Goal: Information Seeking & Learning: Learn about a topic

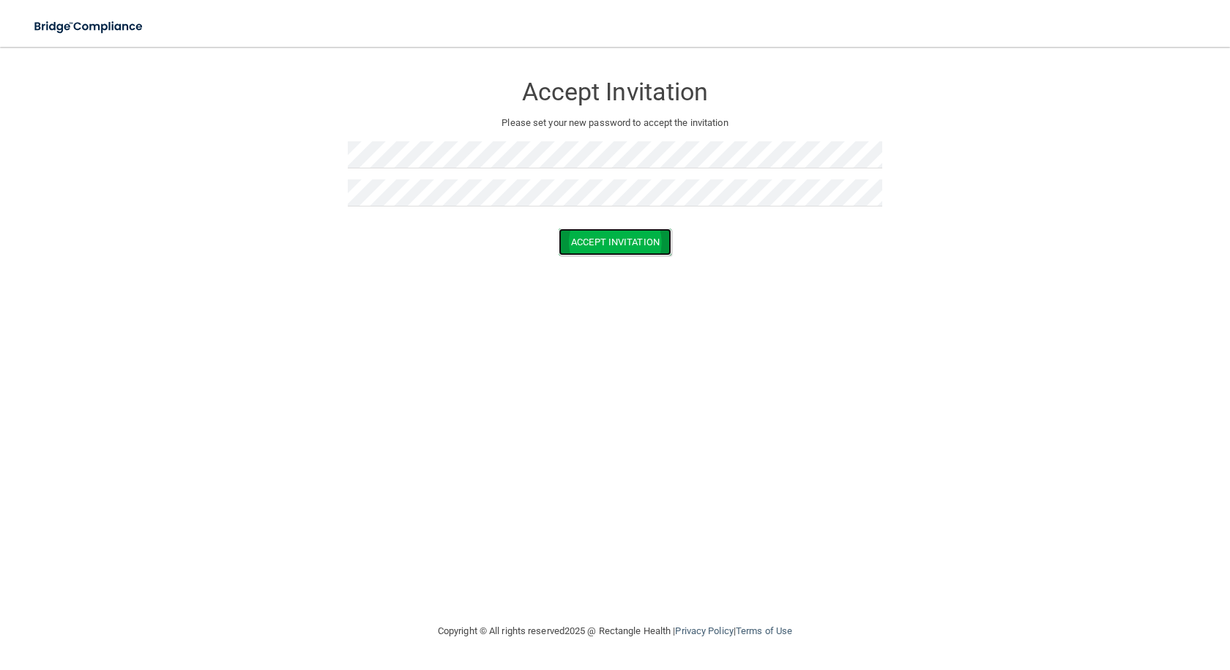
click at [609, 242] on button "Accept Invitation" at bounding box center [614, 241] width 113 height 27
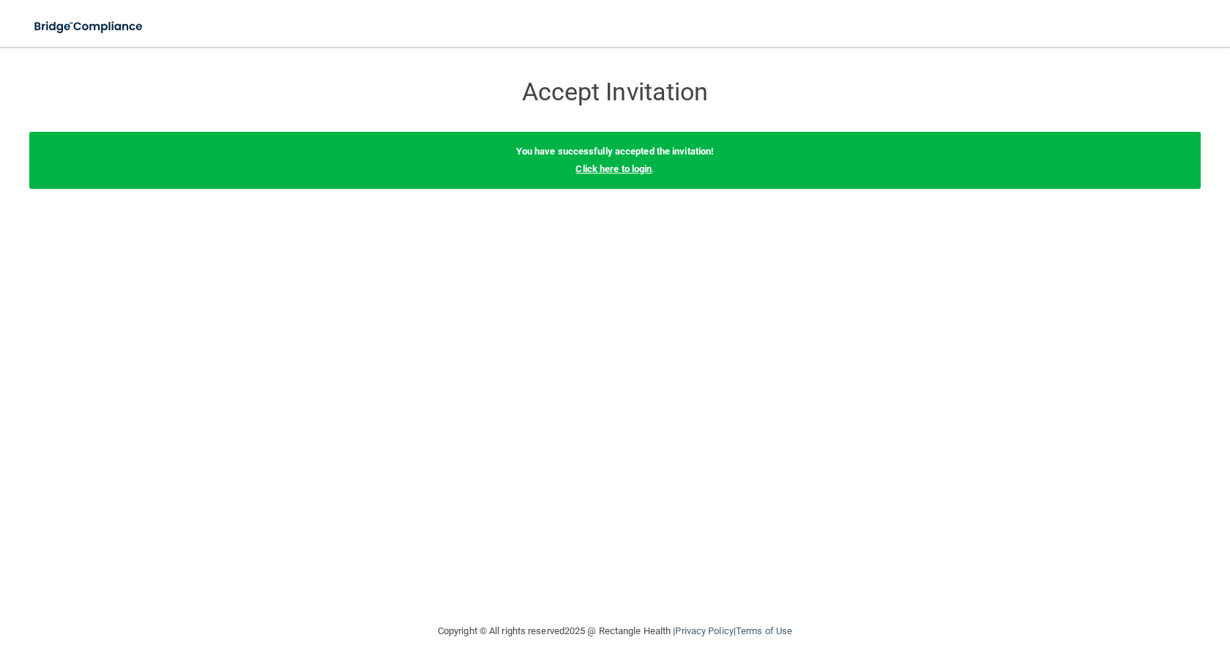
click at [607, 168] on link "Click here to login" at bounding box center [613, 168] width 76 height 11
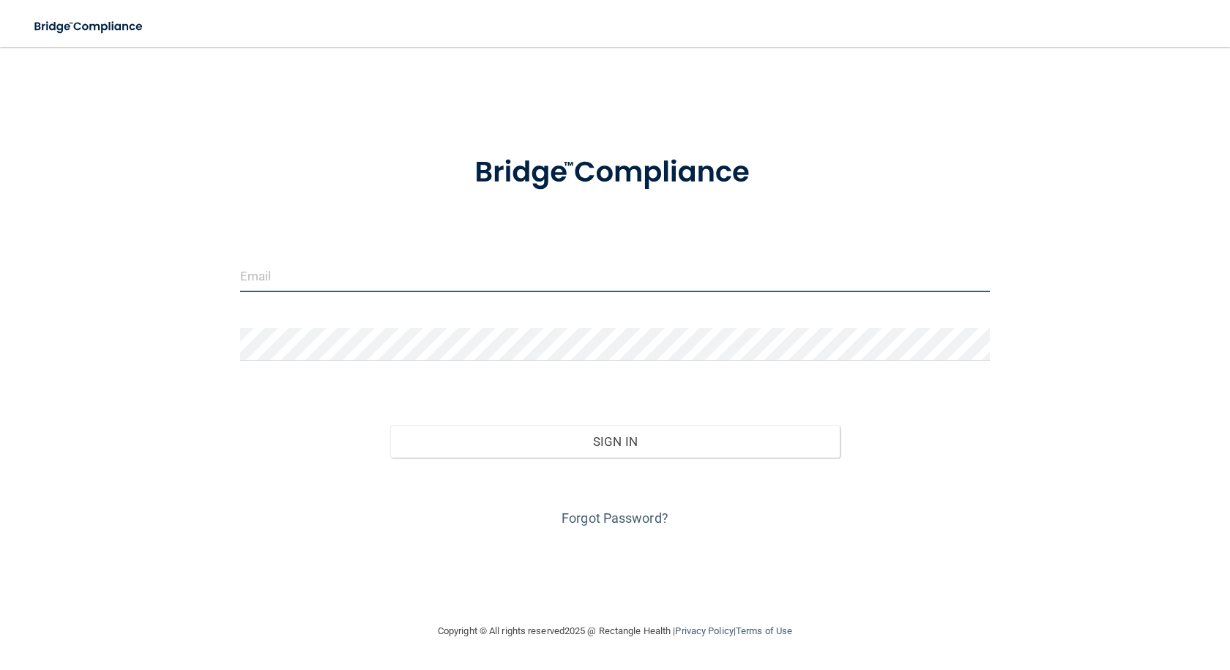
click at [334, 280] on input "email" at bounding box center [614, 275] width 749 height 33
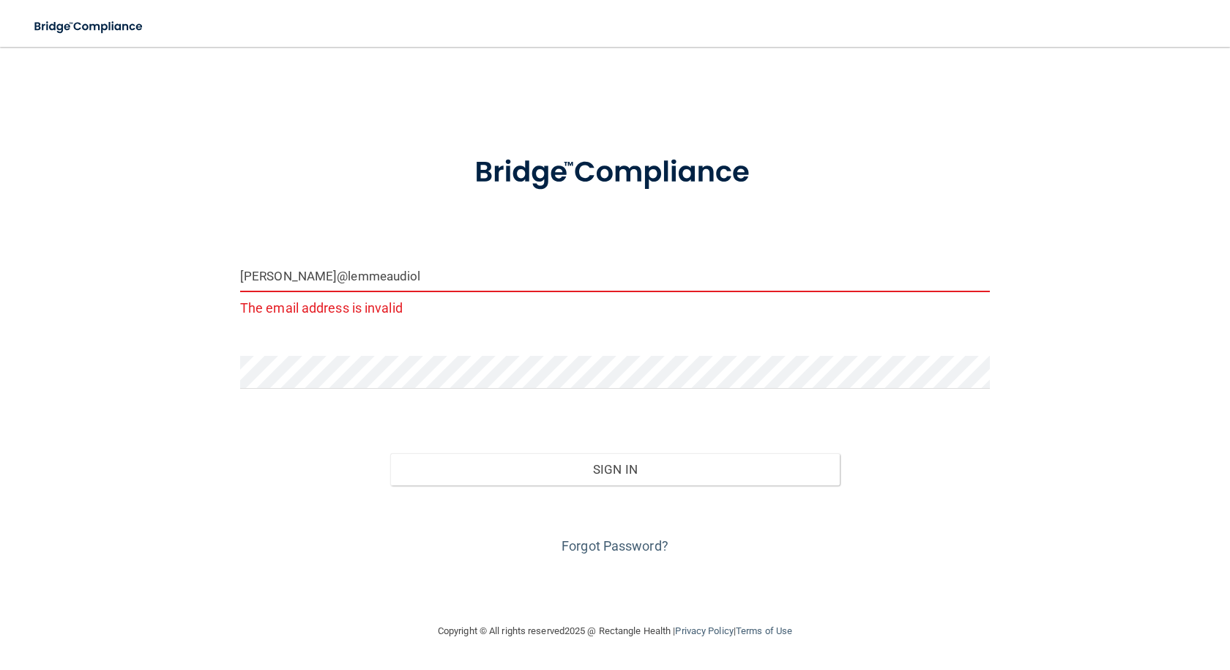
type input "[PERSON_NAME][EMAIL_ADDRESS][DOMAIN_NAME]"
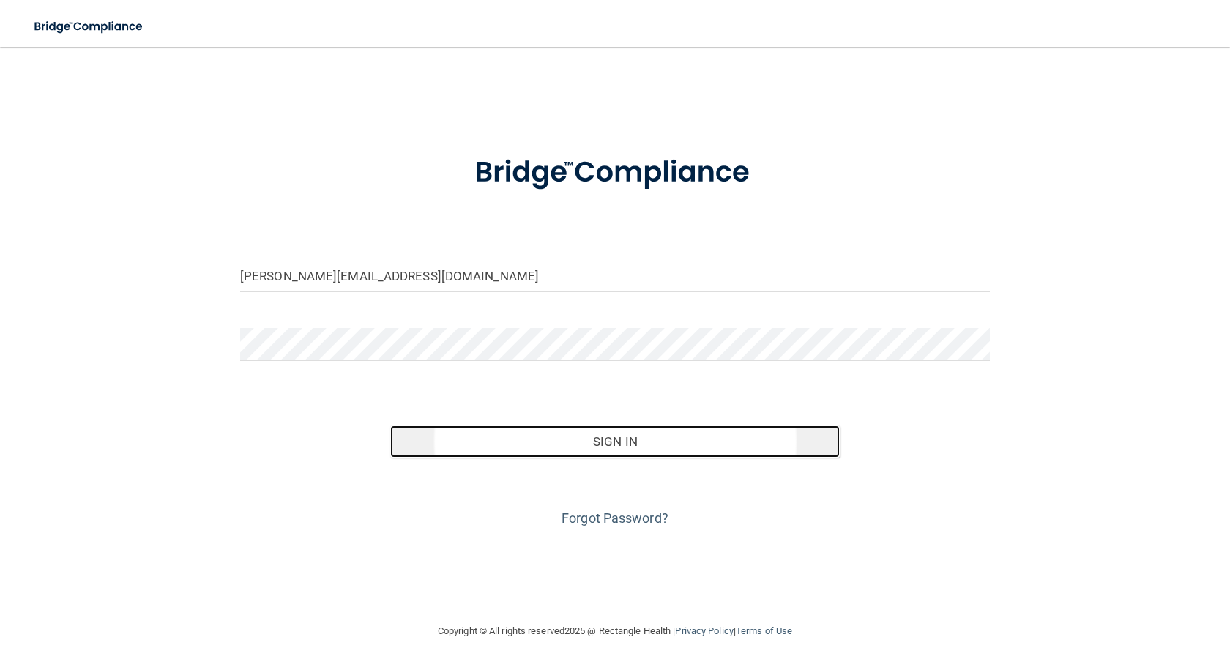
click at [622, 444] on button "Sign In" at bounding box center [614, 441] width 449 height 32
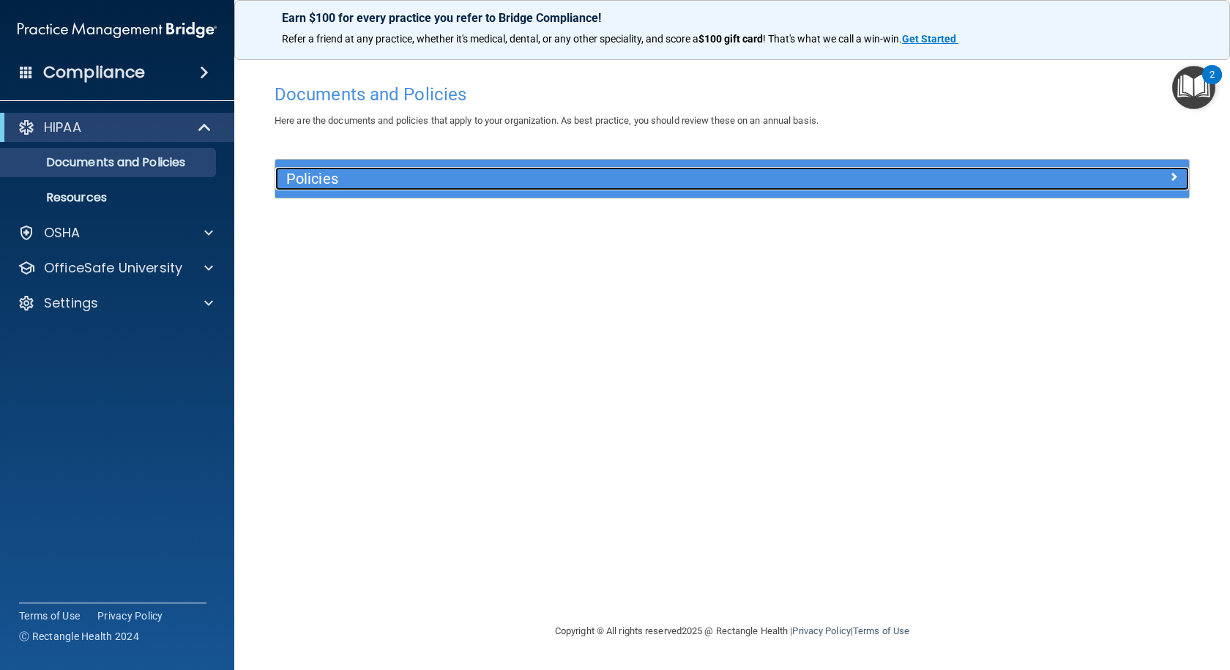
click at [1170, 176] on span at bounding box center [1173, 177] width 9 height 18
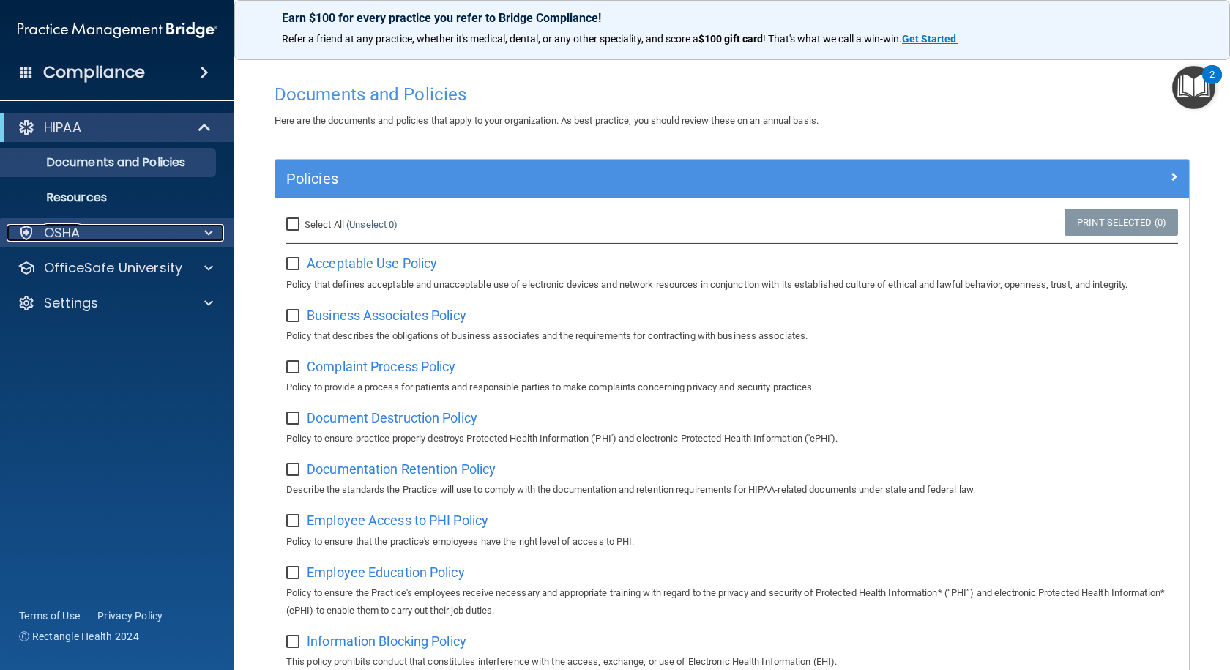
click at [86, 233] on div "OSHA" at bounding box center [98, 233] width 182 height 18
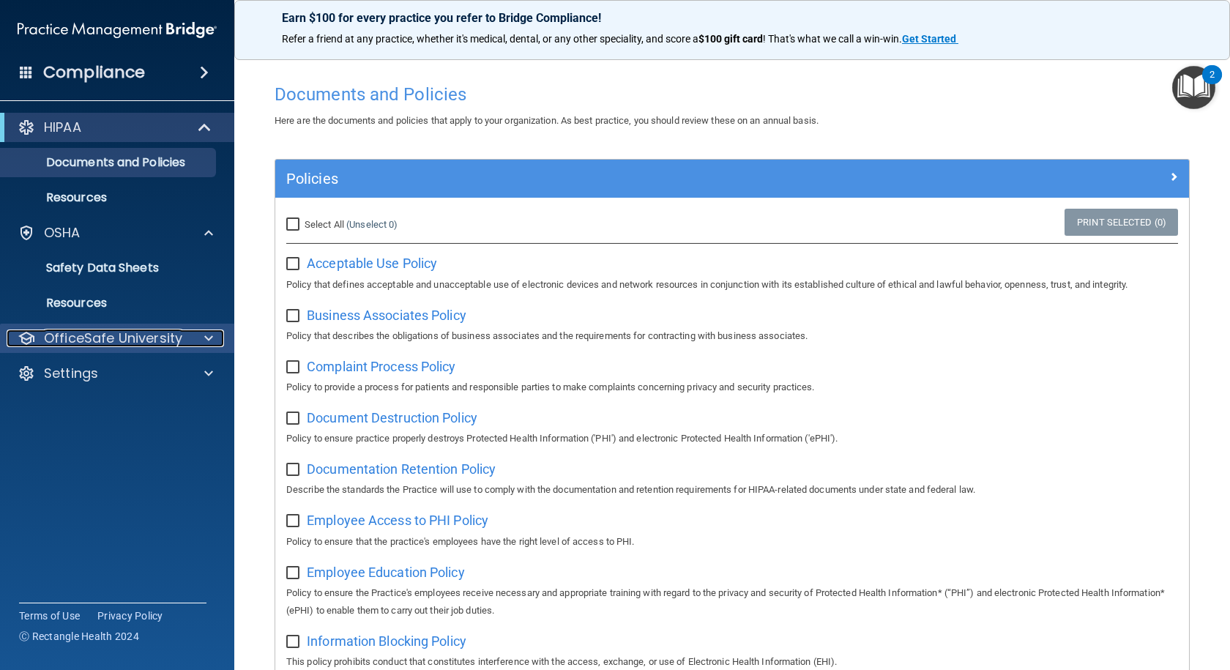
click at [100, 340] on p "OfficeSafe University" at bounding box center [113, 338] width 138 height 18
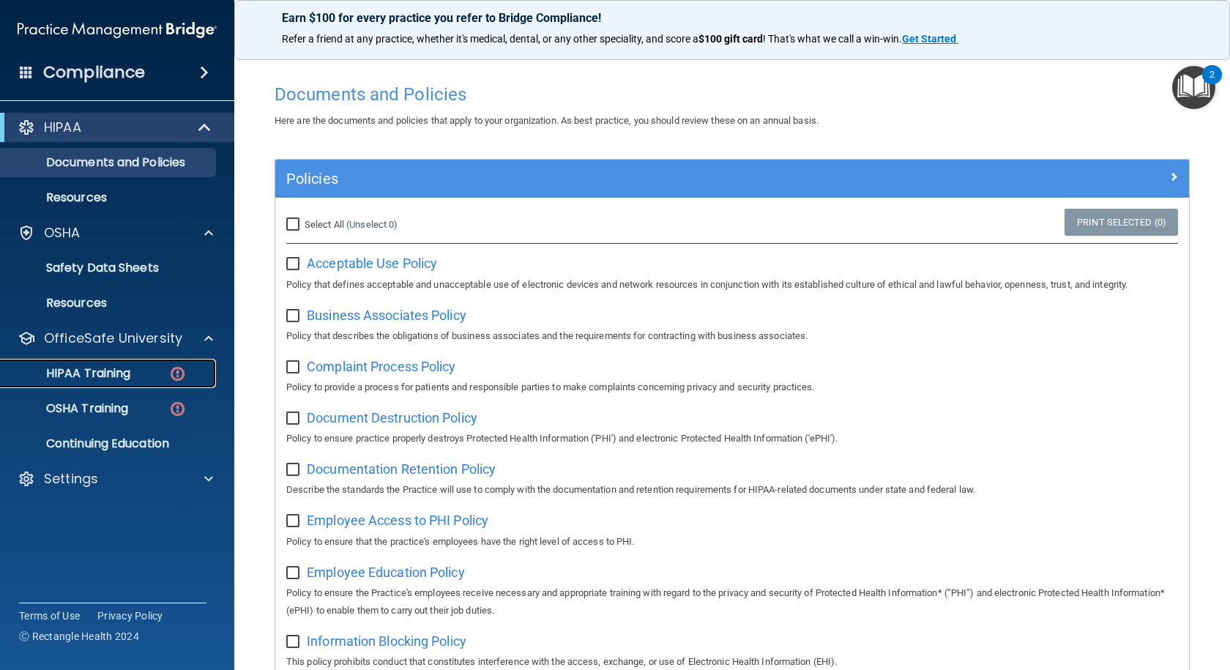
click at [103, 375] on p "HIPAA Training" at bounding box center [70, 373] width 121 height 15
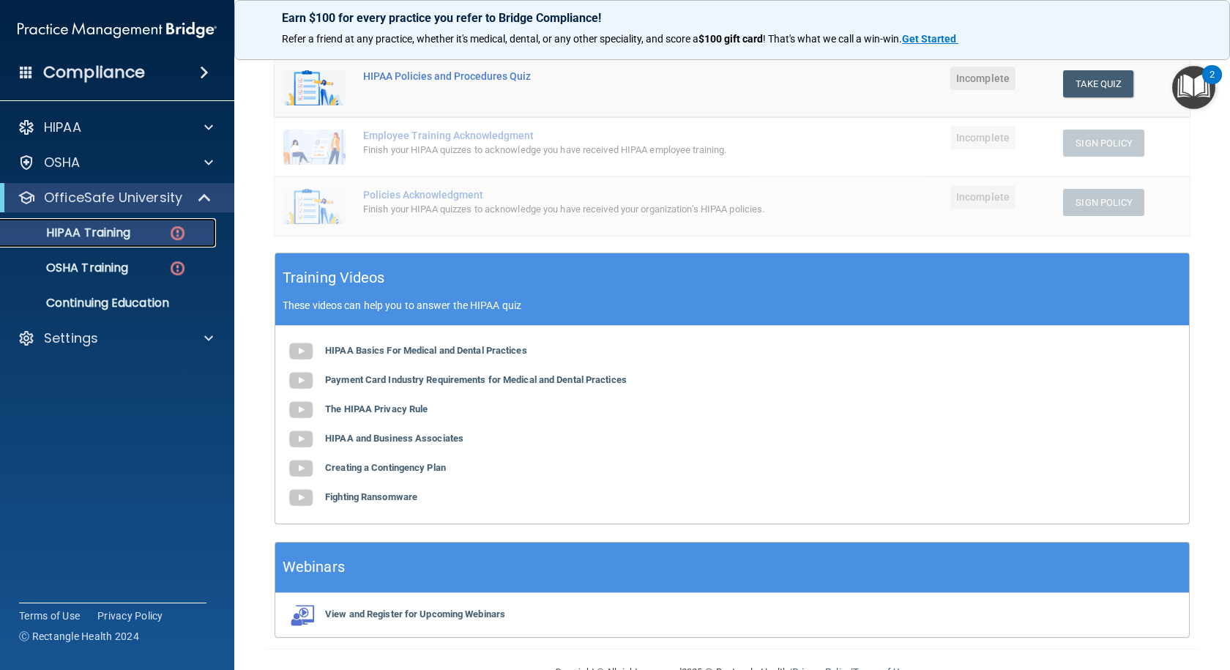
scroll to position [356, 0]
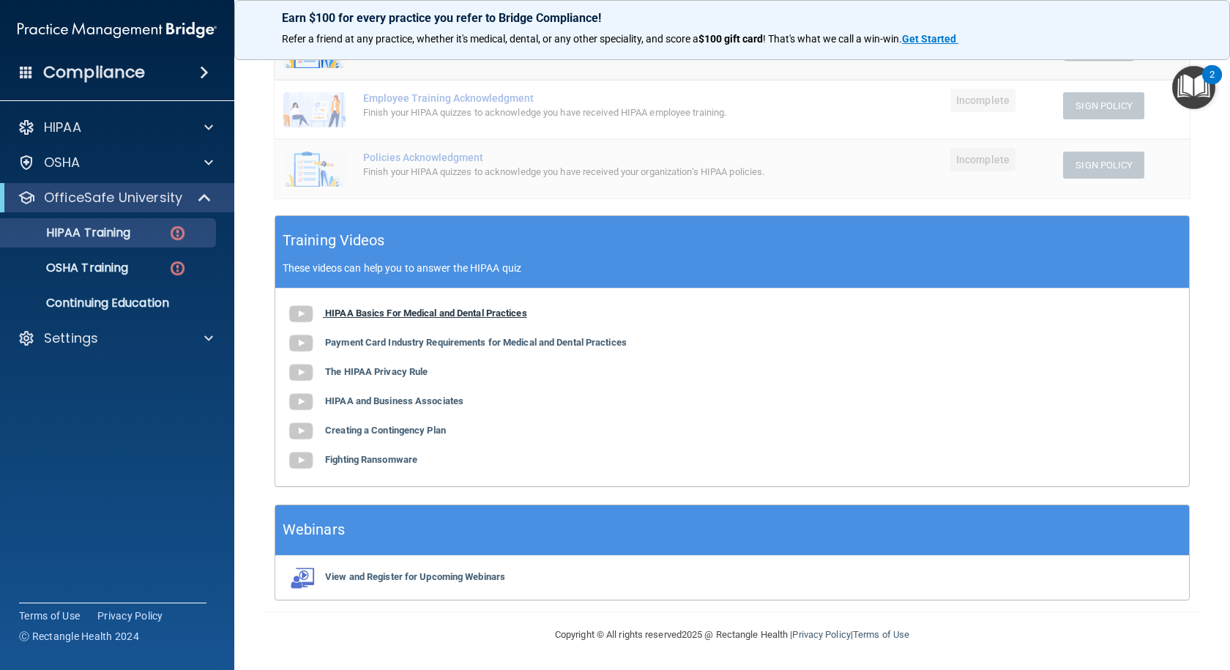
click at [302, 312] on img at bounding box center [300, 313] width 29 height 29
click at [303, 343] on img at bounding box center [300, 343] width 29 height 29
click at [299, 371] on img at bounding box center [300, 372] width 29 height 29
click at [301, 430] on img at bounding box center [300, 430] width 29 height 29
click at [301, 460] on img at bounding box center [300, 460] width 29 height 29
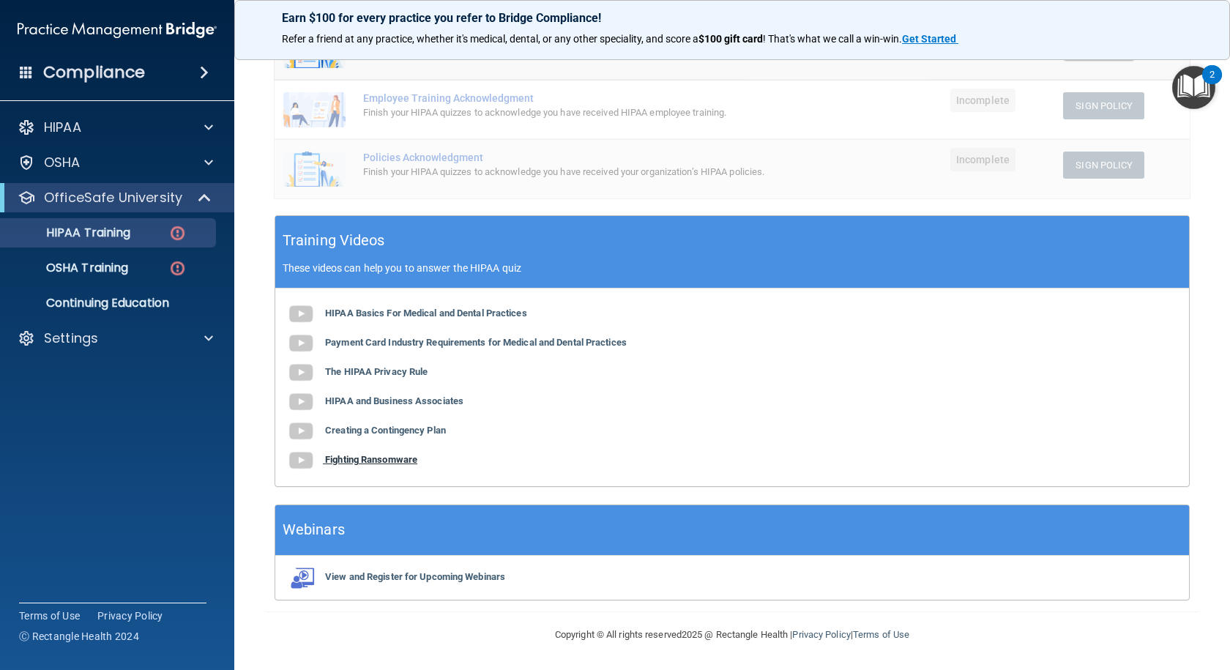
click at [300, 462] on img at bounding box center [300, 460] width 29 height 29
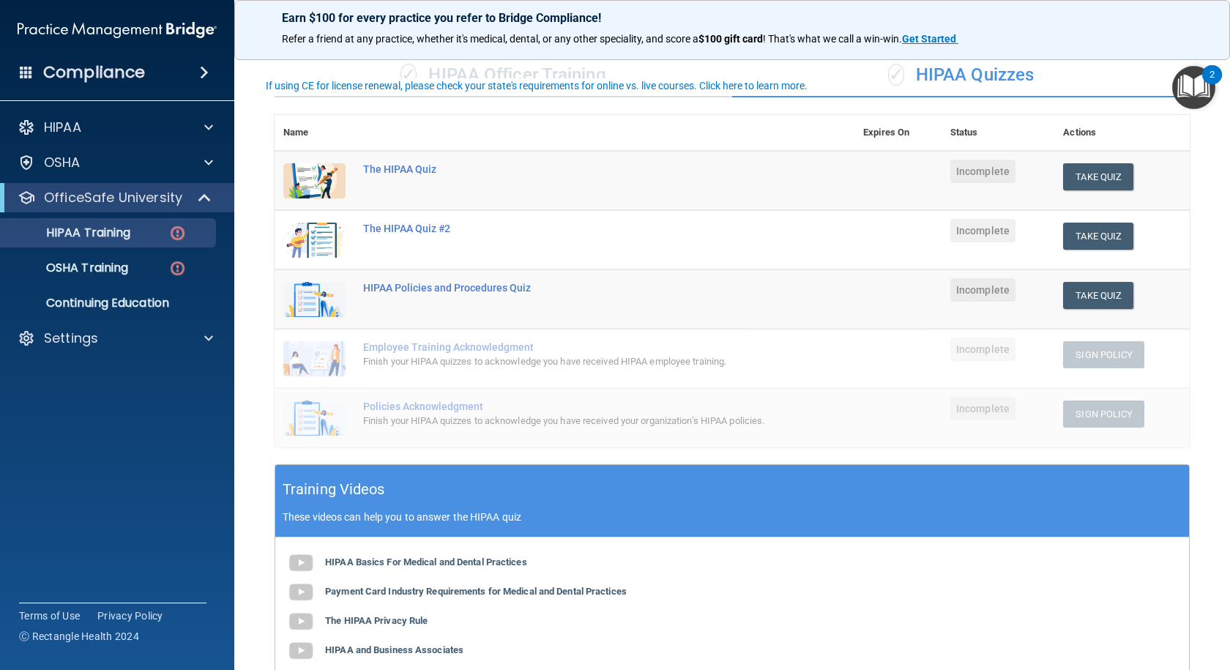
scroll to position [63, 0]
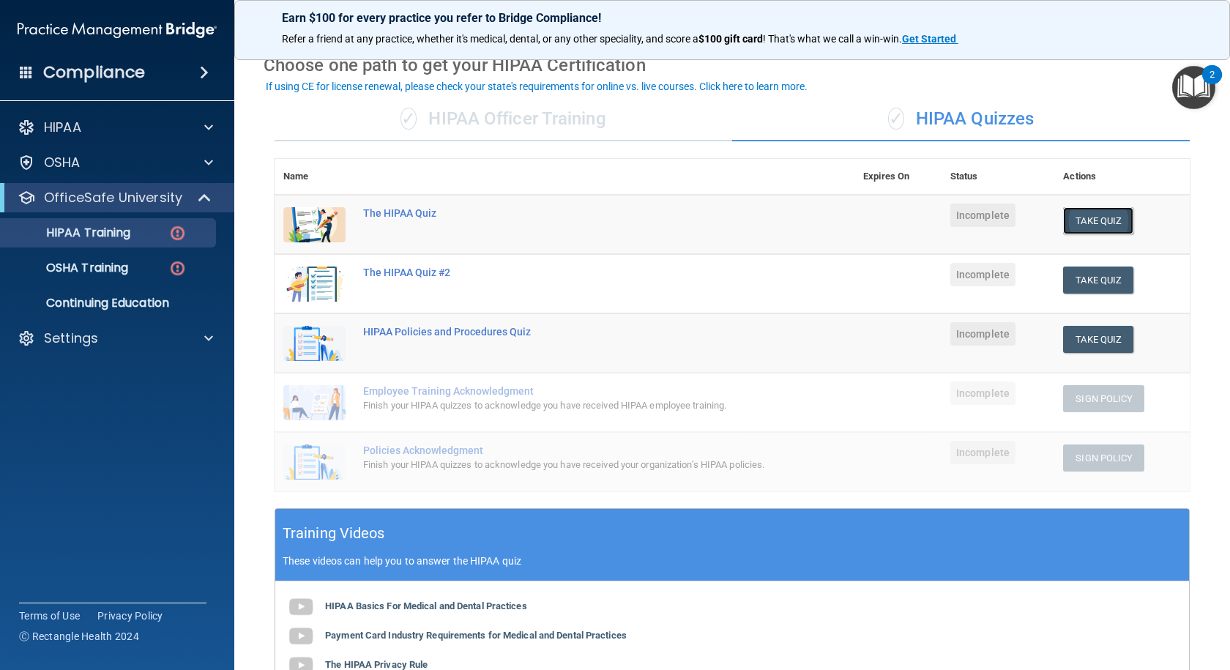
click at [1077, 216] on button "Take Quiz" at bounding box center [1098, 220] width 70 height 27
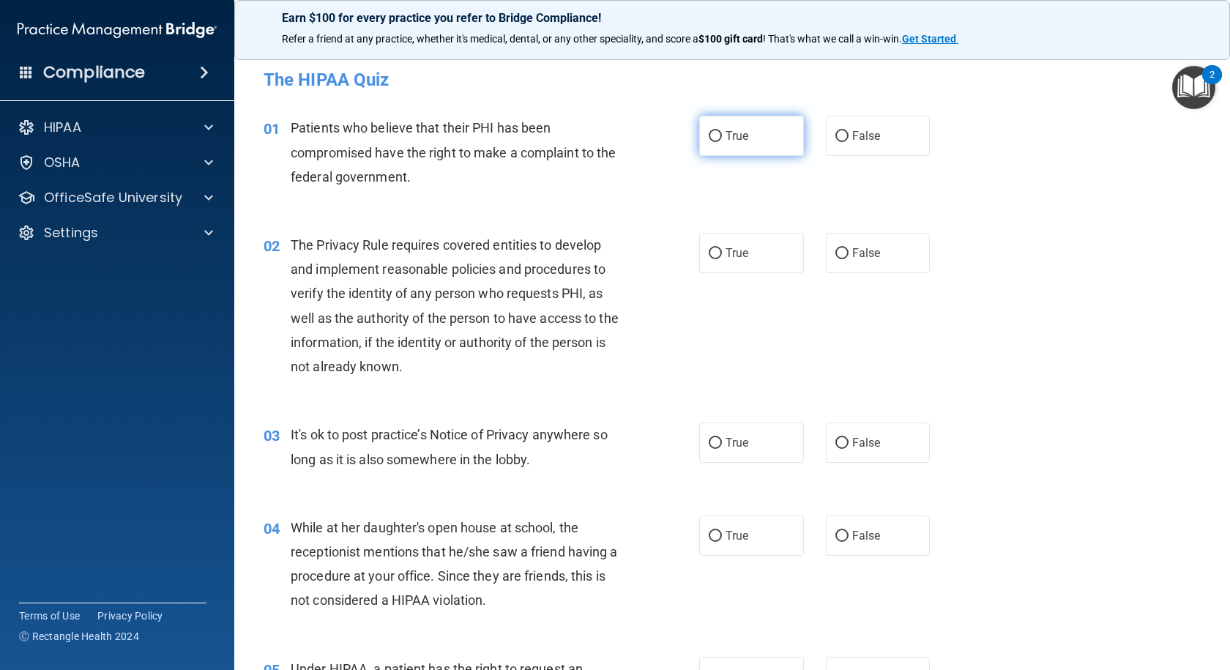
click at [713, 138] on input "True" at bounding box center [714, 136] width 13 height 11
radio input "true"
click at [713, 254] on input "True" at bounding box center [714, 253] width 13 height 11
radio input "true"
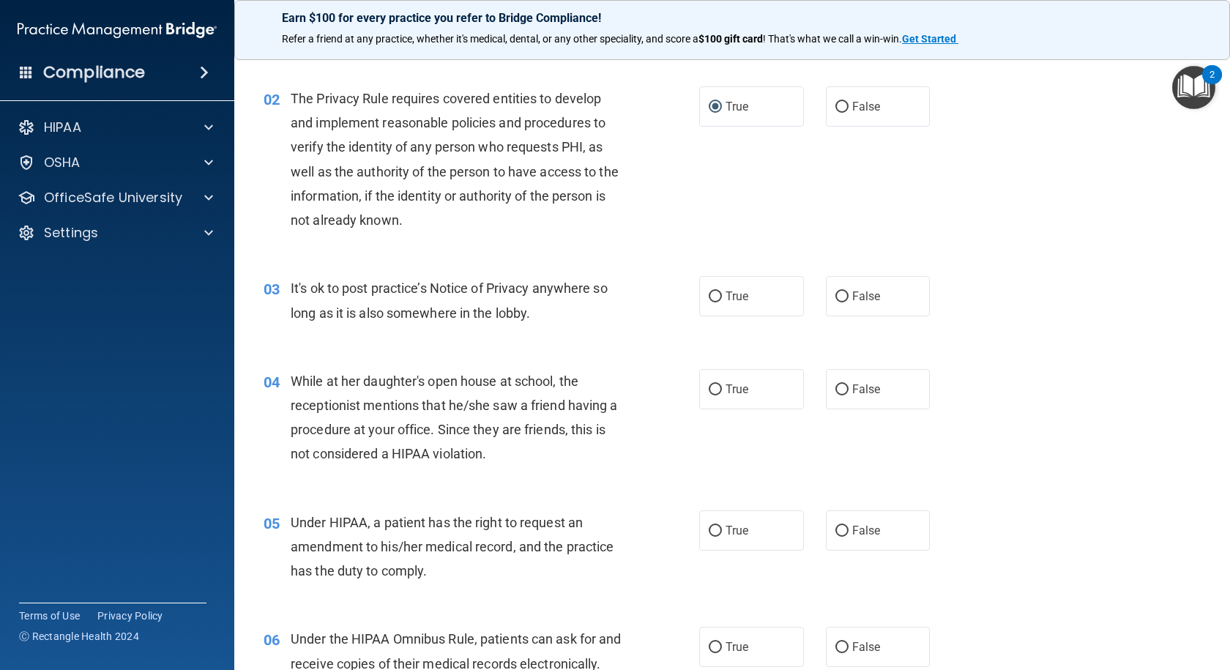
scroll to position [220, 0]
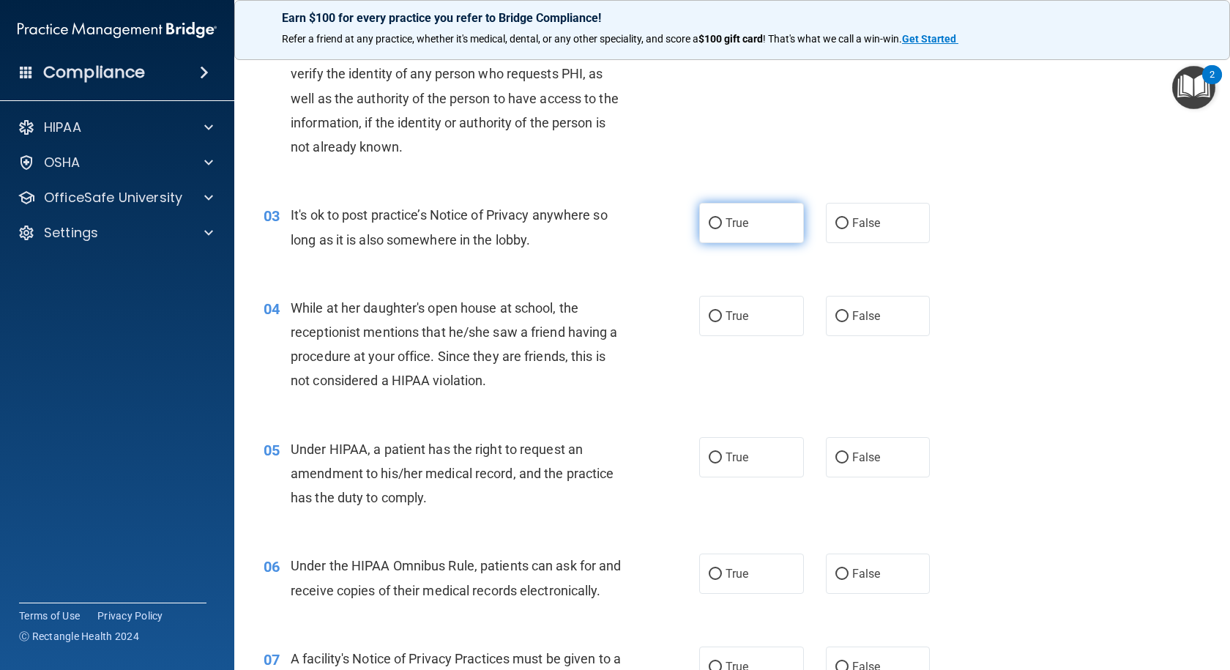
click at [708, 226] on input "True" at bounding box center [714, 223] width 13 height 11
radio input "true"
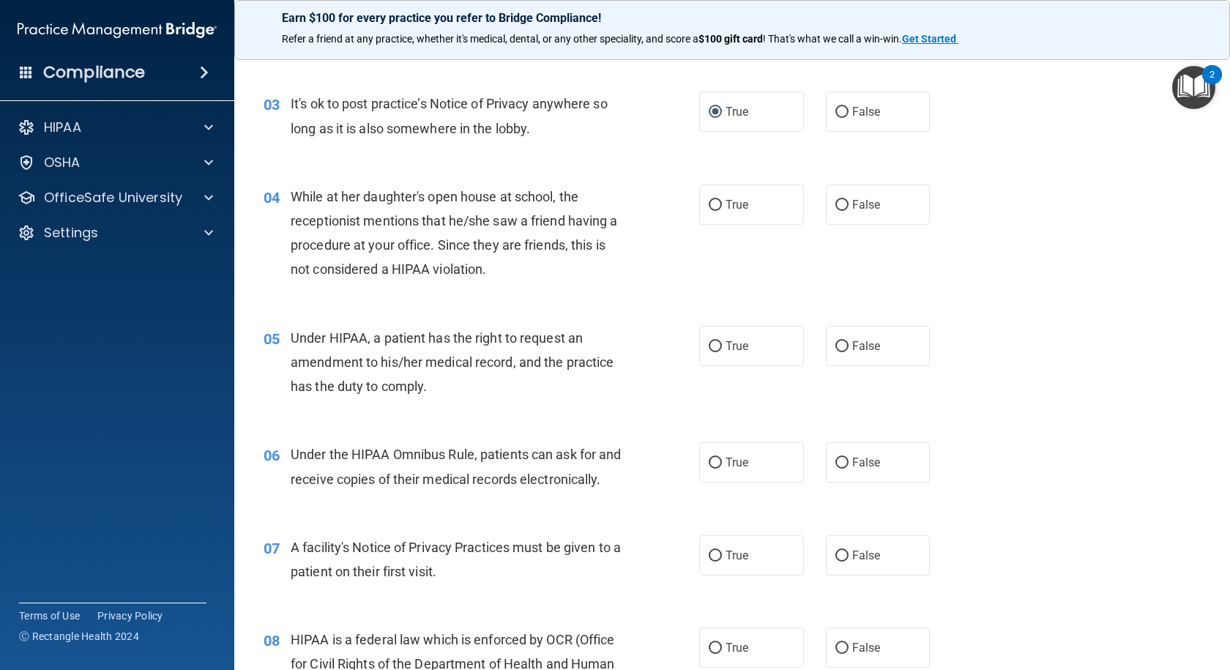
scroll to position [366, 0]
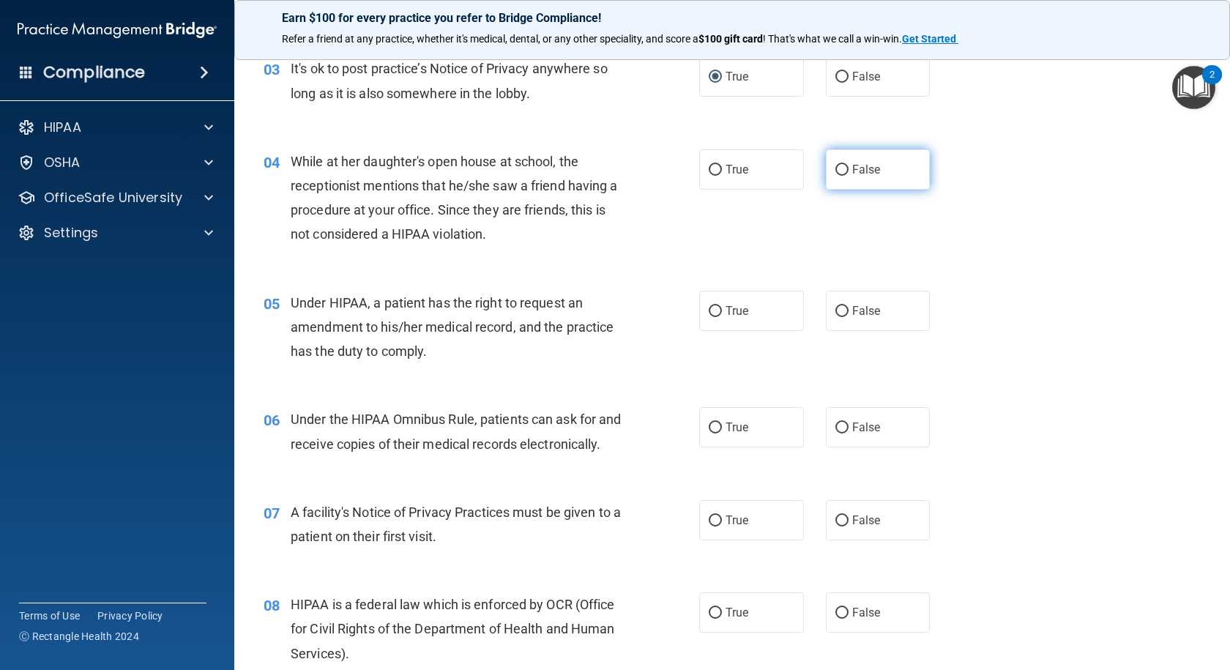
click at [835, 174] on input "False" at bounding box center [841, 170] width 13 height 11
radio input "true"
click at [714, 311] on input "True" at bounding box center [714, 311] width 13 height 11
radio input "true"
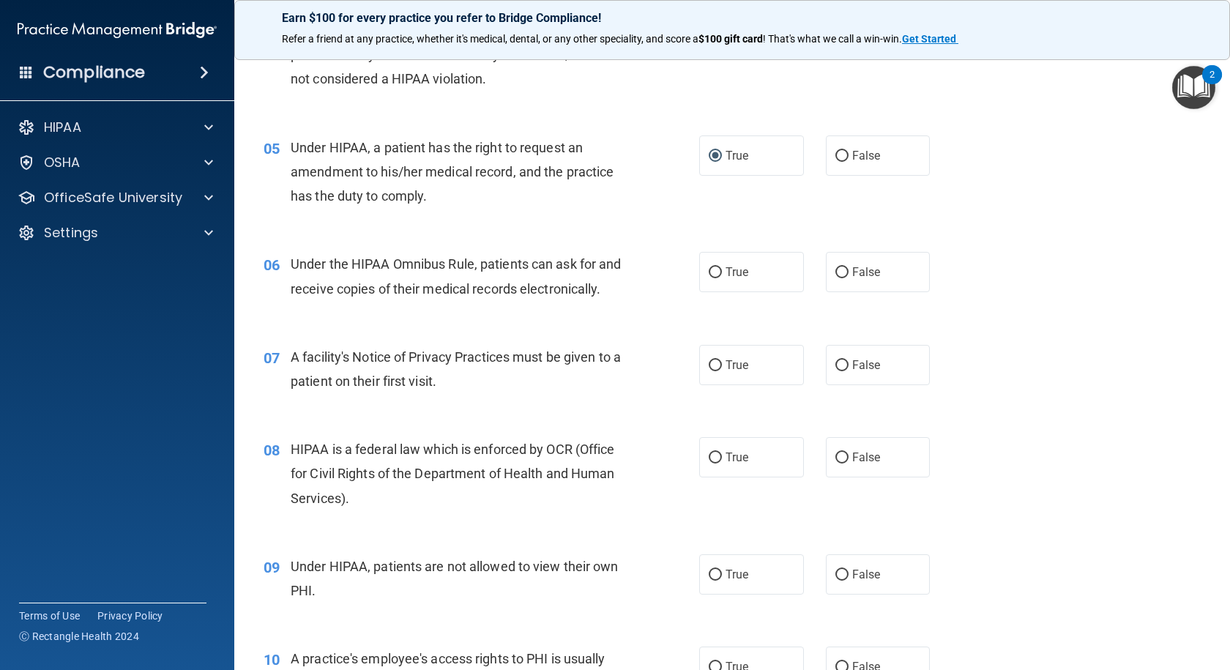
scroll to position [586, 0]
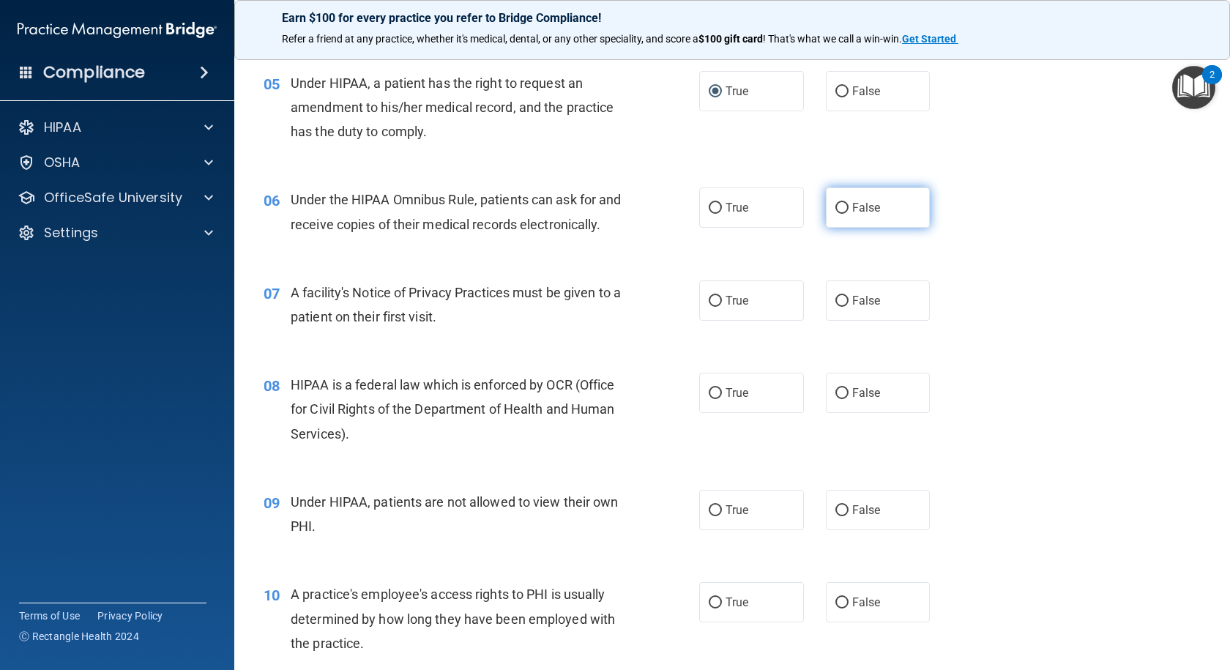
click at [835, 210] on input "False" at bounding box center [841, 208] width 13 height 11
radio input "true"
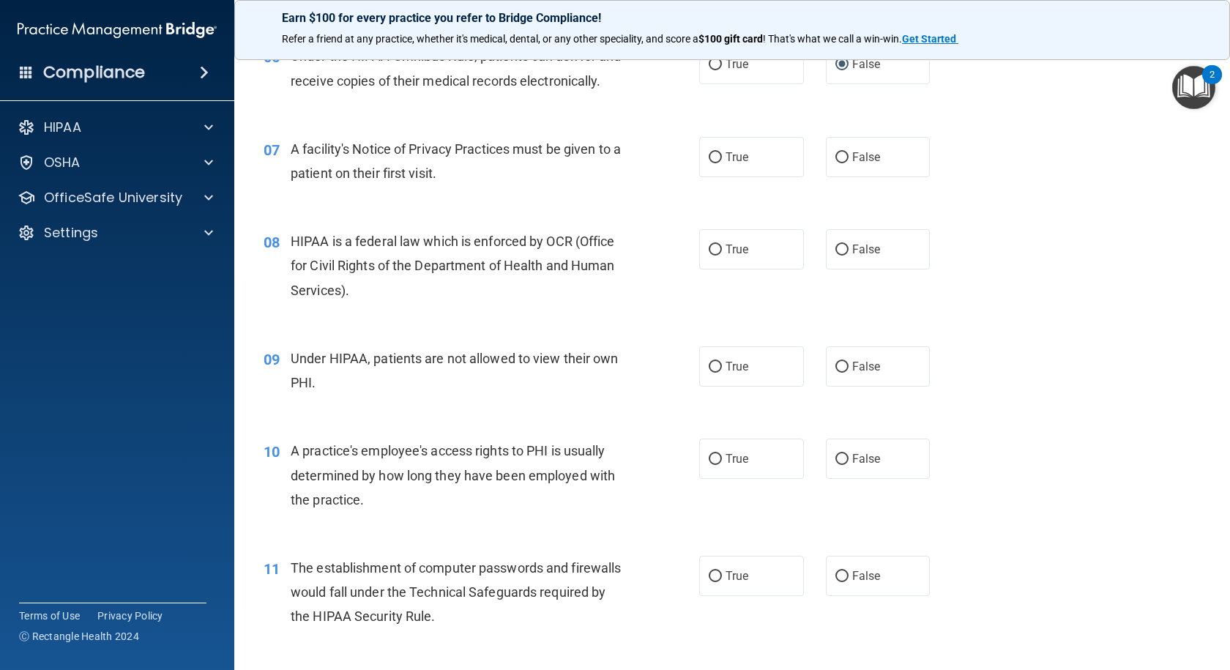
scroll to position [732, 0]
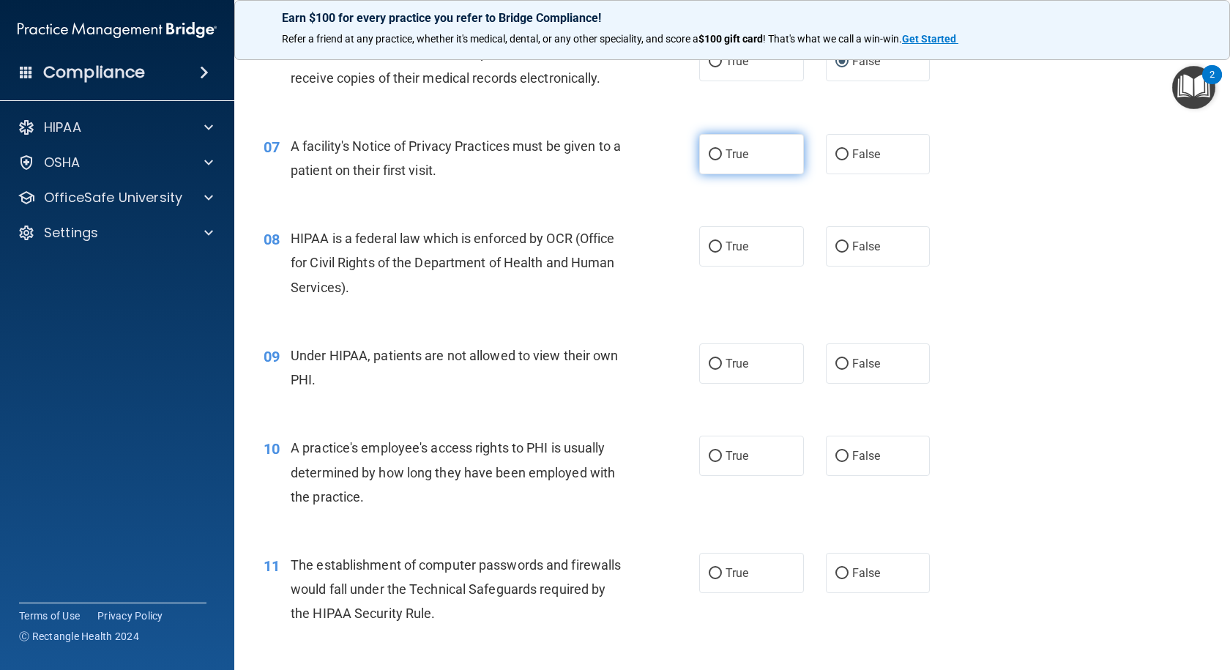
click at [710, 160] on input "True" at bounding box center [714, 154] width 13 height 11
radio input "true"
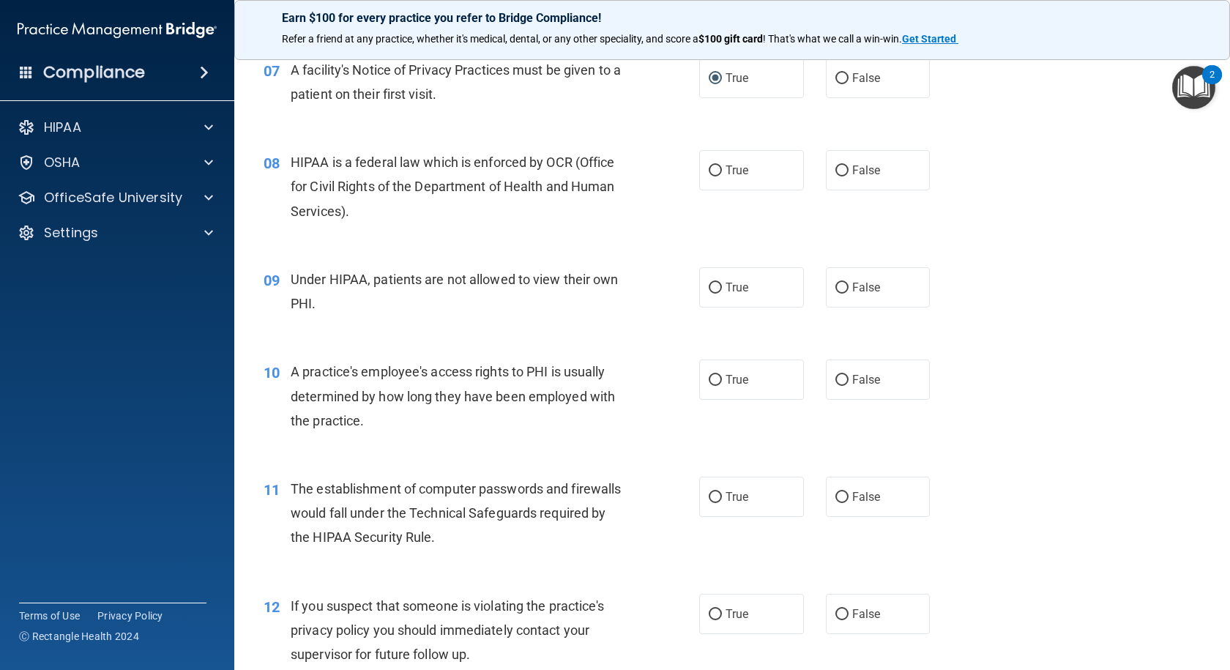
scroll to position [878, 0]
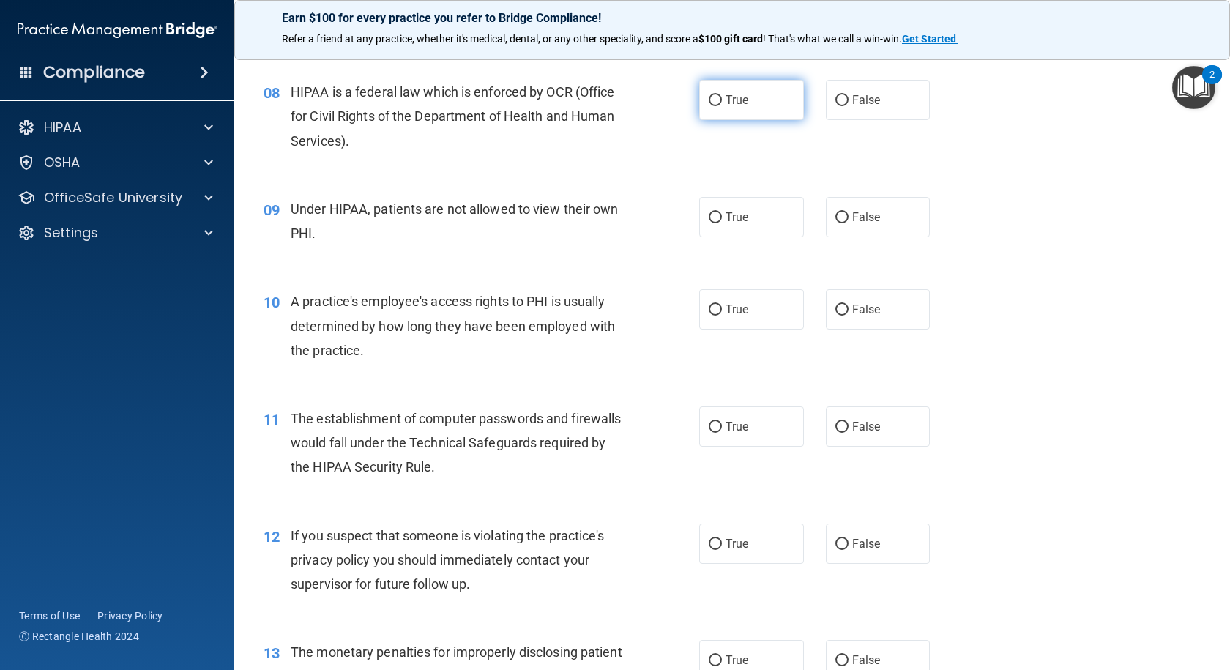
click at [709, 106] on input "True" at bounding box center [714, 100] width 13 height 11
radio input "true"
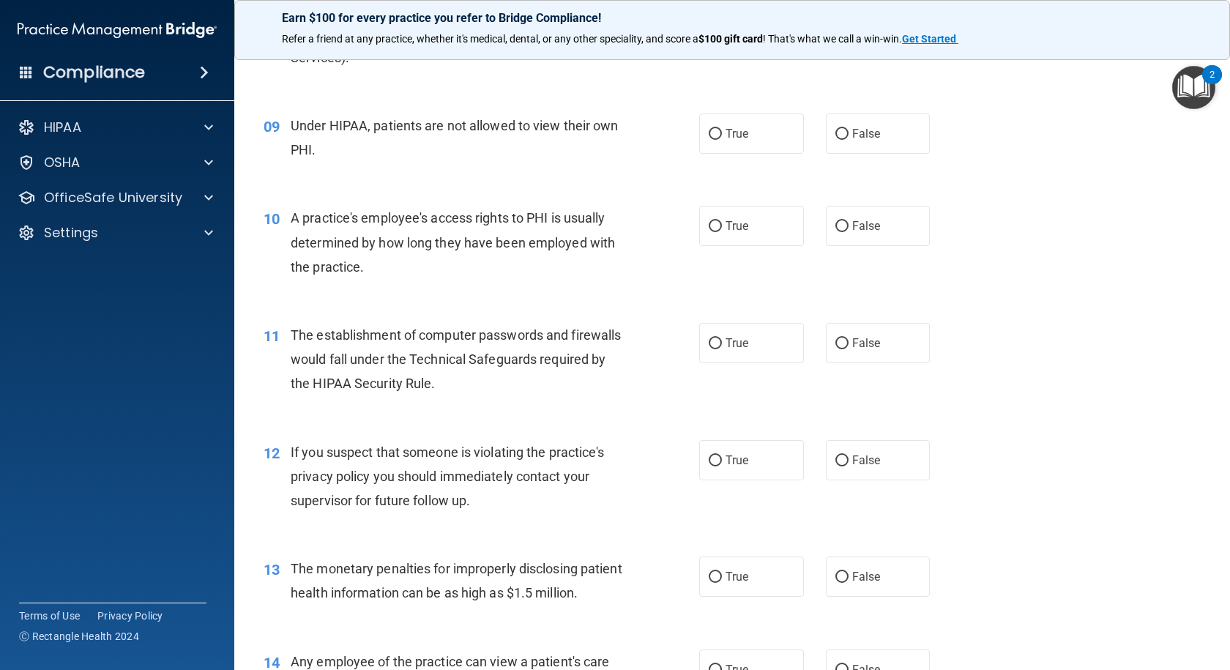
scroll to position [1025, 0]
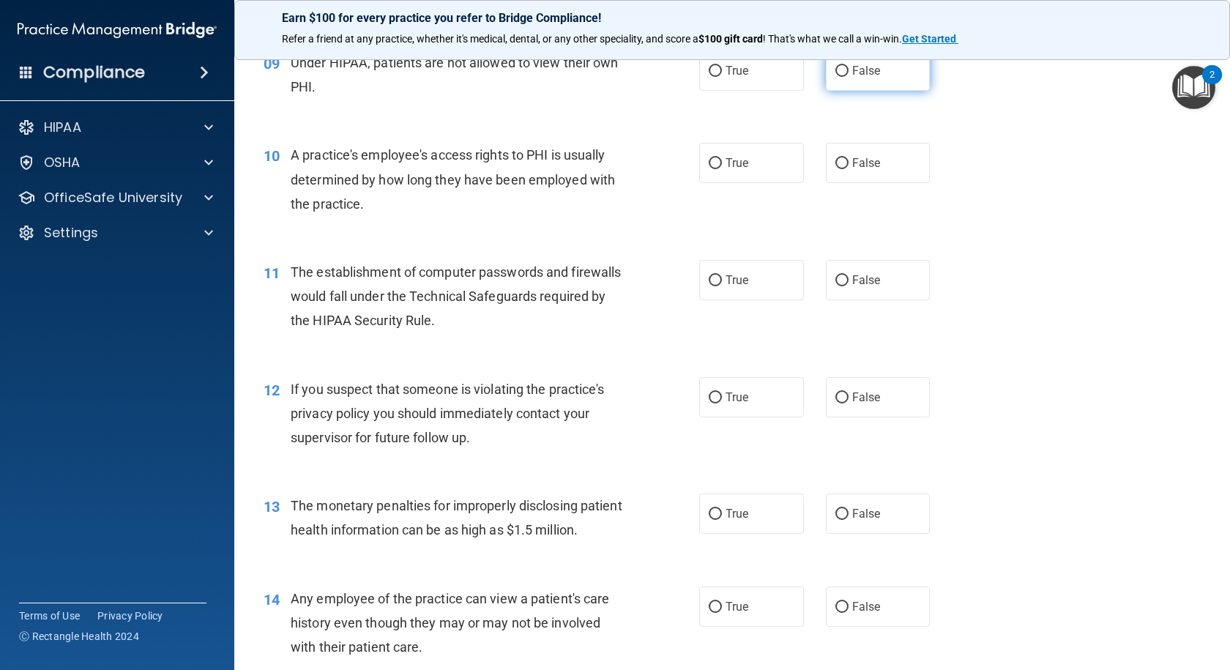
click at [835, 77] on input "False" at bounding box center [841, 71] width 13 height 11
radio input "true"
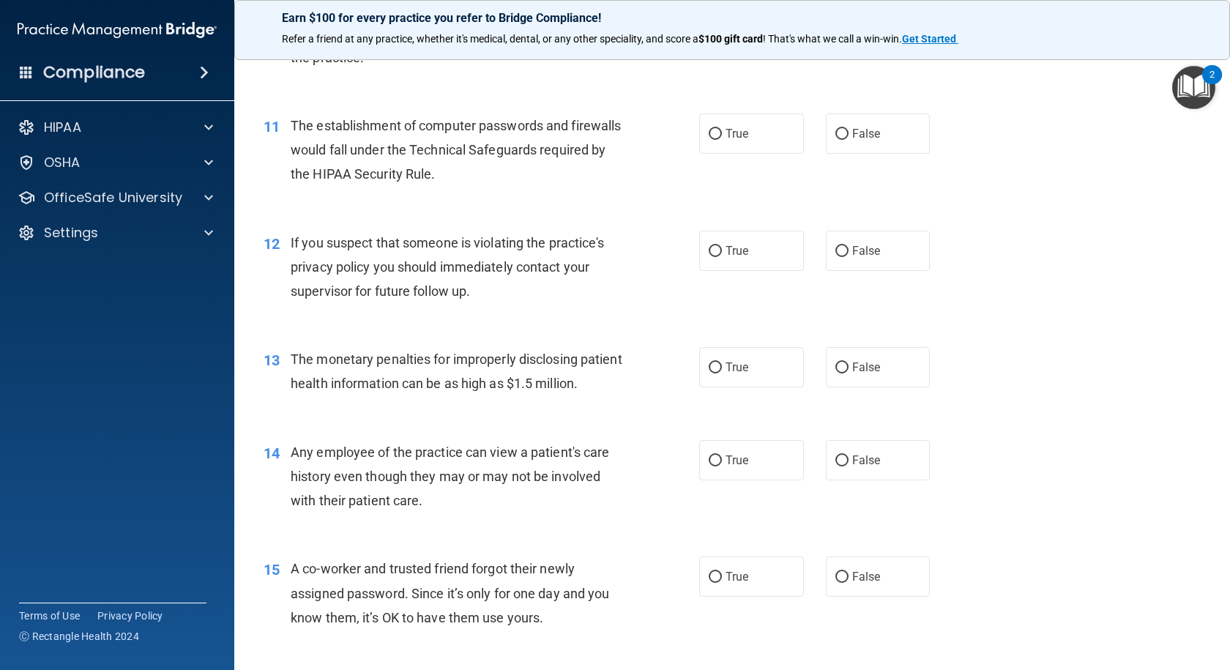
scroll to position [1098, 0]
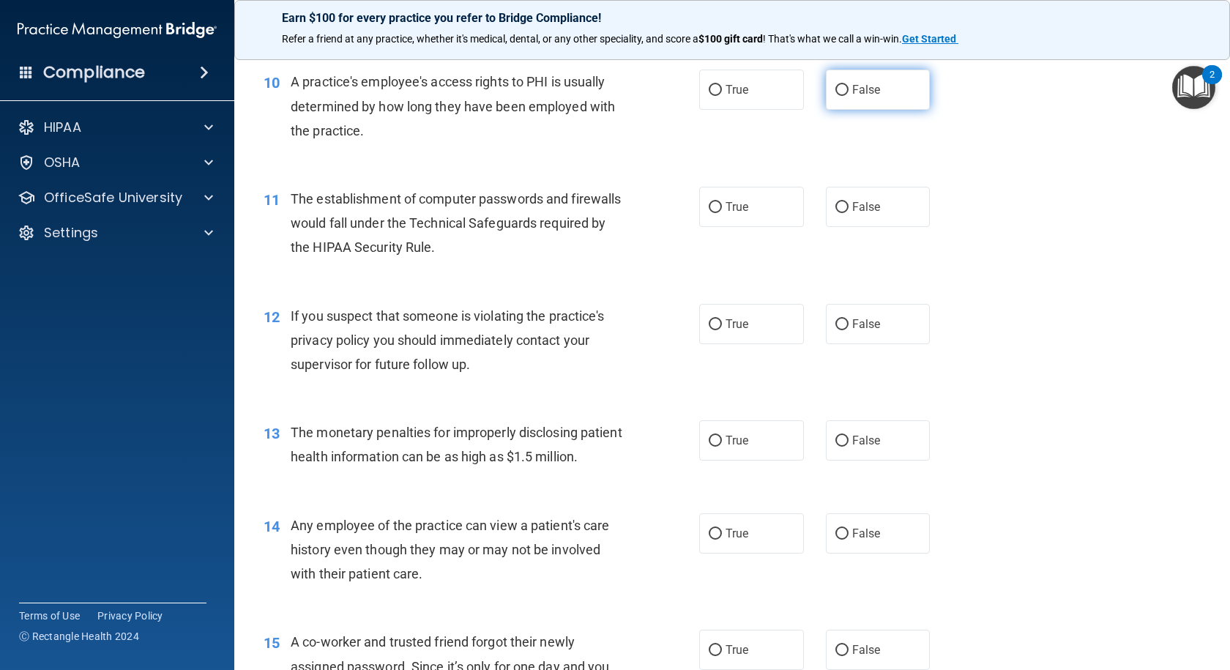
click at [836, 96] on input "False" at bounding box center [841, 90] width 13 height 11
radio input "true"
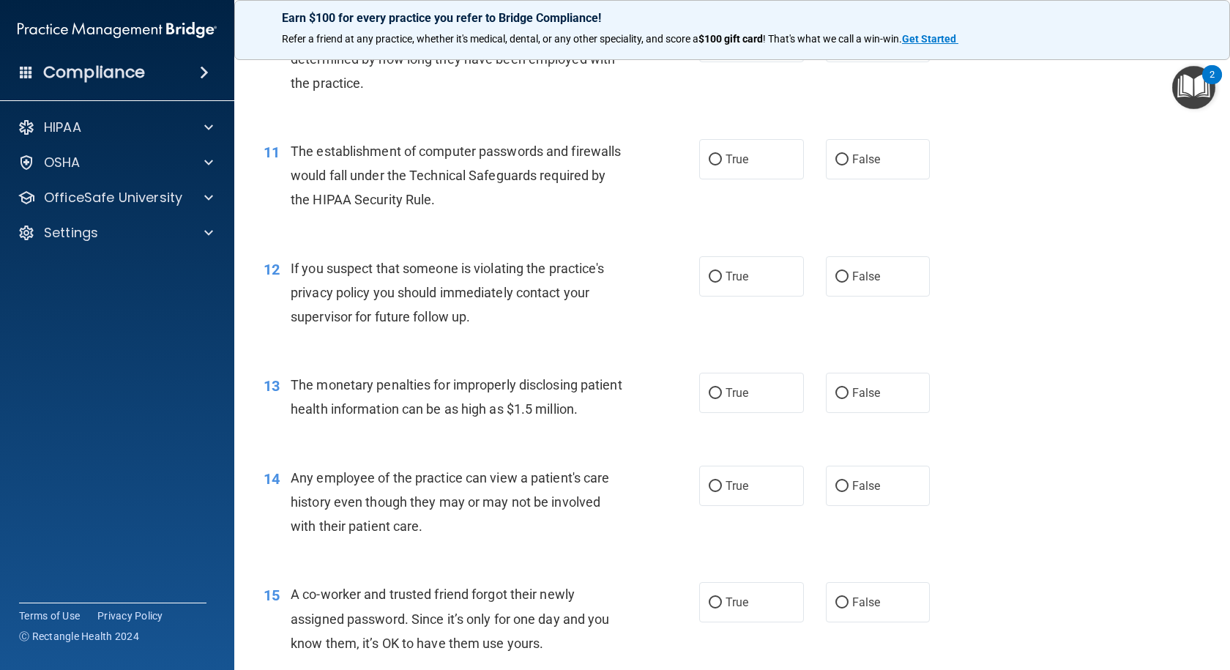
scroll to position [1171, 0]
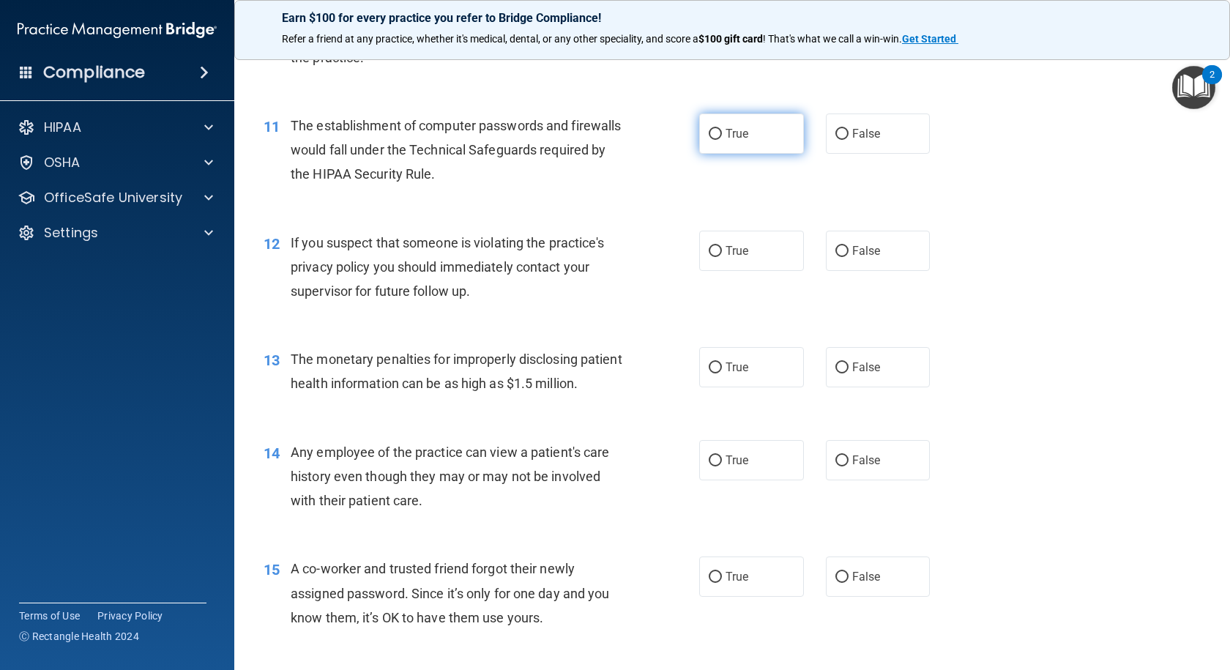
click at [708, 140] on input "True" at bounding box center [714, 134] width 13 height 11
radio input "true"
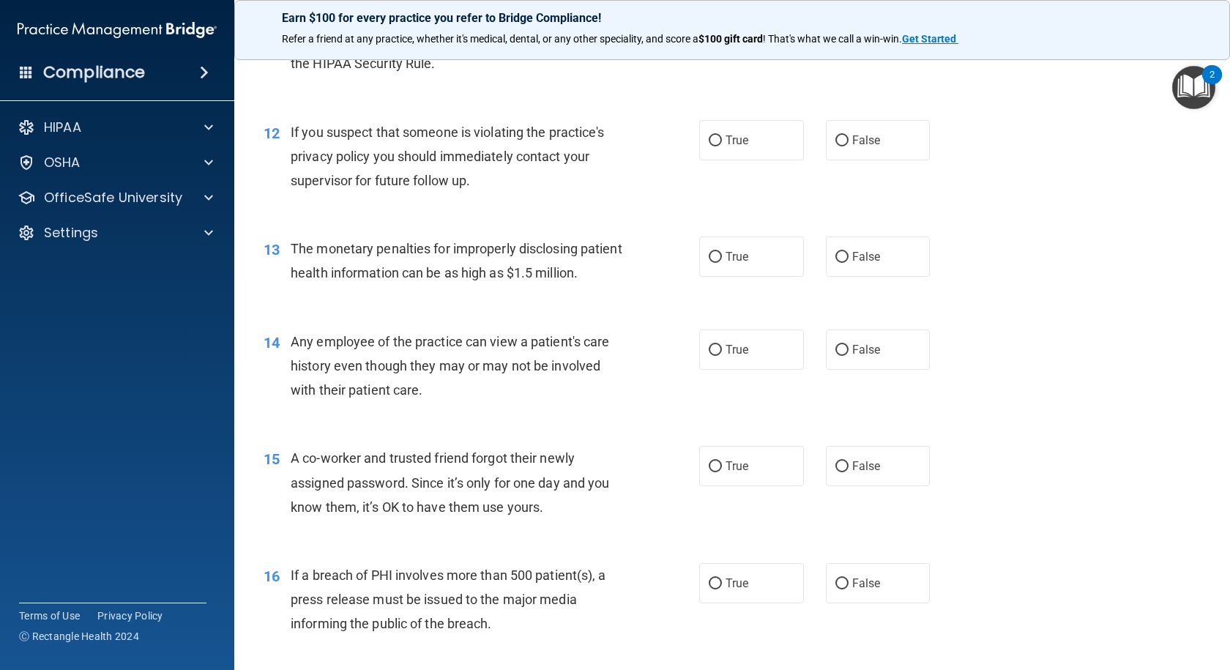
scroll to position [1317, 0]
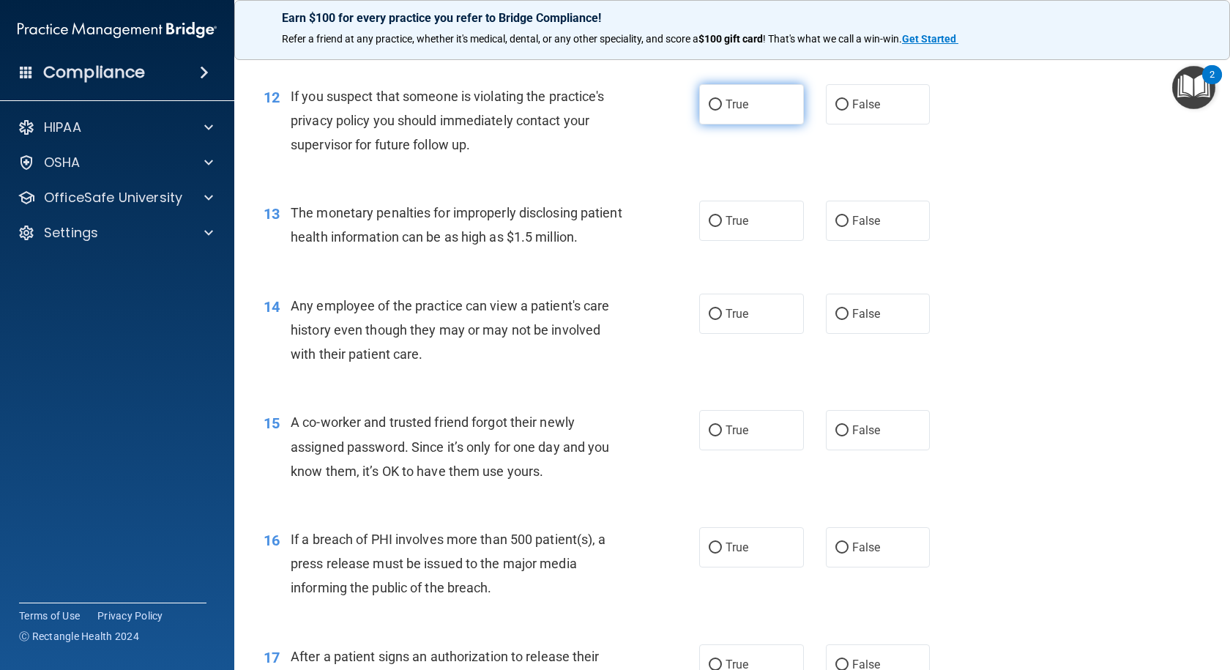
click at [708, 111] on input "True" at bounding box center [714, 105] width 13 height 11
radio input "true"
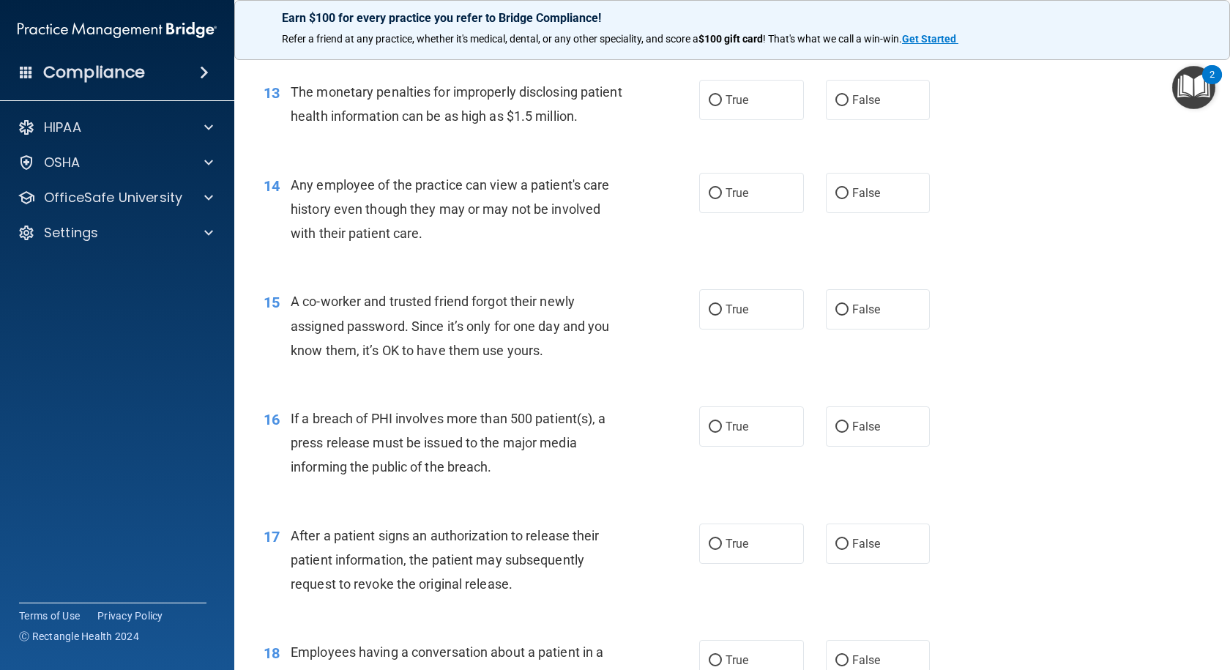
scroll to position [1464, 0]
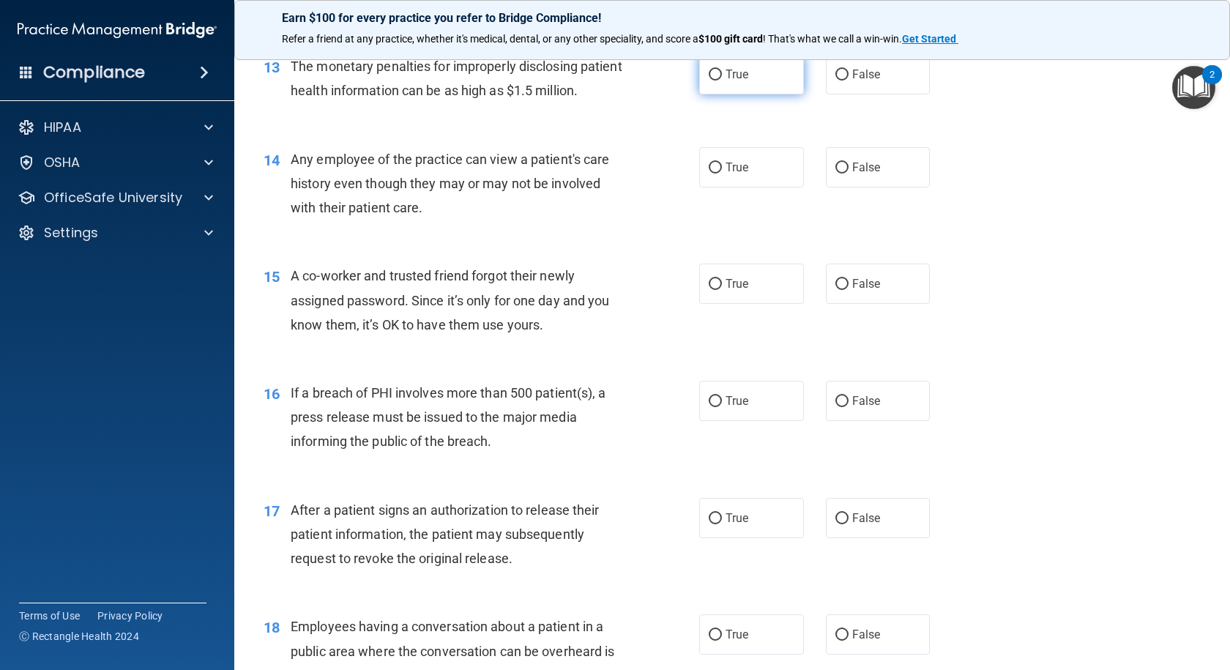
click at [708, 81] on input "True" at bounding box center [714, 75] width 13 height 11
radio input "true"
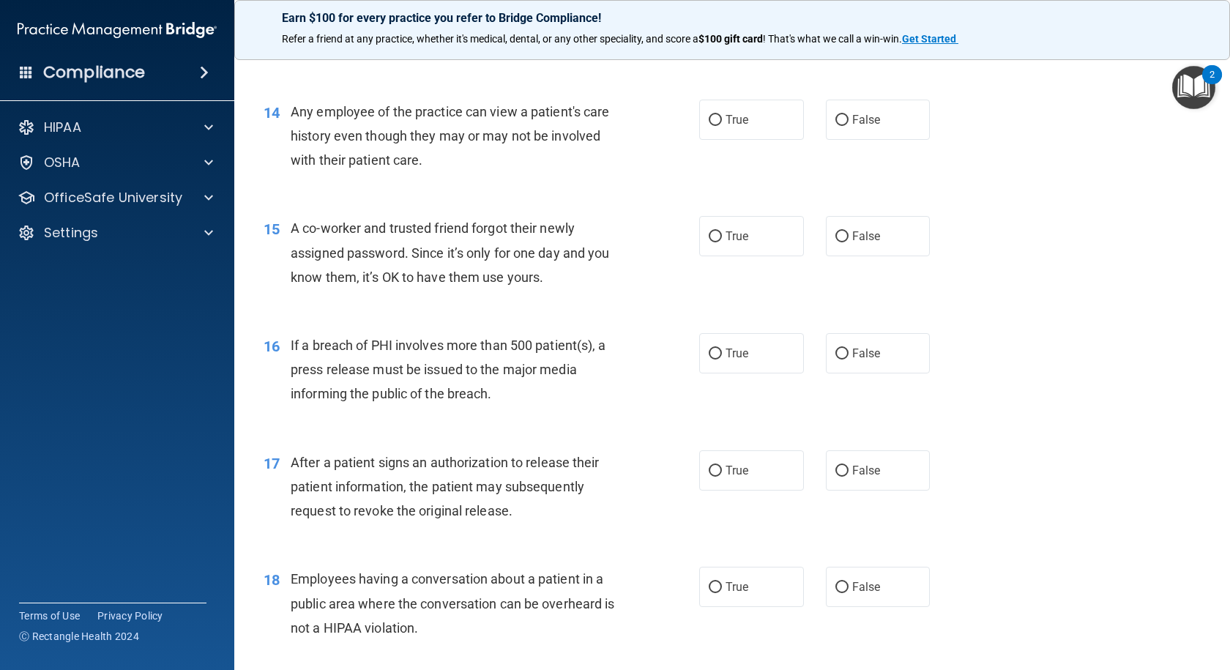
scroll to position [1537, 0]
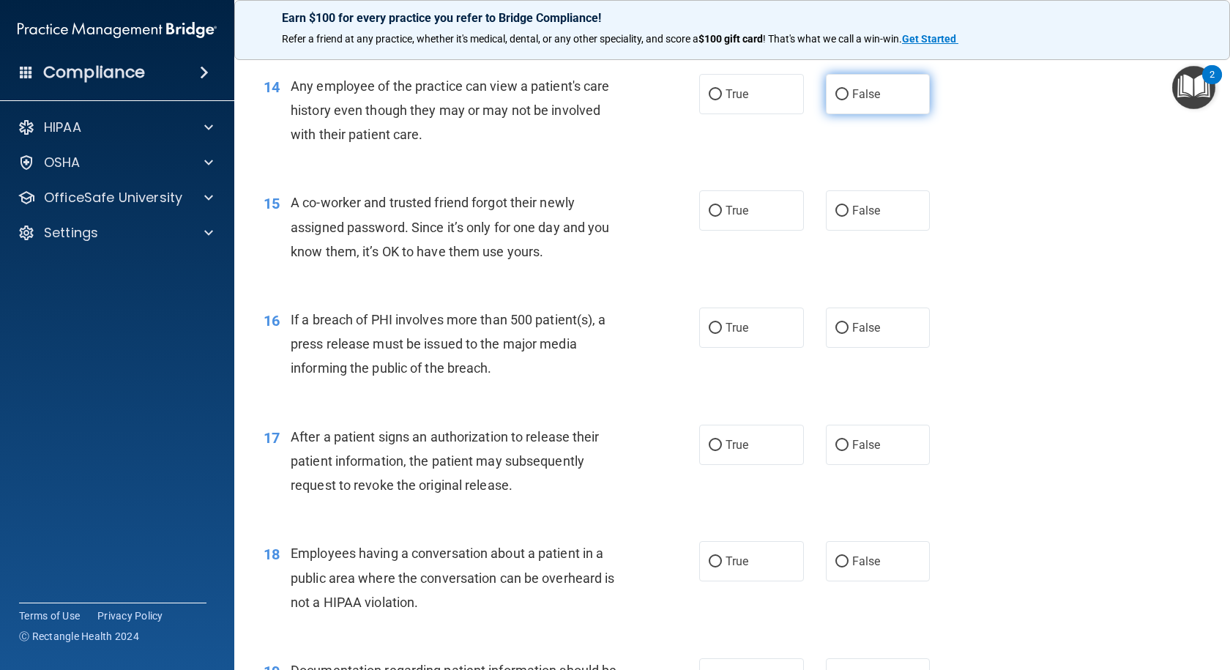
click at [835, 100] on input "False" at bounding box center [841, 94] width 13 height 11
radio input "true"
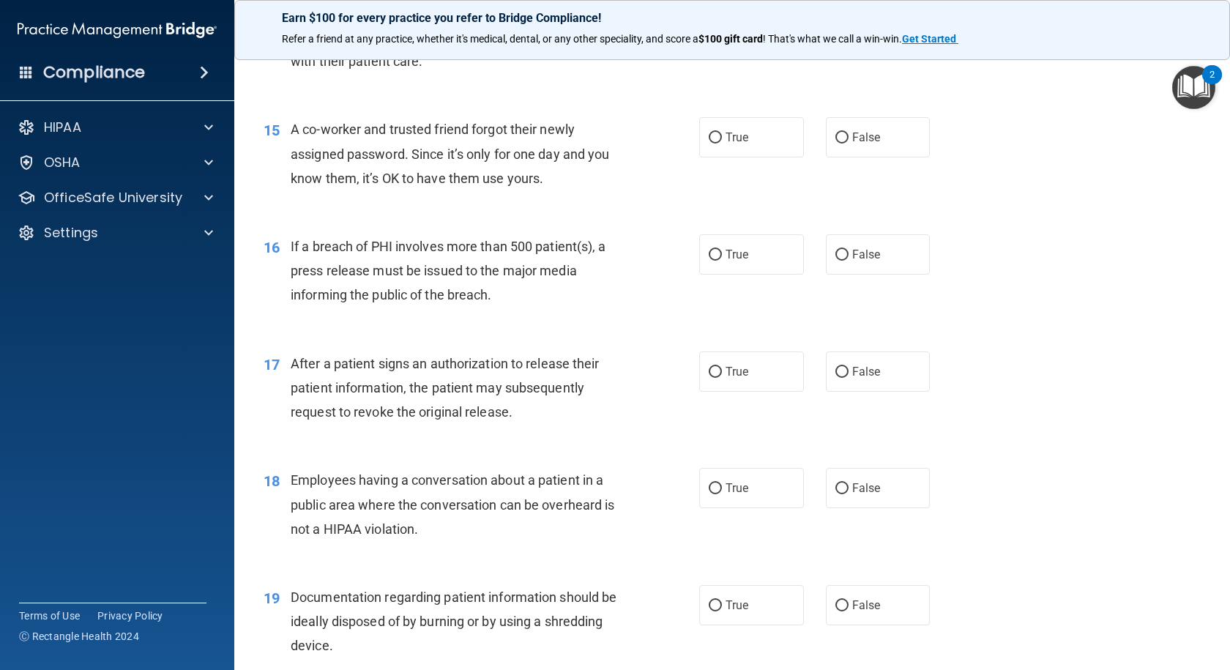
scroll to position [1683, 0]
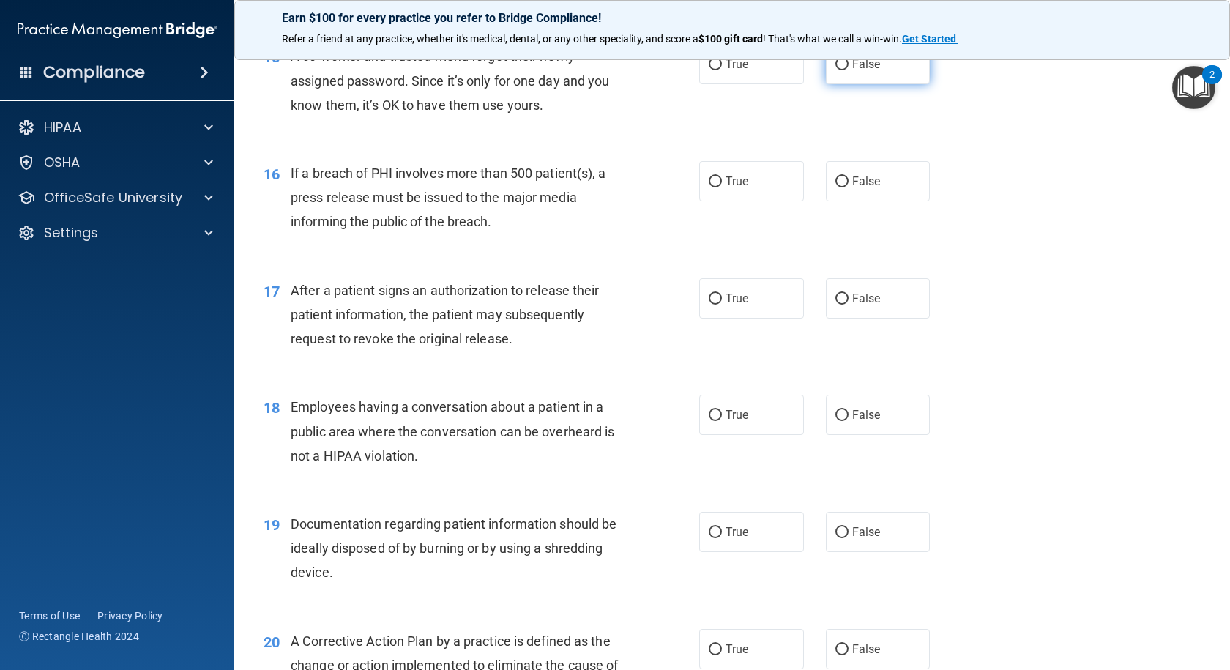
click at [835, 70] on input "False" at bounding box center [841, 64] width 13 height 11
radio input "true"
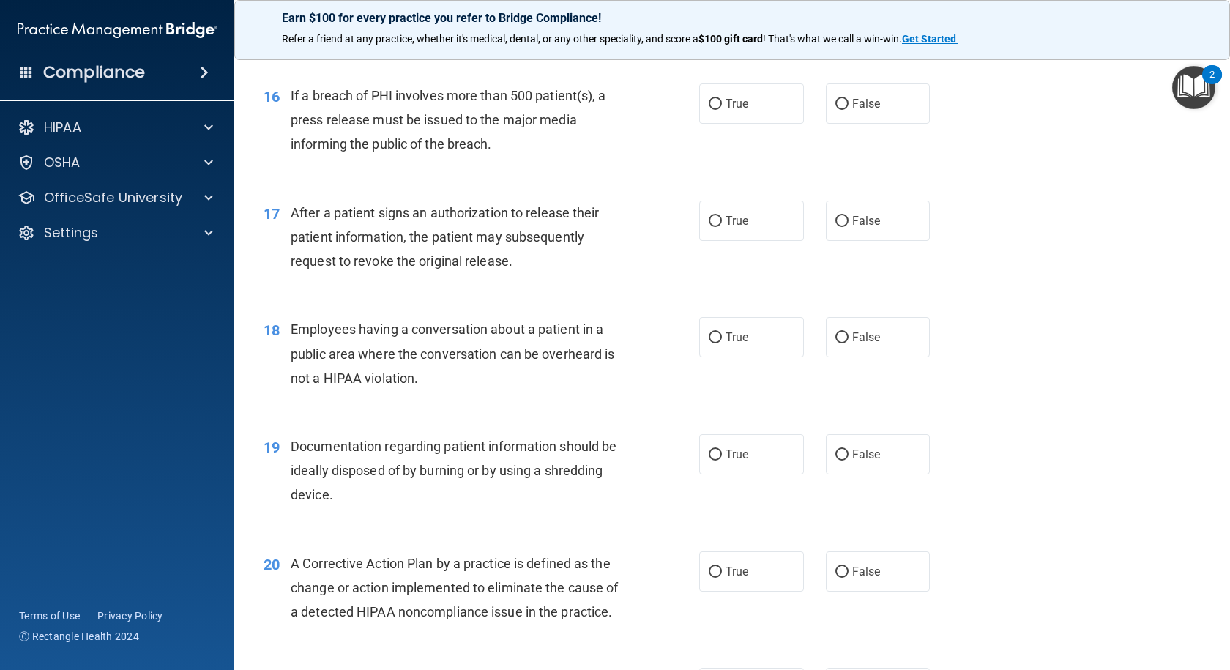
scroll to position [1830, 0]
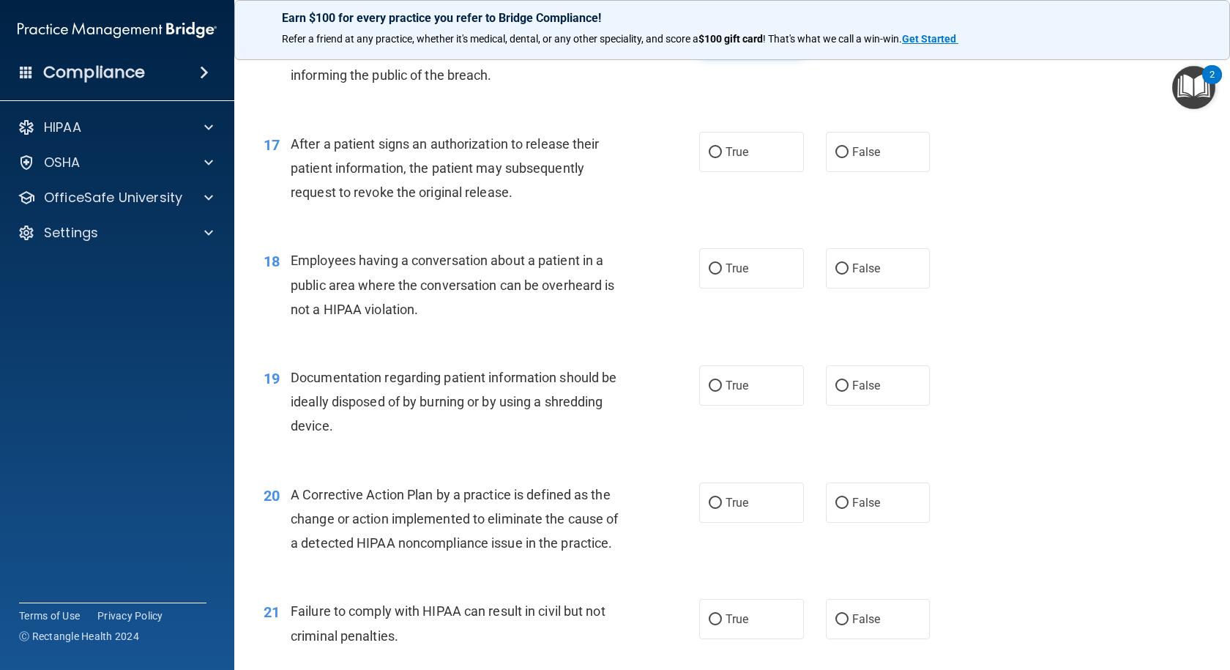
click at [708, 41] on input "True" at bounding box center [714, 35] width 13 height 11
radio input "true"
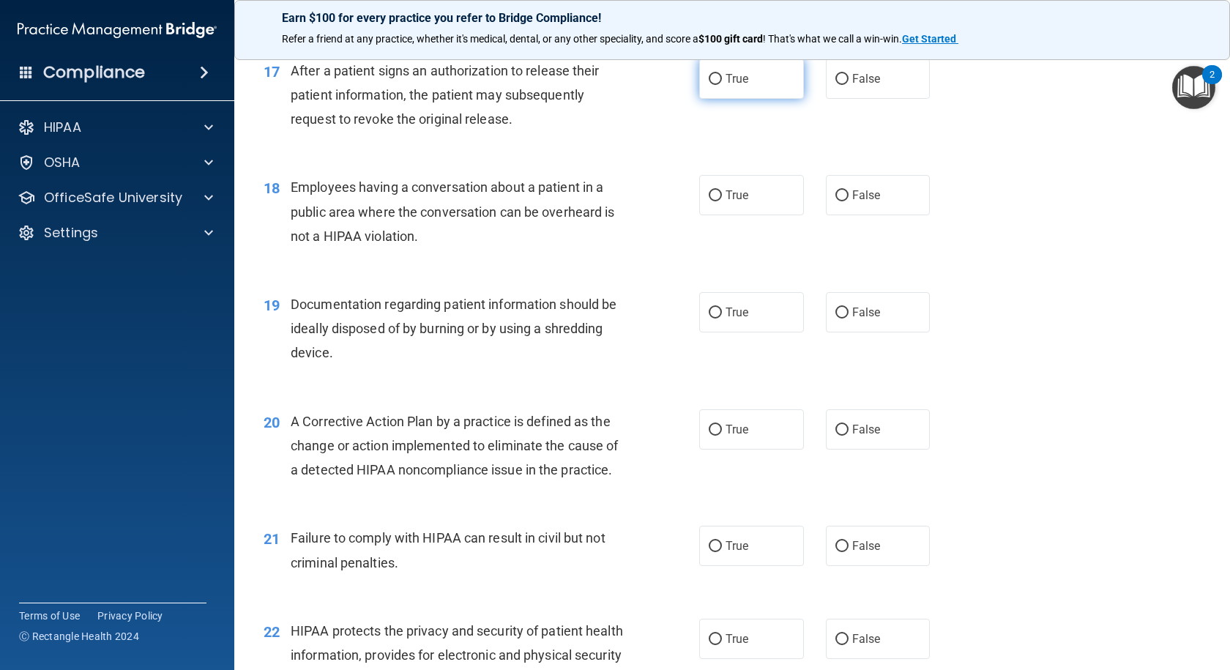
click at [710, 85] on input "True" at bounding box center [714, 79] width 13 height 11
radio input "true"
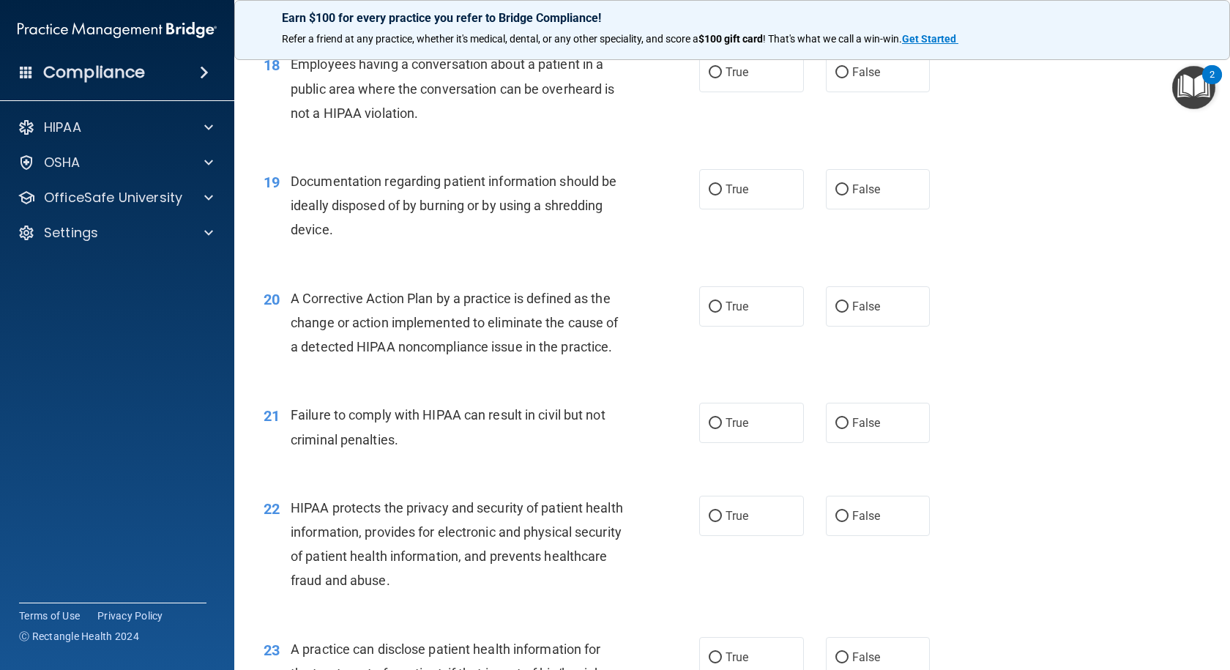
scroll to position [2049, 0]
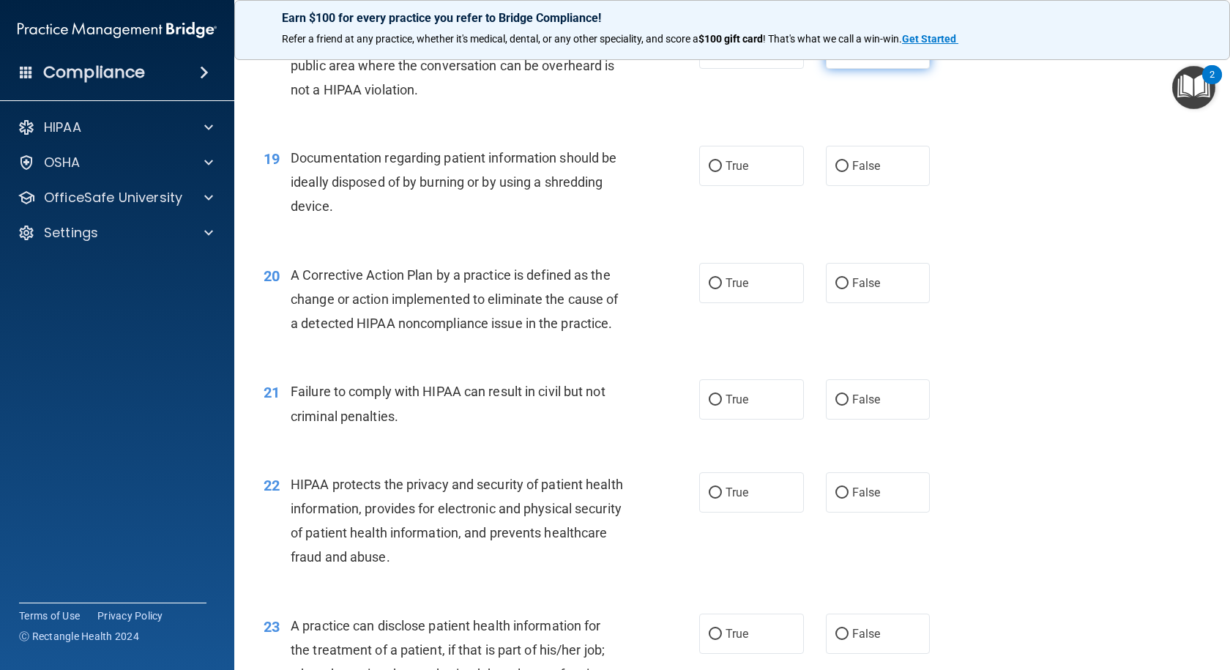
click at [835, 55] on input "False" at bounding box center [841, 49] width 13 height 11
radio input "true"
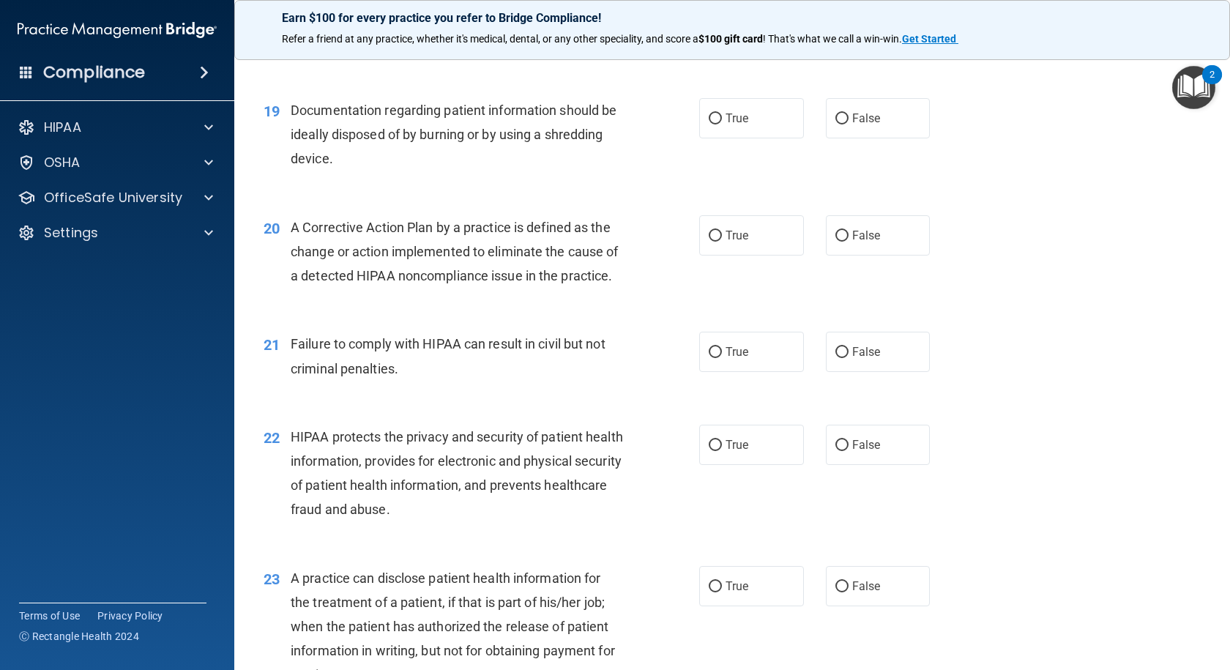
scroll to position [2122, 0]
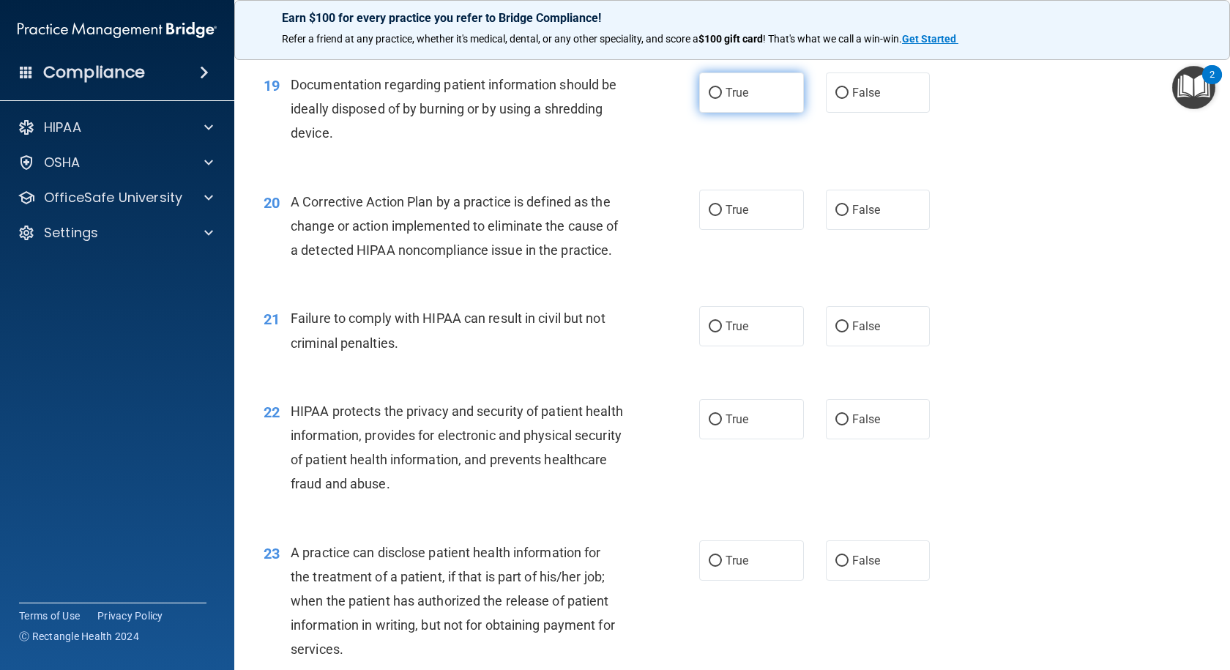
click at [708, 99] on input "True" at bounding box center [714, 93] width 13 height 11
radio input "true"
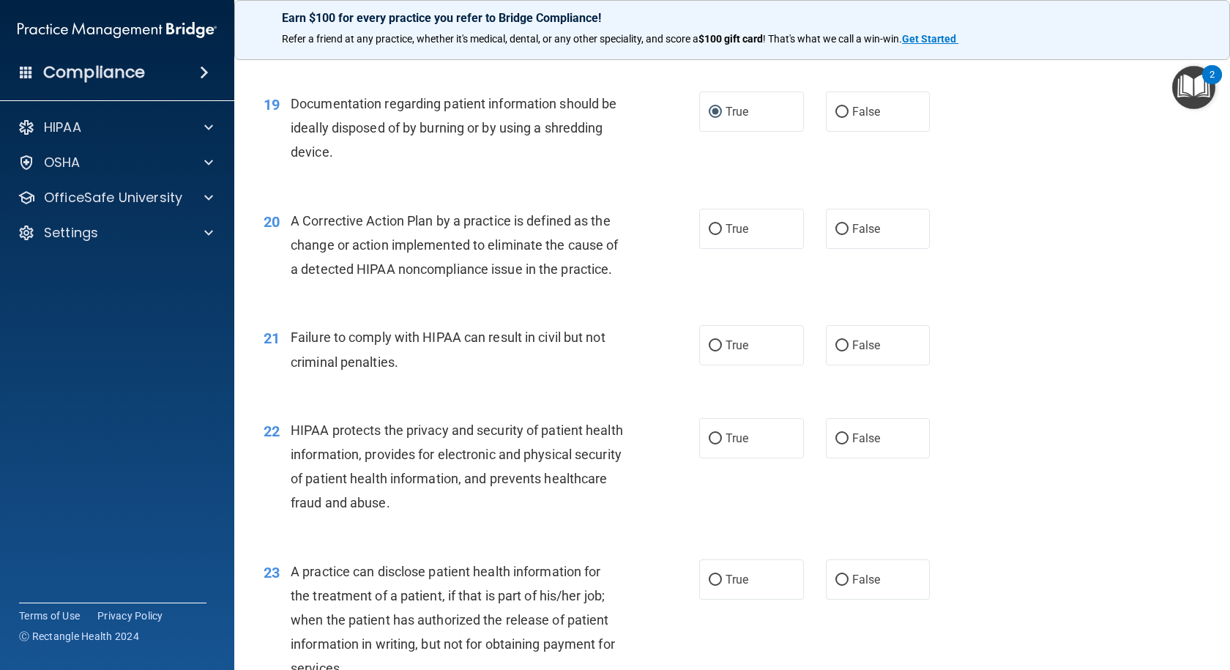
scroll to position [2077, 0]
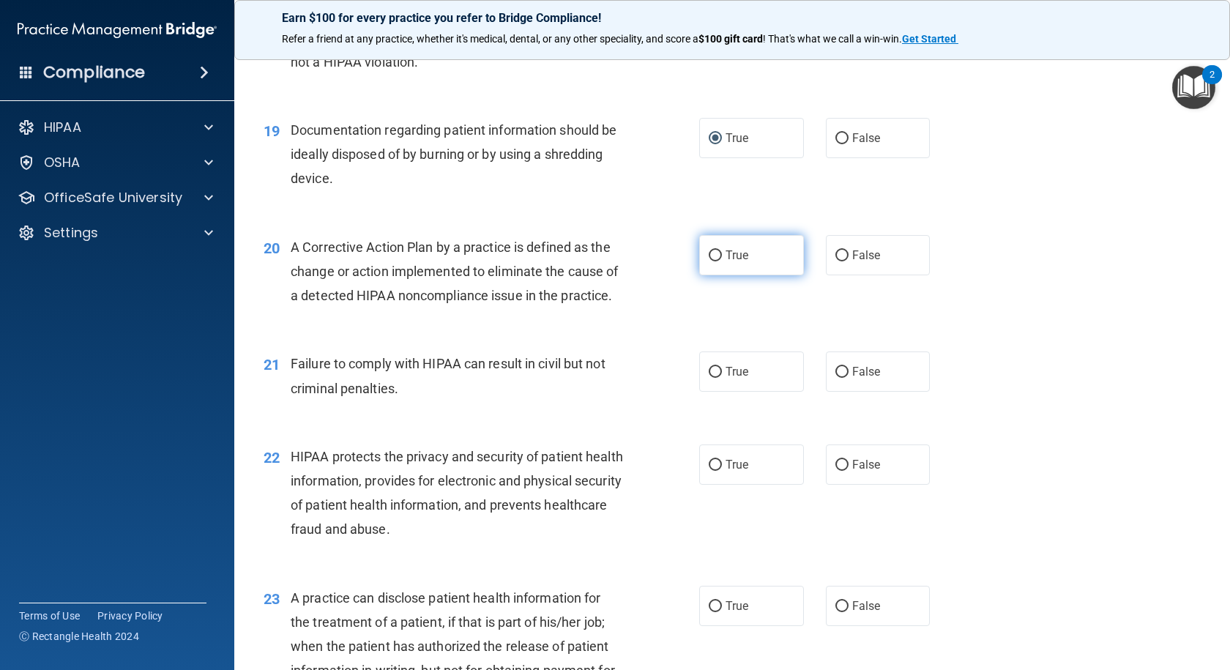
click at [708, 261] on input "True" at bounding box center [714, 255] width 13 height 11
radio input "true"
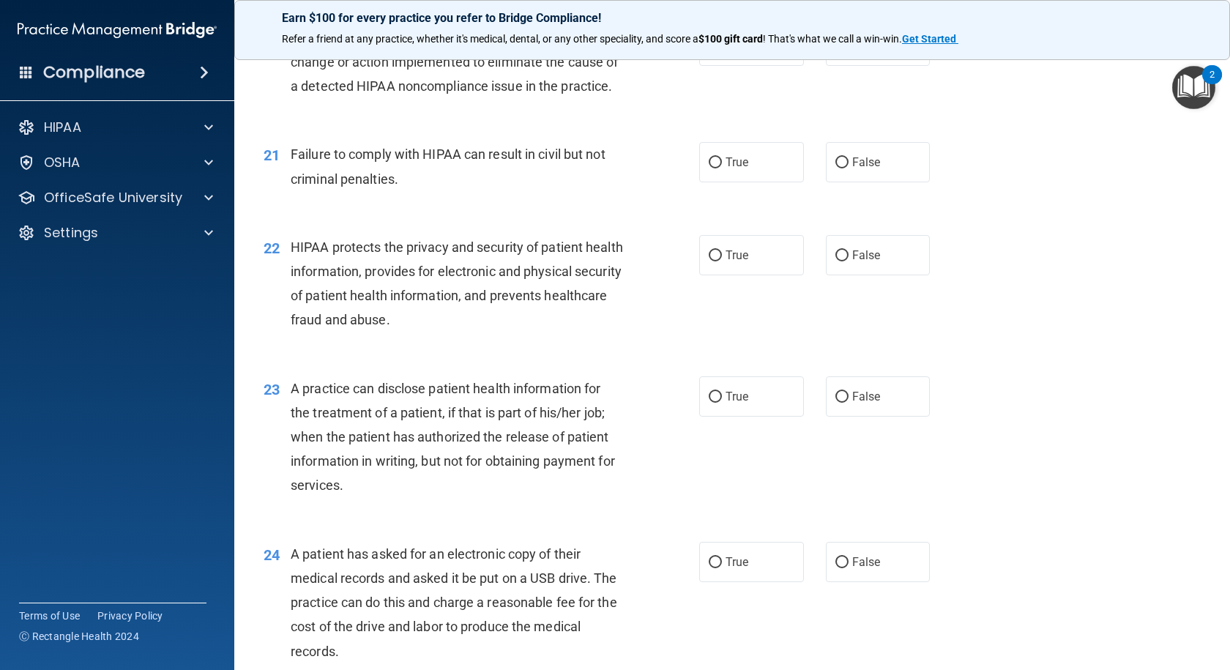
scroll to position [2297, 0]
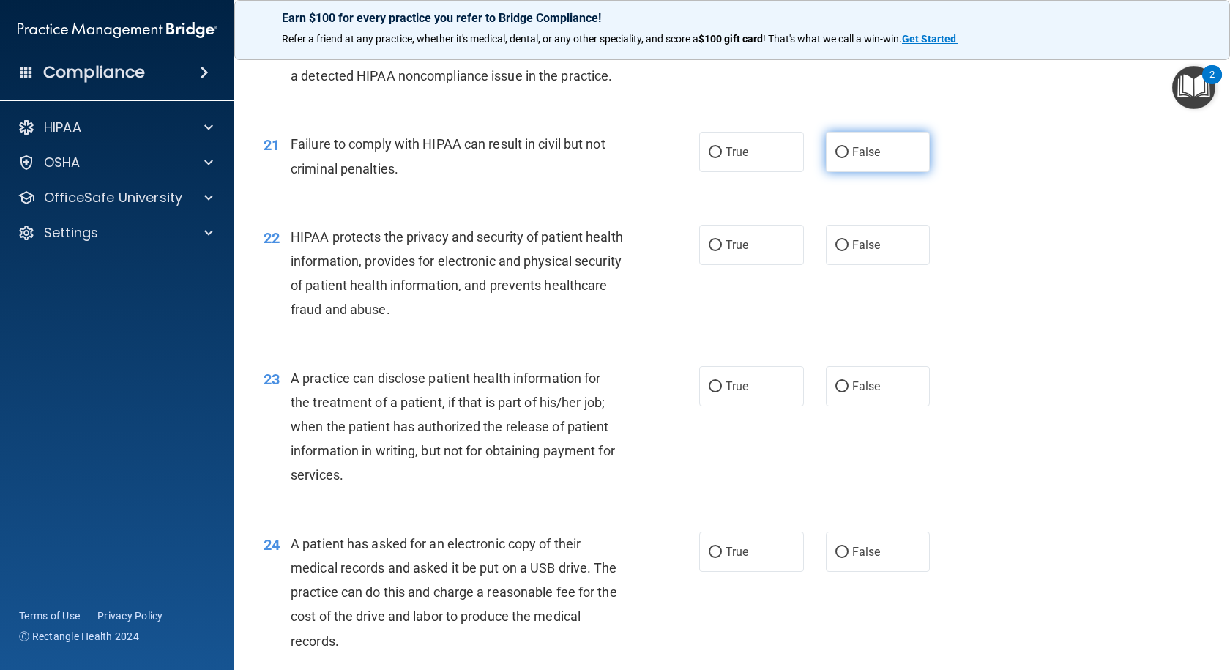
click at [837, 158] on input "False" at bounding box center [841, 152] width 13 height 11
radio input "true"
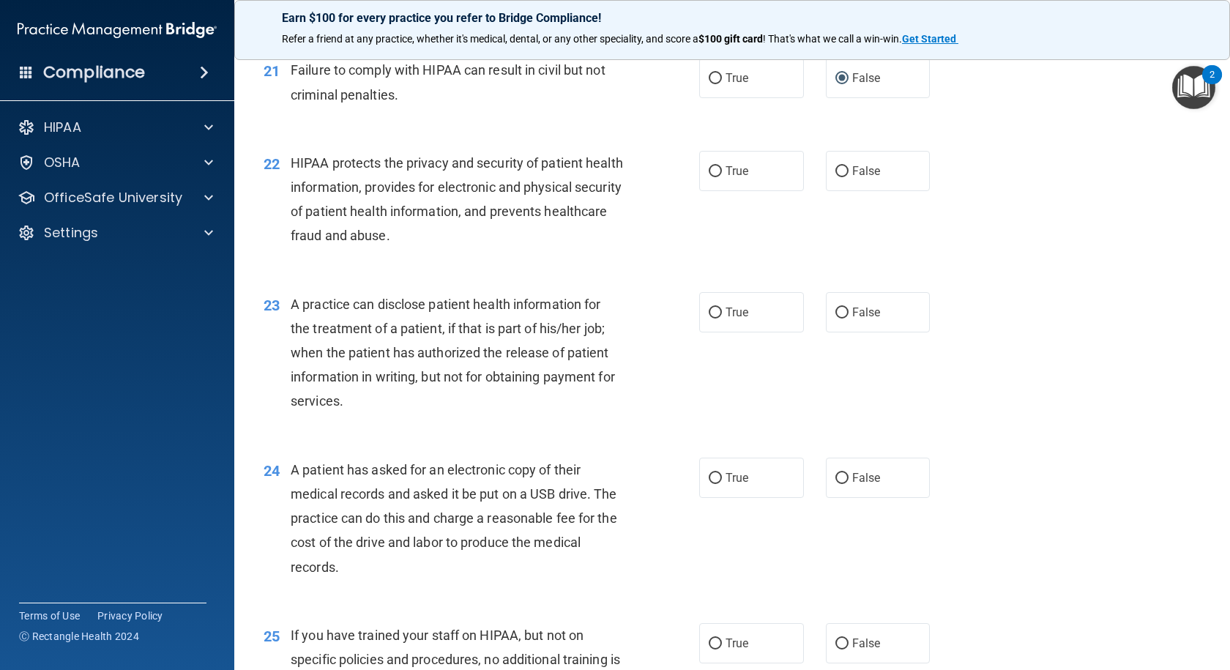
scroll to position [2443, 0]
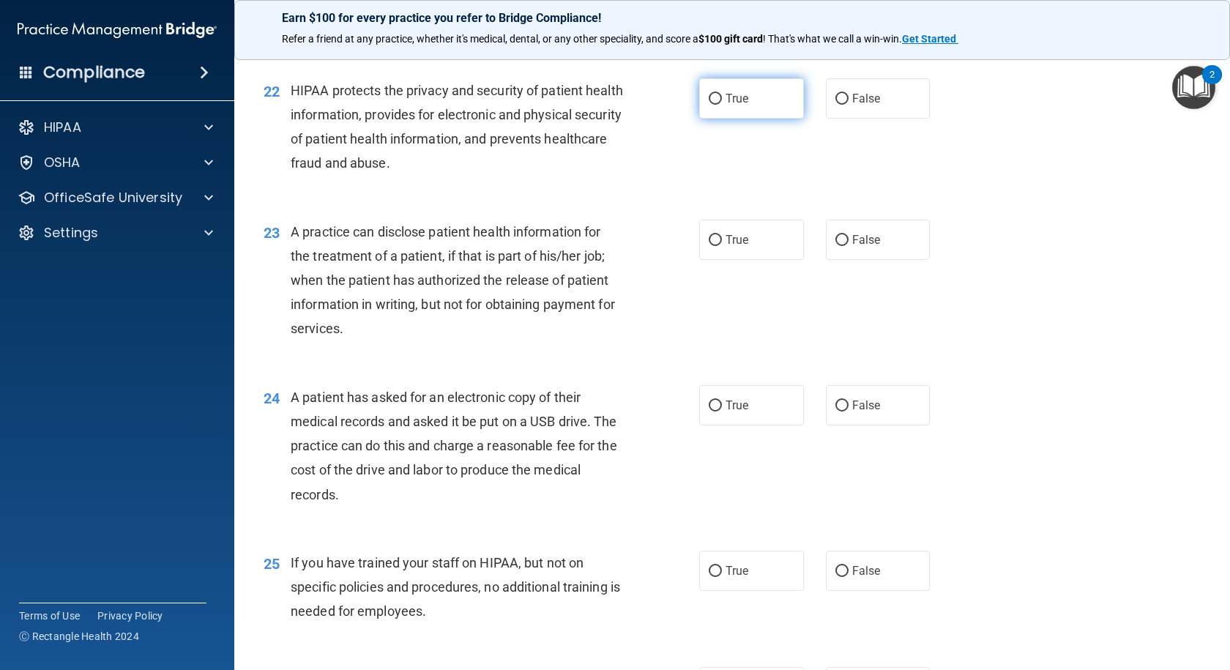
click at [711, 105] on input "True" at bounding box center [714, 99] width 13 height 11
radio input "true"
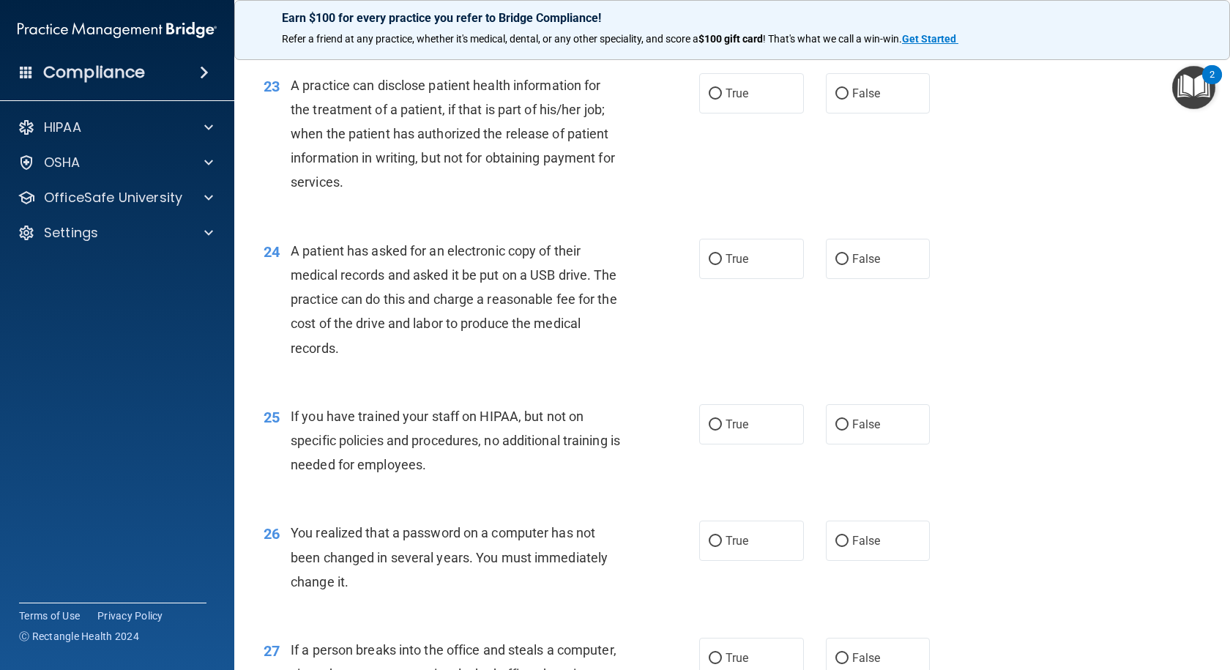
scroll to position [2663, 0]
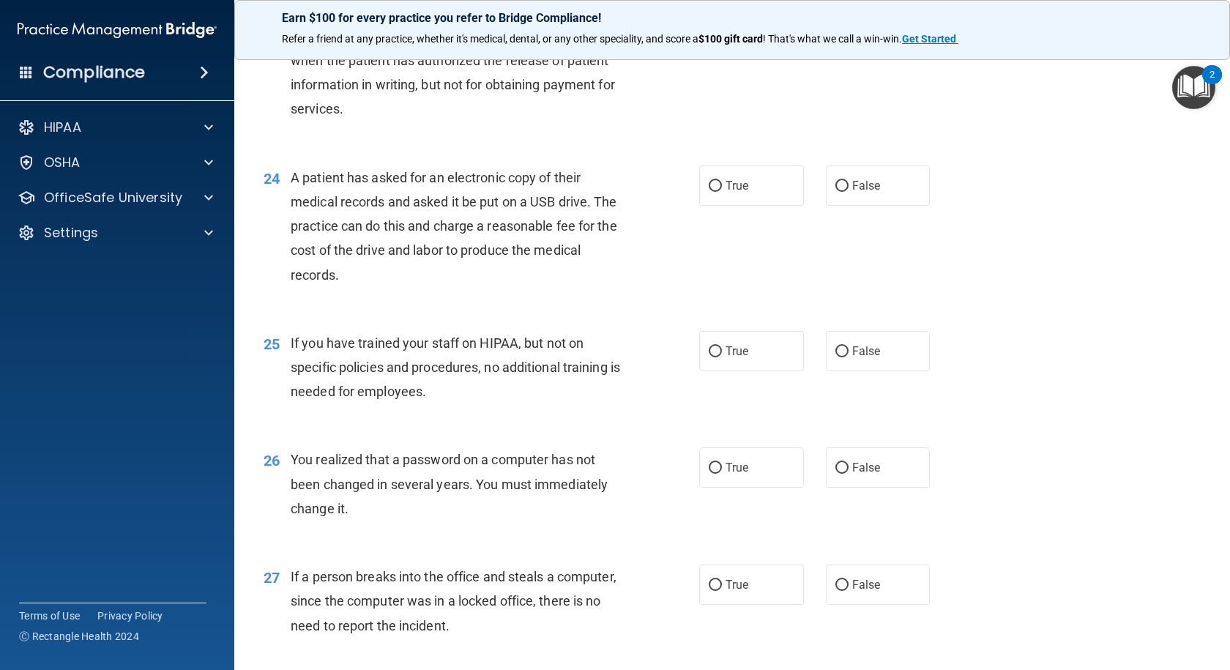
click at [708, 26] on input "True" at bounding box center [714, 20] width 13 height 11
radio input "true"
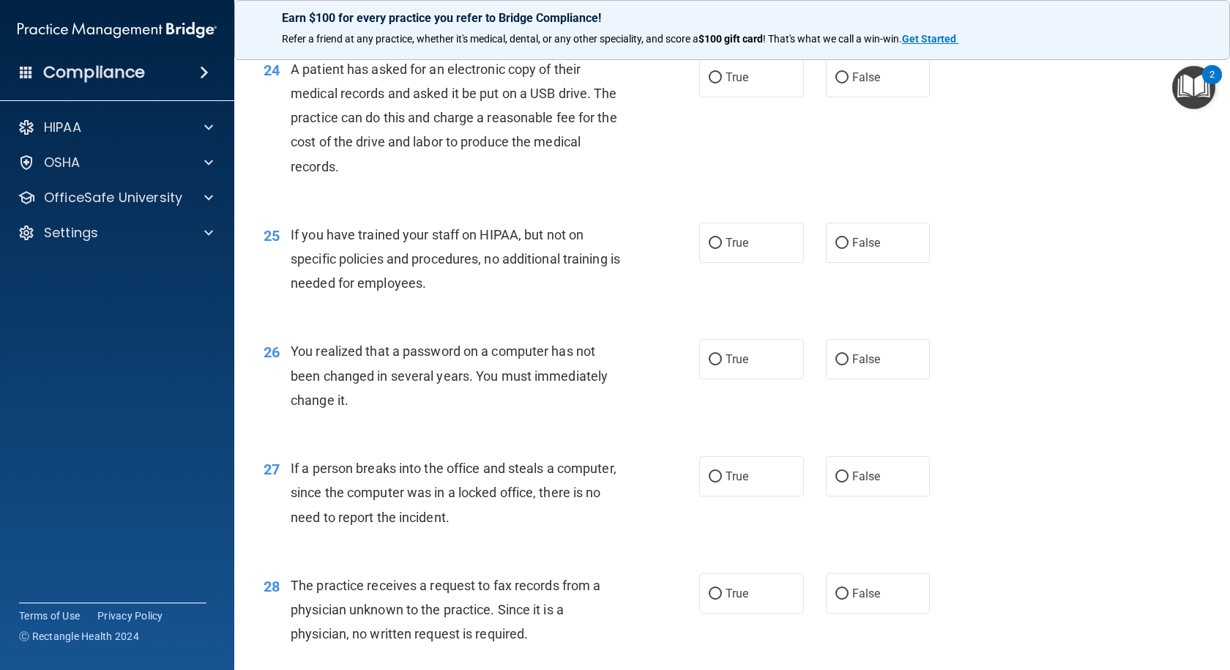
scroll to position [2809, 0]
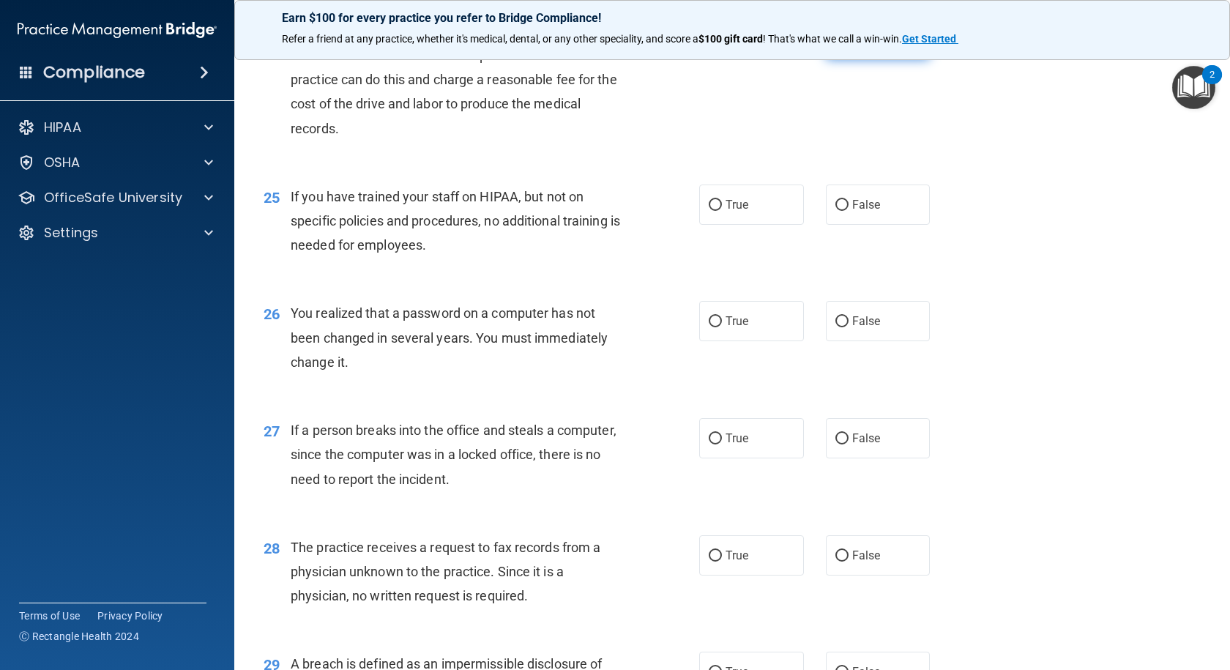
click at [835, 45] on input "False" at bounding box center [841, 39] width 13 height 11
radio input "true"
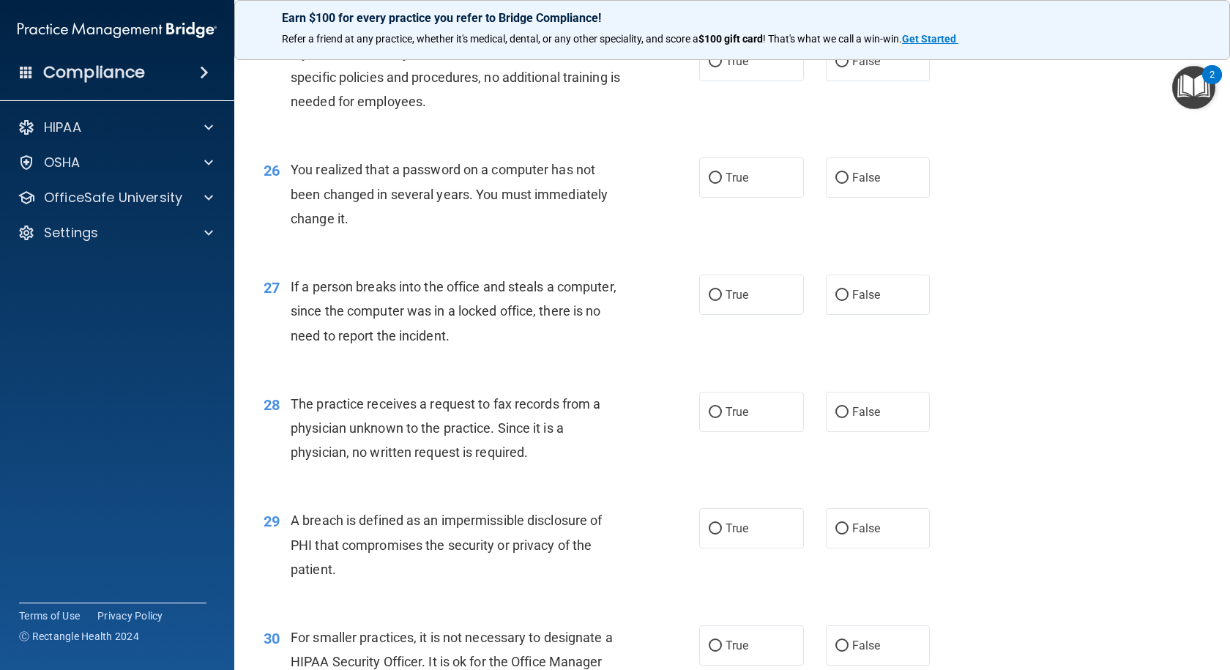
scroll to position [2955, 0]
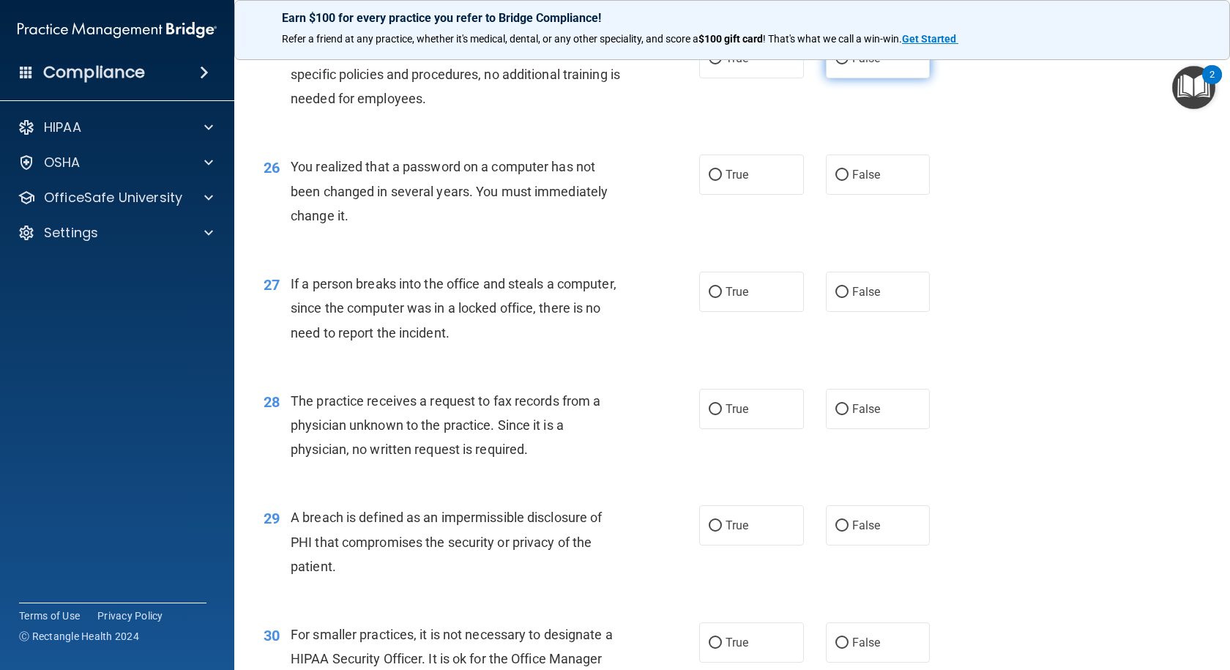
click at [835, 64] on input "False" at bounding box center [841, 58] width 13 height 11
radio input "true"
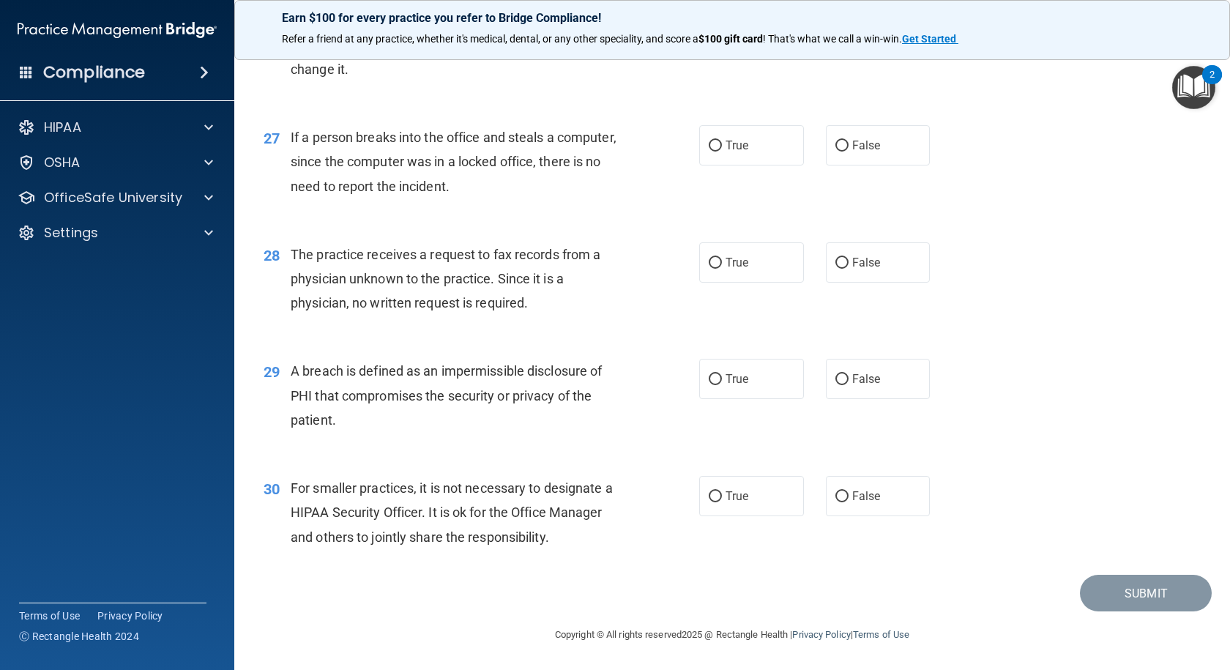
scroll to position [3102, 0]
click at [711, 34] on input "True" at bounding box center [714, 28] width 13 height 11
radio input "true"
click at [835, 146] on input "False" at bounding box center [841, 146] width 13 height 11
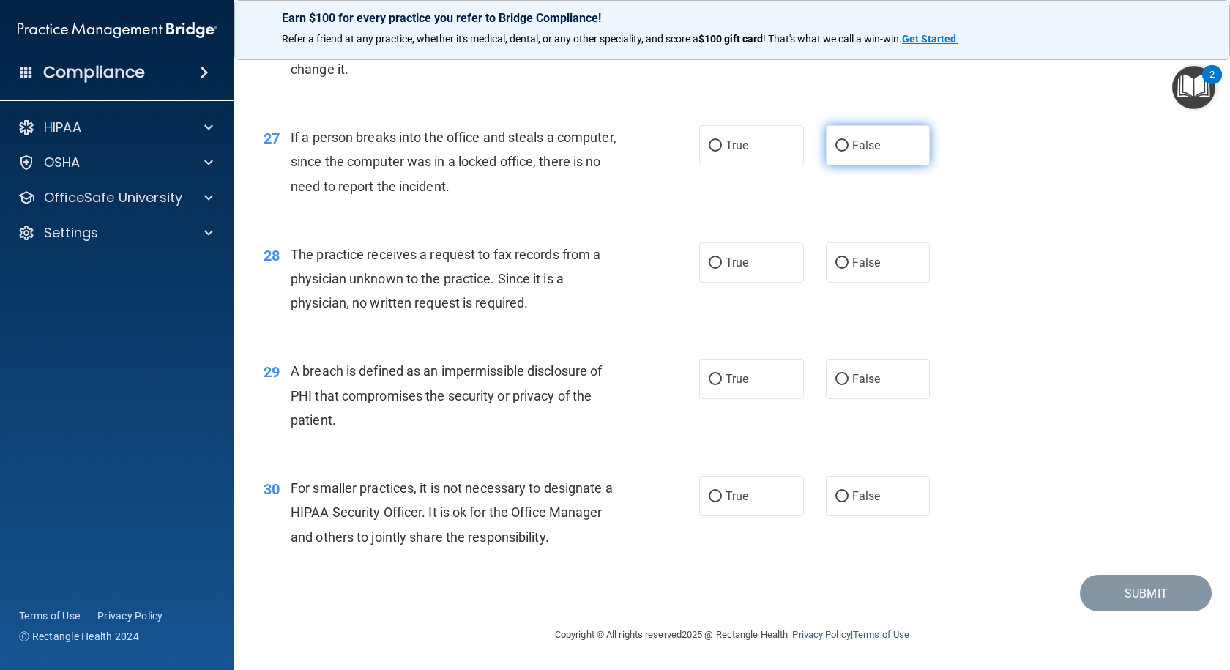
radio input "true"
click at [836, 258] on input "False" at bounding box center [841, 263] width 13 height 11
radio input "true"
click at [708, 378] on input "True" at bounding box center [714, 379] width 13 height 11
radio input "true"
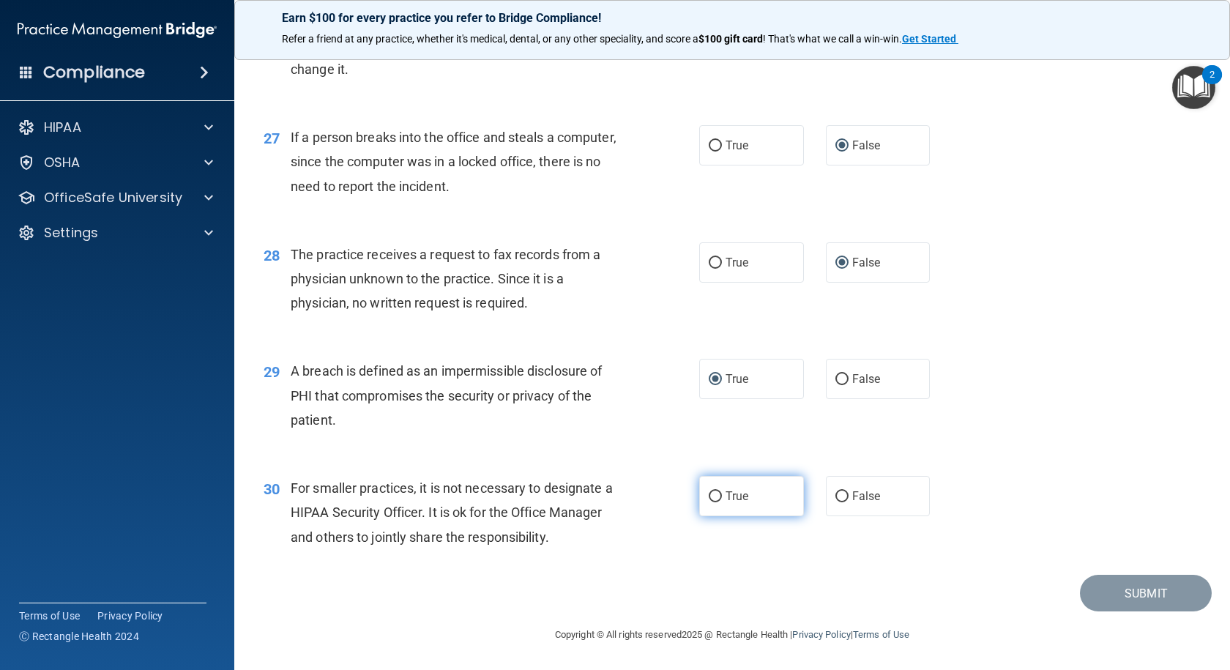
click at [717, 494] on label "True" at bounding box center [751, 496] width 105 height 40
click at [717, 494] on input "True" at bounding box center [714, 496] width 13 height 11
radio input "true"
click at [1140, 588] on button "Submit" at bounding box center [1146, 593] width 132 height 37
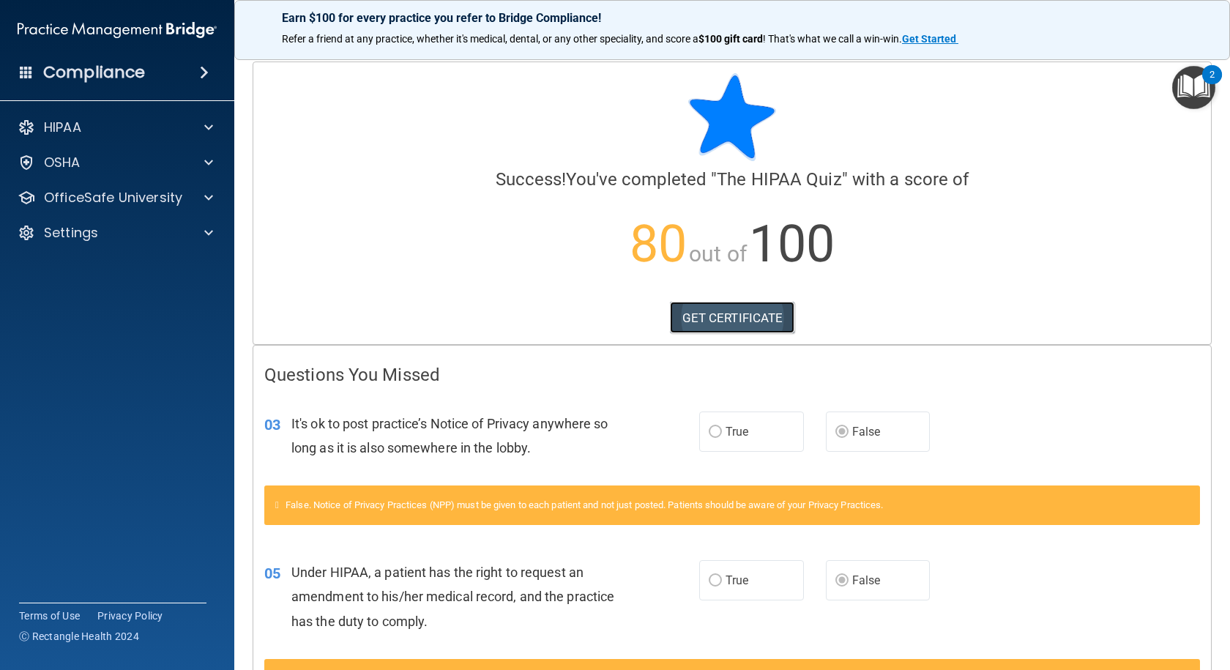
click at [727, 314] on link "GET CERTIFICATE" at bounding box center [732, 318] width 125 height 32
click at [195, 126] on div at bounding box center [206, 128] width 37 height 18
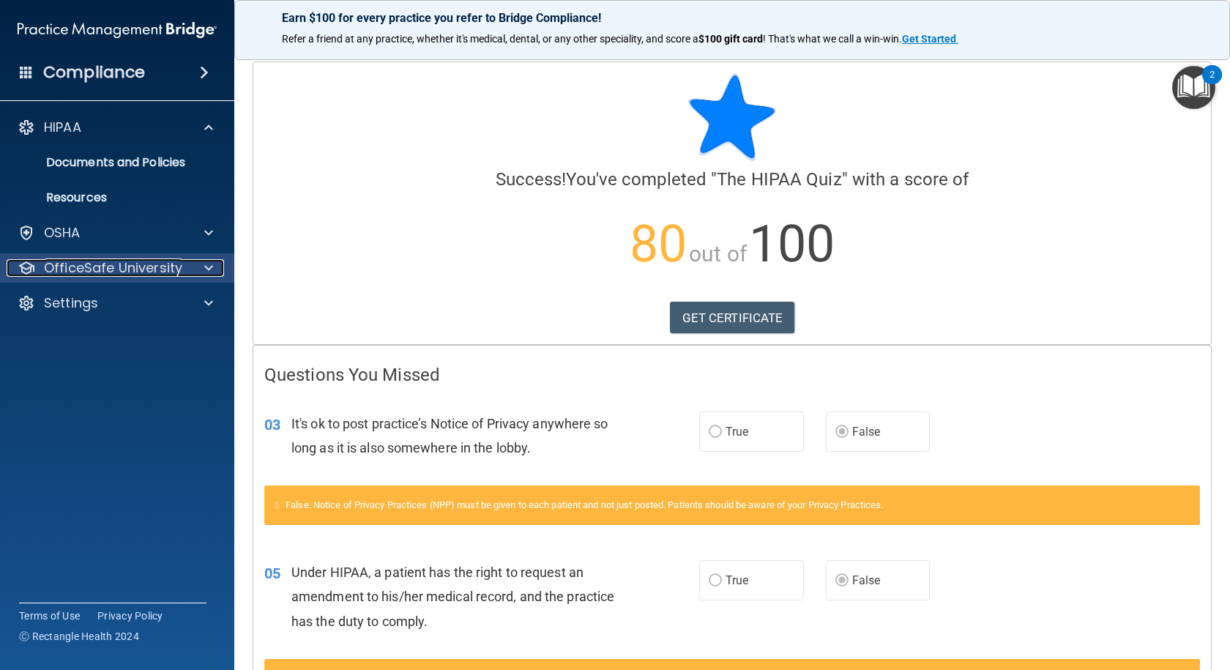
click at [201, 270] on div at bounding box center [206, 268] width 37 height 18
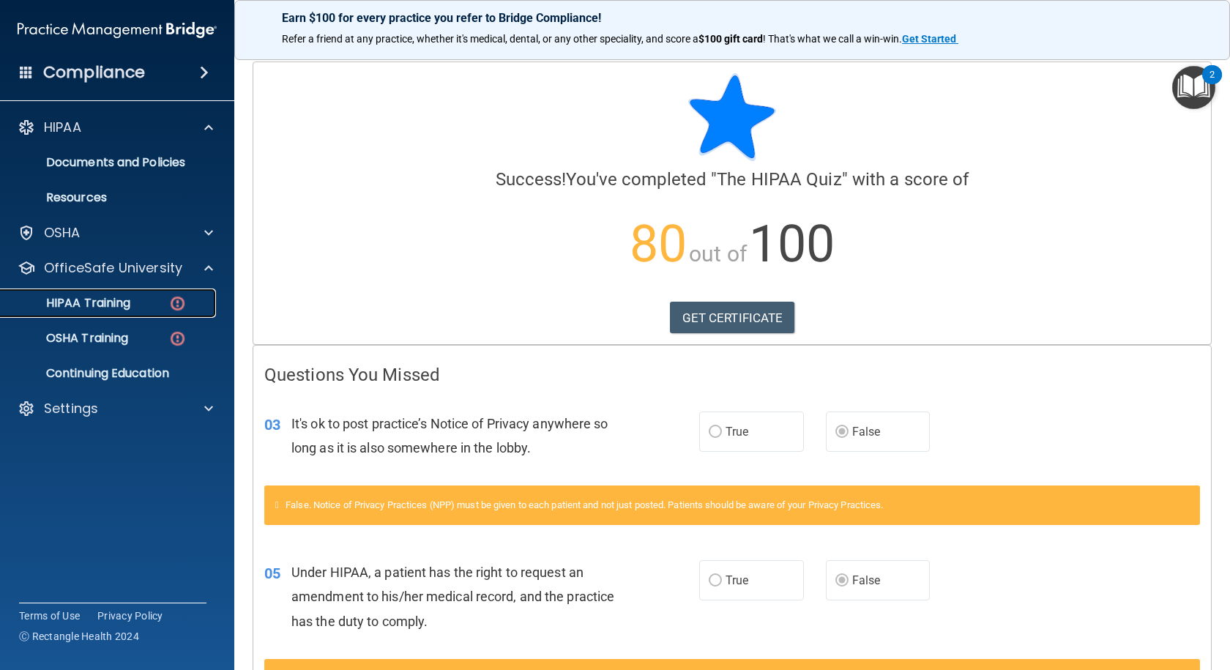
click at [138, 304] on div "HIPAA Training" at bounding box center [110, 303] width 200 height 15
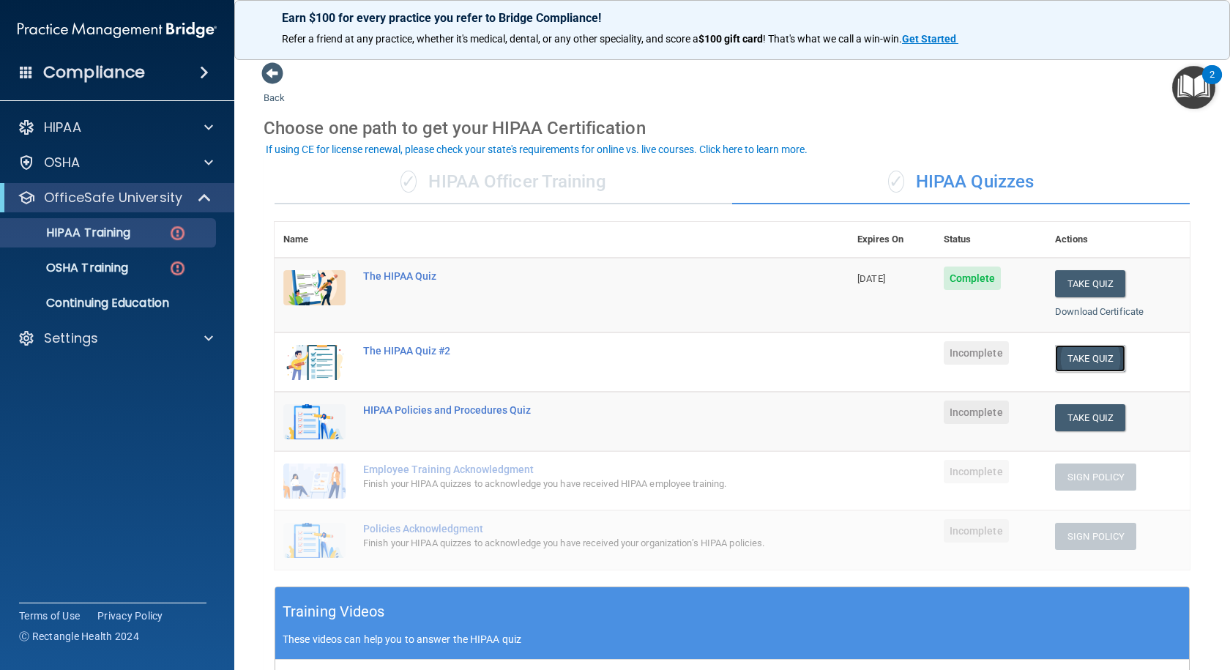
click at [1068, 353] on button "Take Quiz" at bounding box center [1090, 358] width 70 height 27
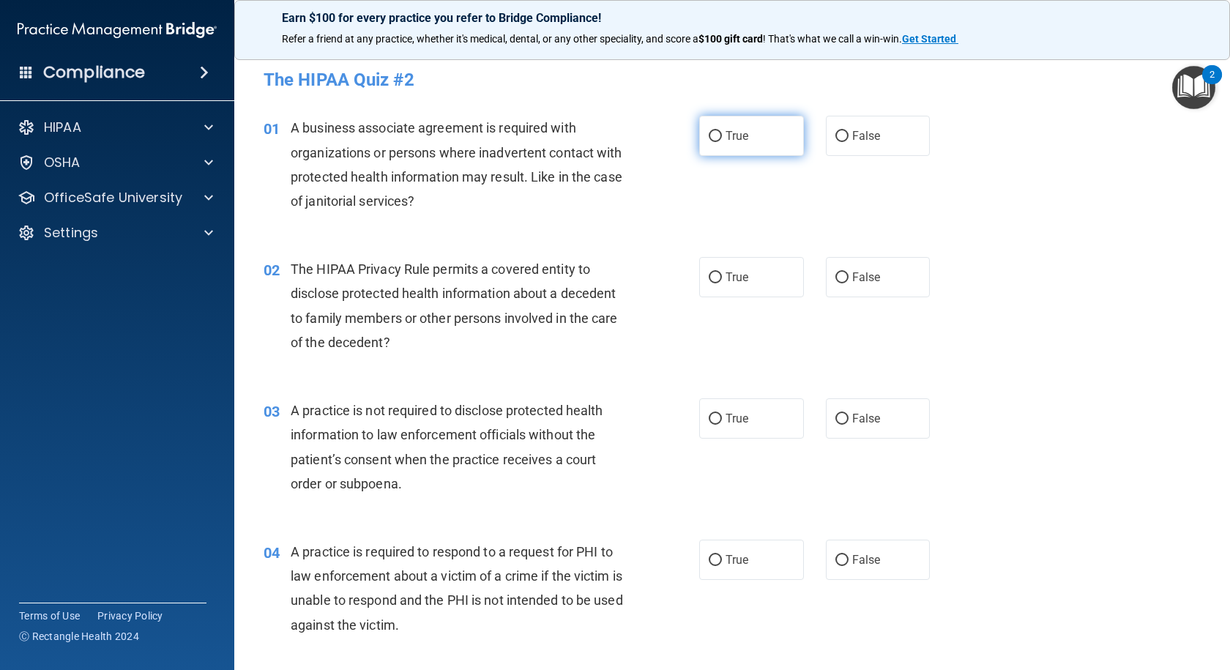
click at [708, 131] on input "True" at bounding box center [714, 136] width 13 height 11
radio input "true"
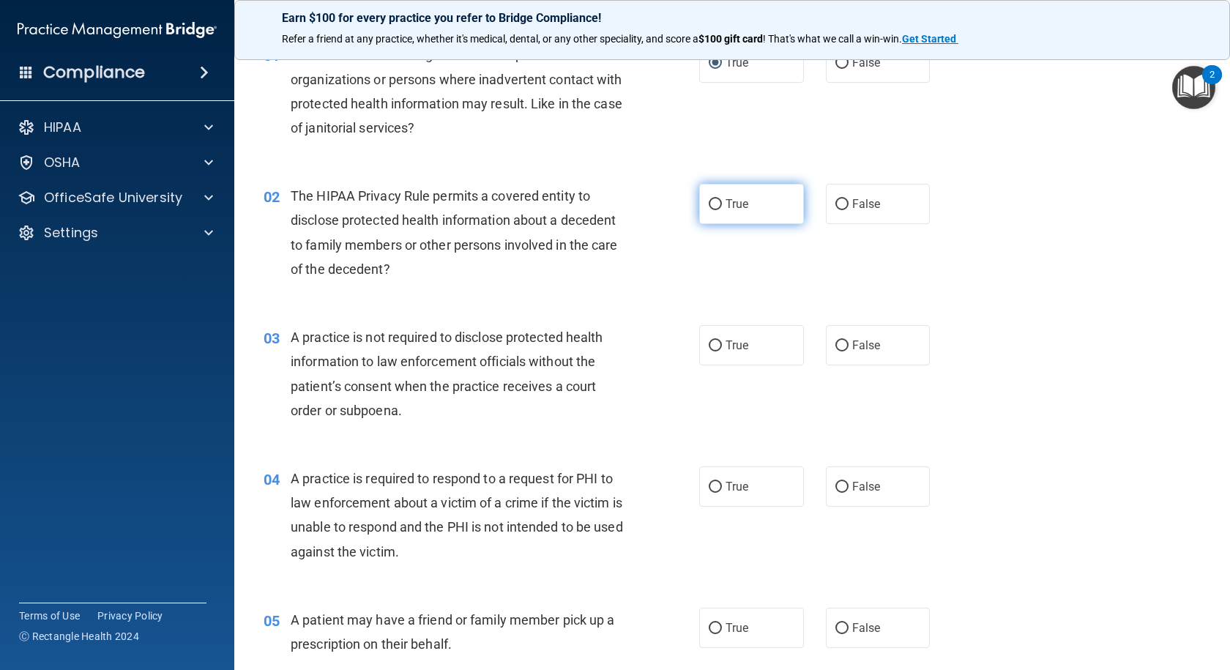
click at [712, 202] on input "True" at bounding box center [714, 204] width 13 height 11
radio input "true"
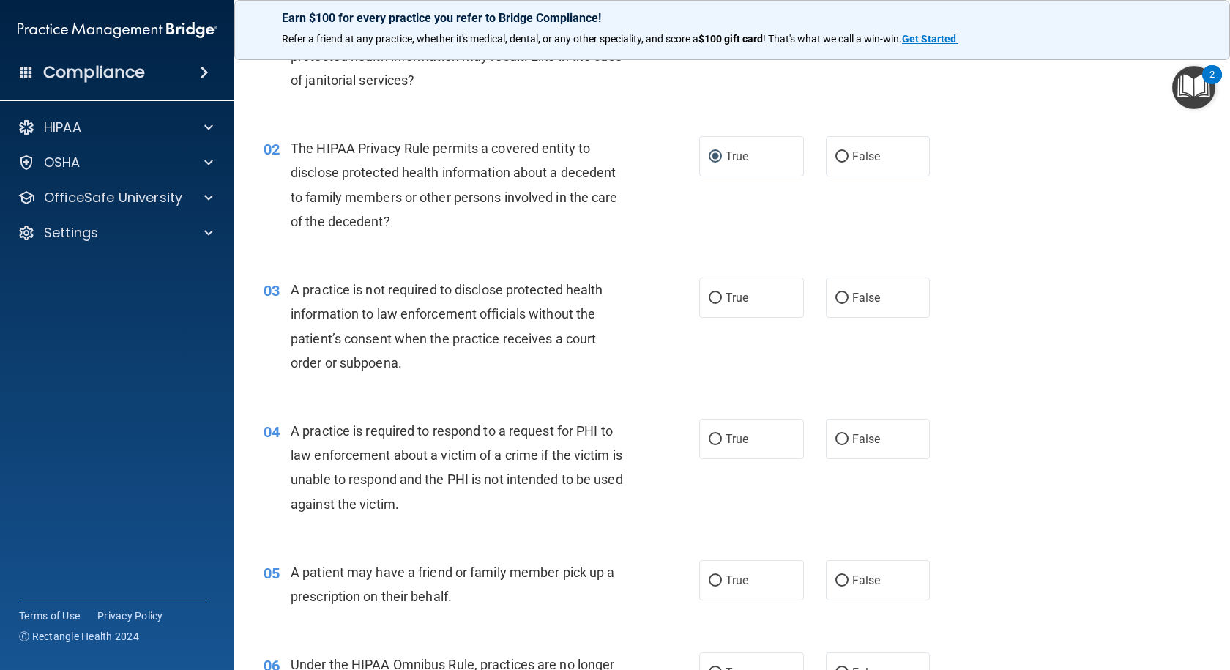
scroll to position [220, 0]
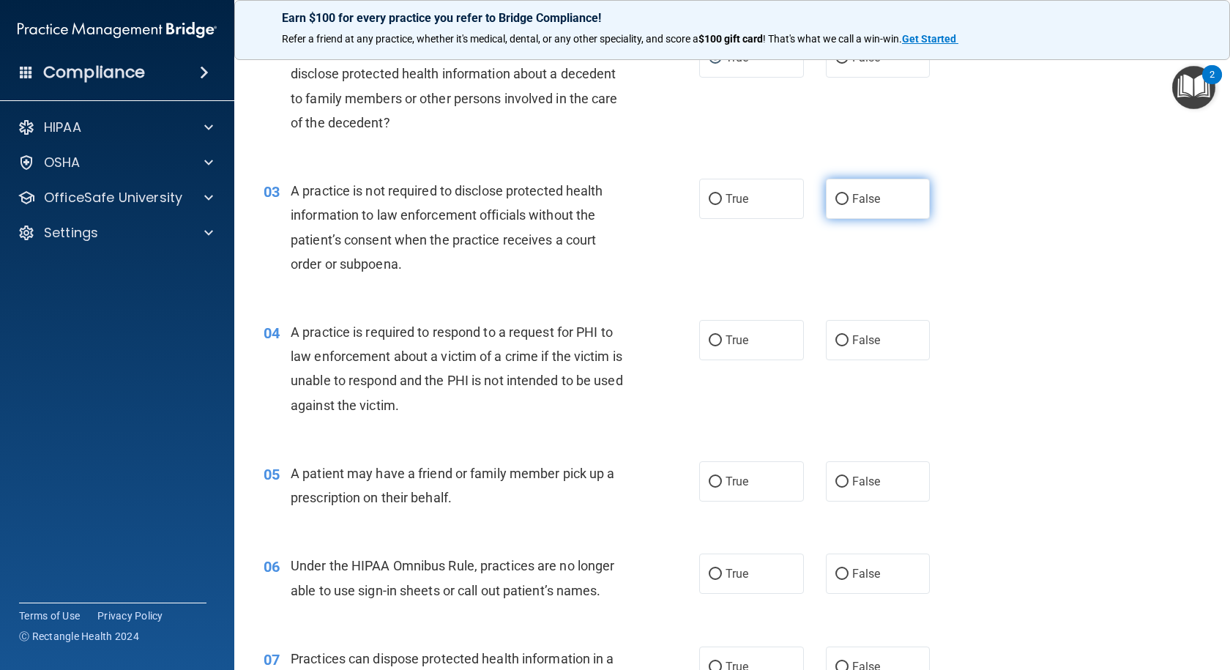
click at [838, 198] on input "False" at bounding box center [841, 199] width 13 height 11
radio input "true"
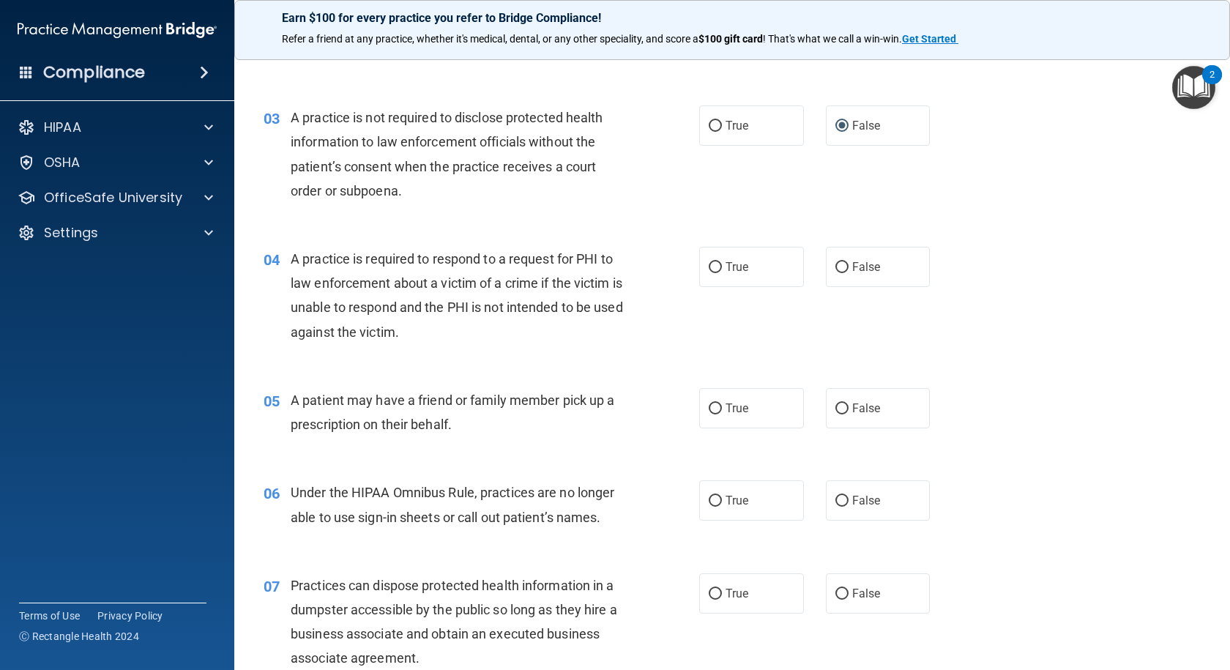
scroll to position [366, 0]
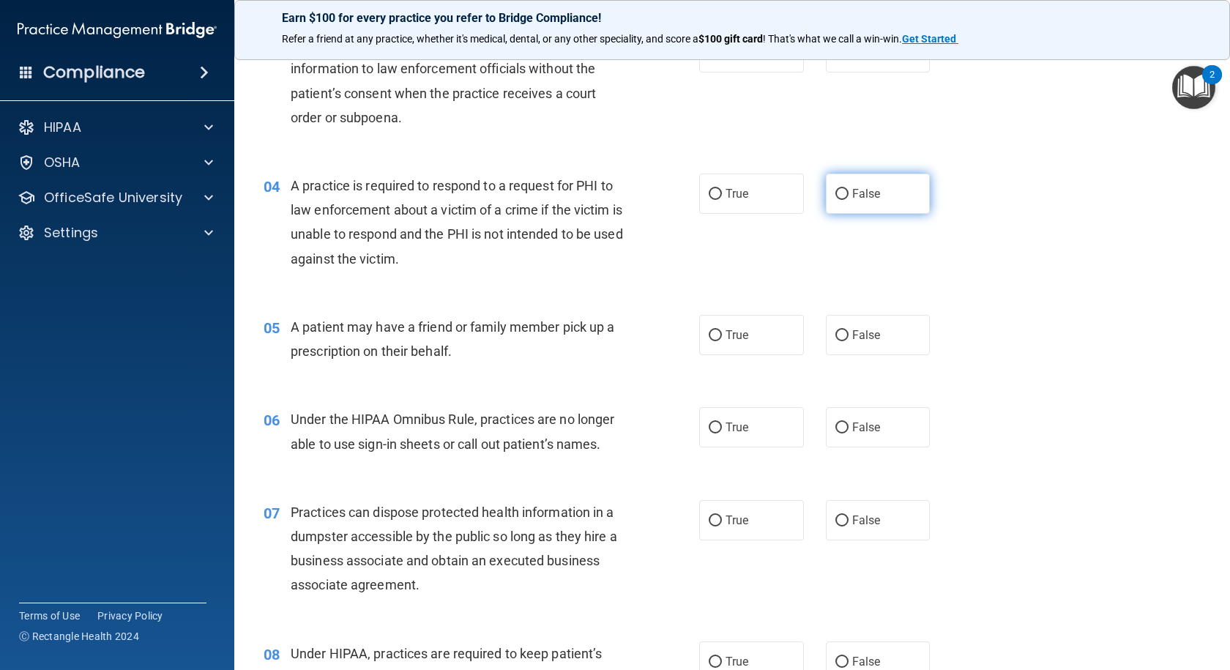
click at [835, 192] on input "False" at bounding box center [841, 194] width 13 height 11
radio input "true"
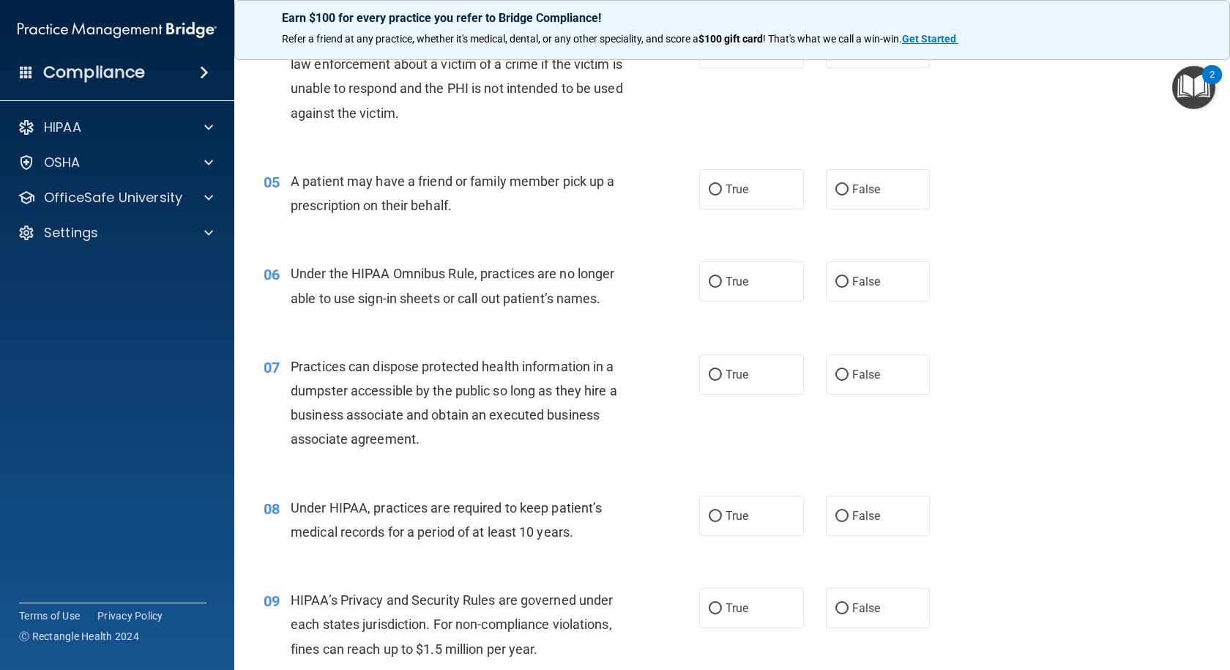
scroll to position [512, 0]
click at [708, 188] on input "True" at bounding box center [714, 189] width 13 height 11
radio input "true"
click at [835, 278] on input "False" at bounding box center [841, 281] width 13 height 11
radio input "true"
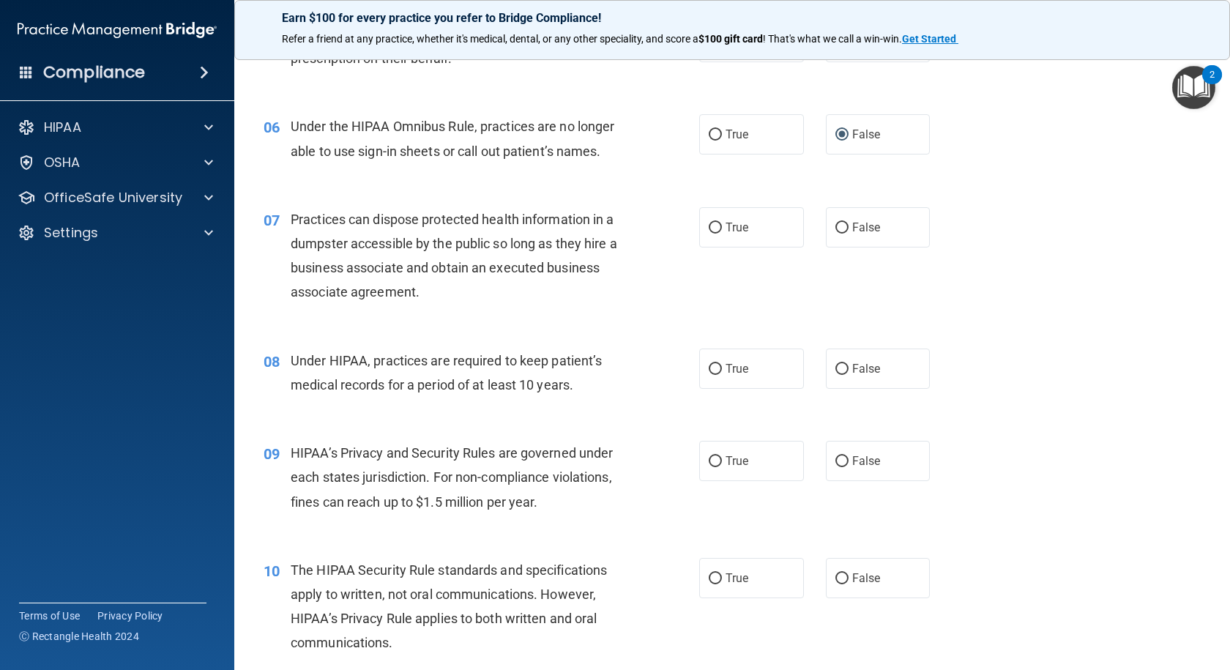
scroll to position [732, 0]
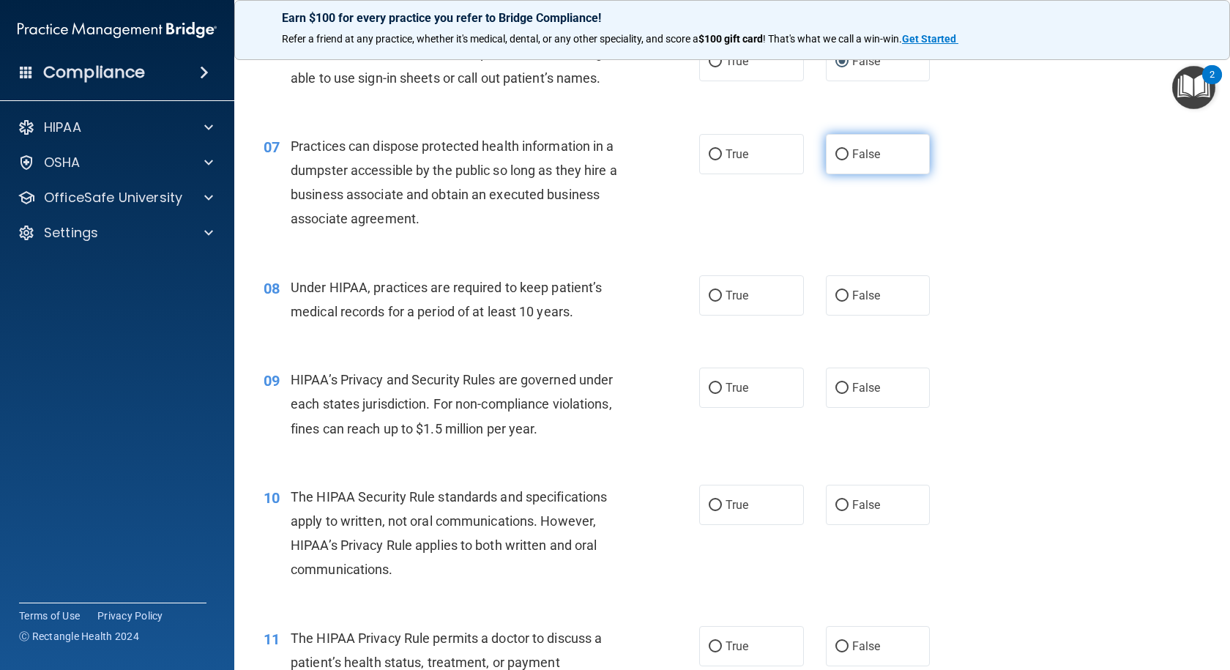
click at [835, 154] on input "False" at bounding box center [841, 154] width 13 height 11
radio input "true"
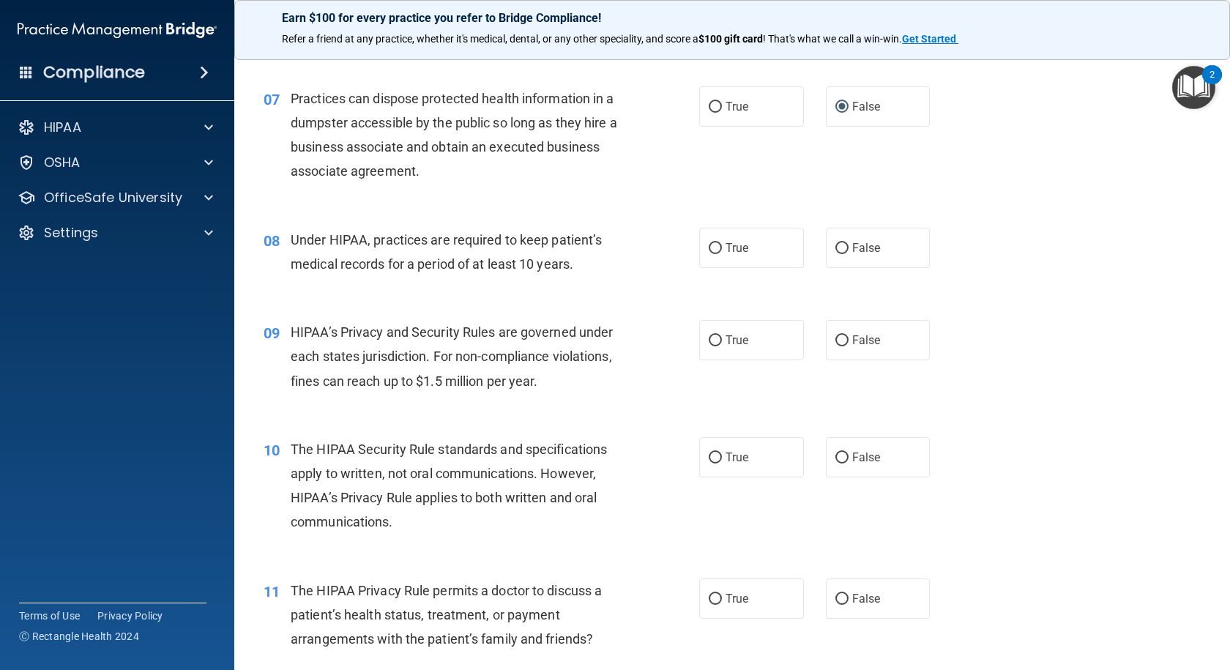
scroll to position [878, 0]
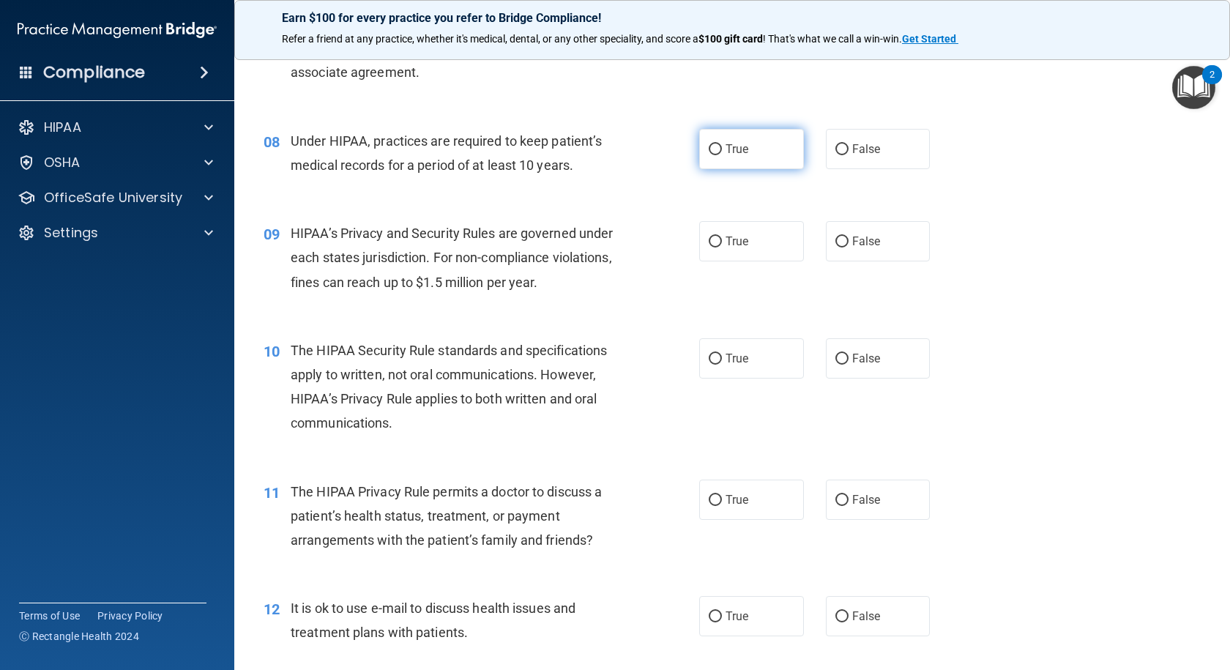
click at [708, 147] on input "True" at bounding box center [714, 149] width 13 height 11
radio input "true"
click at [708, 239] on input "True" at bounding box center [714, 241] width 13 height 11
radio input "true"
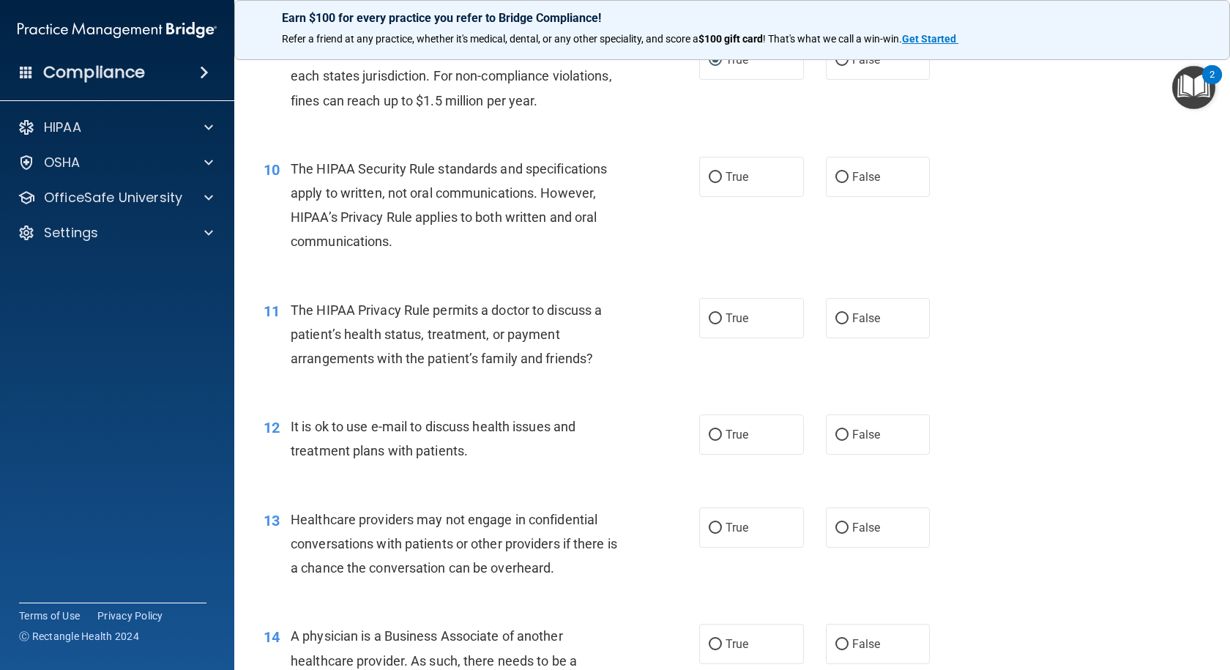
scroll to position [1098, 0]
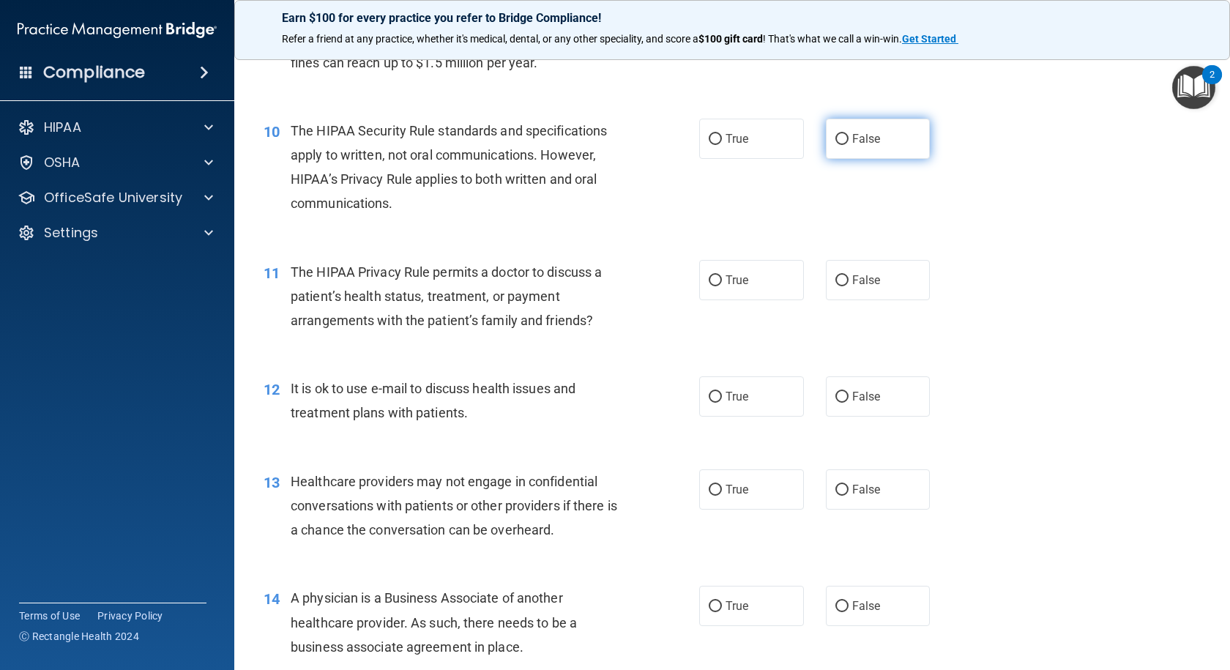
click at [836, 136] on input "False" at bounding box center [841, 139] width 13 height 11
radio input "true"
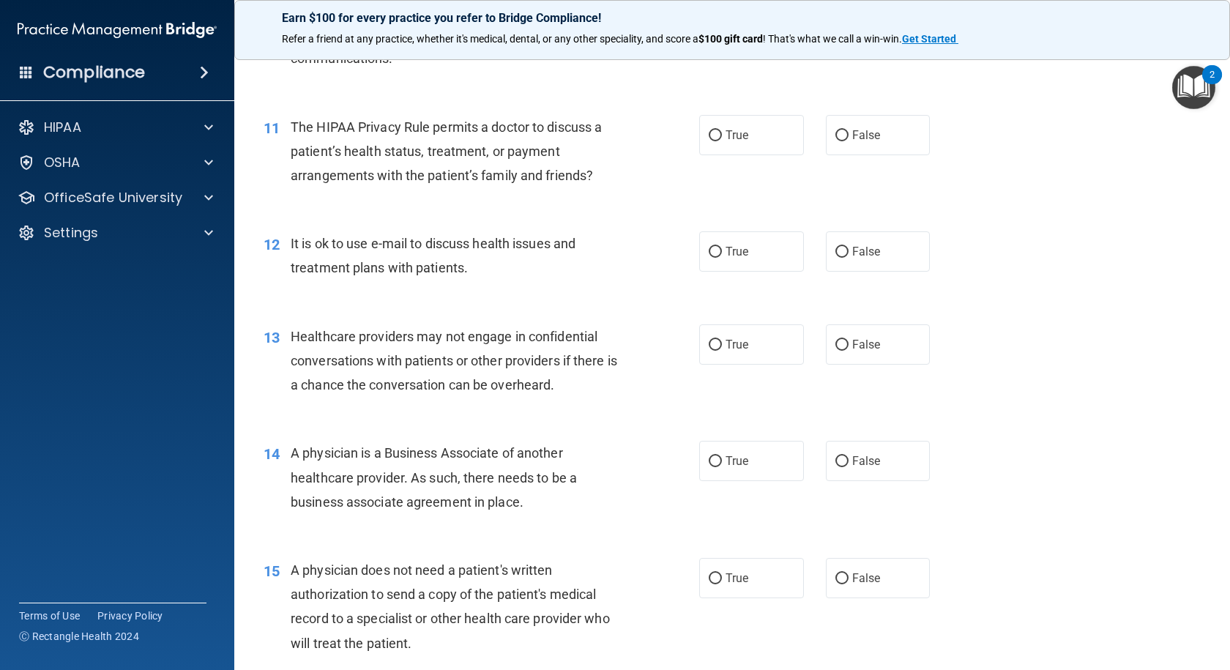
scroll to position [1244, 0]
click at [835, 132] on input "False" at bounding box center [841, 134] width 13 height 11
radio input "true"
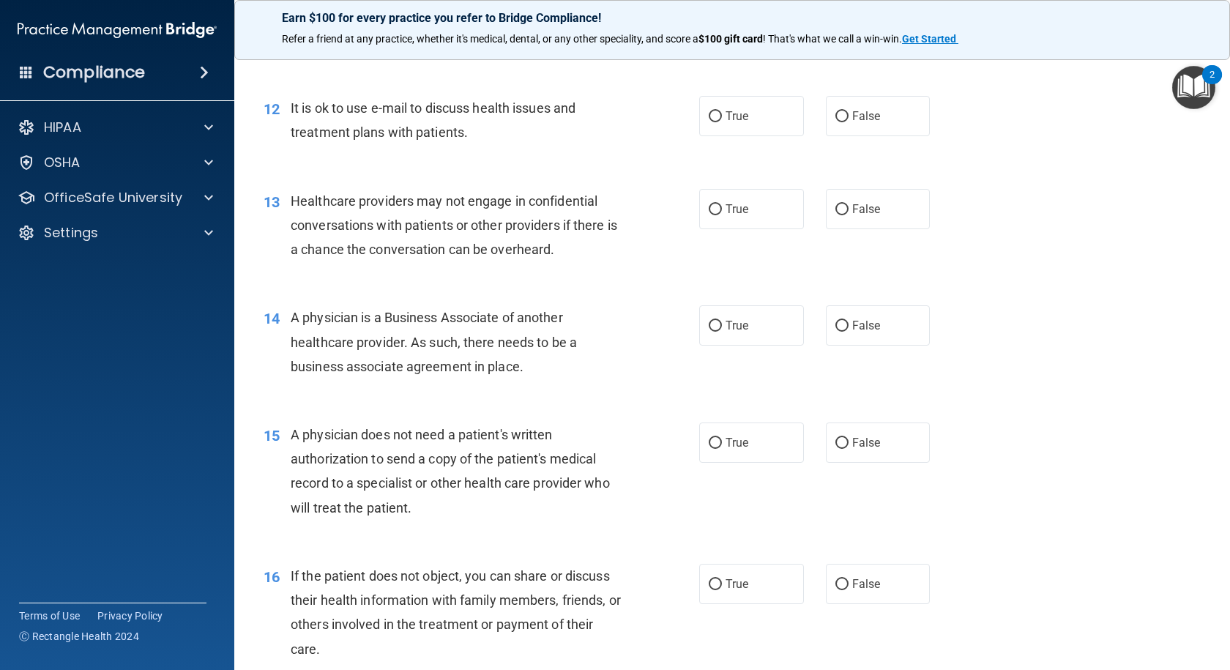
scroll to position [1391, 0]
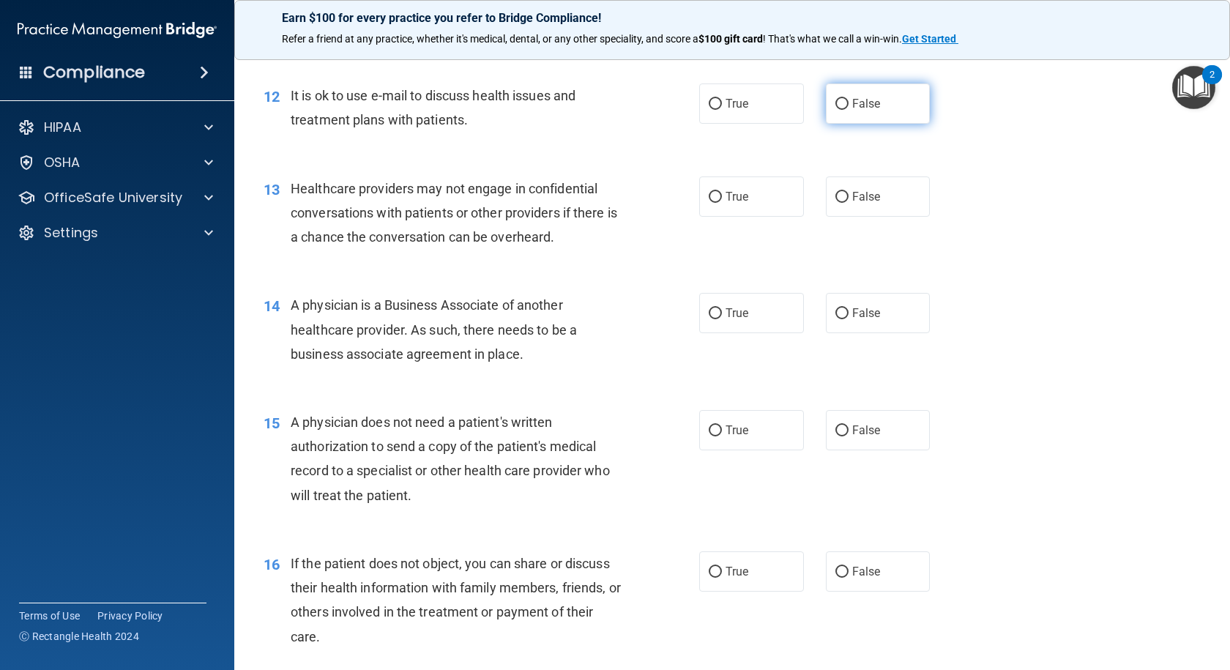
click at [835, 101] on input "False" at bounding box center [841, 104] width 13 height 11
radio input "true"
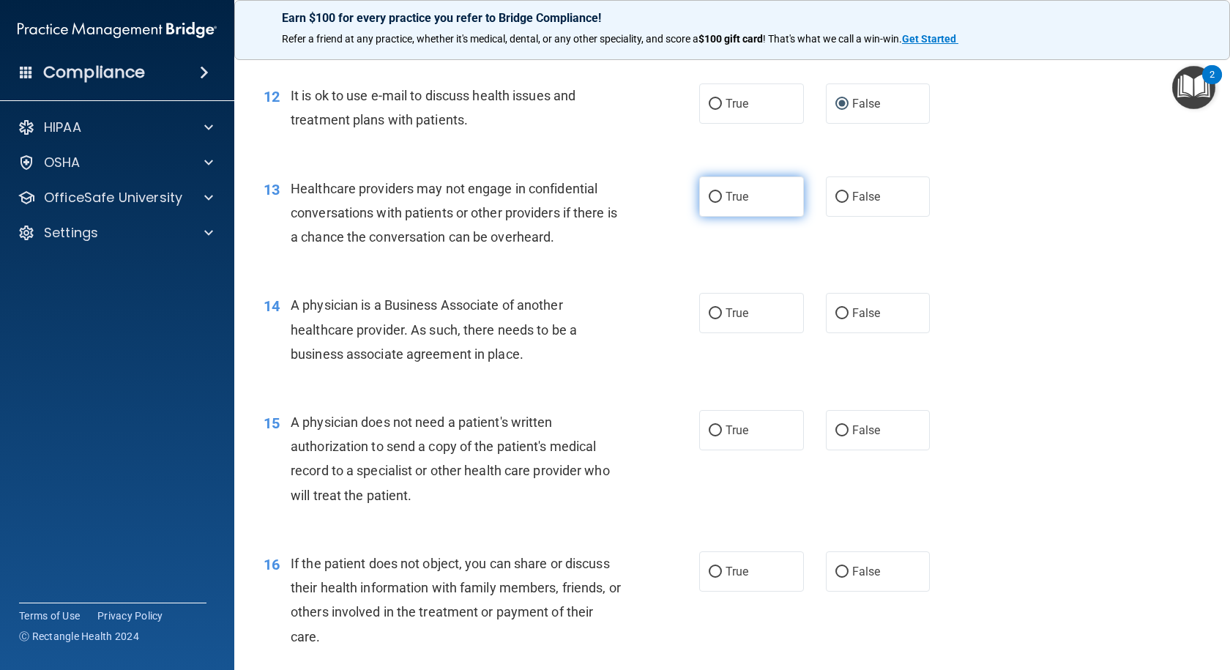
click at [711, 194] on input "True" at bounding box center [714, 197] width 13 height 11
radio input "true"
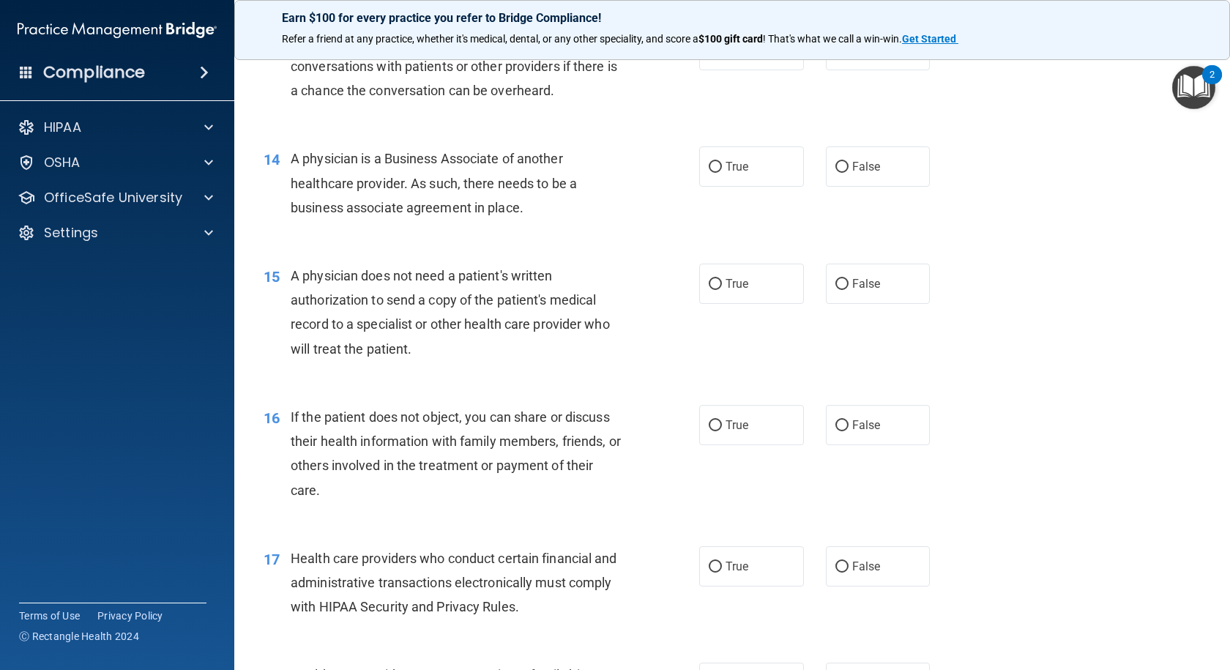
scroll to position [1610, 0]
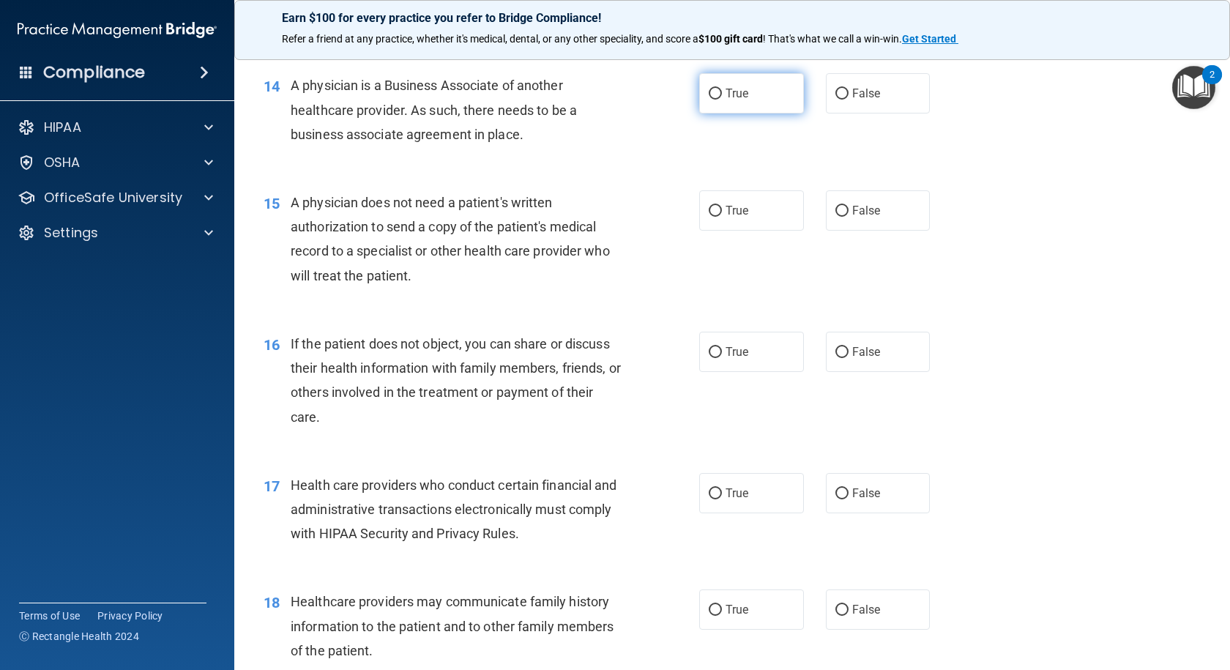
click at [708, 92] on input "True" at bounding box center [714, 94] width 13 height 11
radio input "true"
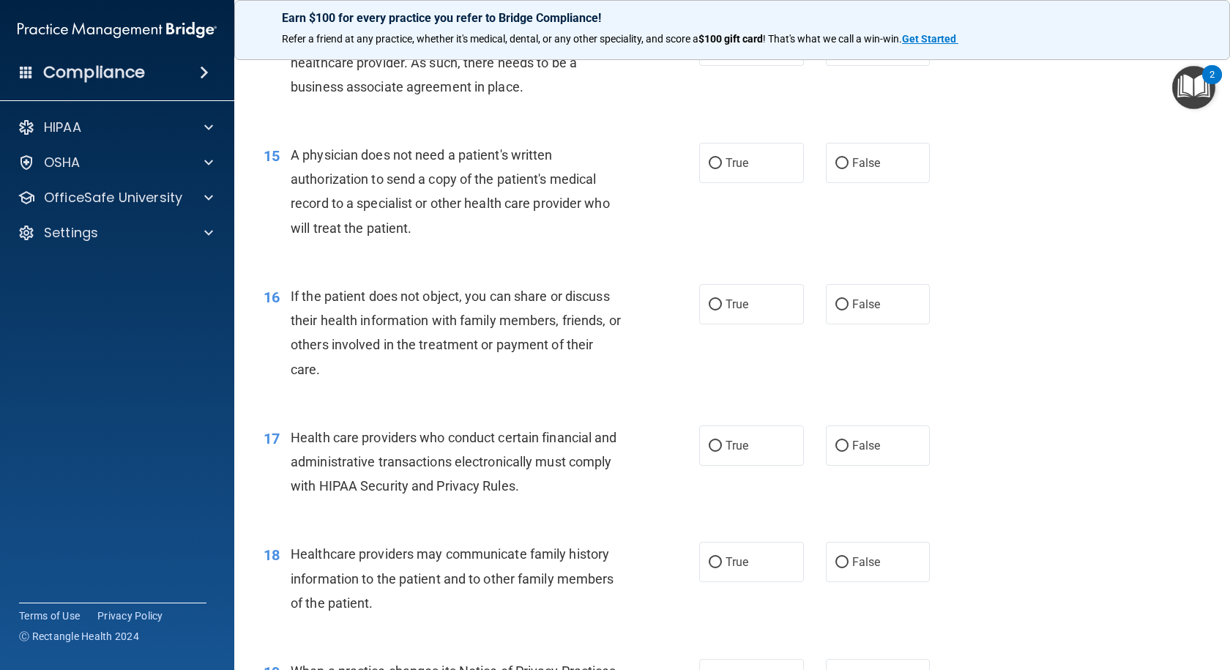
scroll to position [1683, 0]
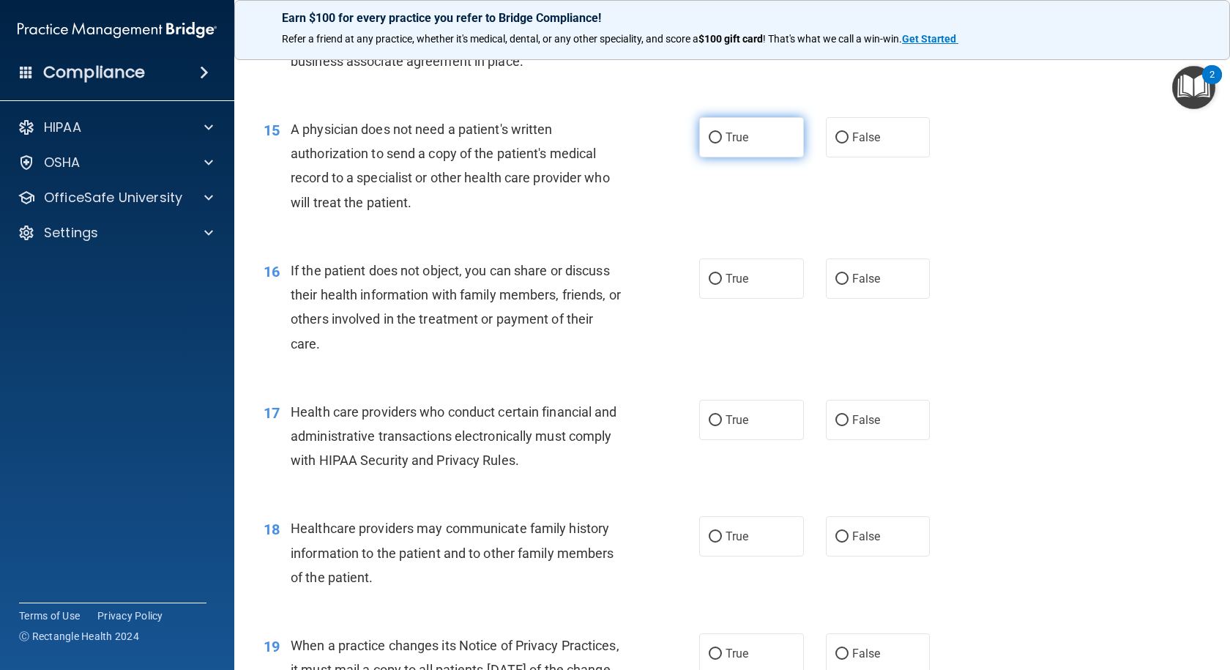
click at [703, 132] on label "True" at bounding box center [751, 137] width 105 height 40
click at [708, 132] on input "True" at bounding box center [714, 137] width 13 height 11
radio input "true"
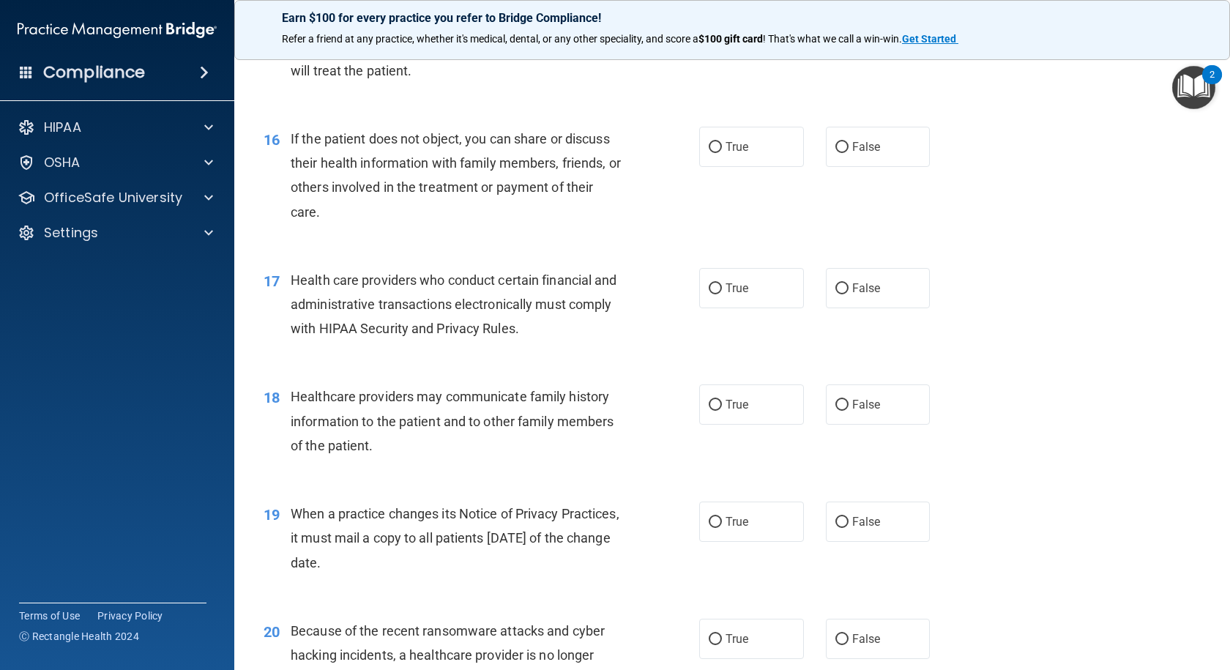
scroll to position [1830, 0]
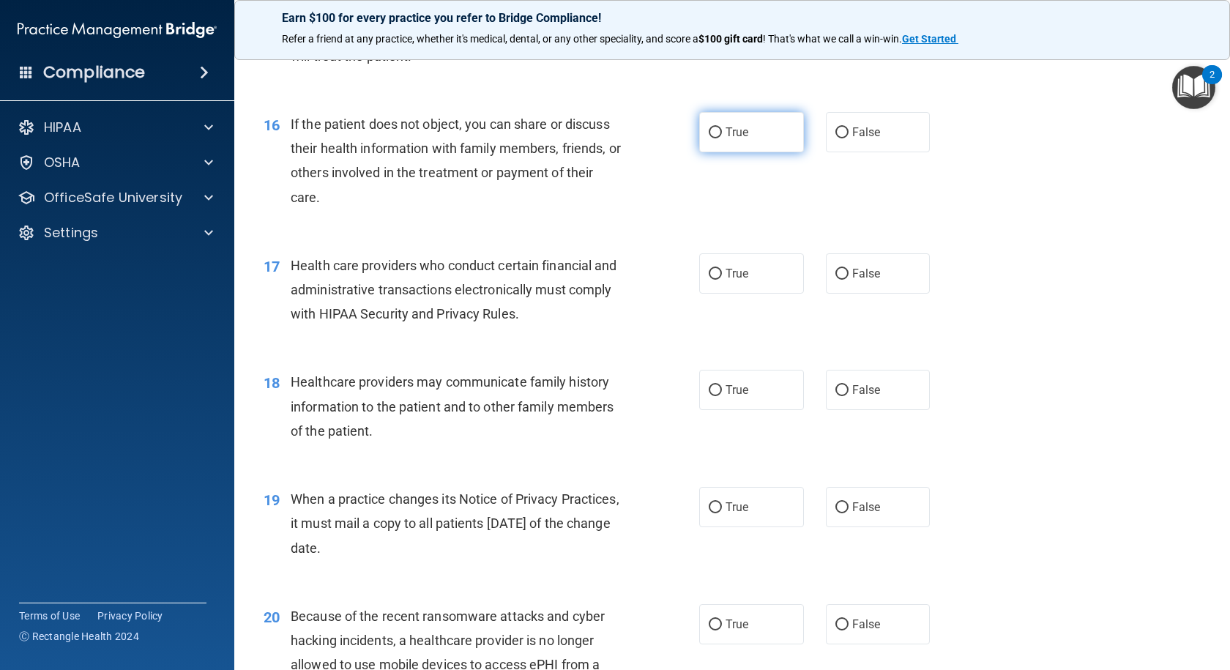
click at [708, 130] on input "True" at bounding box center [714, 132] width 13 height 11
radio input "true"
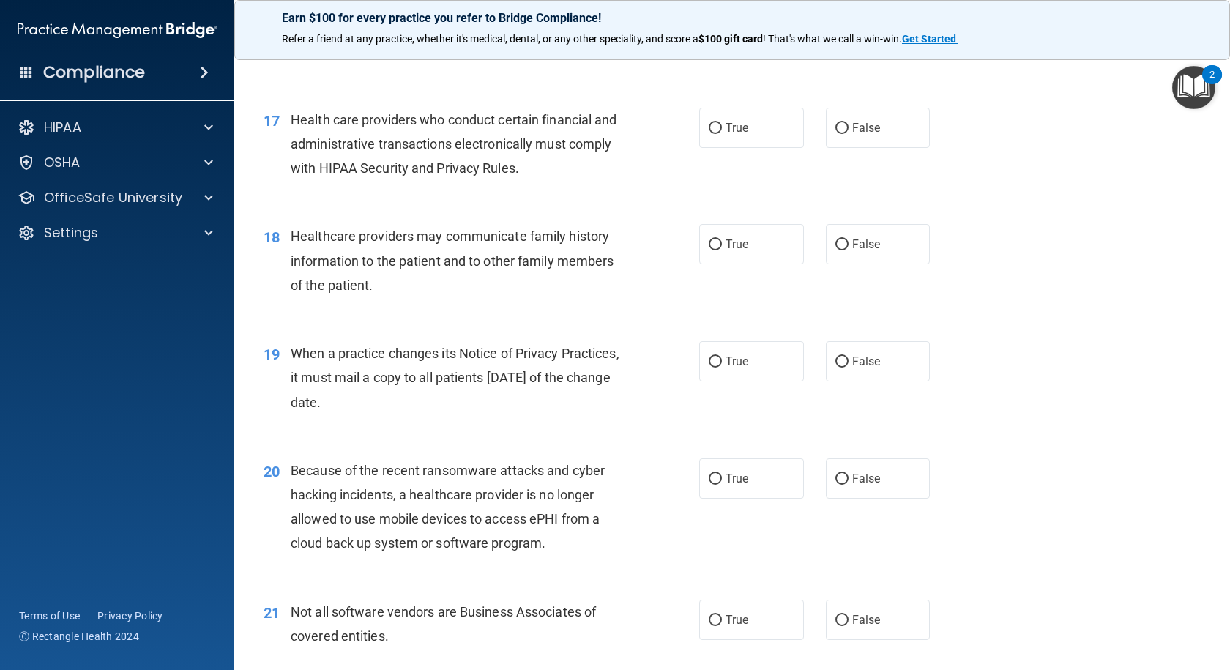
scroll to position [1976, 0]
click at [714, 126] on input "True" at bounding box center [714, 127] width 13 height 11
radio input "true"
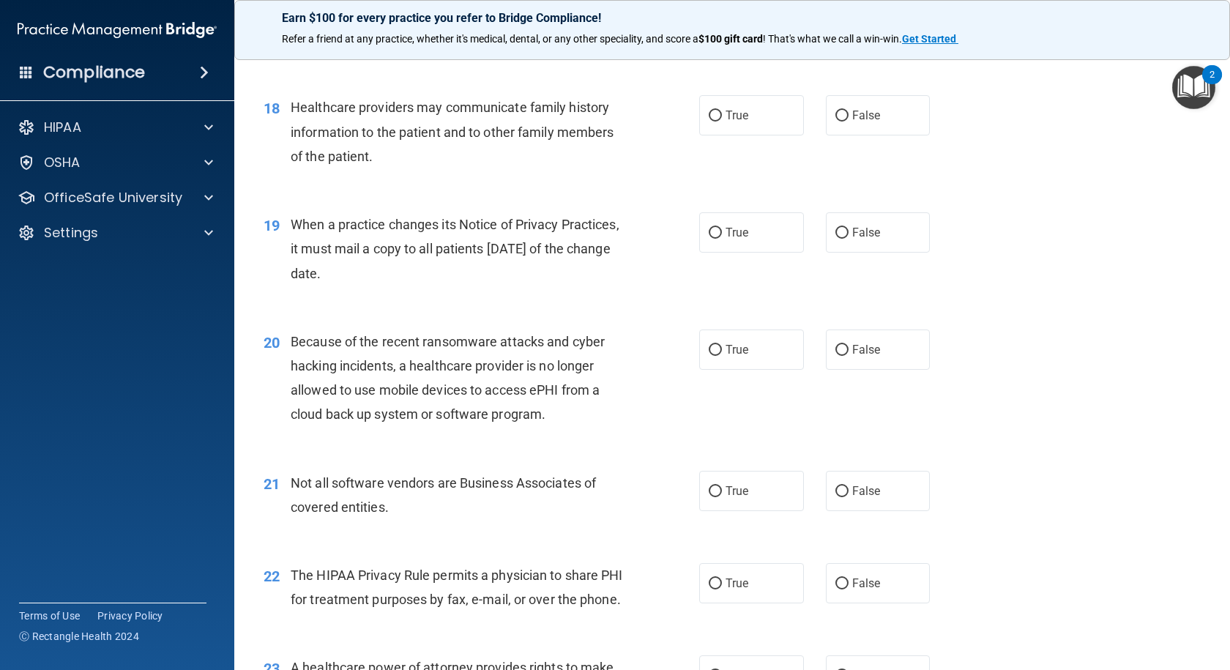
scroll to position [2122, 0]
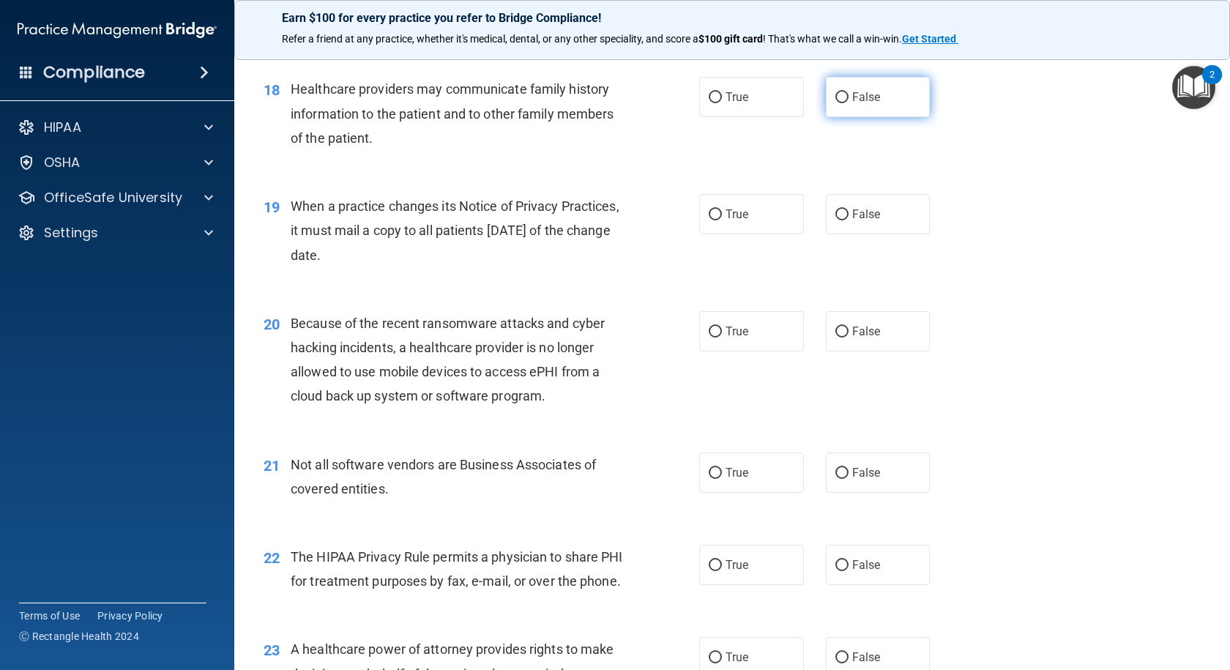
click at [835, 94] on input "False" at bounding box center [841, 97] width 13 height 11
radio input "true"
click at [708, 213] on input "True" at bounding box center [714, 214] width 13 height 11
radio input "true"
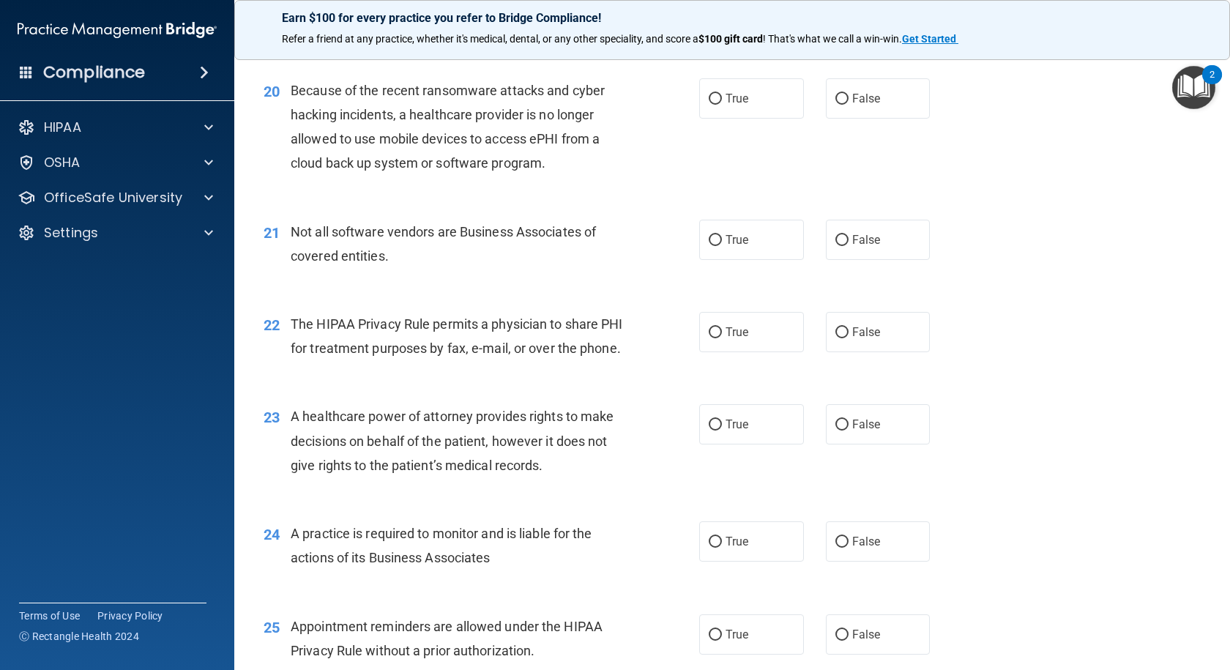
scroll to position [2342, 0]
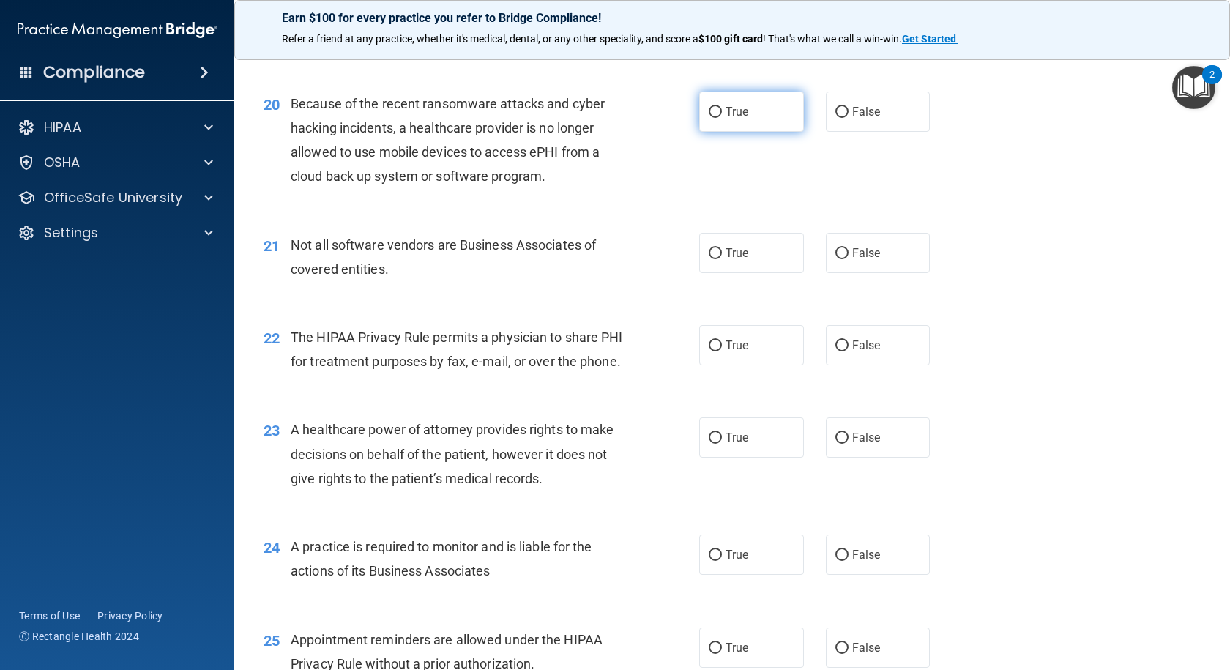
click at [707, 104] on label "True" at bounding box center [751, 111] width 105 height 40
click at [708, 107] on input "True" at bounding box center [714, 112] width 13 height 11
radio input "true"
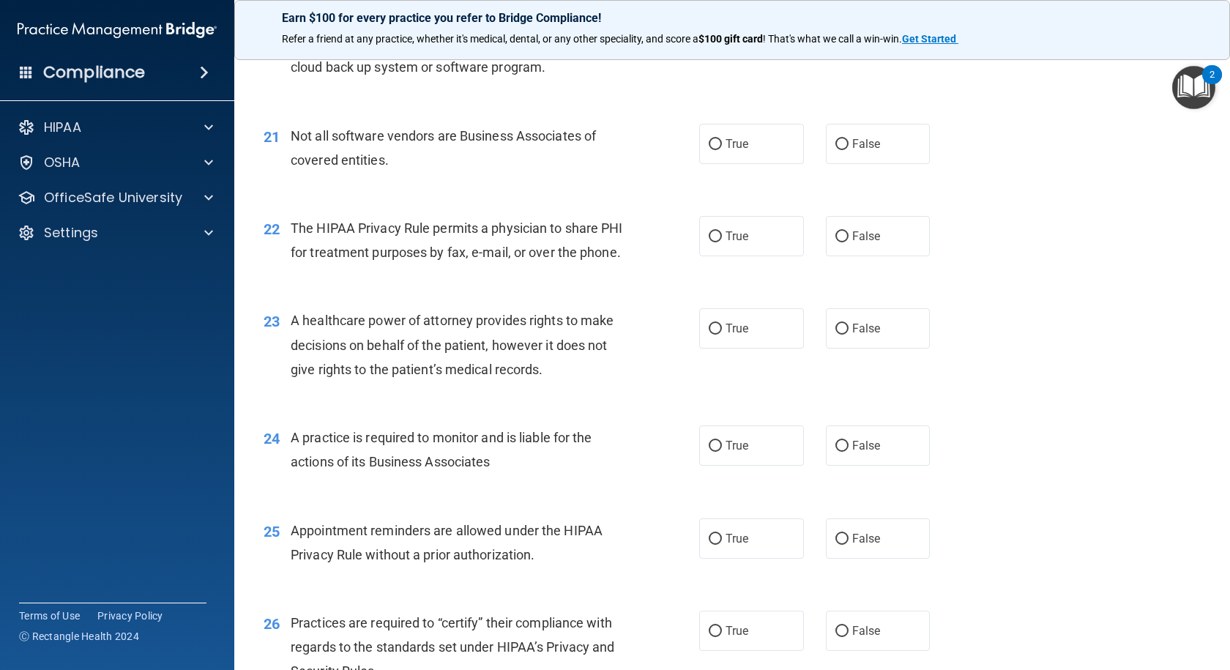
scroll to position [2488, 0]
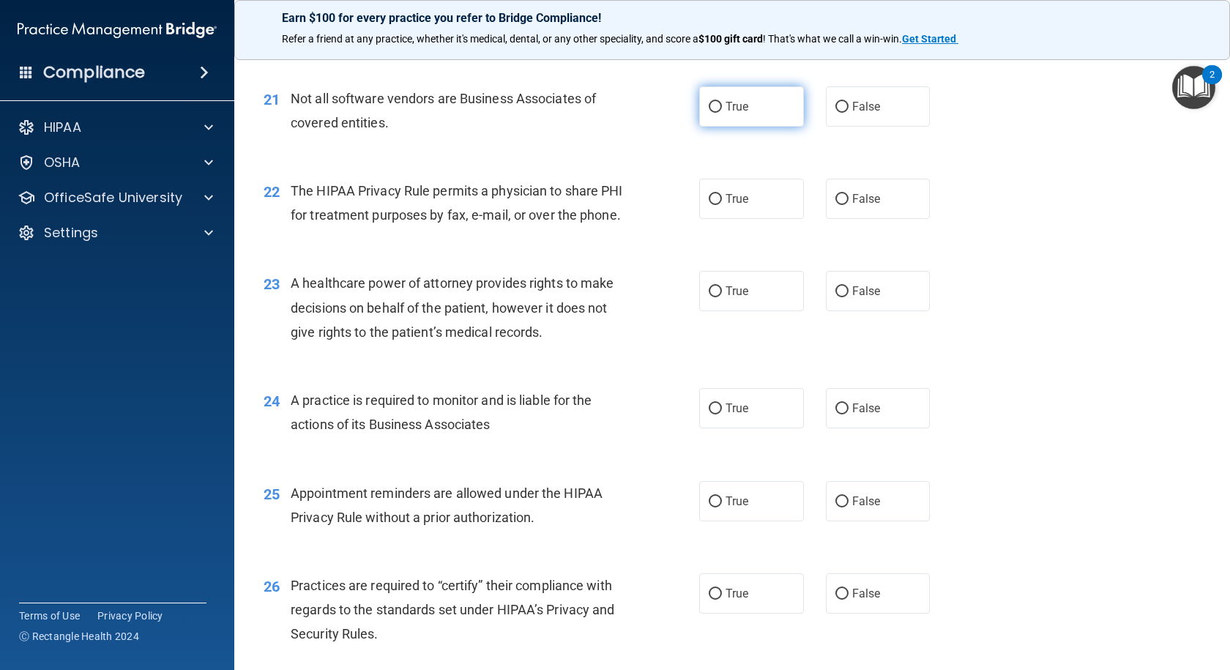
click at [708, 109] on input "True" at bounding box center [714, 107] width 13 height 11
radio input "true"
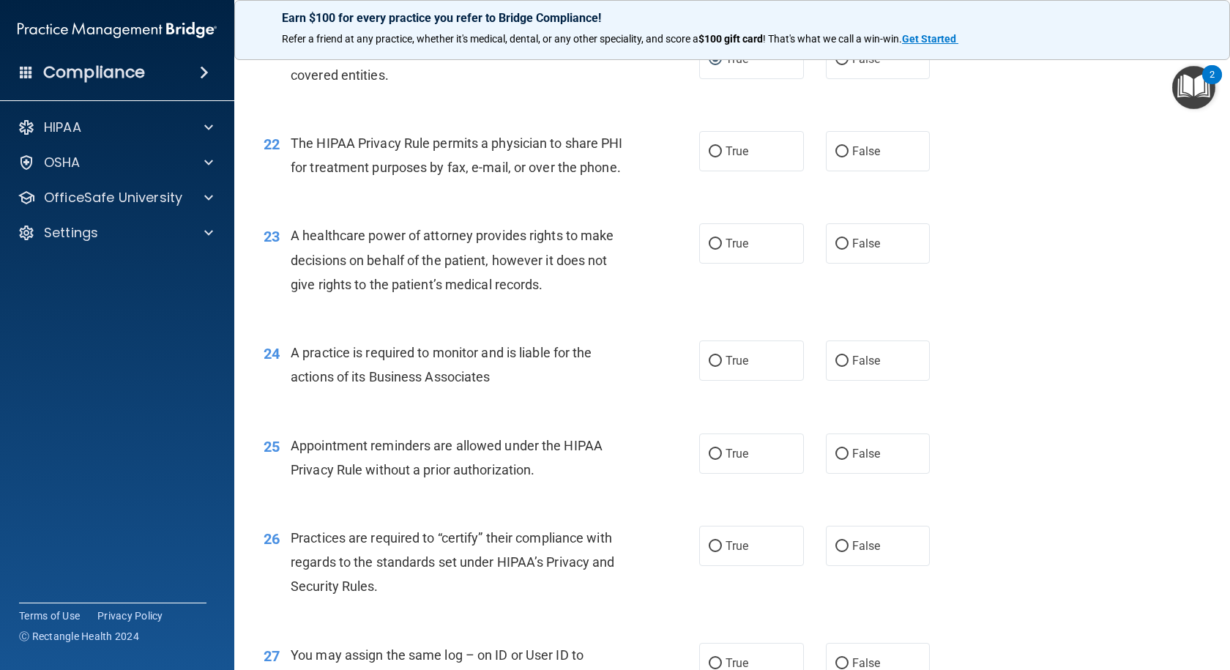
scroll to position [2562, 0]
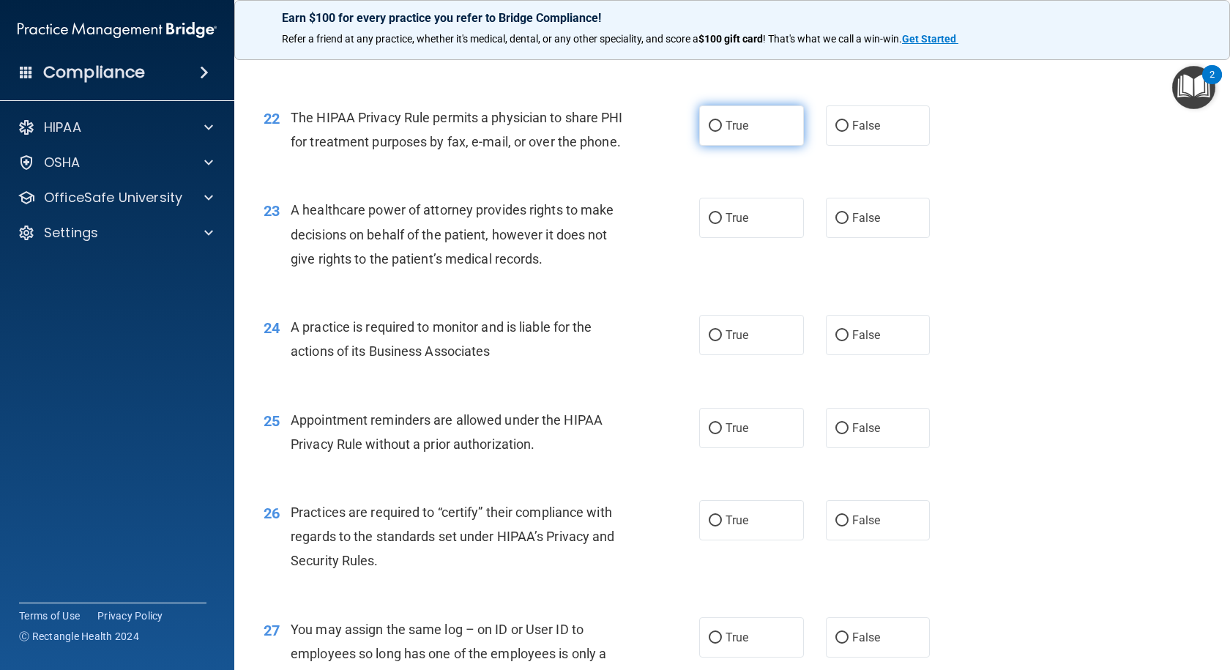
click at [708, 122] on input "True" at bounding box center [714, 126] width 13 height 11
radio input "true"
click at [835, 224] on input "False" at bounding box center [841, 218] width 13 height 11
radio input "true"
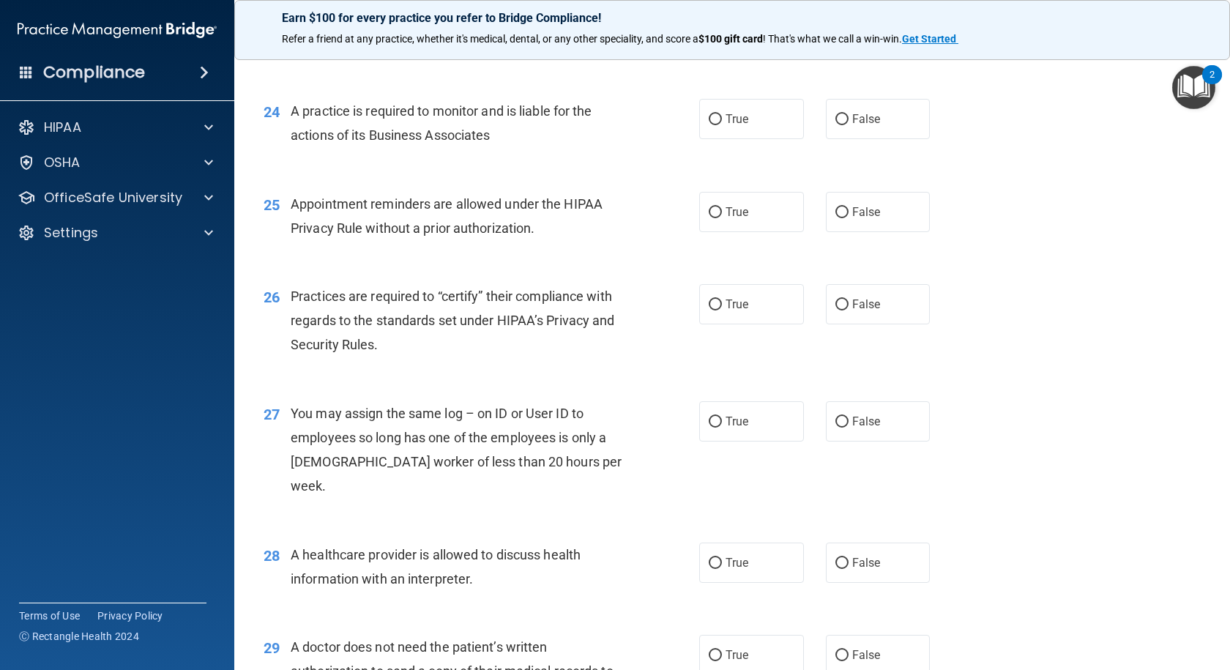
scroll to position [2781, 0]
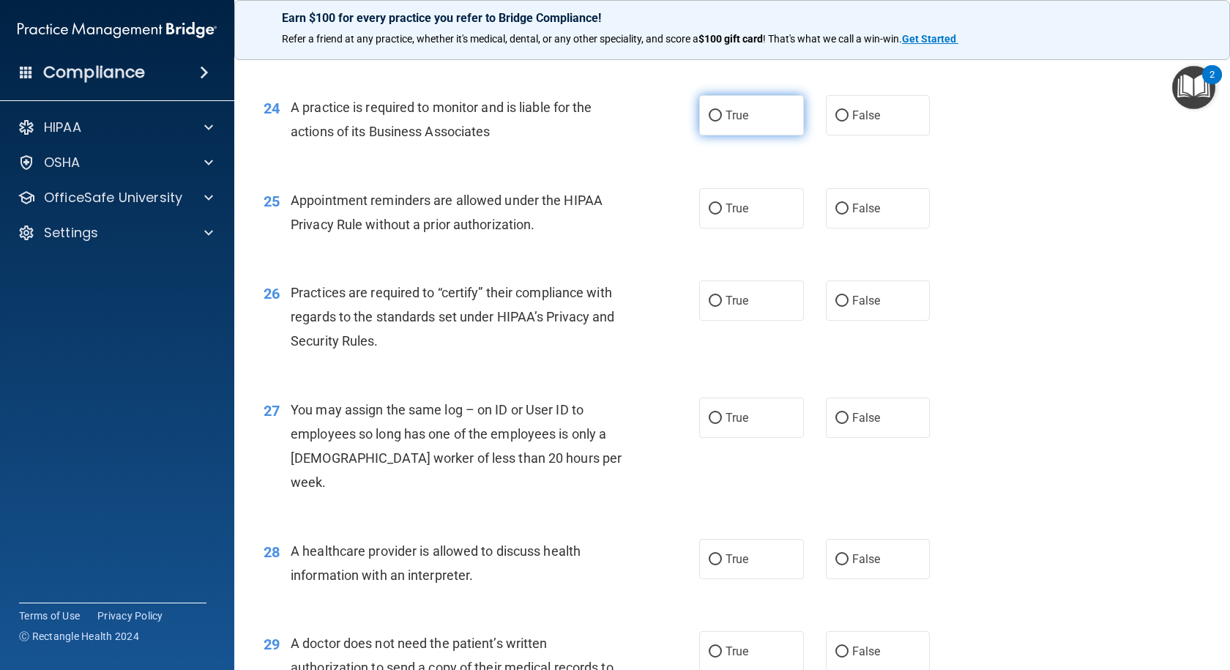
click at [713, 121] on input "True" at bounding box center [714, 116] width 13 height 11
radio input "true"
click at [710, 214] on input "True" at bounding box center [714, 208] width 13 height 11
radio input "true"
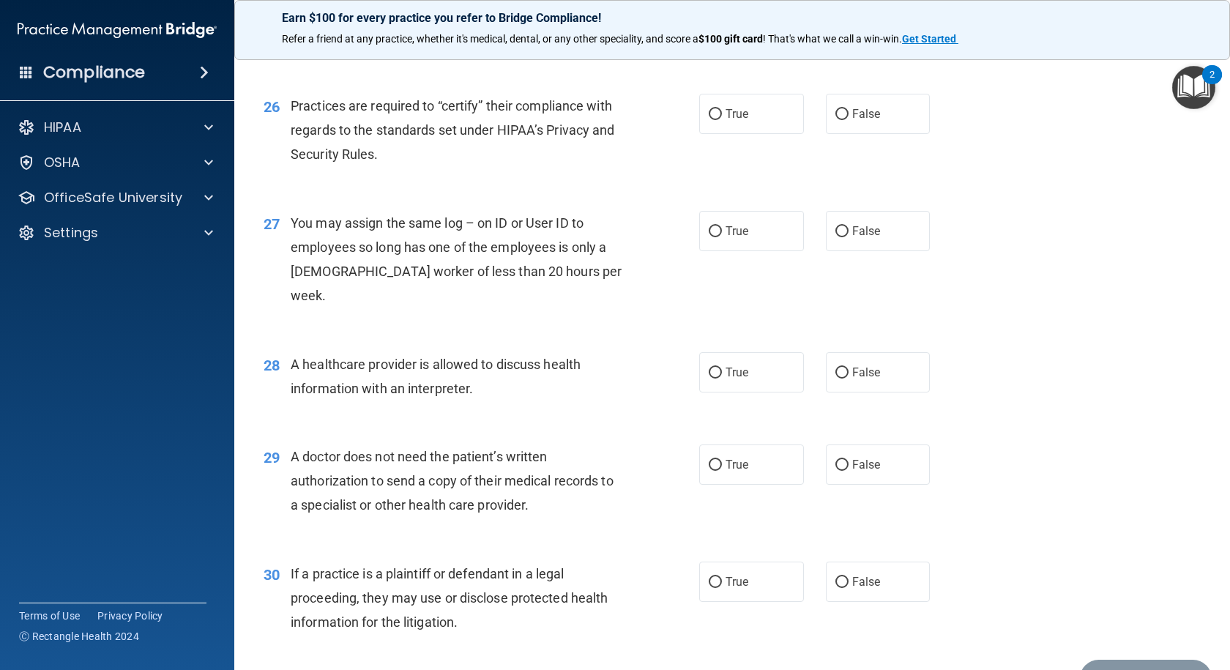
scroll to position [3001, 0]
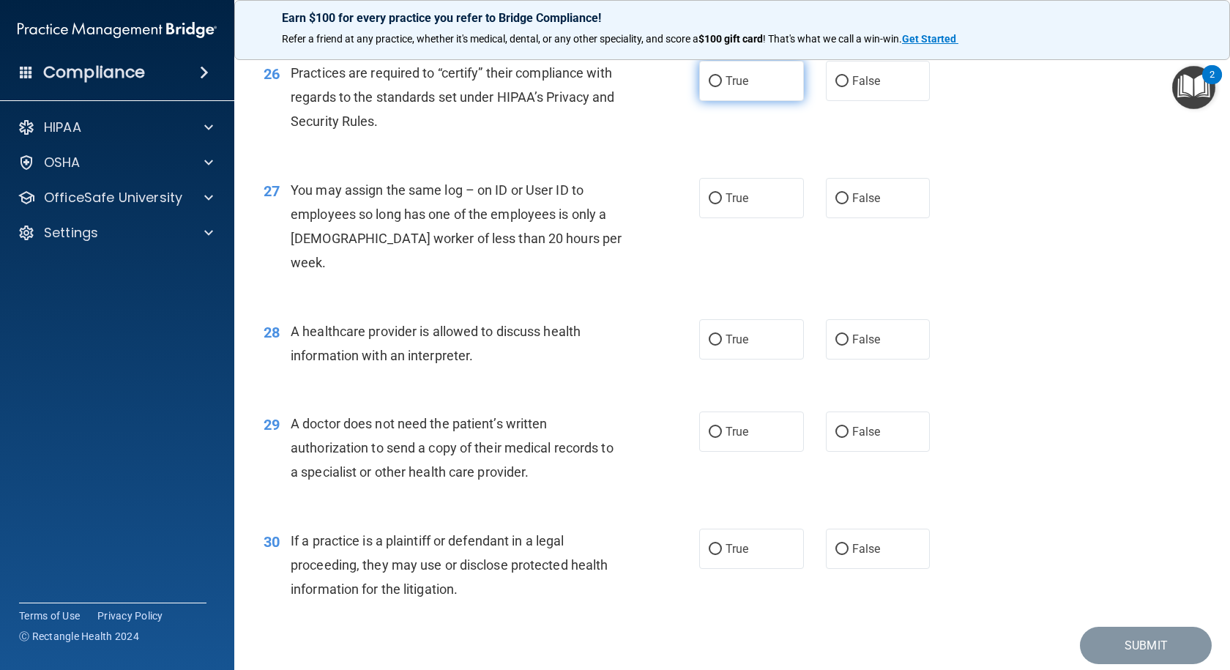
click at [708, 87] on input "True" at bounding box center [714, 81] width 13 height 11
radio input "true"
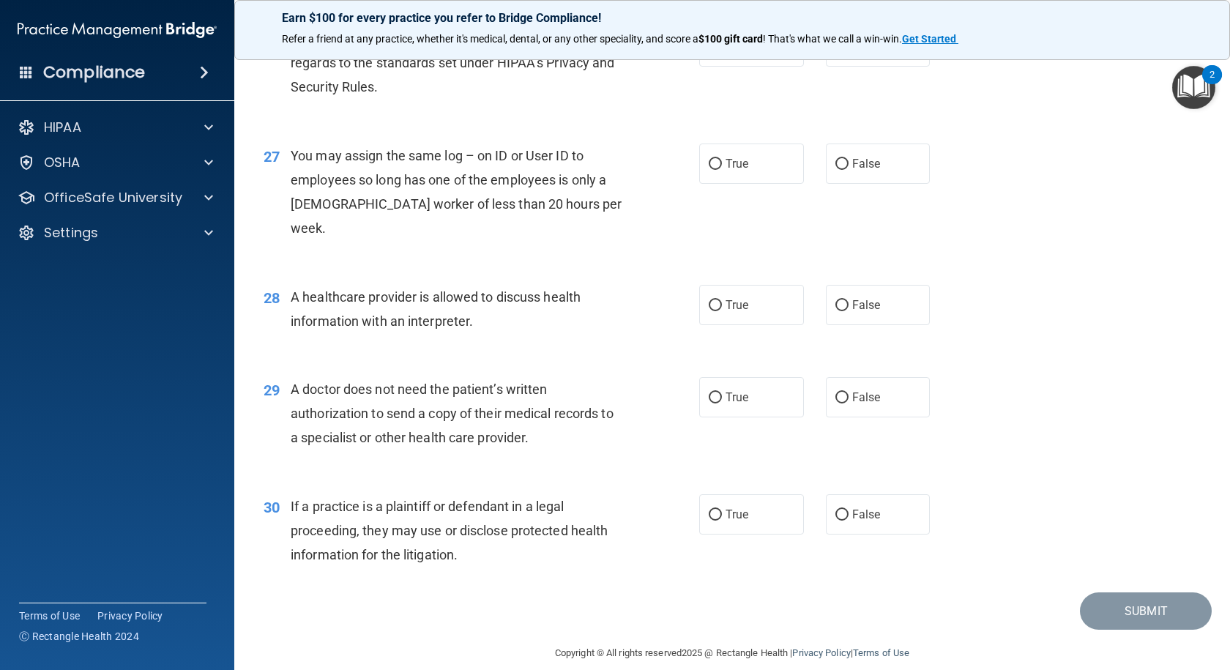
scroll to position [3053, 0]
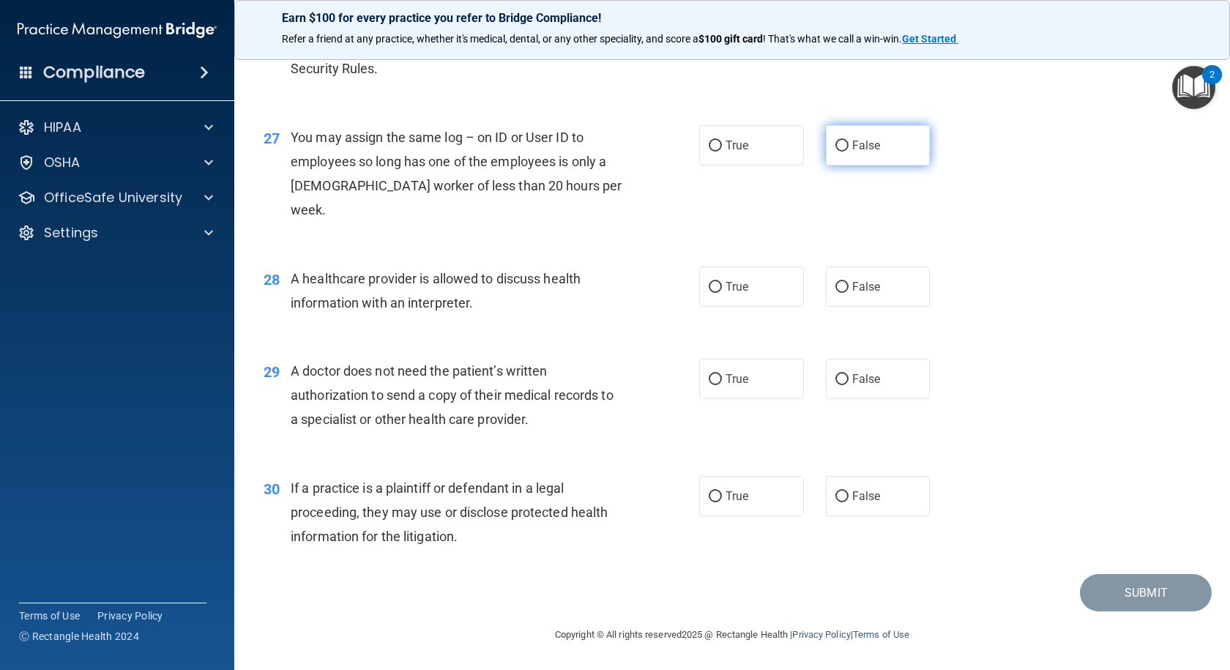
click at [836, 161] on label "False" at bounding box center [878, 145] width 105 height 40
click at [836, 152] on input "False" at bounding box center [841, 146] width 13 height 11
radio input "true"
click at [835, 288] on input "False" at bounding box center [841, 287] width 13 height 11
radio input "true"
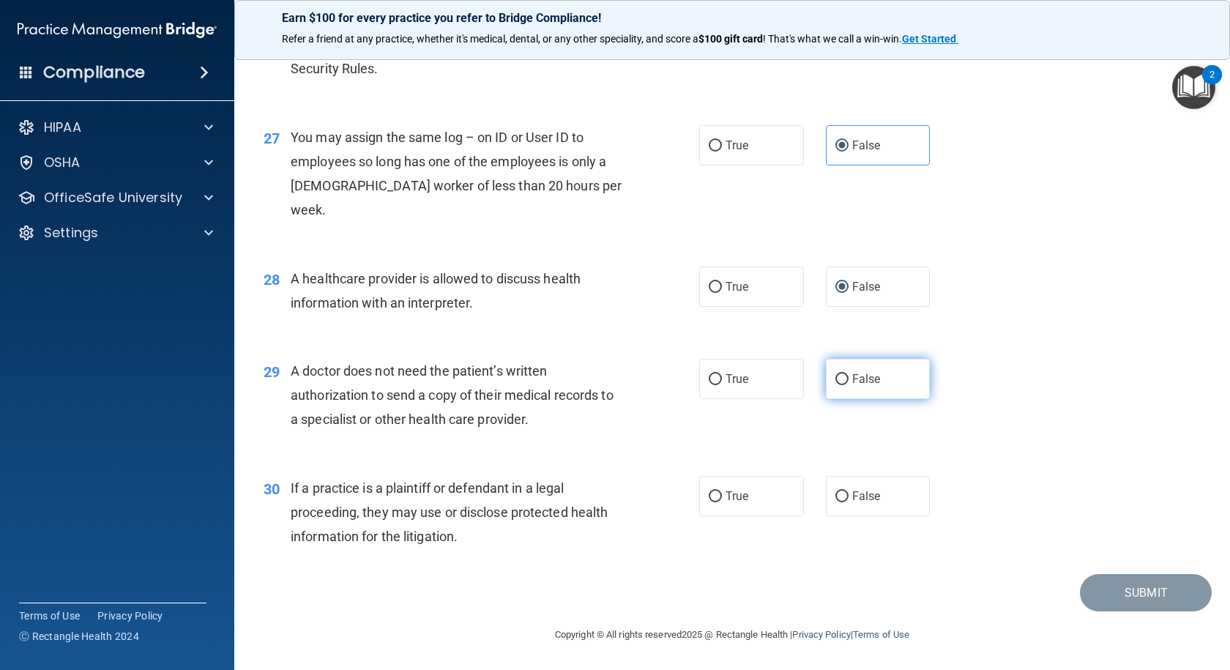
click at [835, 378] on input "False" at bounding box center [841, 379] width 13 height 11
radio input "true"
click at [835, 499] on input "False" at bounding box center [841, 496] width 13 height 11
radio input "true"
click at [1127, 588] on button "Submit" at bounding box center [1146, 592] width 132 height 37
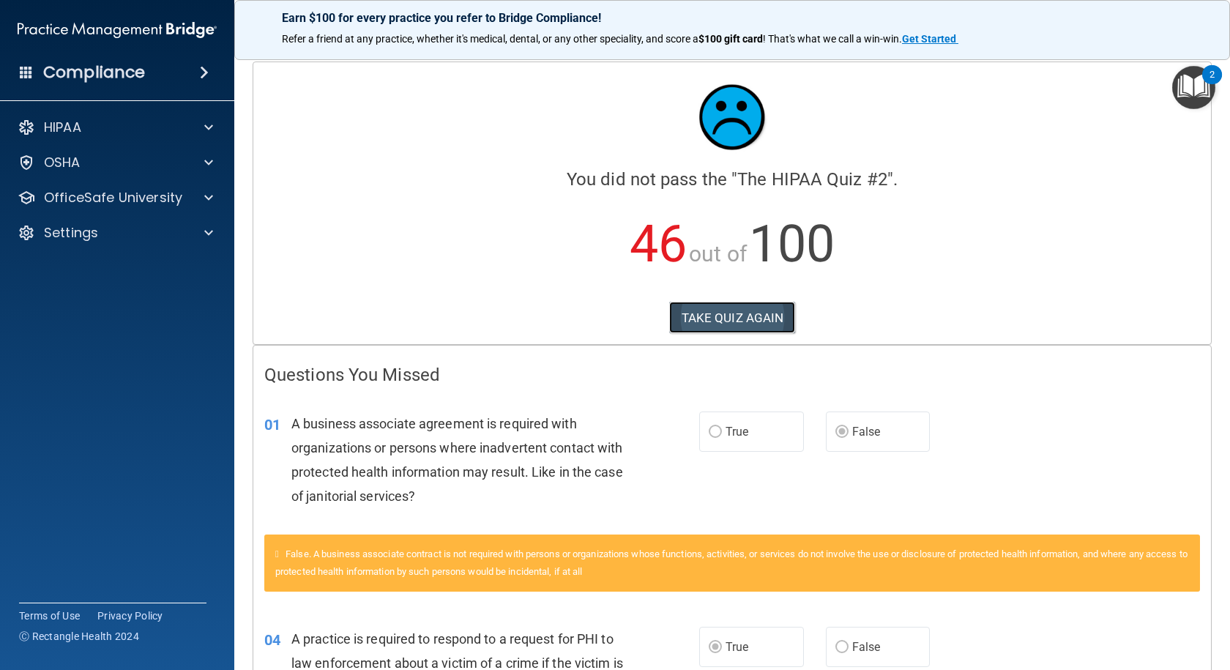
click at [722, 313] on button "TAKE QUIZ AGAIN" at bounding box center [732, 318] width 127 height 32
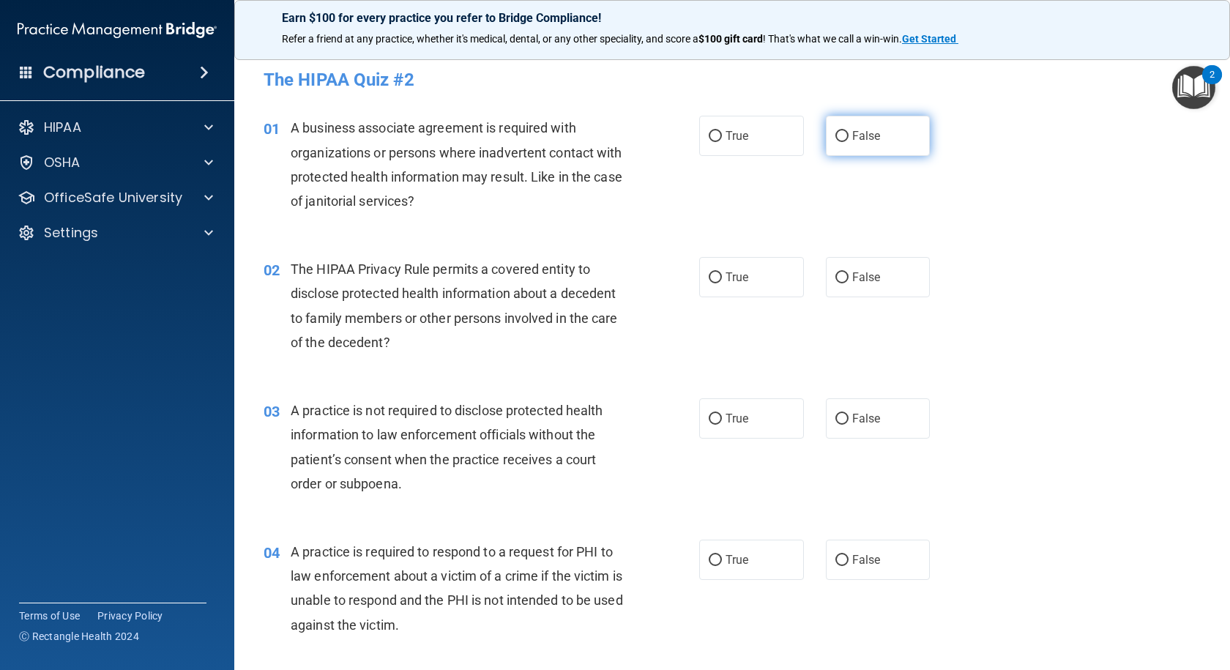
click at [837, 132] on input "False" at bounding box center [841, 136] width 13 height 11
radio input "true"
click at [708, 277] on input "True" at bounding box center [714, 277] width 13 height 11
radio input "true"
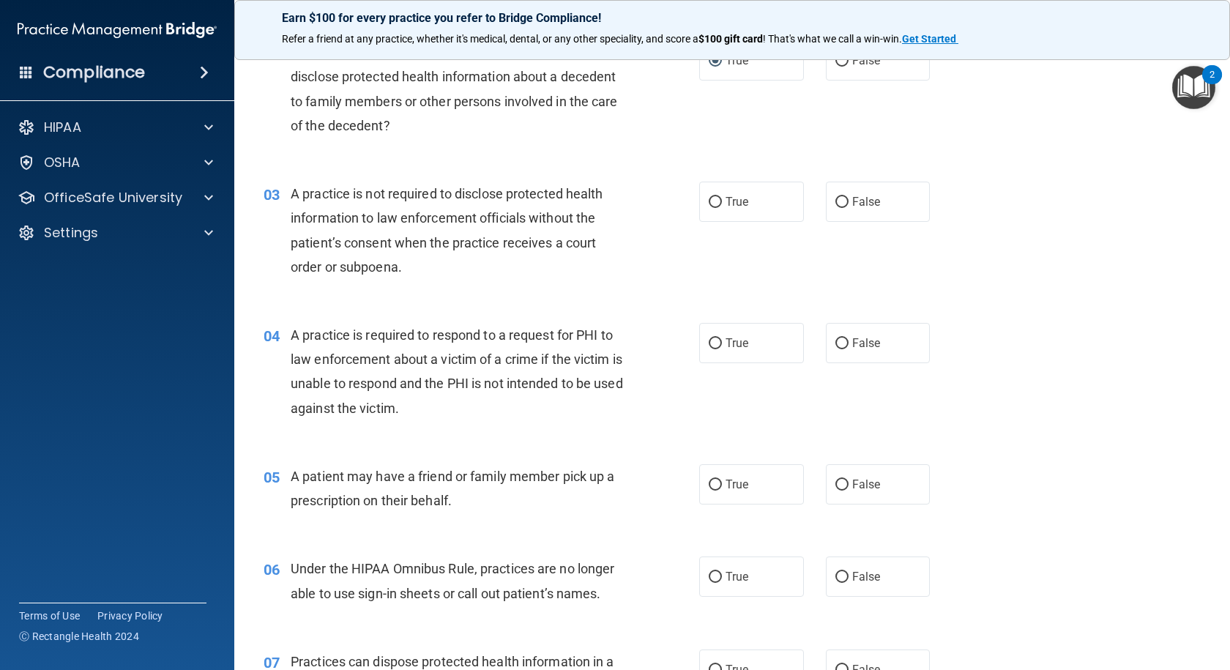
scroll to position [220, 0]
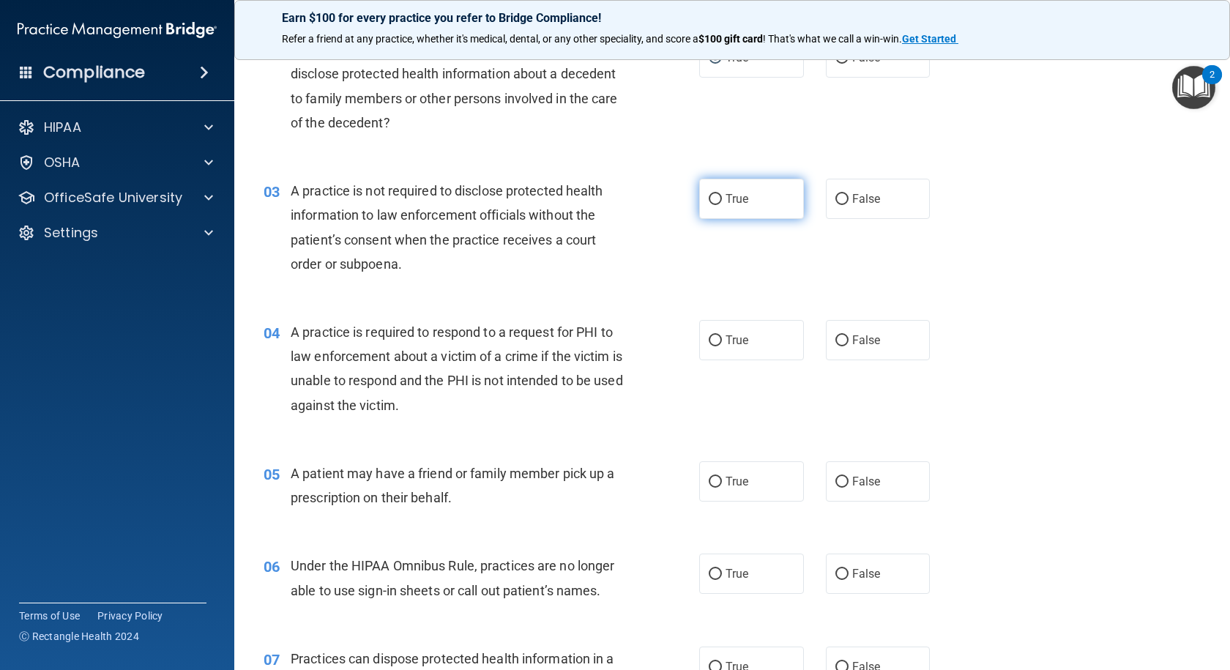
click at [708, 198] on input "True" at bounding box center [714, 199] width 13 height 11
radio input "true"
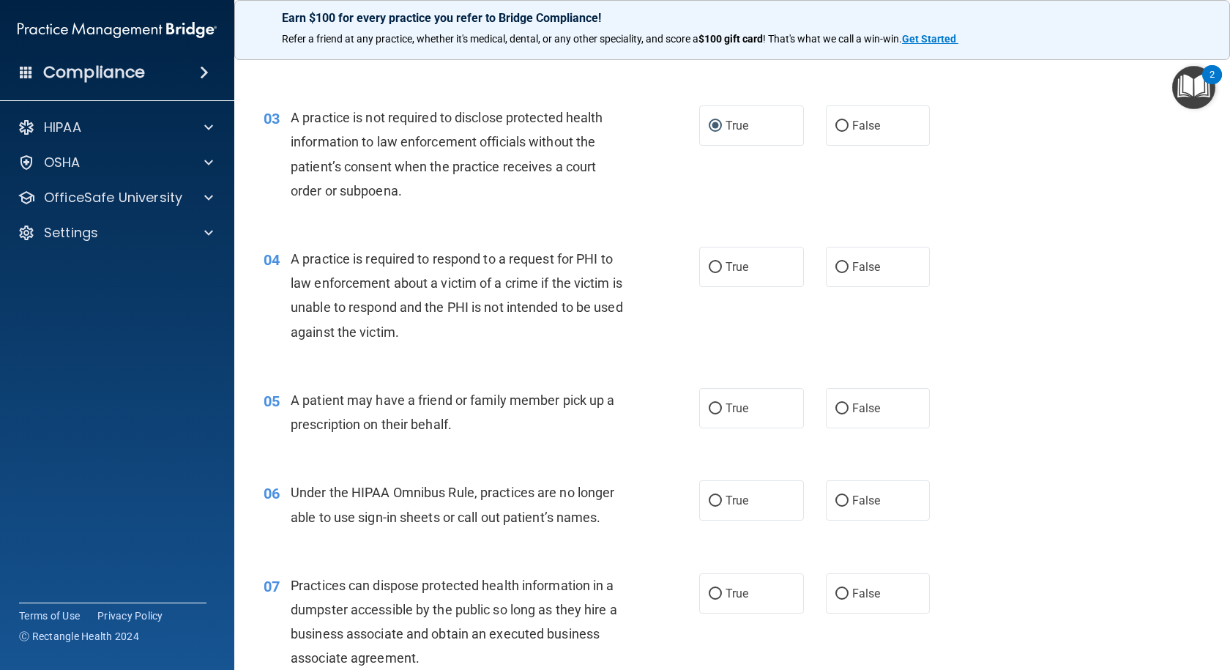
scroll to position [366, 0]
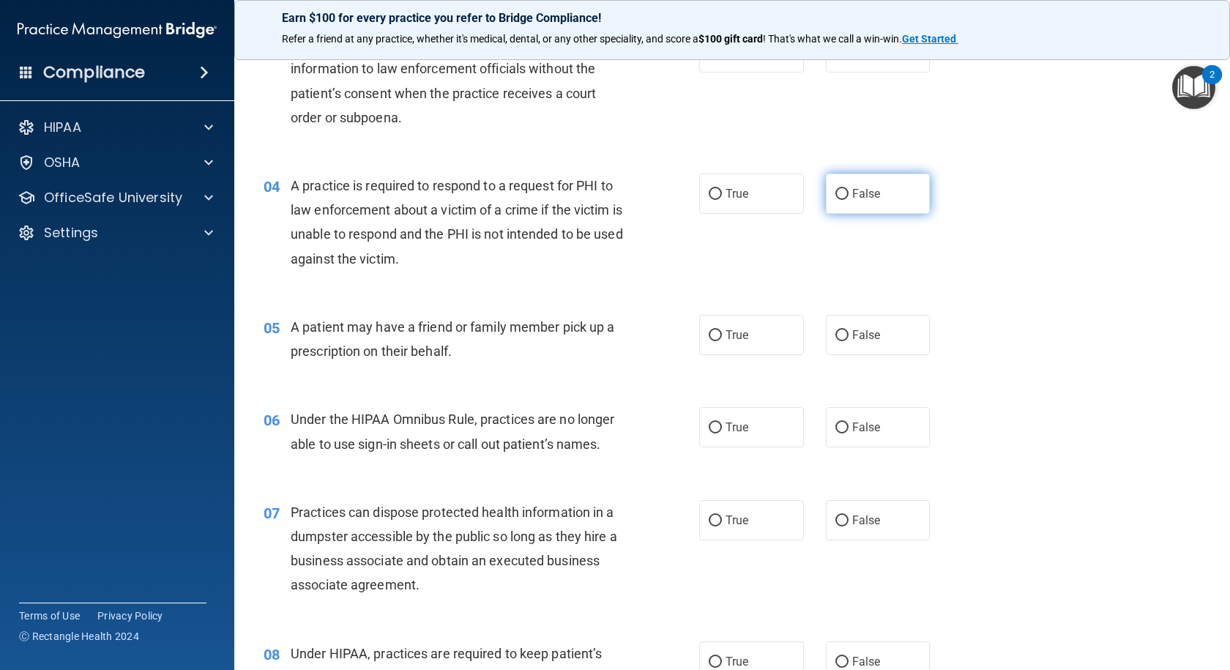
click at [837, 189] on input "False" at bounding box center [841, 194] width 13 height 11
radio input "true"
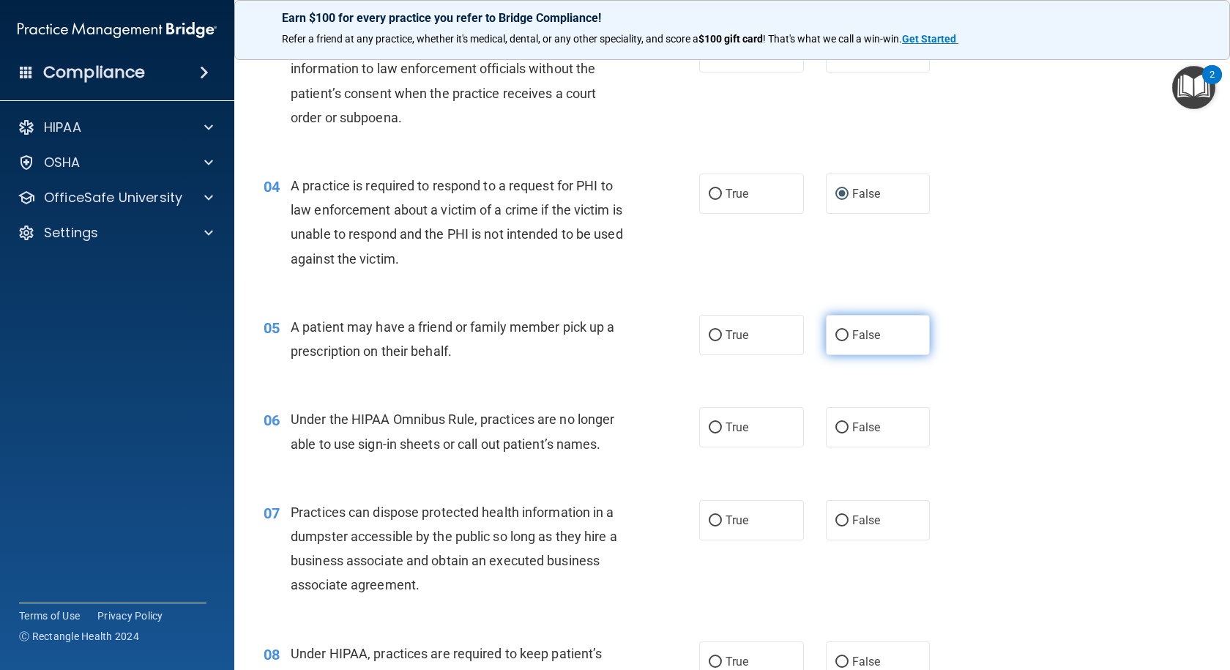
click at [837, 336] on input "False" at bounding box center [841, 335] width 13 height 11
radio input "true"
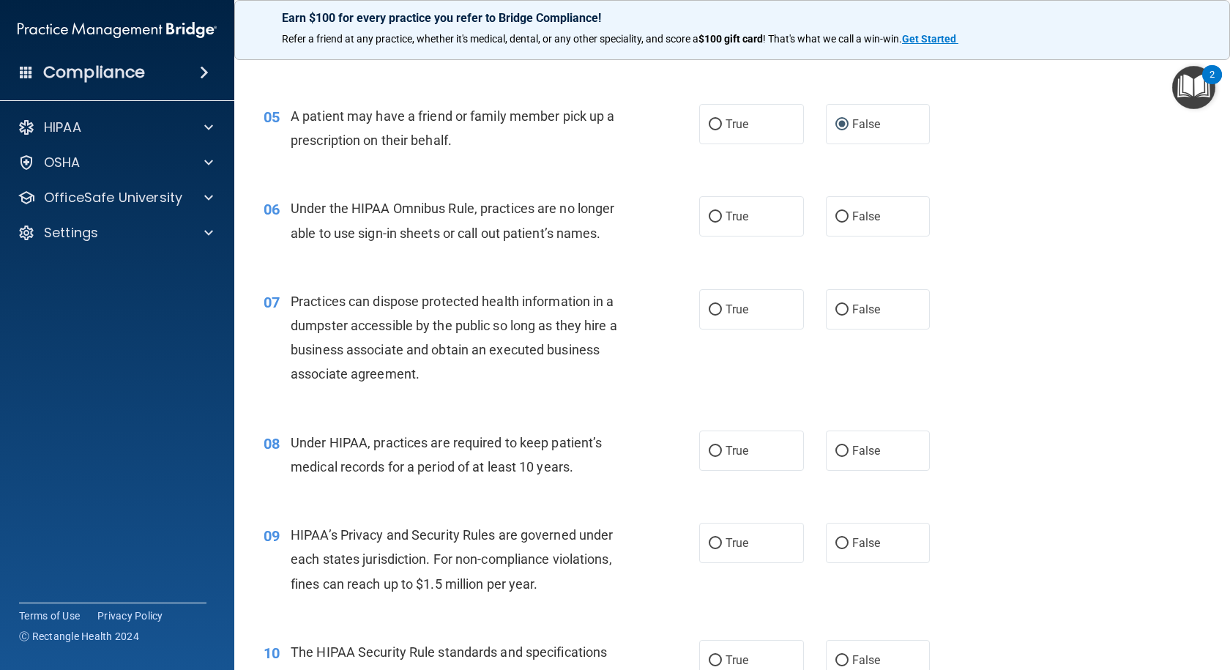
scroll to position [586, 0]
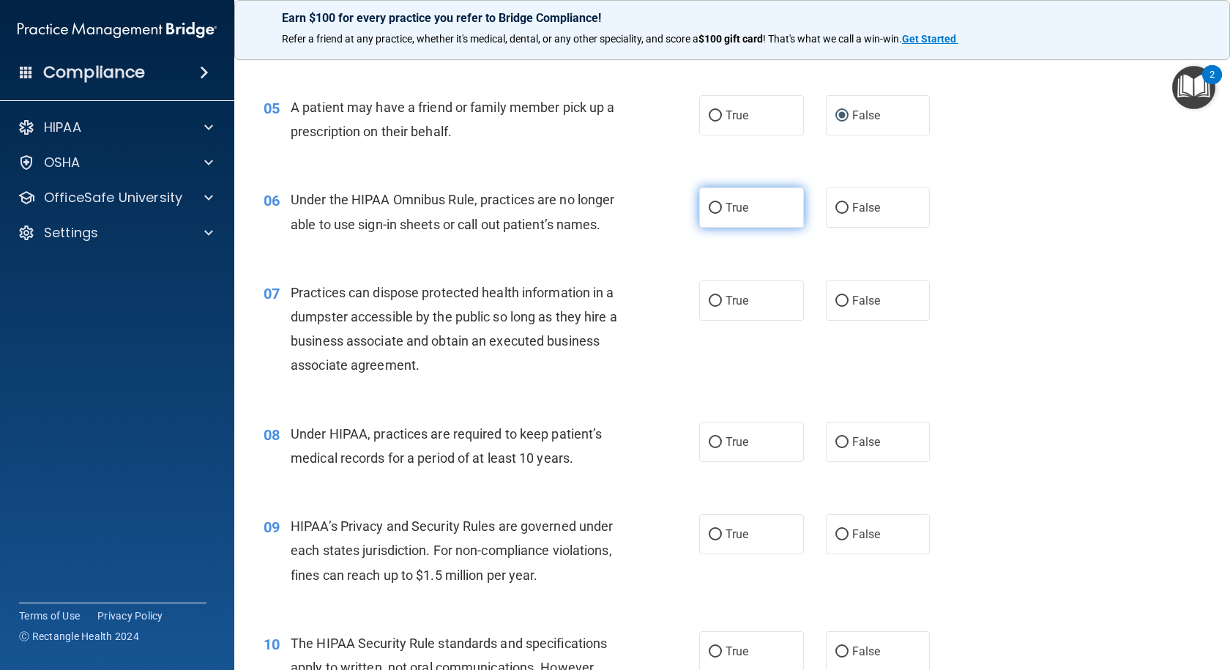
click at [709, 205] on input "True" at bounding box center [714, 208] width 13 height 11
radio input "true"
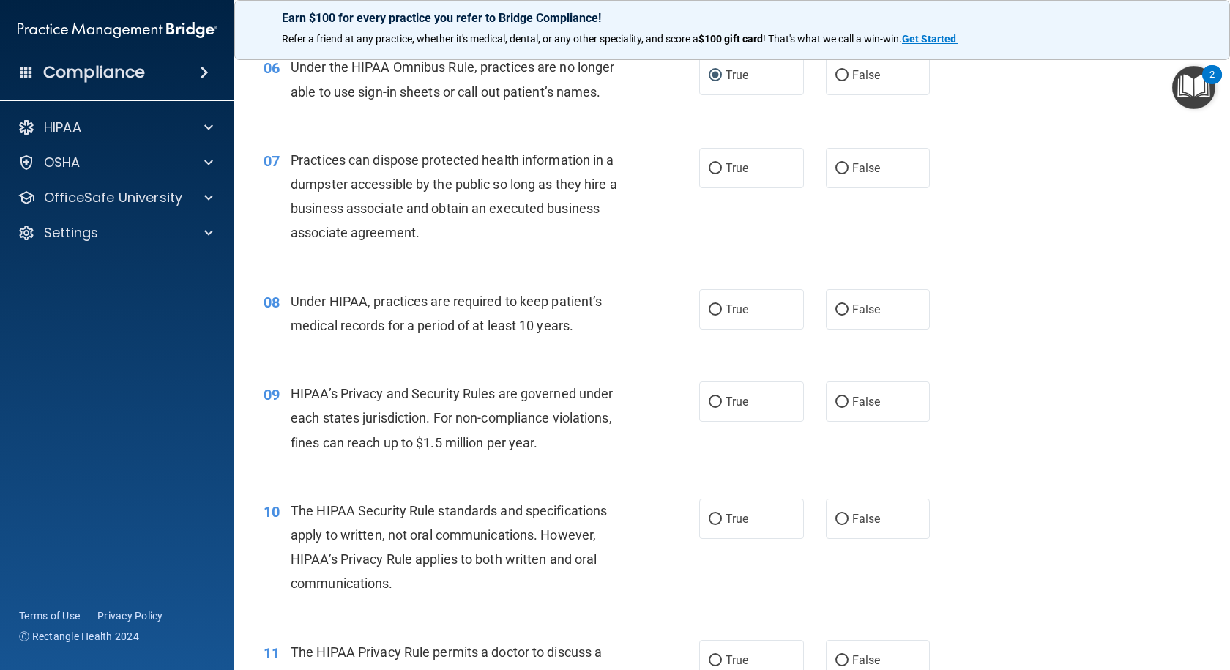
scroll to position [732, 0]
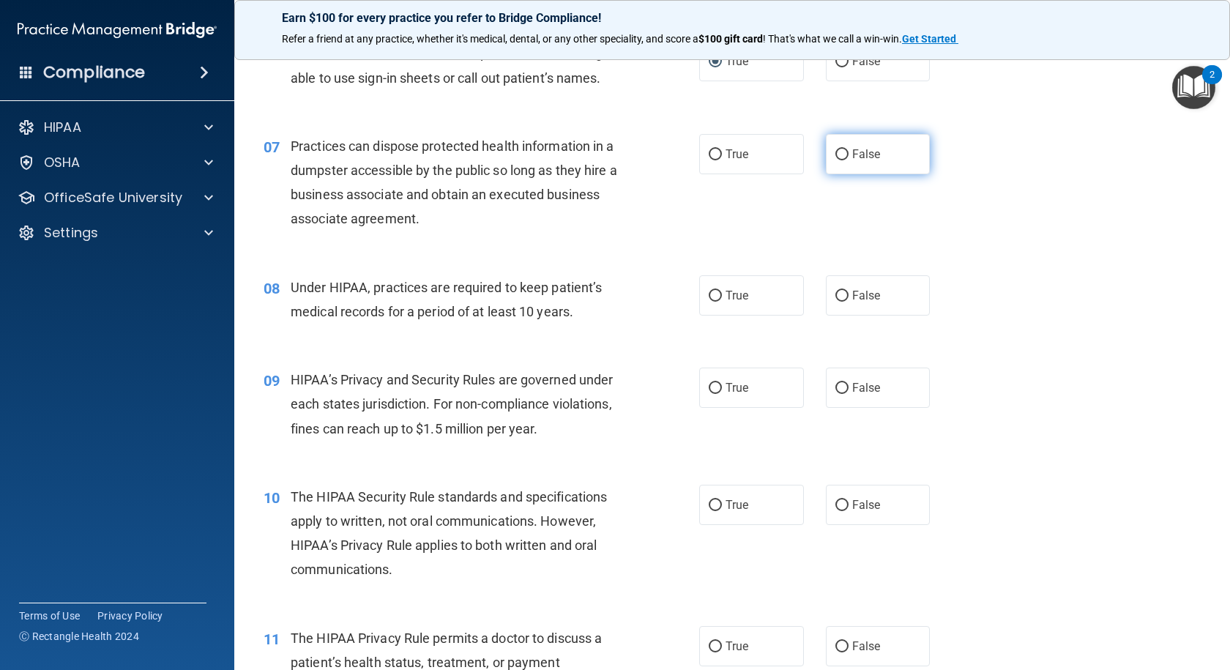
drag, startPoint x: 833, startPoint y: 155, endPoint x: 779, endPoint y: 189, distance: 63.2
click at [835, 156] on input "False" at bounding box center [841, 154] width 13 height 11
radio input "true"
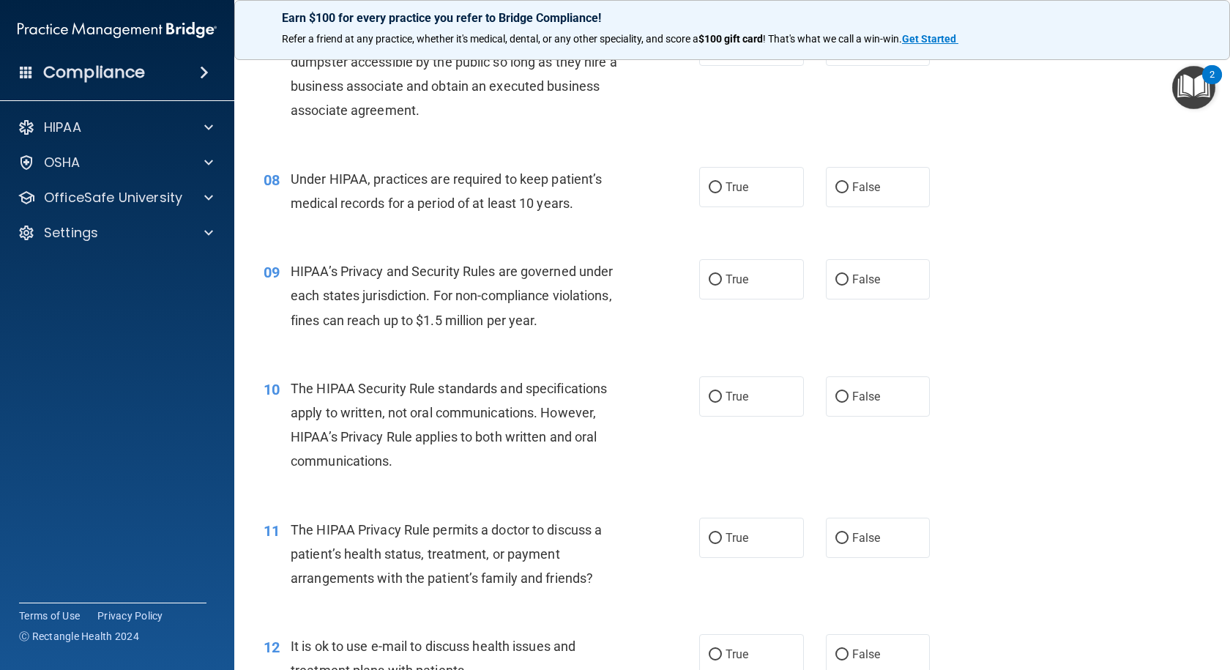
scroll to position [878, 0]
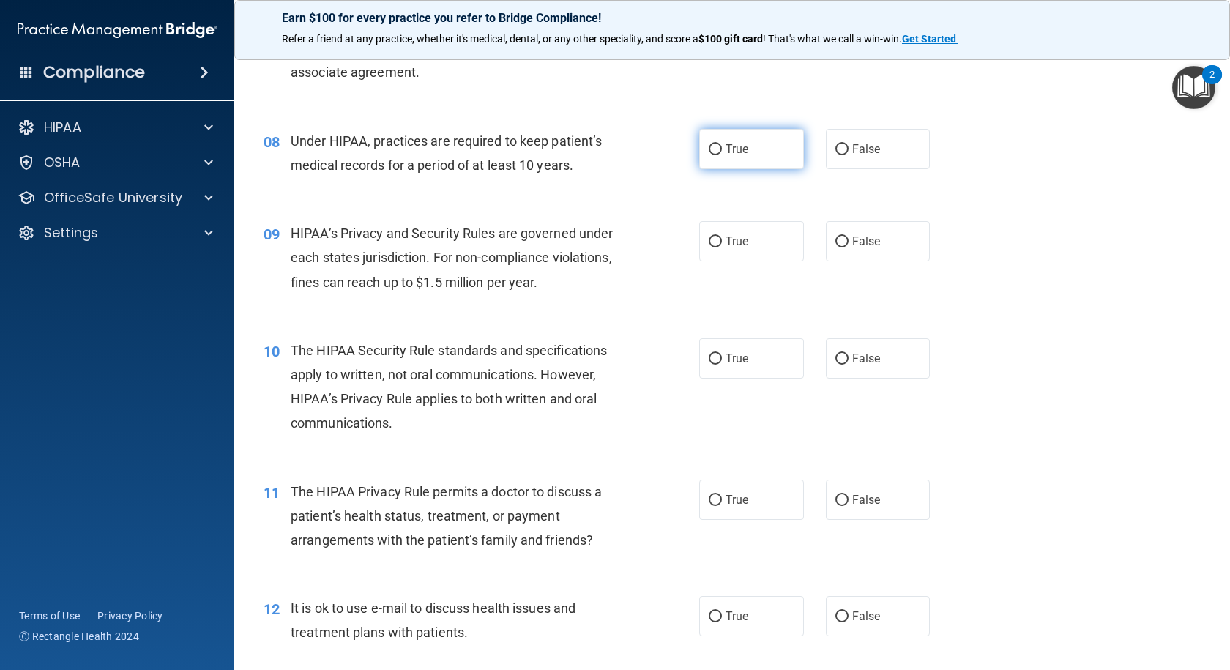
click at [709, 150] on input "True" at bounding box center [714, 149] width 13 height 11
radio input "true"
click at [711, 239] on input "True" at bounding box center [714, 241] width 13 height 11
radio input "true"
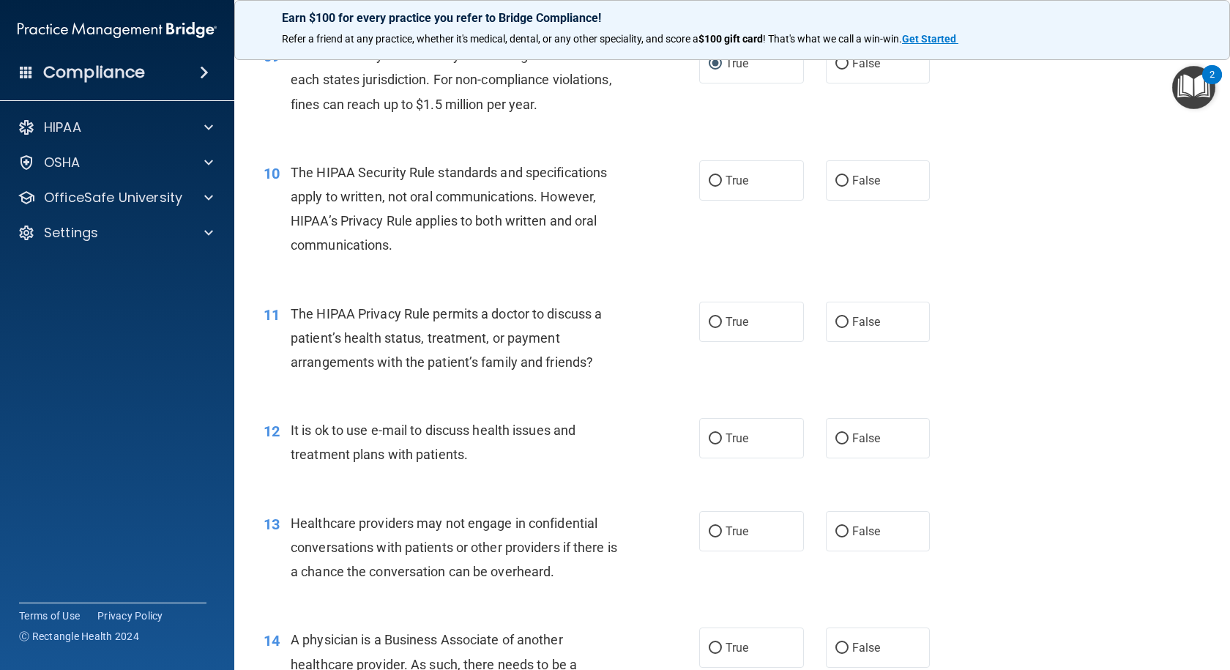
scroll to position [1098, 0]
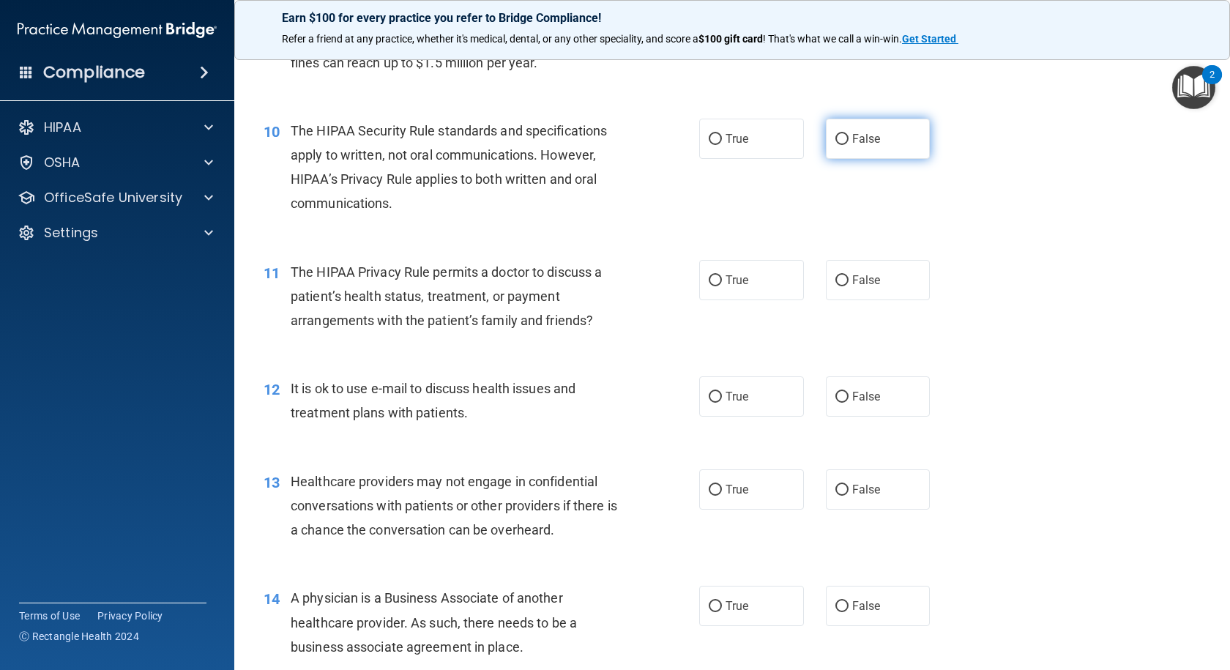
click at [836, 137] on input "False" at bounding box center [841, 139] width 13 height 11
radio input "true"
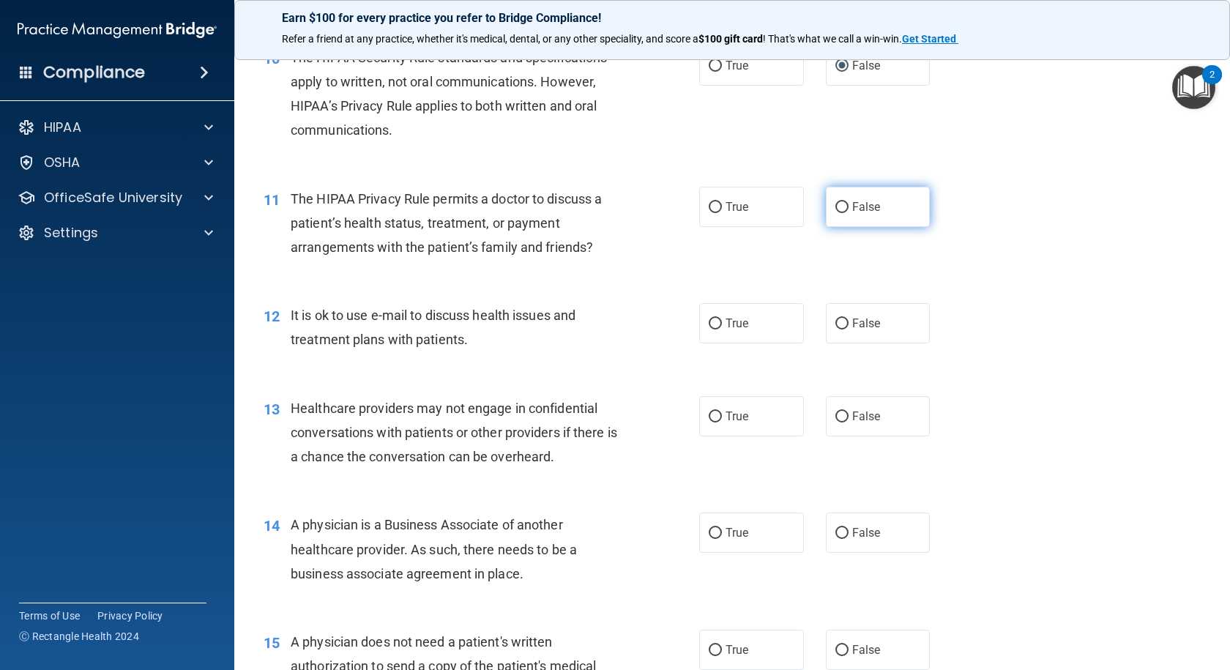
click at [837, 206] on input "False" at bounding box center [841, 207] width 13 height 11
radio input "true"
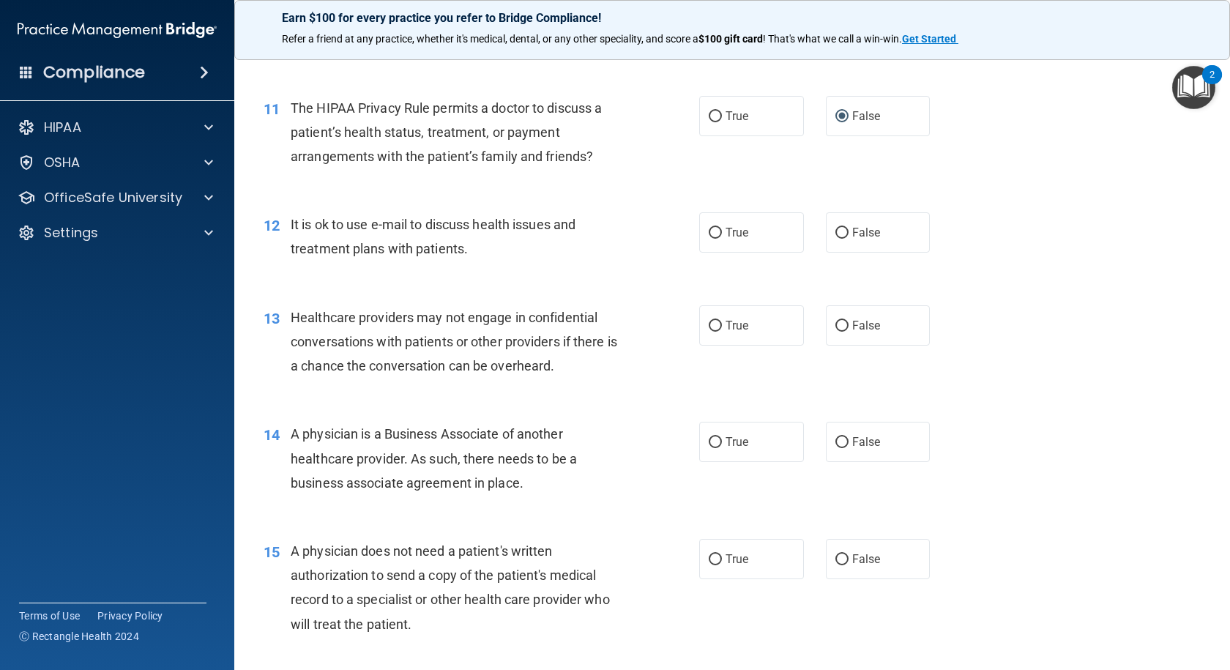
scroll to position [1317, 0]
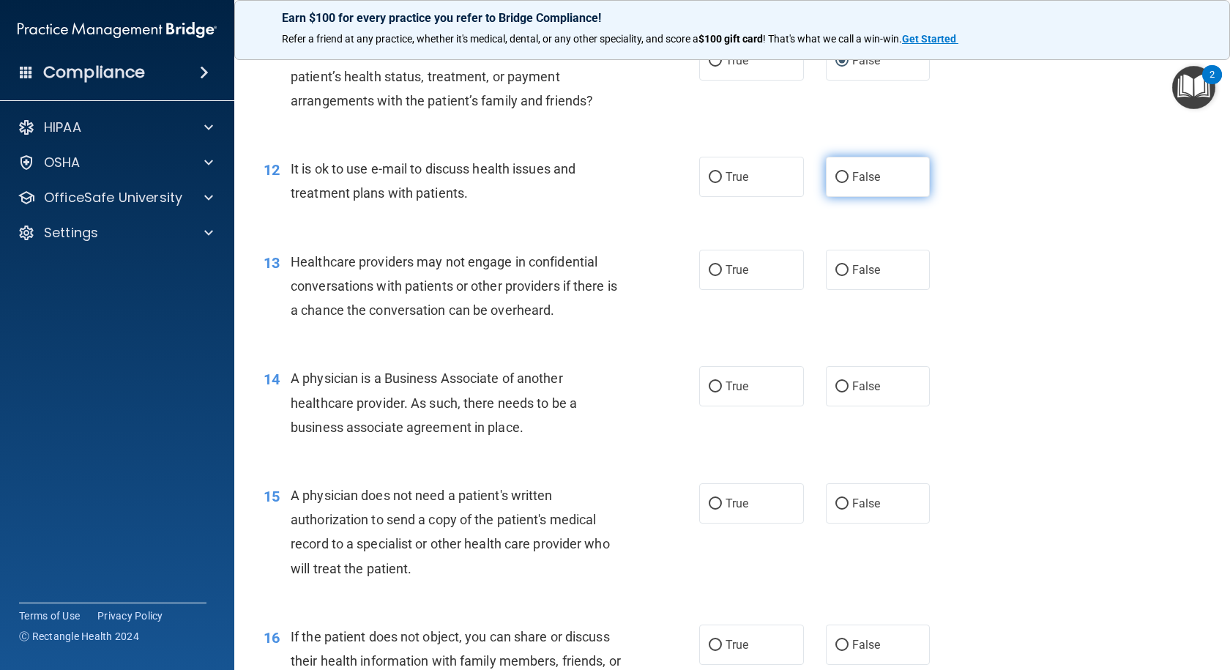
click at [836, 176] on input "False" at bounding box center [841, 177] width 13 height 11
radio input "true"
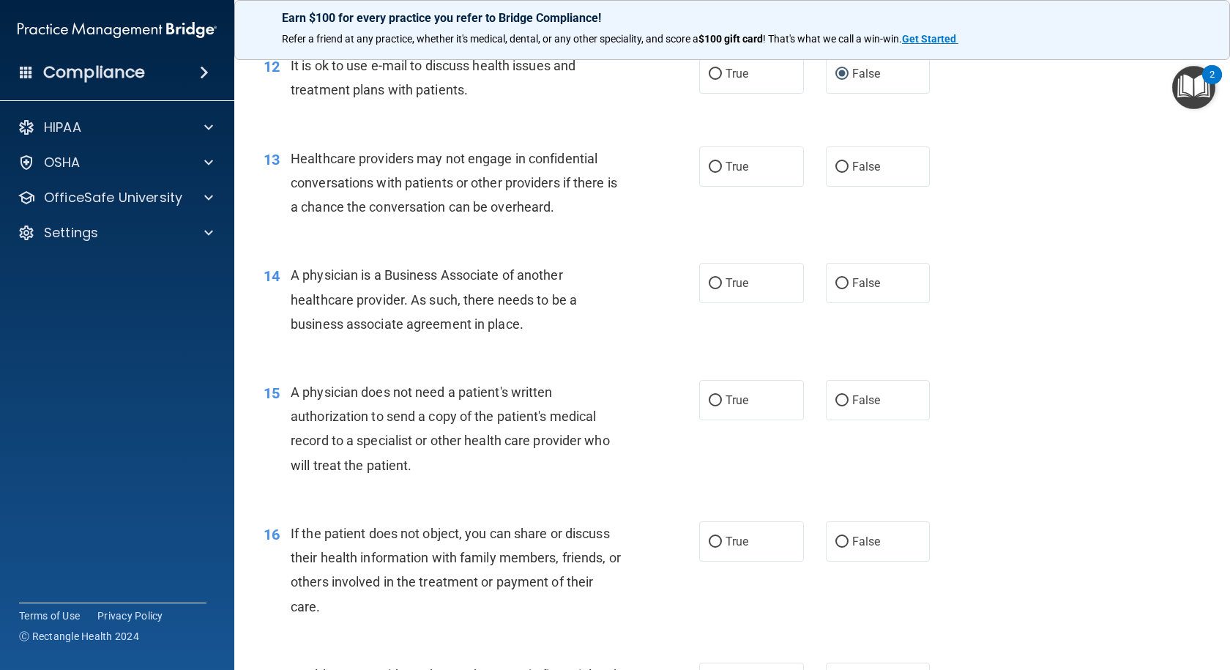
scroll to position [1464, 0]
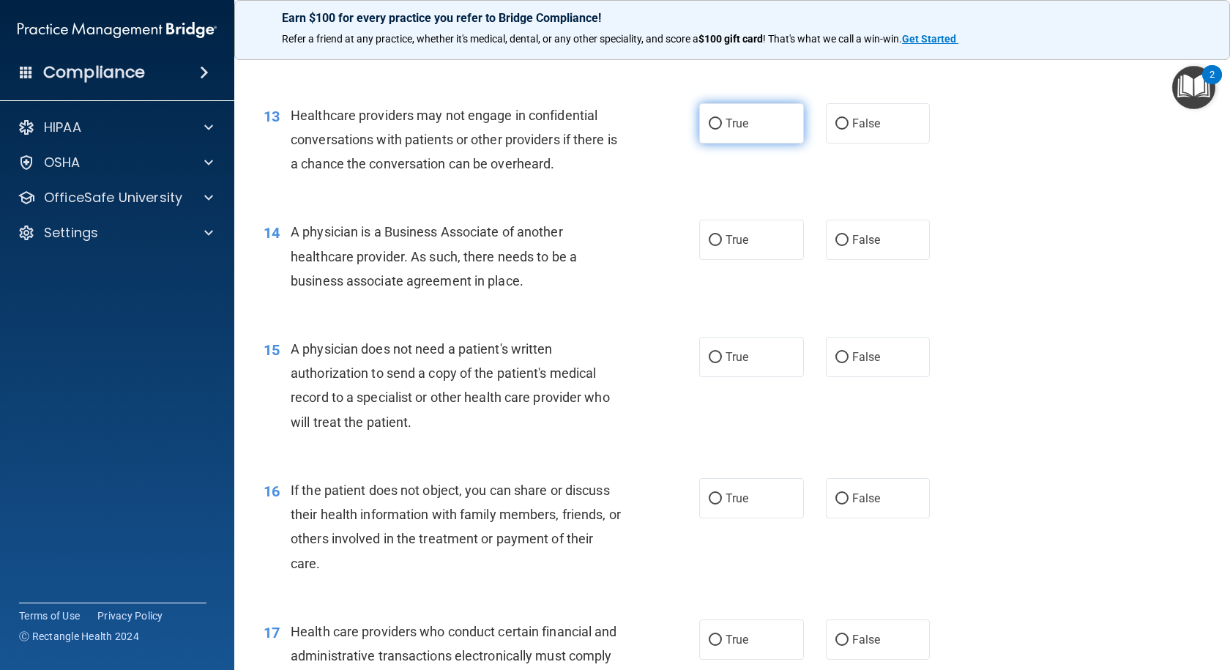
click at [708, 127] on input "True" at bounding box center [714, 124] width 13 height 11
radio input "true"
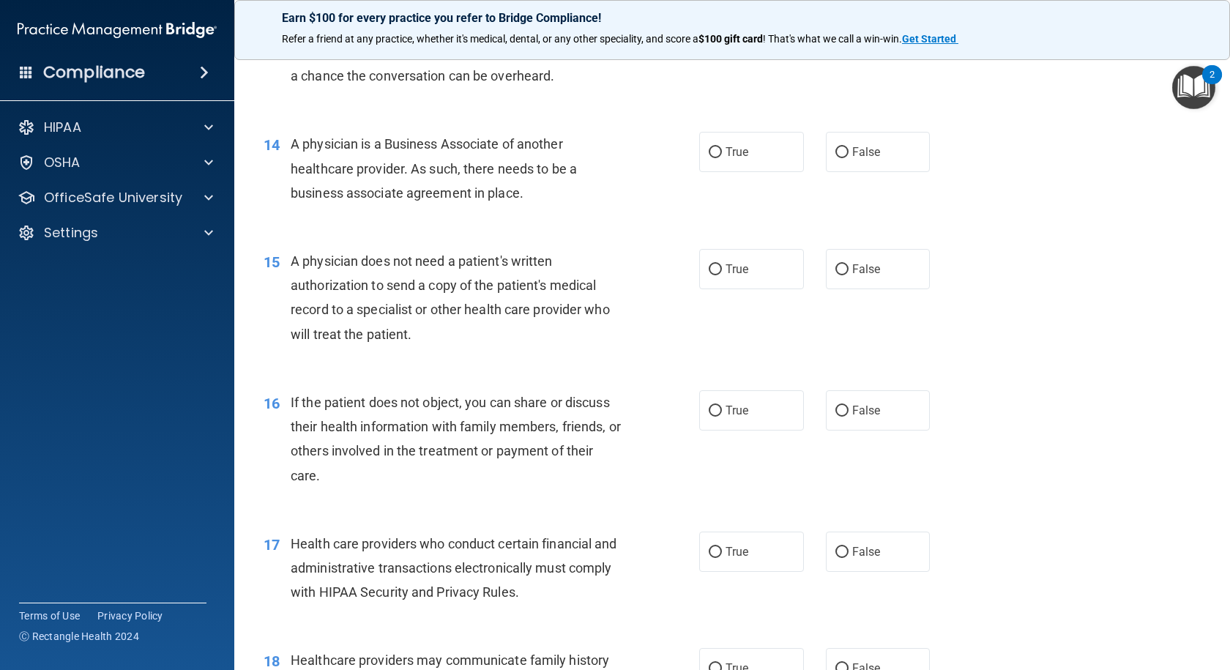
scroll to position [1610, 0]
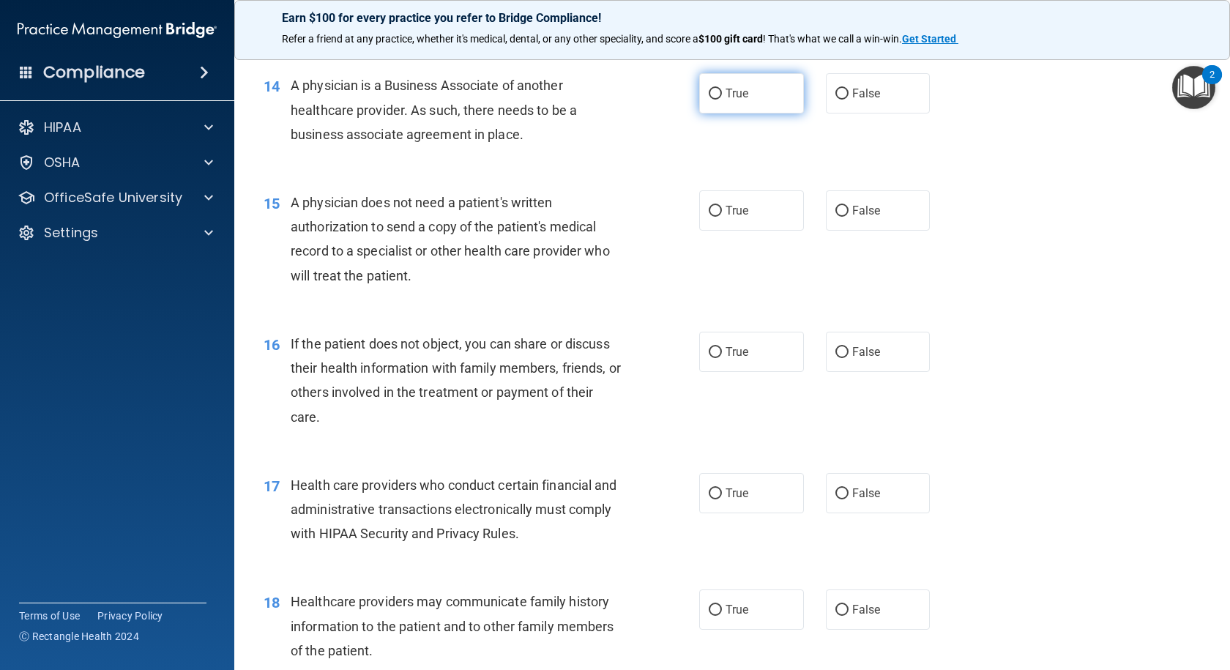
click at [711, 94] on input "True" at bounding box center [714, 94] width 13 height 11
radio input "true"
click at [836, 209] on input "False" at bounding box center [841, 211] width 13 height 11
radio input "true"
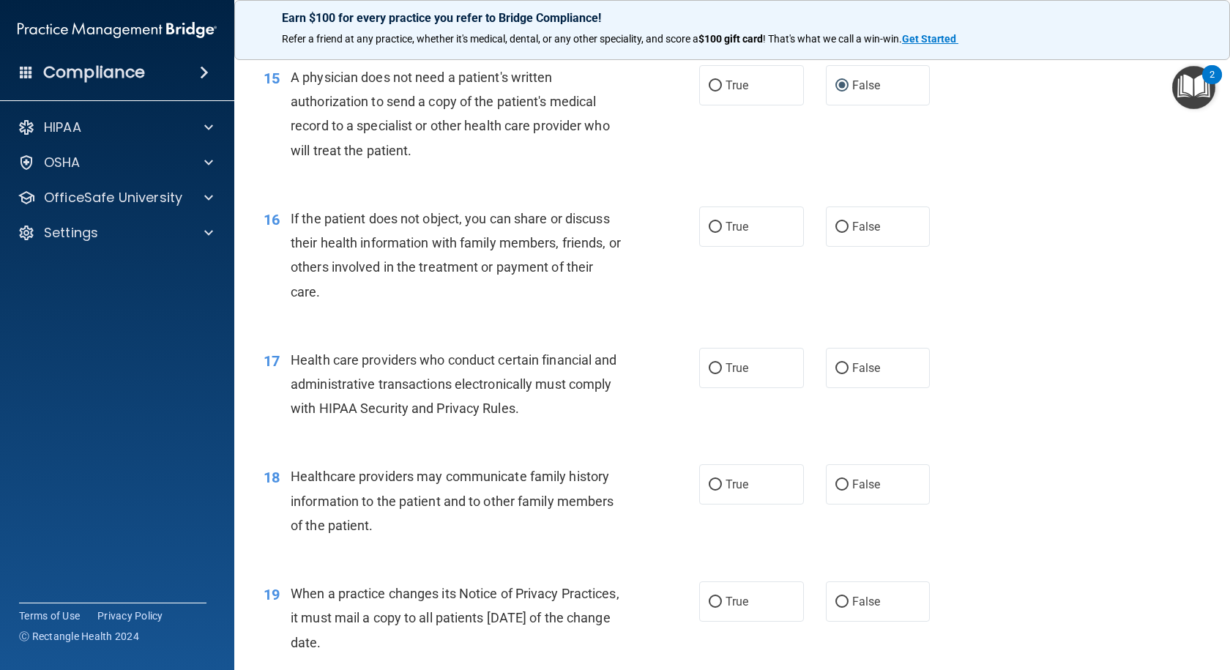
scroll to position [1757, 0]
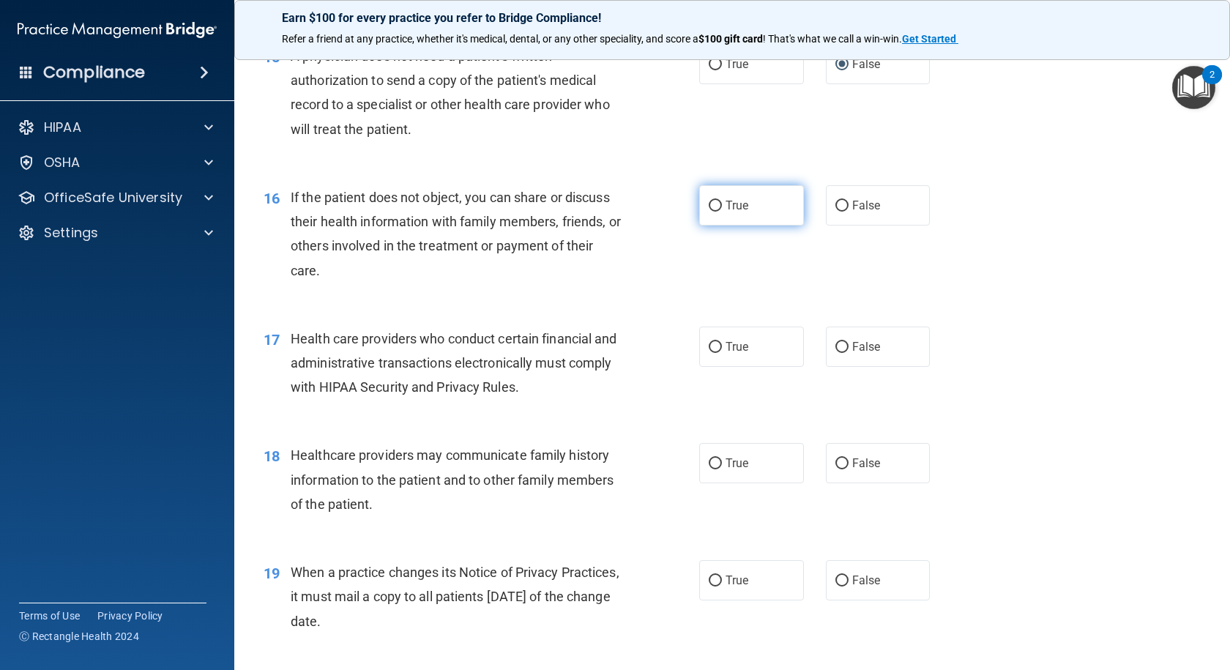
click at [708, 203] on input "True" at bounding box center [714, 206] width 13 height 11
radio input "true"
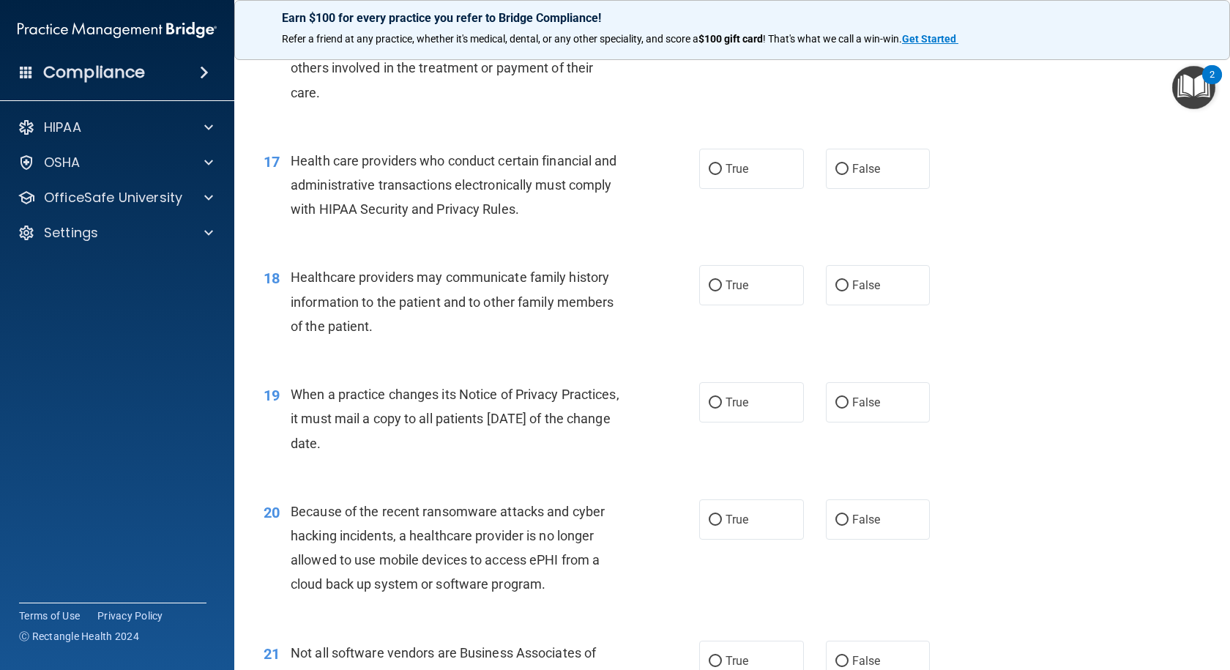
scroll to position [1976, 0]
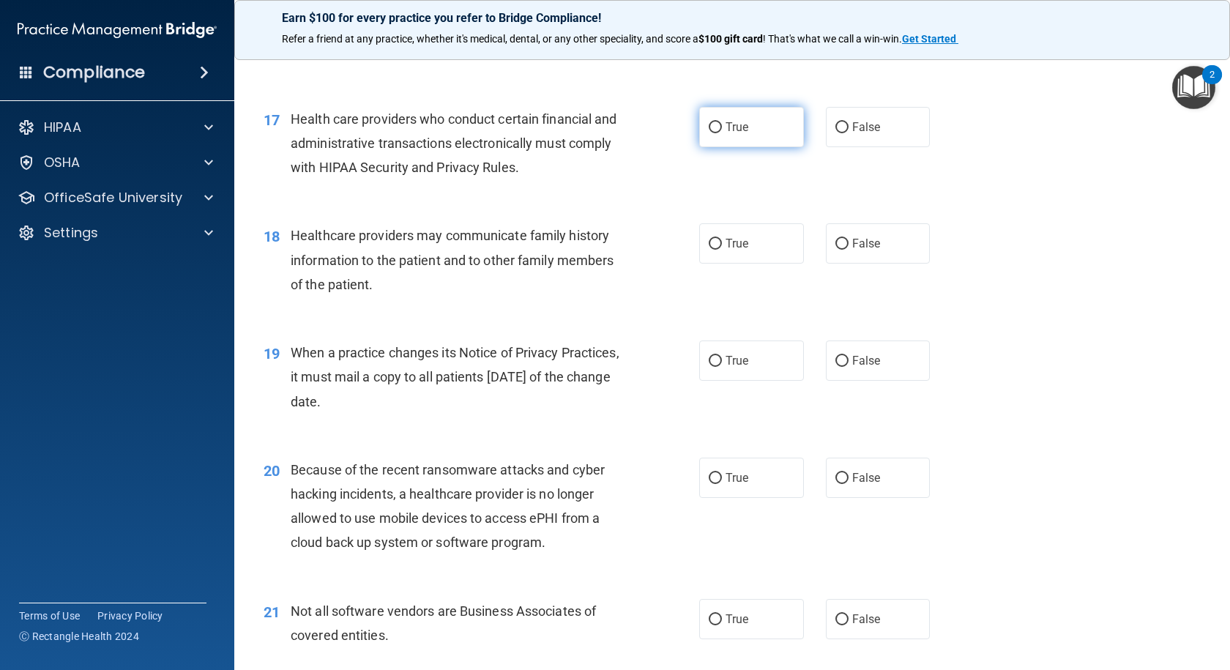
click at [708, 122] on input "True" at bounding box center [714, 127] width 13 height 11
radio input "true"
click at [835, 239] on input "False" at bounding box center [841, 244] width 13 height 11
radio input "true"
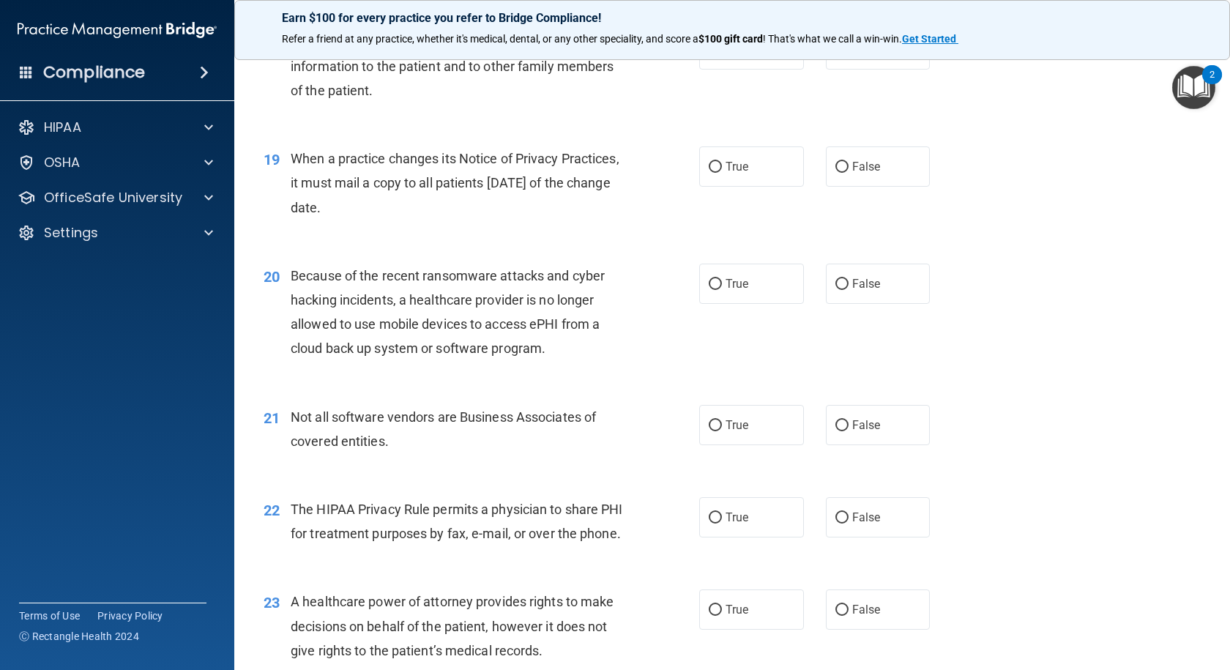
scroll to position [2196, 0]
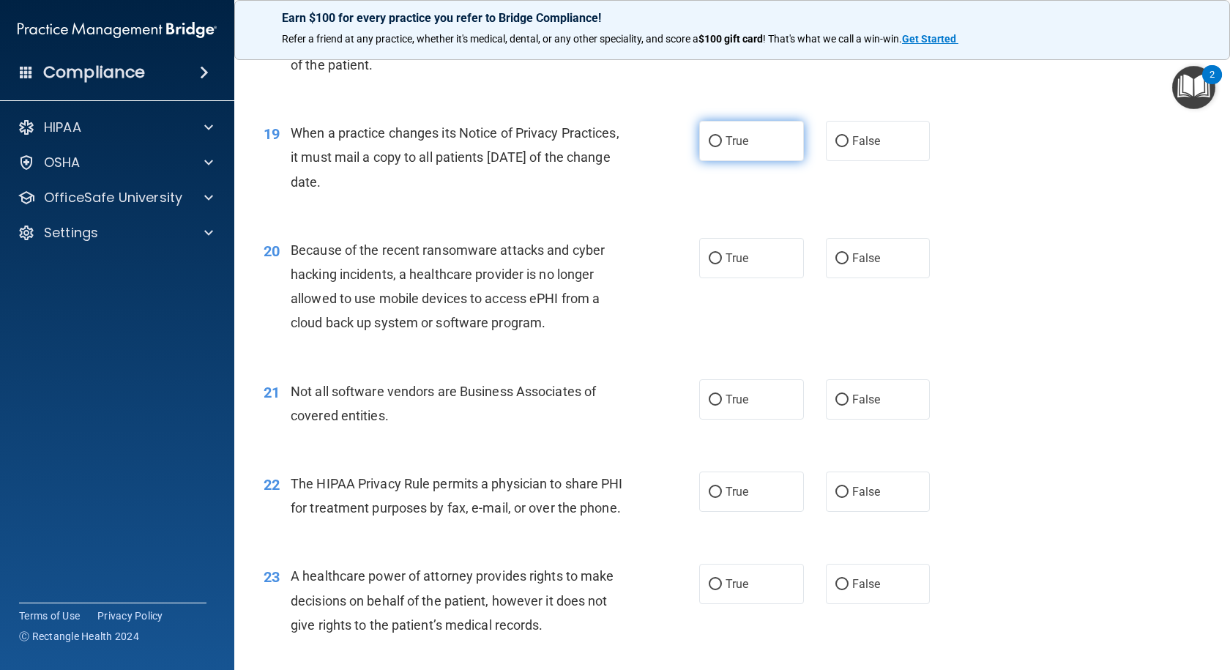
click at [708, 142] on input "True" at bounding box center [714, 141] width 13 height 11
radio input "true"
click at [711, 253] on input "True" at bounding box center [714, 258] width 13 height 11
radio input "true"
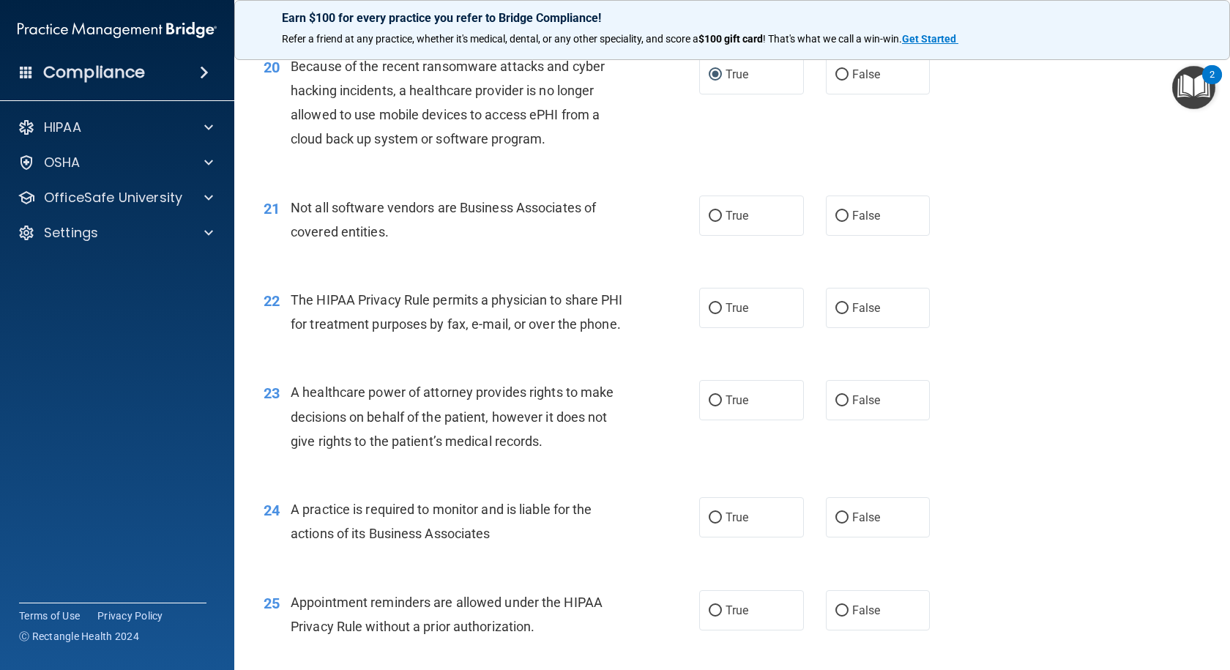
scroll to position [2415, 0]
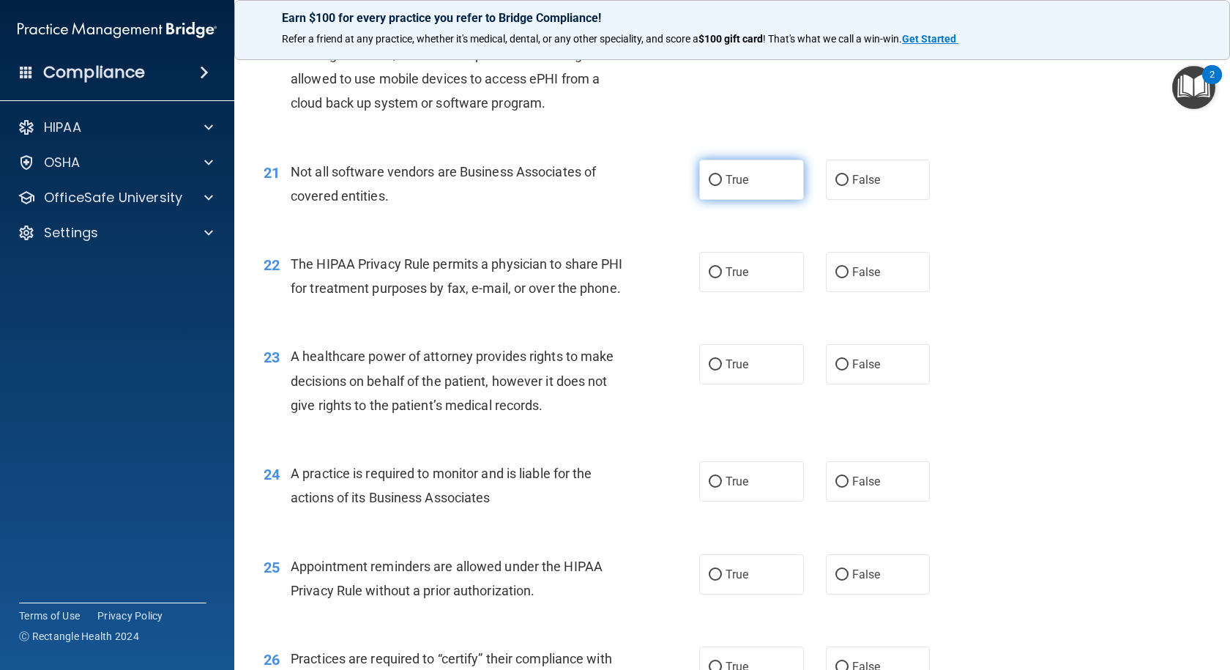
click at [708, 179] on input "True" at bounding box center [714, 180] width 13 height 11
radio input "true"
click at [835, 270] on input "False" at bounding box center [841, 272] width 13 height 11
radio input "true"
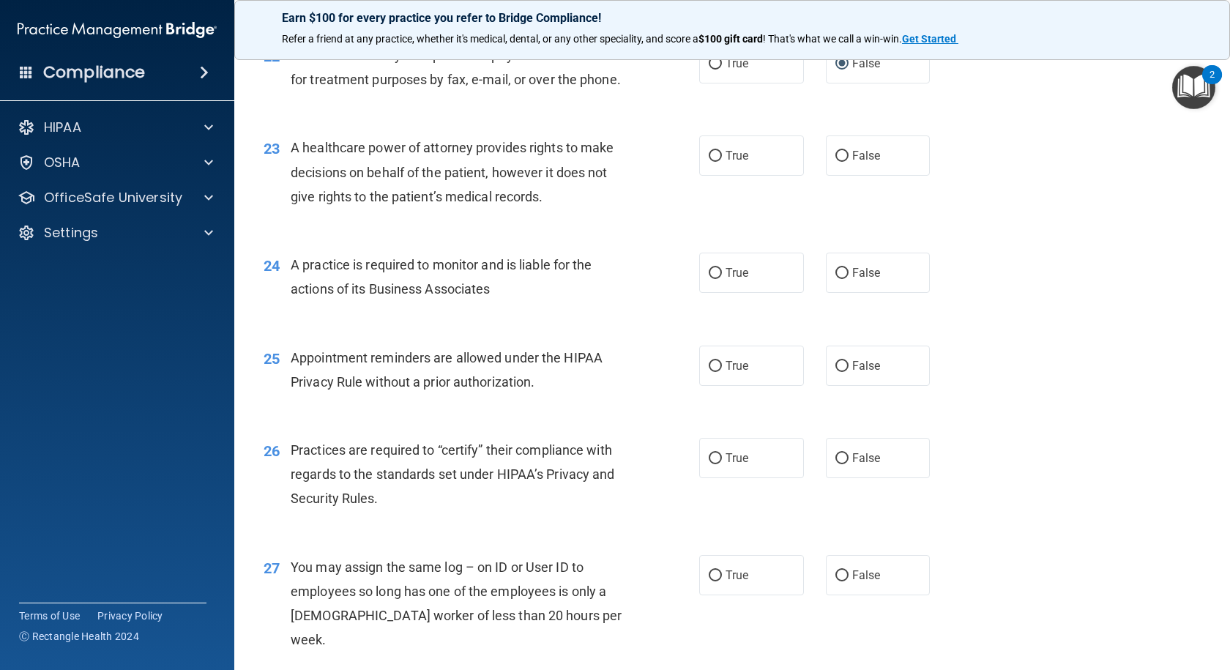
scroll to position [2635, 0]
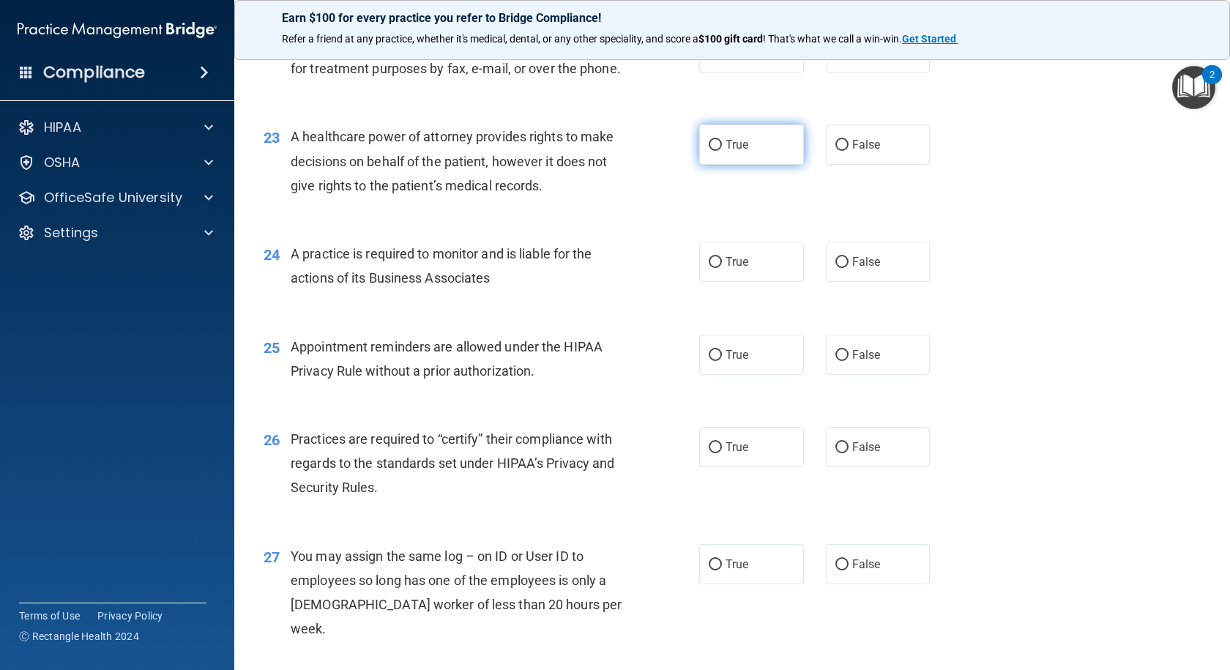
click at [713, 151] on input "True" at bounding box center [714, 145] width 13 height 11
radio input "true"
click at [835, 268] on input "False" at bounding box center [841, 262] width 13 height 11
radio input "true"
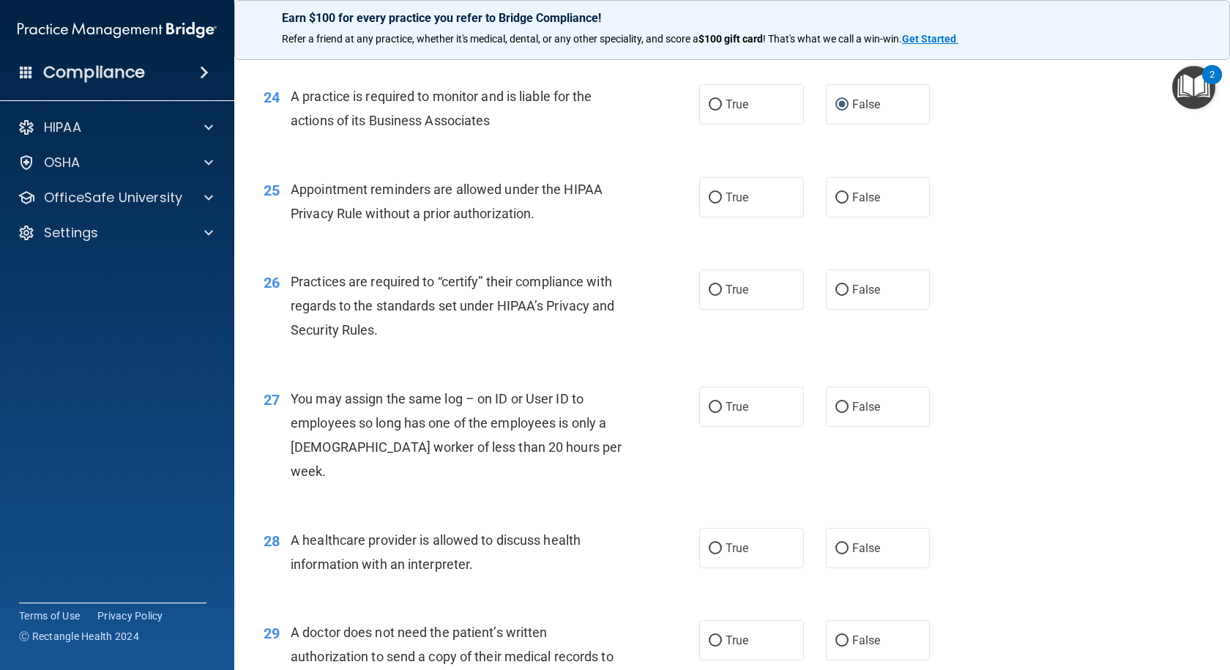
scroll to position [2854, 0]
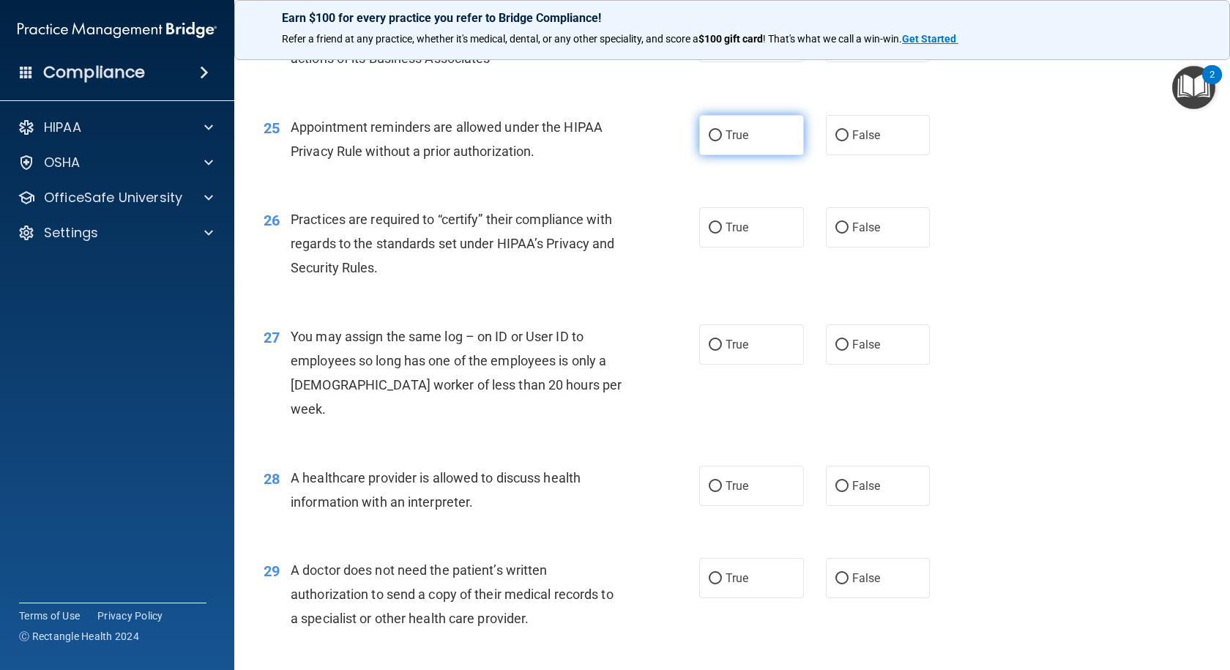
click at [714, 141] on input "True" at bounding box center [714, 135] width 13 height 11
radio input "true"
click at [835, 233] on input "False" at bounding box center [841, 227] width 13 height 11
radio input "true"
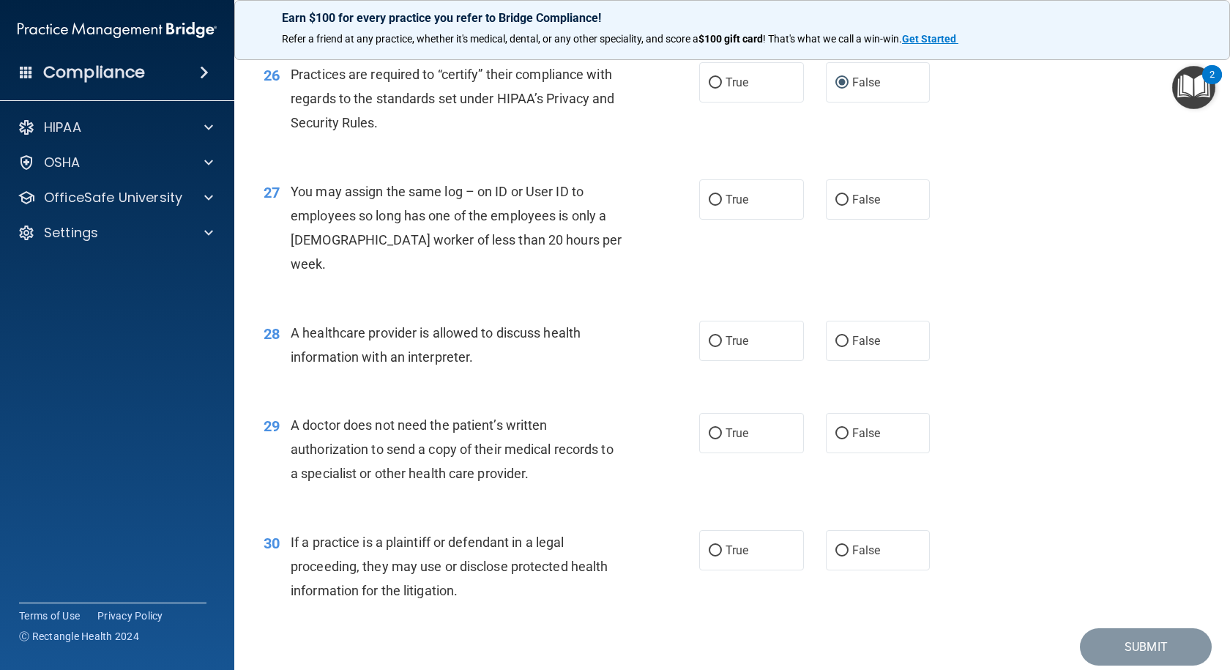
scroll to position [3001, 0]
click at [835, 204] on input "False" at bounding box center [841, 198] width 13 height 11
radio input "true"
click at [708, 337] on input "True" at bounding box center [714, 339] width 13 height 11
radio input "true"
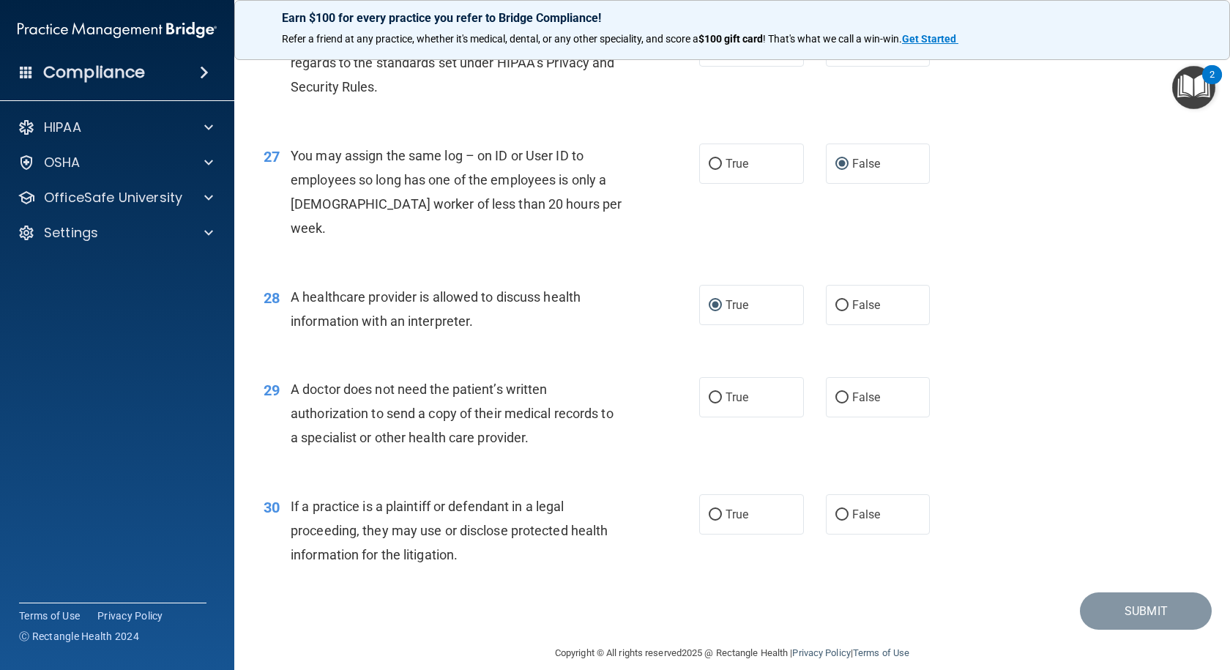
scroll to position [3053, 0]
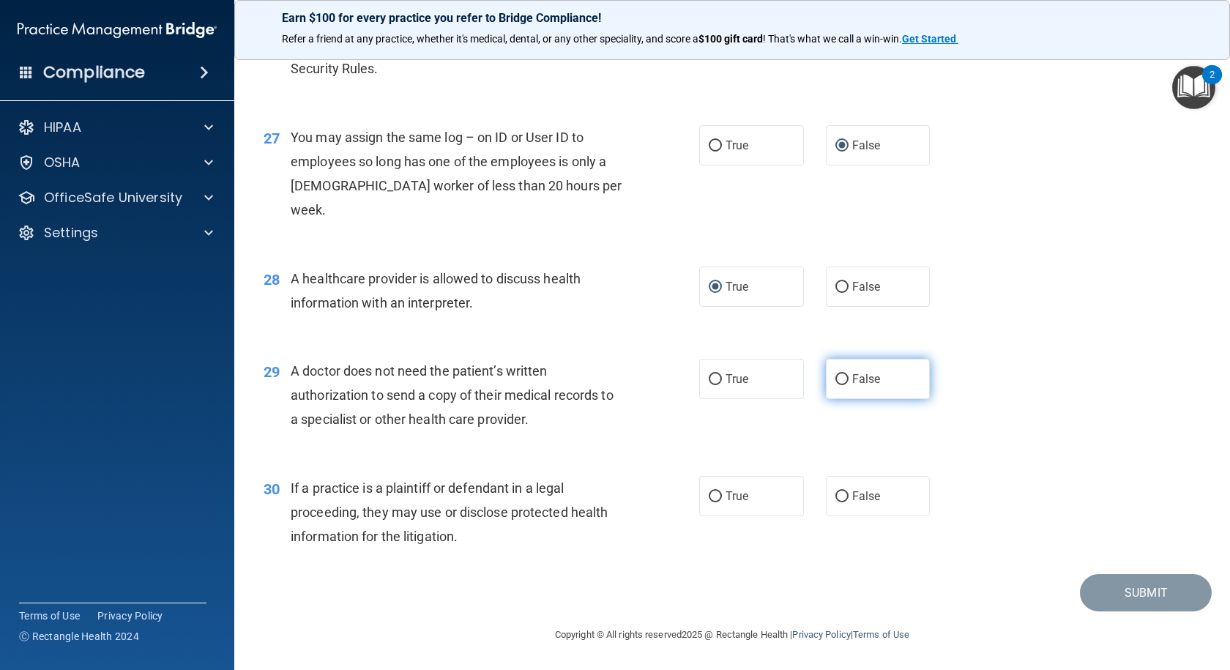
click at [835, 376] on input "False" at bounding box center [841, 379] width 13 height 11
radio input "true"
click at [836, 491] on input "False" at bounding box center [841, 496] width 13 height 11
radio input "true"
click at [1136, 578] on button "Submit" at bounding box center [1146, 592] width 132 height 37
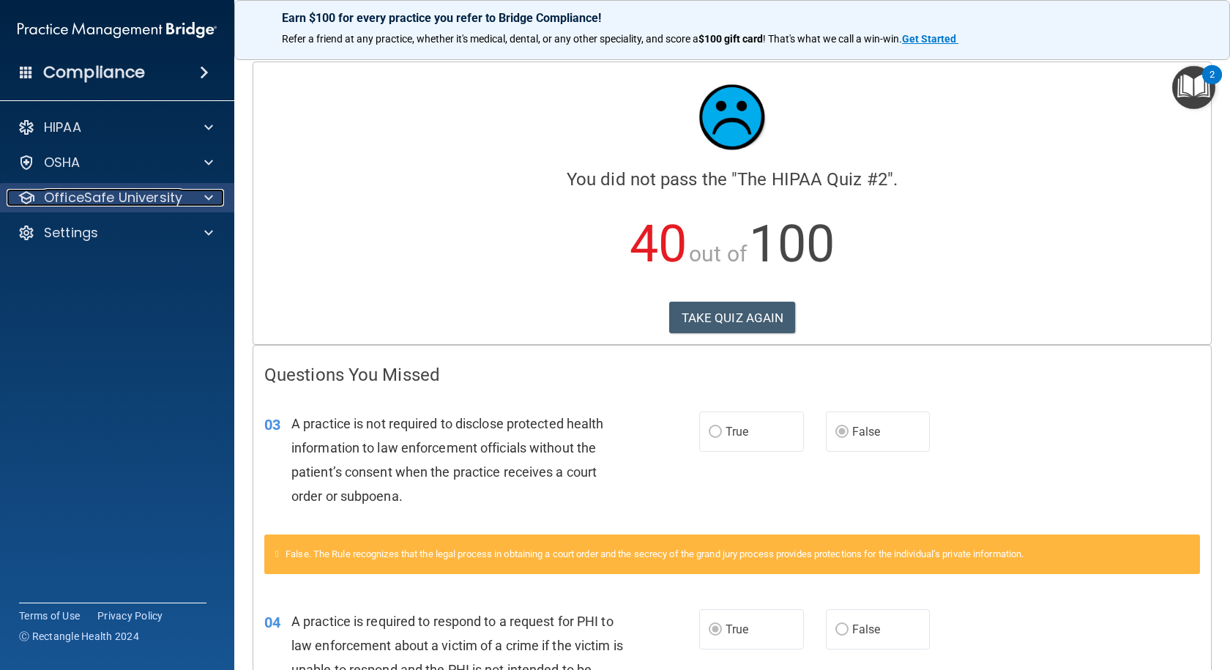
click at [184, 201] on div "OfficeSafe University" at bounding box center [98, 198] width 182 height 18
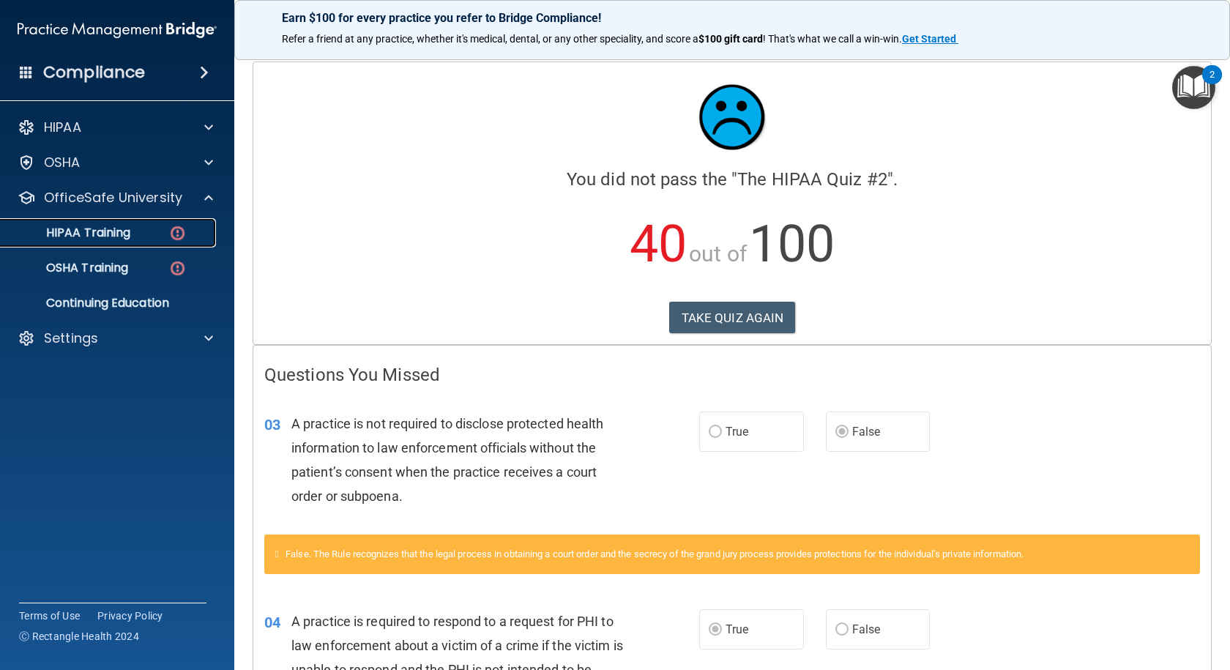
click at [127, 236] on p "HIPAA Training" at bounding box center [70, 232] width 121 height 15
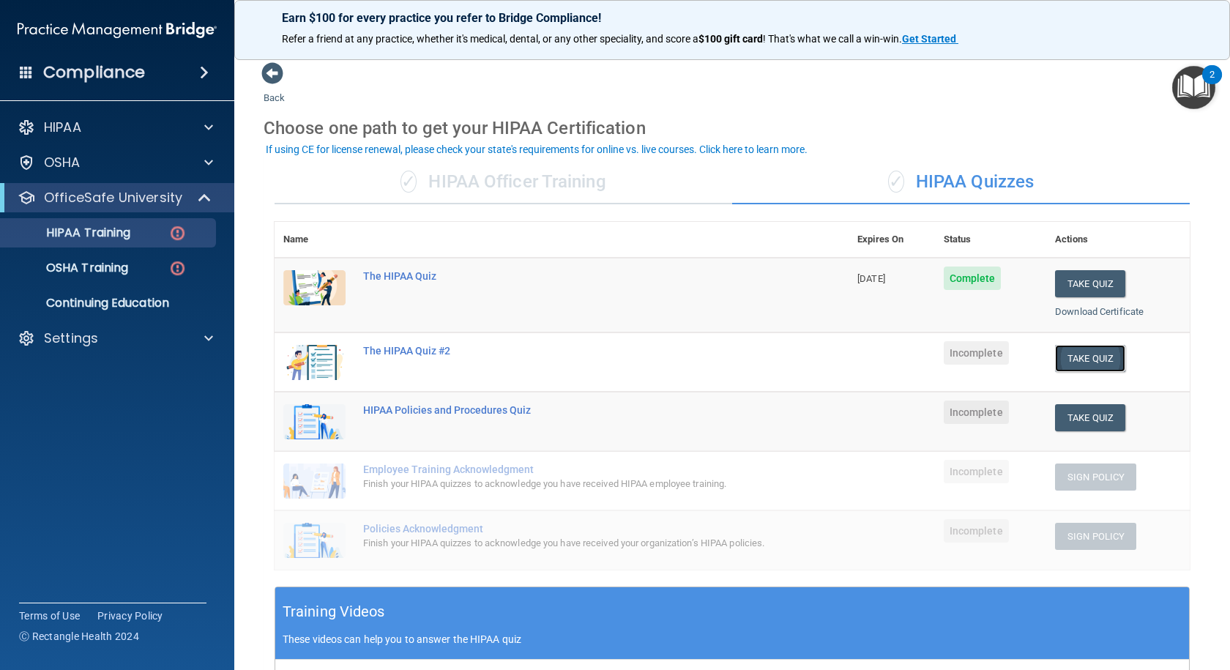
click at [1071, 362] on button "Take Quiz" at bounding box center [1090, 358] width 70 height 27
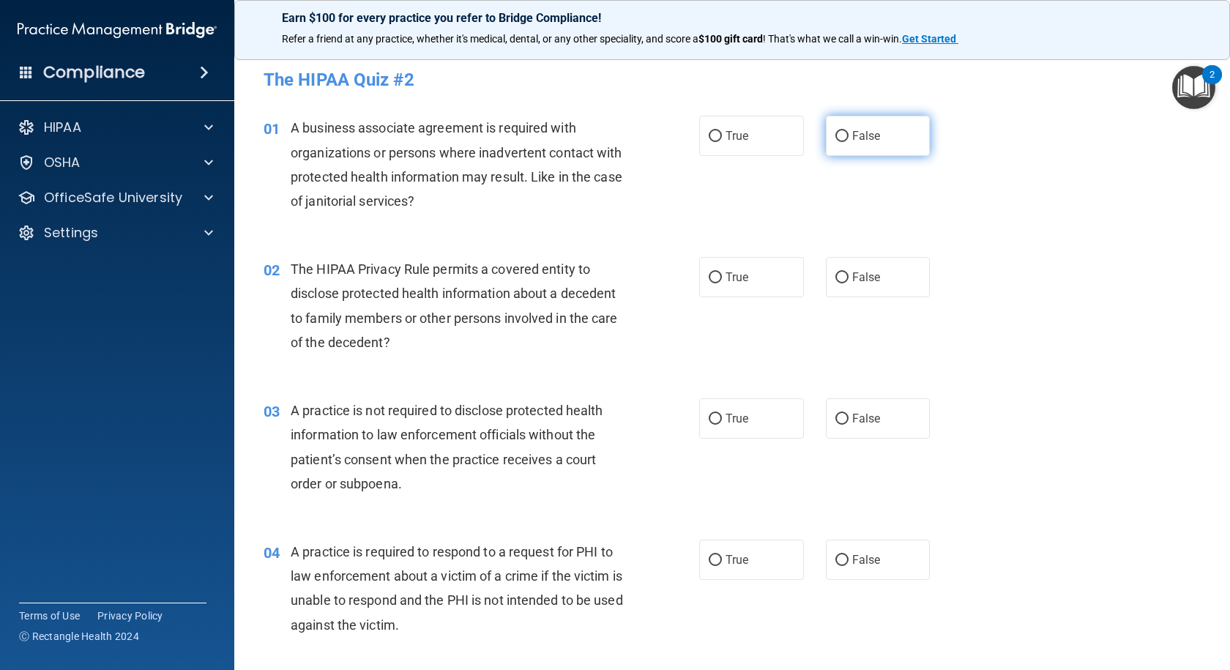
click at [835, 136] on input "False" at bounding box center [841, 136] width 13 height 11
radio input "true"
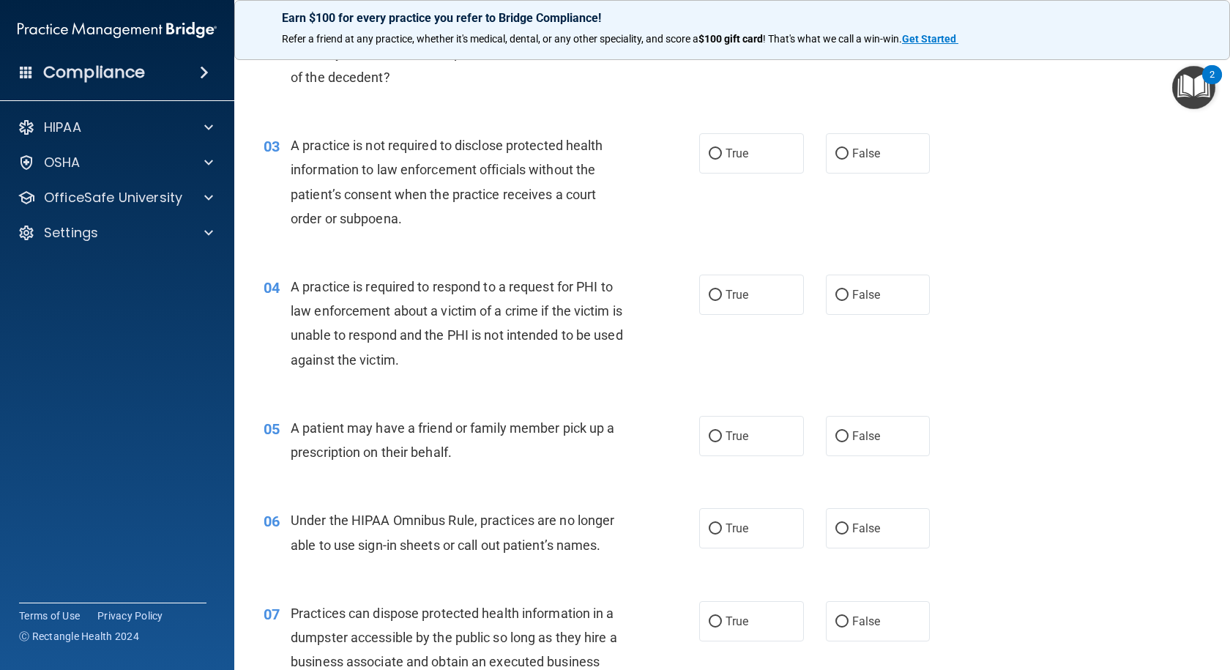
scroll to position [293, 0]
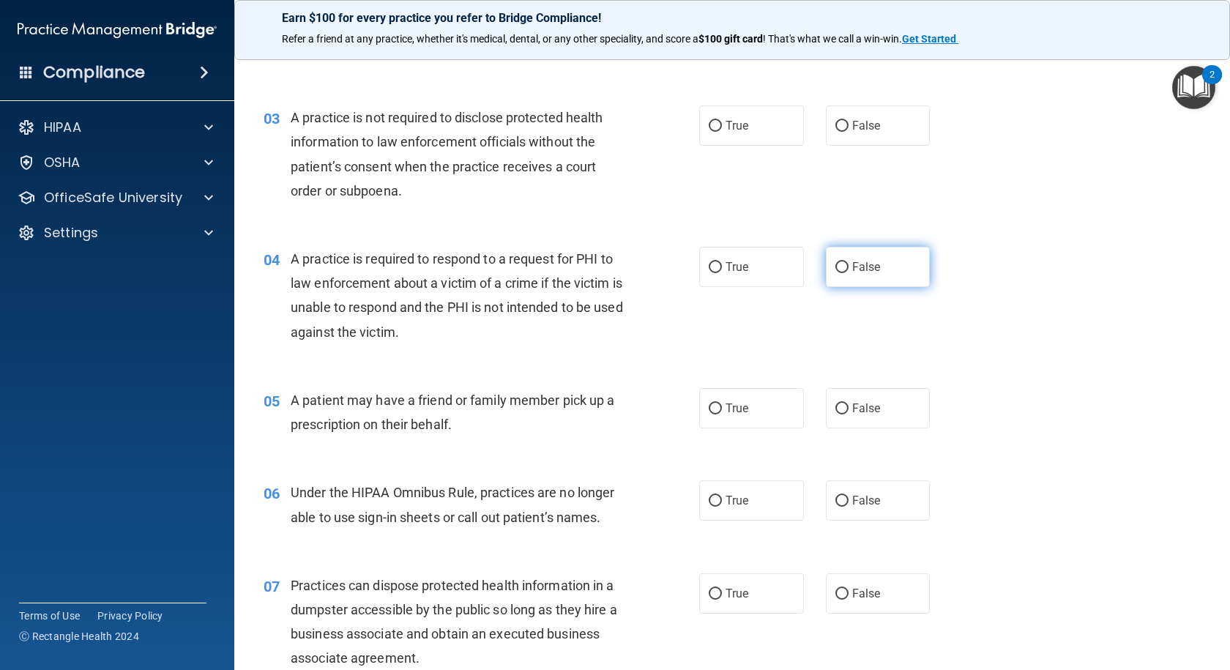
click at [835, 266] on input "False" at bounding box center [841, 267] width 13 height 11
radio input "true"
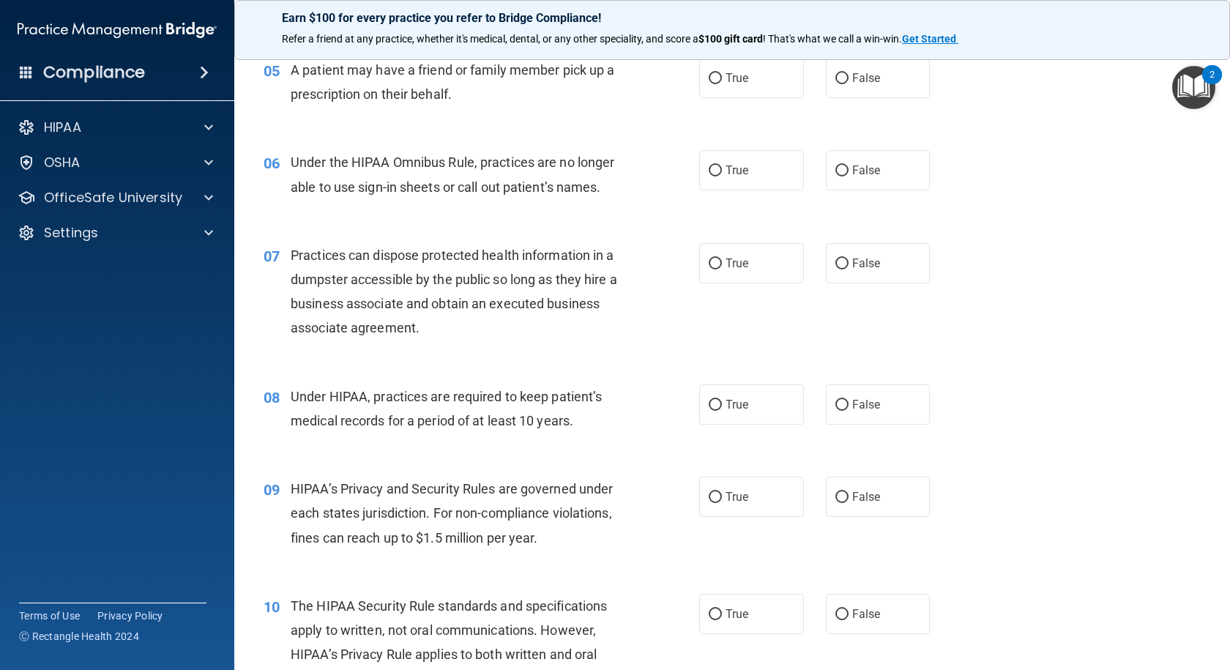
scroll to position [659, 0]
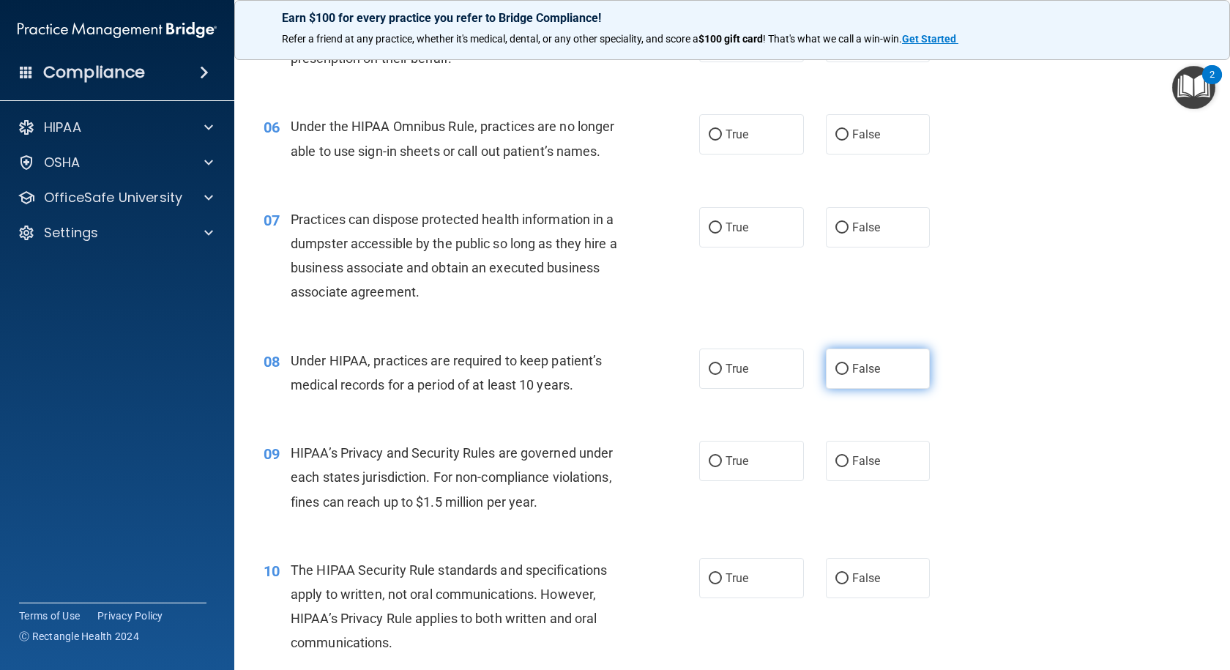
click at [835, 371] on input "False" at bounding box center [841, 369] width 13 height 11
radio input "true"
click at [837, 459] on input "False" at bounding box center [841, 461] width 13 height 11
radio input "true"
click at [713, 575] on input "True" at bounding box center [714, 578] width 13 height 11
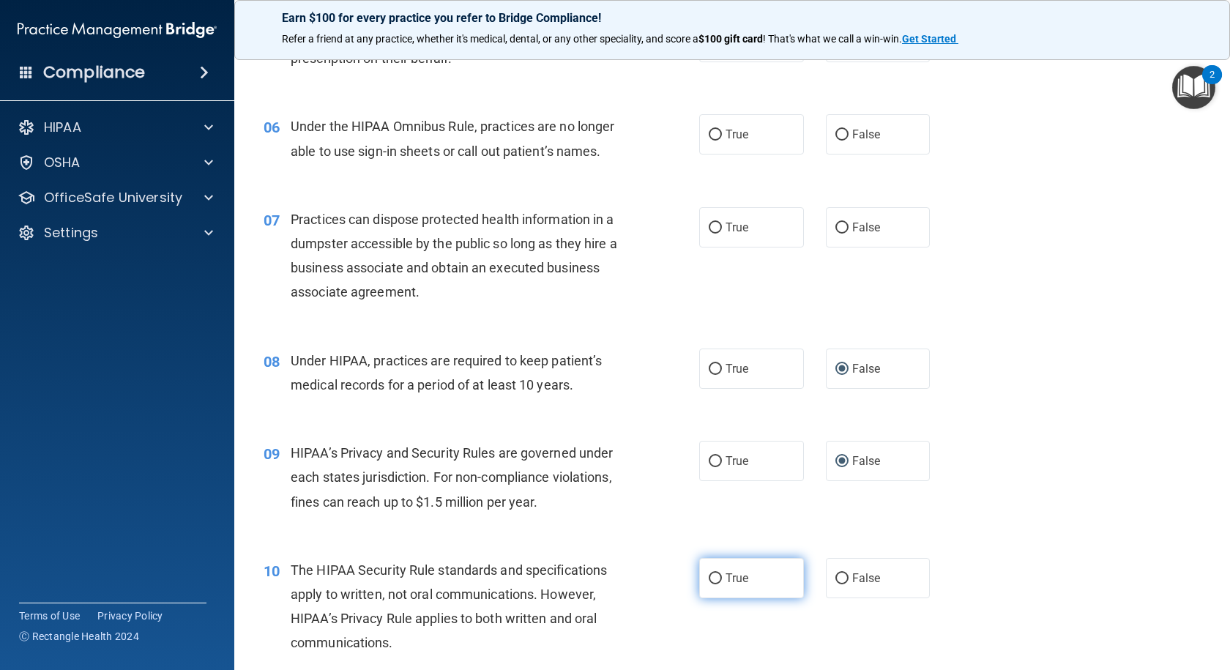
radio input "true"
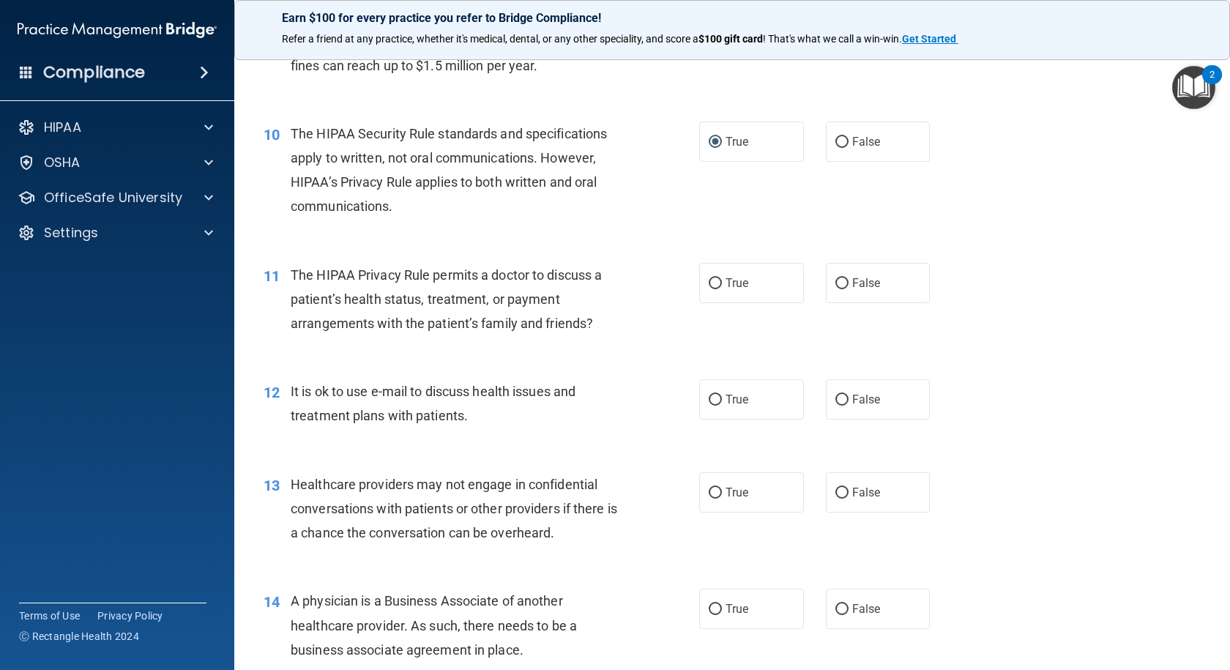
scroll to position [1098, 0]
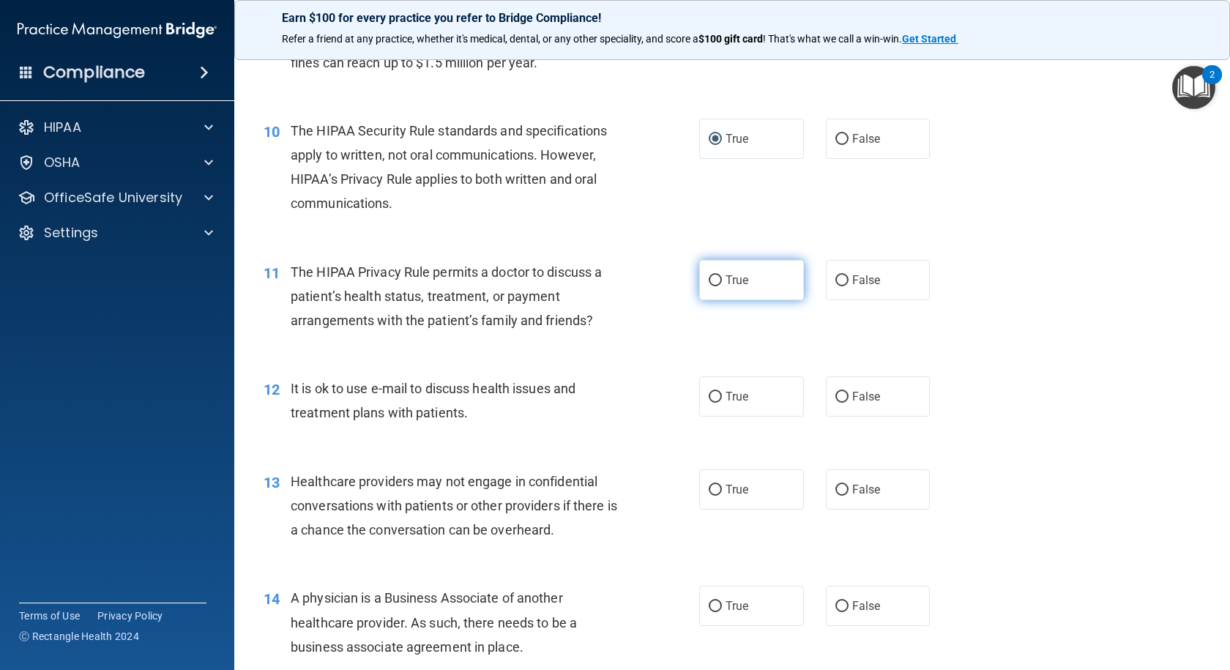
click at [711, 277] on input "True" at bounding box center [714, 280] width 13 height 11
radio input "true"
click at [709, 395] on input "True" at bounding box center [714, 397] width 13 height 11
radio input "true"
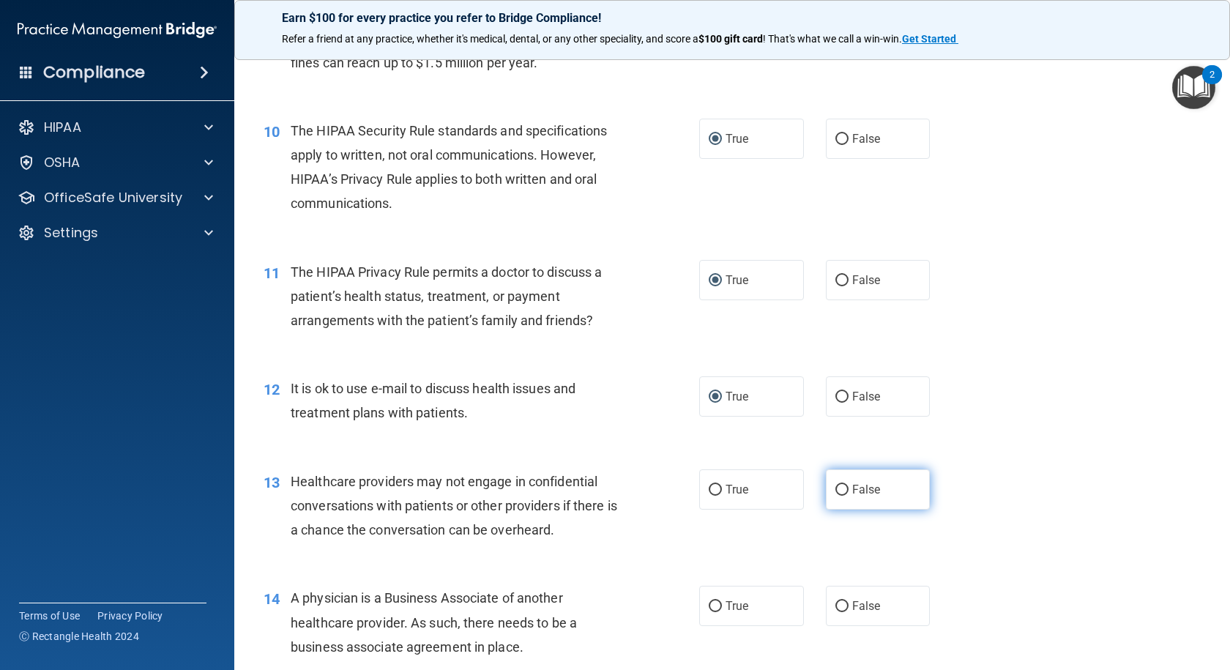
click at [836, 491] on input "False" at bounding box center [841, 490] width 13 height 11
radio input "true"
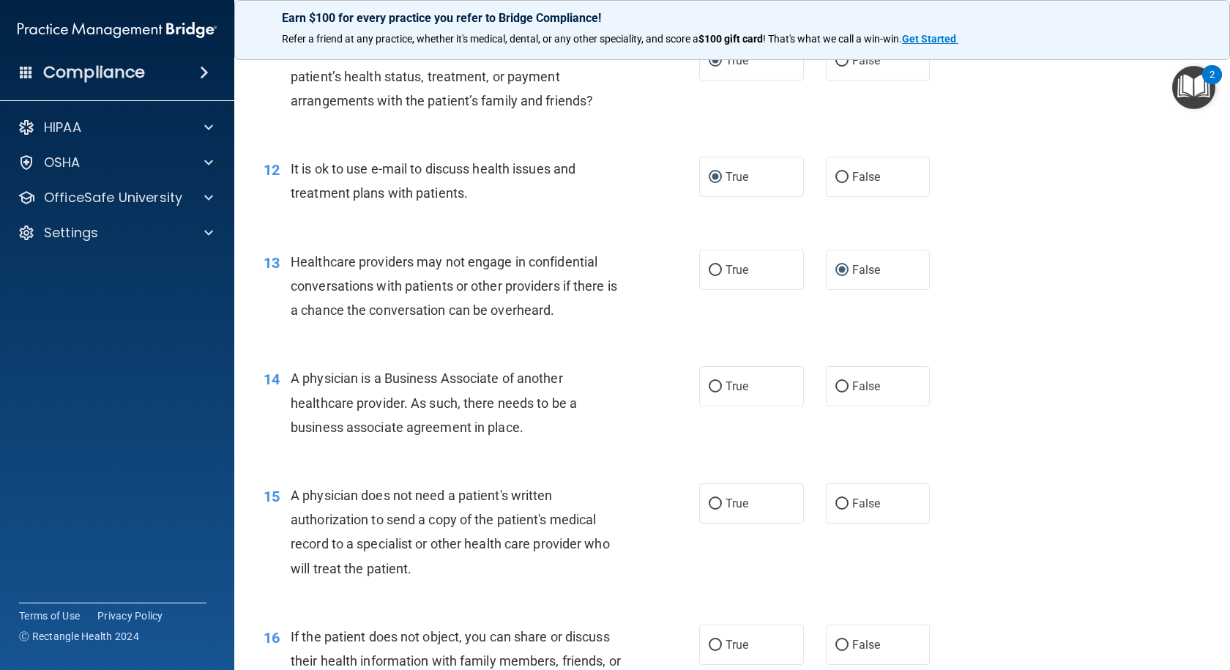
scroll to position [1391, 0]
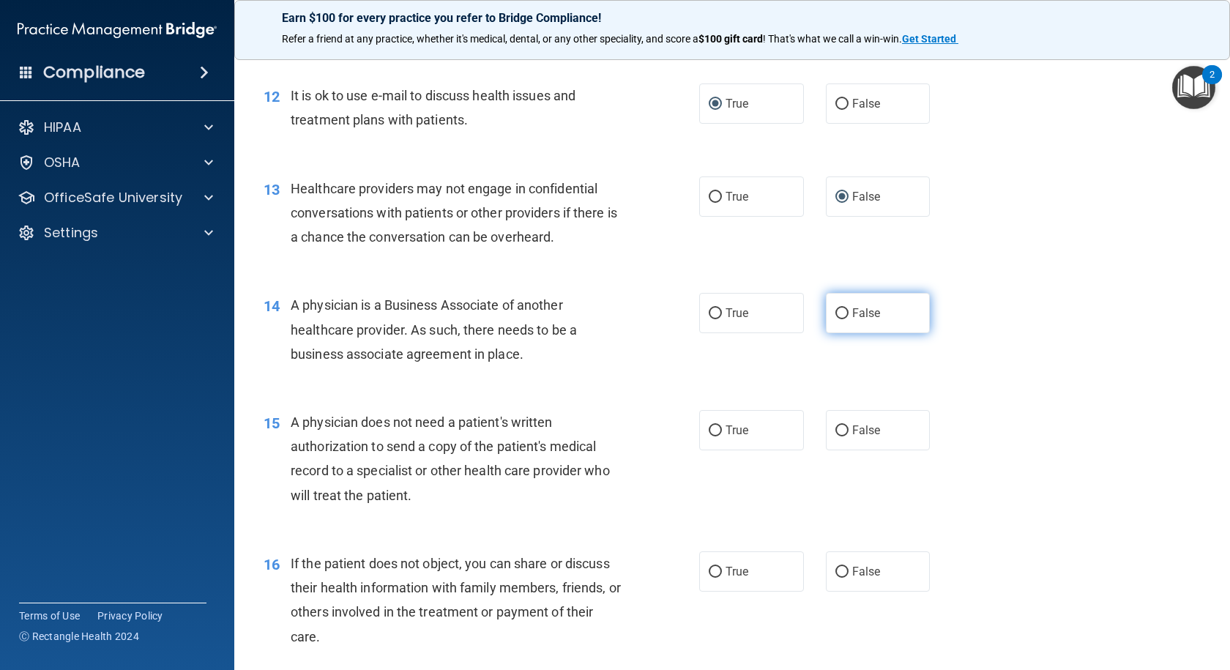
click at [835, 312] on input "False" at bounding box center [841, 313] width 13 height 11
radio input "true"
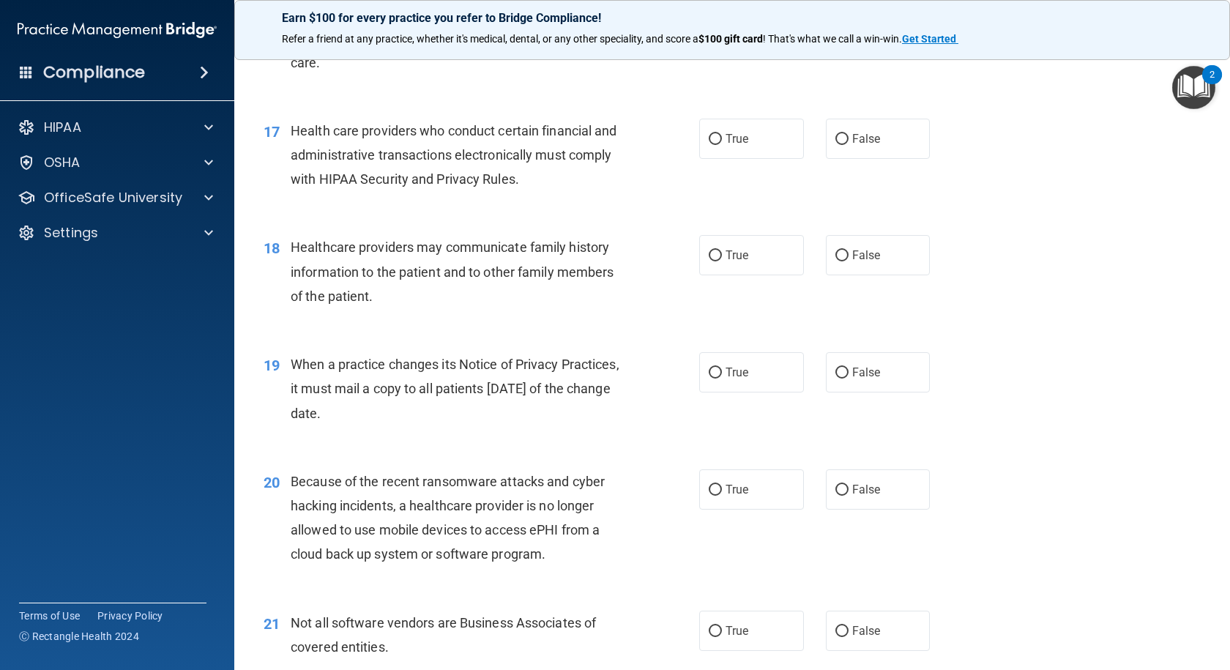
scroll to position [2049, 0]
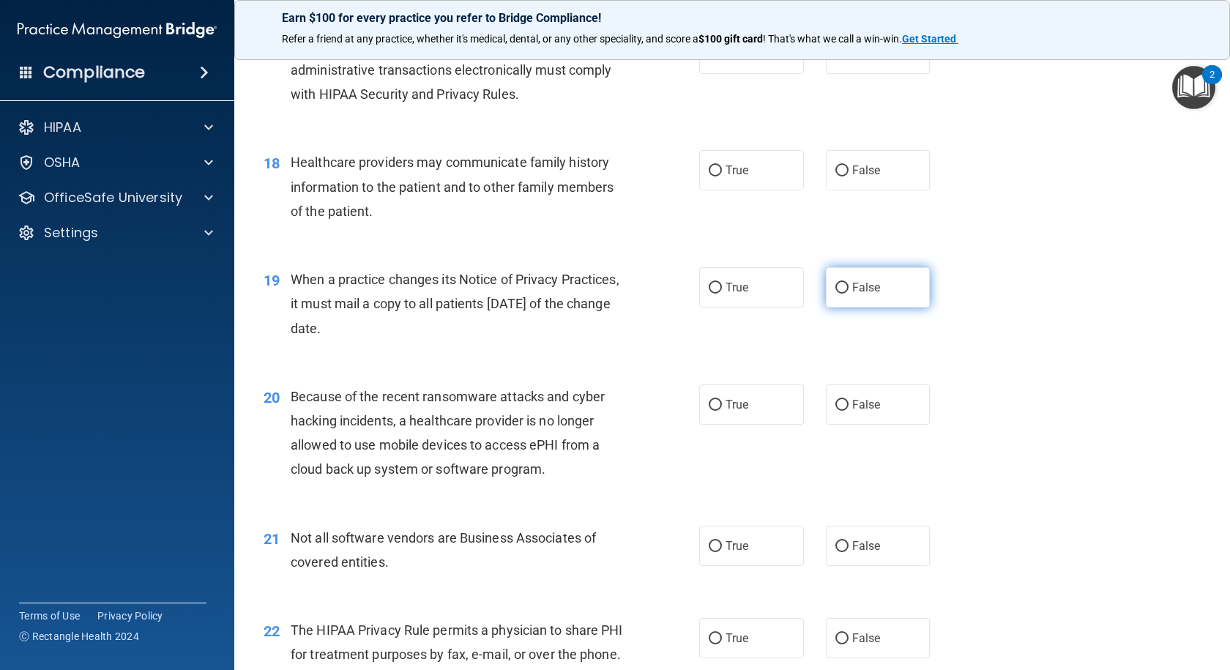
click at [835, 283] on input "False" at bounding box center [841, 288] width 13 height 11
radio input "true"
click at [835, 401] on input "False" at bounding box center [841, 405] width 13 height 11
radio input "true"
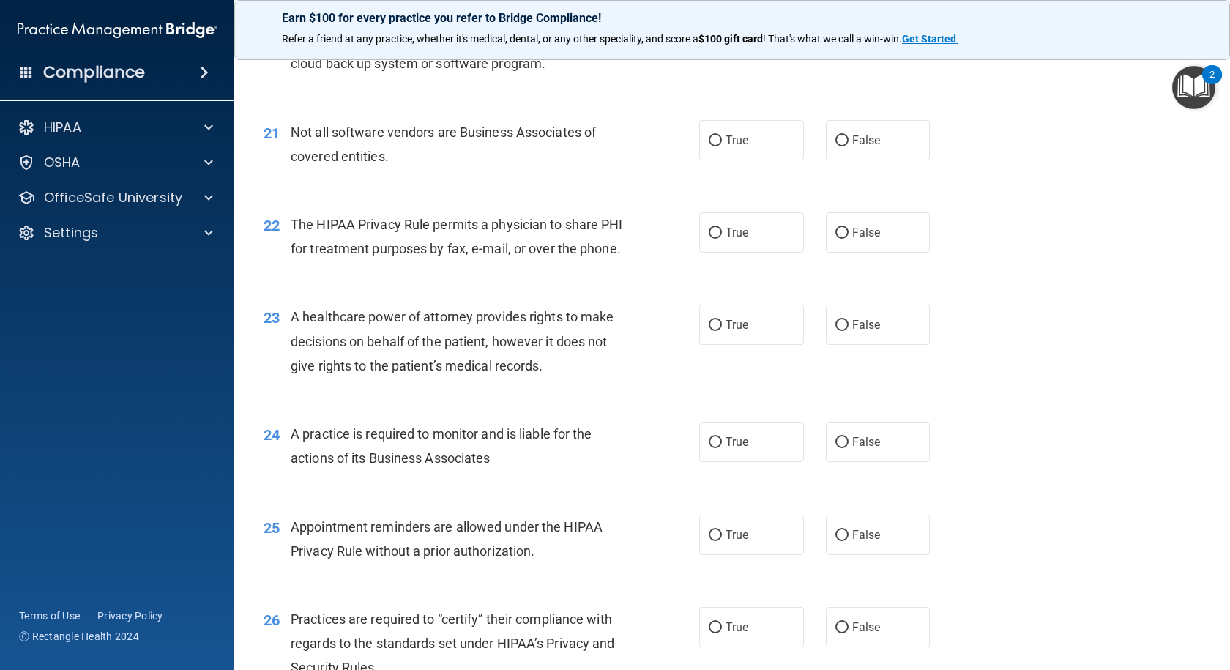
scroll to position [2488, 0]
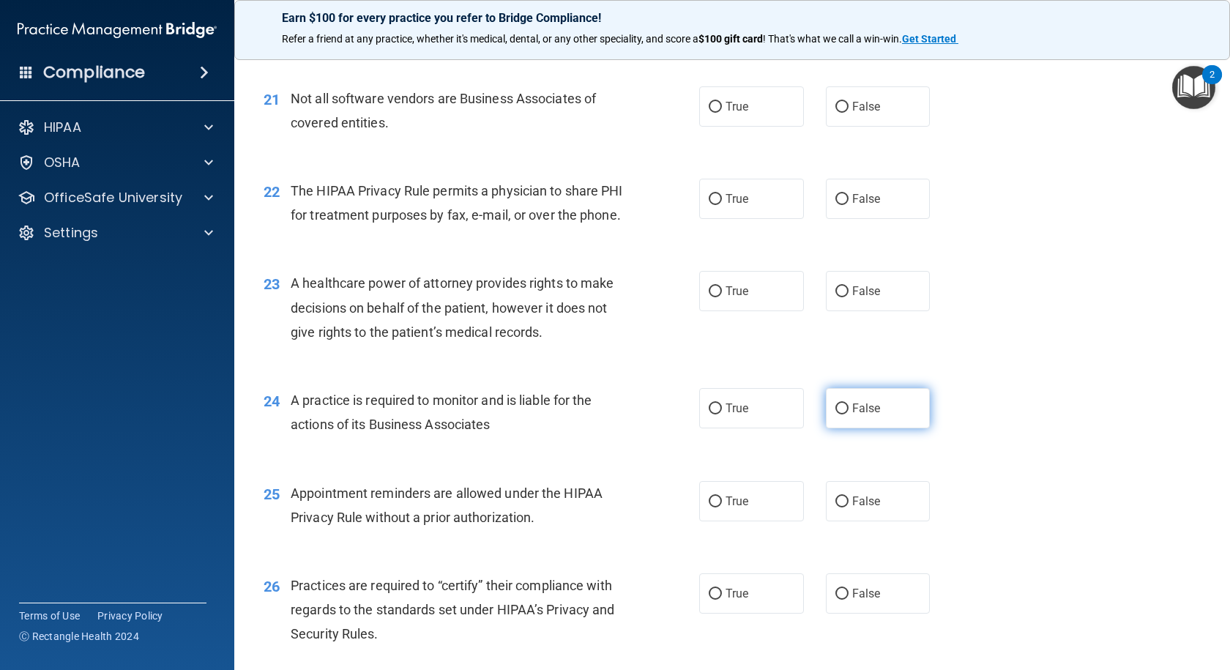
click at [835, 414] on input "False" at bounding box center [841, 408] width 13 height 11
radio input "true"
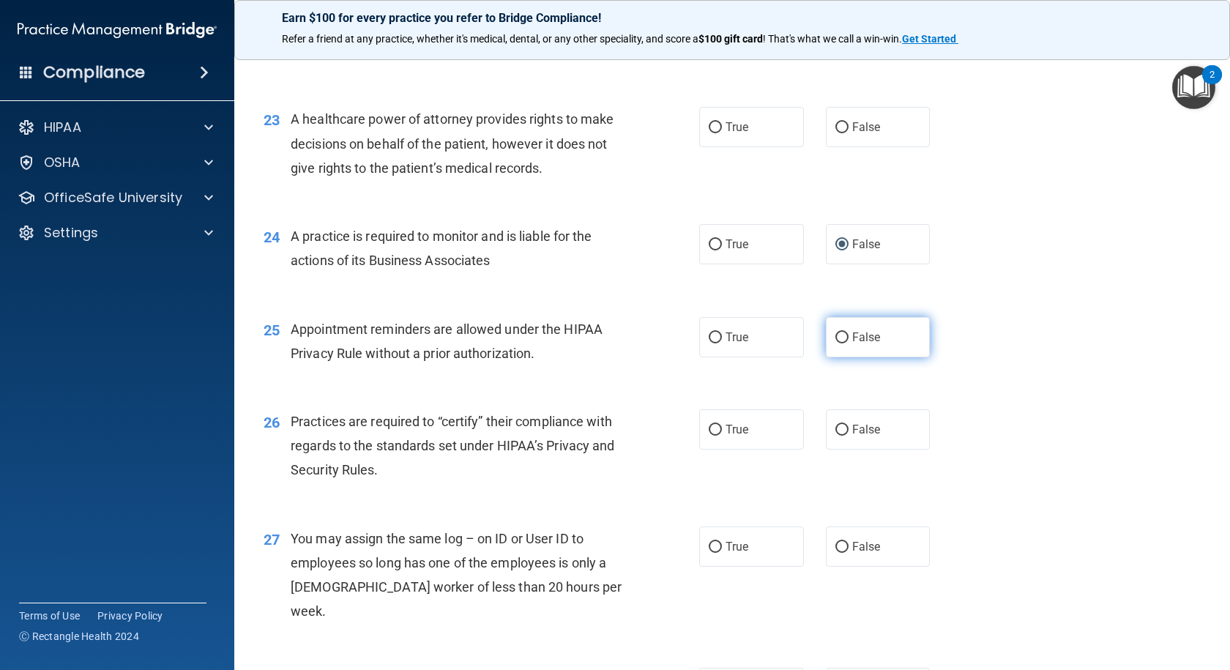
scroll to position [2708, 0]
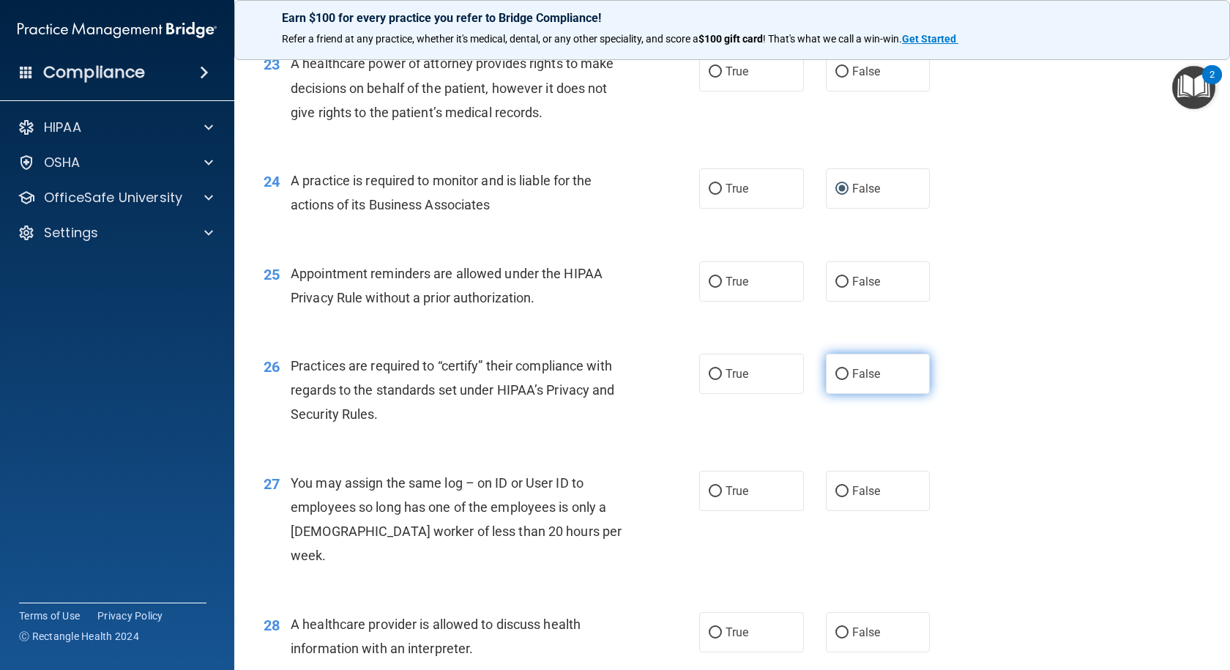
click at [835, 380] on input "False" at bounding box center [841, 374] width 13 height 11
radio input "true"
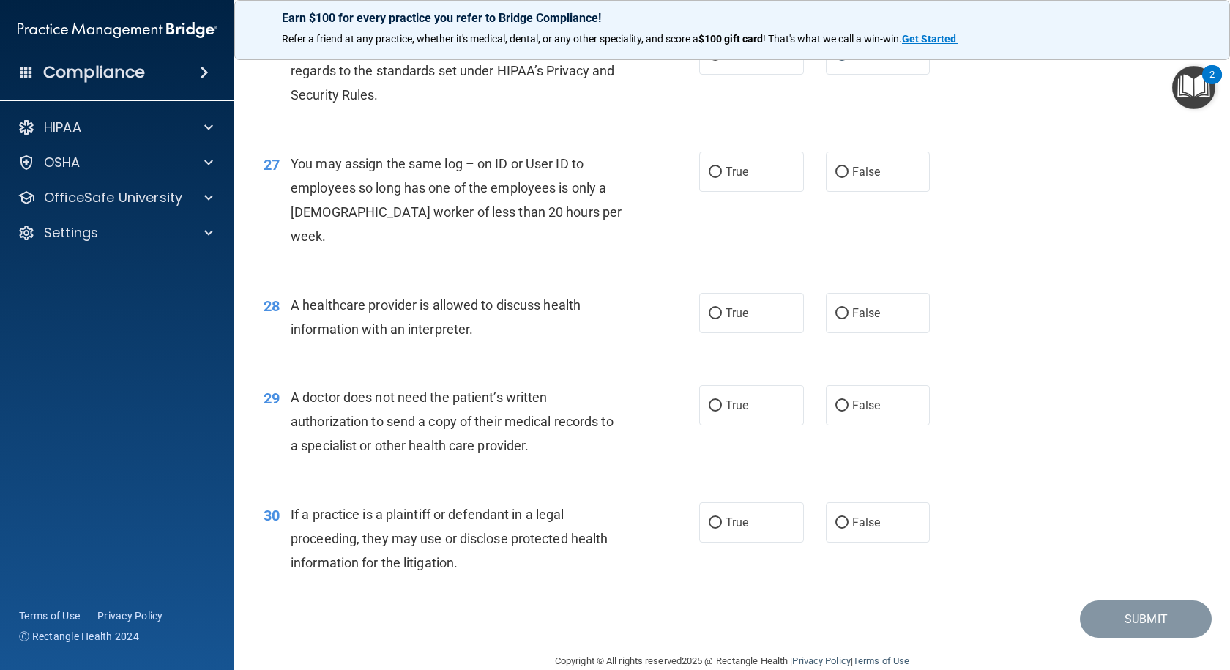
scroll to position [3053, 0]
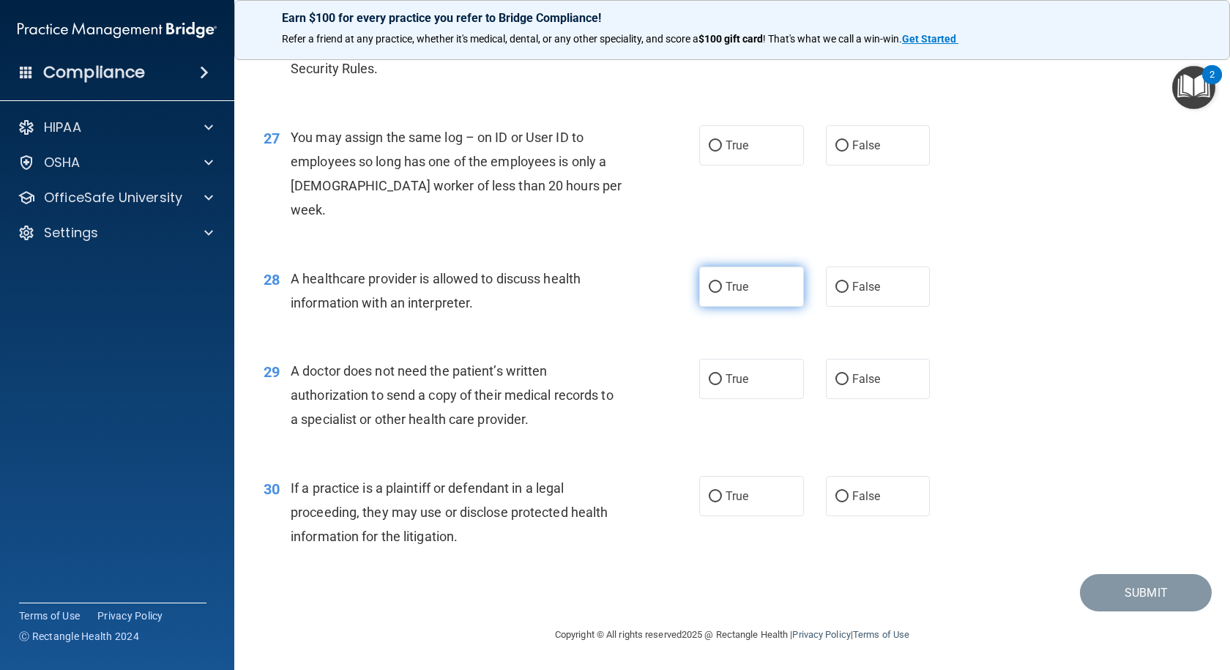
click at [709, 283] on input "True" at bounding box center [714, 287] width 13 height 11
radio input "true"
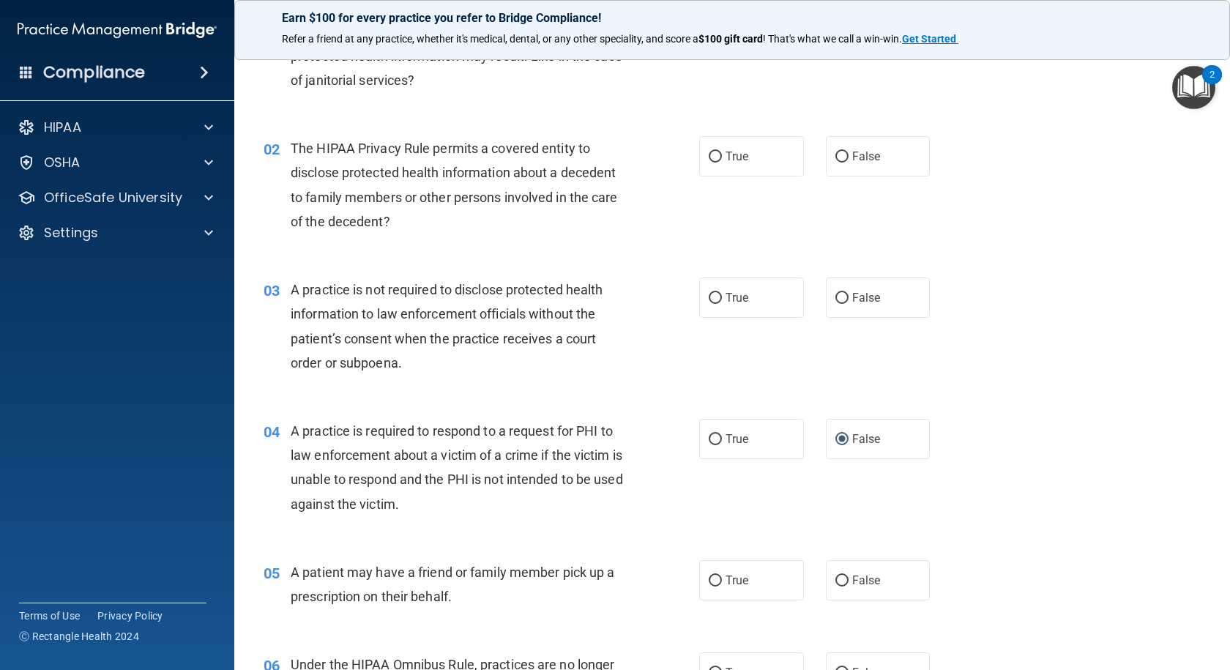
scroll to position [0, 0]
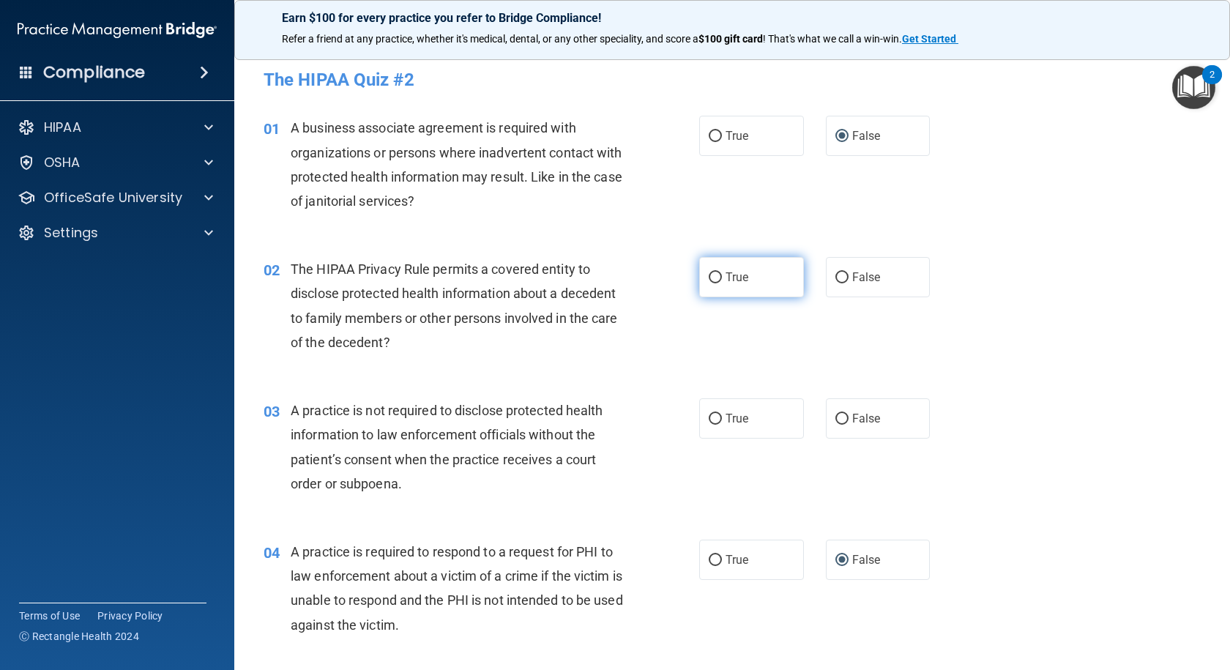
click at [708, 280] on input "True" at bounding box center [714, 277] width 13 height 11
radio input "true"
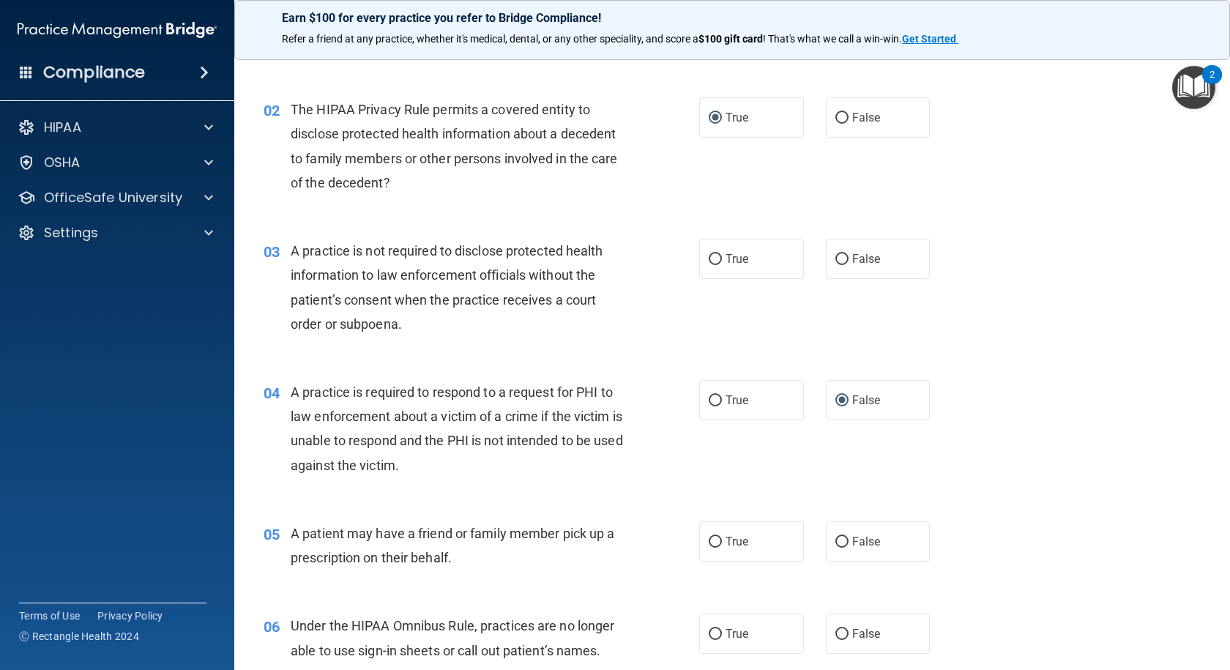
scroll to position [220, 0]
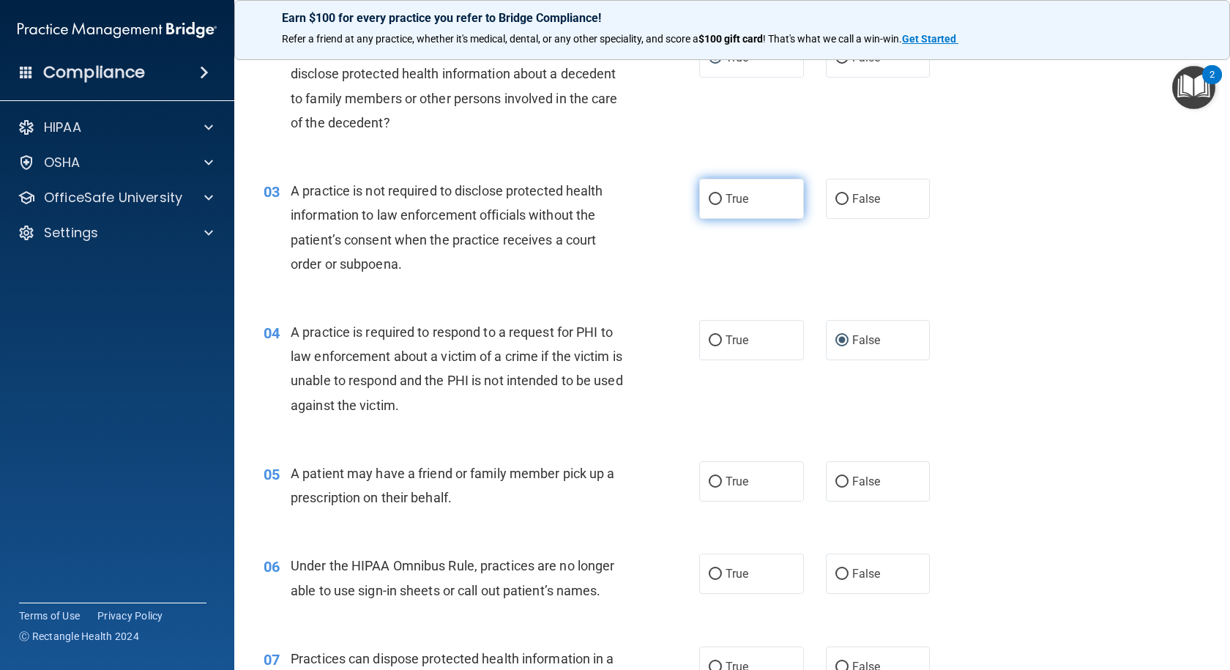
click at [712, 195] on input "True" at bounding box center [714, 199] width 13 height 11
radio input "true"
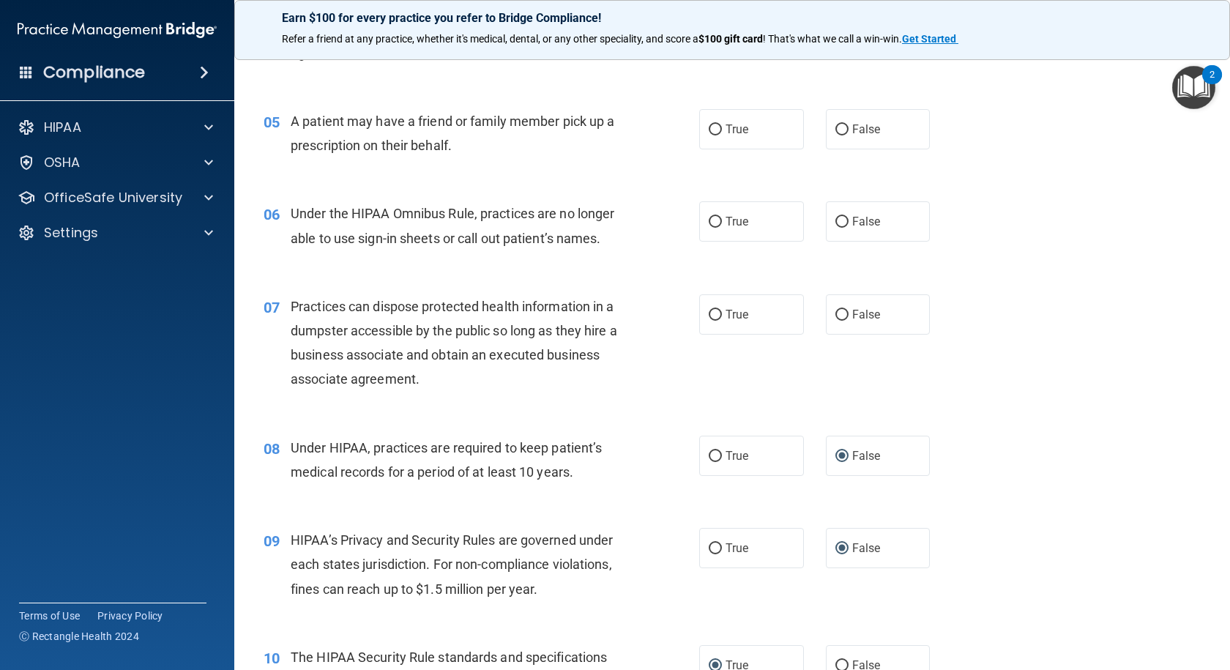
scroll to position [586, 0]
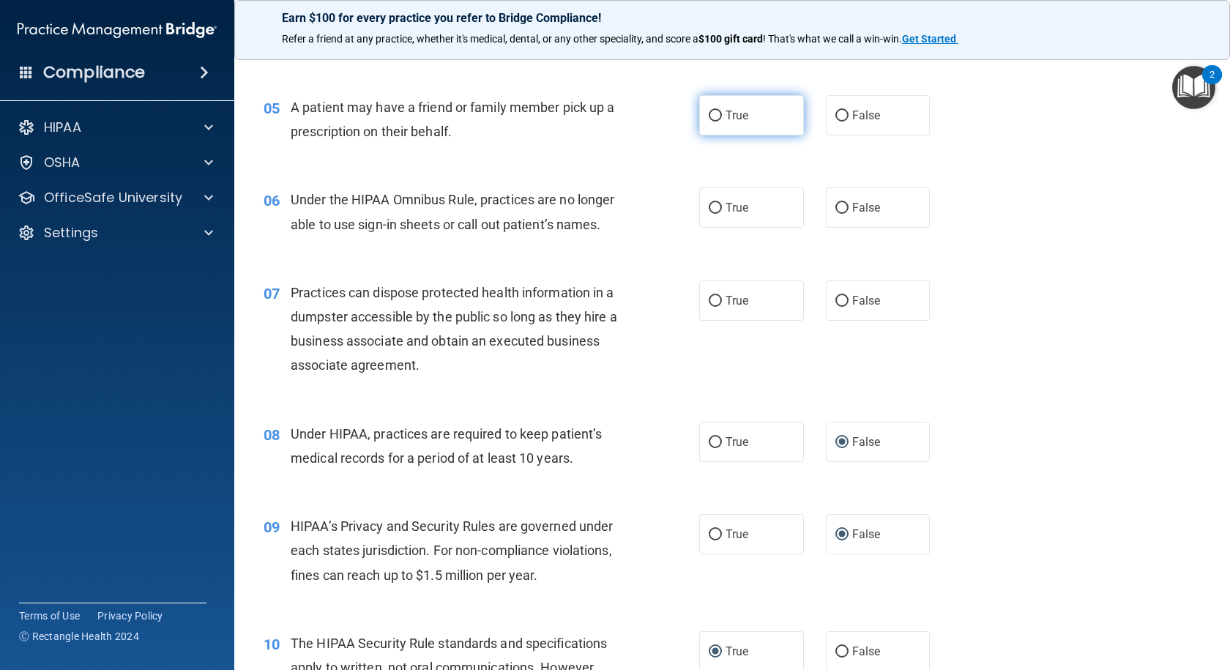
click at [708, 116] on input "True" at bounding box center [714, 116] width 13 height 11
radio input "true"
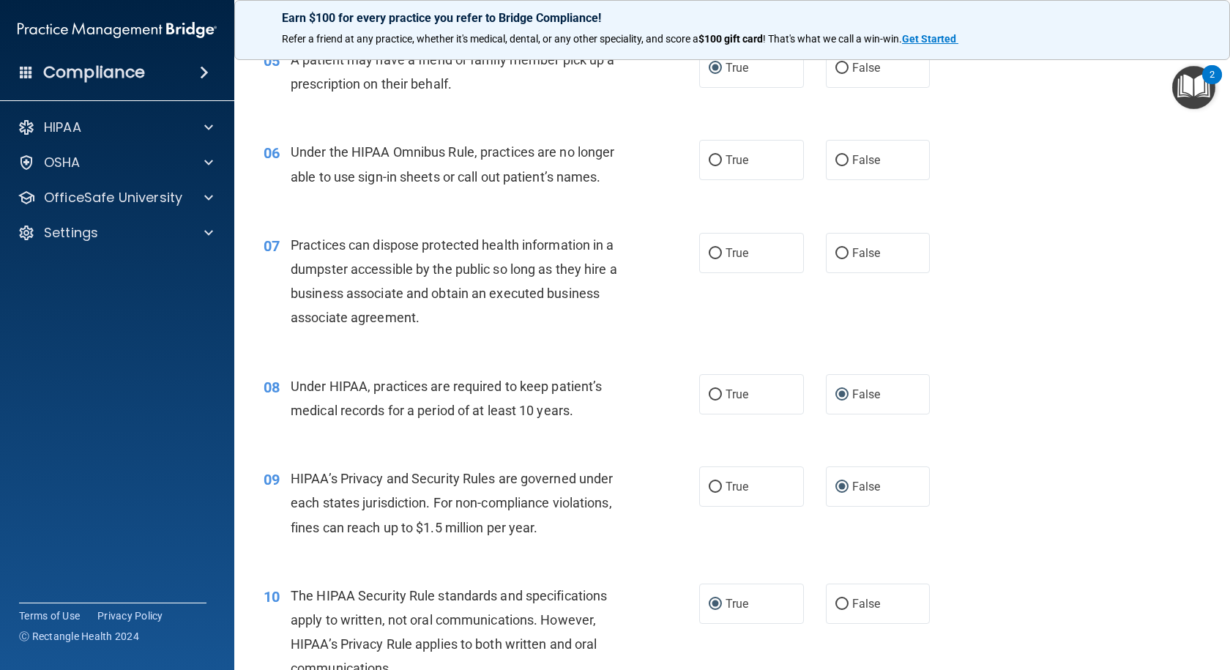
scroll to position [659, 0]
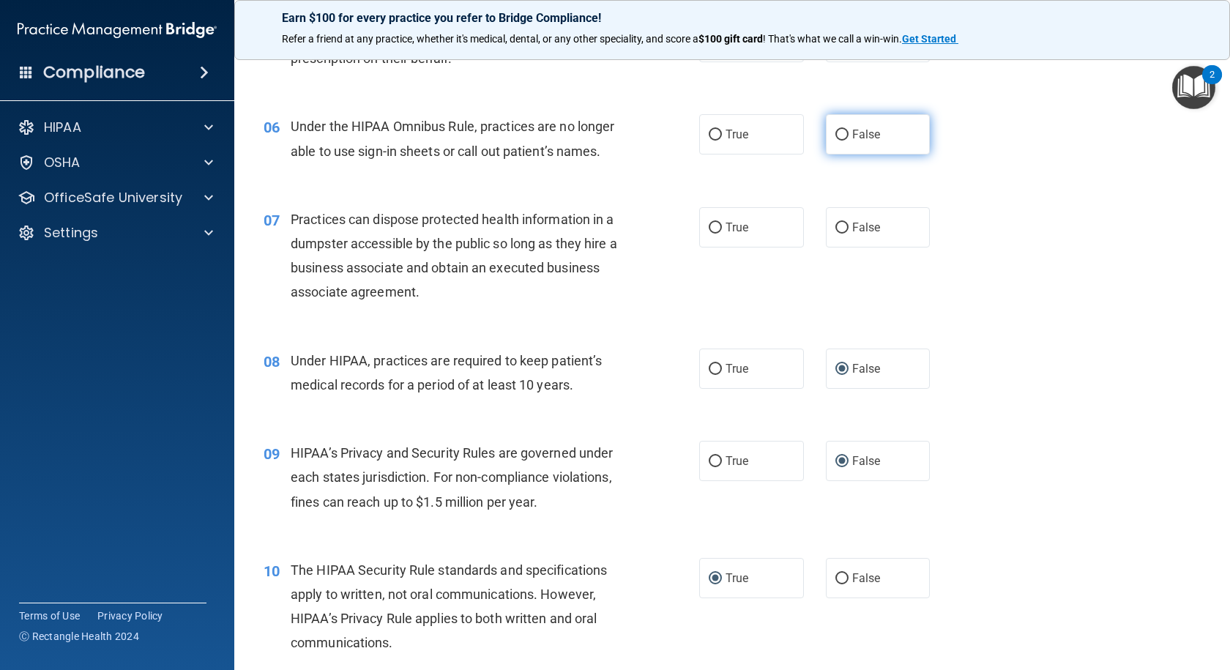
click at [837, 134] on input "False" at bounding box center [841, 135] width 13 height 11
radio input "true"
click at [835, 224] on input "False" at bounding box center [841, 227] width 13 height 11
radio input "true"
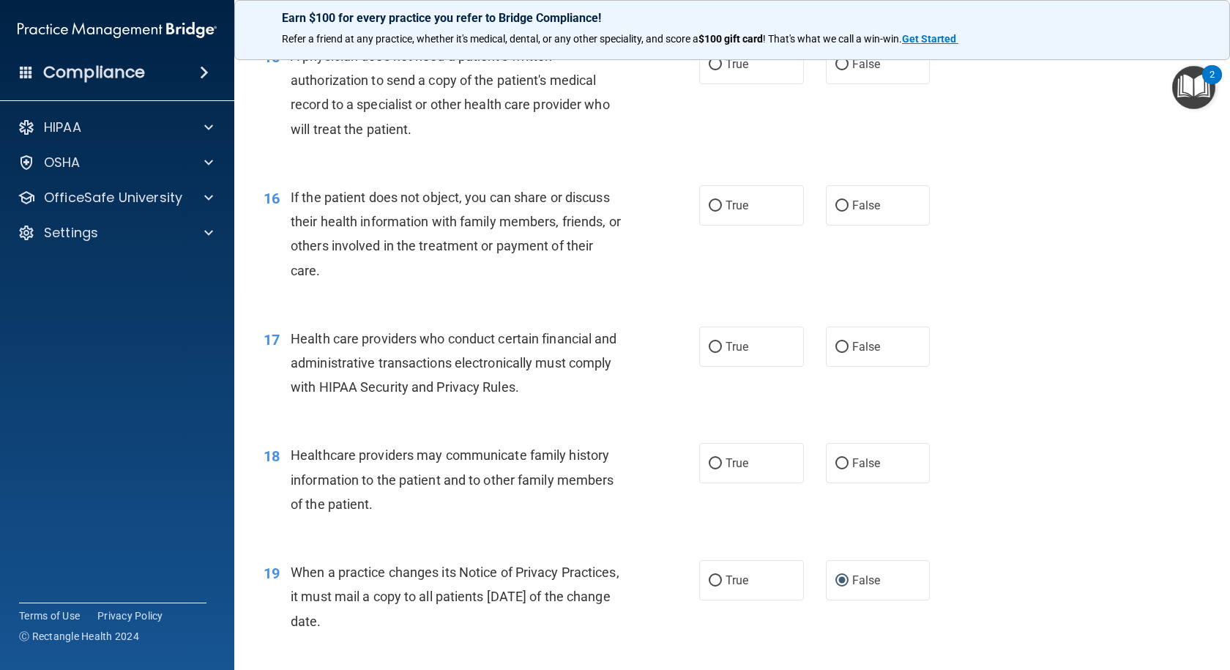
scroll to position [1610, 0]
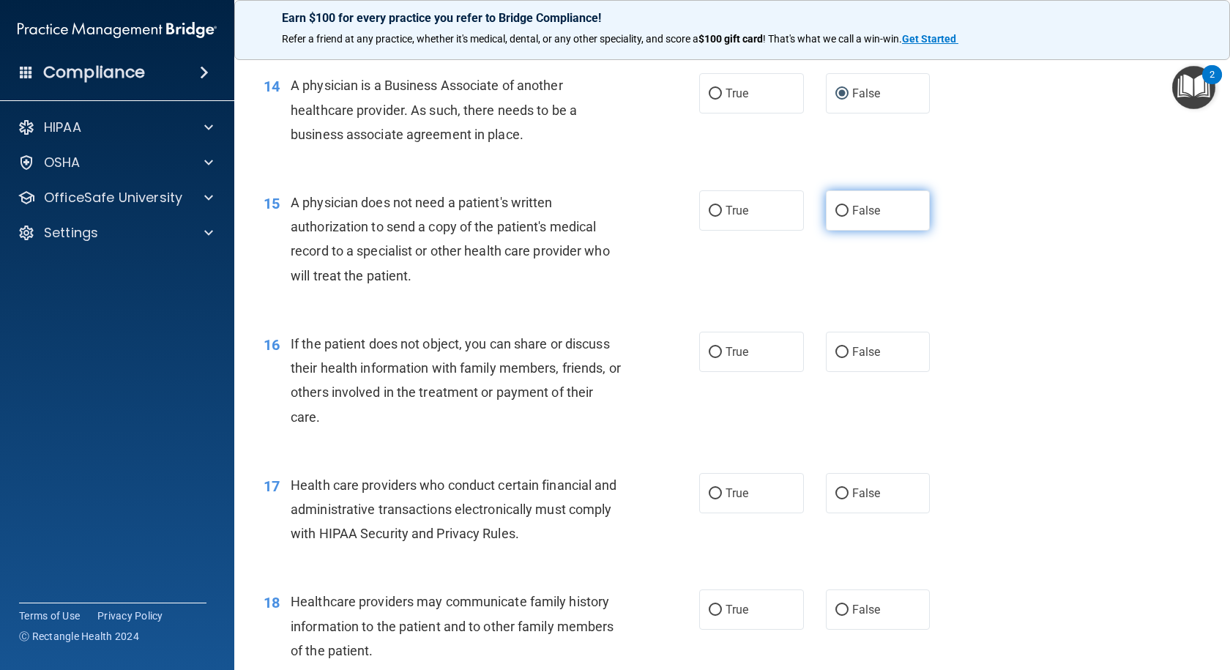
click at [835, 210] on input "False" at bounding box center [841, 211] width 13 height 11
radio input "true"
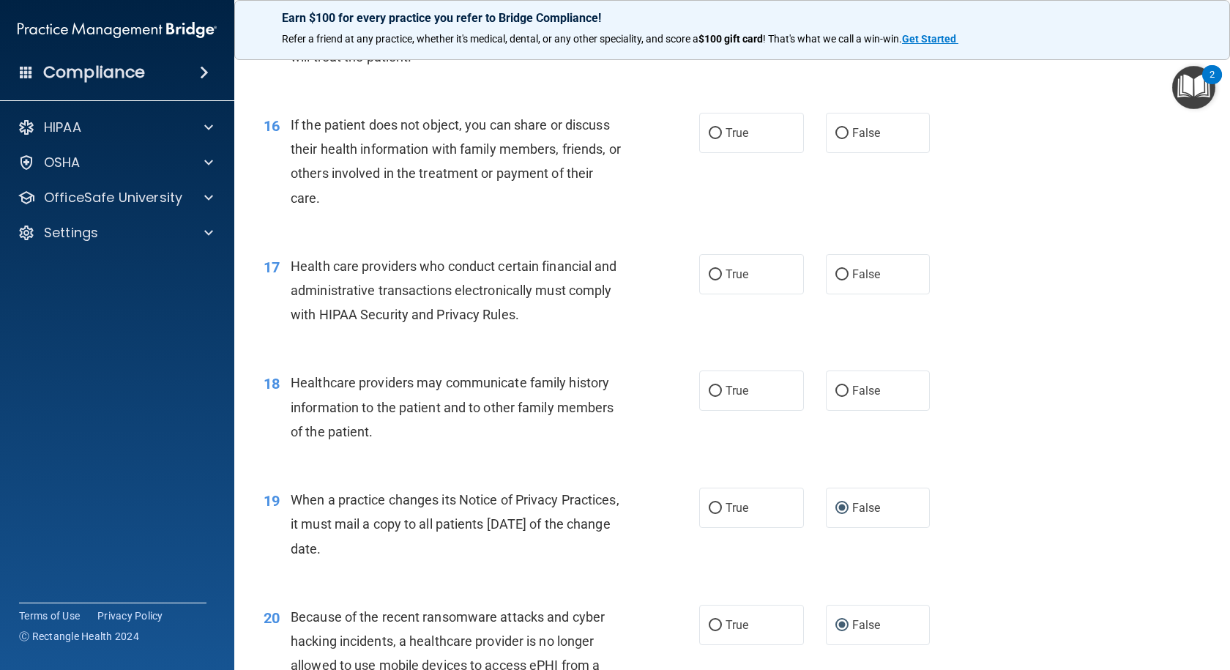
scroll to position [1830, 0]
click at [708, 129] on input "True" at bounding box center [714, 132] width 13 height 11
radio input "true"
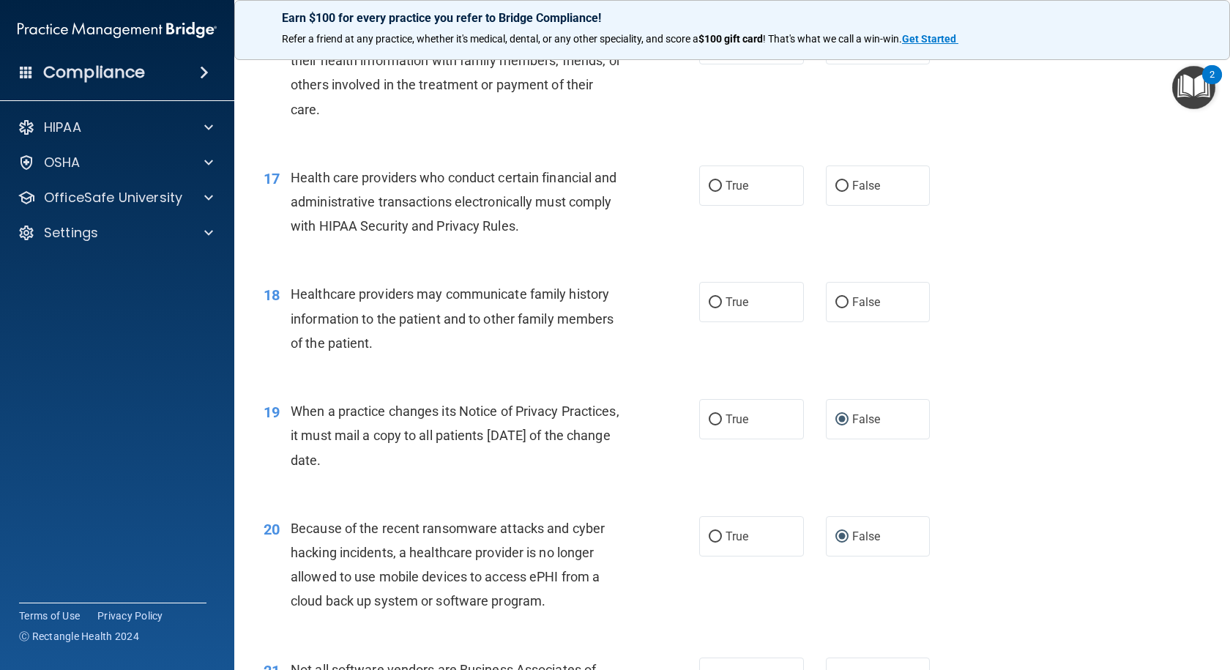
scroll to position [1976, 0]
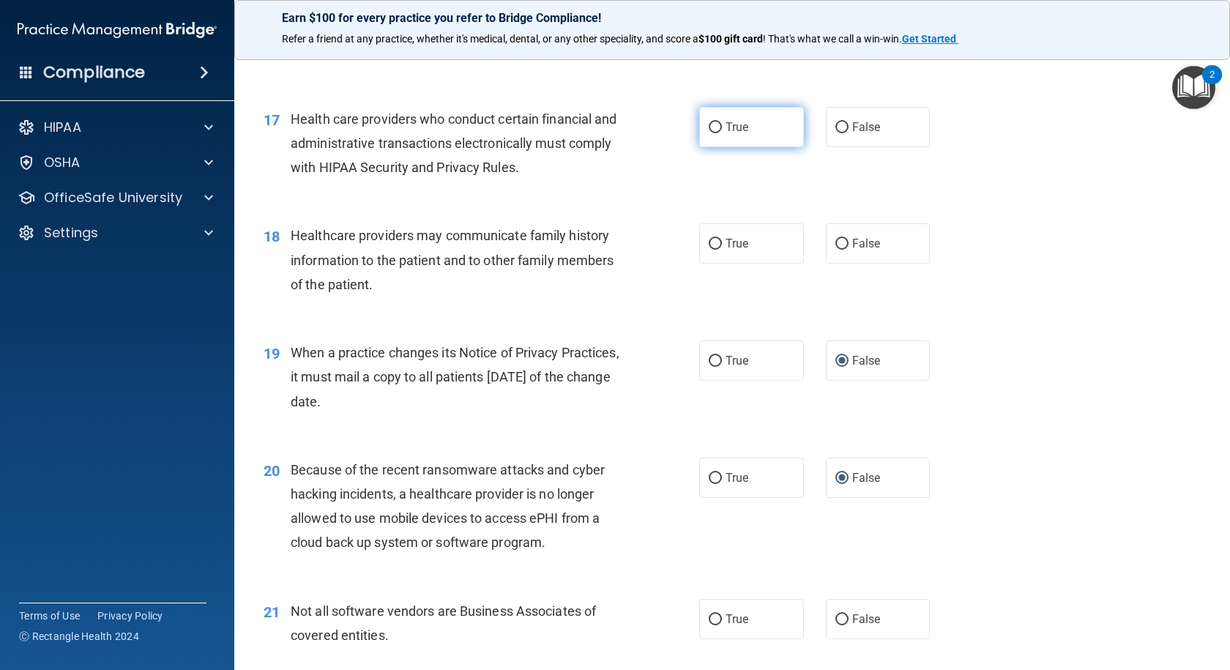
click at [713, 124] on input "True" at bounding box center [714, 127] width 13 height 11
radio input "true"
click at [708, 243] on input "True" at bounding box center [714, 244] width 13 height 11
radio input "true"
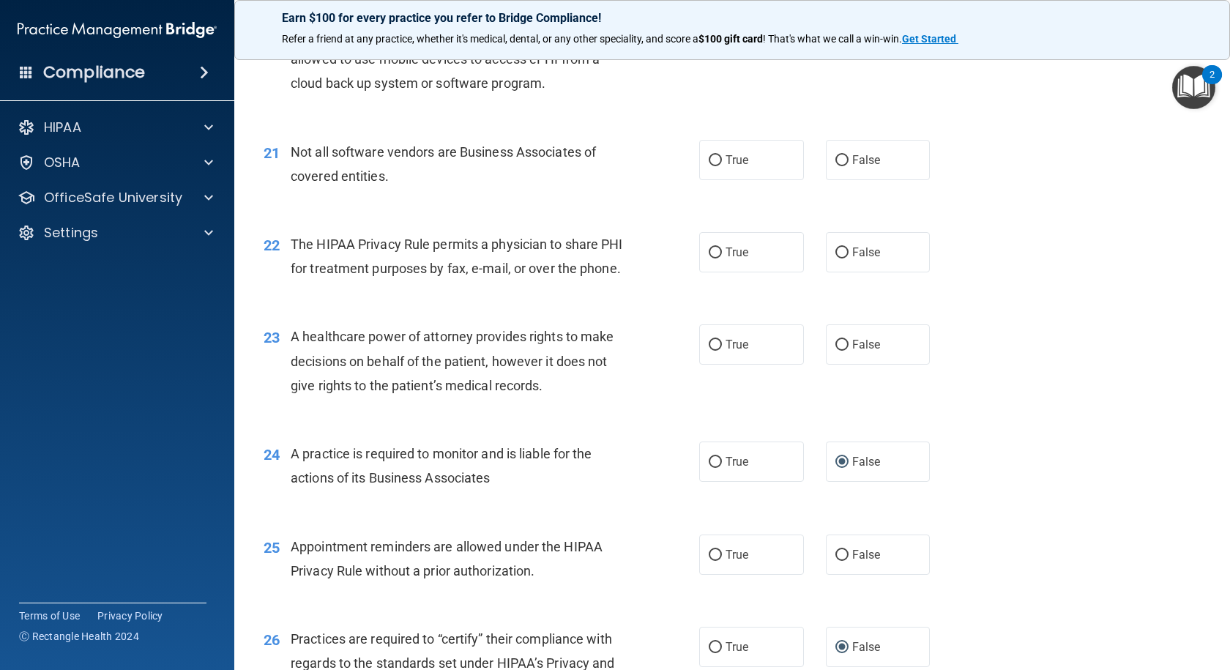
scroll to position [2488, 0]
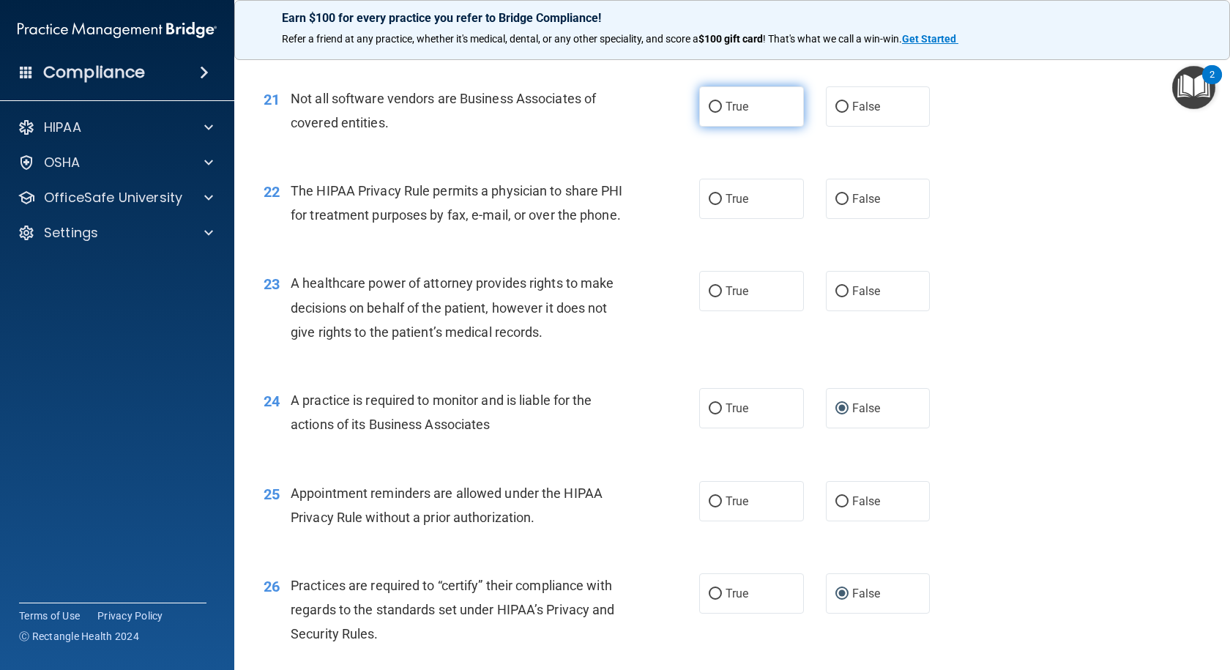
click at [708, 107] on input "True" at bounding box center [714, 107] width 13 height 11
radio input "true"
click at [835, 194] on input "False" at bounding box center [841, 199] width 13 height 11
radio input "true"
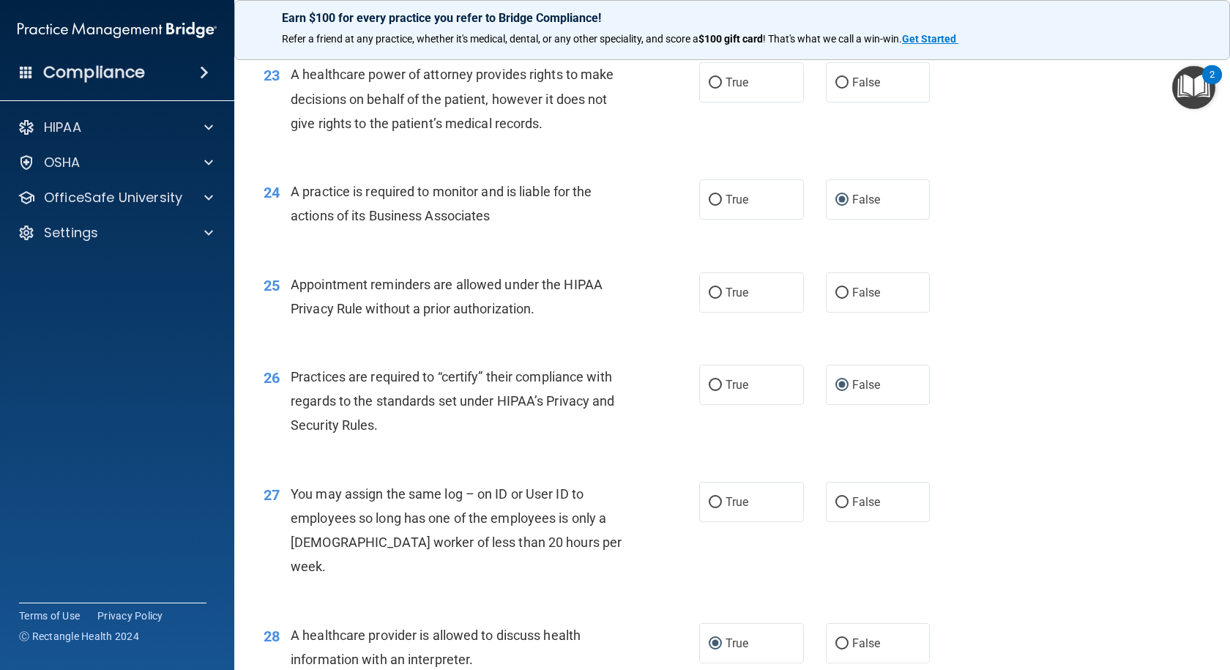
scroll to position [2708, 0]
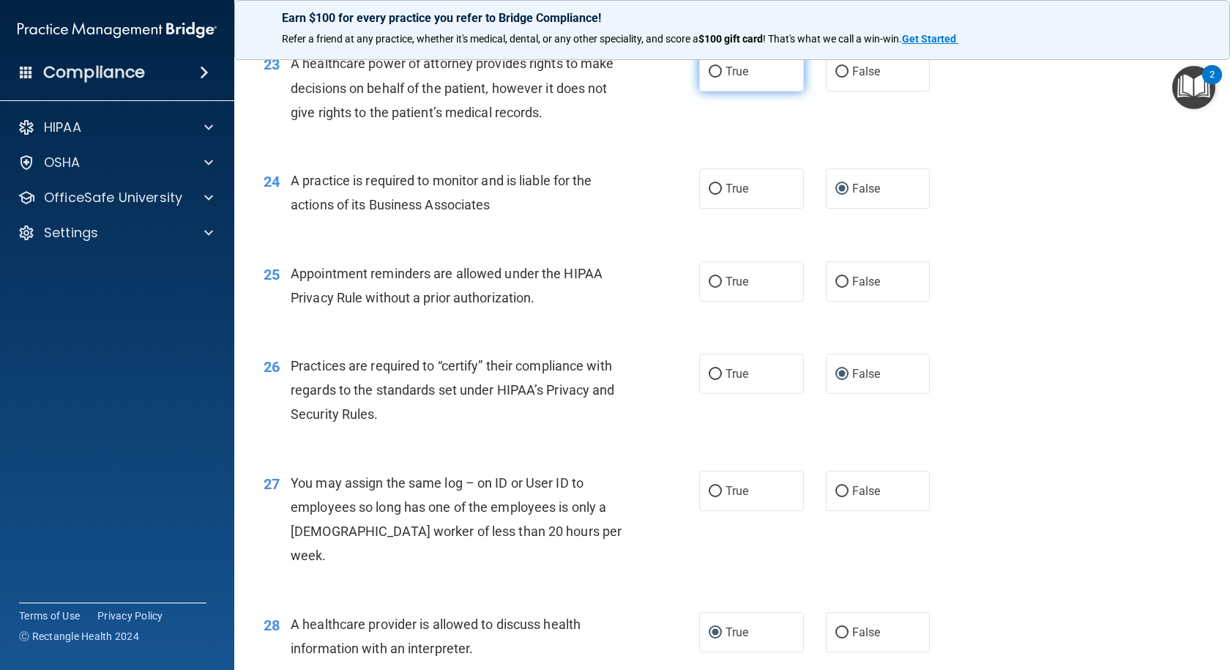
click at [708, 78] on input "True" at bounding box center [714, 72] width 13 height 11
radio input "true"
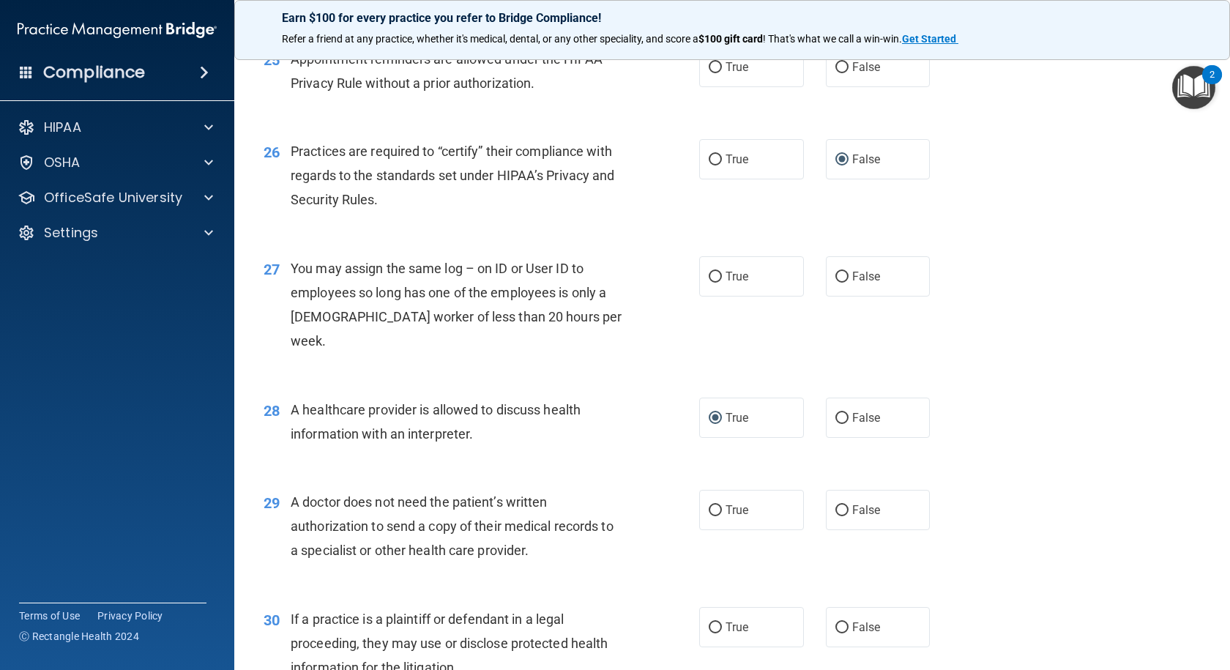
scroll to position [2928, 0]
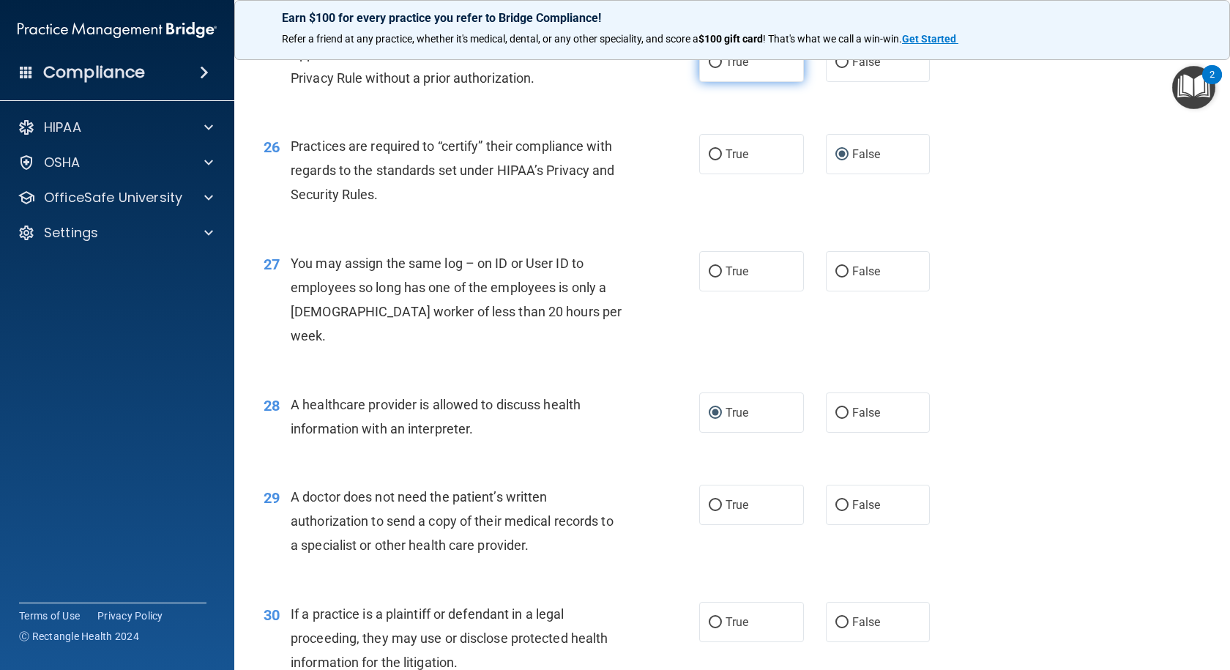
click at [711, 68] on input "True" at bounding box center [714, 62] width 13 height 11
radio input "true"
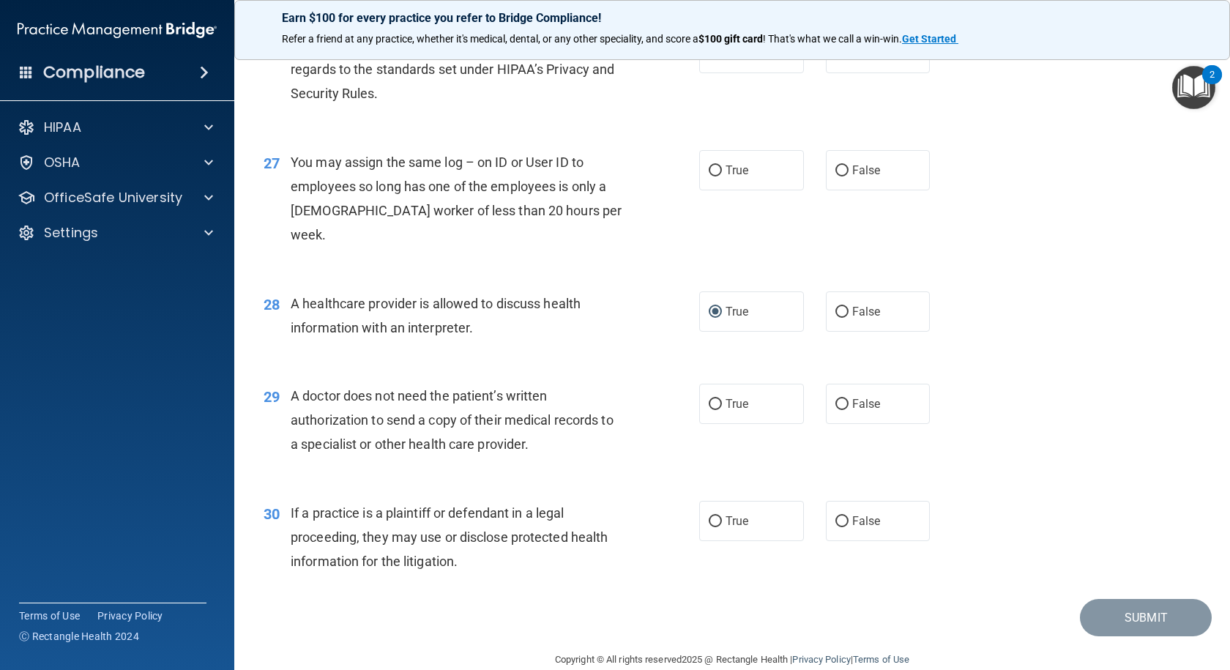
scroll to position [3053, 0]
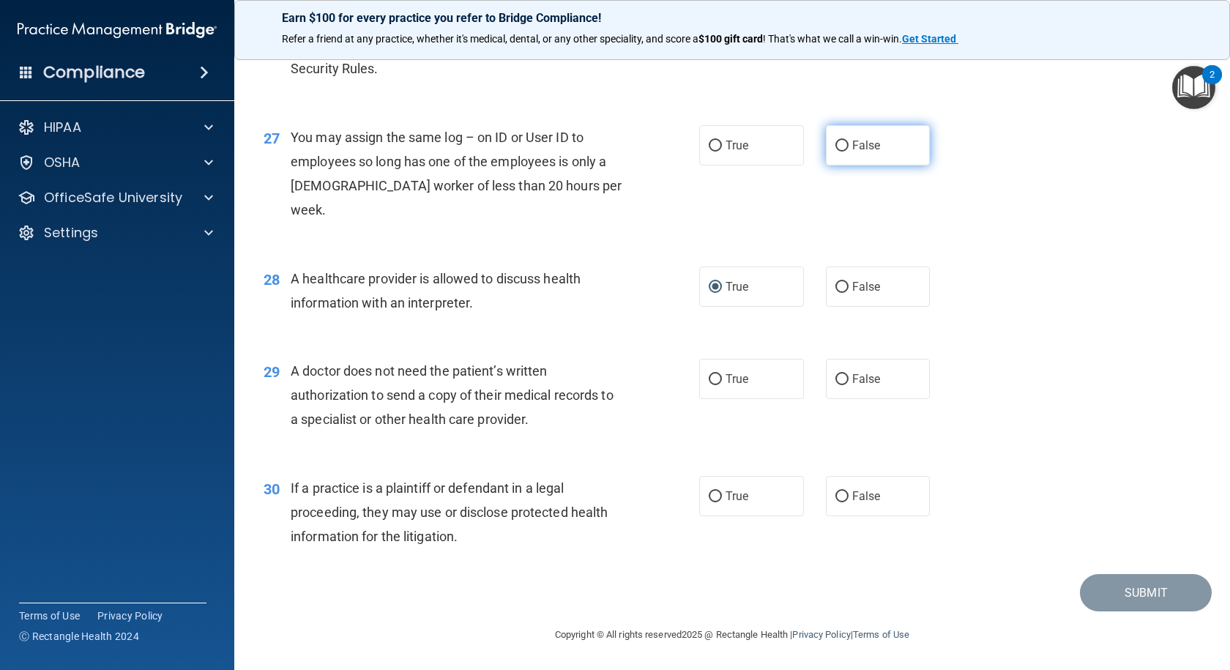
click at [837, 152] on input "False" at bounding box center [841, 146] width 13 height 11
radio input "true"
click at [835, 378] on input "False" at bounding box center [841, 379] width 13 height 11
radio input "true"
click at [835, 500] on input "False" at bounding box center [841, 496] width 13 height 11
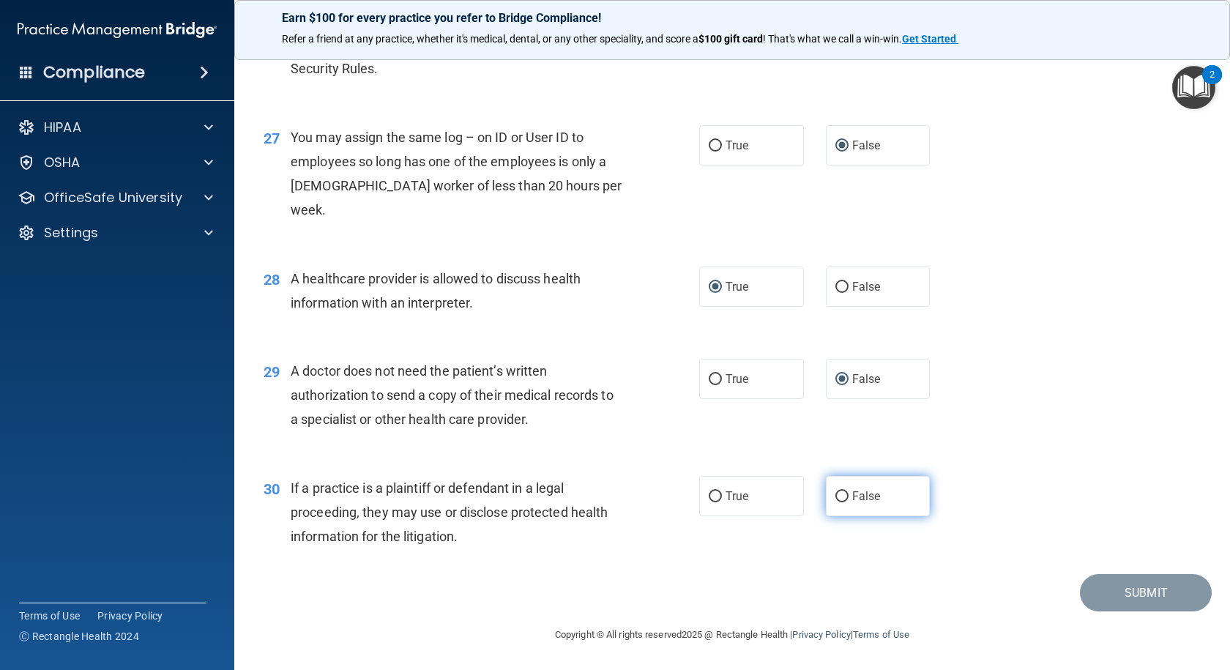
radio input "true"
click at [1124, 592] on button "Submit" at bounding box center [1146, 592] width 132 height 37
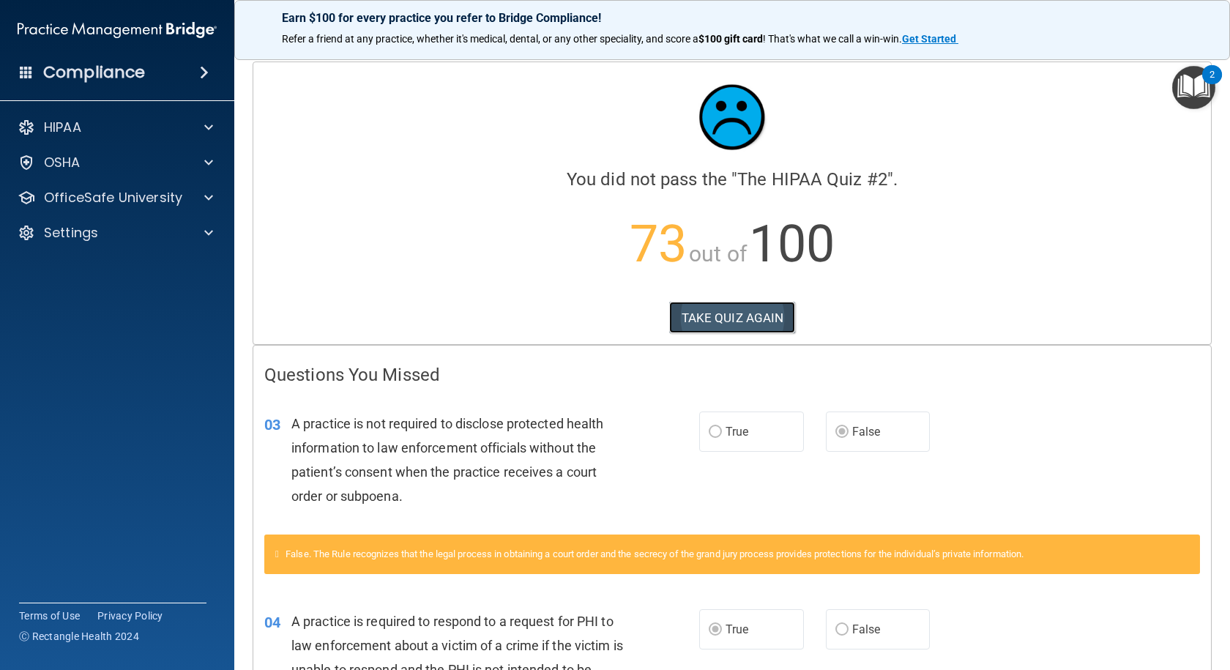
click at [701, 312] on button "TAKE QUIZ AGAIN" at bounding box center [732, 318] width 127 height 32
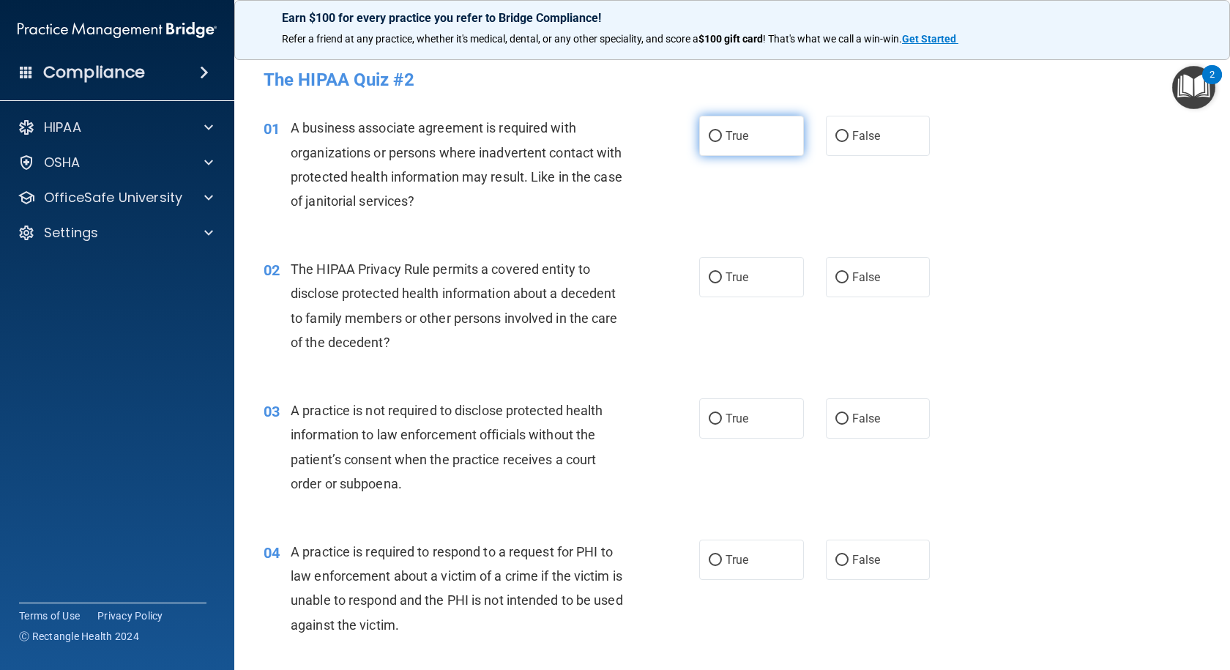
click at [711, 135] on input "True" at bounding box center [714, 136] width 13 height 11
radio input "true"
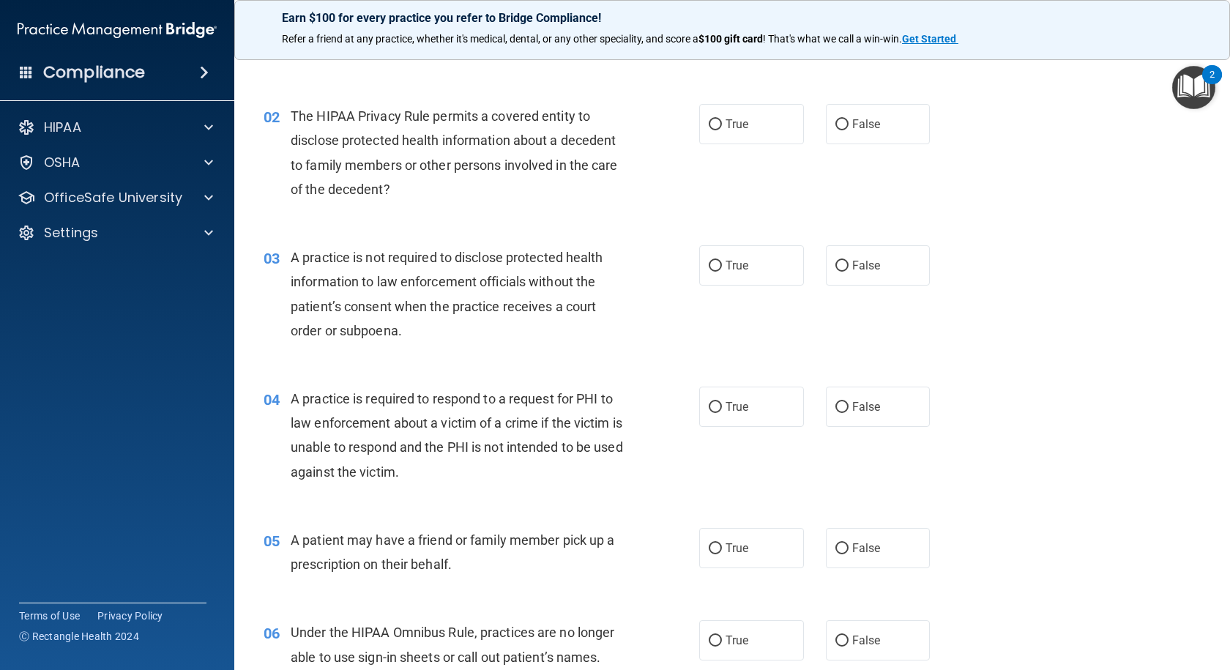
scroll to position [220, 0]
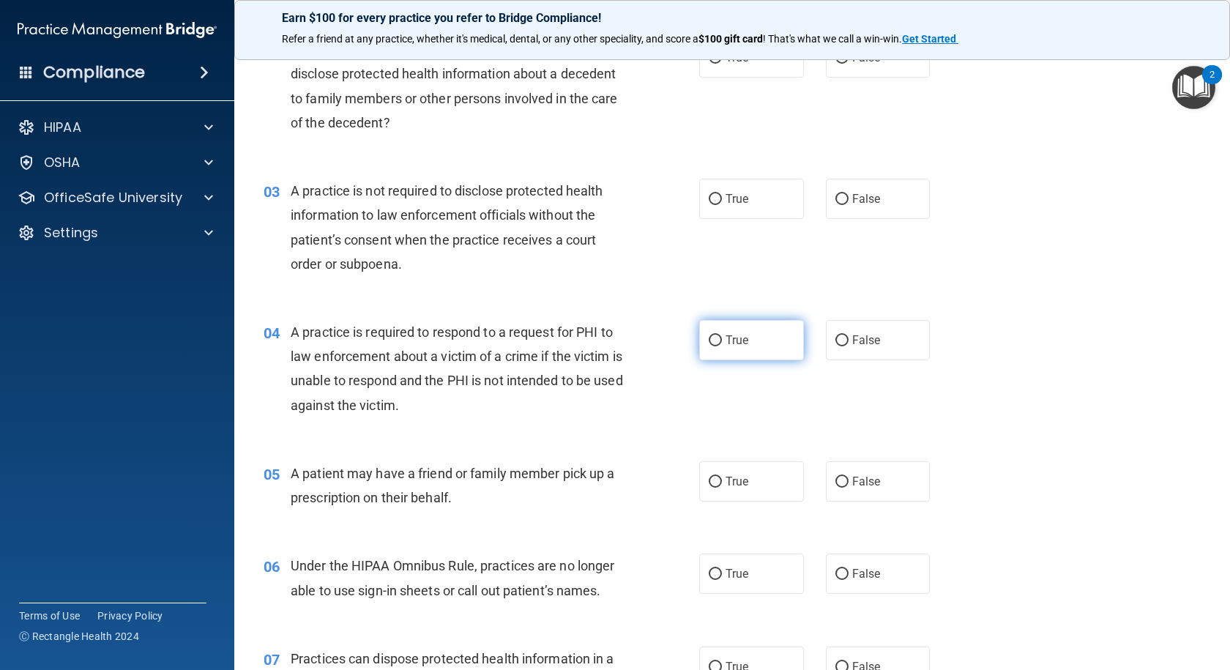
click at [710, 337] on input "True" at bounding box center [714, 340] width 13 height 11
radio input "true"
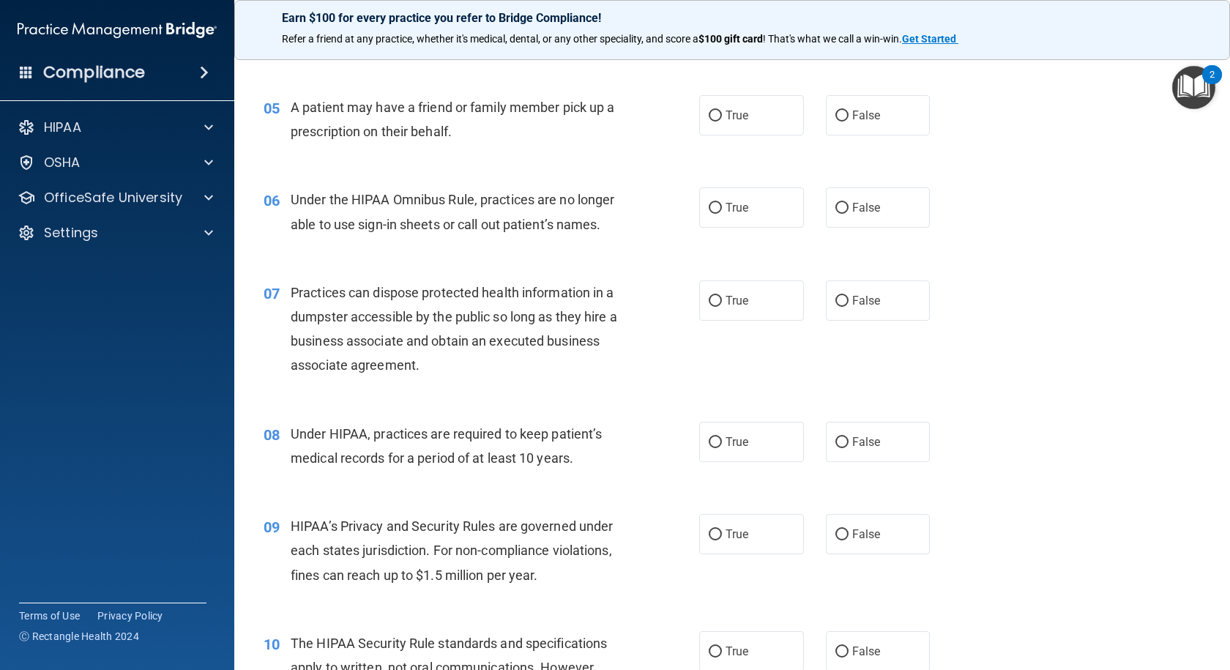
scroll to position [659, 0]
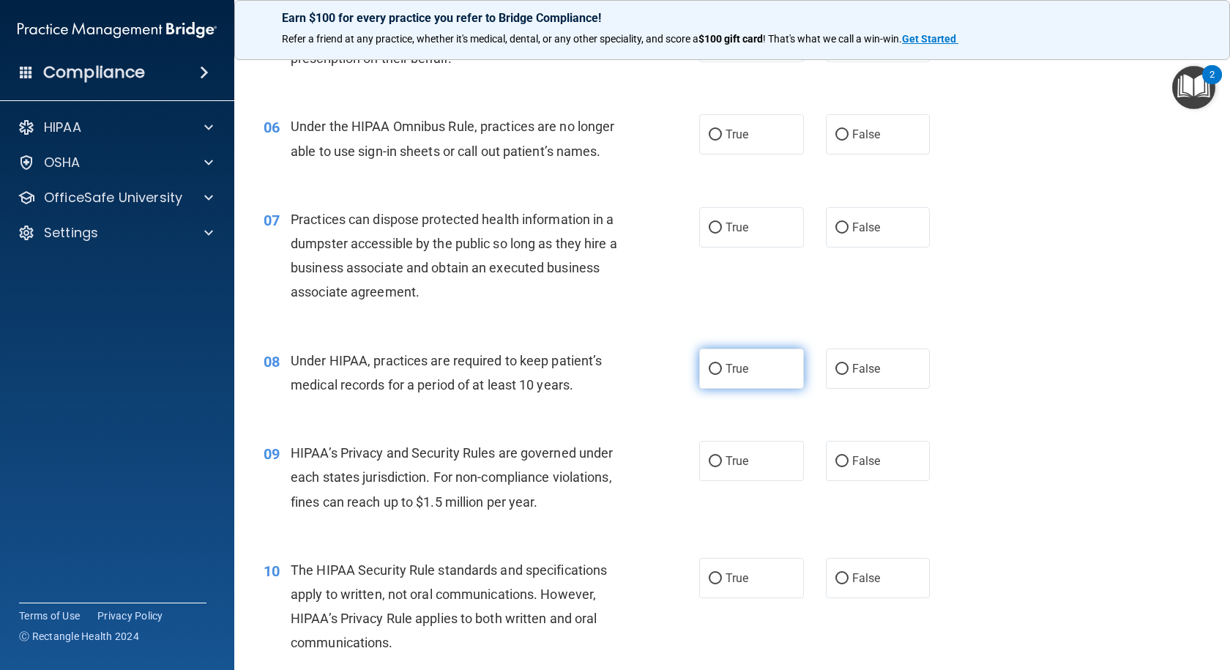
click at [708, 367] on input "True" at bounding box center [714, 369] width 13 height 11
radio input "true"
click at [712, 456] on input "True" at bounding box center [714, 461] width 13 height 11
radio input "true"
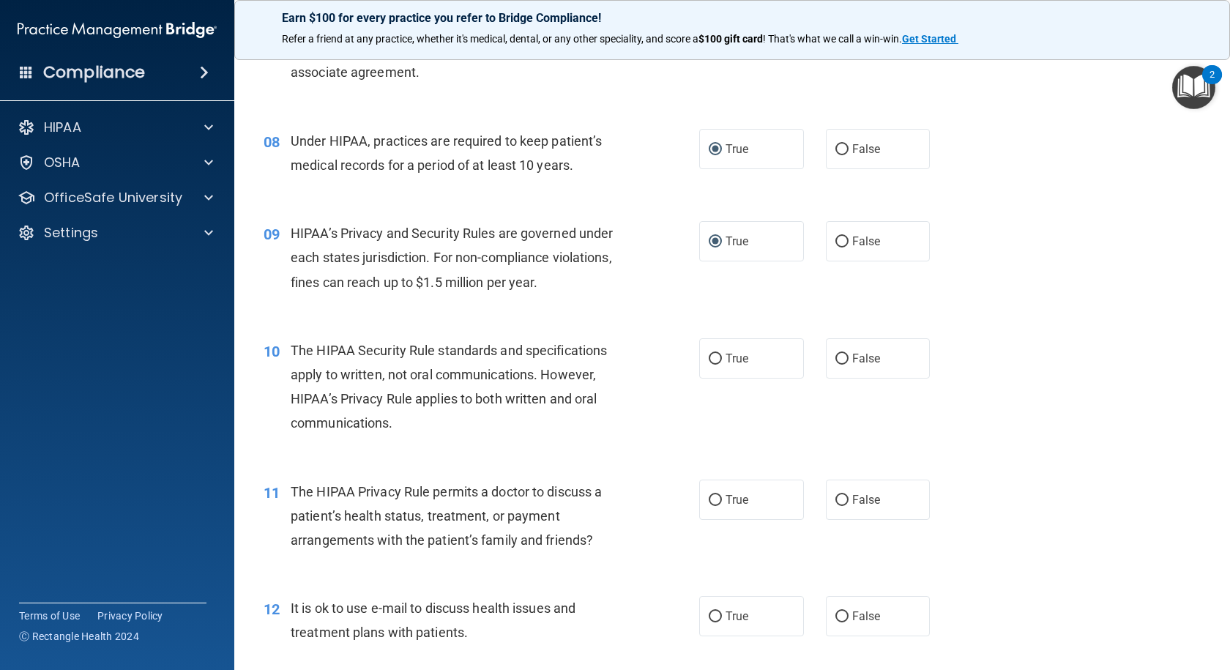
scroll to position [951, 0]
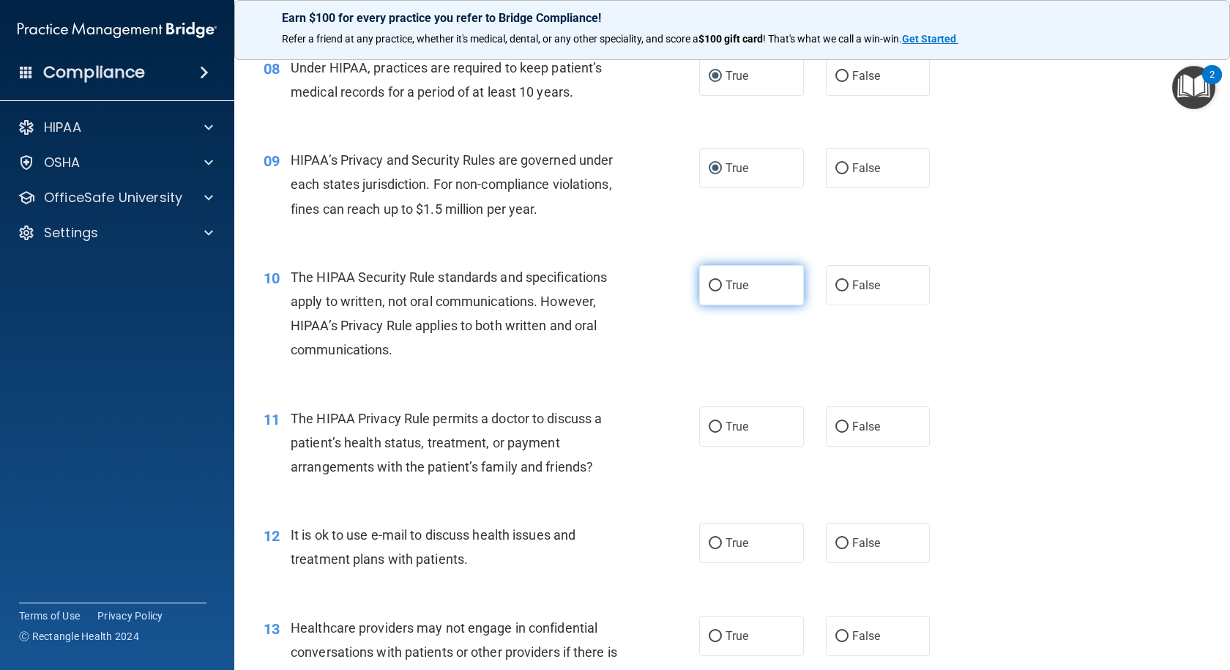
click at [708, 284] on input "True" at bounding box center [714, 285] width 13 height 11
radio input "true"
click at [835, 285] on input "False" at bounding box center [841, 285] width 13 height 11
radio input "true"
radio input "false"
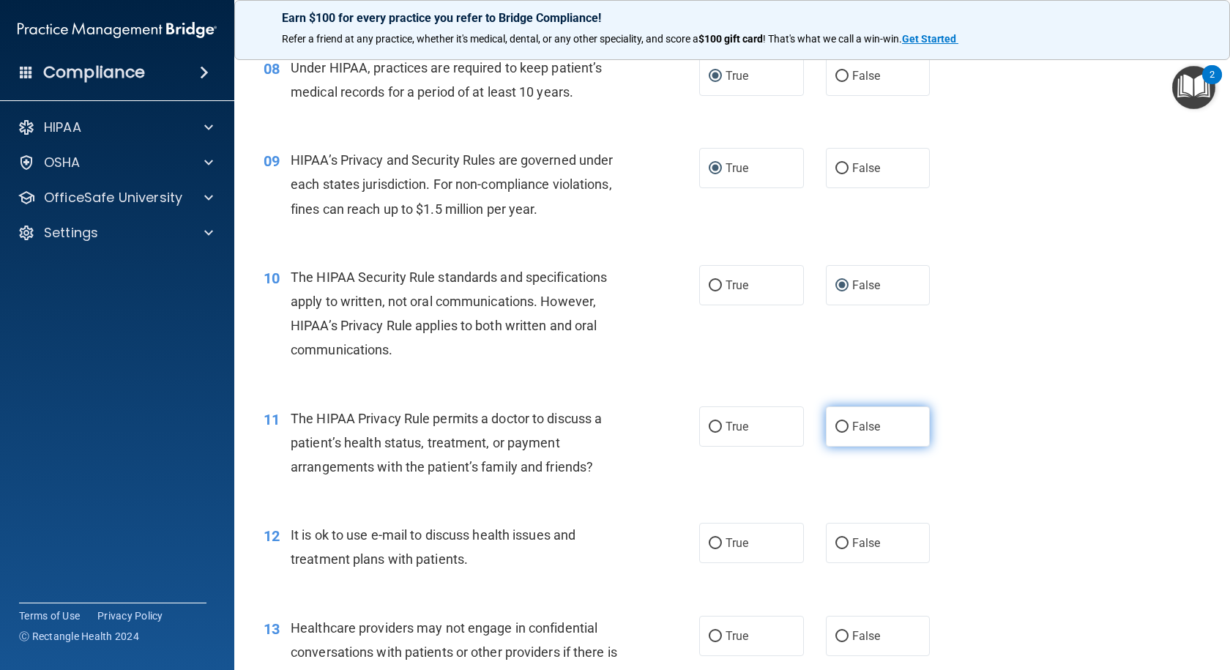
click at [836, 423] on input "False" at bounding box center [841, 427] width 13 height 11
radio input "true"
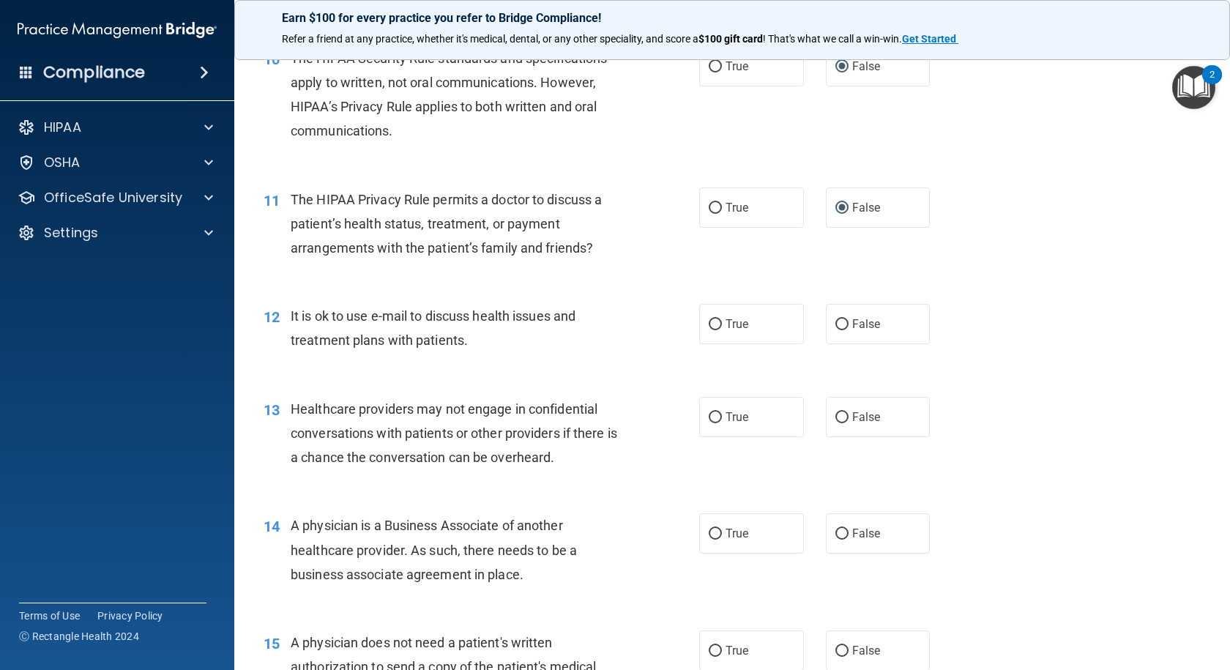
scroll to position [1171, 0]
click at [839, 323] on input "False" at bounding box center [841, 323] width 13 height 11
radio input "true"
click at [711, 418] on input "True" at bounding box center [714, 416] width 13 height 11
radio input "true"
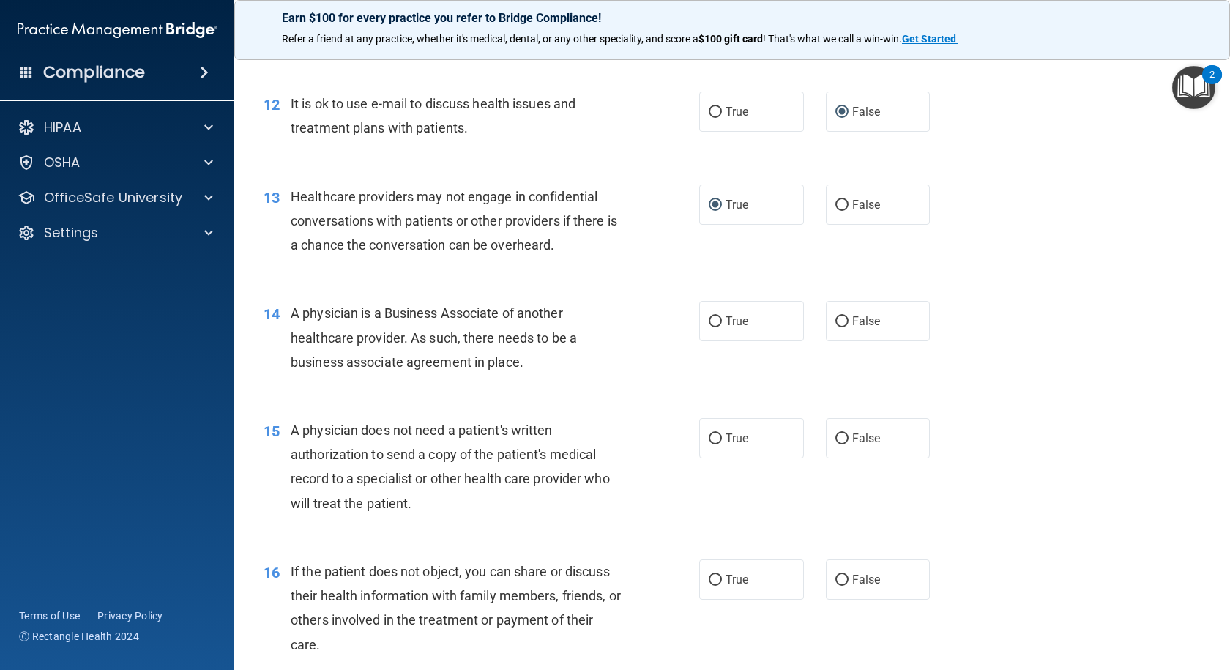
scroll to position [1391, 0]
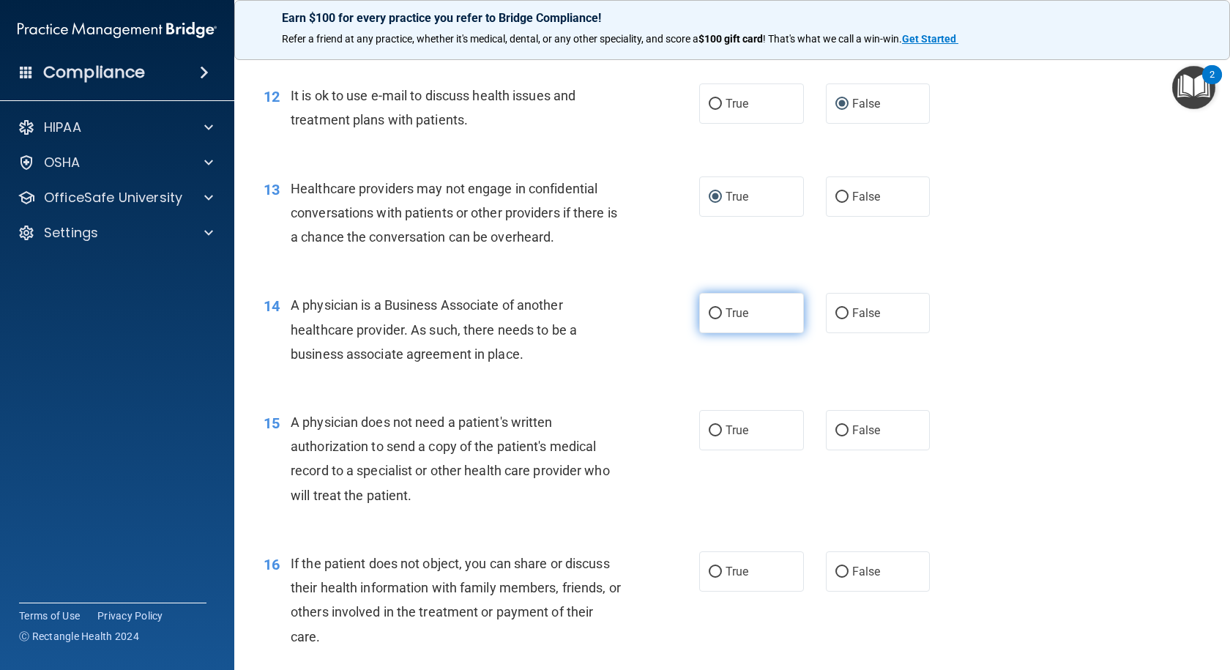
click at [708, 313] on input "True" at bounding box center [714, 313] width 13 height 11
radio input "true"
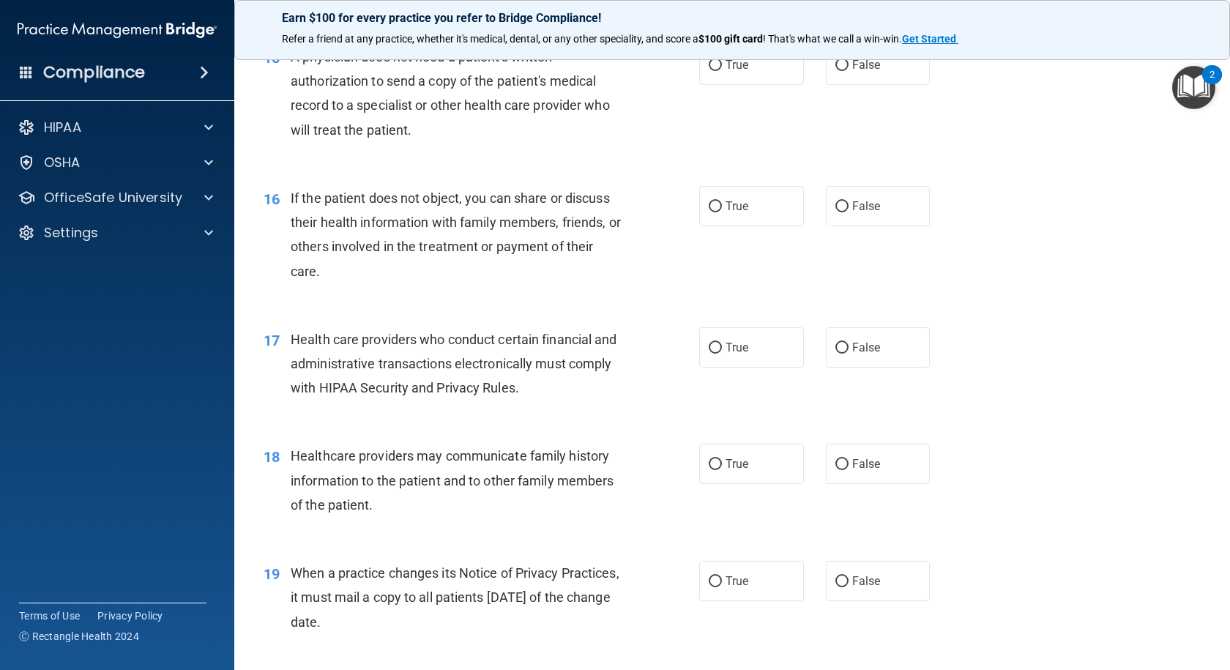
scroll to position [1757, 0]
click at [710, 465] on input "True" at bounding box center [714, 463] width 13 height 11
radio input "true"
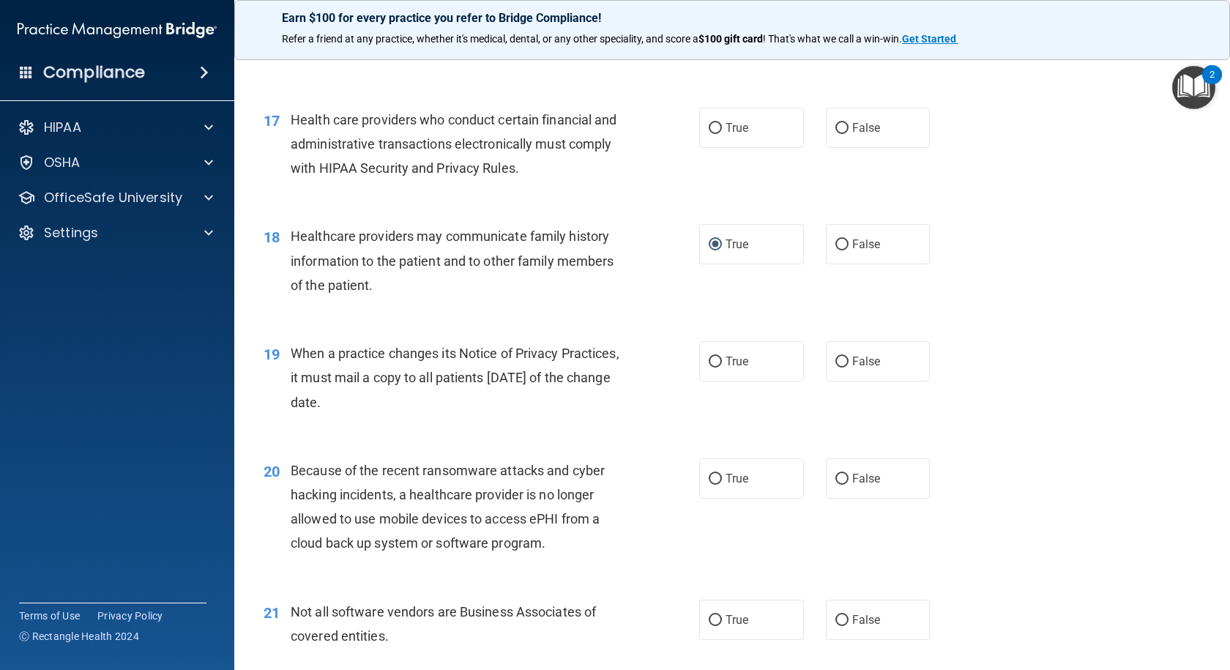
scroll to position [1976, 0]
click at [713, 356] on input "True" at bounding box center [714, 361] width 13 height 11
radio input "true"
click at [708, 243] on input "True" at bounding box center [714, 244] width 13 height 11
click at [835, 244] on input "False" at bounding box center [841, 244] width 13 height 11
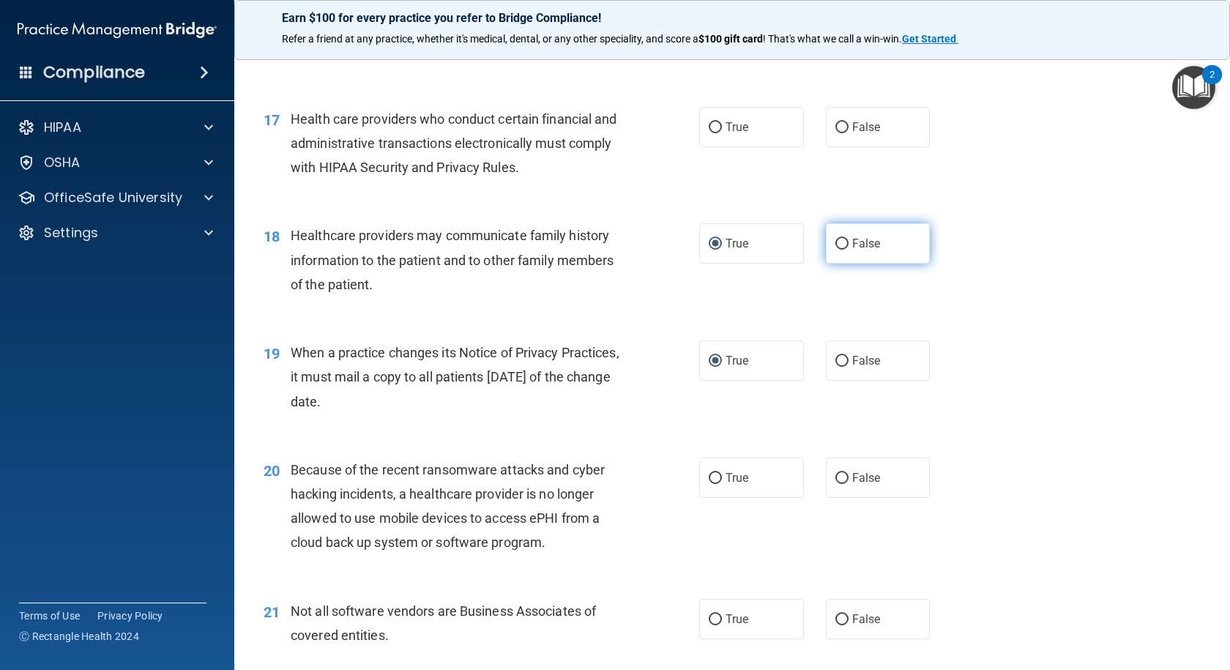
radio input "true"
radio input "false"
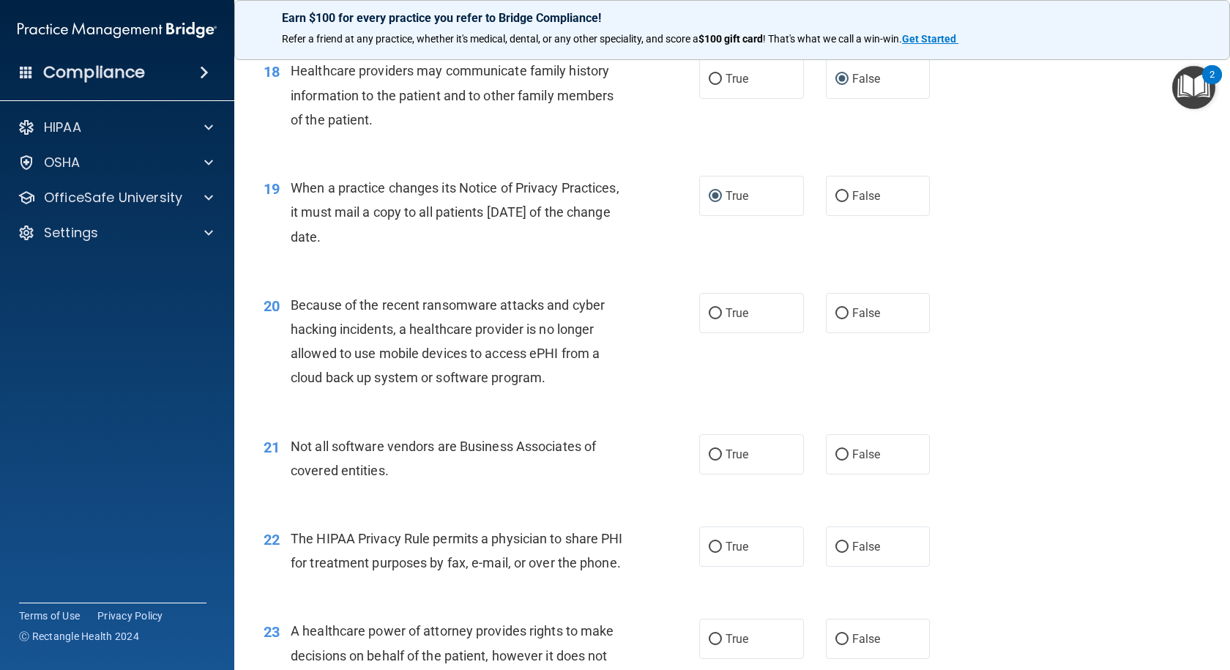
scroll to position [2196, 0]
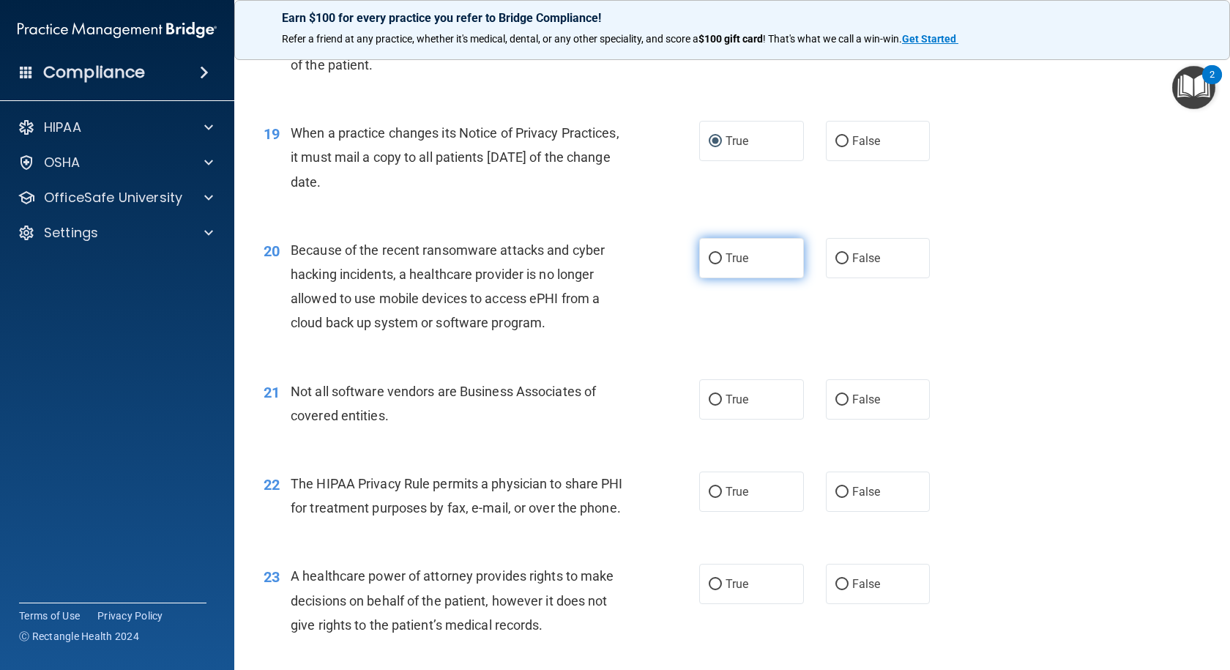
click at [714, 255] on input "True" at bounding box center [714, 258] width 13 height 11
radio input "true"
click at [708, 491] on input "True" at bounding box center [714, 492] width 13 height 11
radio input "true"
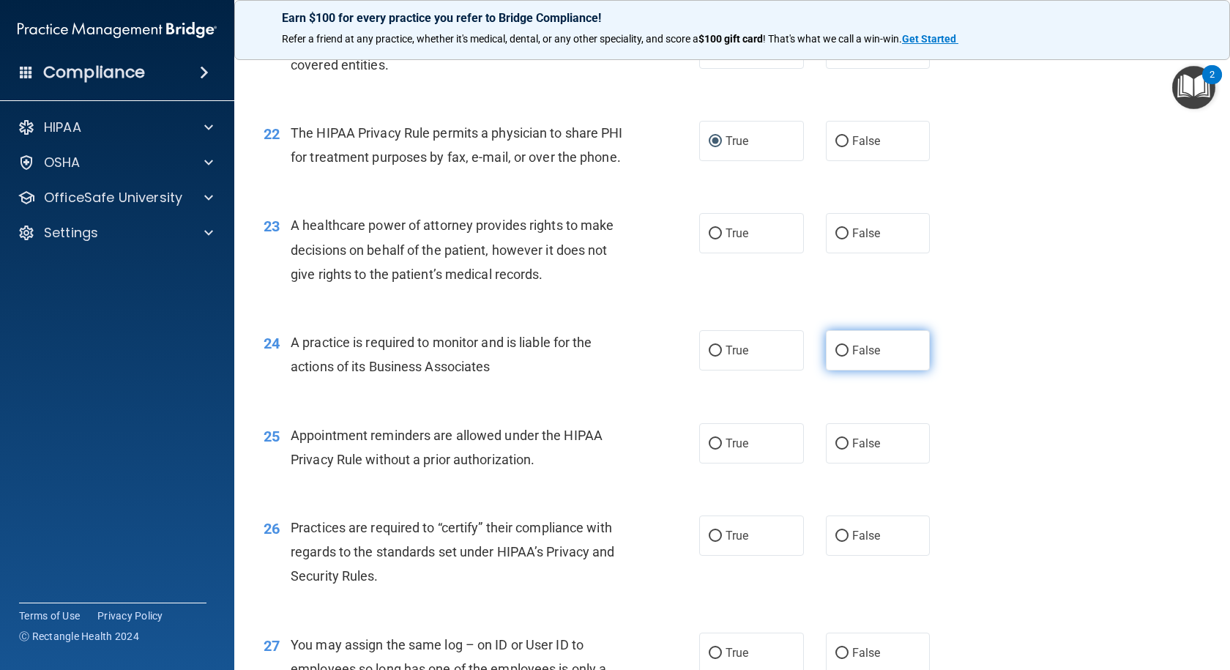
scroll to position [2562, 0]
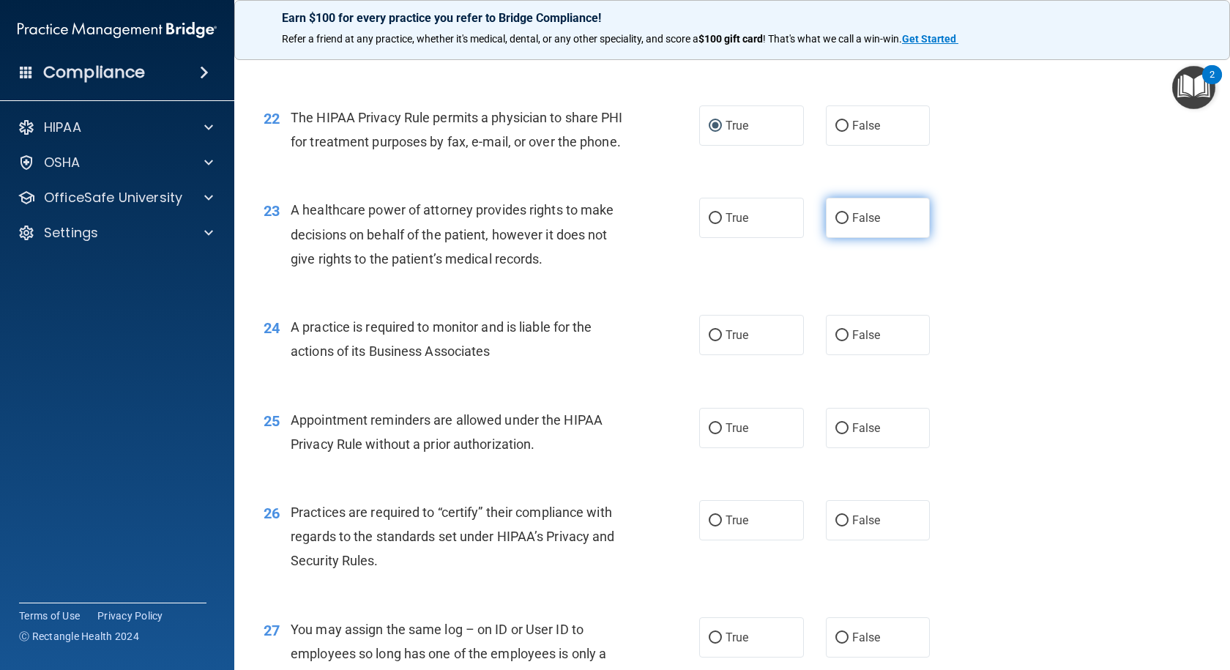
click at [837, 224] on input "False" at bounding box center [841, 218] width 13 height 11
radio input "true"
click at [710, 341] on input "True" at bounding box center [714, 335] width 13 height 11
radio input "true"
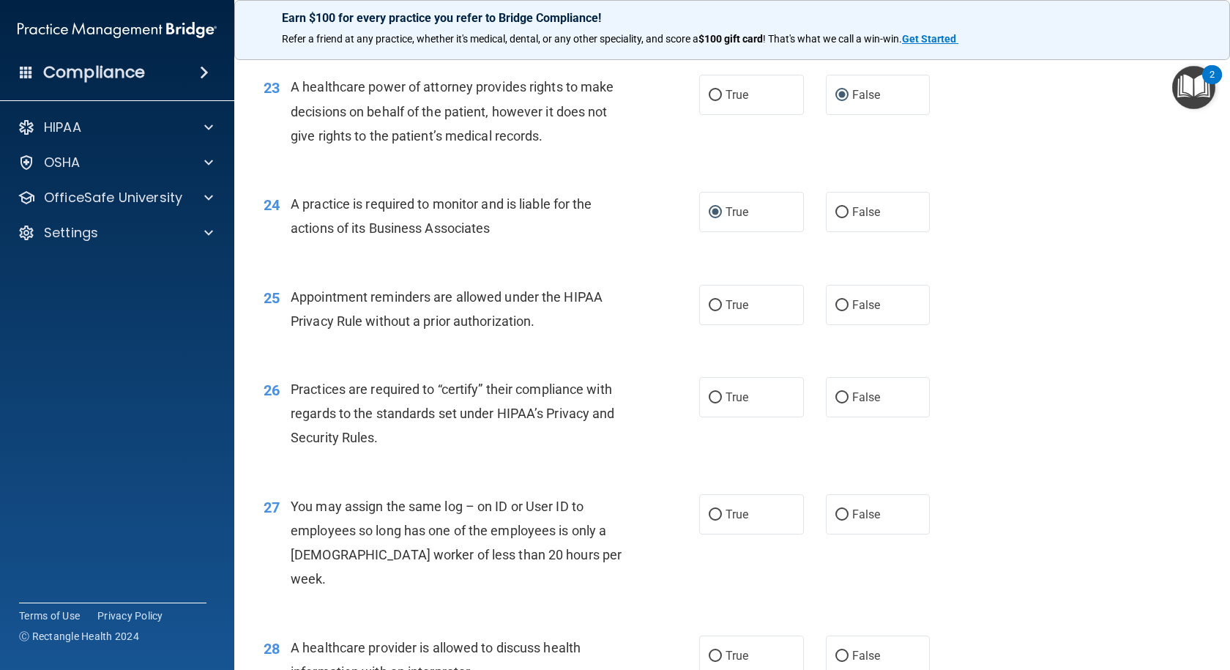
scroll to position [2708, 0]
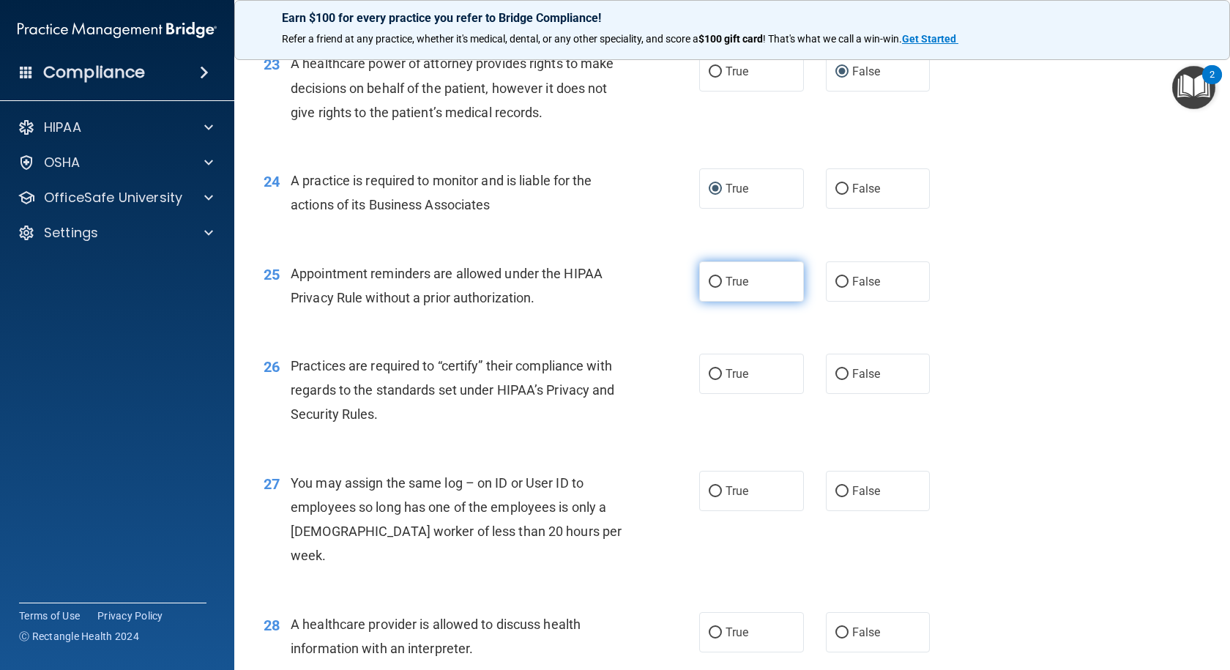
click at [711, 288] on input "True" at bounding box center [714, 282] width 13 height 11
radio input "true"
click at [708, 380] on input "True" at bounding box center [714, 374] width 13 height 11
radio input "true"
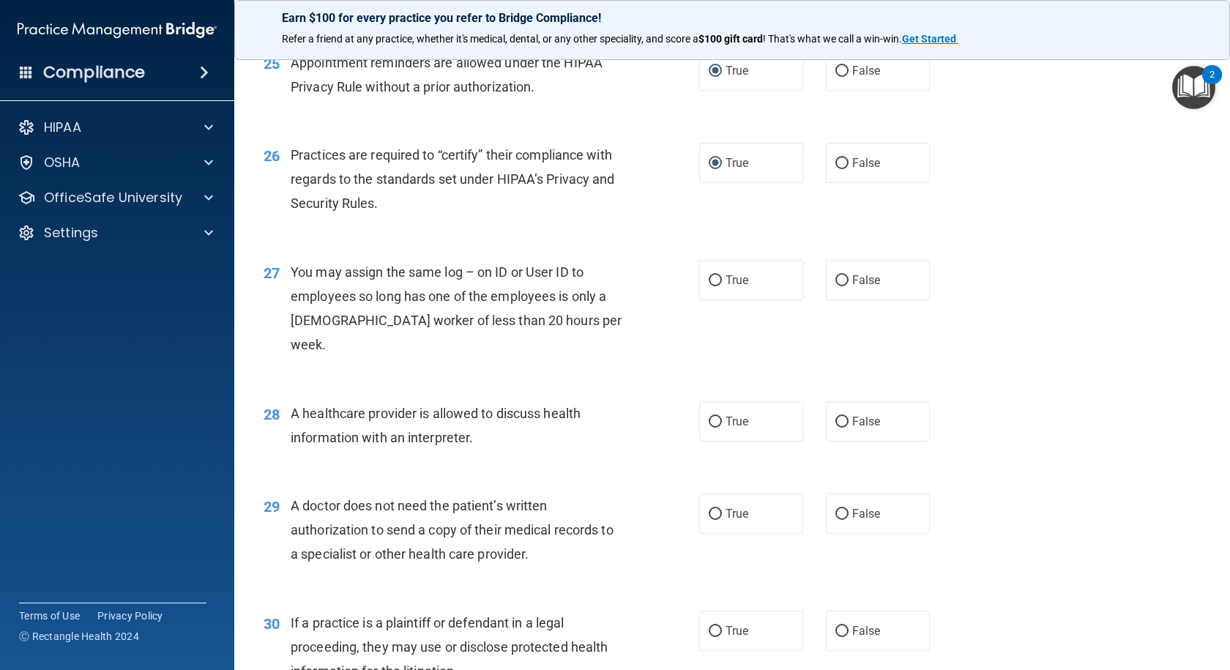
scroll to position [2928, 0]
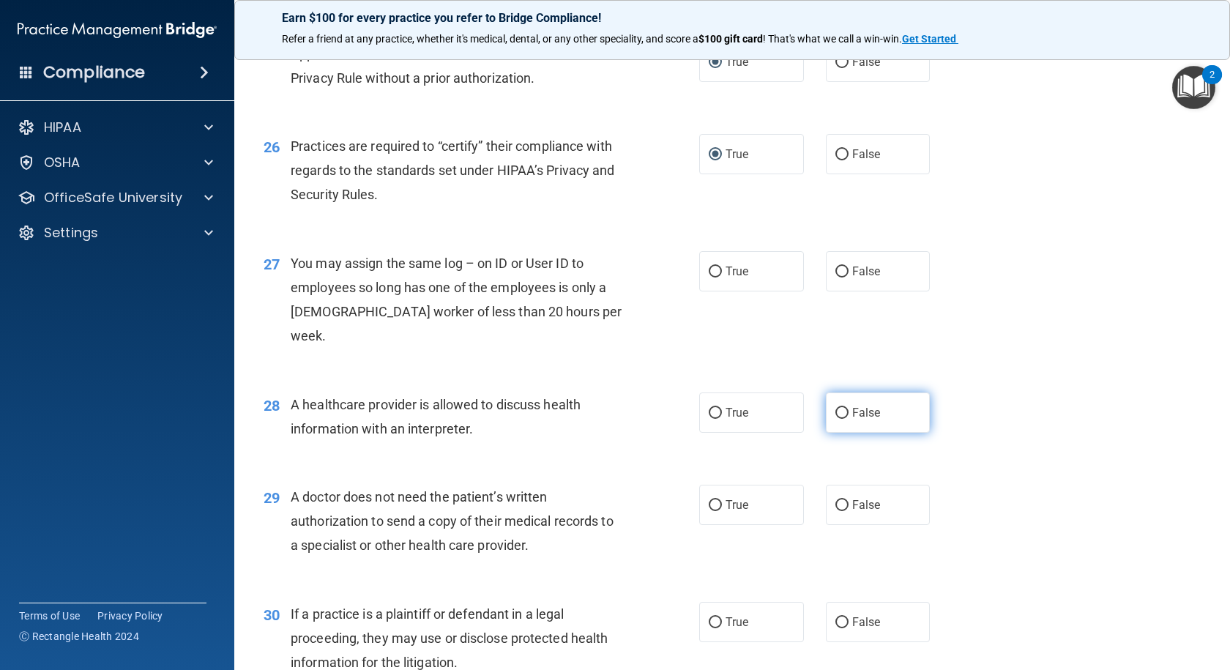
click at [837, 408] on input "False" at bounding box center [841, 413] width 13 height 11
radio input "true"
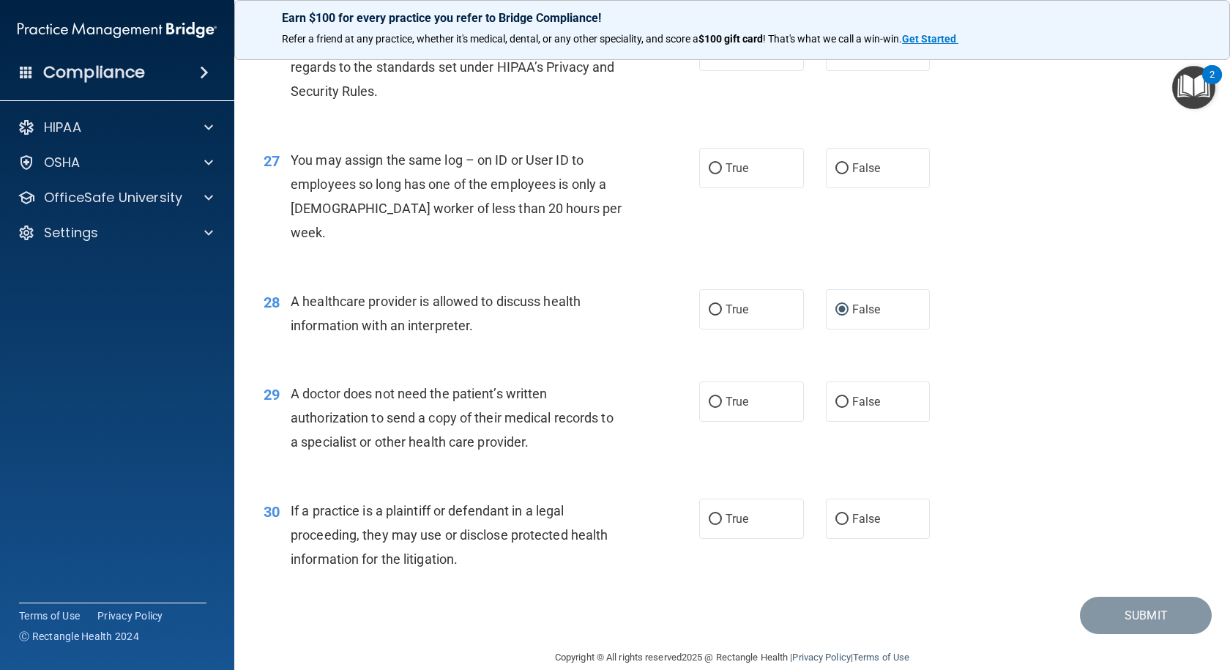
scroll to position [3053, 0]
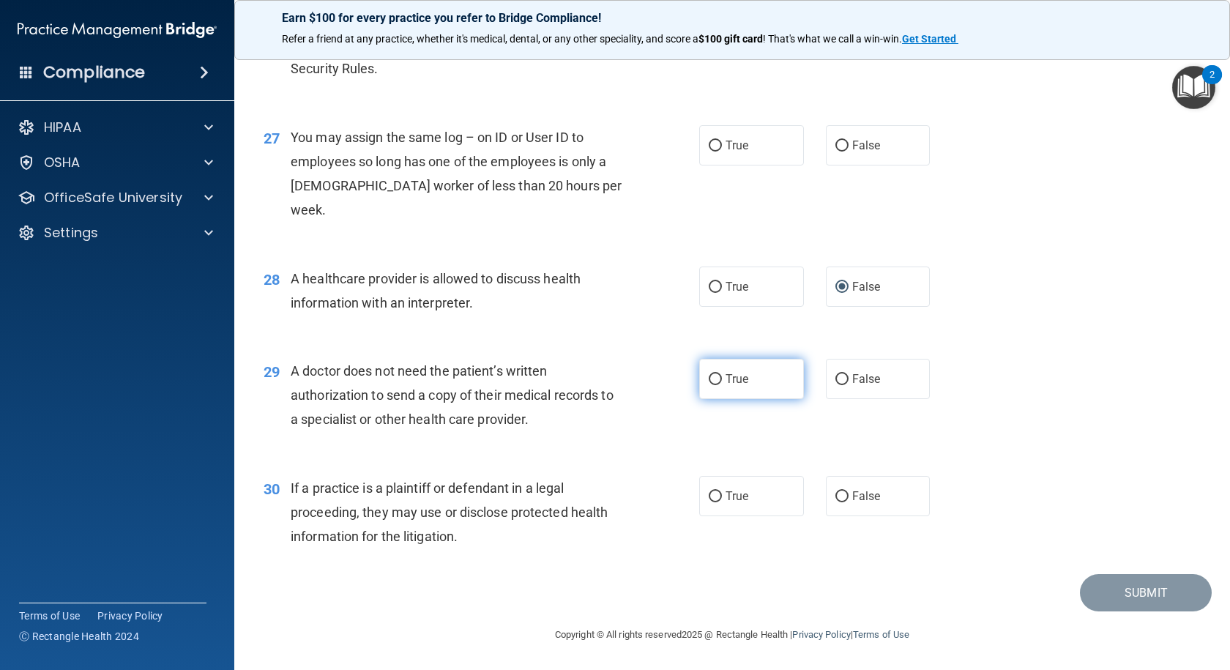
click at [711, 375] on input "True" at bounding box center [714, 379] width 13 height 11
radio input "true"
click at [702, 492] on label "True" at bounding box center [751, 496] width 105 height 40
click at [708, 492] on input "True" at bounding box center [714, 496] width 13 height 11
radio input "true"
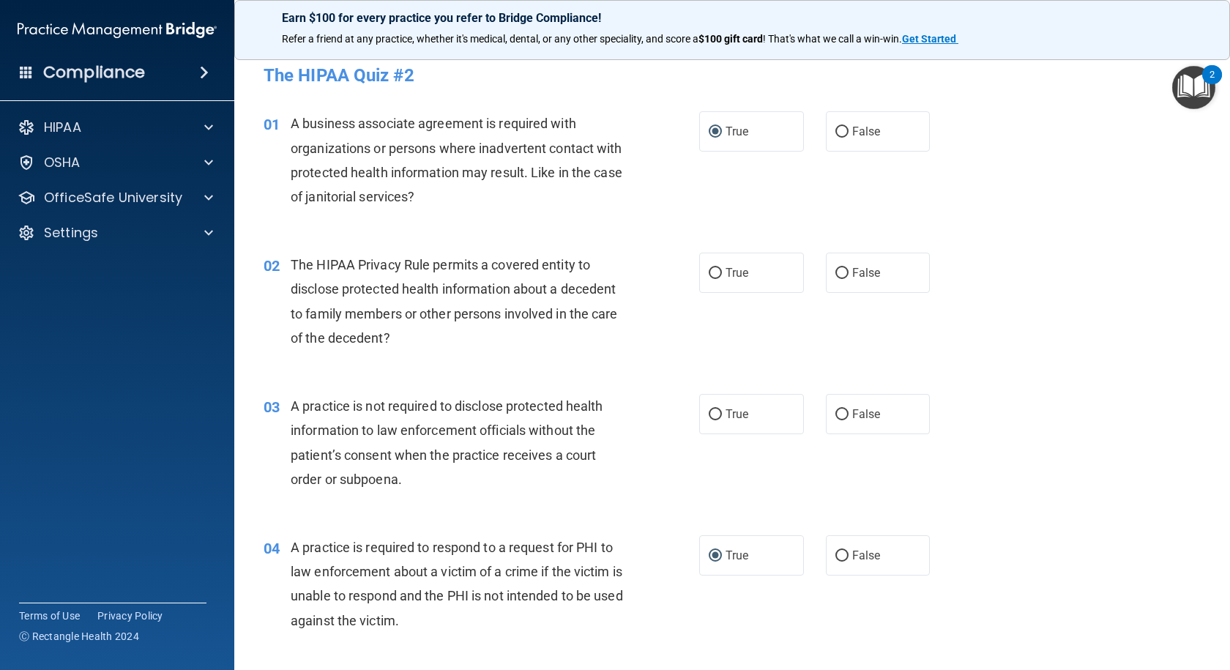
scroll to position [0, 0]
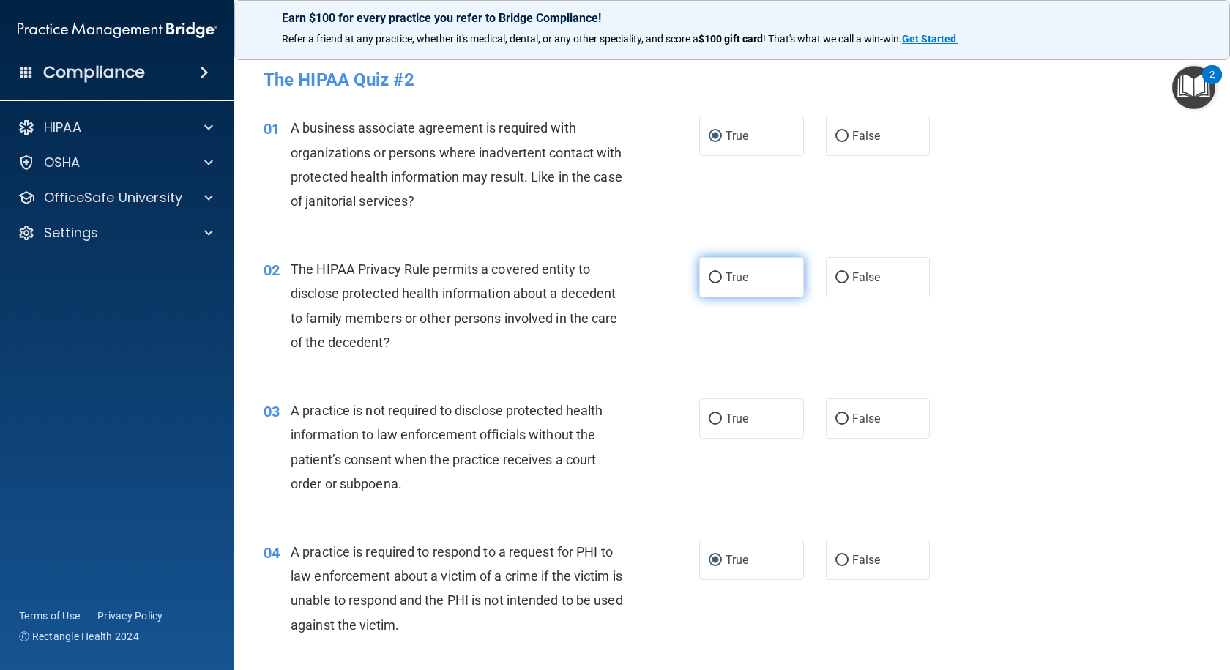
click at [708, 280] on input "True" at bounding box center [714, 277] width 13 height 11
radio input "true"
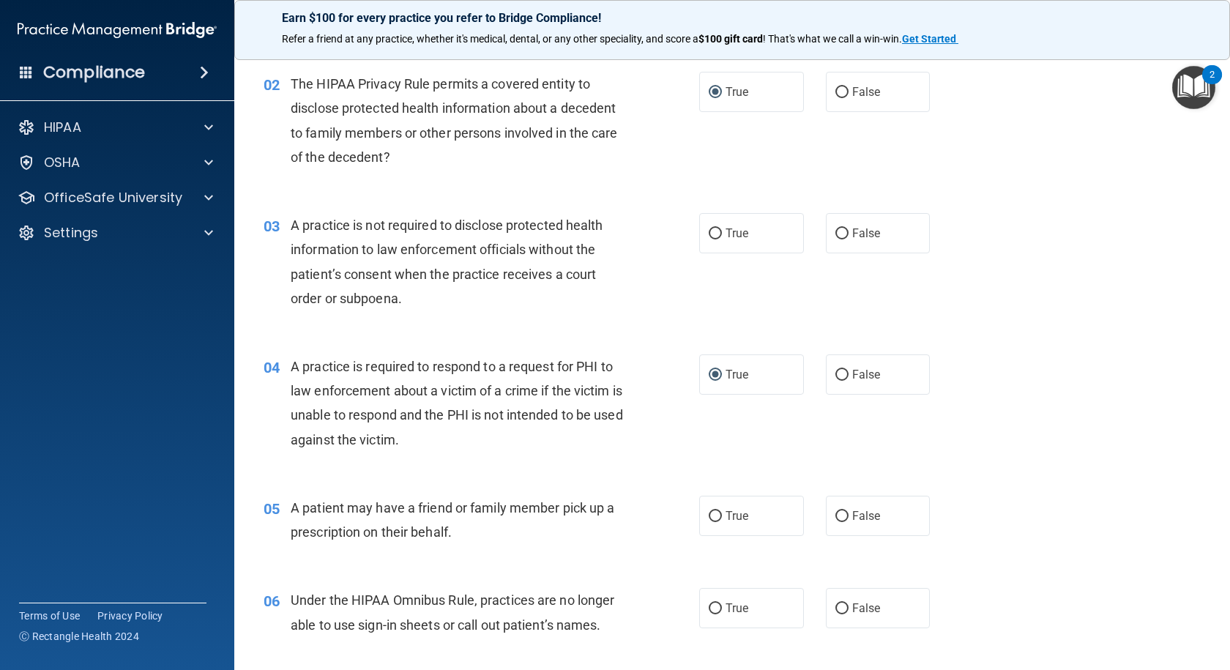
scroll to position [220, 0]
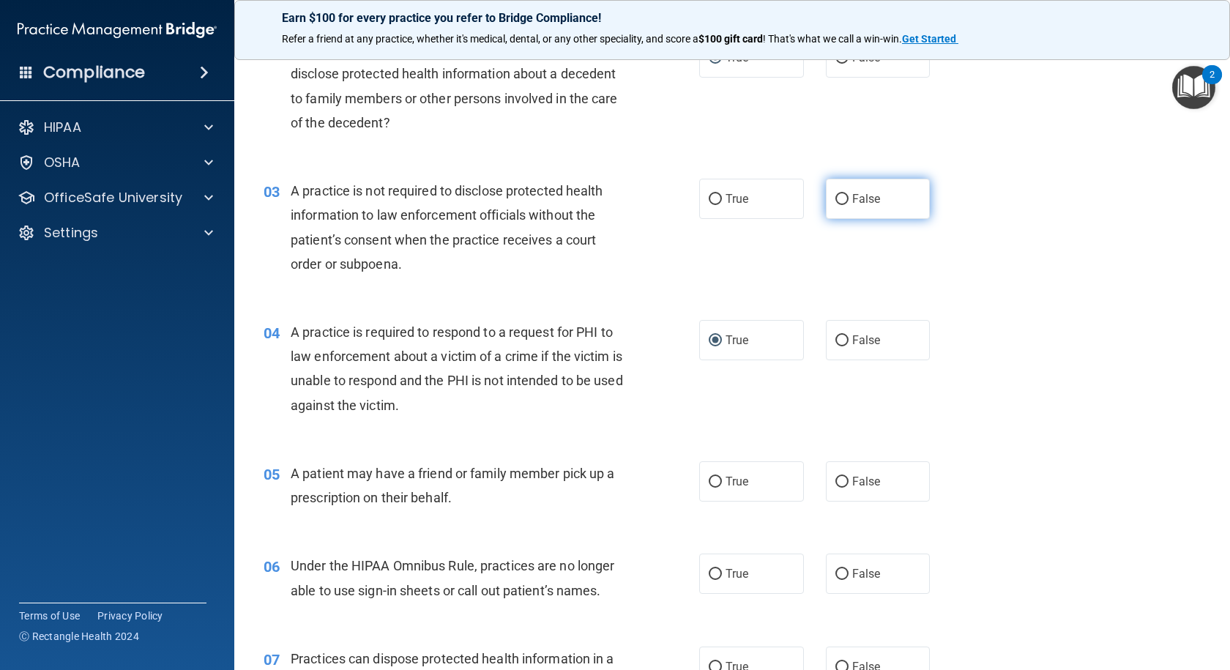
click at [835, 201] on input "False" at bounding box center [841, 199] width 13 height 11
radio input "true"
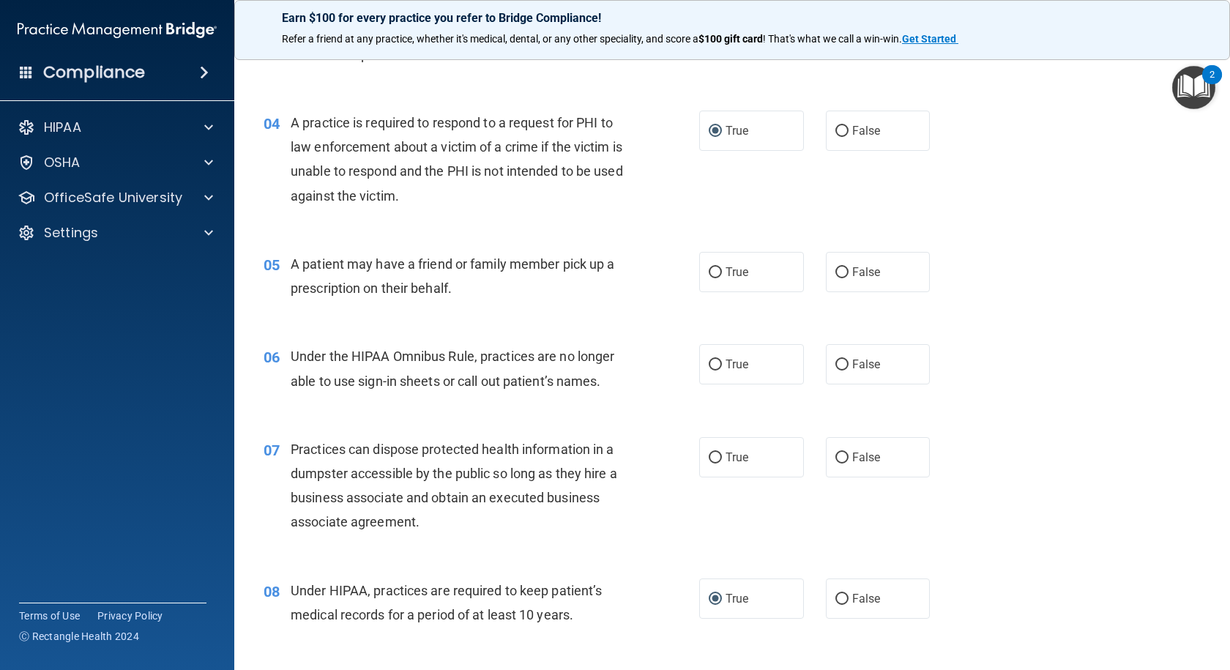
scroll to position [439, 0]
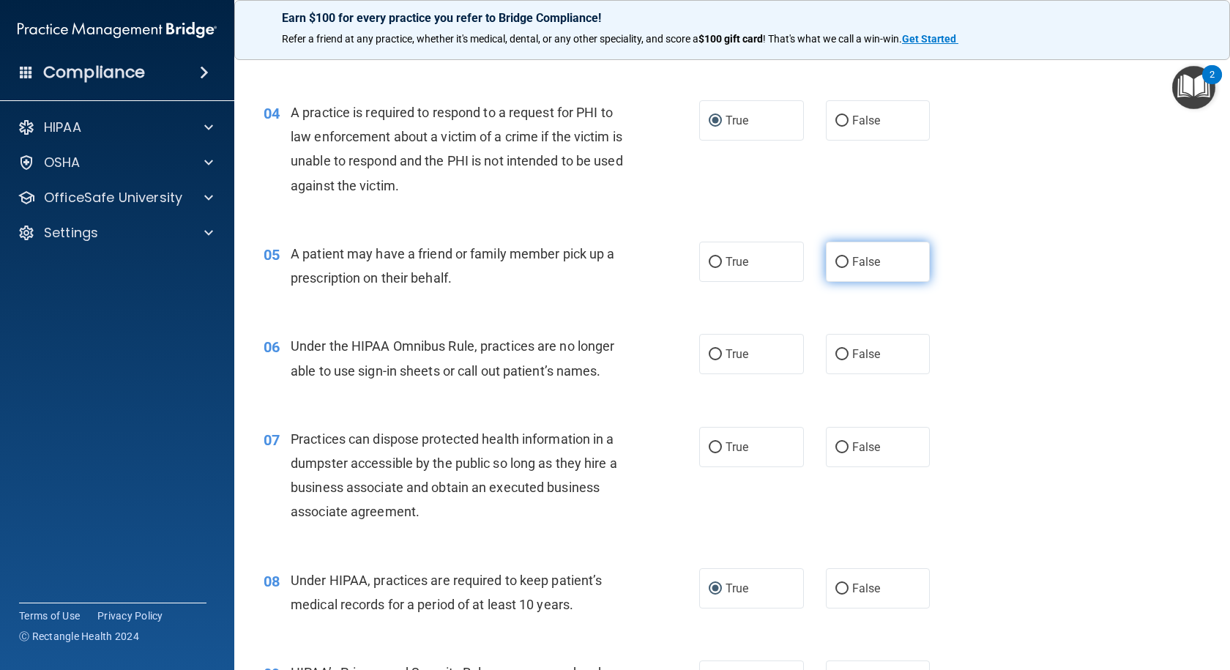
click at [840, 261] on input "False" at bounding box center [841, 262] width 13 height 11
radio input "true"
click at [708, 263] on input "True" at bounding box center [714, 262] width 13 height 11
radio input "true"
radio input "false"
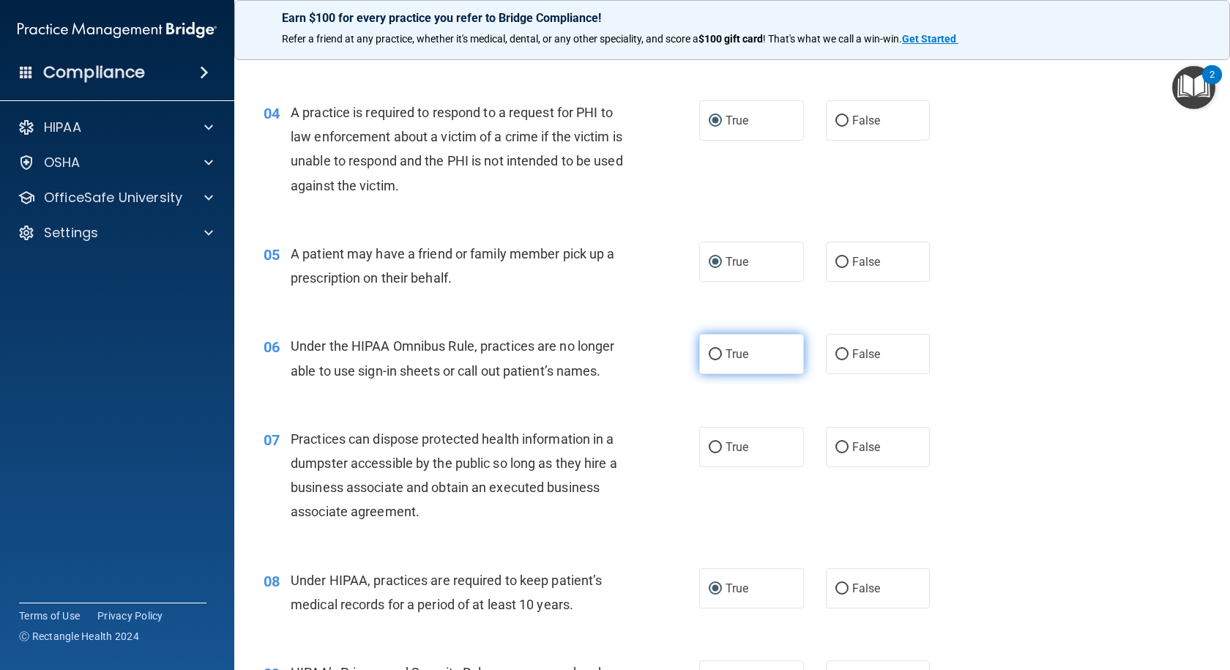
click at [708, 354] on input "True" at bounding box center [714, 354] width 13 height 11
radio input "true"
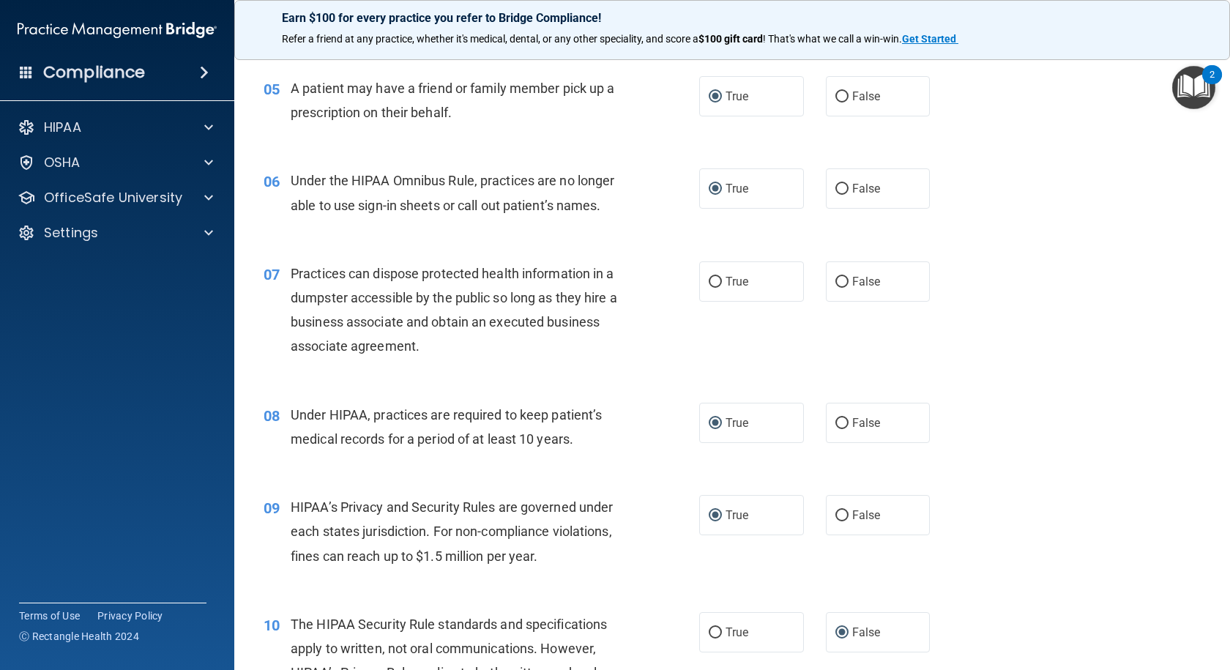
scroll to position [659, 0]
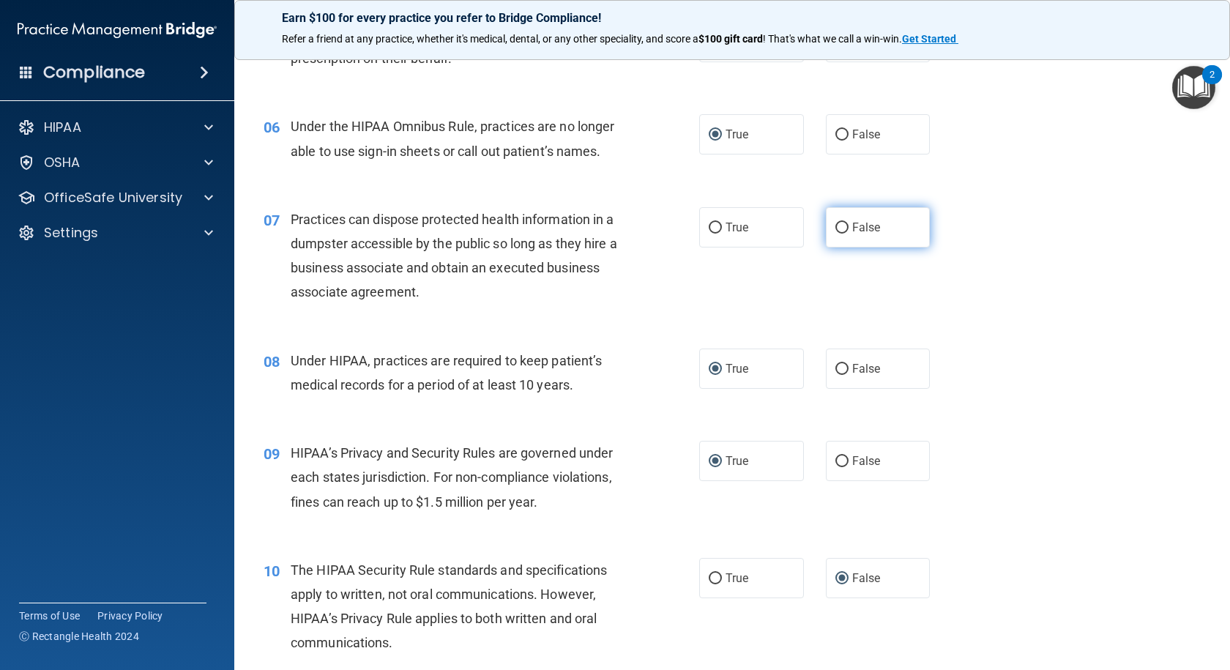
click at [835, 224] on input "False" at bounding box center [841, 227] width 13 height 11
radio input "true"
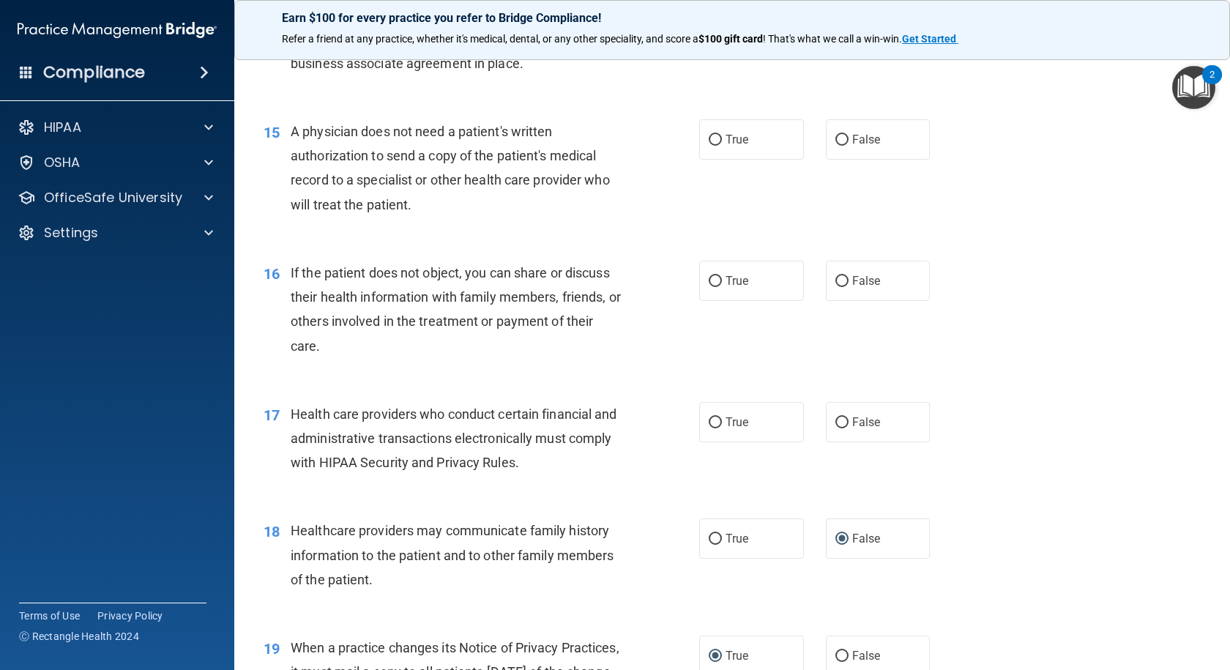
scroll to position [1683, 0]
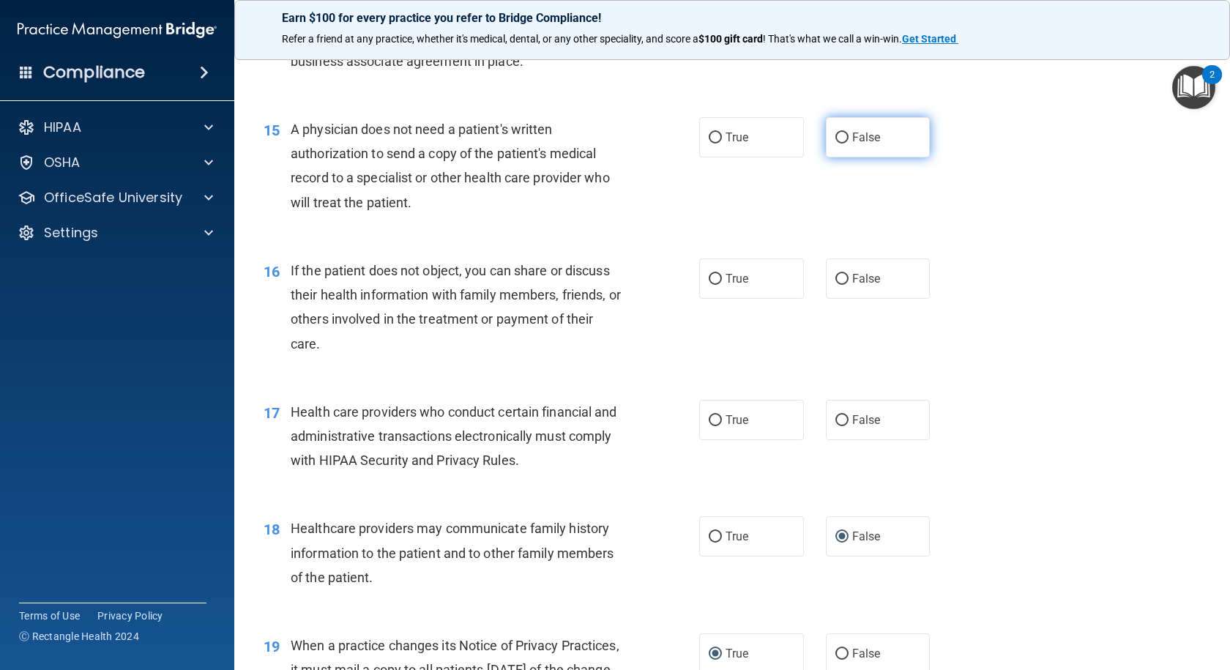
click at [835, 138] on input "False" at bounding box center [841, 137] width 13 height 11
radio input "true"
click at [711, 276] on input "True" at bounding box center [714, 279] width 13 height 11
radio input "true"
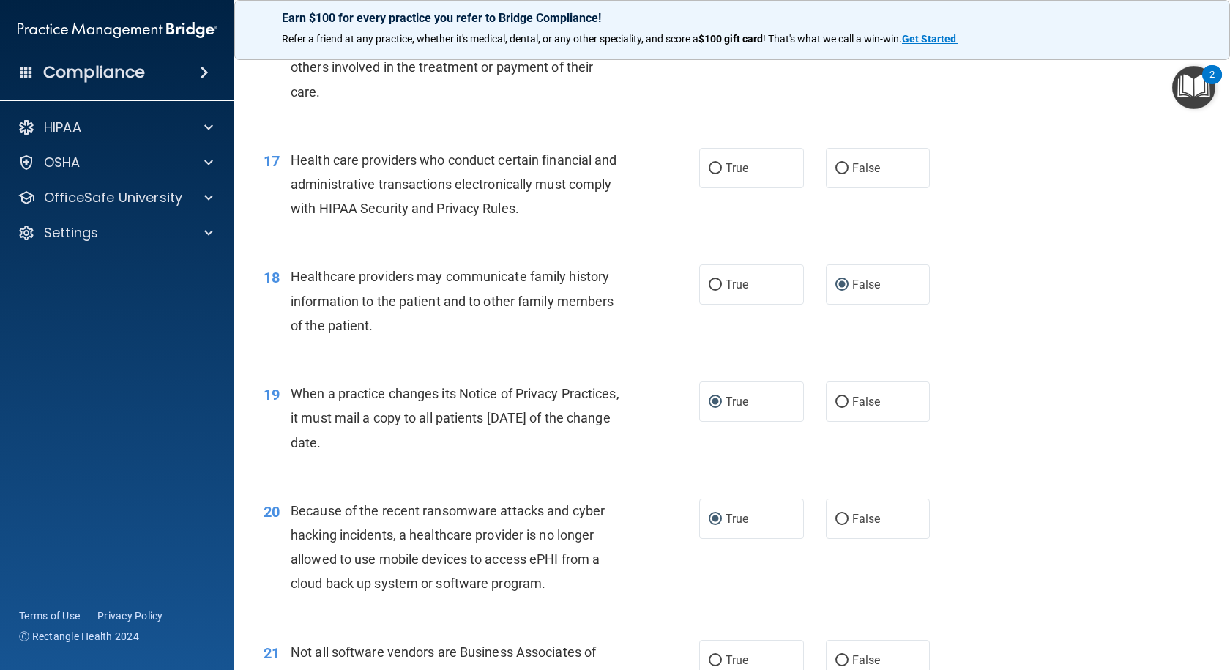
scroll to position [1976, 0]
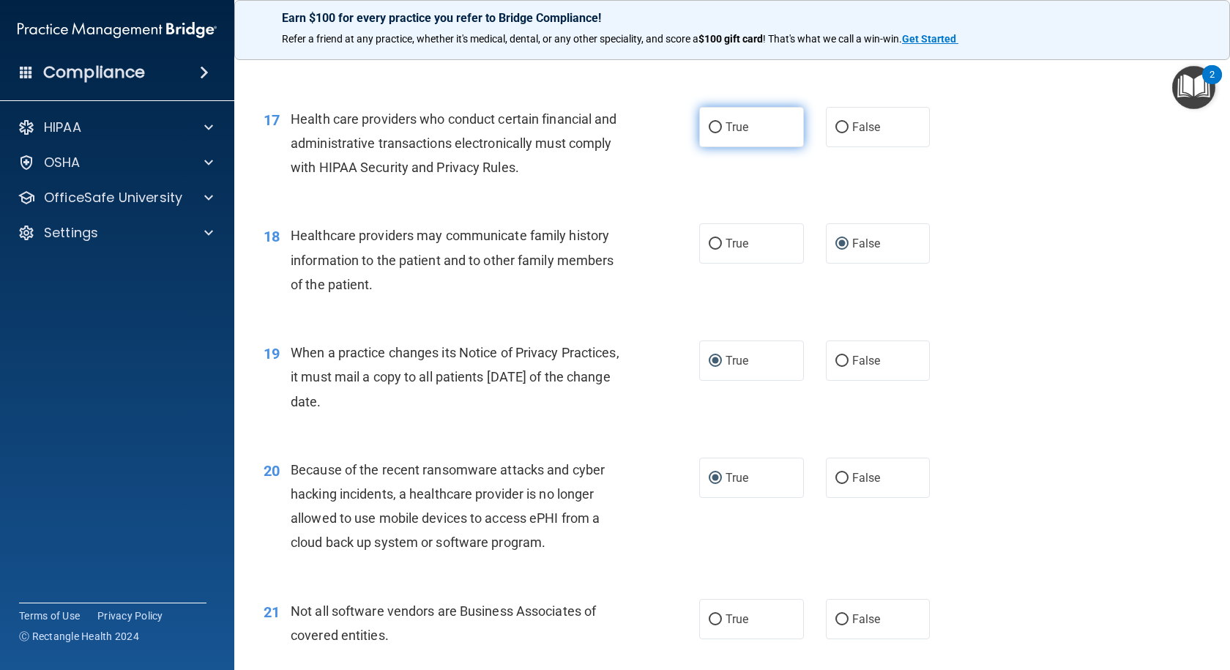
click at [710, 122] on input "True" at bounding box center [714, 127] width 13 height 11
radio input "true"
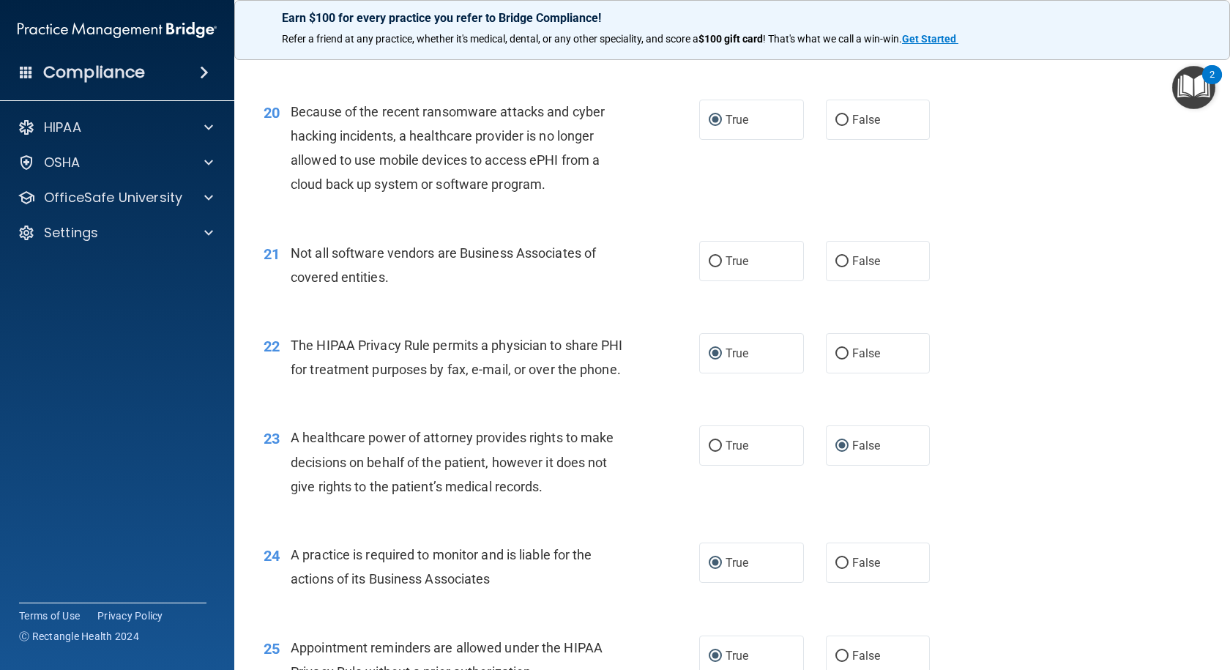
scroll to position [2342, 0]
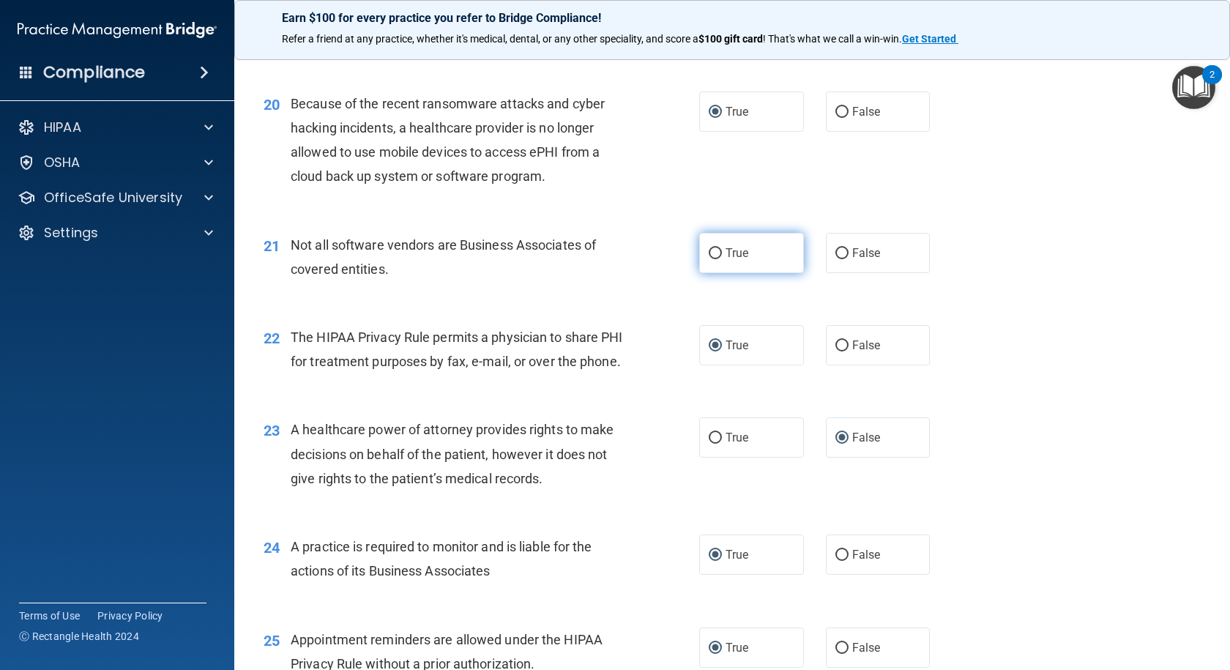
click at [711, 248] on input "True" at bounding box center [714, 253] width 13 height 11
radio input "true"
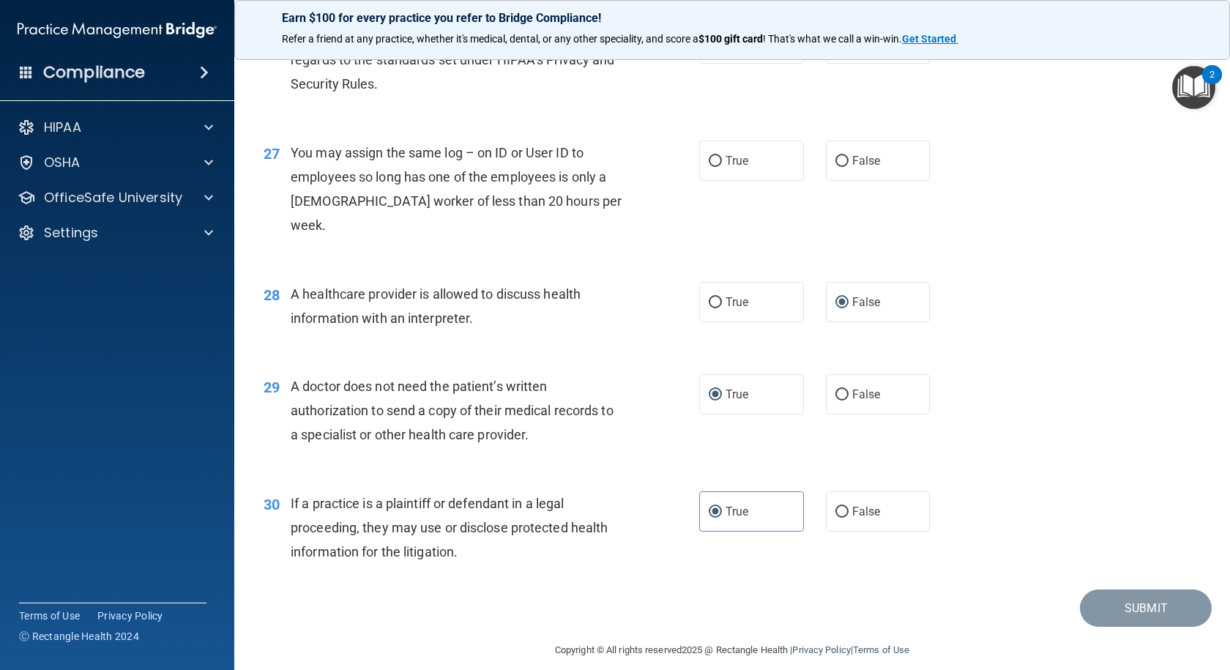
scroll to position [3053, 0]
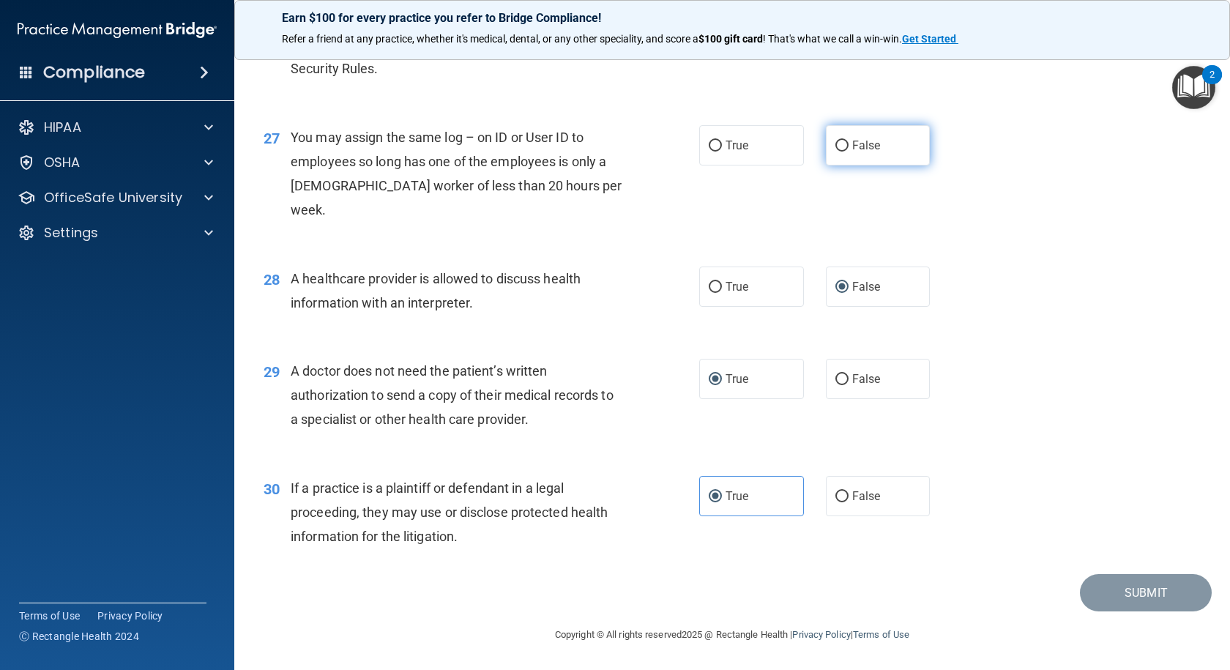
click at [835, 152] on input "False" at bounding box center [841, 146] width 13 height 11
radio input "true"
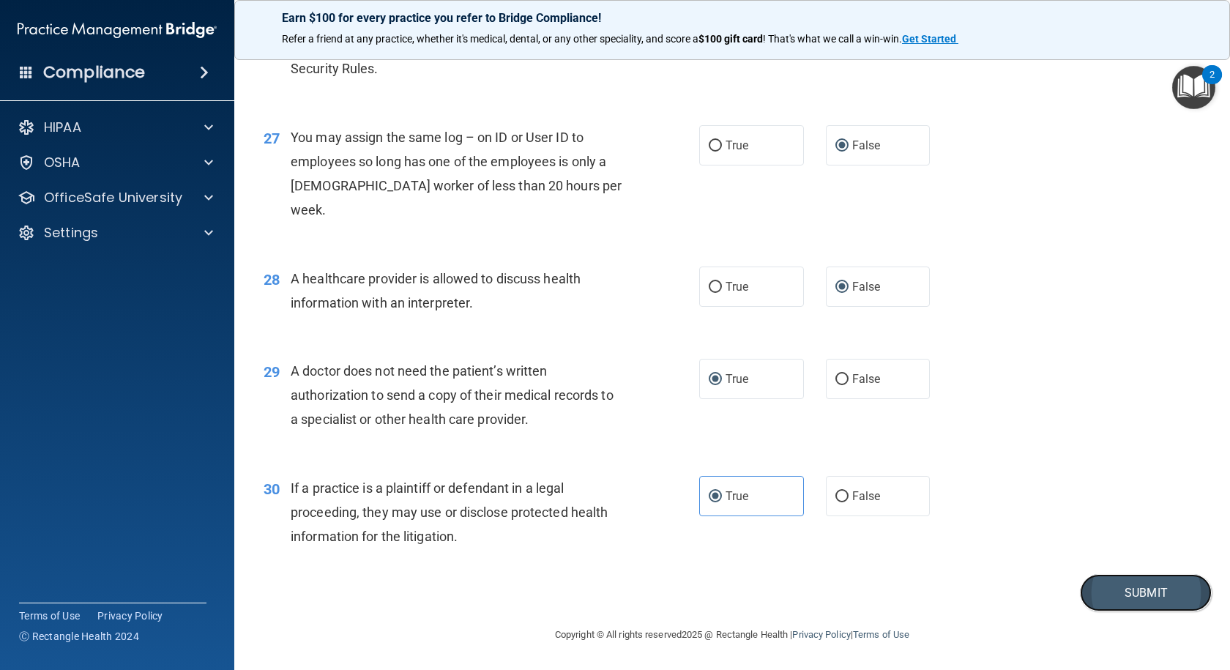
click at [1123, 583] on button "Submit" at bounding box center [1146, 592] width 132 height 37
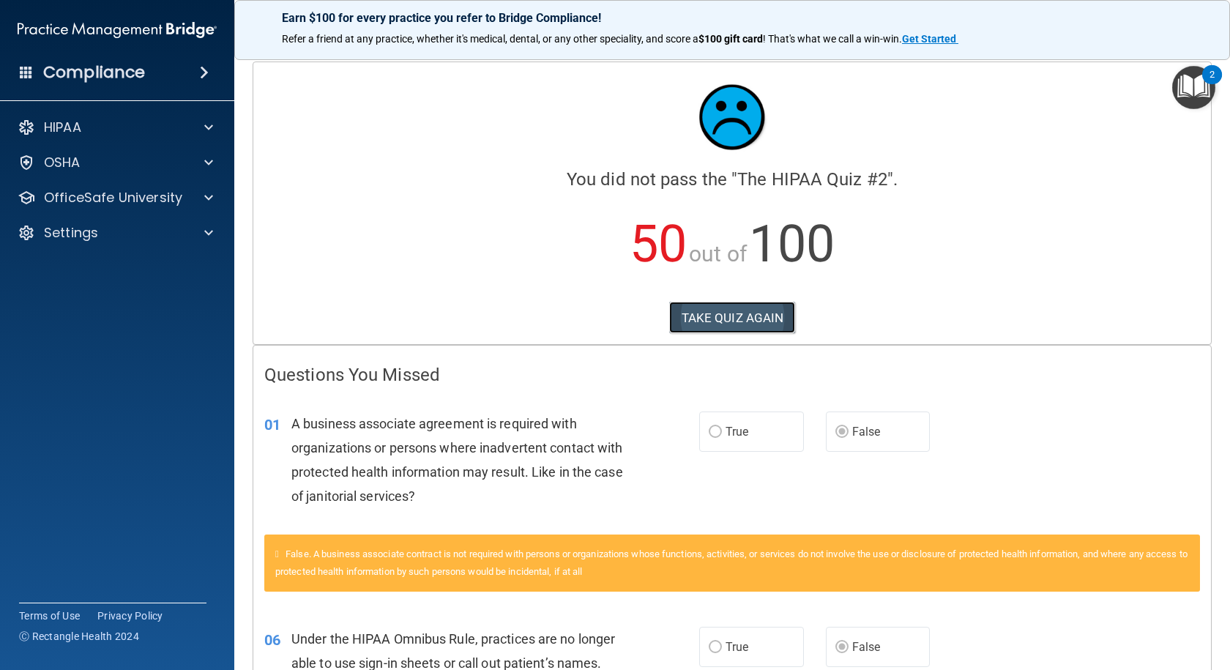
click at [693, 323] on button "TAKE QUIZ AGAIN" at bounding box center [732, 318] width 127 height 32
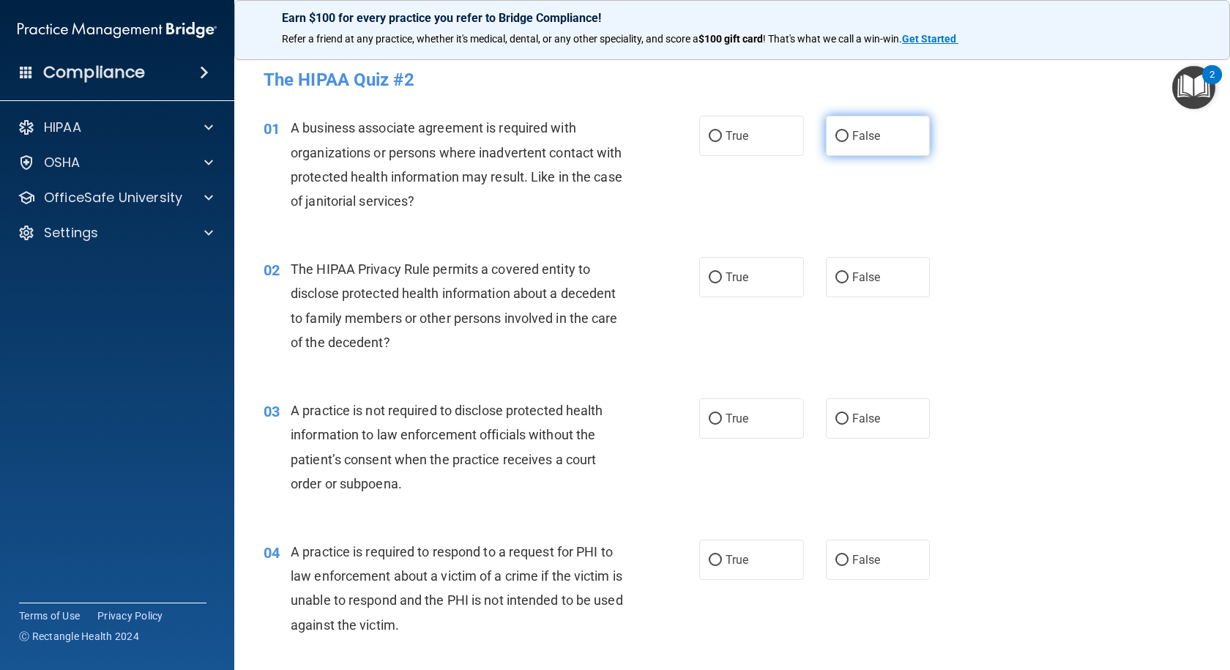
click at [835, 135] on input "False" at bounding box center [841, 136] width 13 height 11
radio input "true"
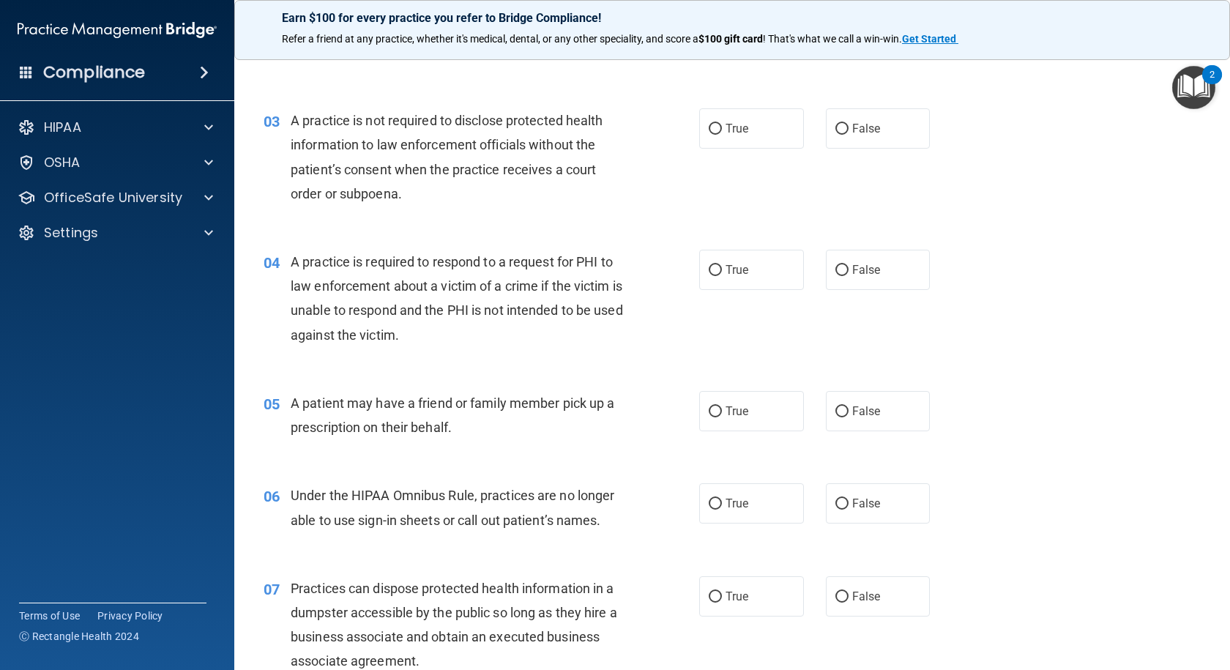
scroll to position [293, 0]
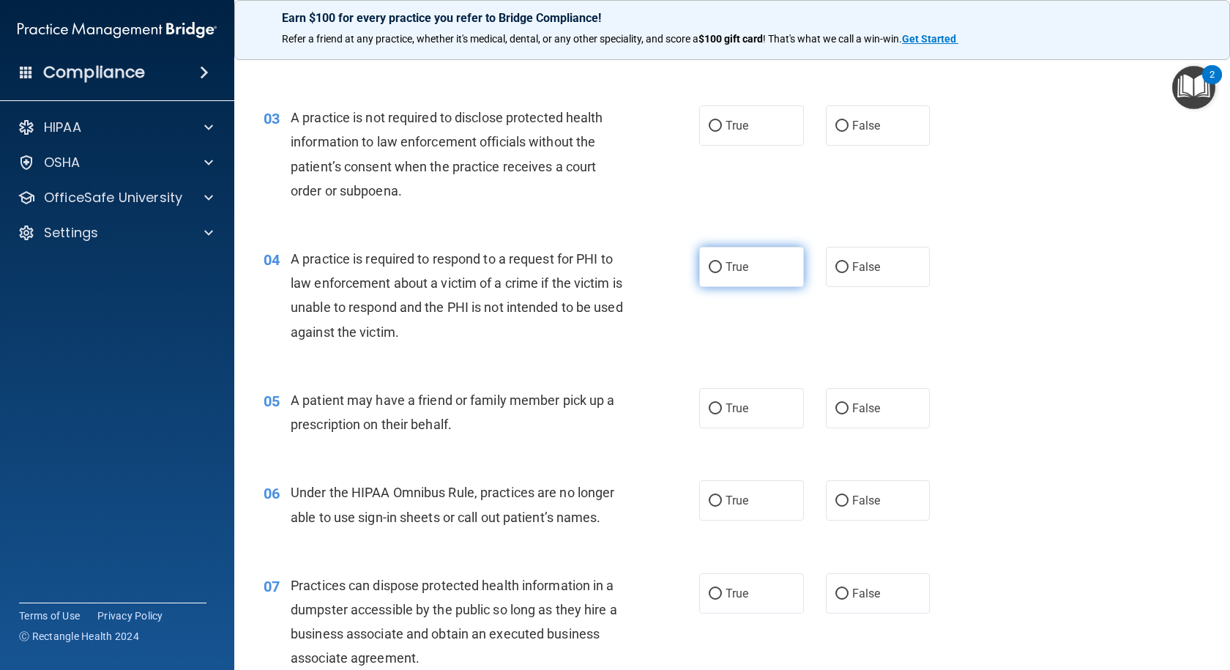
click at [708, 265] on input "True" at bounding box center [714, 267] width 13 height 11
radio input "true"
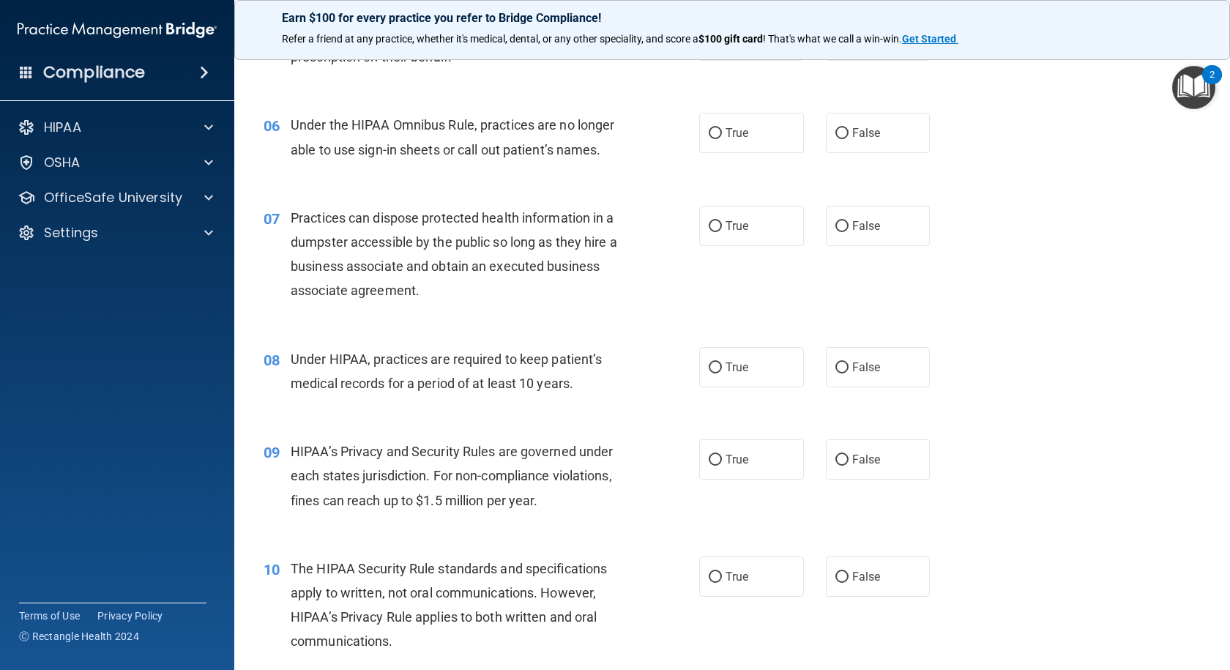
scroll to position [732, 0]
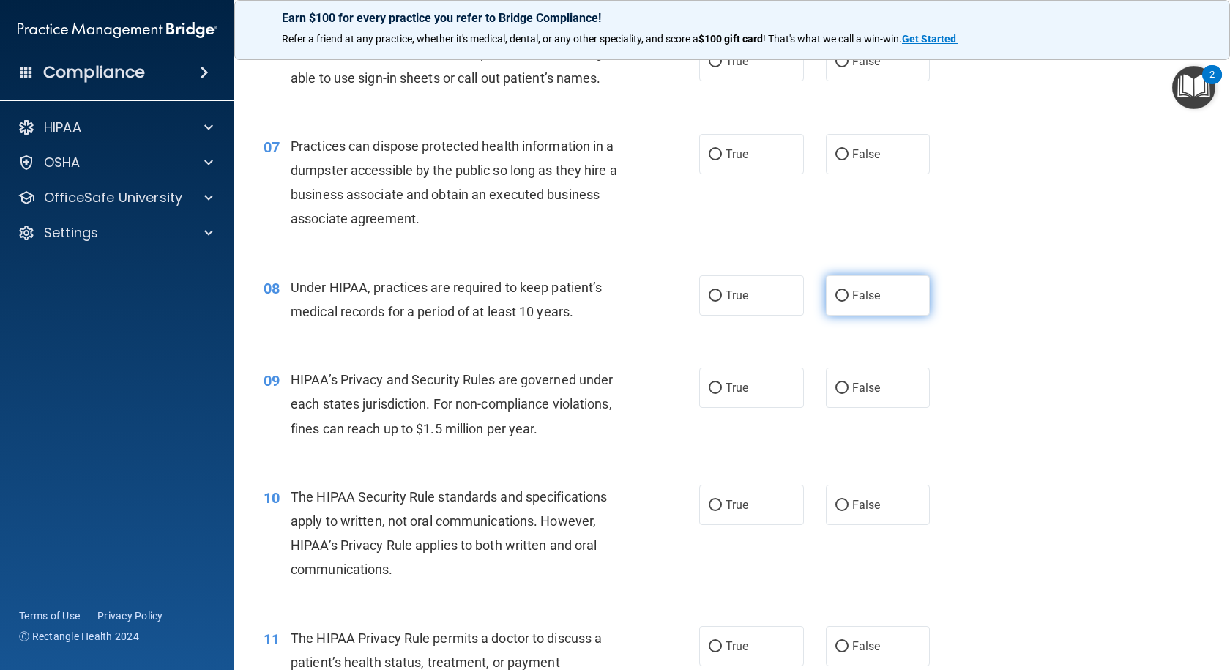
click at [835, 293] on input "False" at bounding box center [841, 296] width 13 height 11
radio input "true"
click at [844, 384] on label "False" at bounding box center [878, 387] width 105 height 40
click at [844, 384] on input "False" at bounding box center [841, 388] width 13 height 11
radio input "true"
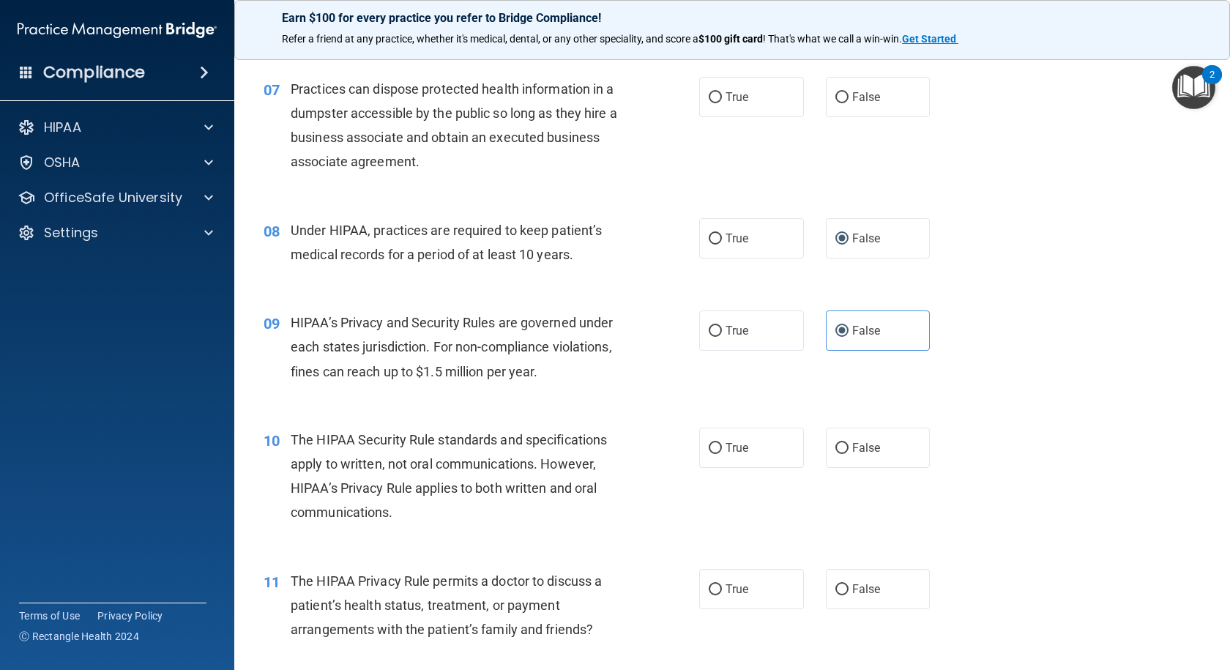
scroll to position [951, 0]
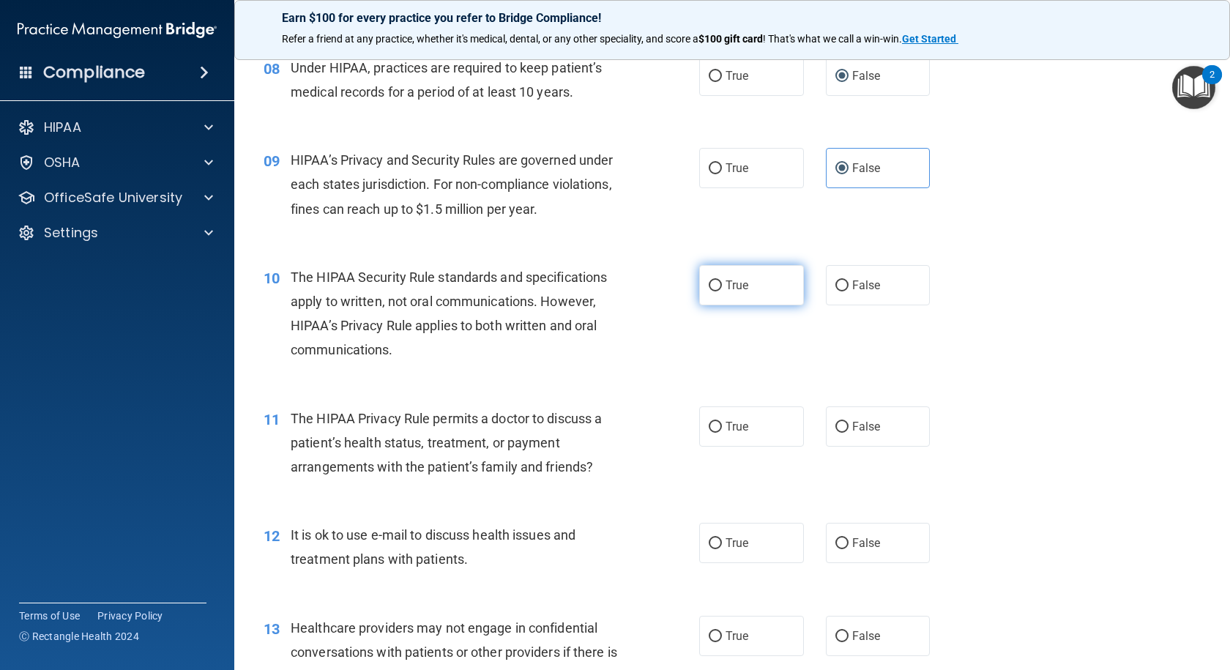
click at [703, 279] on label "True" at bounding box center [751, 285] width 105 height 40
click at [708, 280] on input "True" at bounding box center [714, 285] width 13 height 11
radio input "true"
click at [714, 423] on input "True" at bounding box center [714, 427] width 13 height 11
radio input "true"
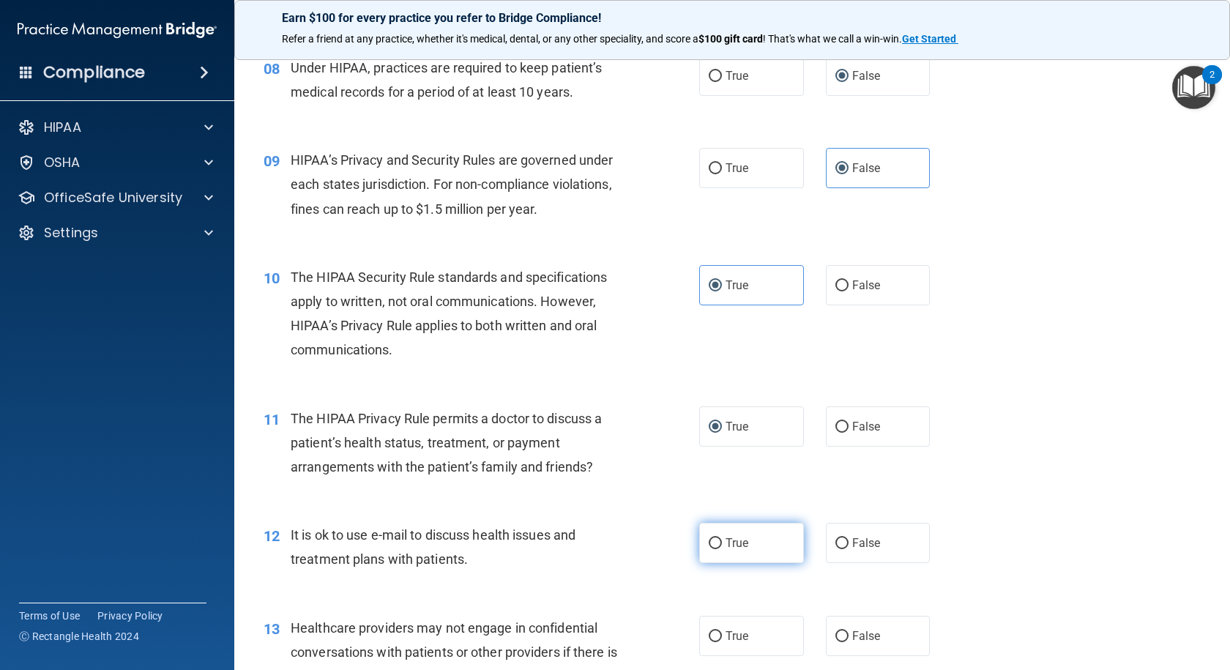
click at [712, 541] on input "True" at bounding box center [714, 543] width 13 height 11
radio input "true"
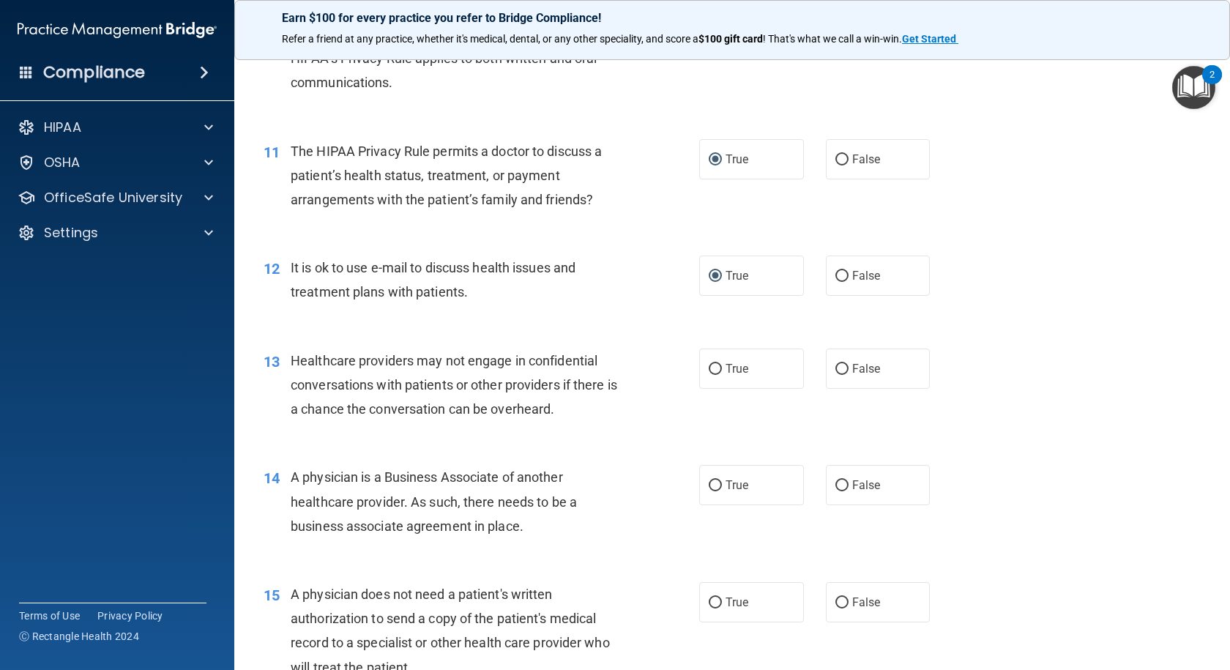
scroll to position [1244, 0]
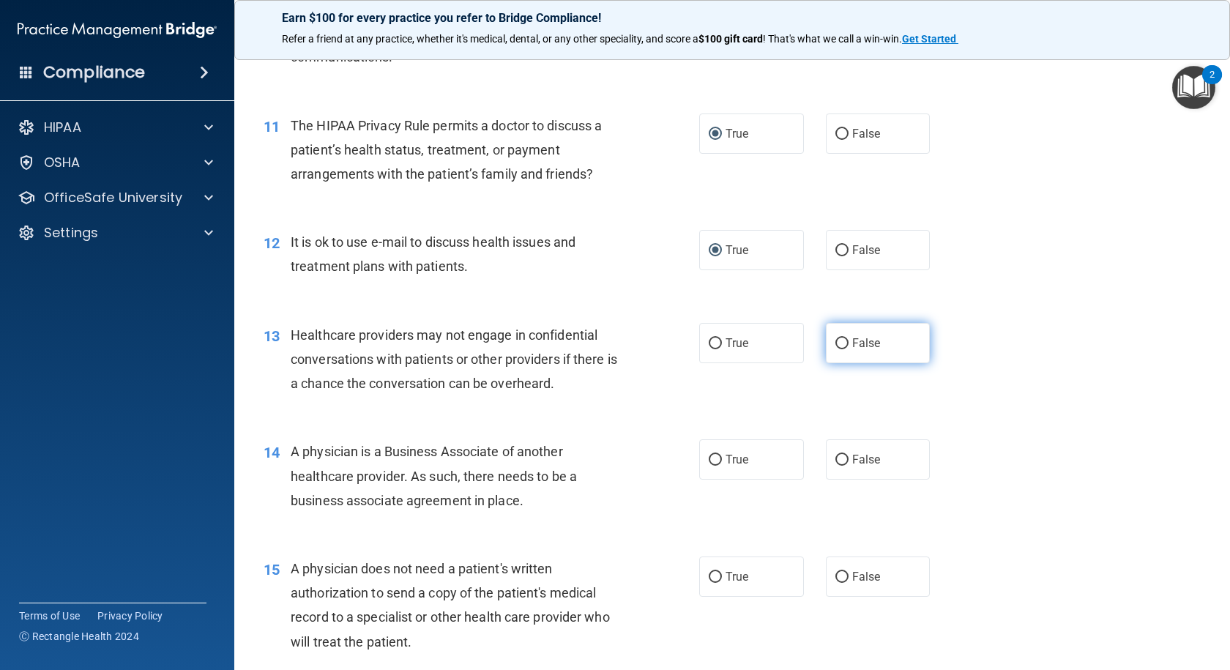
click at [836, 334] on label "False" at bounding box center [878, 343] width 105 height 40
click at [836, 338] on input "False" at bounding box center [841, 343] width 13 height 11
radio input "true"
click at [840, 460] on input "False" at bounding box center [841, 460] width 13 height 11
radio input "true"
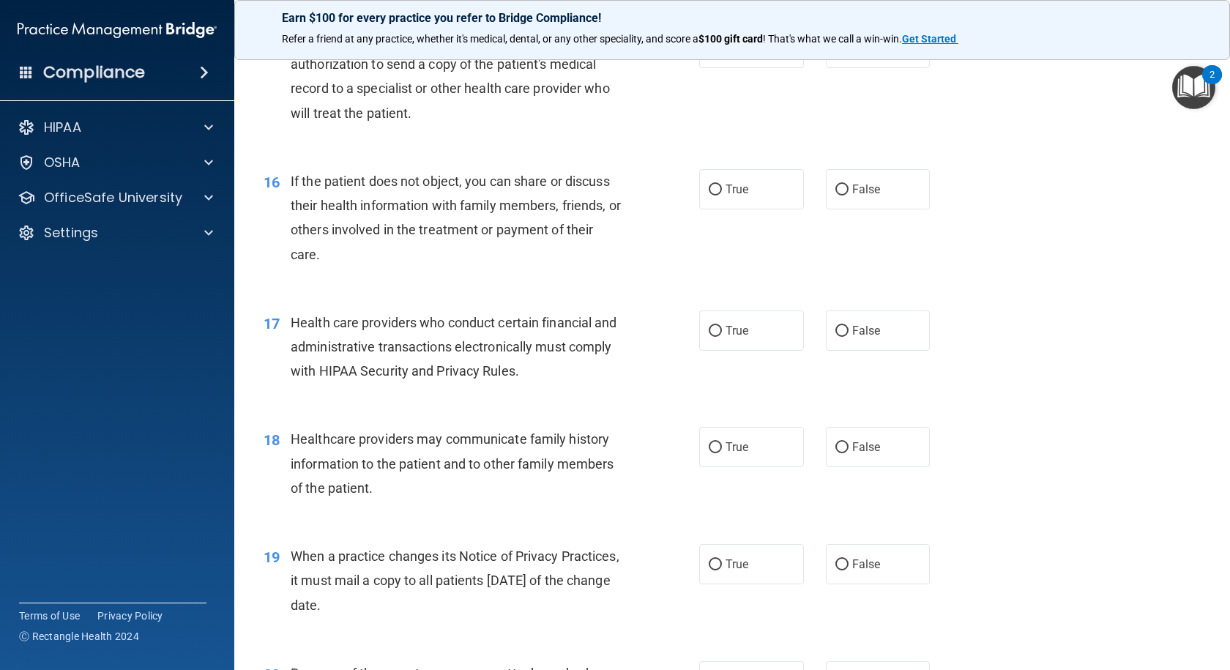
scroll to position [1903, 0]
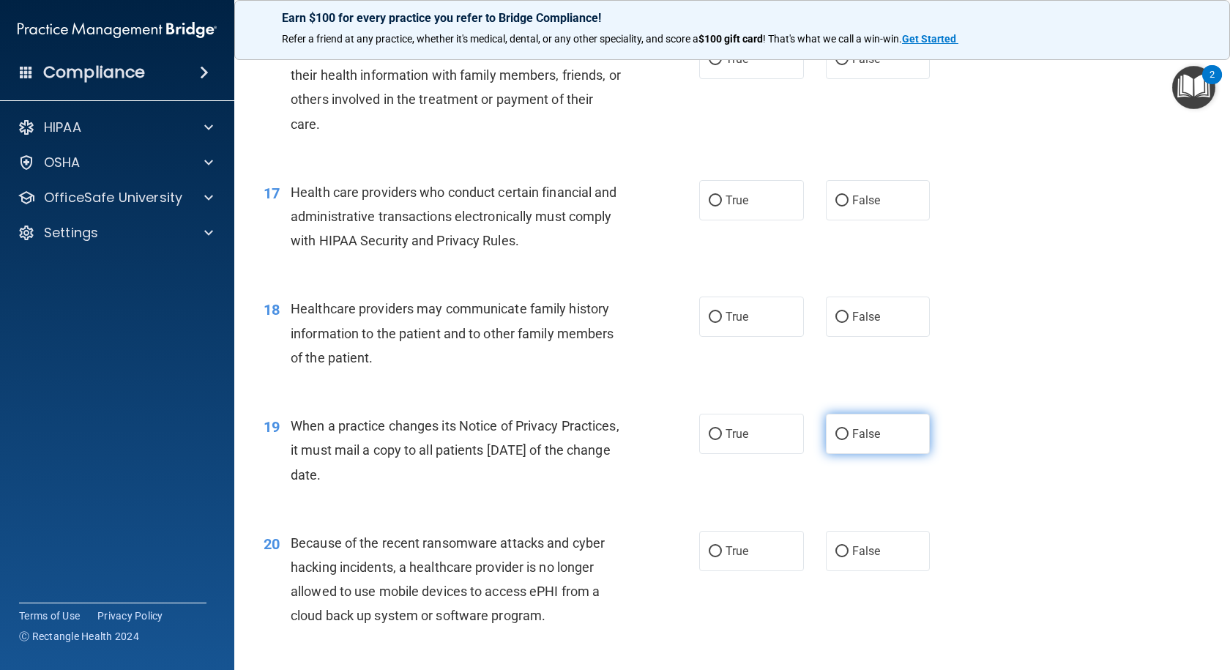
click at [836, 436] on input "False" at bounding box center [841, 434] width 13 height 11
radio input "true"
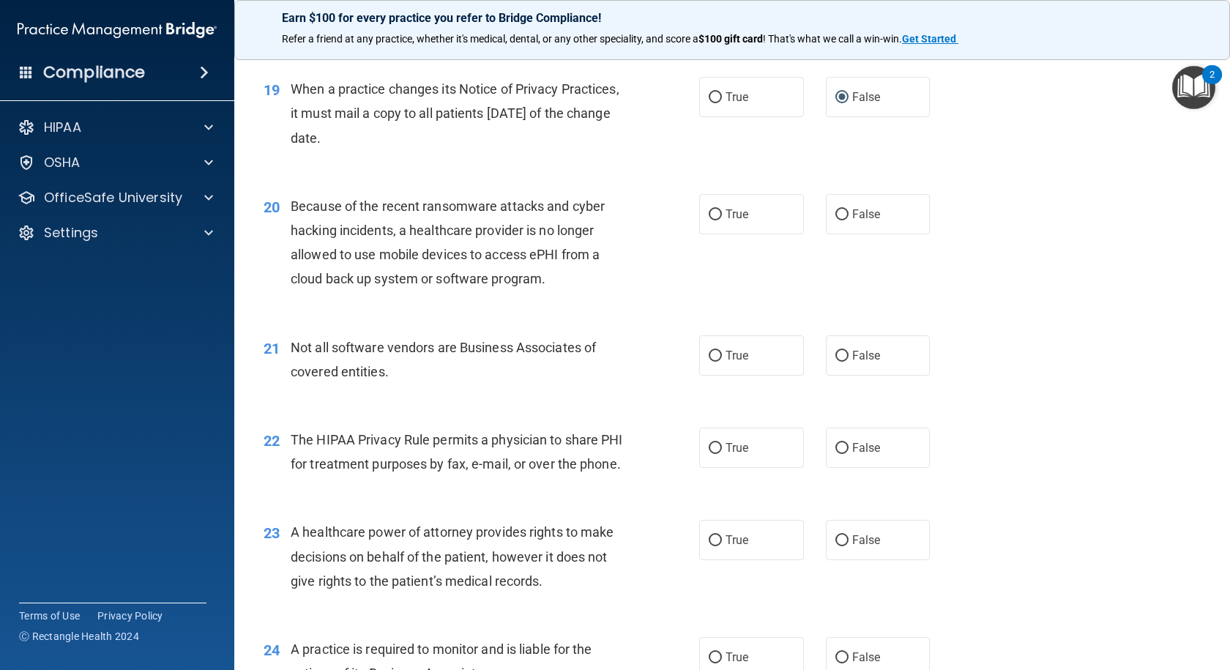
scroll to position [2269, 0]
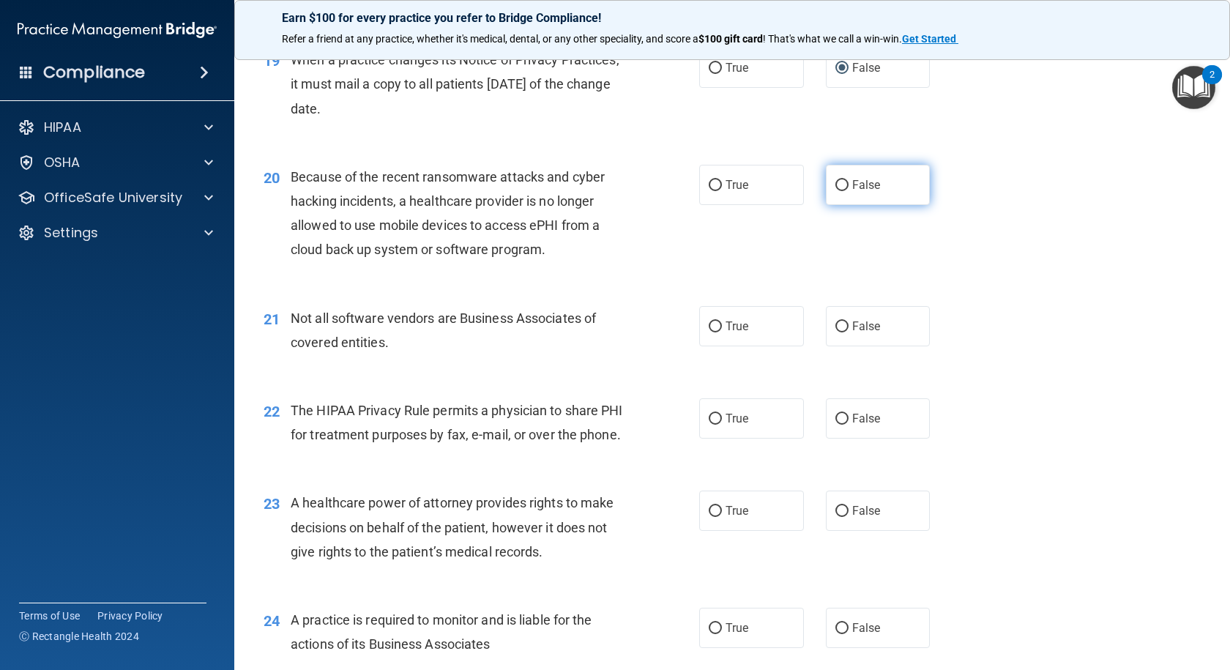
click at [835, 185] on input "False" at bounding box center [841, 185] width 13 height 11
radio input "true"
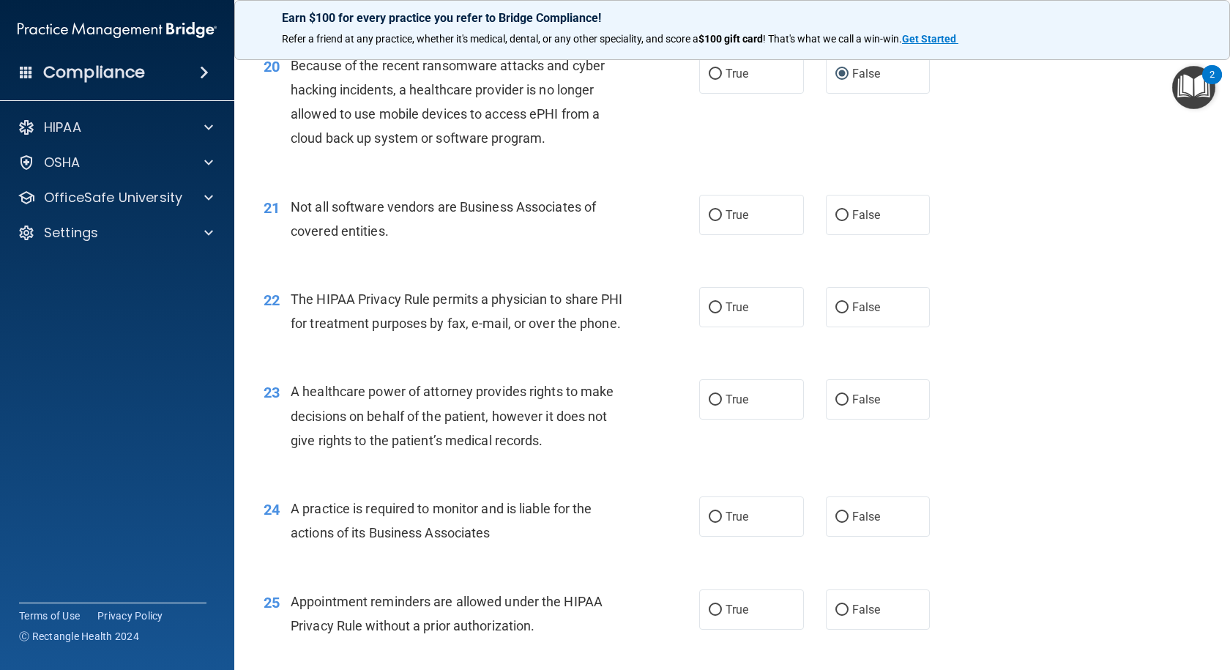
scroll to position [2415, 0]
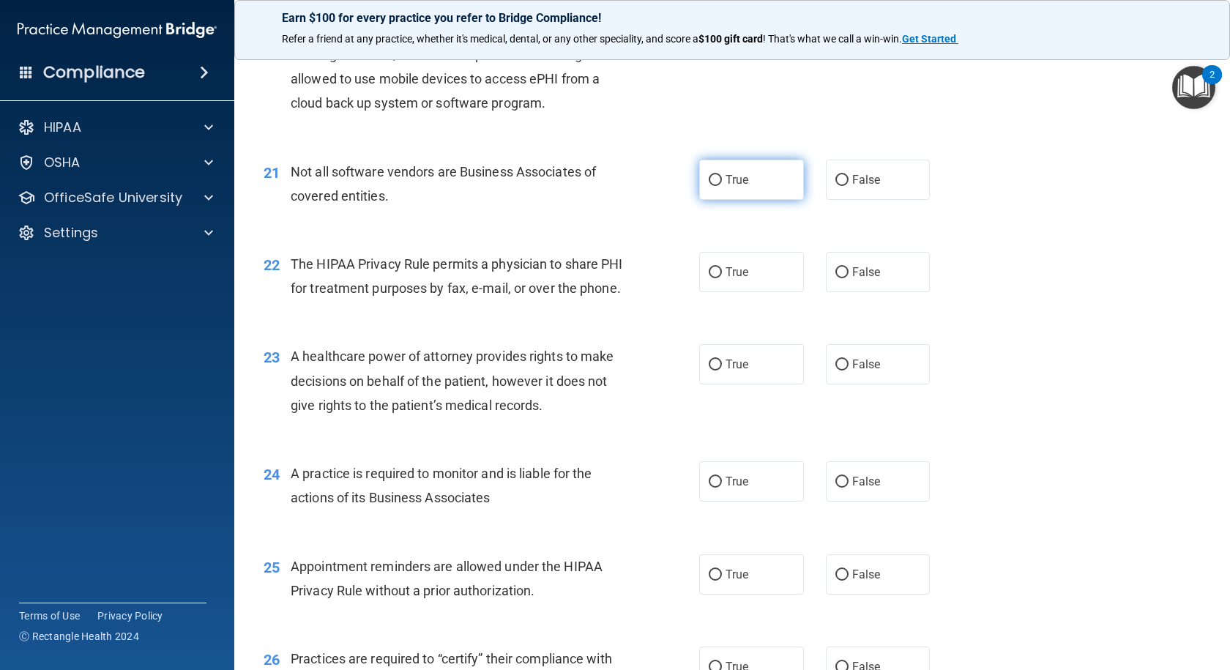
click at [708, 178] on input "True" at bounding box center [714, 180] width 13 height 11
radio input "true"
click at [708, 270] on input "True" at bounding box center [714, 272] width 13 height 11
radio input "true"
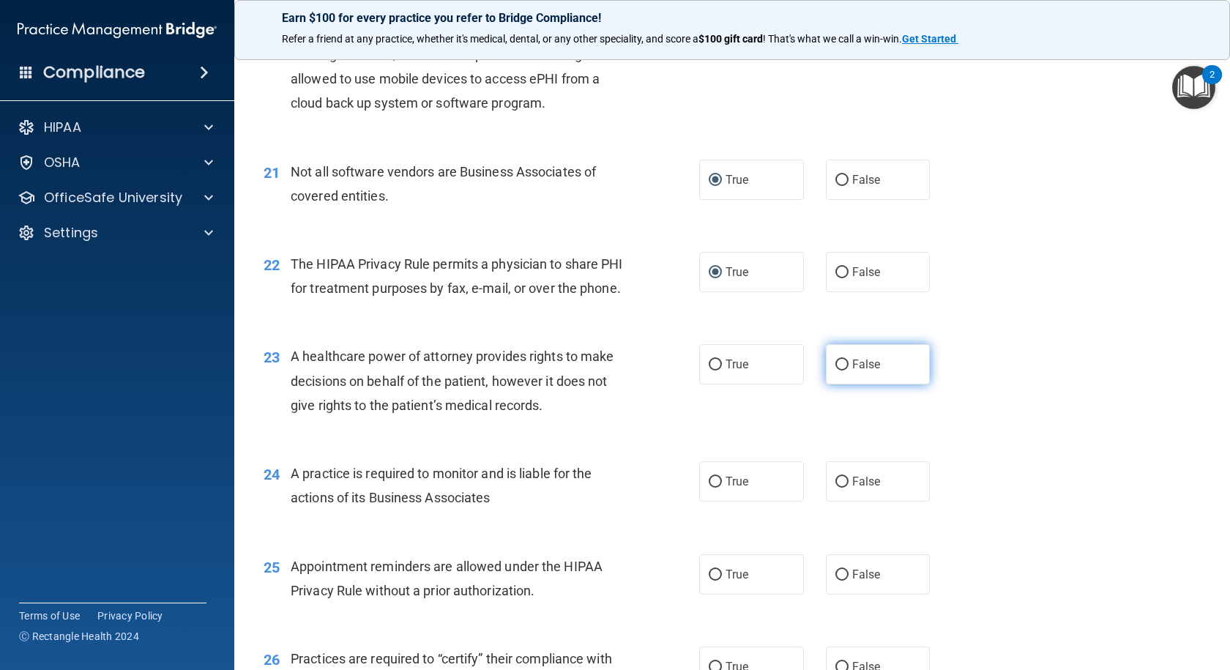
click at [835, 370] on input "False" at bounding box center [841, 364] width 13 height 11
radio input "true"
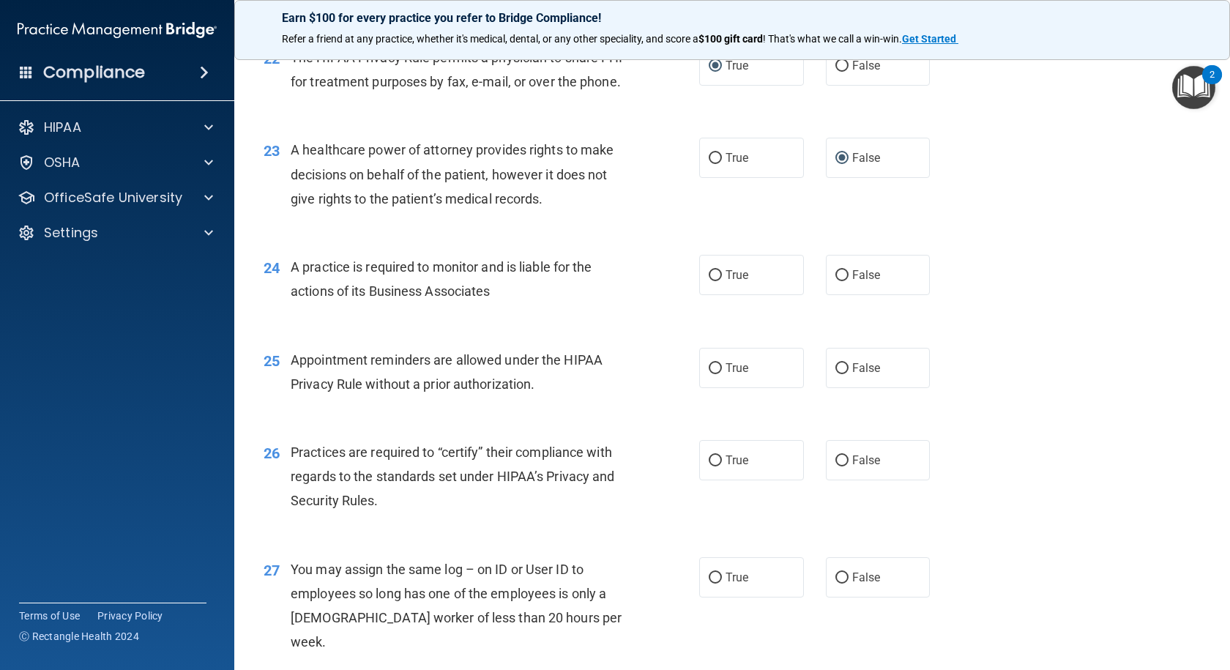
scroll to position [2635, 0]
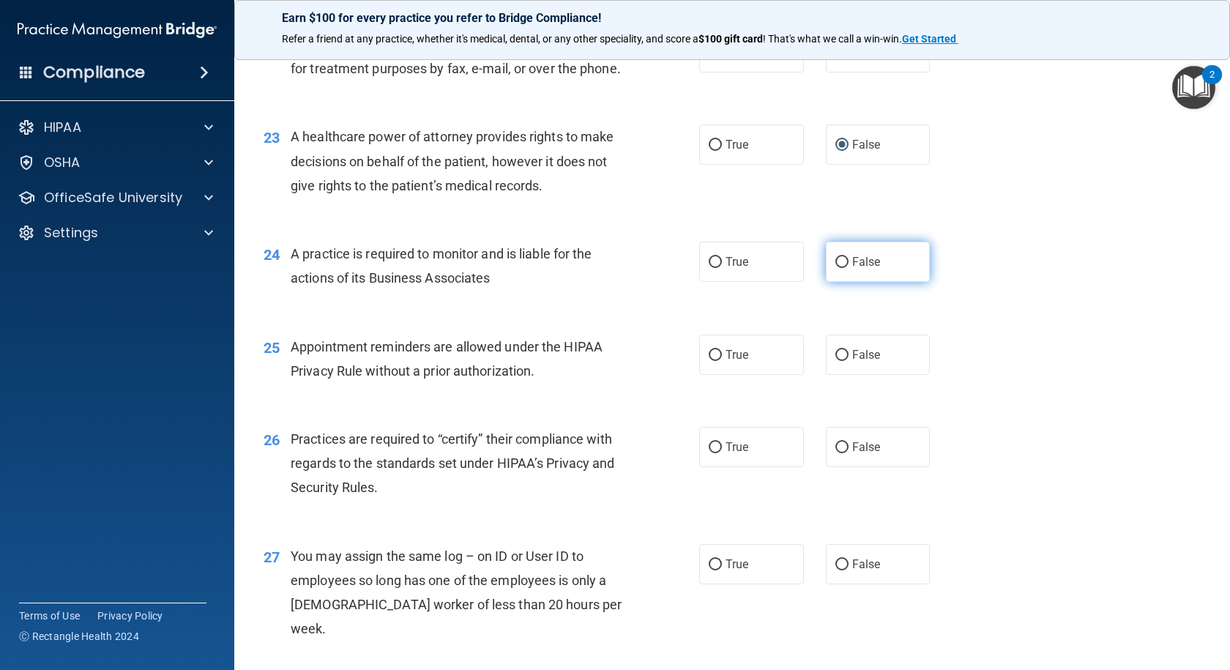
click at [837, 268] on input "False" at bounding box center [841, 262] width 13 height 11
radio input "true"
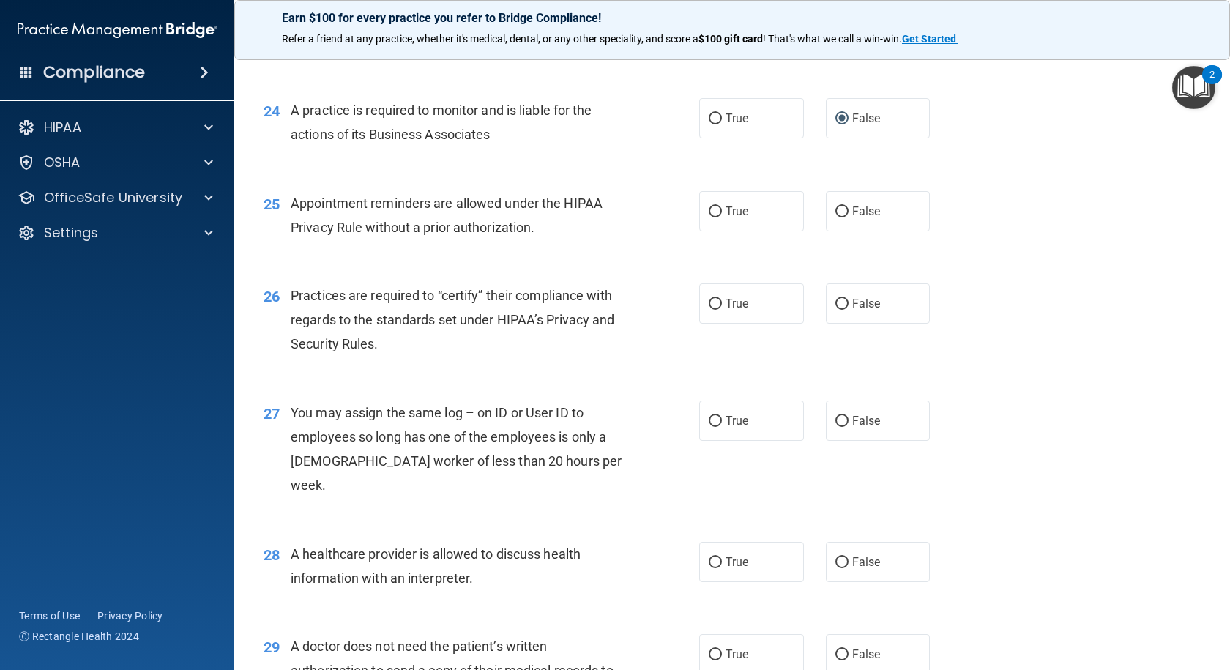
scroll to position [2781, 0]
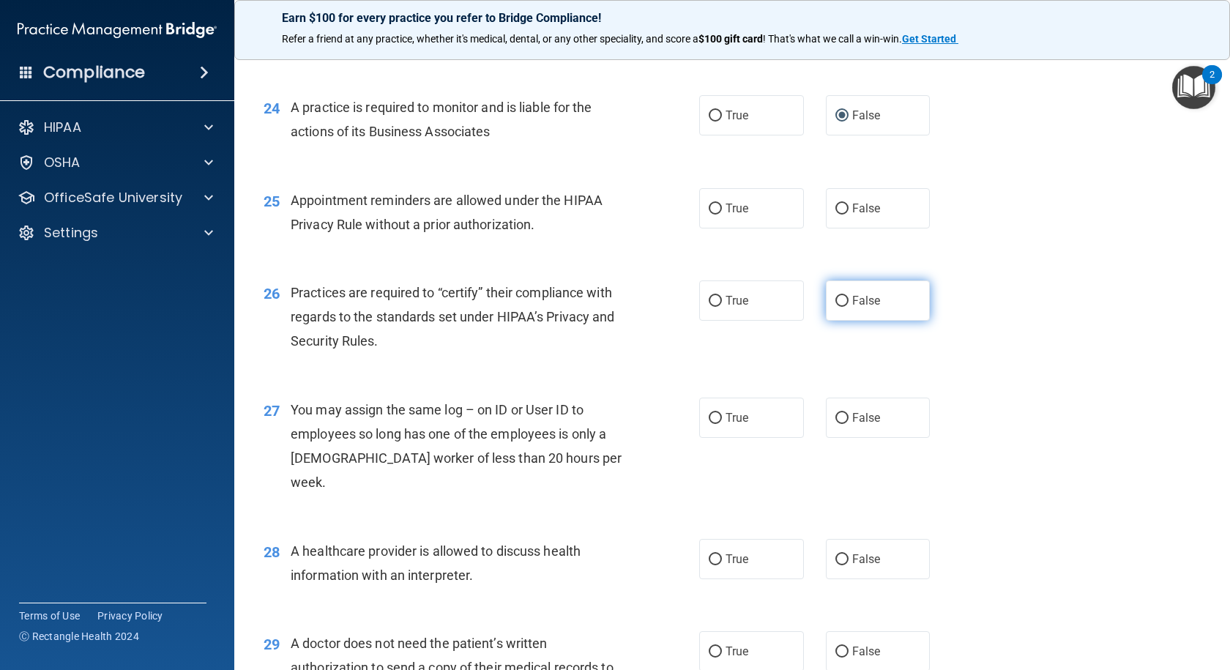
click at [835, 307] on input "False" at bounding box center [841, 301] width 13 height 11
radio input "true"
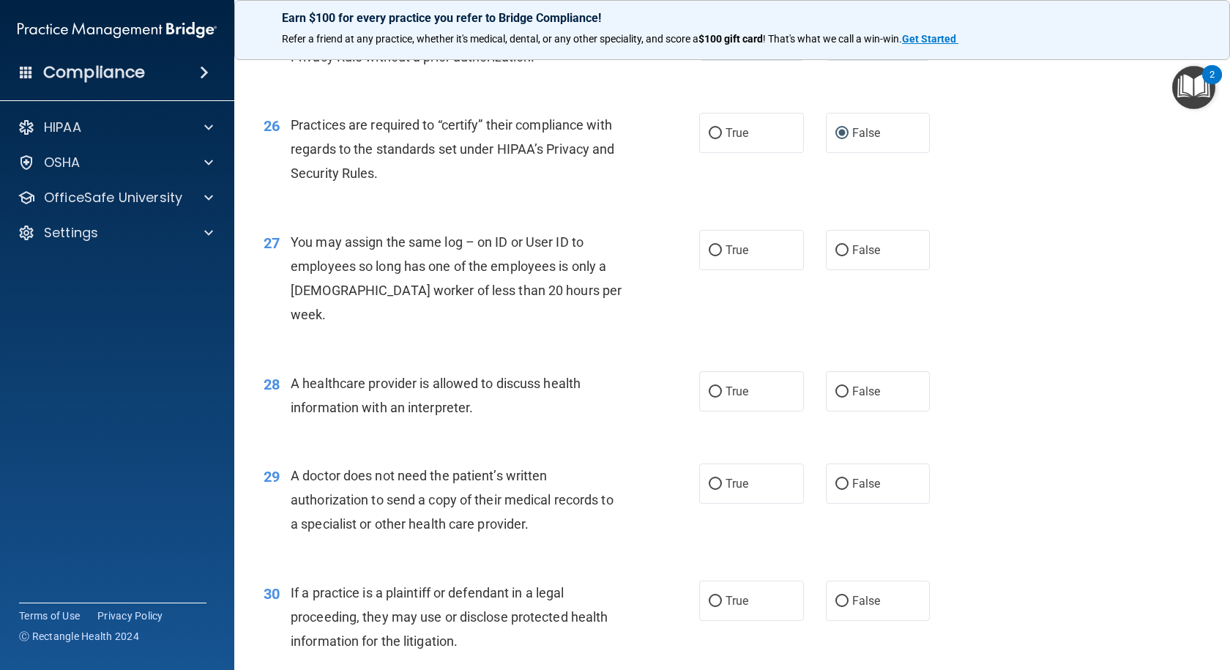
scroll to position [3001, 0]
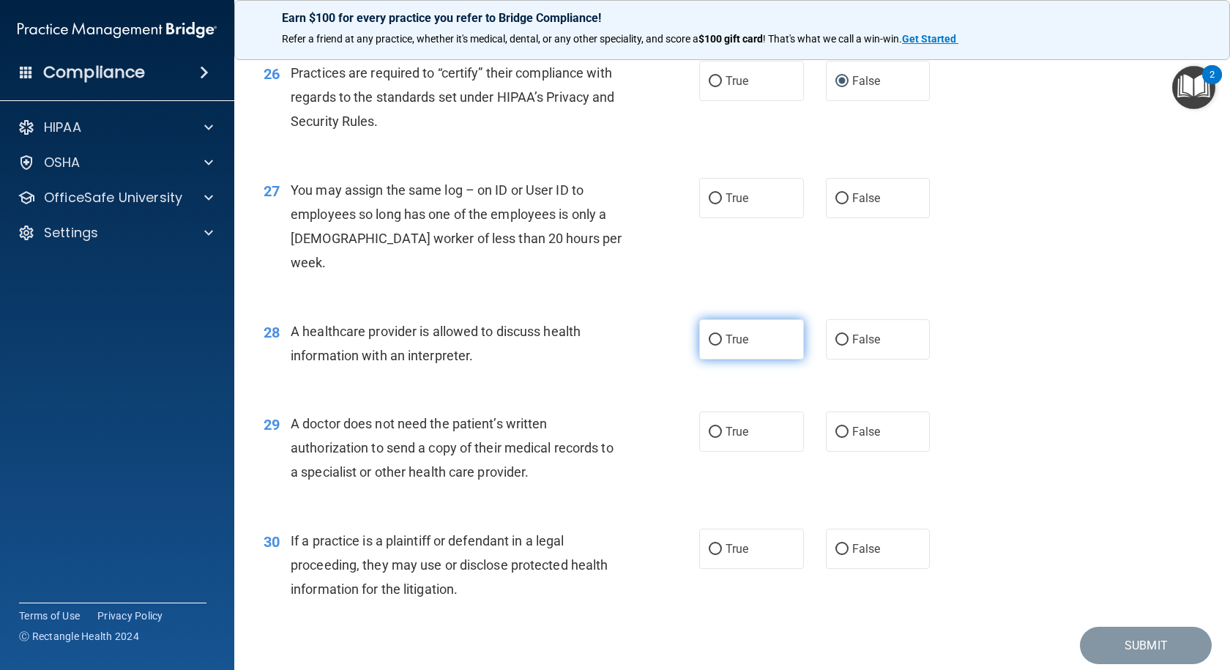
click at [708, 336] on input "True" at bounding box center [714, 339] width 13 height 11
radio input "true"
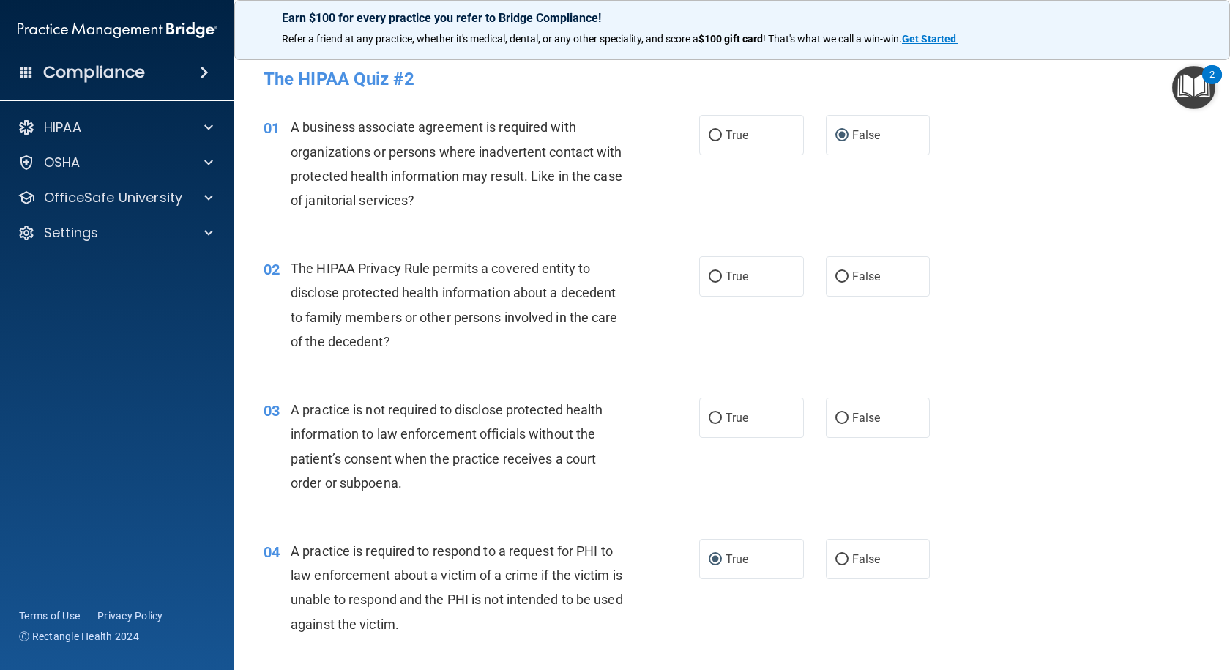
scroll to position [0, 0]
click at [836, 419] on input "False" at bounding box center [841, 419] width 13 height 11
radio input "true"
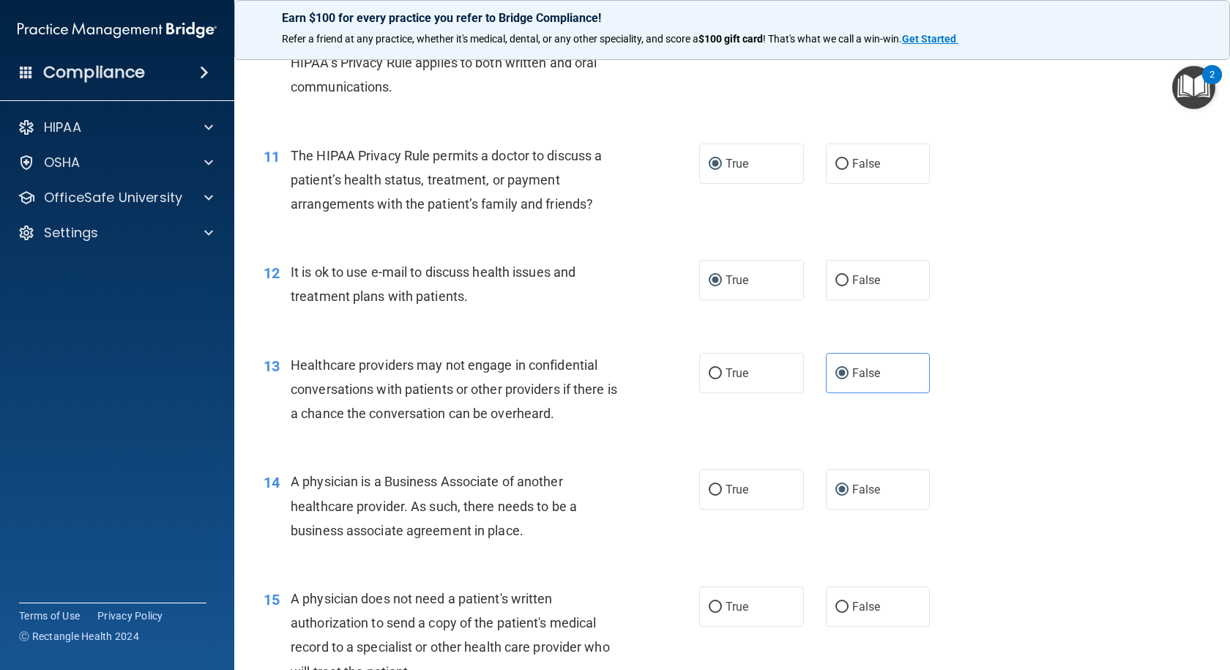
scroll to position [1537, 0]
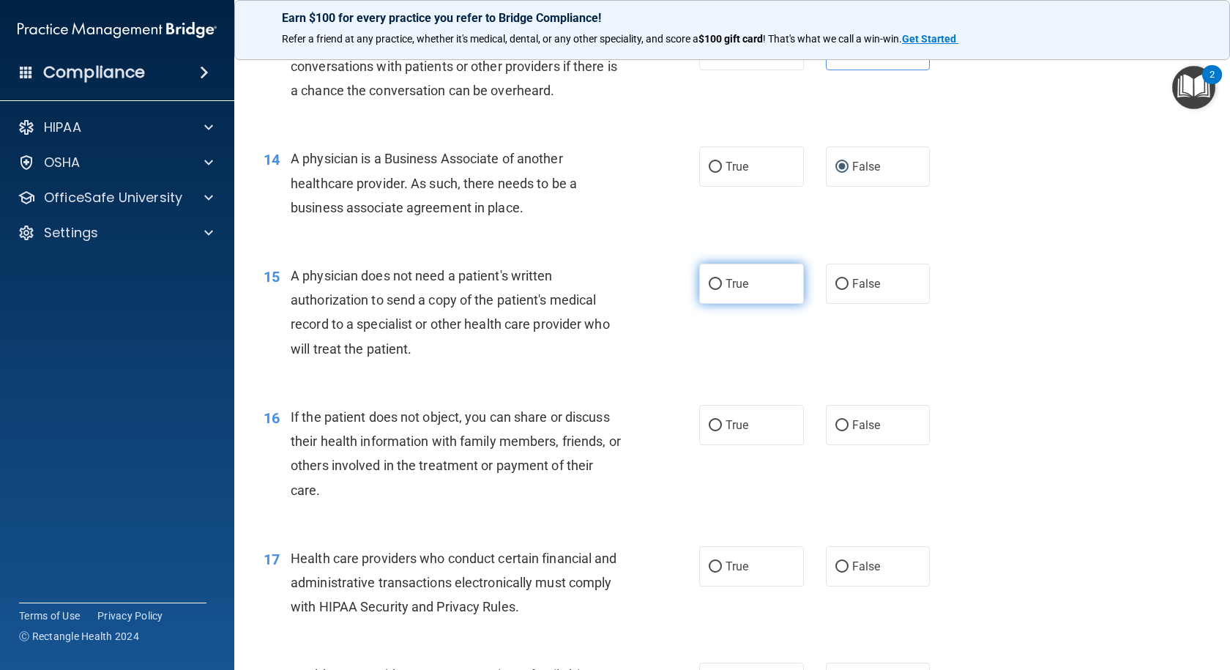
click at [711, 280] on input "True" at bounding box center [714, 284] width 13 height 11
radio input "true"
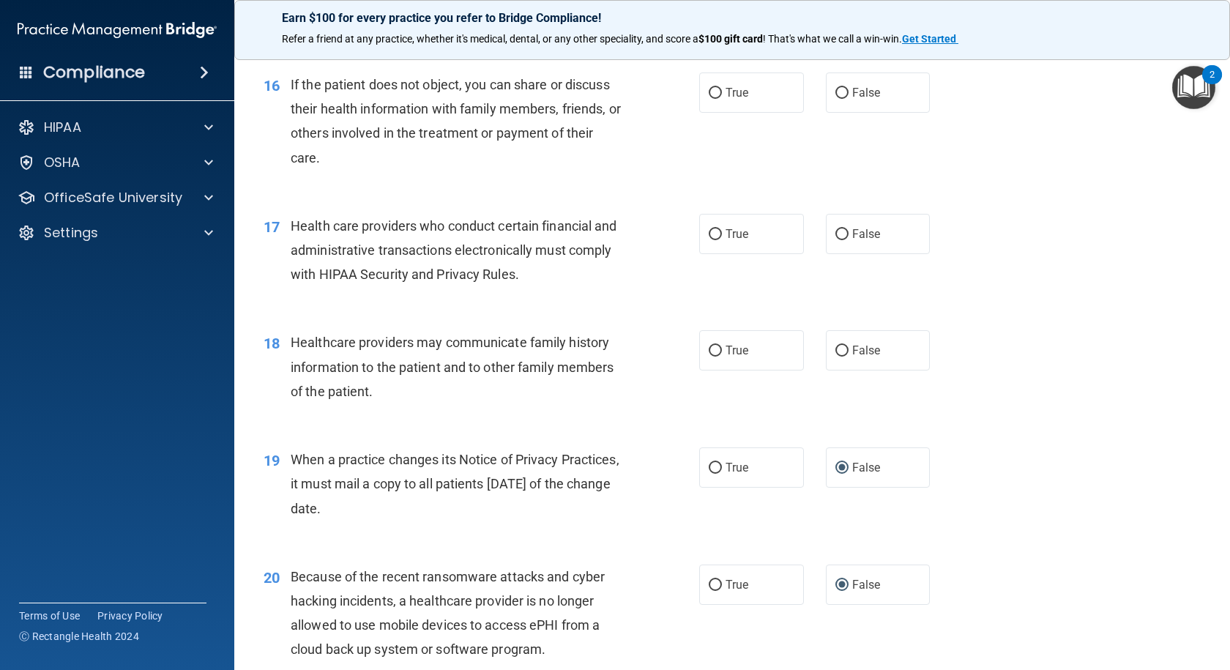
scroll to position [1903, 0]
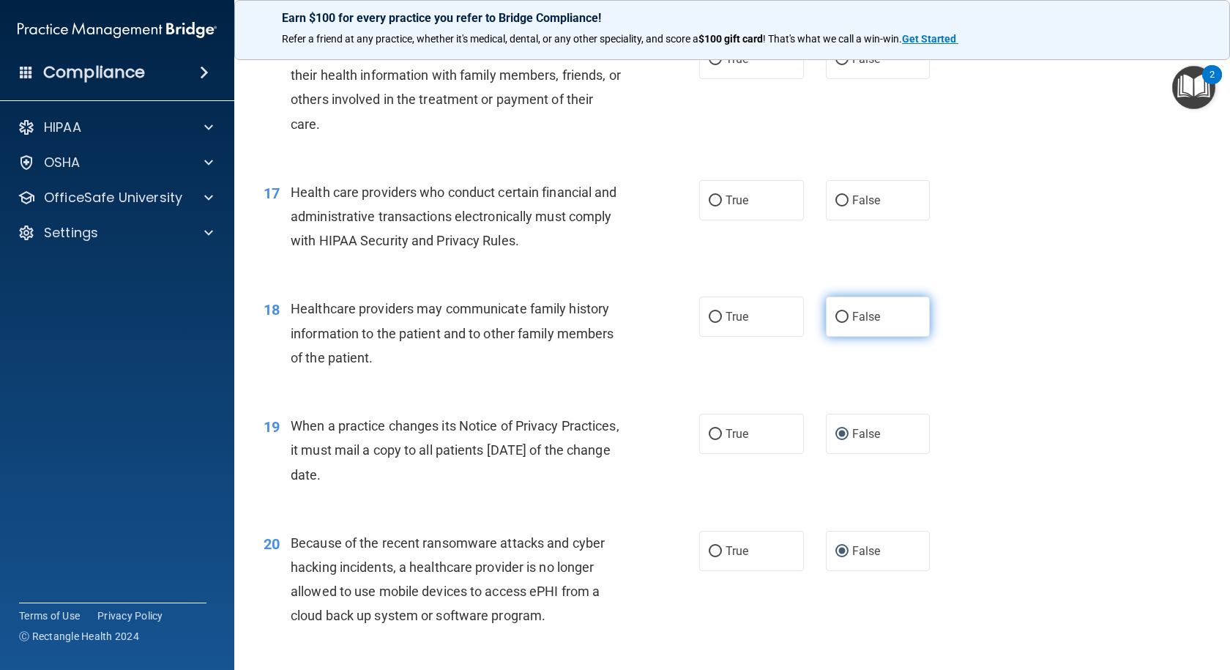
click at [835, 313] on input "False" at bounding box center [841, 317] width 13 height 11
radio input "true"
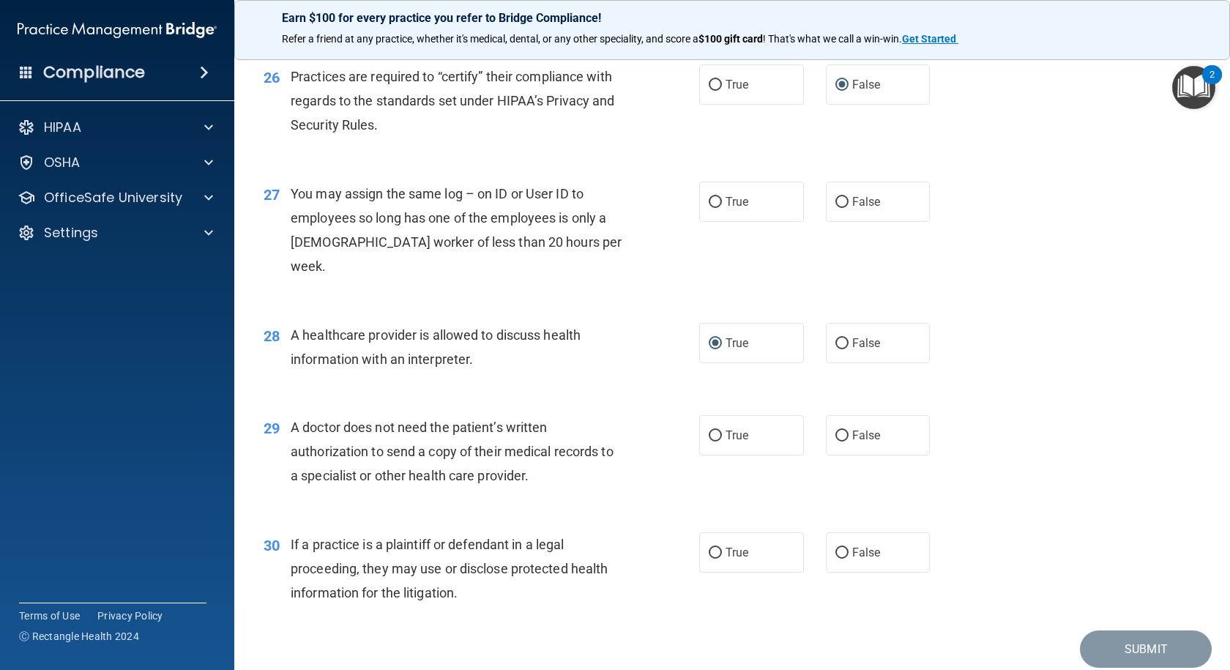
scroll to position [3053, 0]
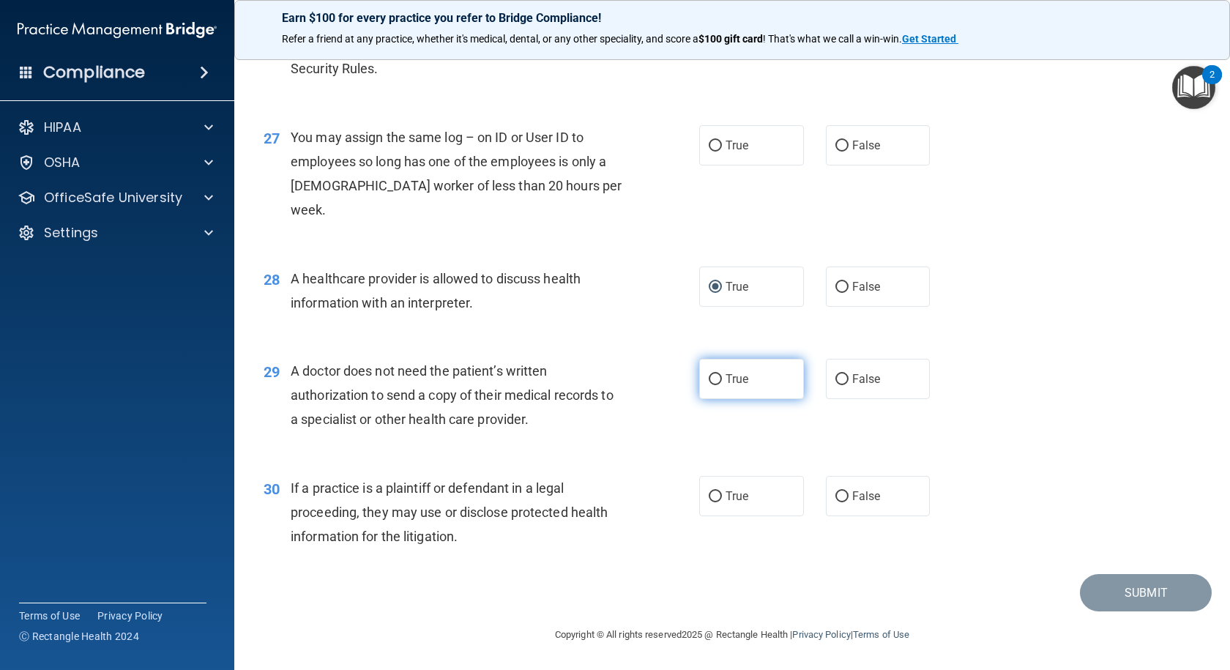
click at [714, 375] on input "True" at bounding box center [714, 379] width 13 height 11
radio input "true"
click at [714, 495] on input "True" at bounding box center [714, 496] width 13 height 11
radio input "true"
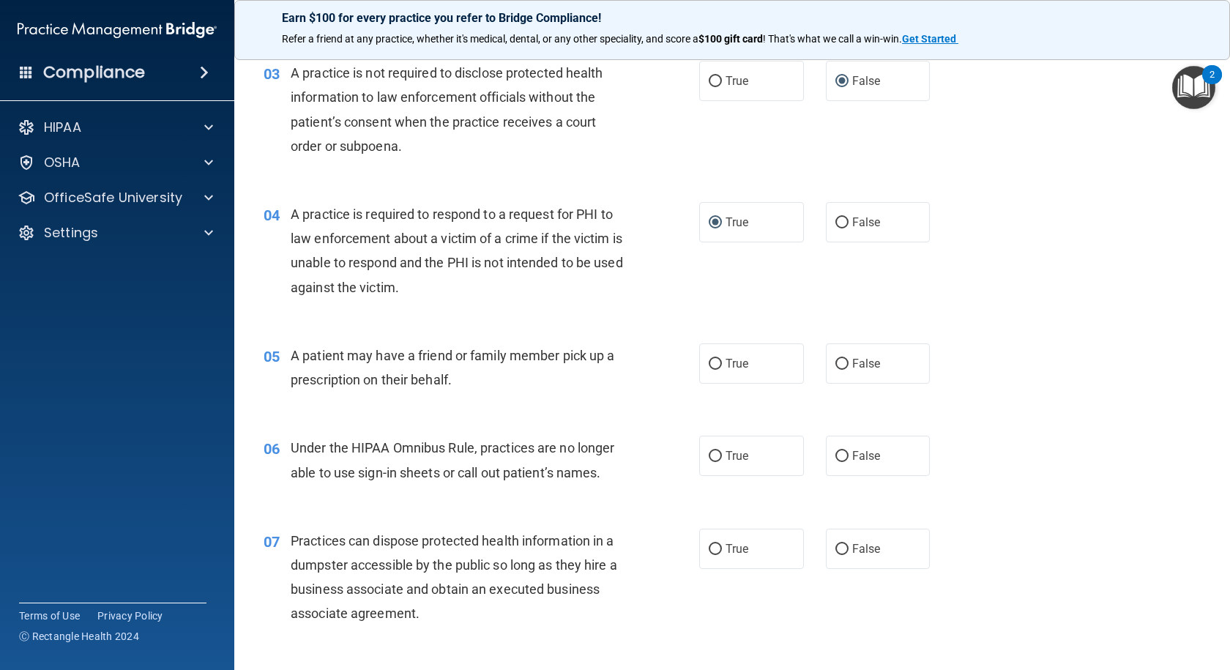
scroll to position [419, 0]
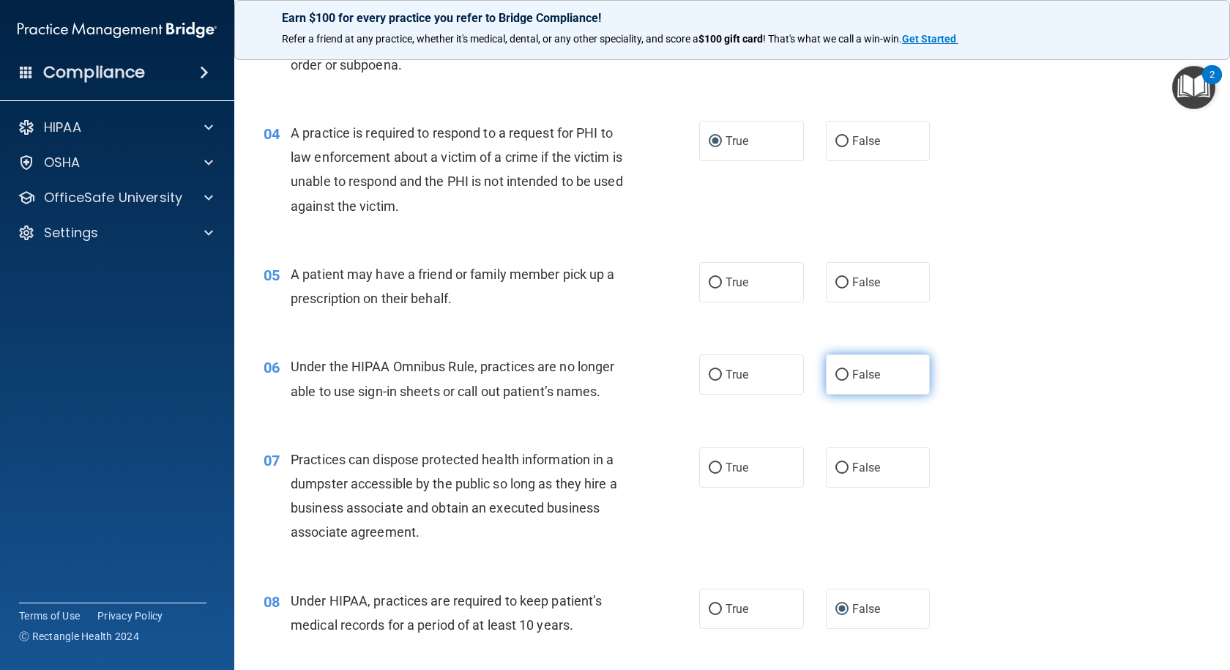
click at [835, 373] on input "False" at bounding box center [841, 375] width 13 height 11
radio input "true"
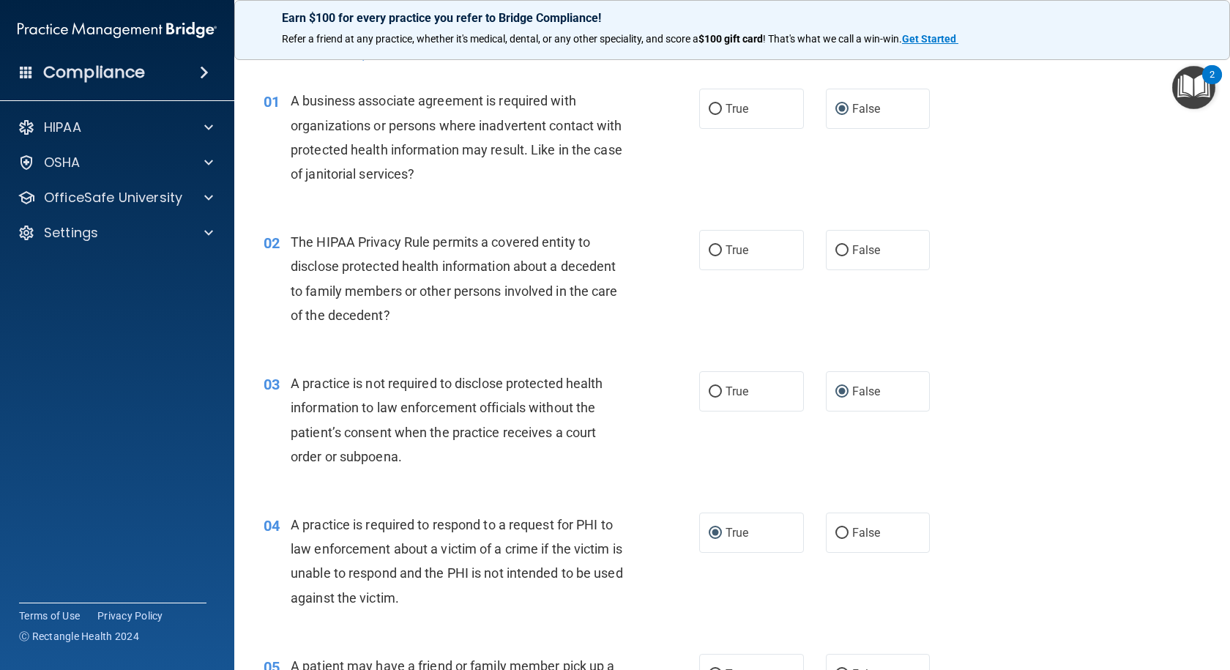
scroll to position [0, 0]
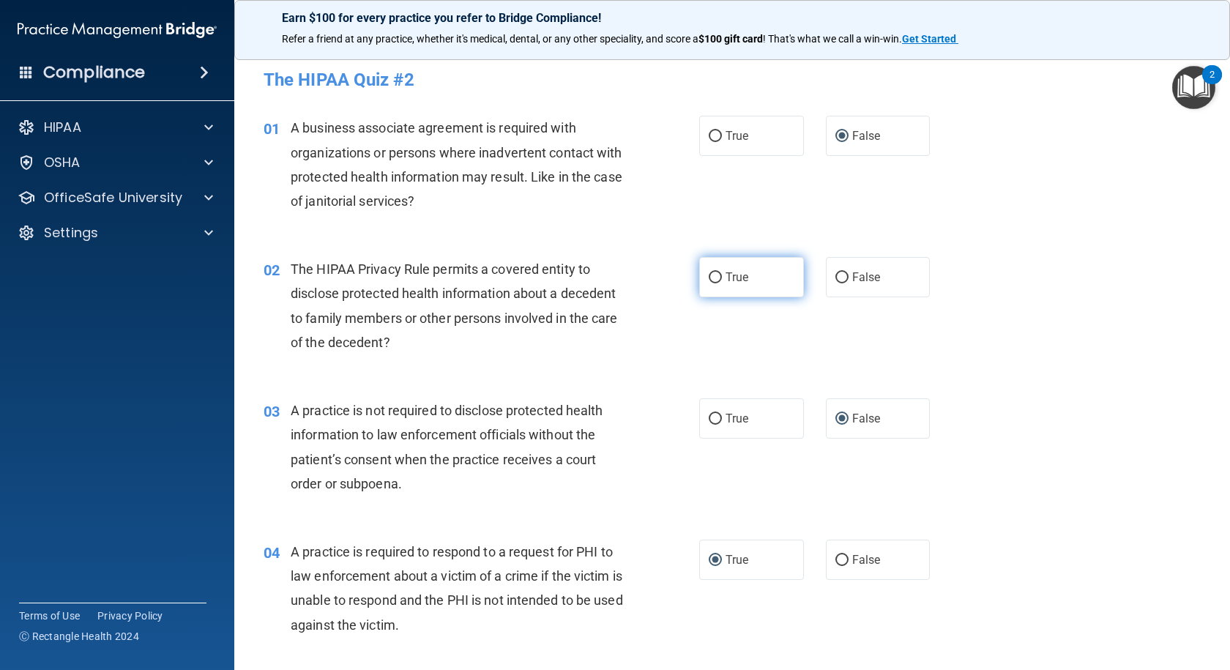
click at [708, 275] on input "True" at bounding box center [714, 277] width 13 height 11
radio input "true"
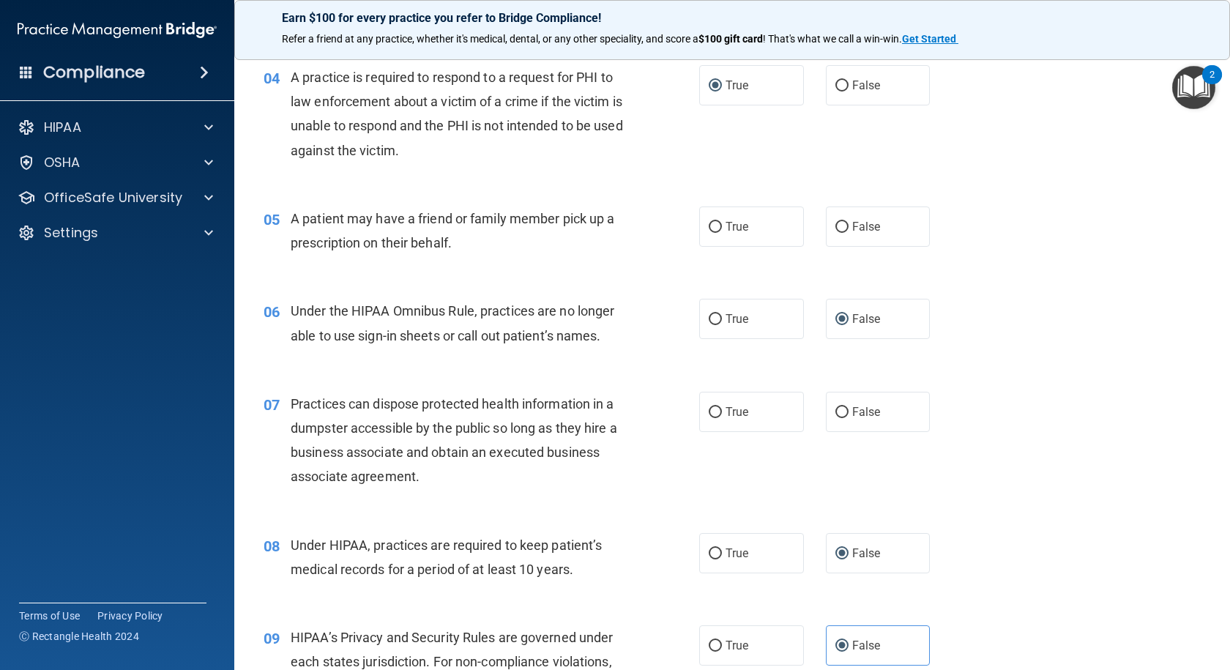
scroll to position [512, 0]
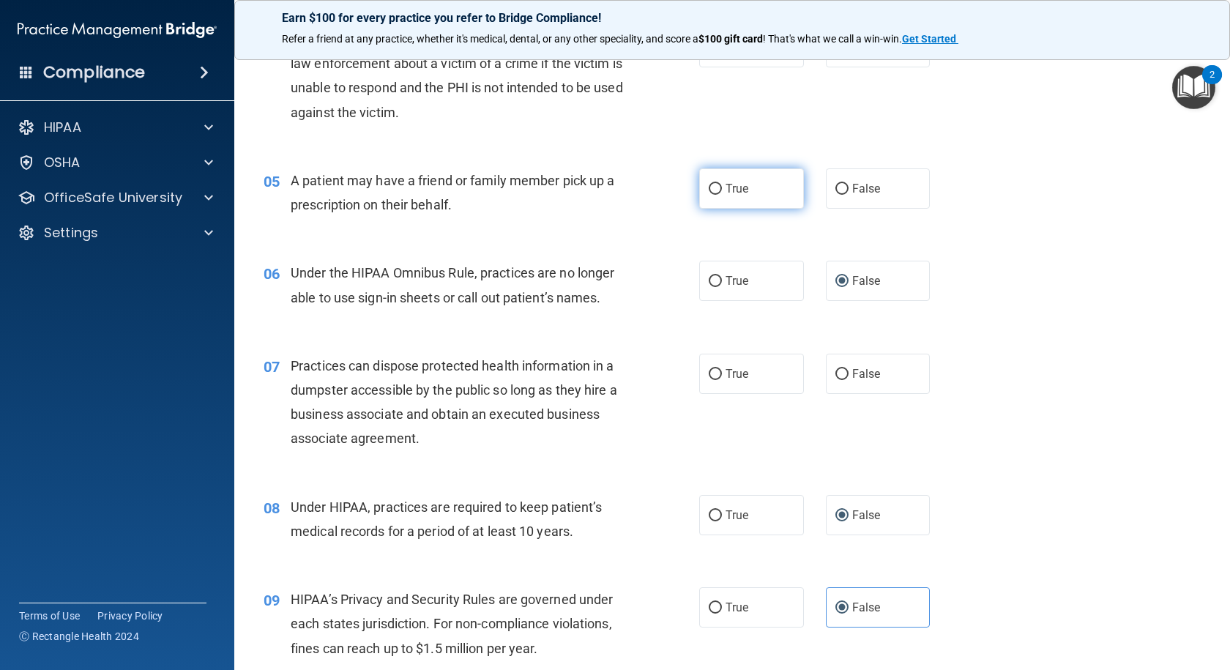
click at [699, 187] on label "True" at bounding box center [751, 188] width 105 height 40
click at [708, 187] on input "True" at bounding box center [714, 189] width 13 height 11
radio input "true"
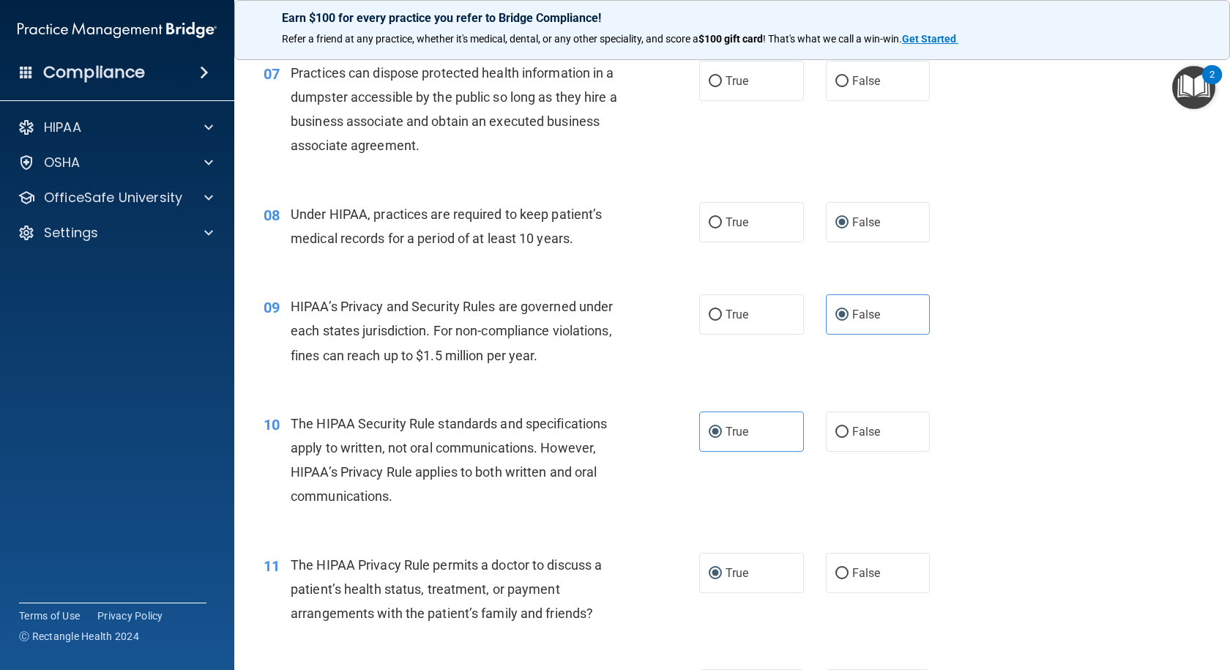
scroll to position [732, 0]
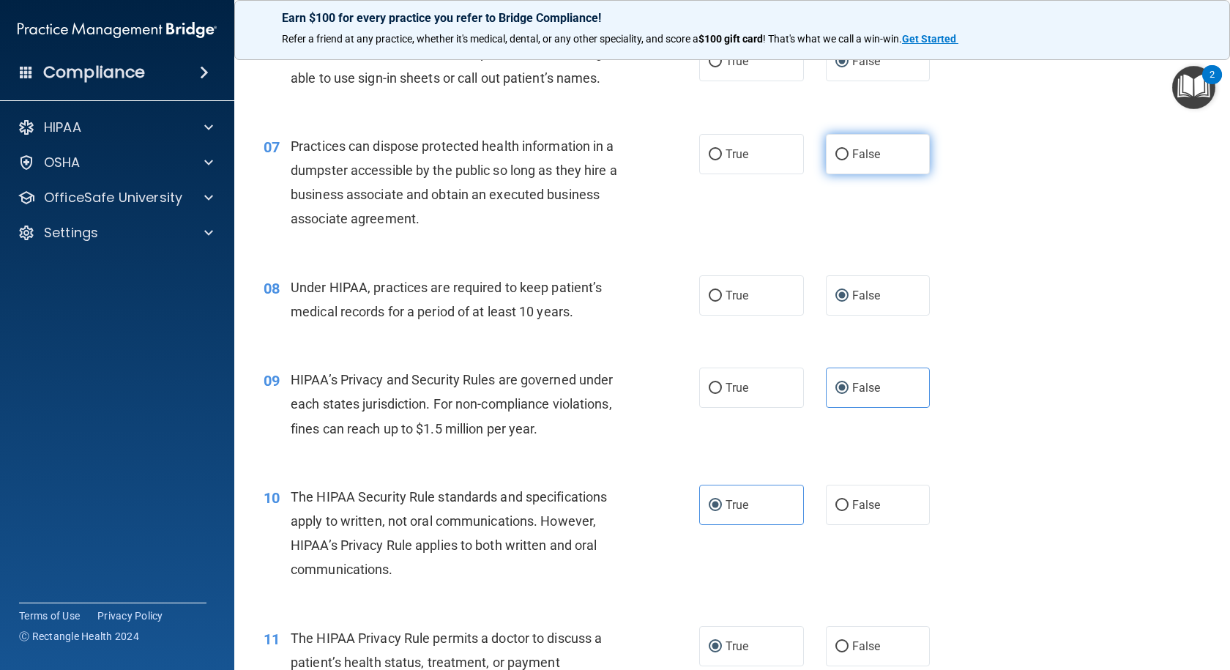
click at [835, 152] on input "False" at bounding box center [841, 154] width 13 height 11
radio input "true"
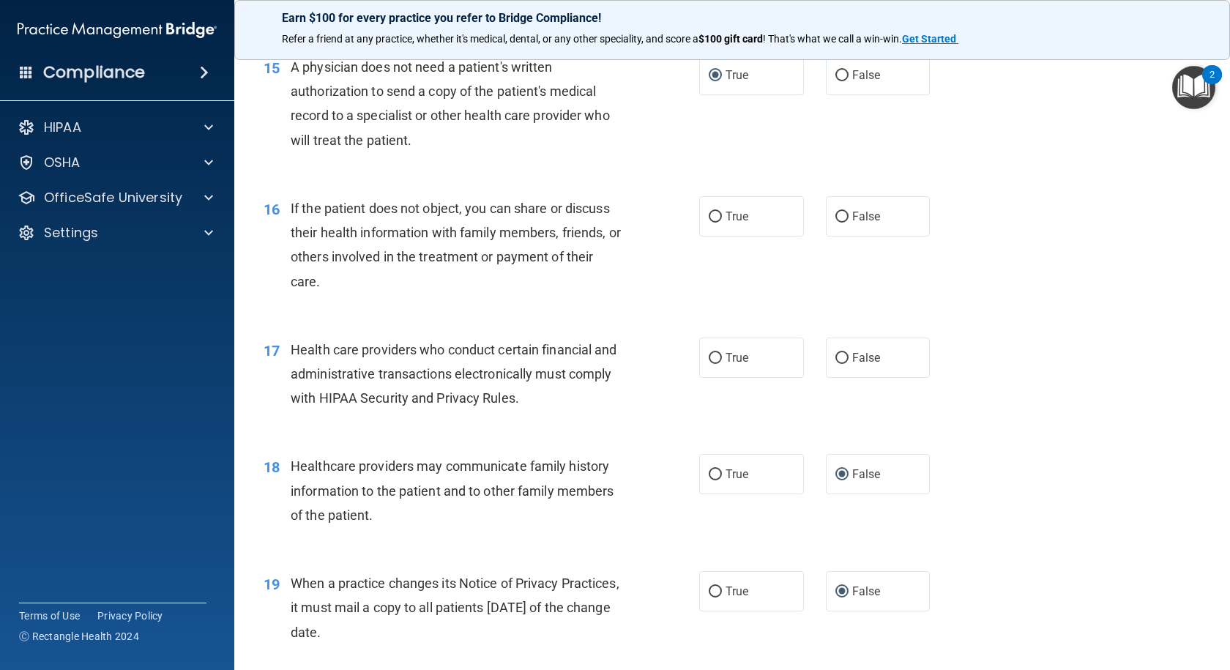
scroll to position [1757, 0]
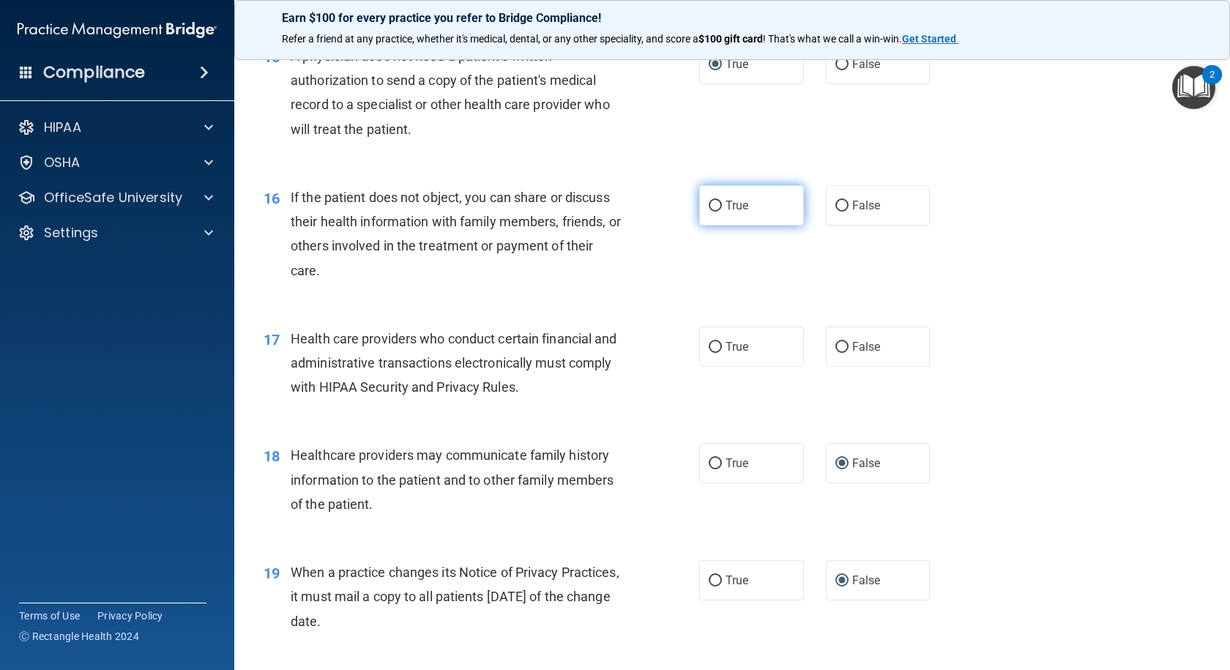
click at [708, 203] on input "True" at bounding box center [714, 206] width 13 height 11
radio input "true"
click at [711, 345] on input "True" at bounding box center [714, 347] width 13 height 11
radio input "true"
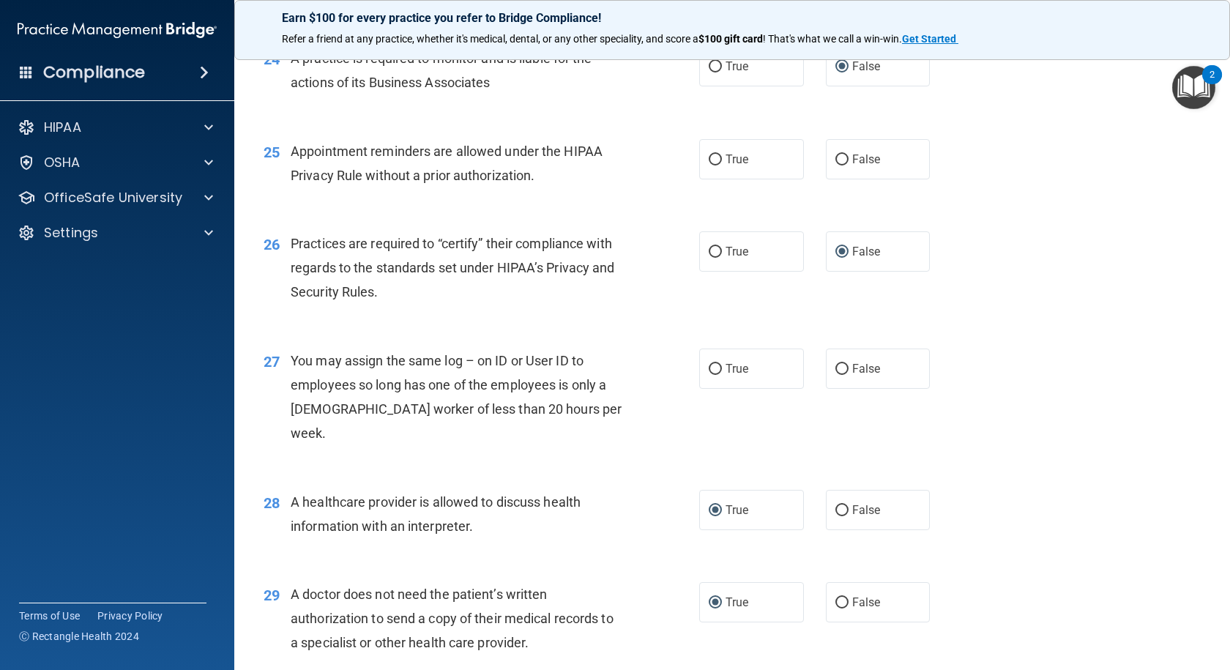
scroll to position [2854, 0]
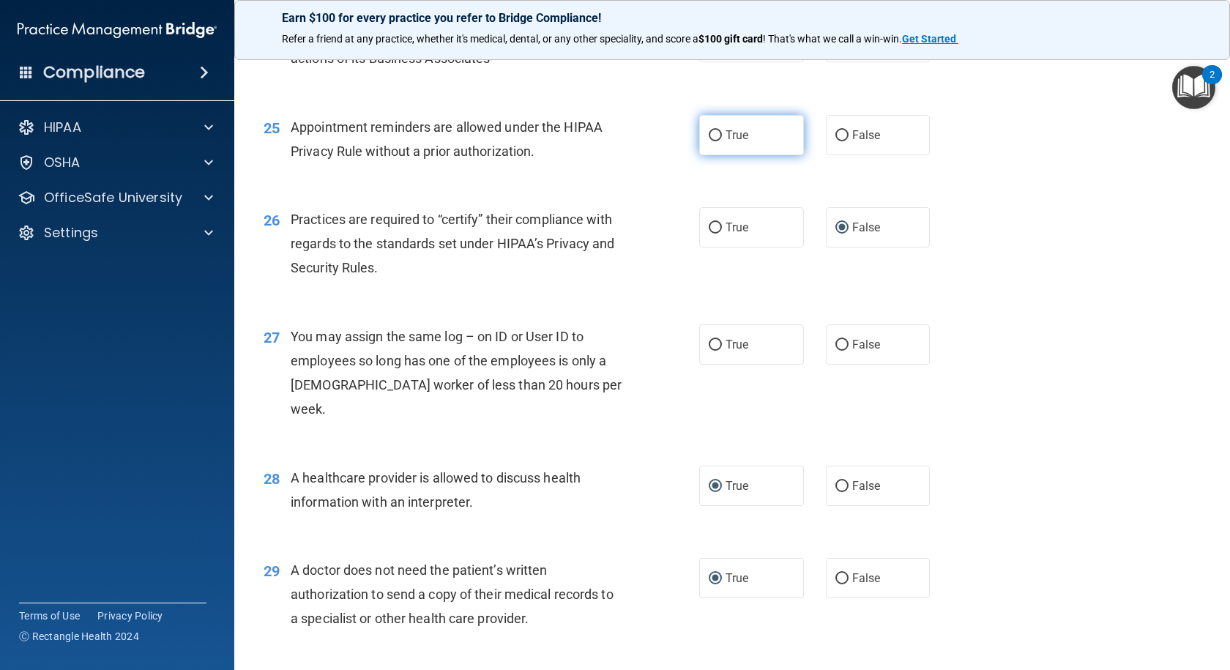
click at [708, 141] on input "True" at bounding box center [714, 135] width 13 height 11
radio input "true"
click at [827, 364] on label "False" at bounding box center [878, 344] width 105 height 40
click at [835, 351] on input "False" at bounding box center [841, 345] width 13 height 11
radio input "true"
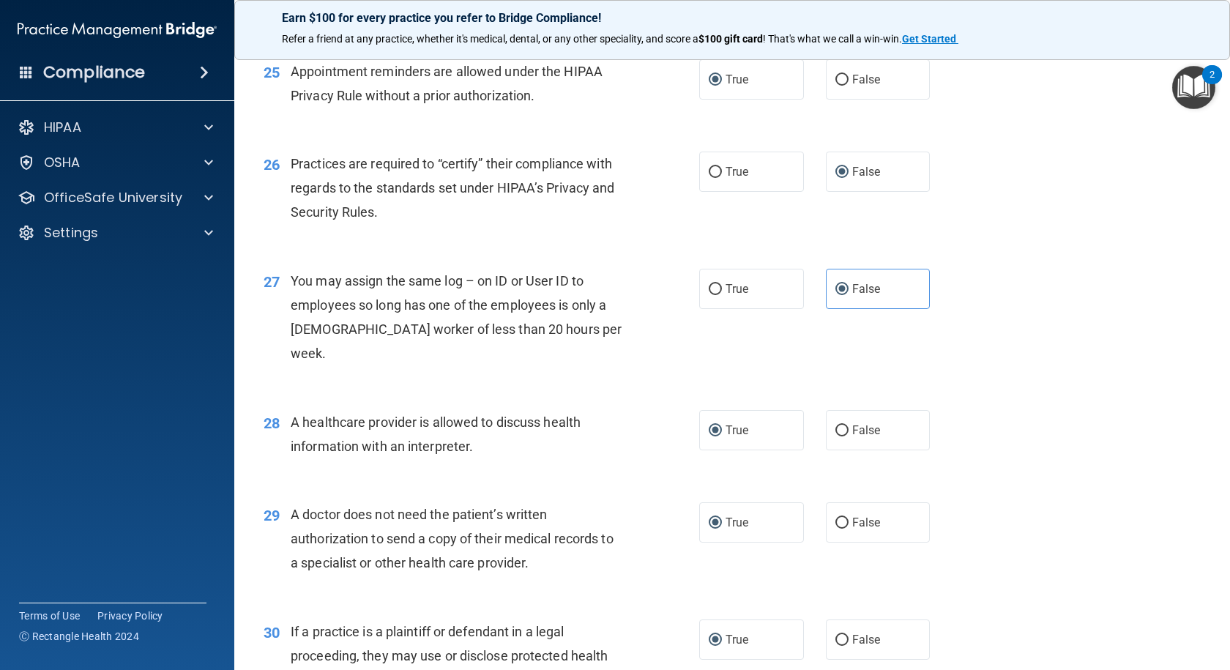
scroll to position [3053, 0]
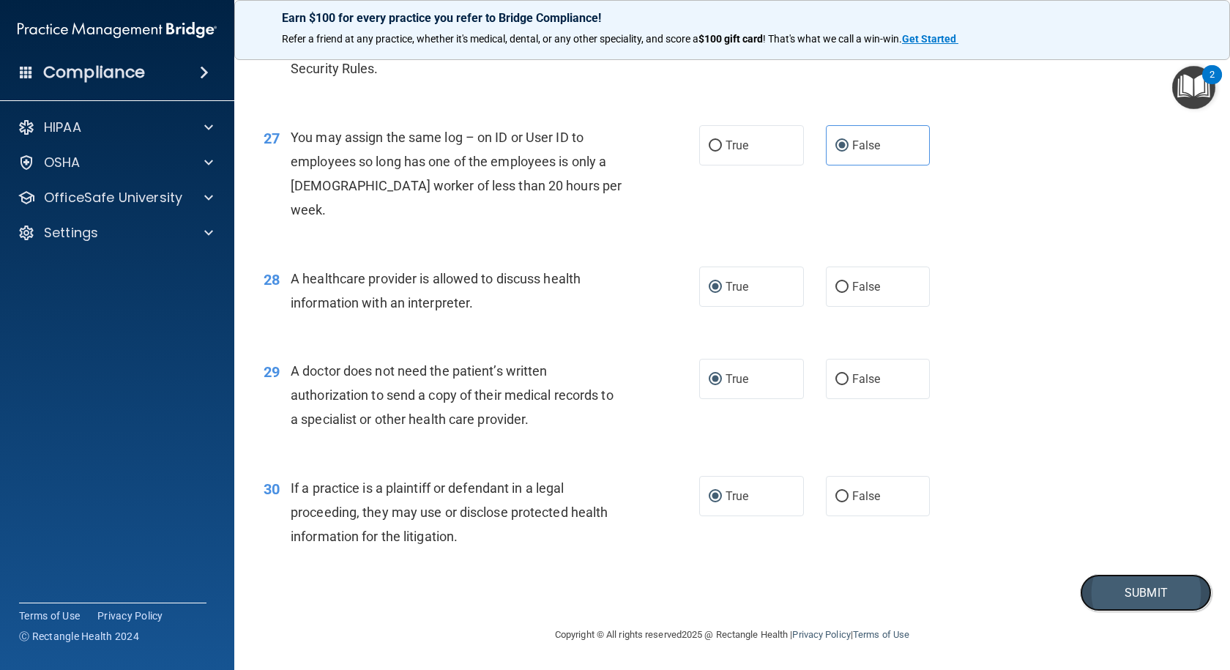
click at [1132, 583] on button "Submit" at bounding box center [1146, 592] width 132 height 37
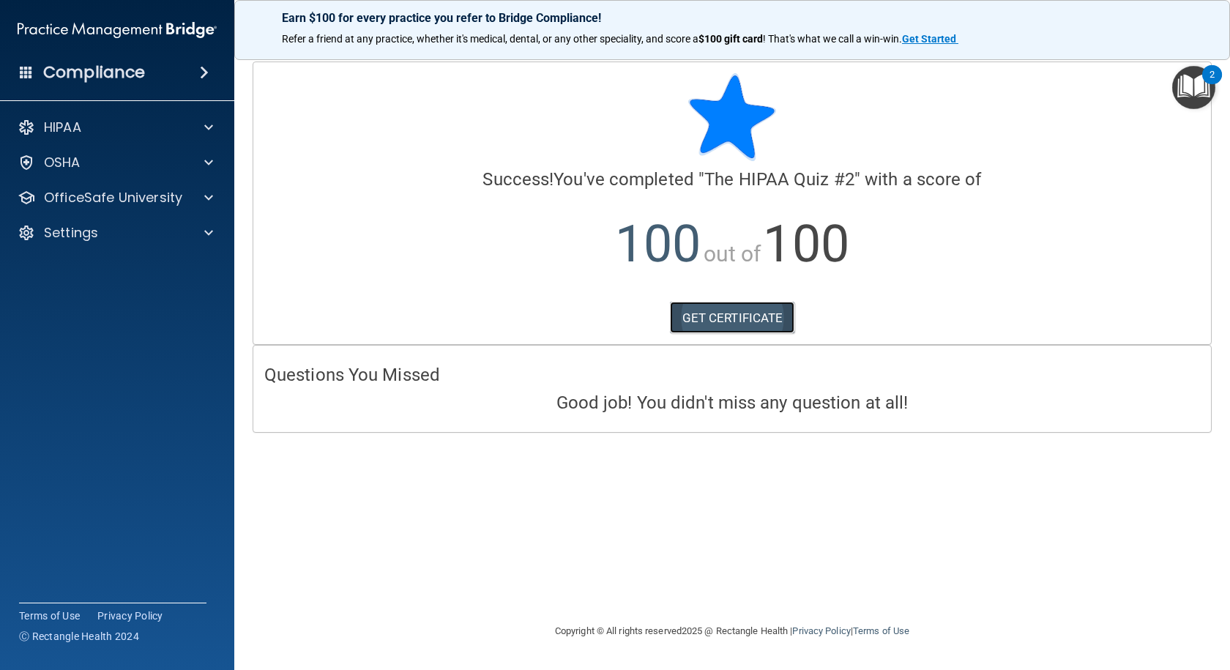
click at [728, 313] on link "GET CERTIFICATE" at bounding box center [732, 318] width 125 height 32
click at [186, 190] on div "OfficeSafe University" at bounding box center [98, 198] width 182 height 18
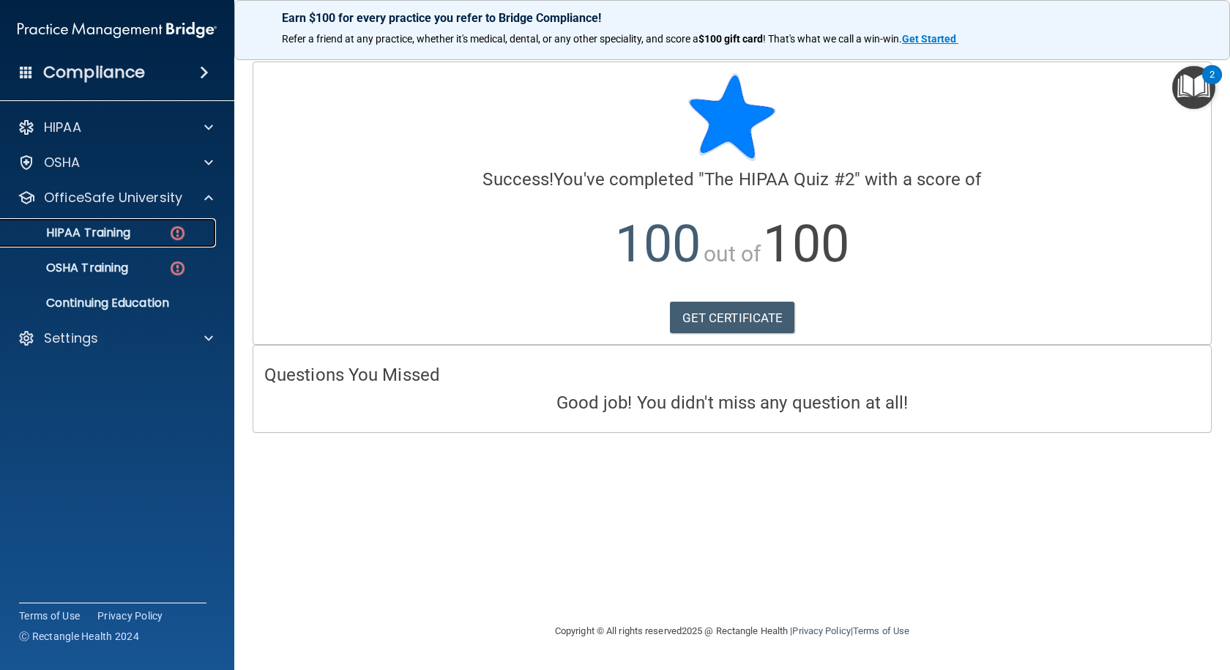
click at [159, 226] on div "HIPAA Training" at bounding box center [110, 232] width 200 height 15
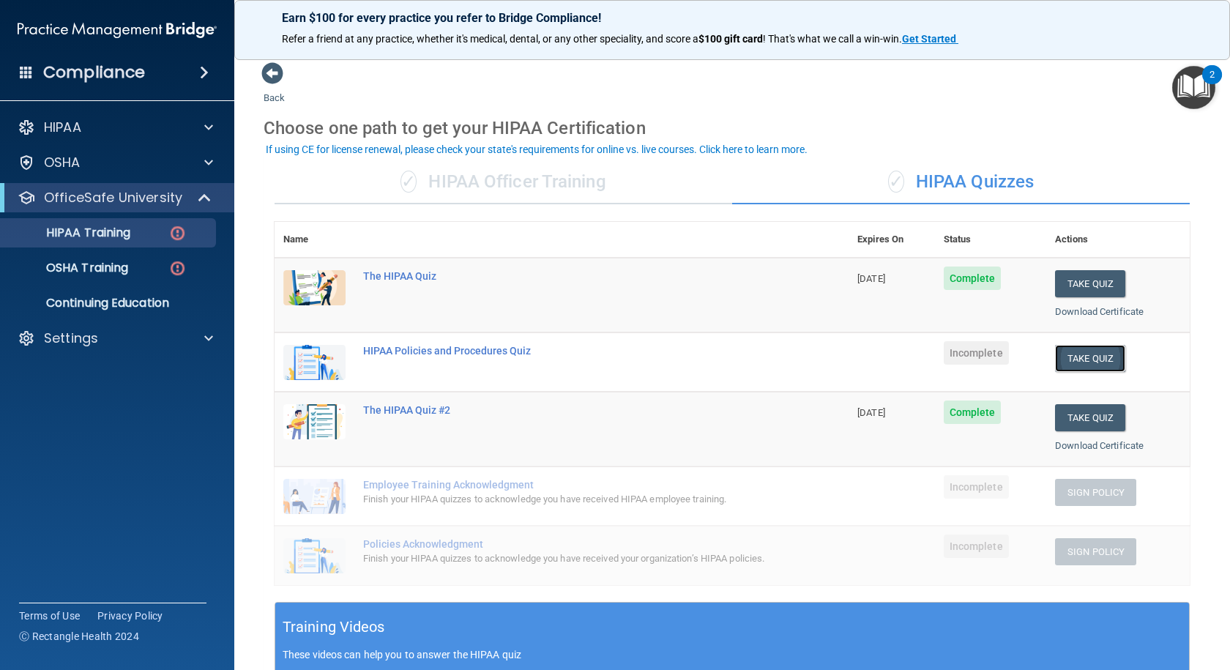
click at [1080, 360] on button "Take Quiz" at bounding box center [1090, 358] width 70 height 27
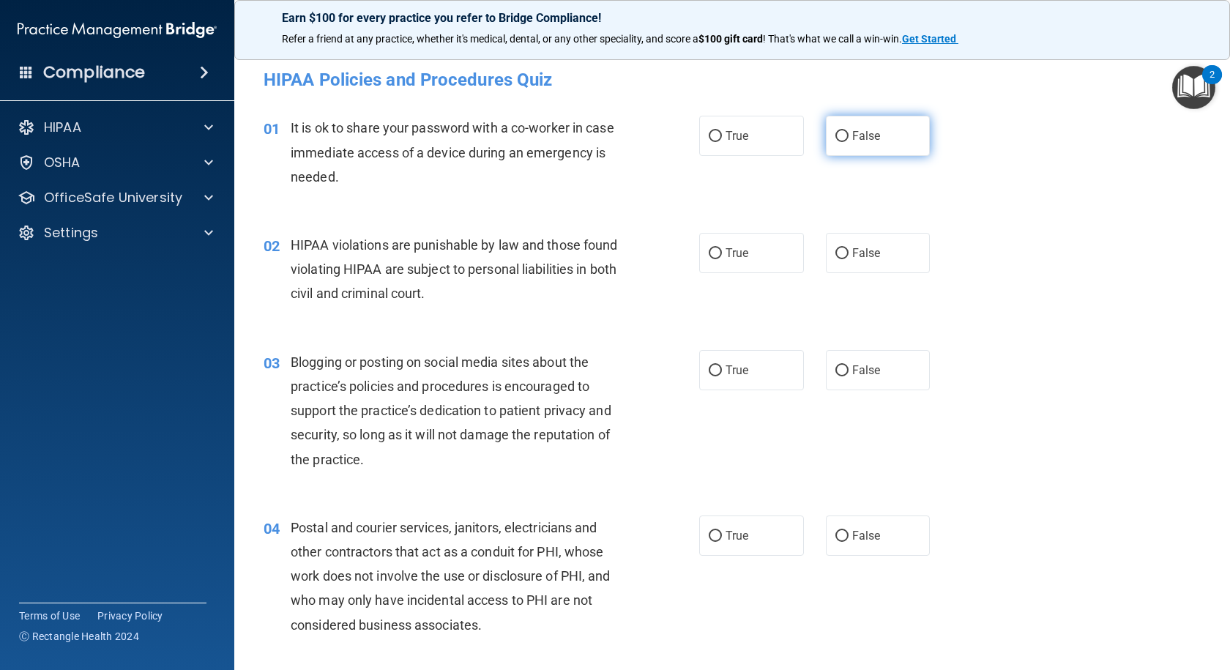
click at [837, 134] on input "False" at bounding box center [841, 136] width 13 height 11
radio input "true"
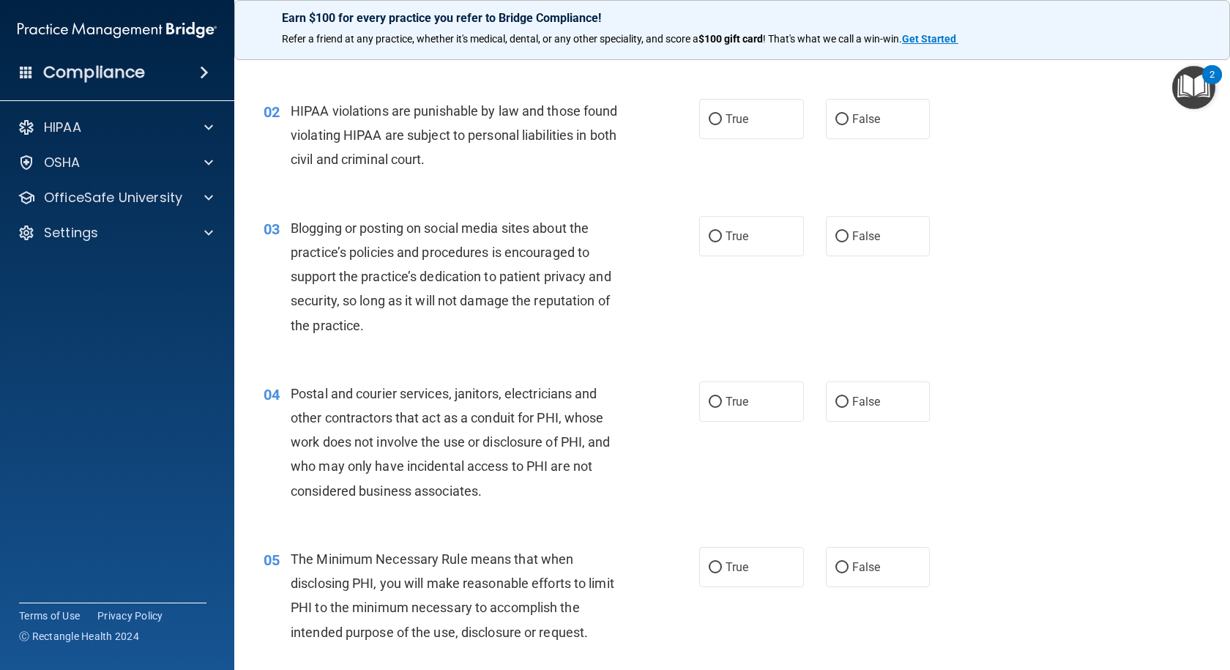
scroll to position [146, 0]
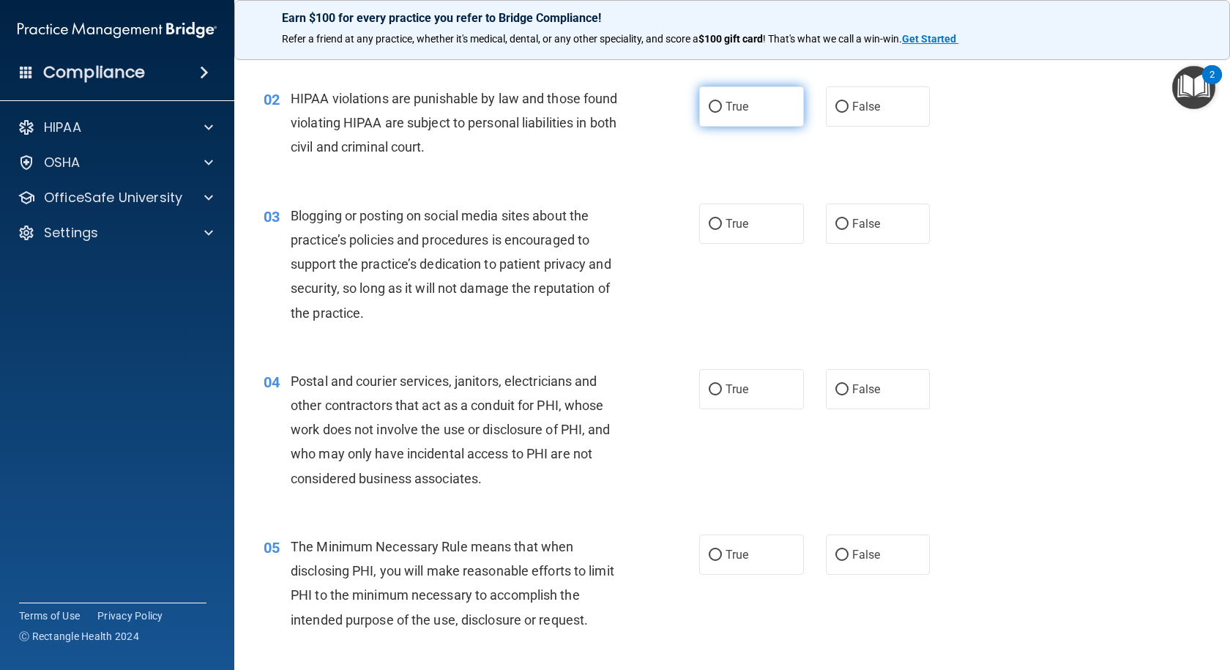
click at [708, 105] on input "True" at bounding box center [714, 107] width 13 height 11
radio input "true"
drag, startPoint x: 834, startPoint y: 220, endPoint x: 818, endPoint y: 238, distance: 23.8
click at [835, 221] on input "False" at bounding box center [841, 224] width 13 height 11
radio input "true"
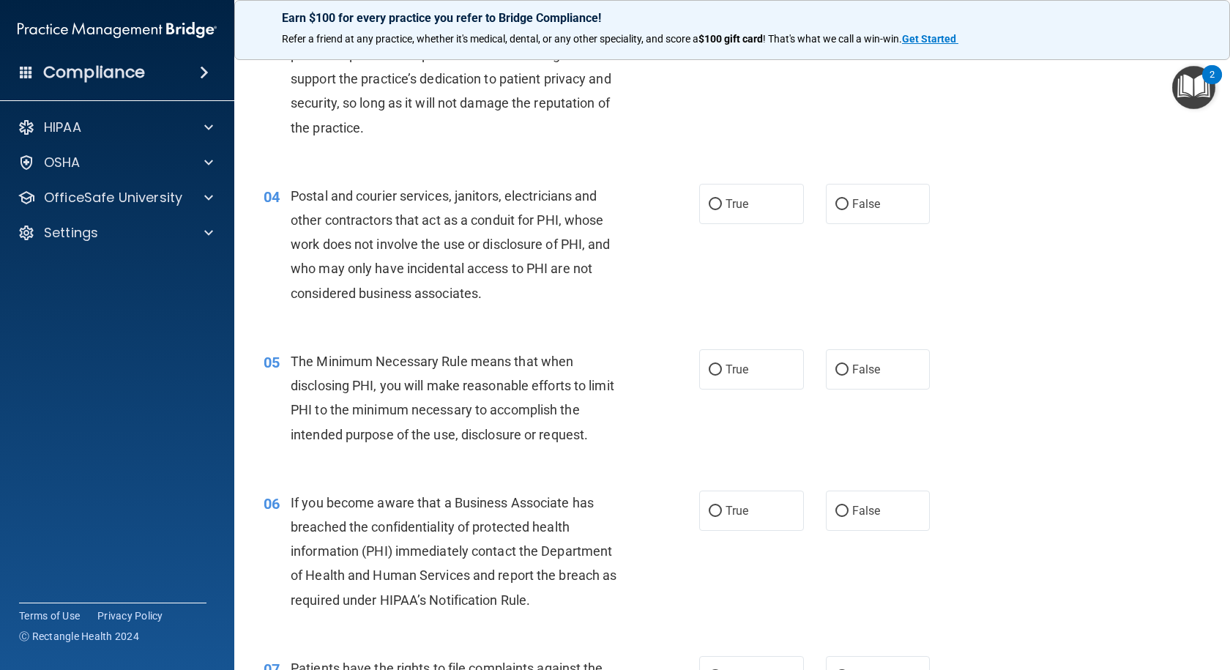
scroll to position [366, 0]
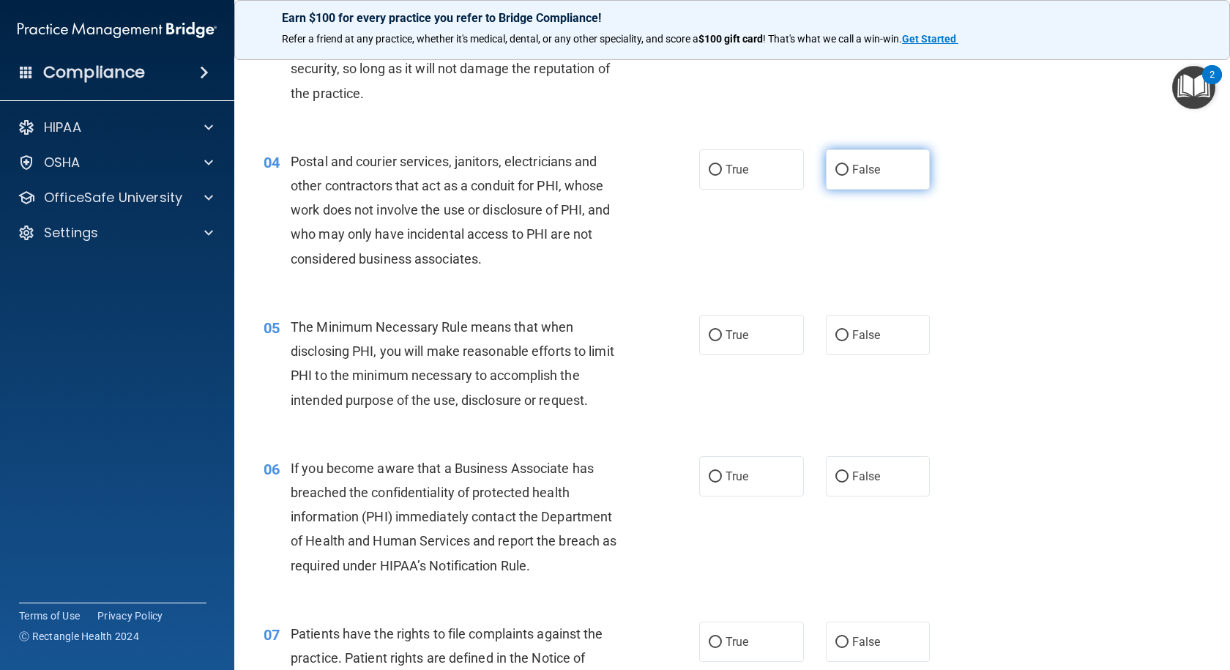
click at [835, 168] on input "False" at bounding box center [841, 170] width 13 height 11
radio input "true"
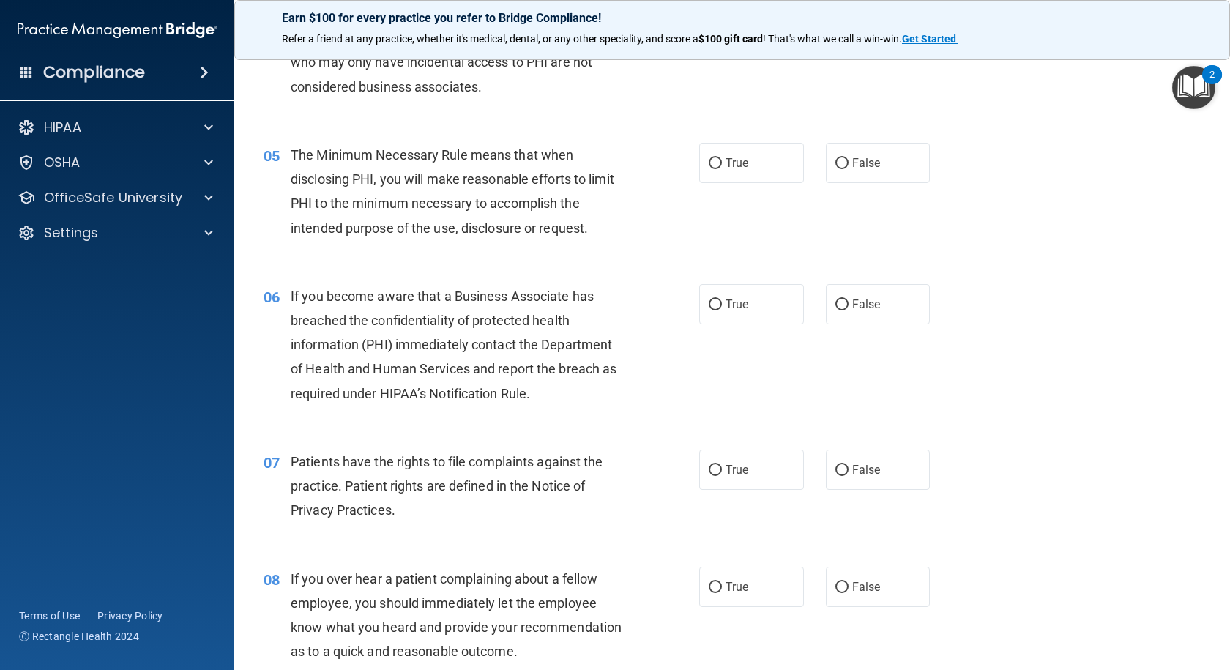
scroll to position [586, 0]
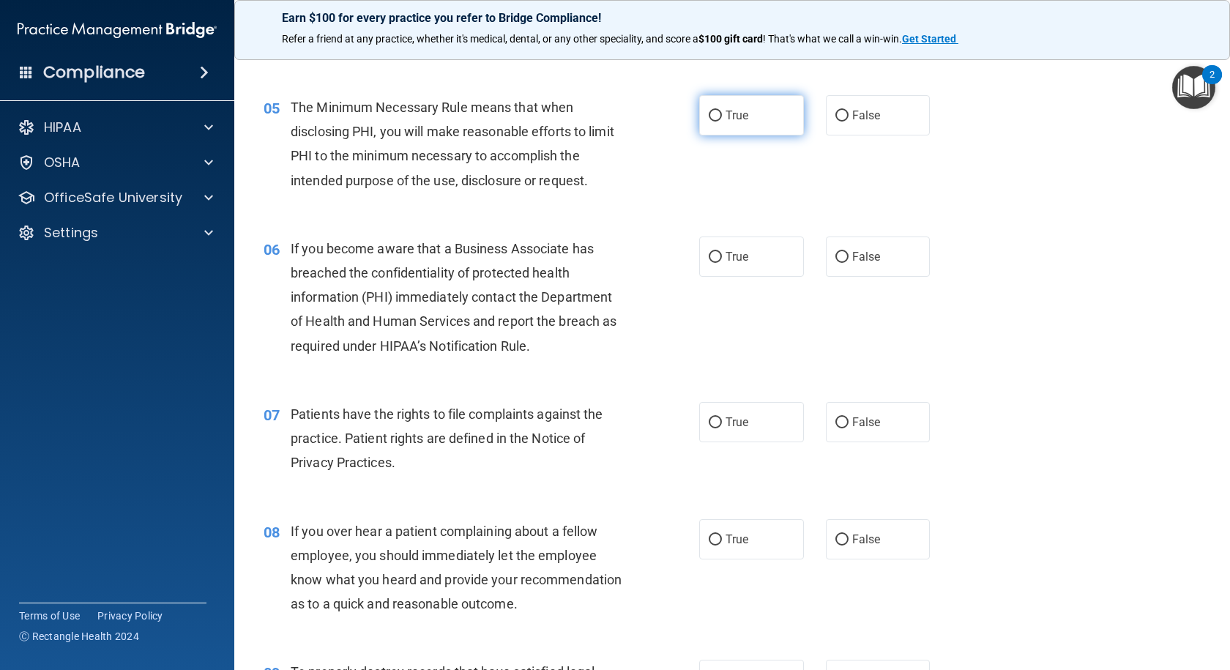
click at [713, 111] on input "True" at bounding box center [714, 116] width 13 height 11
radio input "true"
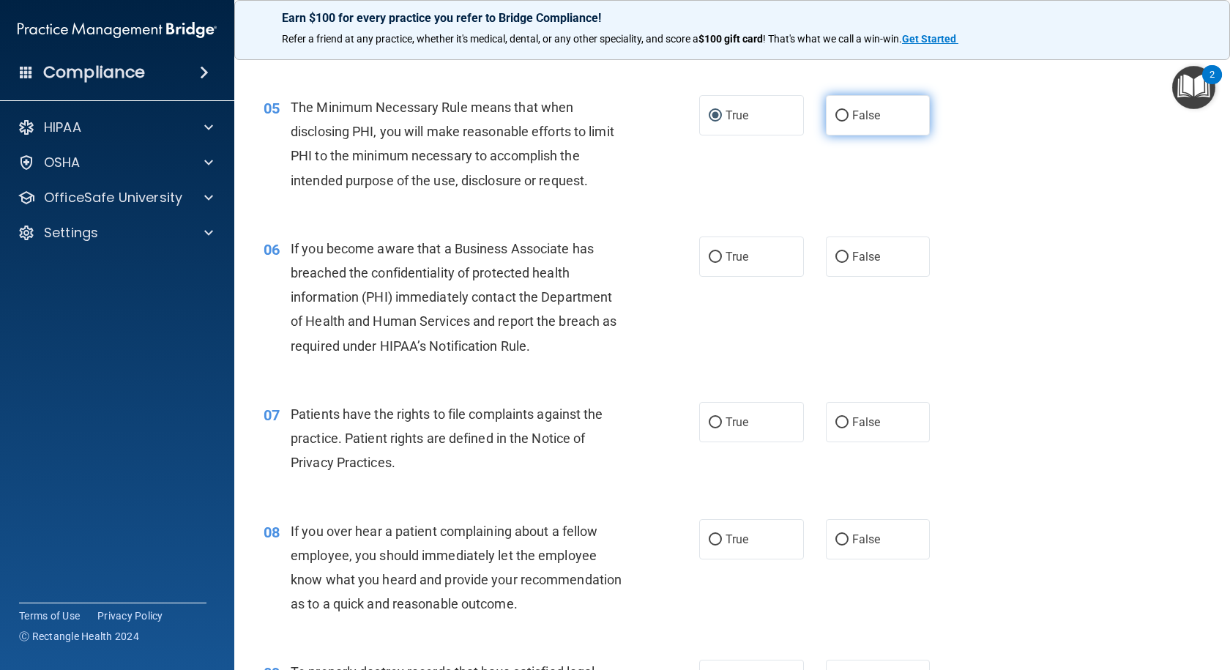
click at [837, 116] on input "False" at bounding box center [841, 116] width 13 height 11
radio input "true"
radio input "false"
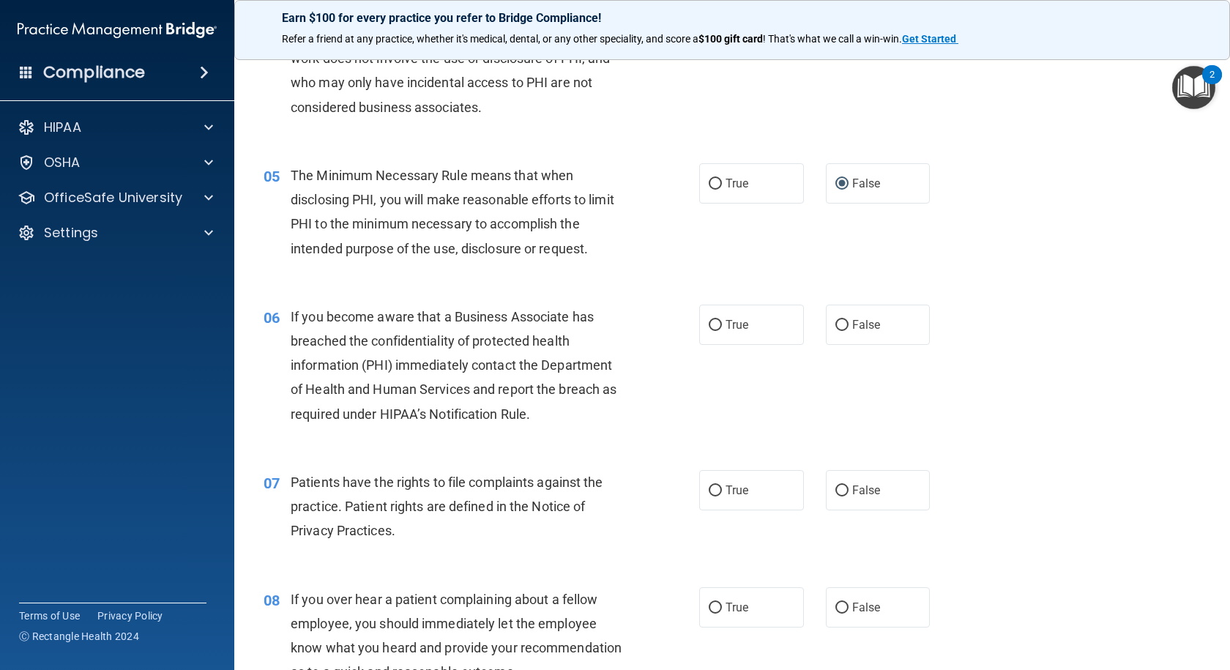
scroll to position [366, 0]
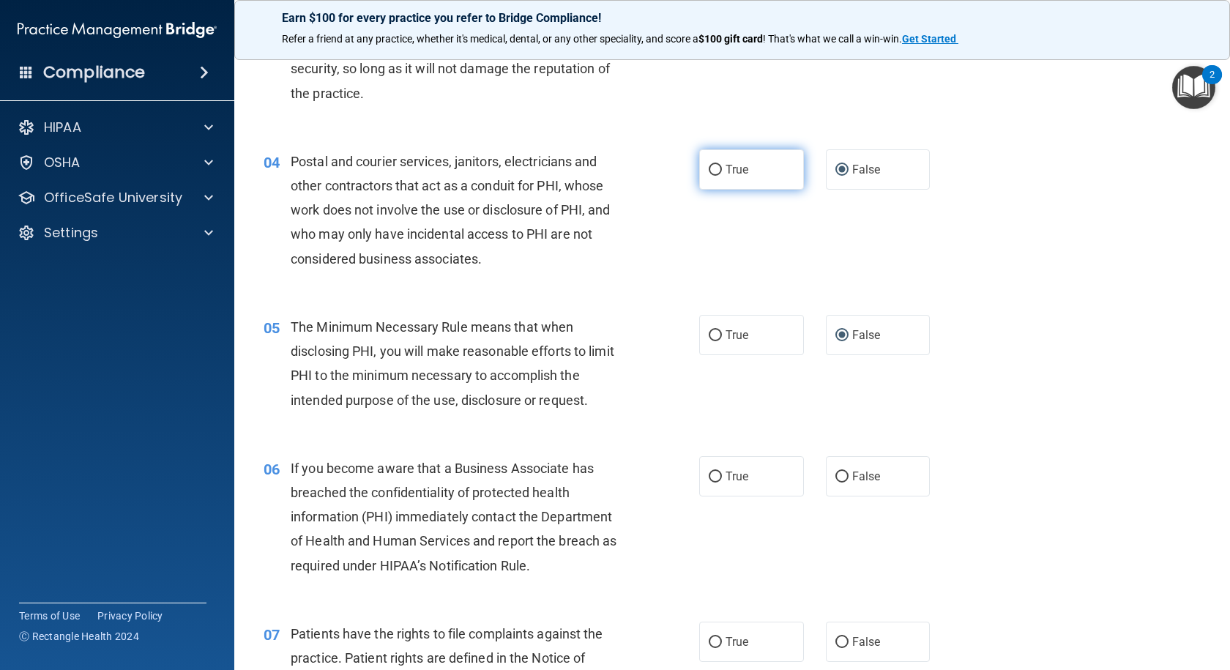
click at [709, 171] on input "True" at bounding box center [714, 170] width 13 height 11
radio input "true"
radio input "false"
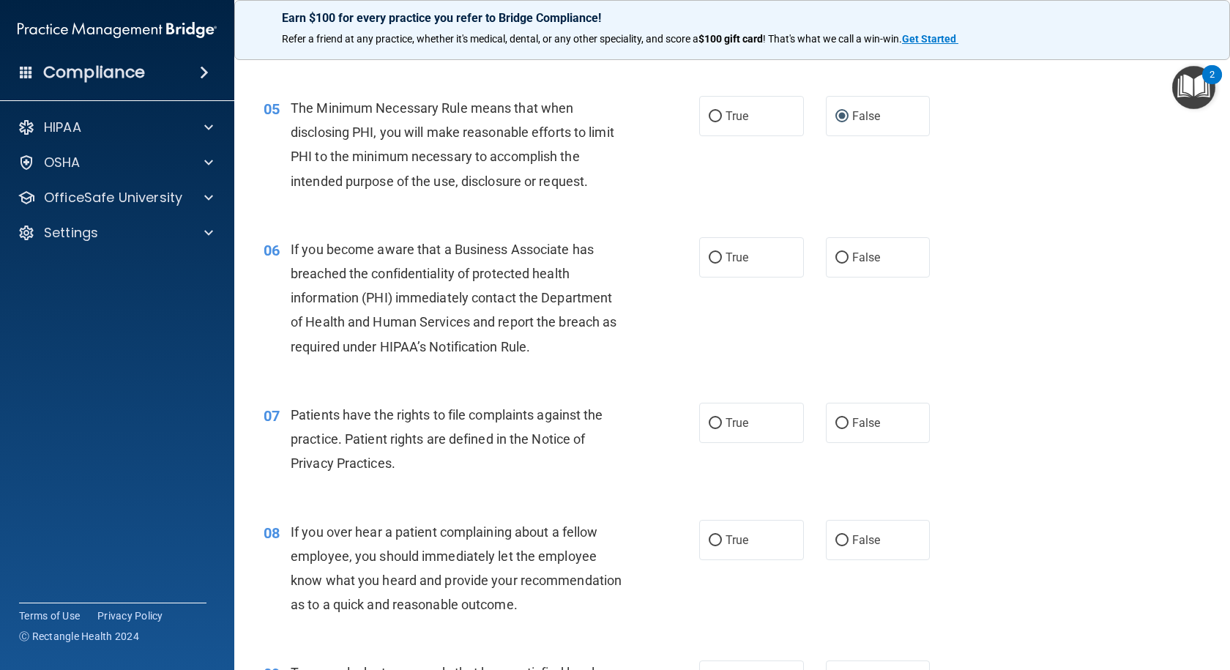
scroll to position [586, 0]
click at [711, 261] on input "True" at bounding box center [714, 257] width 13 height 11
radio input "true"
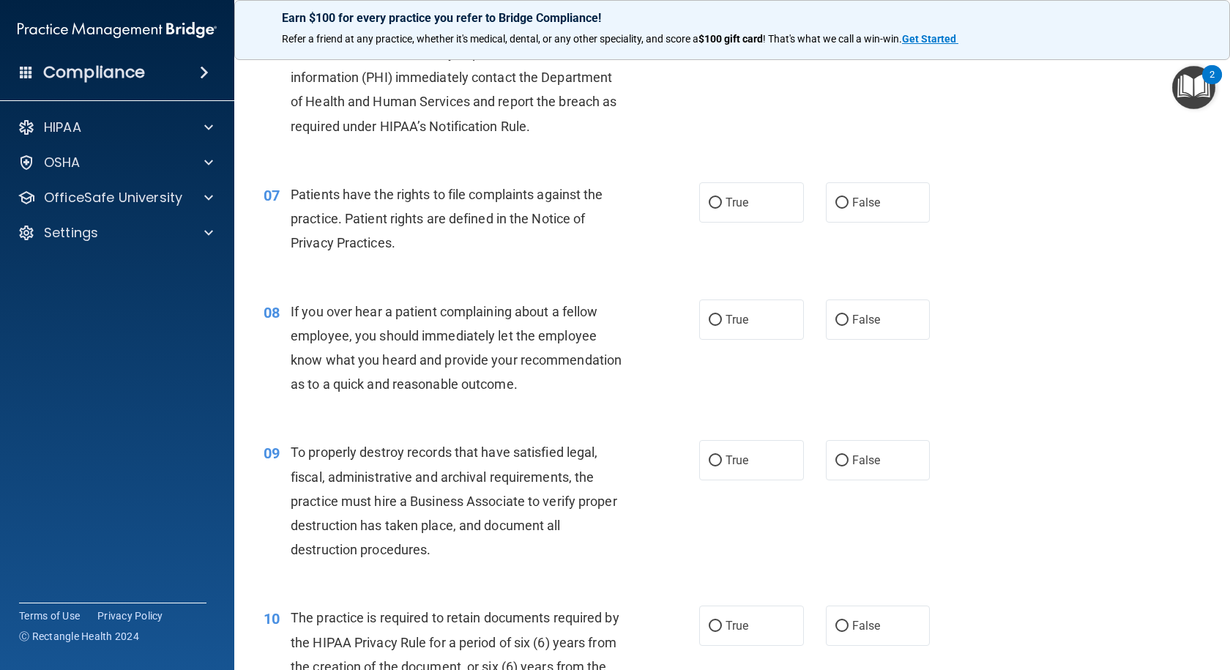
scroll to position [878, 0]
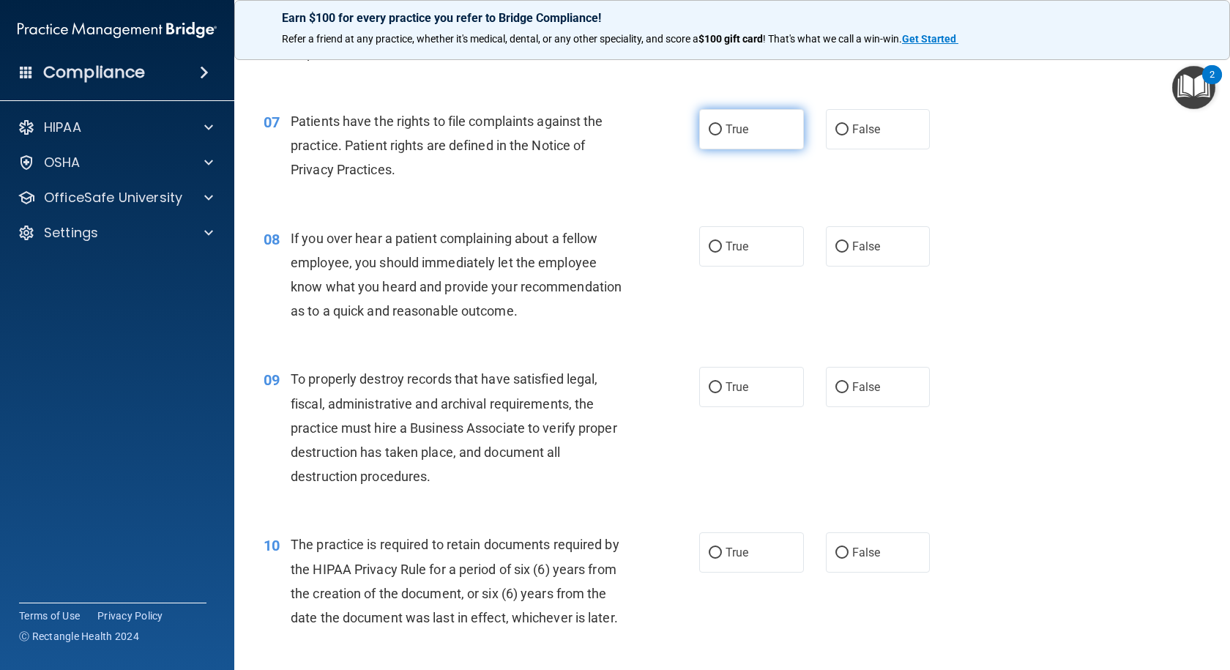
click at [708, 130] on input "True" at bounding box center [714, 129] width 13 height 11
radio input "true"
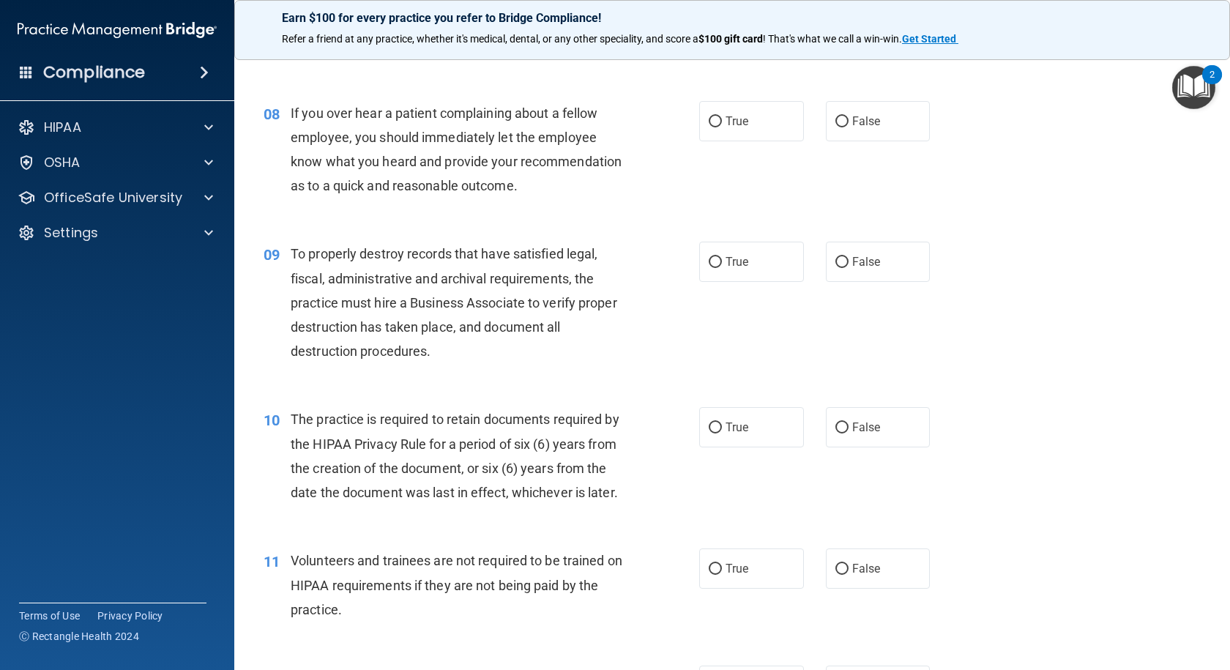
scroll to position [1025, 0]
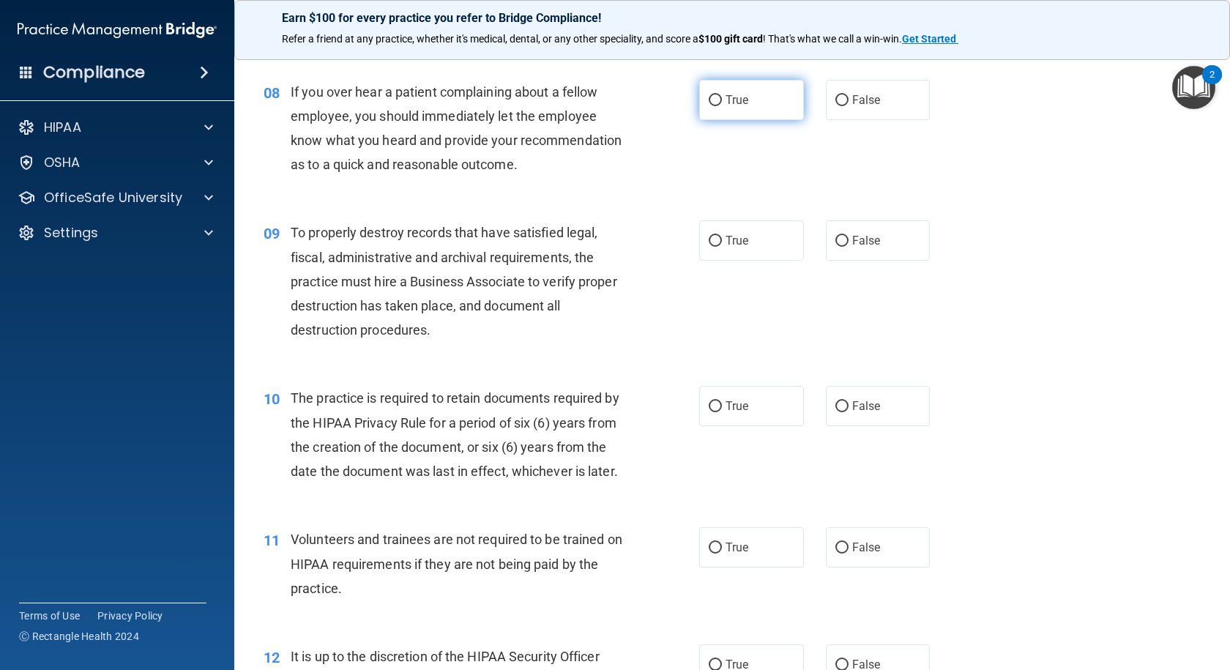
click at [708, 97] on input "True" at bounding box center [714, 100] width 13 height 11
radio input "true"
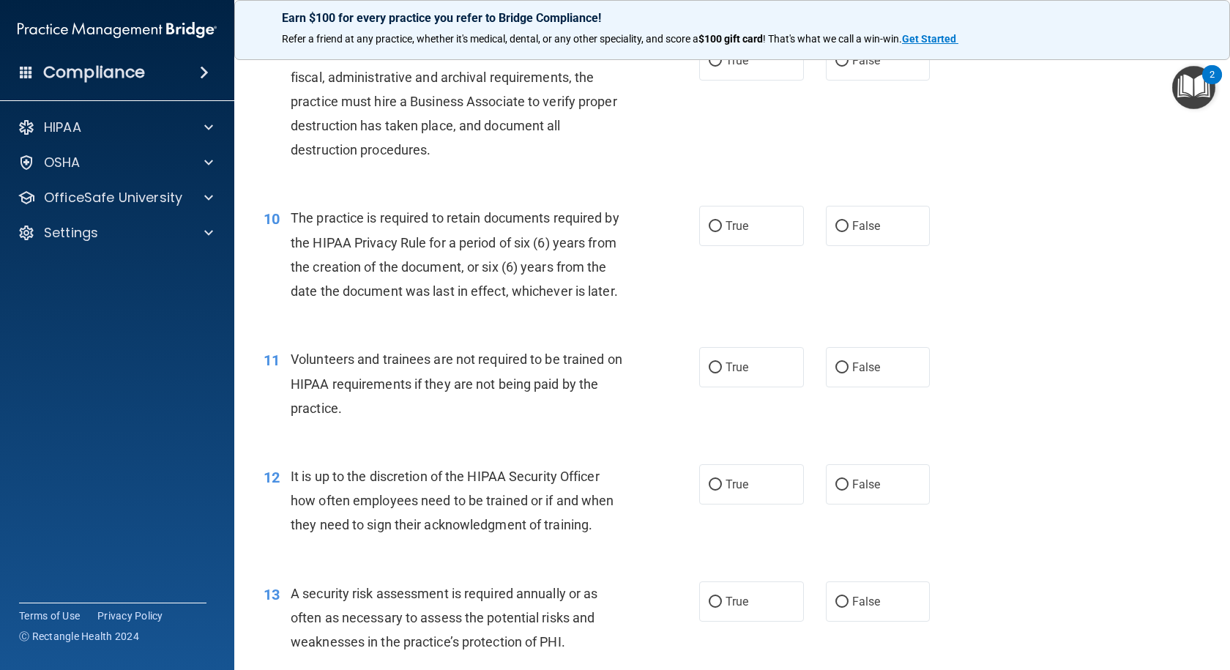
scroll to position [1171, 0]
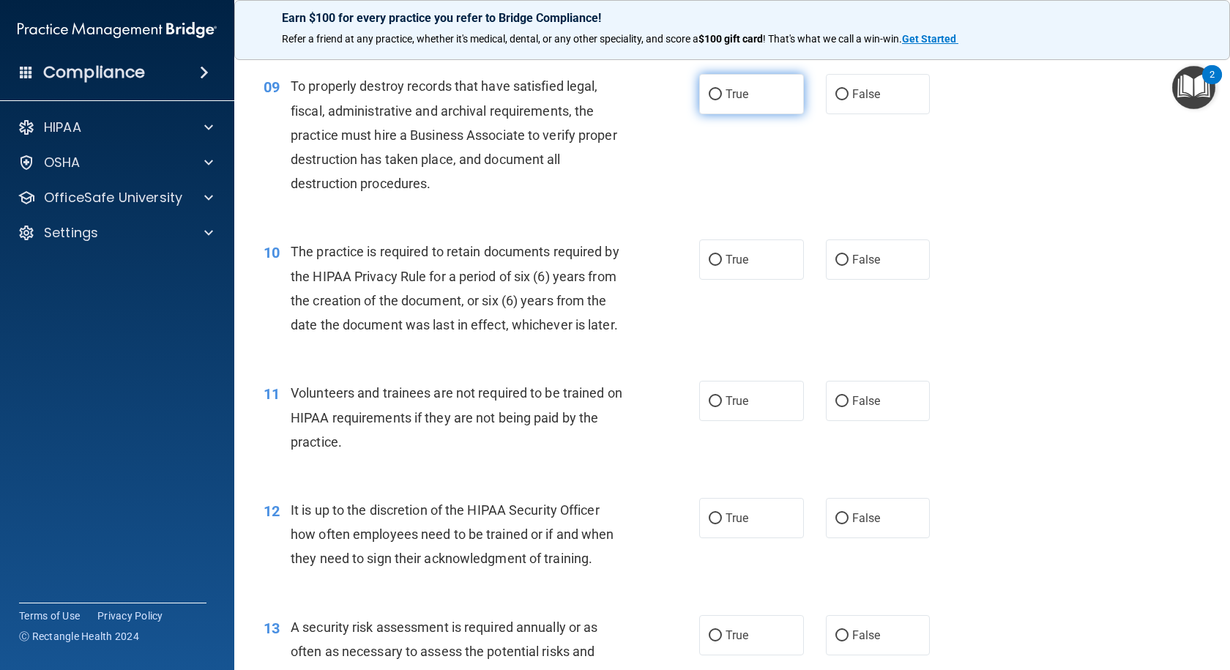
click at [711, 100] on input "True" at bounding box center [714, 94] width 13 height 11
radio input "true"
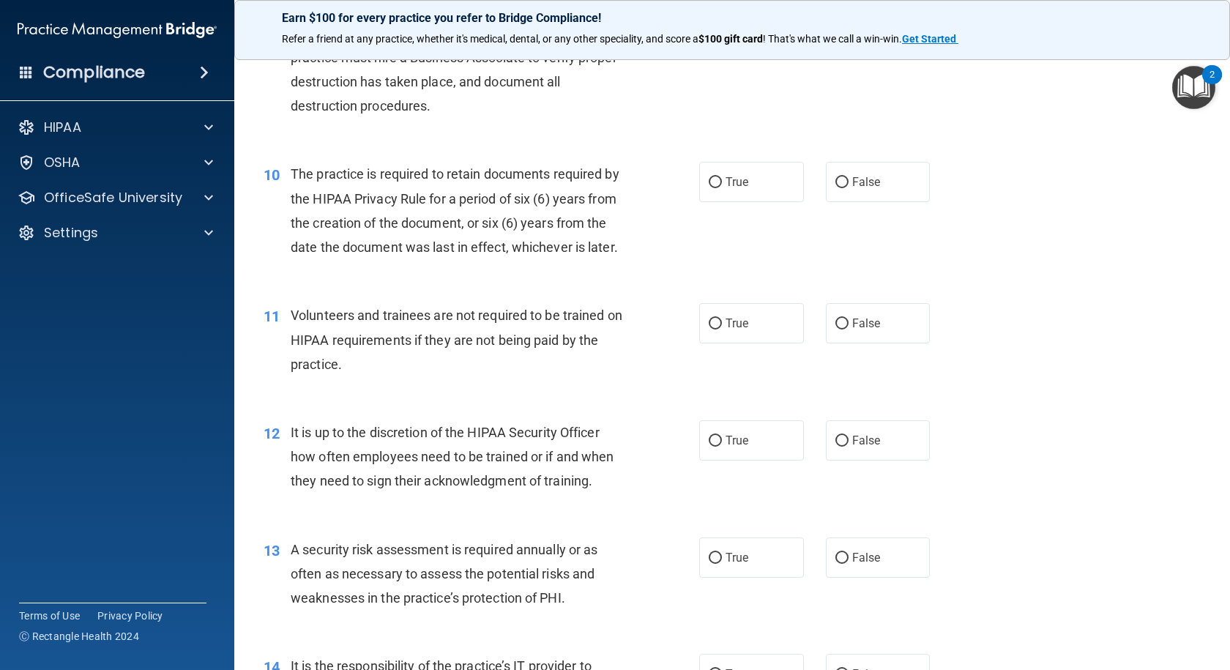
scroll to position [1317, 0]
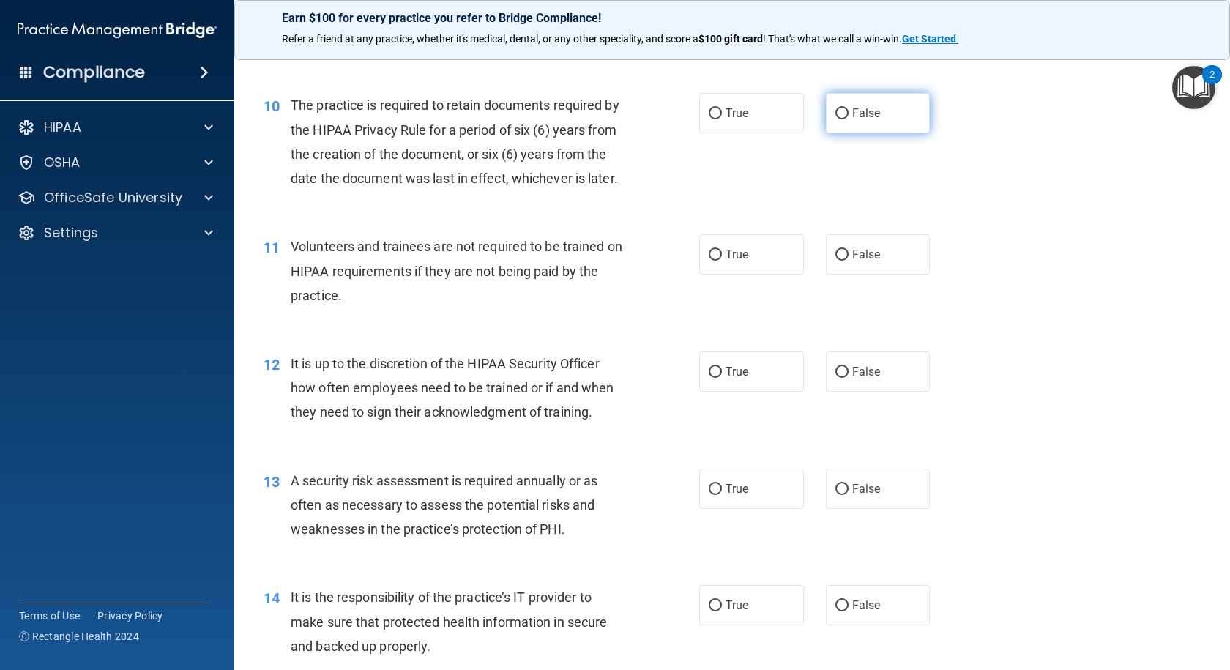
click at [835, 119] on input "False" at bounding box center [841, 113] width 13 height 11
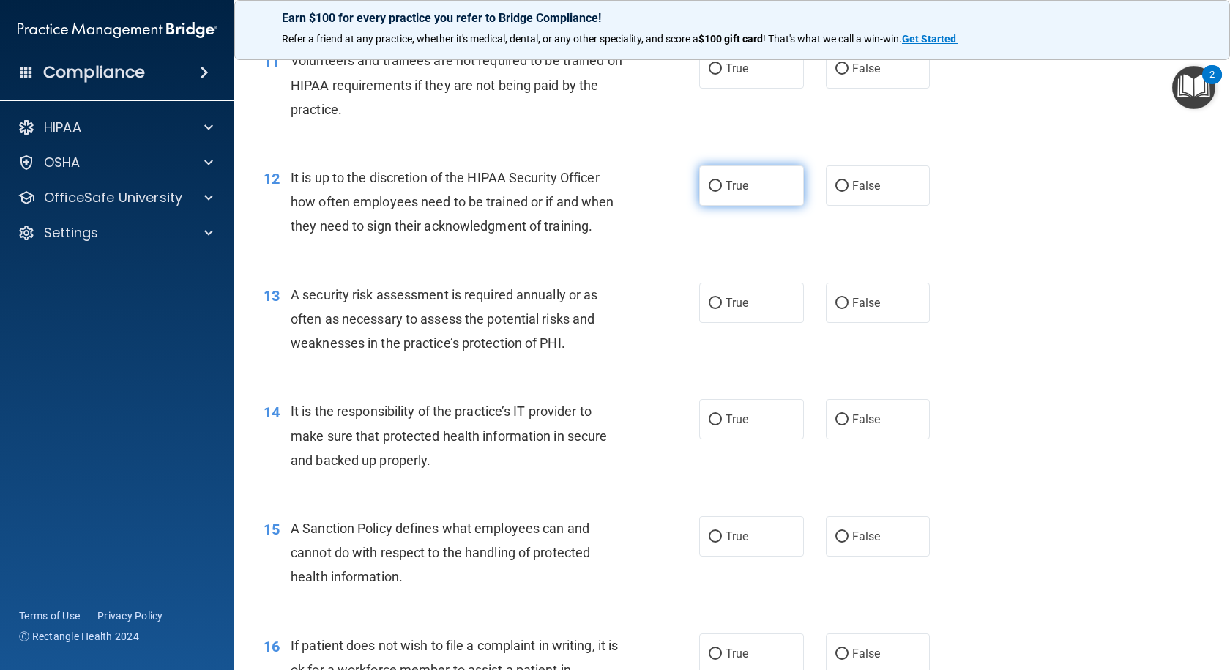
scroll to position [1537, 0]
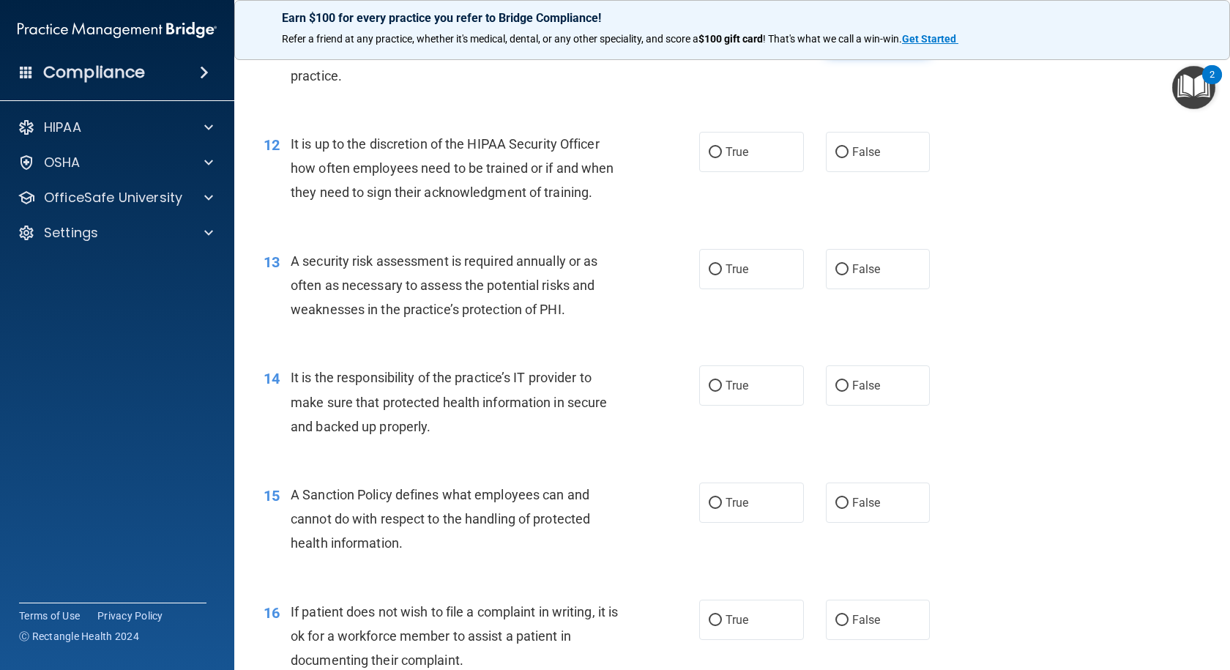
click at [835, 41] on input "False" at bounding box center [841, 35] width 13 height 11
click at [708, 158] on input "True" at bounding box center [714, 152] width 13 height 11
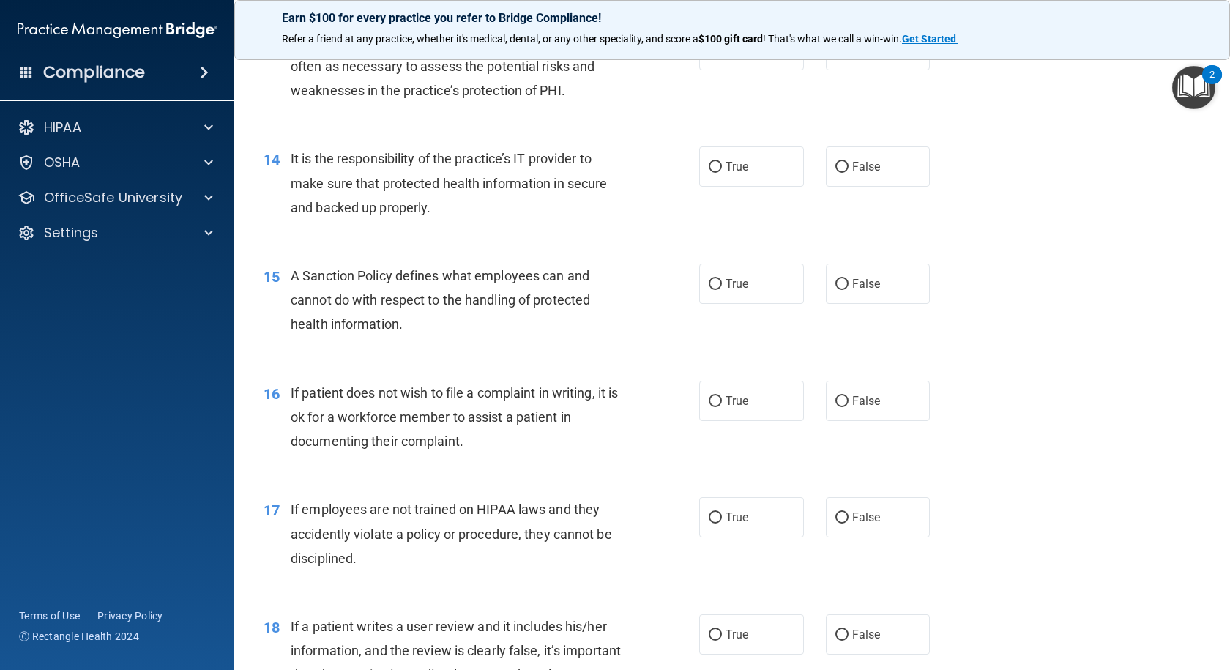
scroll to position [1757, 0]
click at [708, 56] on input "True" at bounding box center [714, 50] width 13 height 11
click at [709, 172] on input "True" at bounding box center [714, 166] width 13 height 11
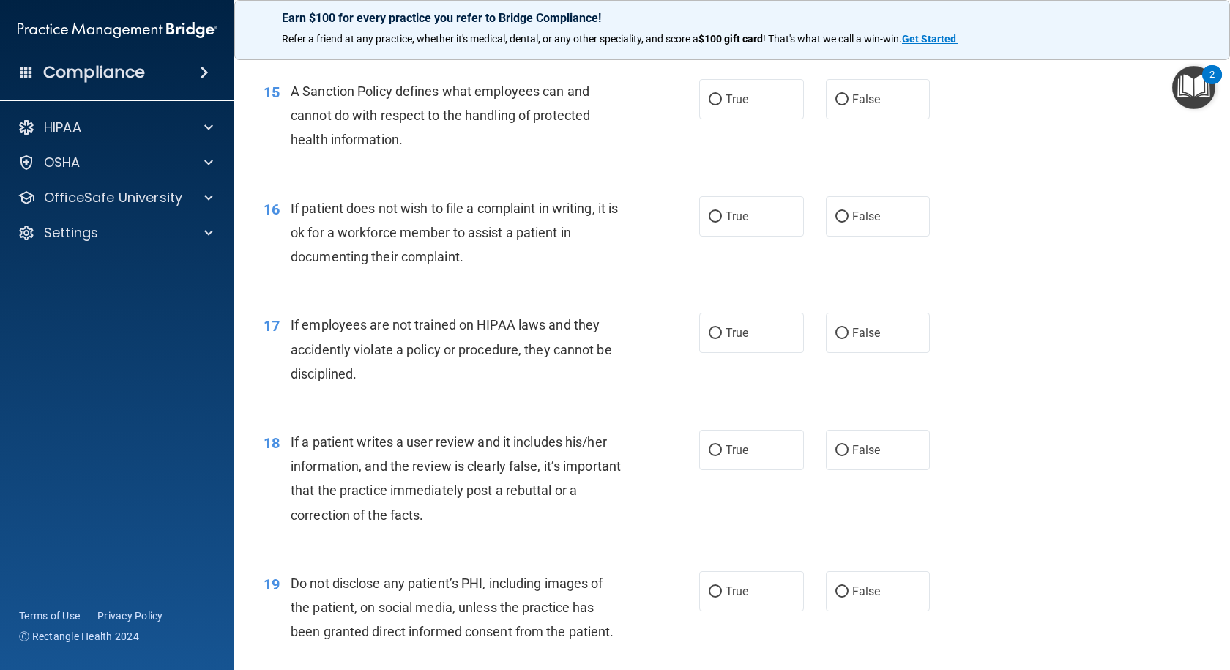
scroll to position [1976, 0]
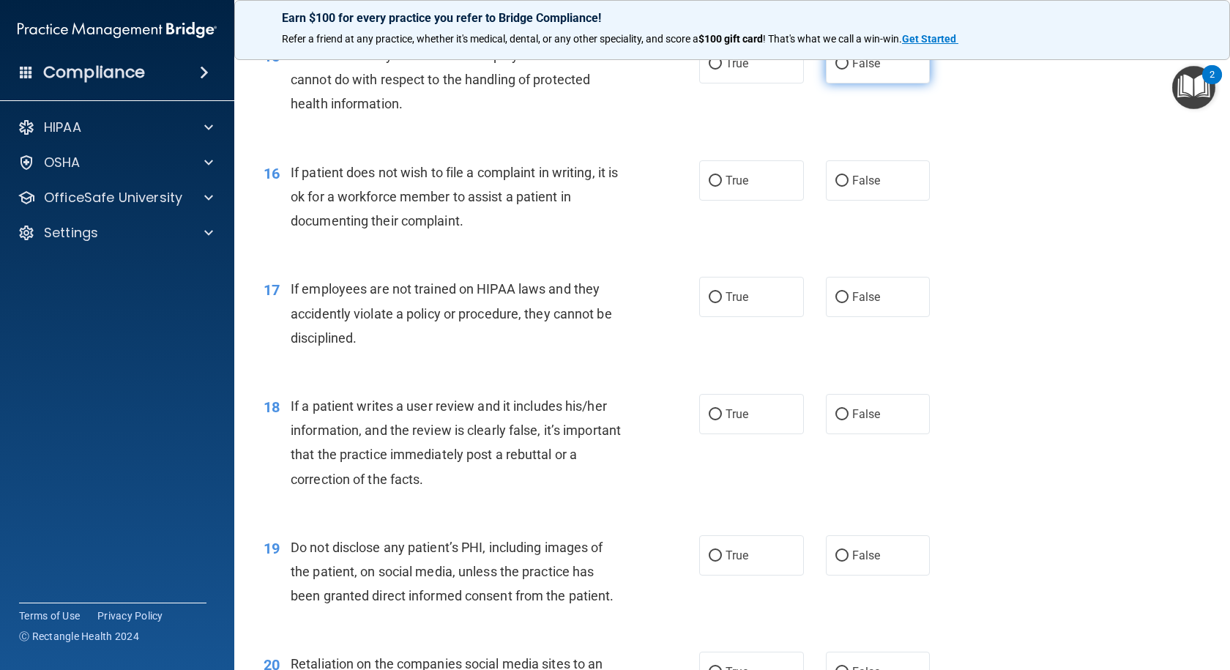
click at [836, 70] on input "False" at bounding box center [841, 64] width 13 height 11
click at [837, 187] on input "False" at bounding box center [841, 181] width 13 height 11
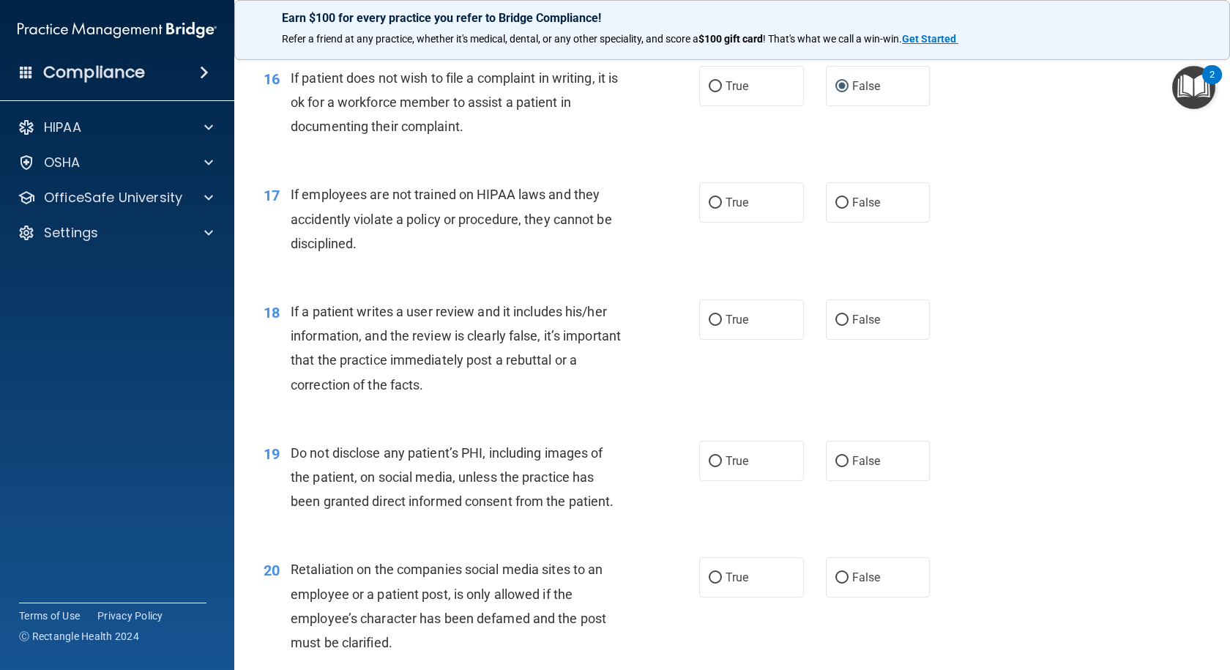
scroll to position [2122, 0]
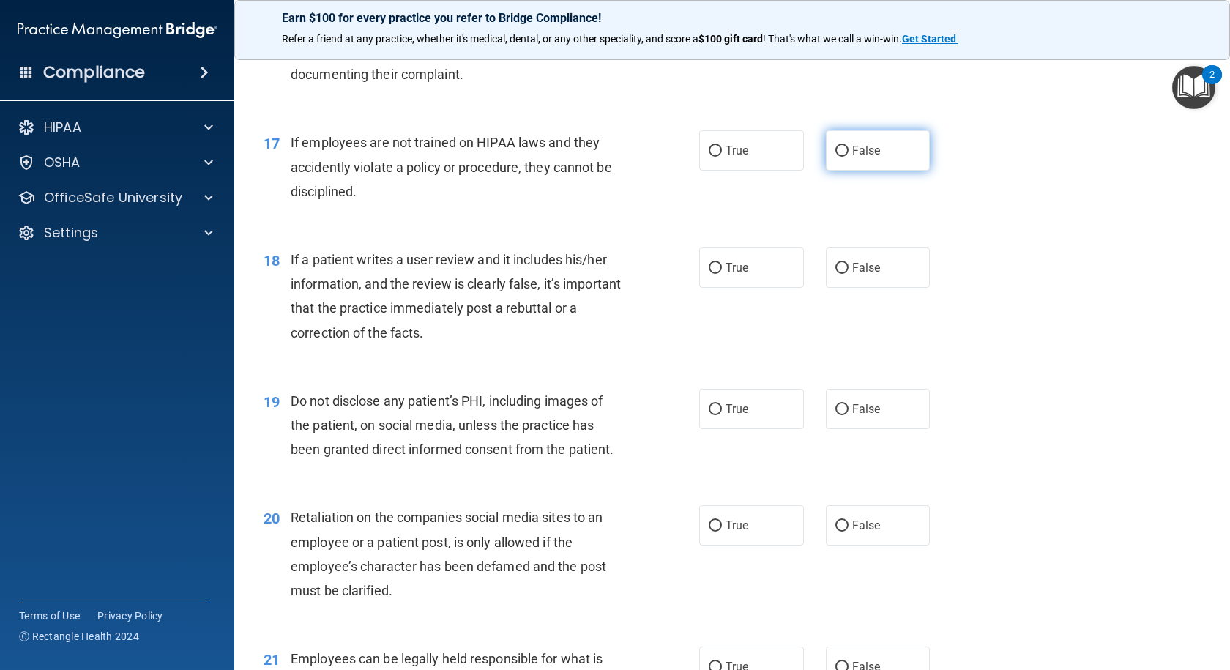
click at [837, 157] on input "False" at bounding box center [841, 151] width 13 height 11
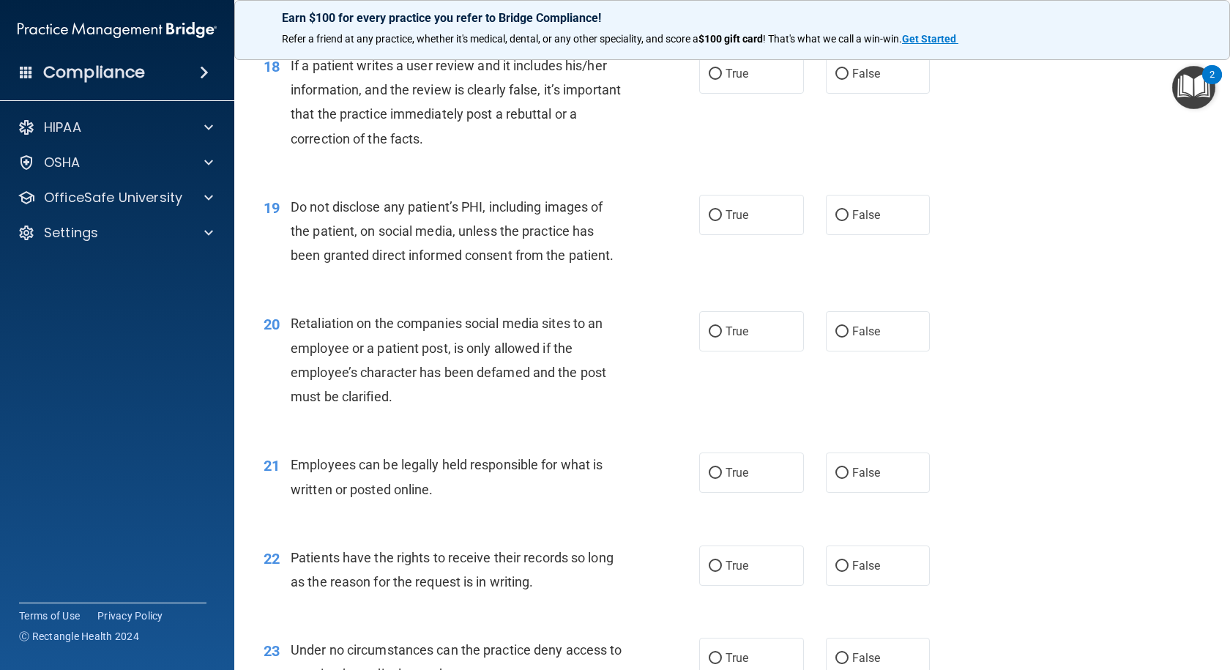
scroll to position [2342, 0]
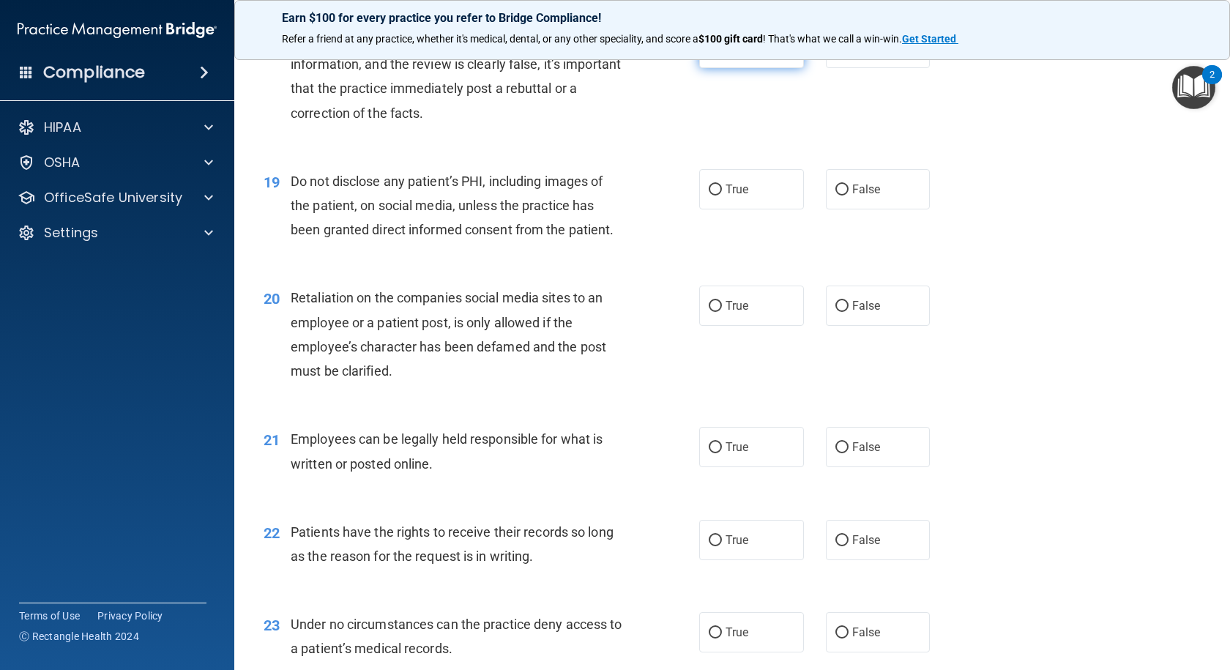
click at [708, 54] on input "True" at bounding box center [714, 48] width 13 height 11
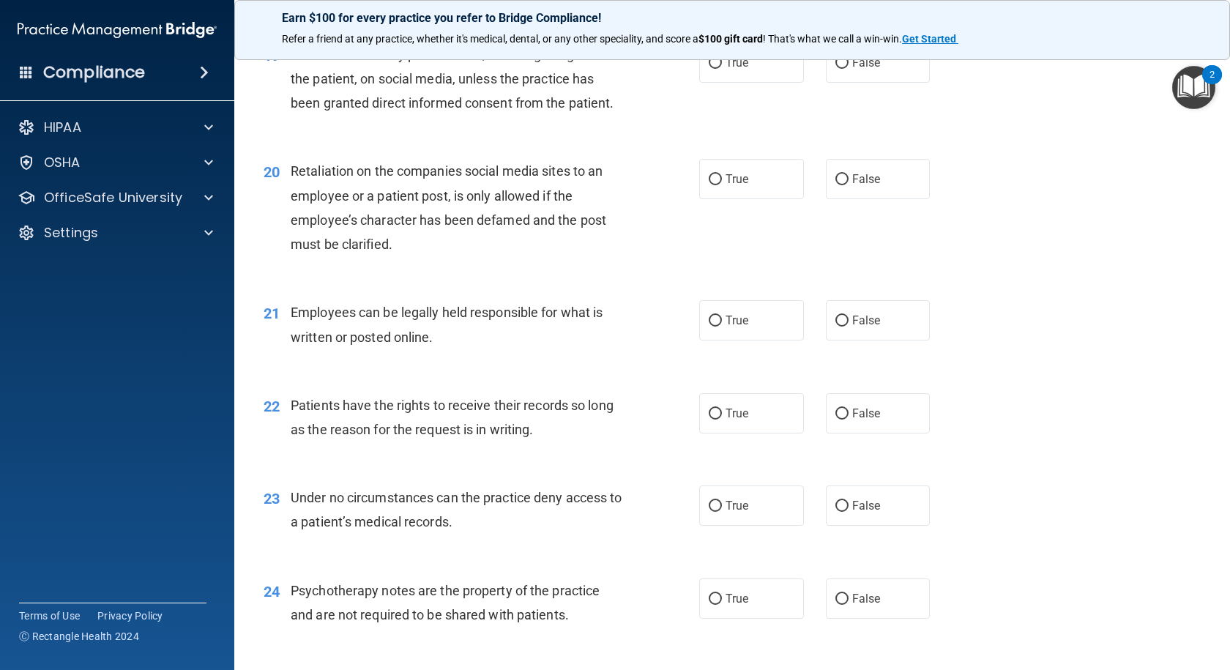
scroll to position [2488, 0]
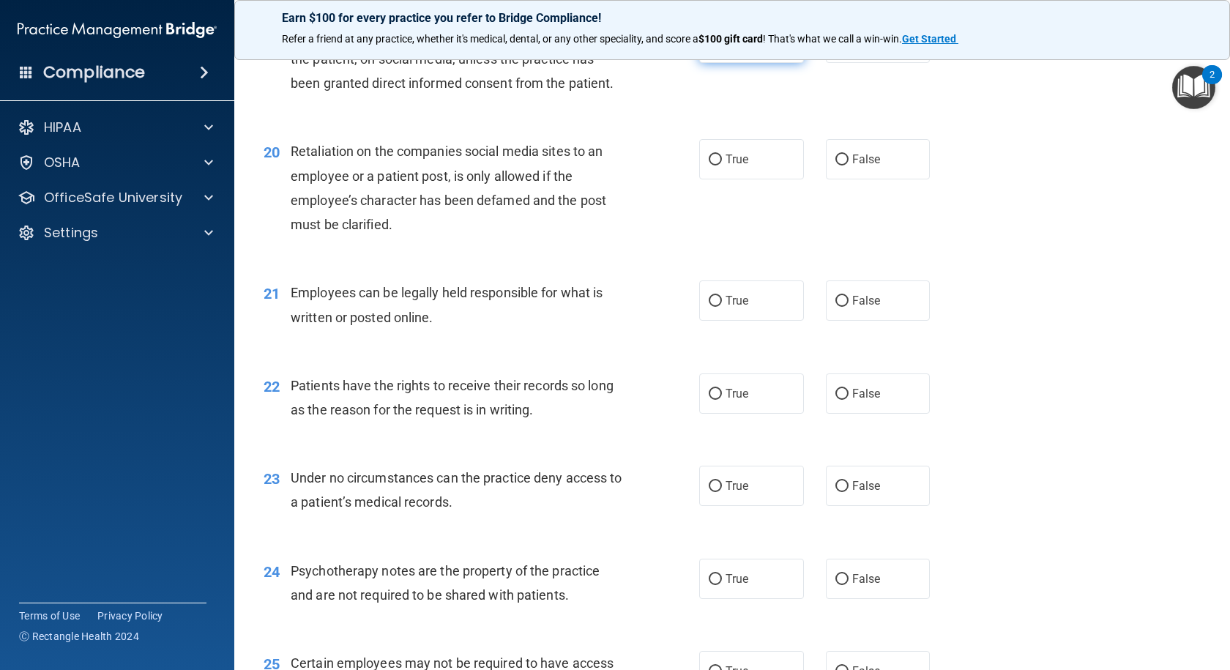
click at [711, 49] on input "True" at bounding box center [714, 43] width 13 height 11
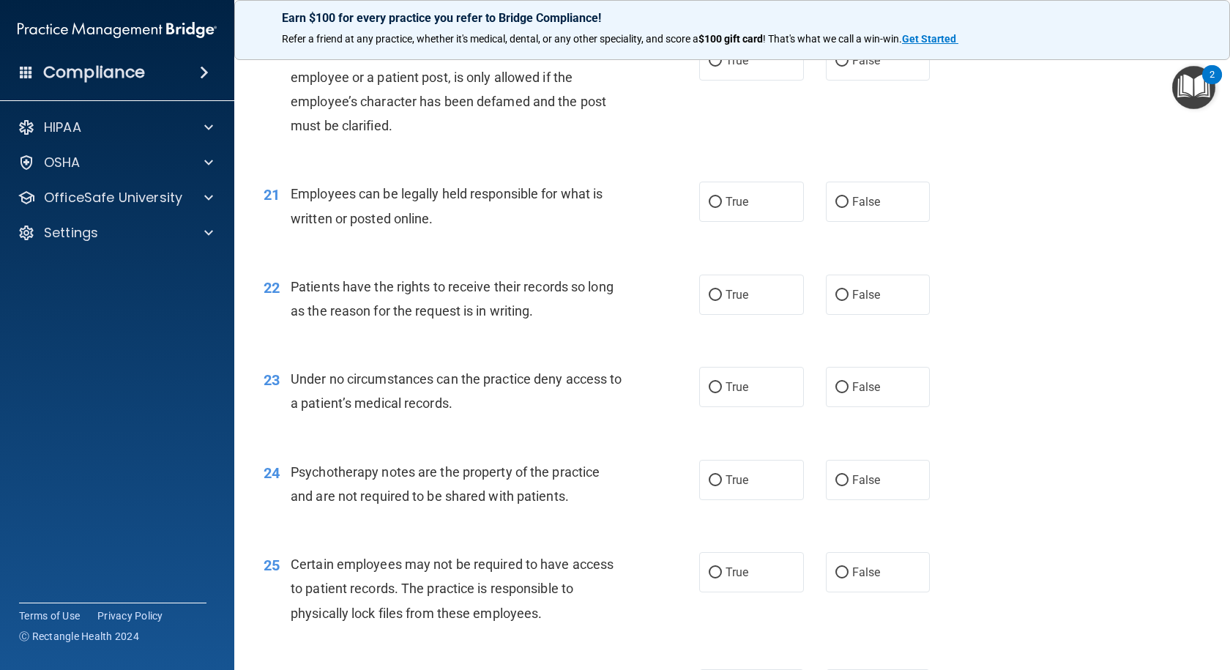
scroll to position [2562, 0]
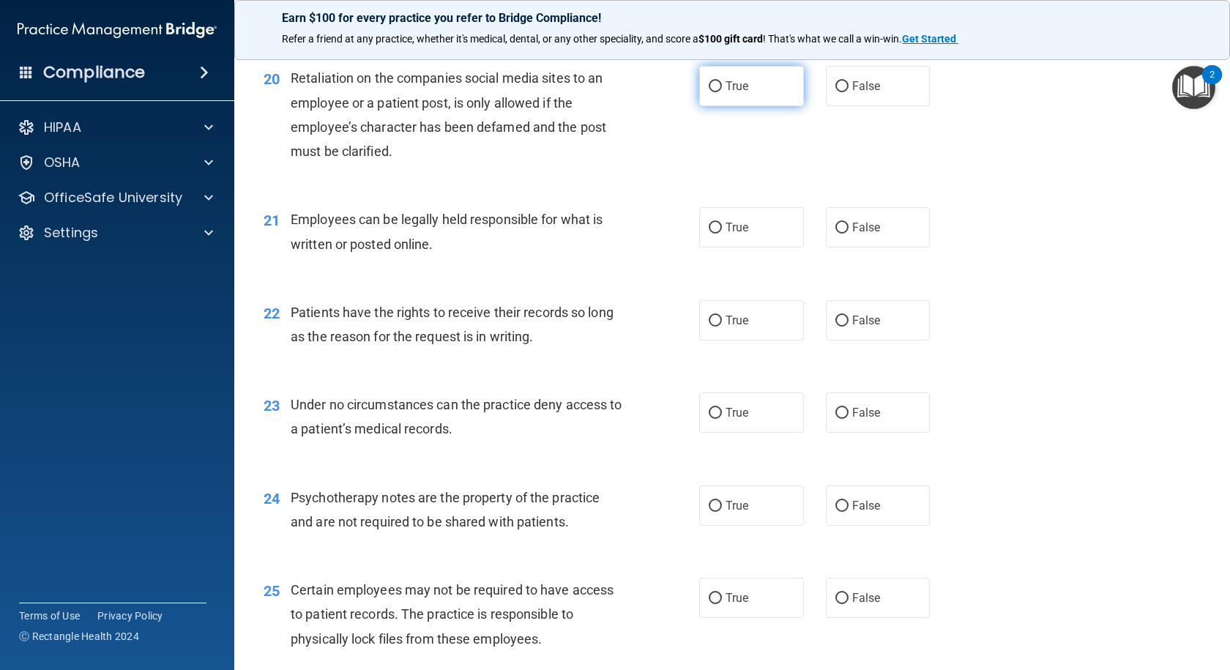
click at [709, 92] on input "True" at bounding box center [714, 86] width 13 height 11
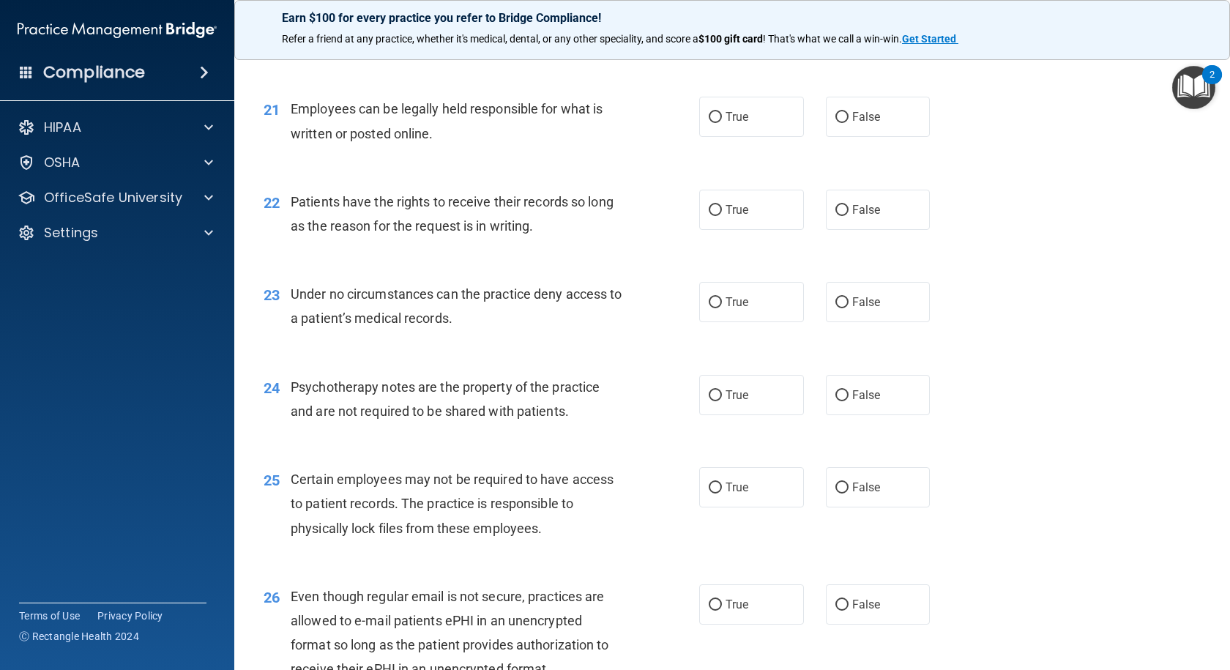
scroll to position [2708, 0]
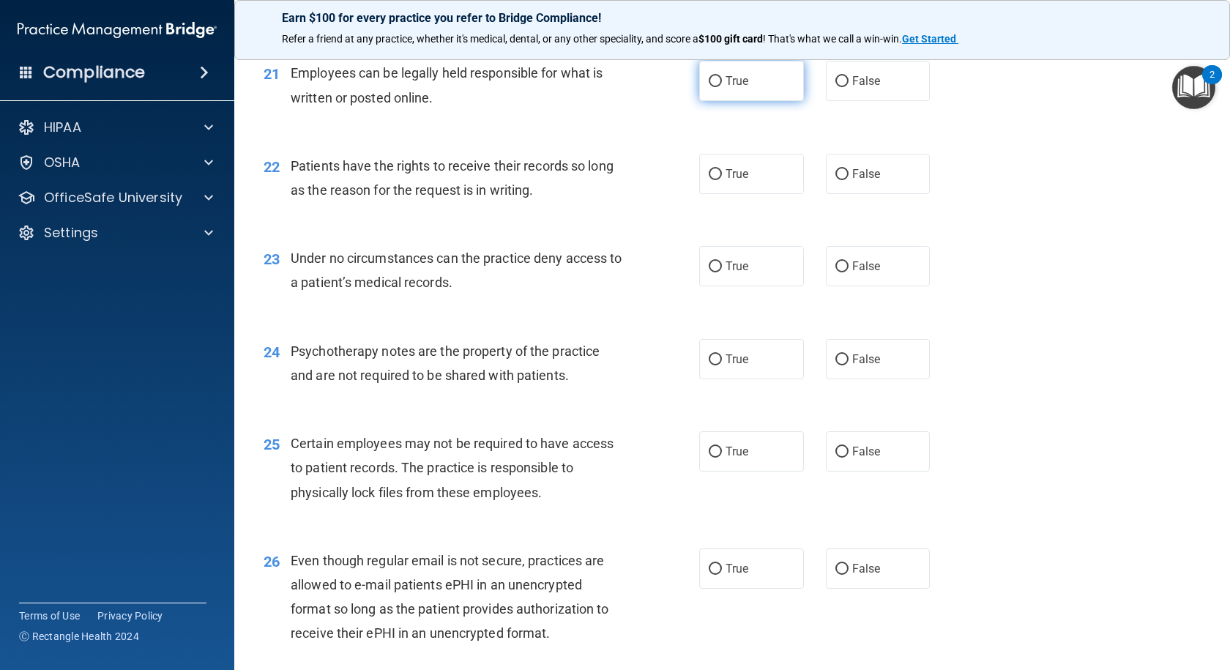
click at [708, 87] on input "True" at bounding box center [714, 81] width 13 height 11
click at [835, 87] on input "False" at bounding box center [841, 81] width 13 height 11
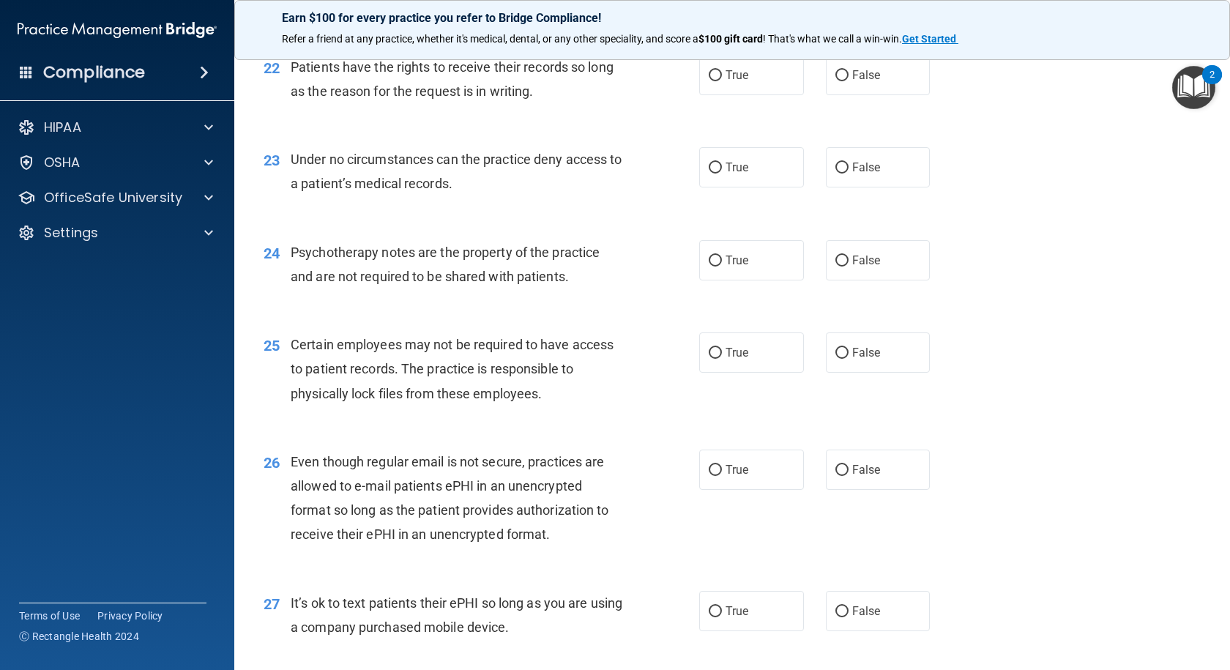
scroll to position [2781, 0]
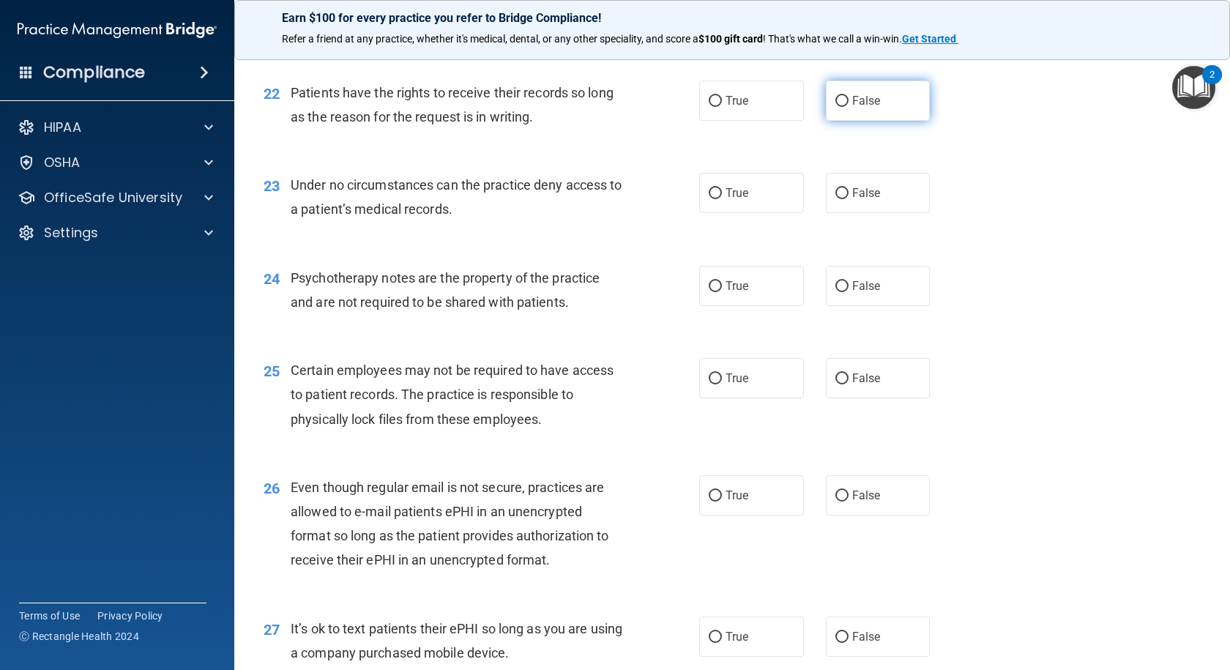
click at [835, 107] on input "False" at bounding box center [841, 101] width 13 height 11
click at [708, 199] on input "True" at bounding box center [714, 193] width 13 height 11
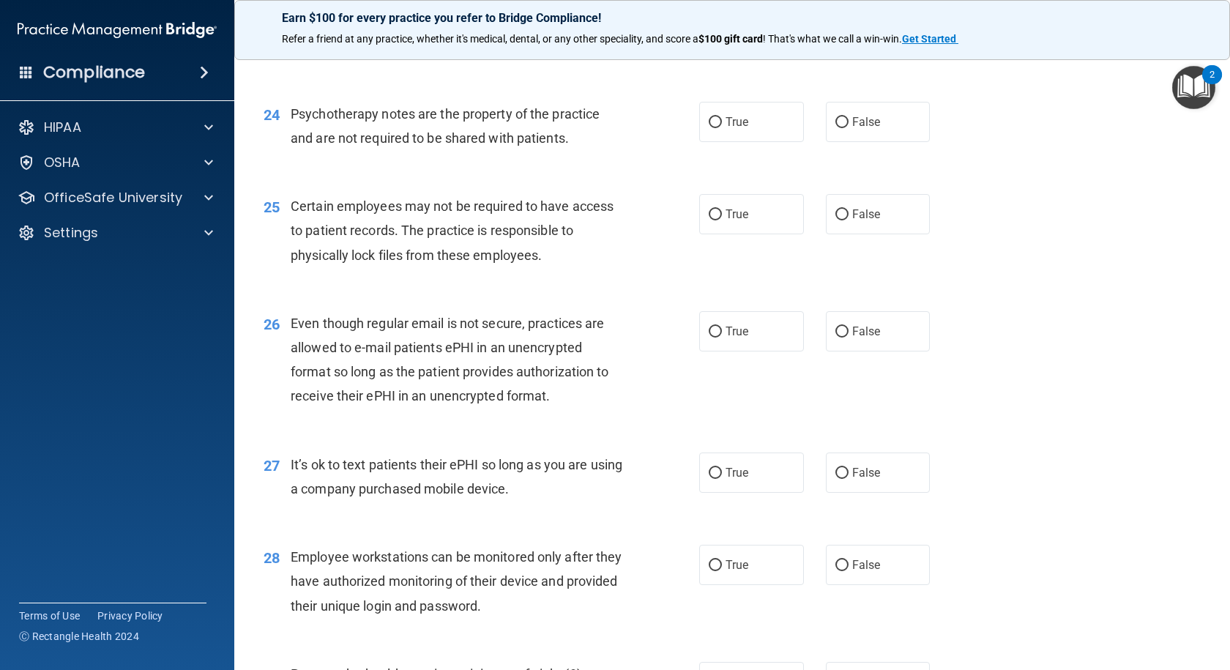
scroll to position [3001, 0]
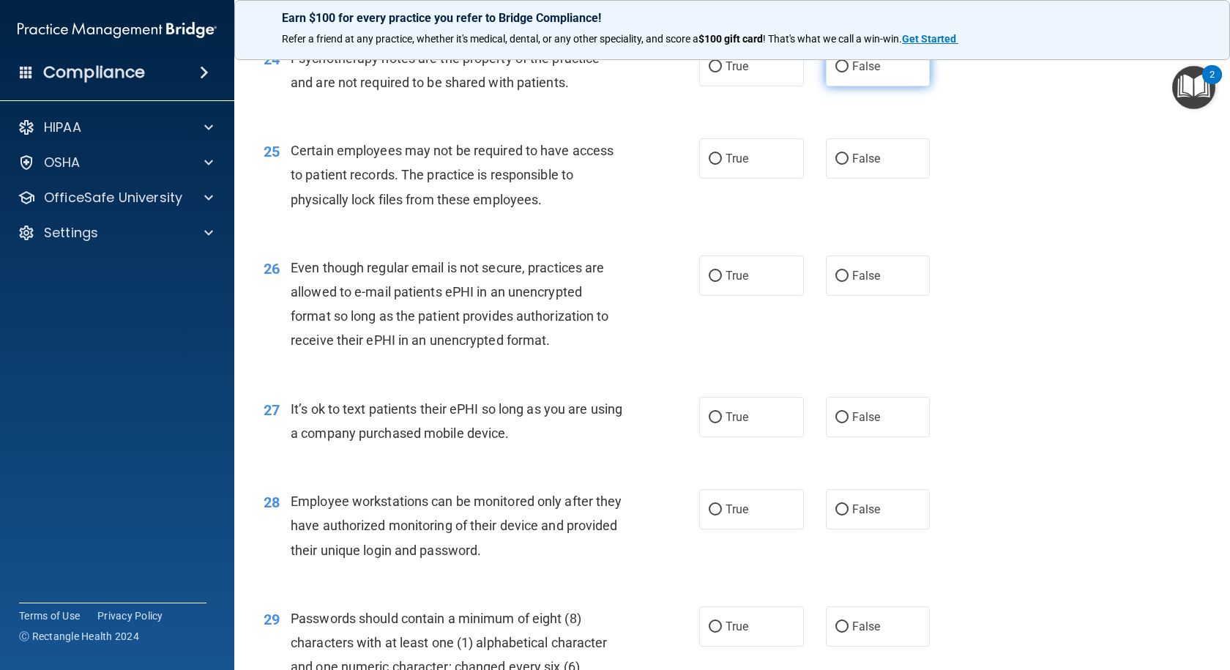
click at [835, 72] on input "False" at bounding box center [841, 66] width 13 height 11
click at [835, 165] on input "False" at bounding box center [841, 159] width 13 height 11
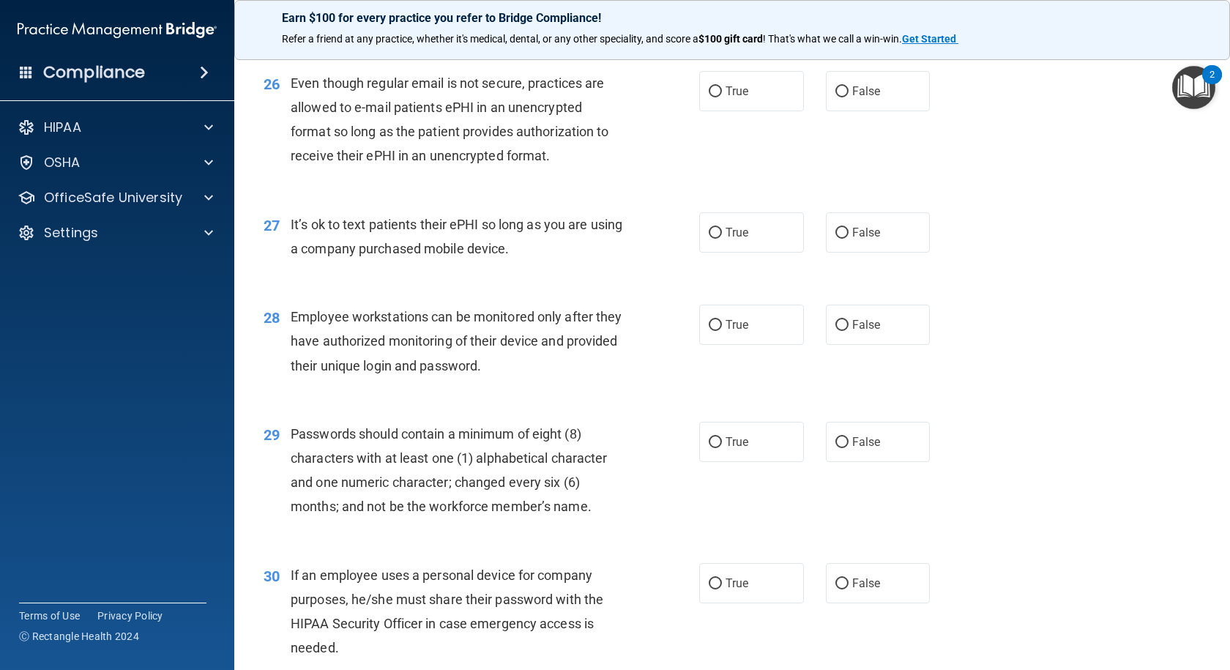
scroll to position [3220, 0]
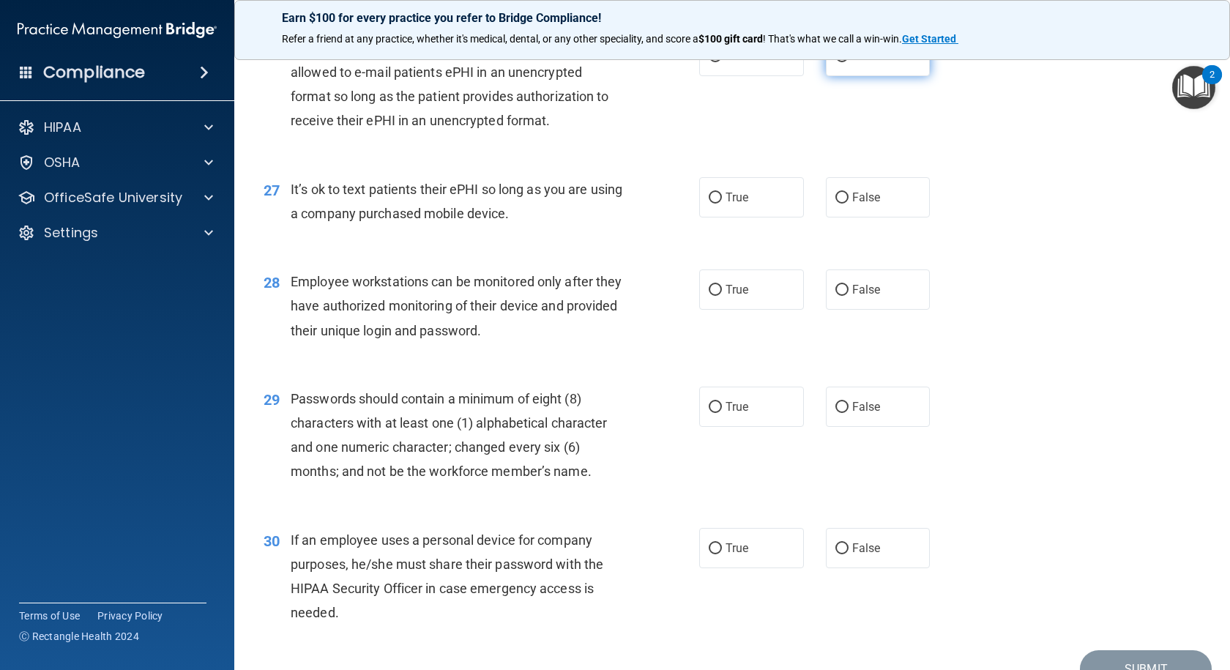
drag, startPoint x: 837, startPoint y: 110, endPoint x: 820, endPoint y: 116, distance: 17.8
click at [836, 62] on input "False" at bounding box center [841, 56] width 13 height 11
click at [835, 203] on input "False" at bounding box center [841, 197] width 13 height 11
click at [653, 315] on div "28 Employee workstations can be monitored only after they have authorized monit…" at bounding box center [732, 309] width 959 height 117
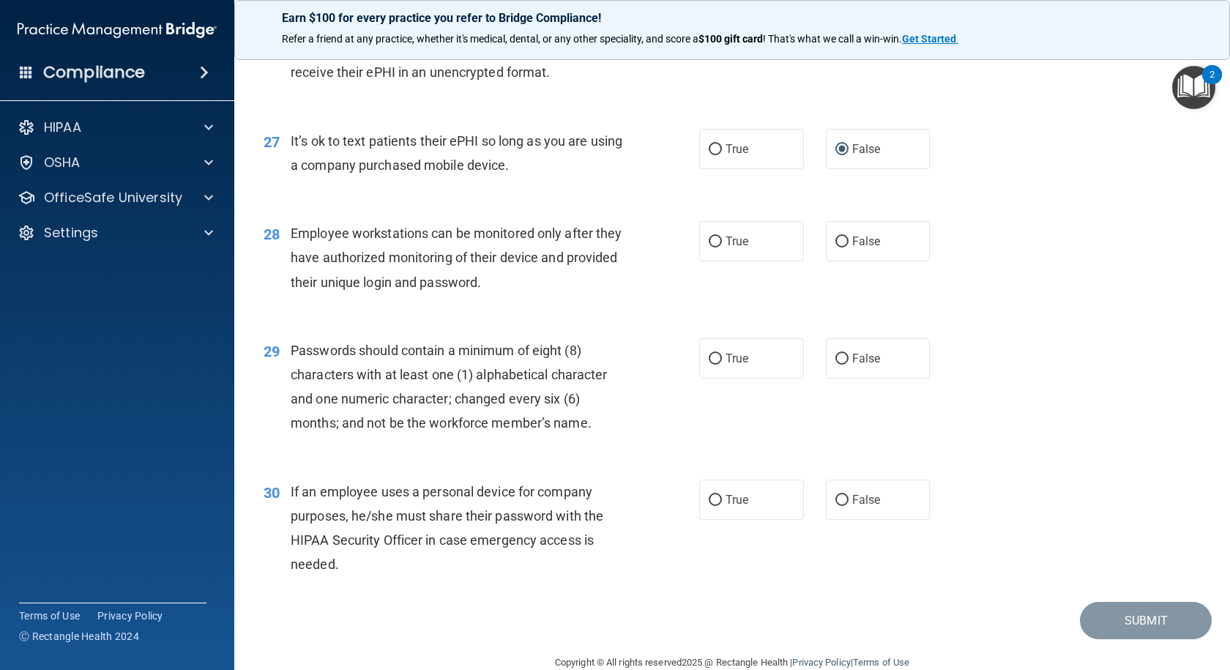
scroll to position [3345, 0]
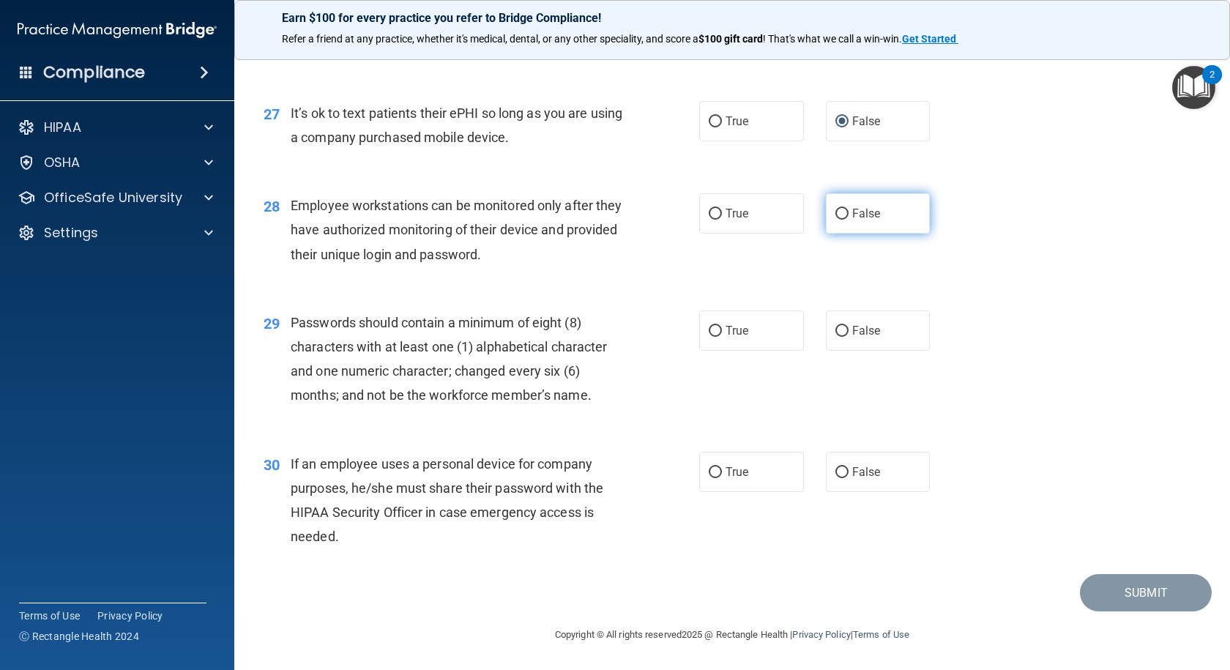
click at [835, 214] on input "False" at bounding box center [841, 214] width 13 height 11
click at [709, 326] on input "True" at bounding box center [714, 331] width 13 height 11
click at [708, 469] on input "True" at bounding box center [714, 472] width 13 height 11
click at [1148, 599] on button "Submit" at bounding box center [1146, 592] width 132 height 37
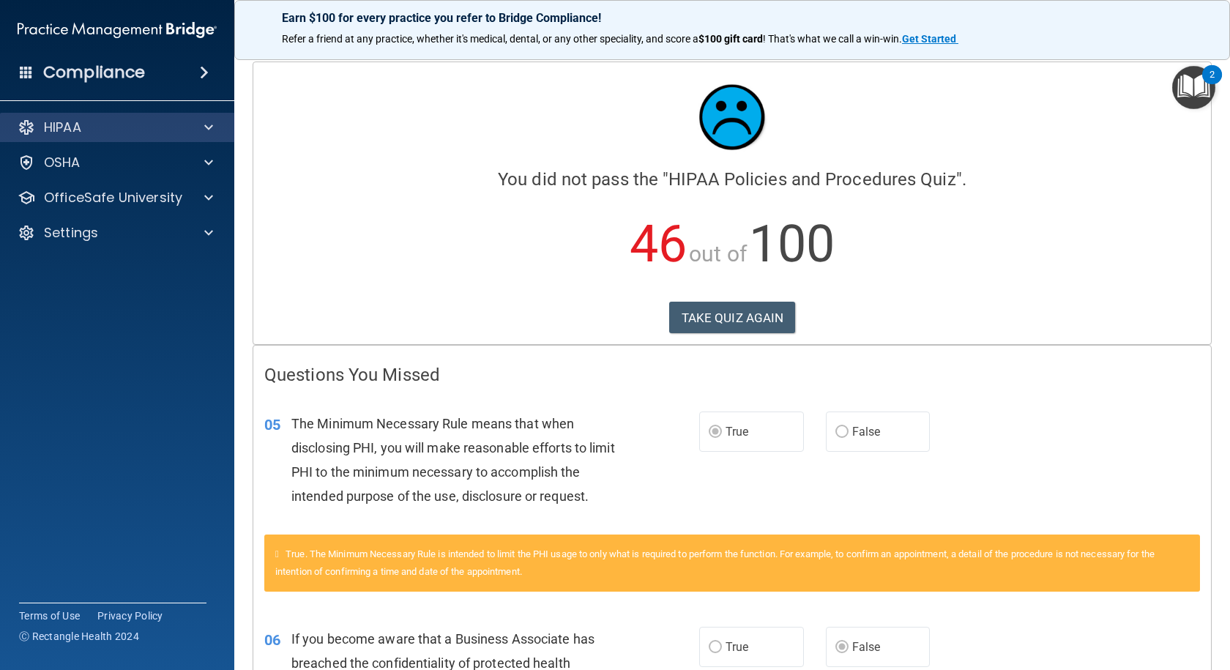
click at [206, 136] on div "HIPAA" at bounding box center [117, 127] width 235 height 29
click at [211, 127] on span at bounding box center [208, 128] width 9 height 18
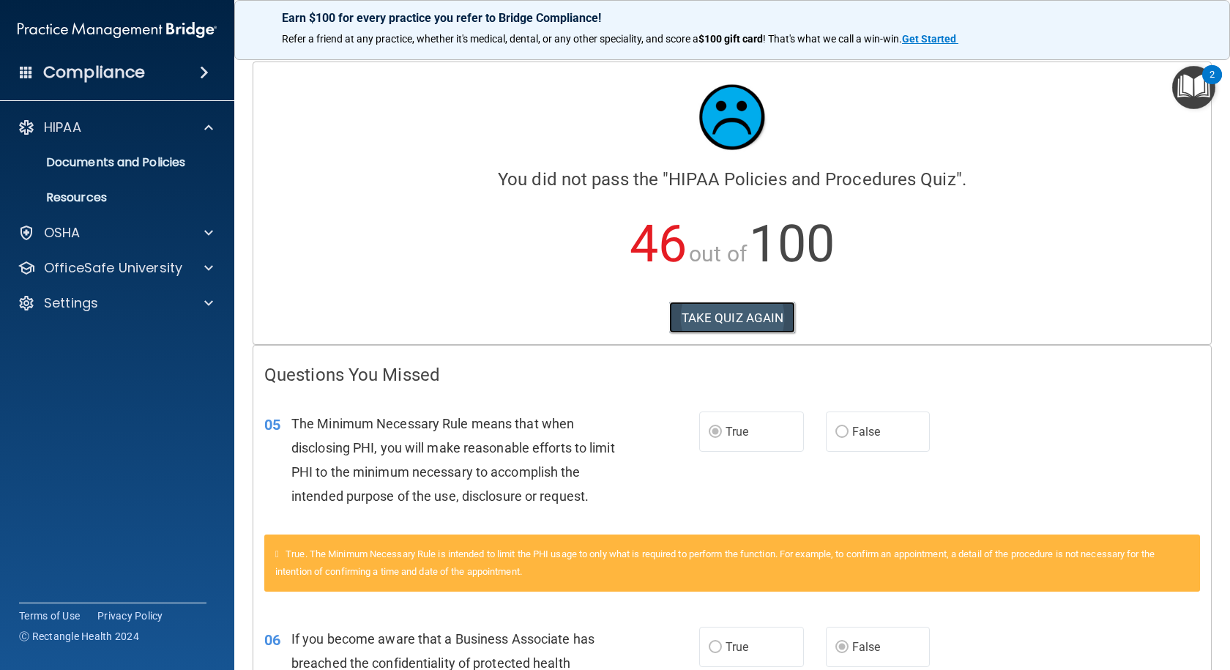
click at [727, 315] on button "TAKE QUIZ AGAIN" at bounding box center [732, 318] width 127 height 32
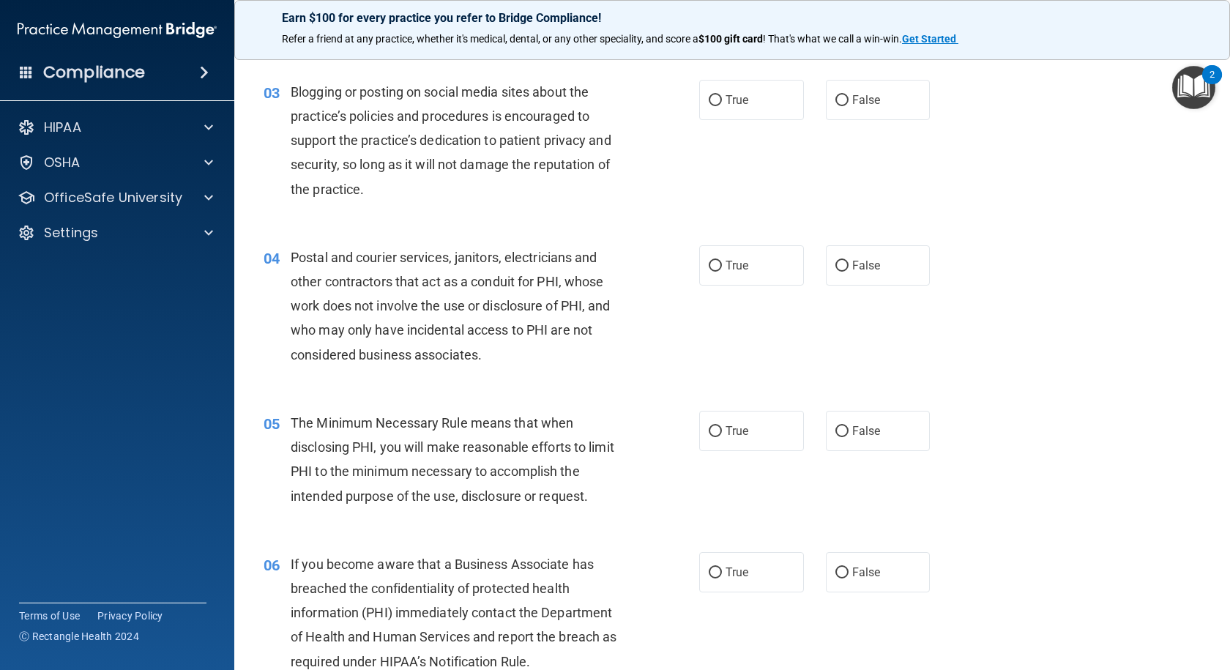
scroll to position [366, 0]
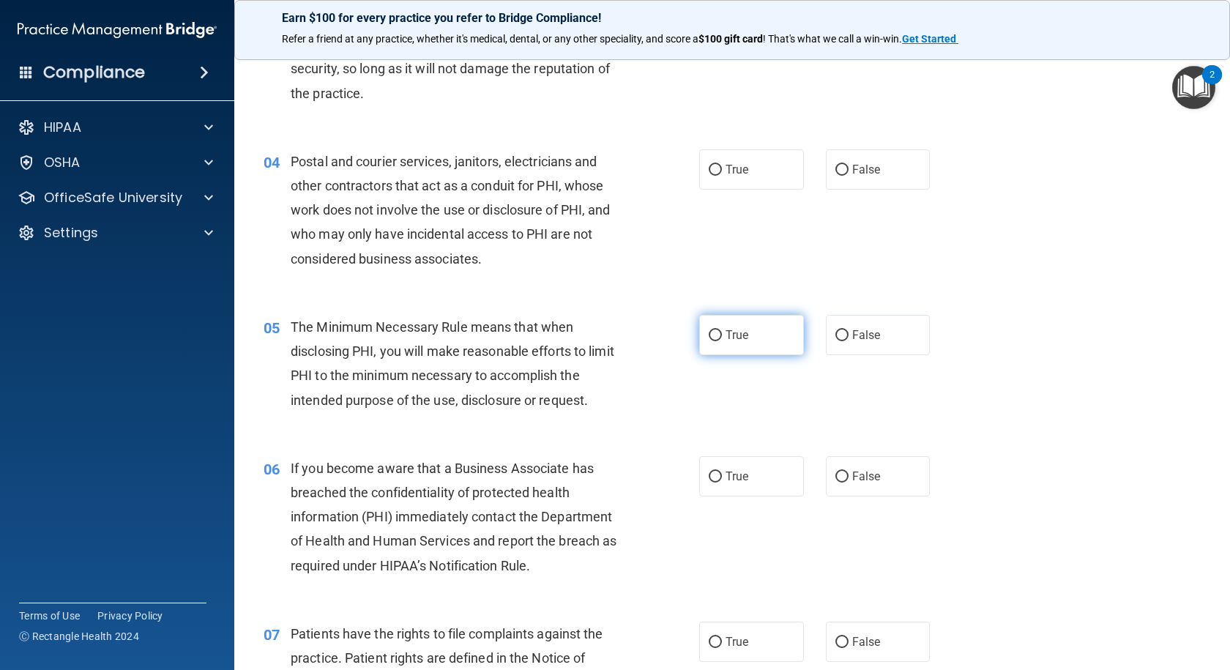
click at [714, 334] on input "True" at bounding box center [714, 335] width 13 height 11
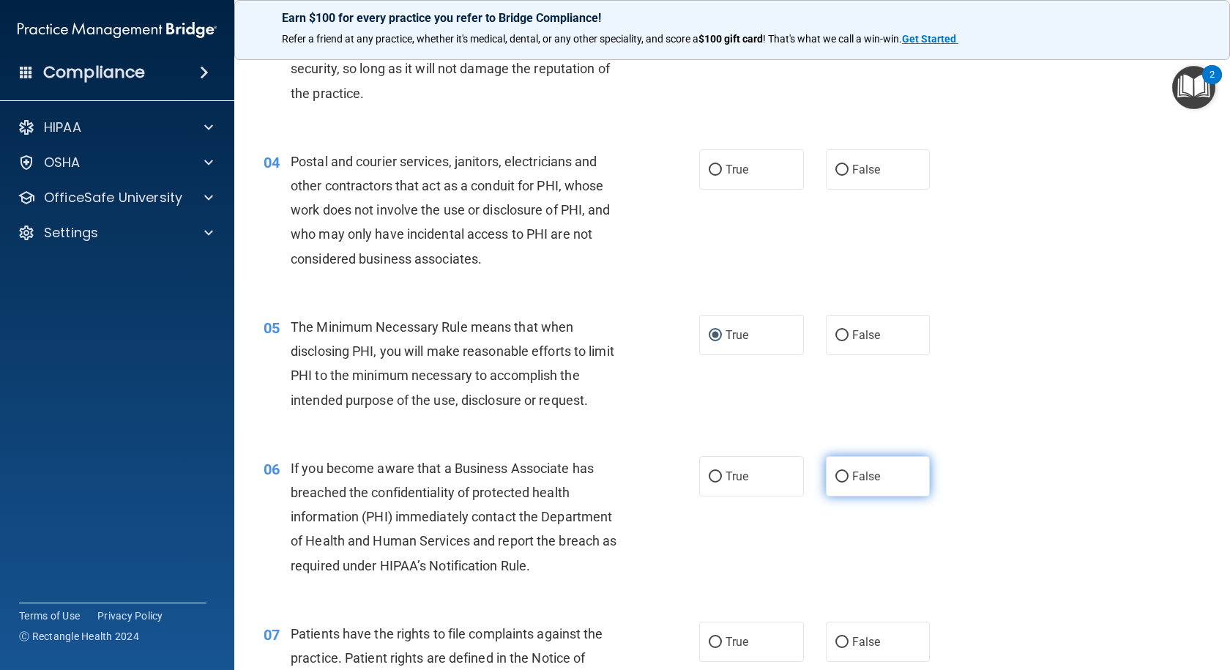
click at [837, 476] on input "False" at bounding box center [841, 476] width 13 height 11
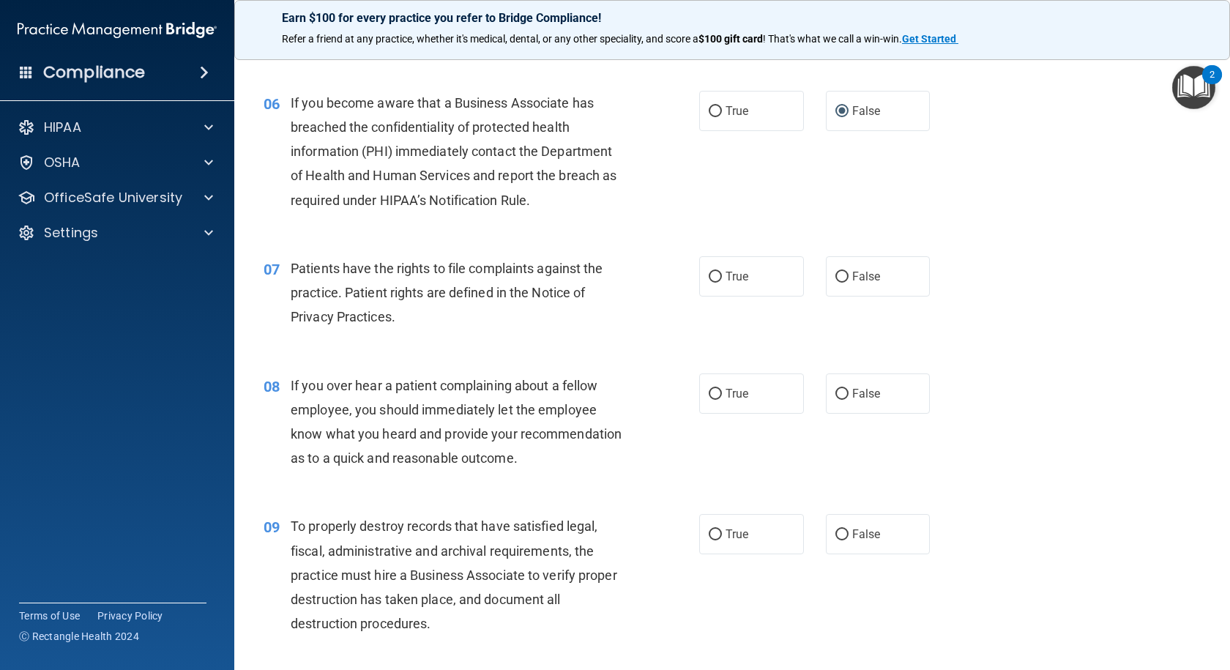
scroll to position [732, 0]
click at [838, 392] on input "False" at bounding box center [841, 393] width 13 height 11
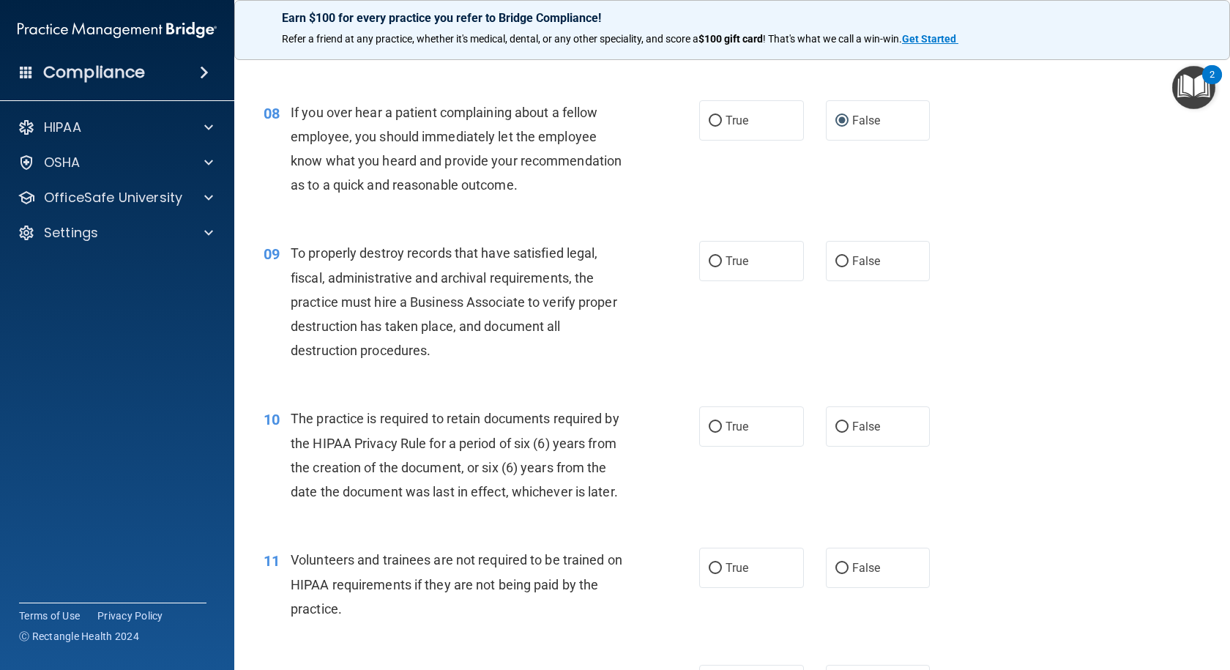
scroll to position [1025, 0]
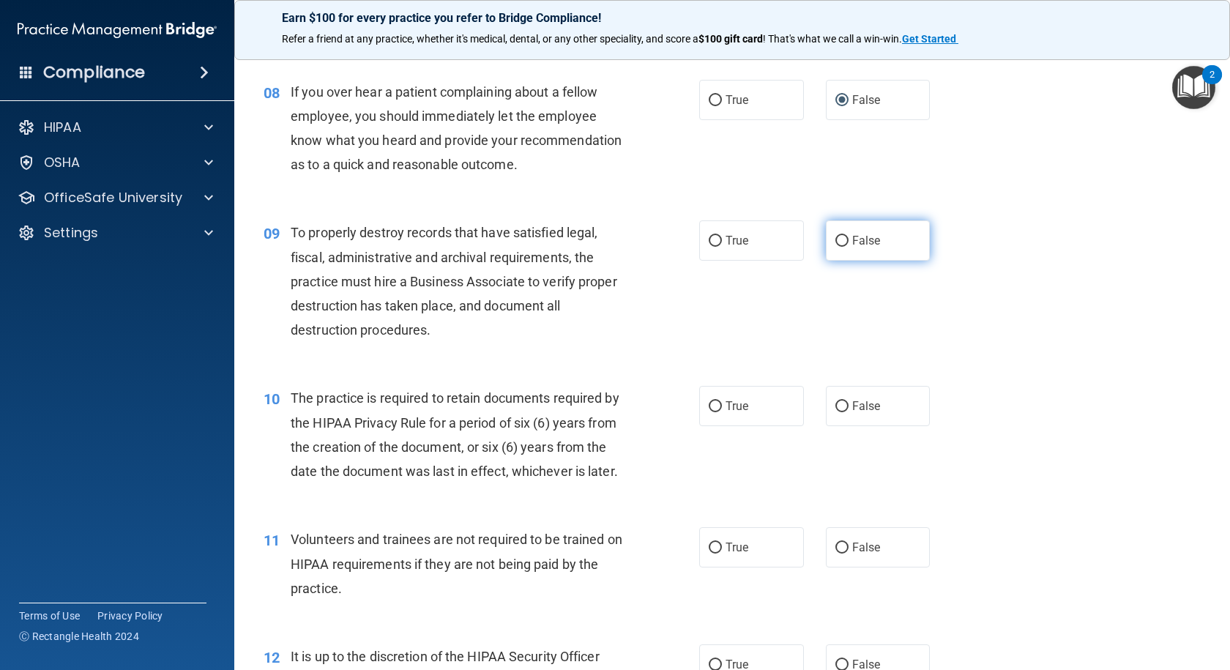
click at [835, 247] on input "False" at bounding box center [841, 241] width 13 height 11
click at [709, 412] on input "True" at bounding box center [714, 406] width 13 height 11
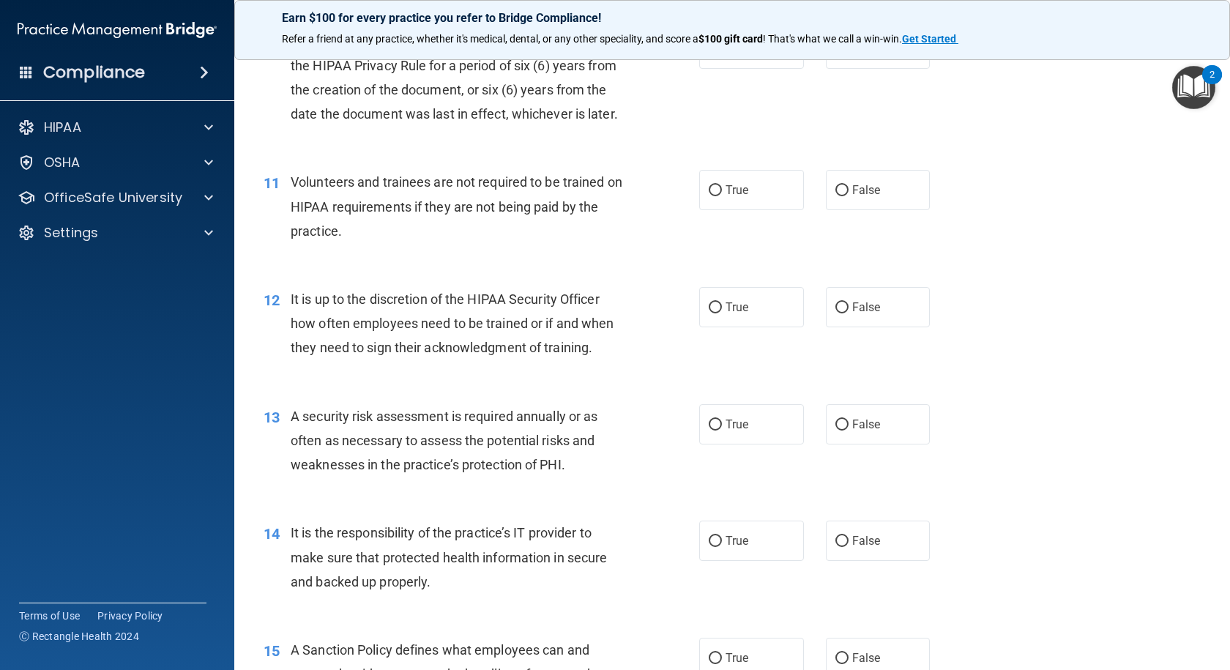
scroll to position [1391, 0]
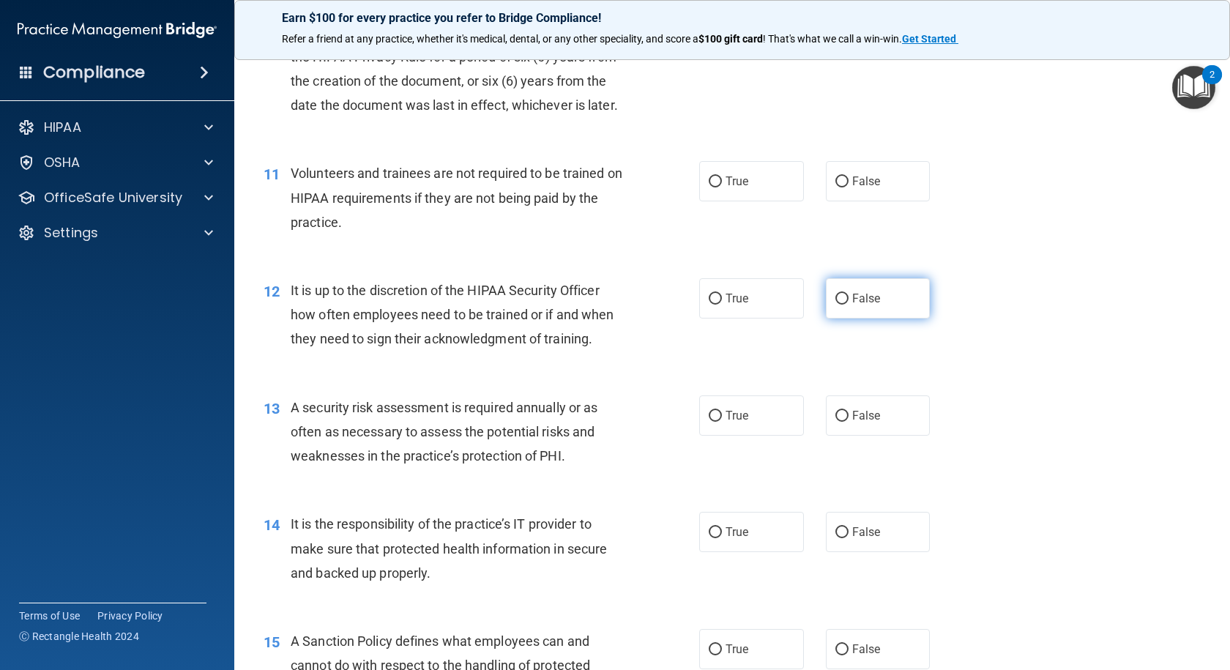
click at [835, 304] on input "False" at bounding box center [841, 298] width 13 height 11
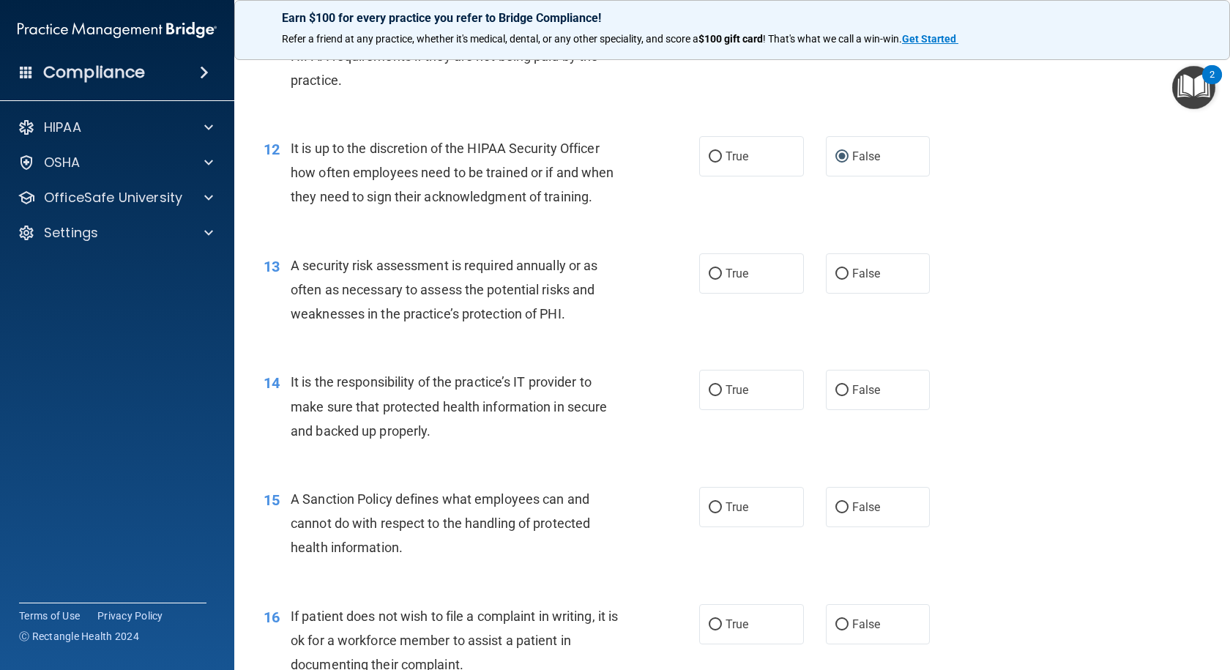
scroll to position [1537, 0]
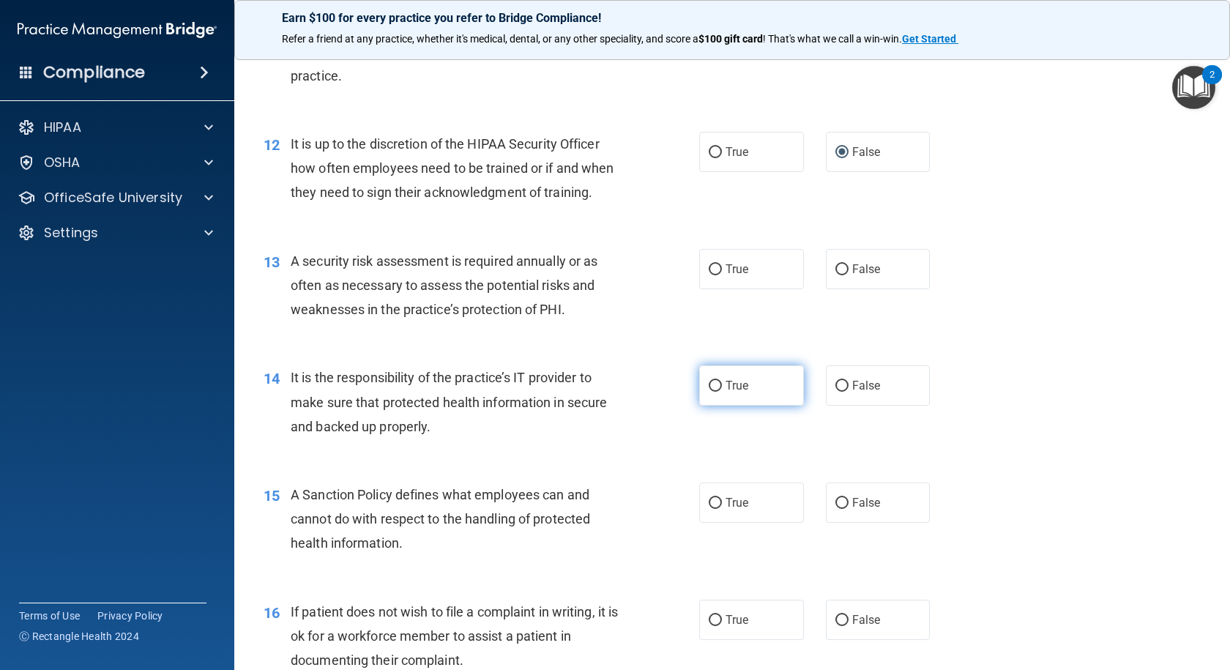
click at [708, 392] on input "True" at bounding box center [714, 386] width 13 height 11
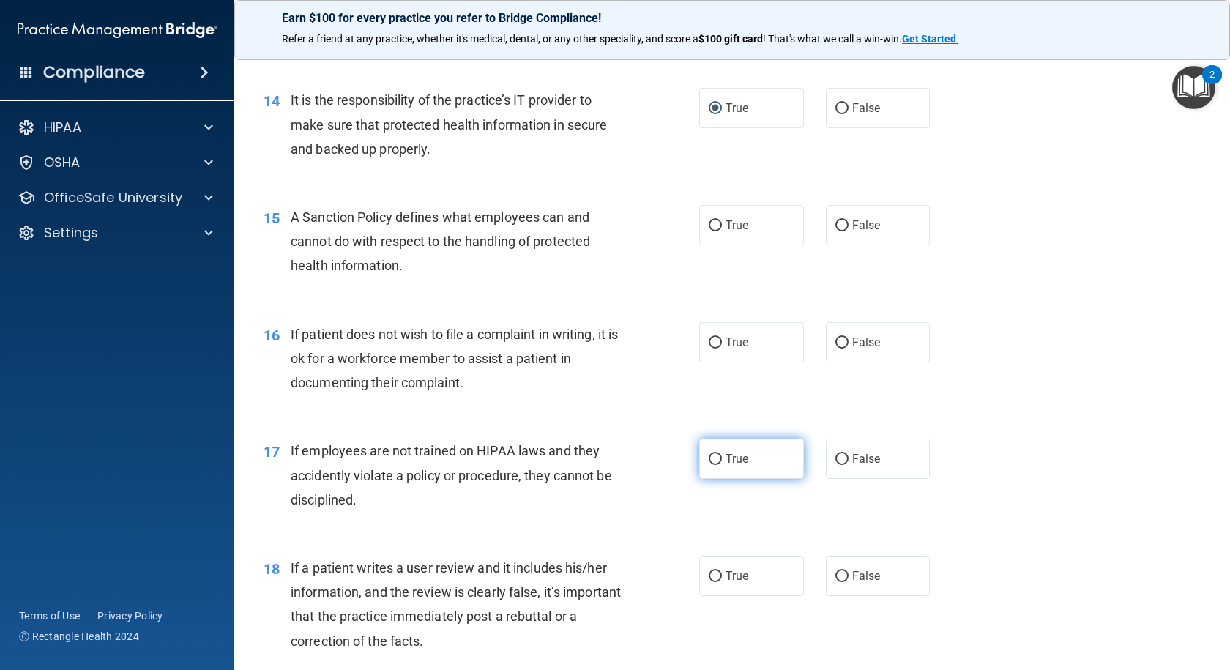
scroll to position [1830, 0]
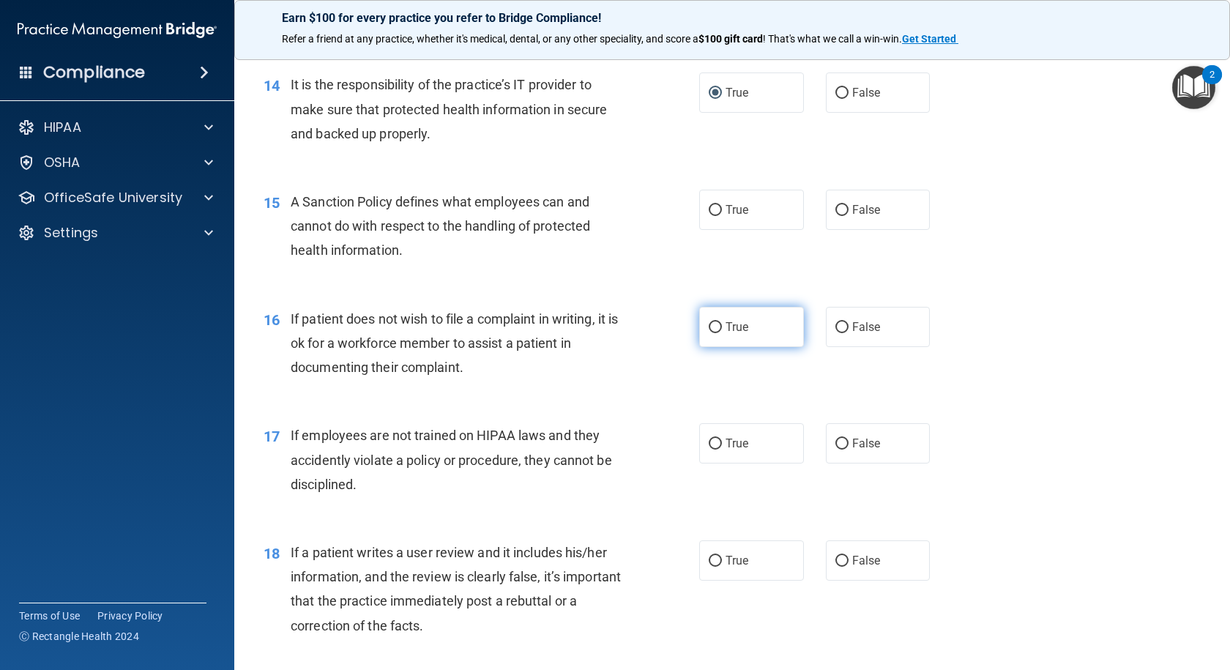
click at [711, 333] on input "True" at bounding box center [714, 327] width 13 height 11
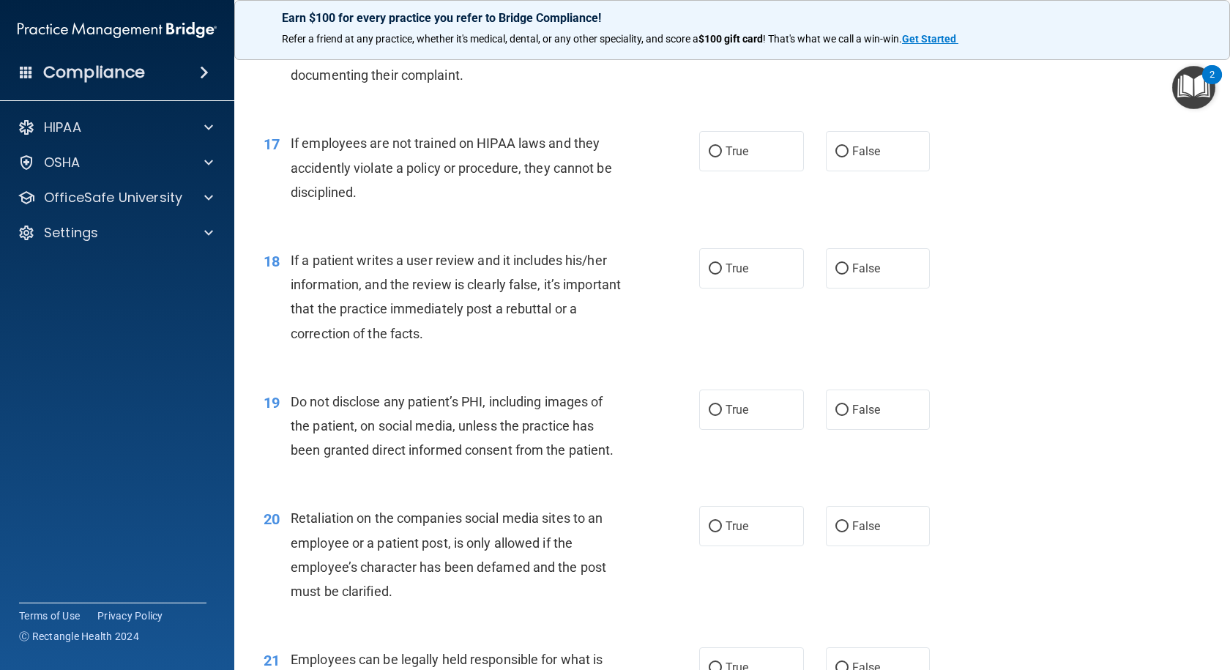
scroll to position [2122, 0]
click at [835, 274] on input "False" at bounding box center [841, 268] width 13 height 11
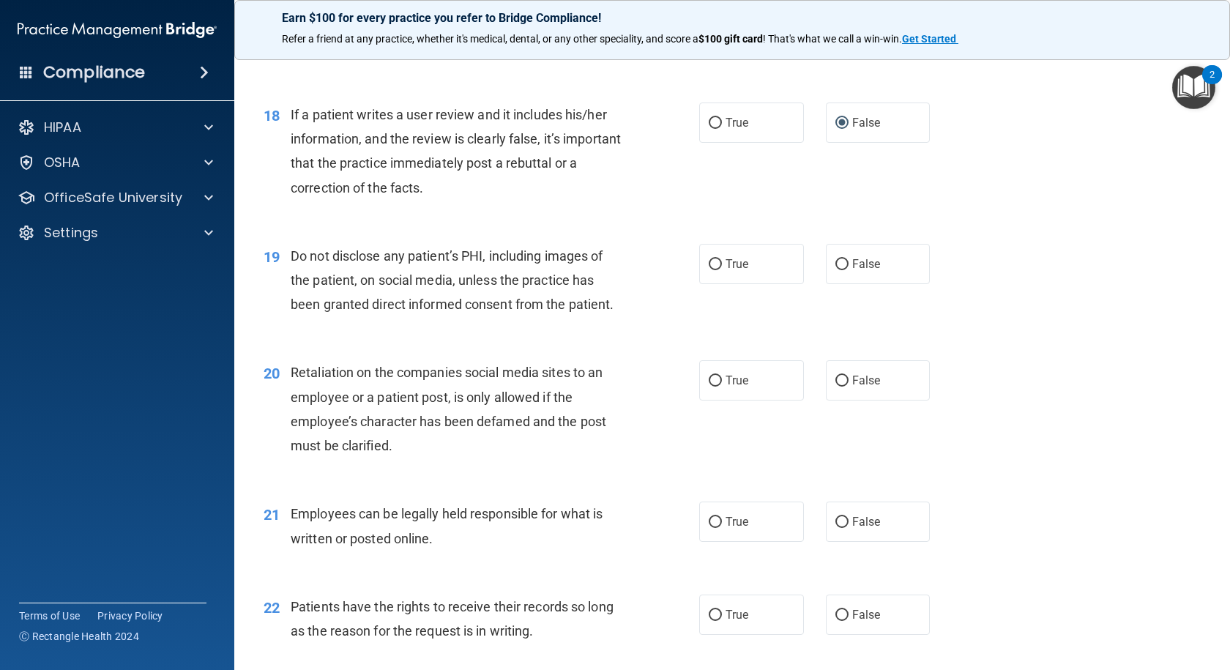
scroll to position [2269, 0]
click at [835, 385] on input "False" at bounding box center [841, 379] width 13 height 11
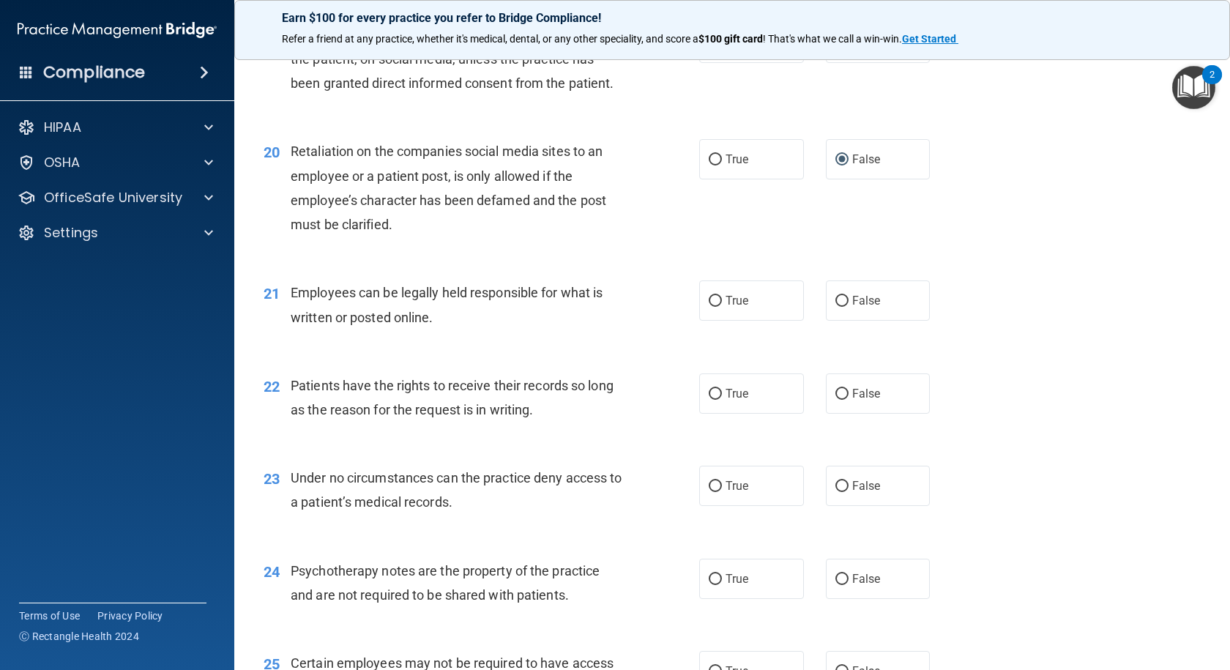
scroll to position [2562, 0]
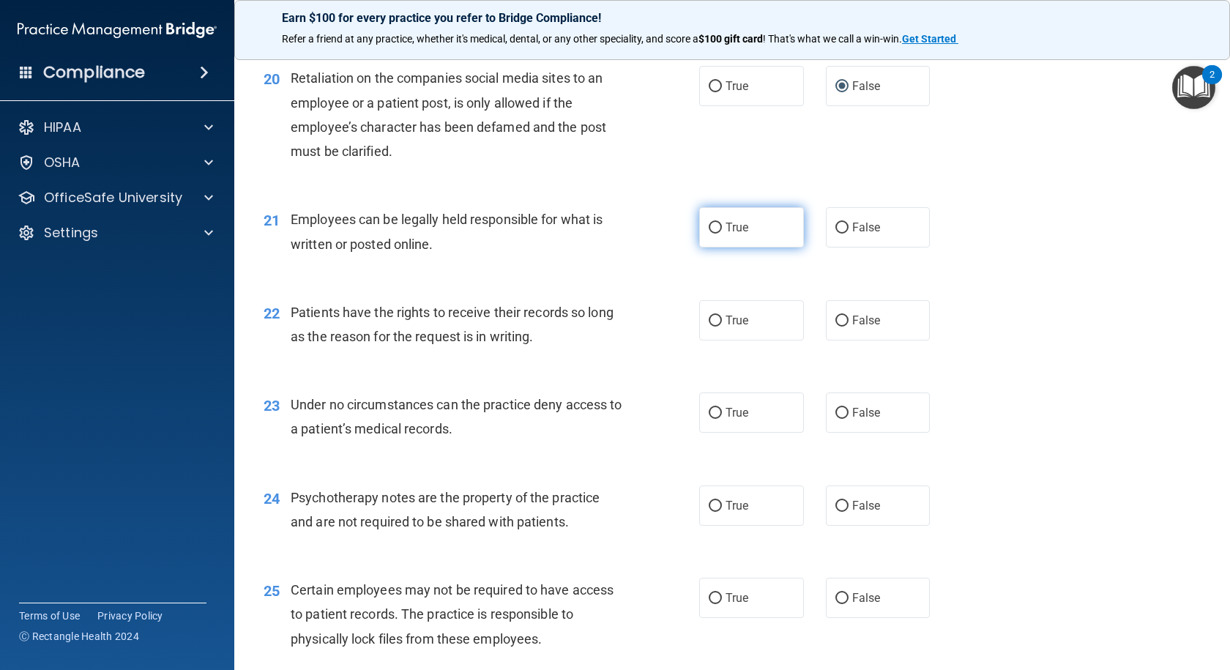
click at [709, 233] on input "True" at bounding box center [714, 227] width 13 height 11
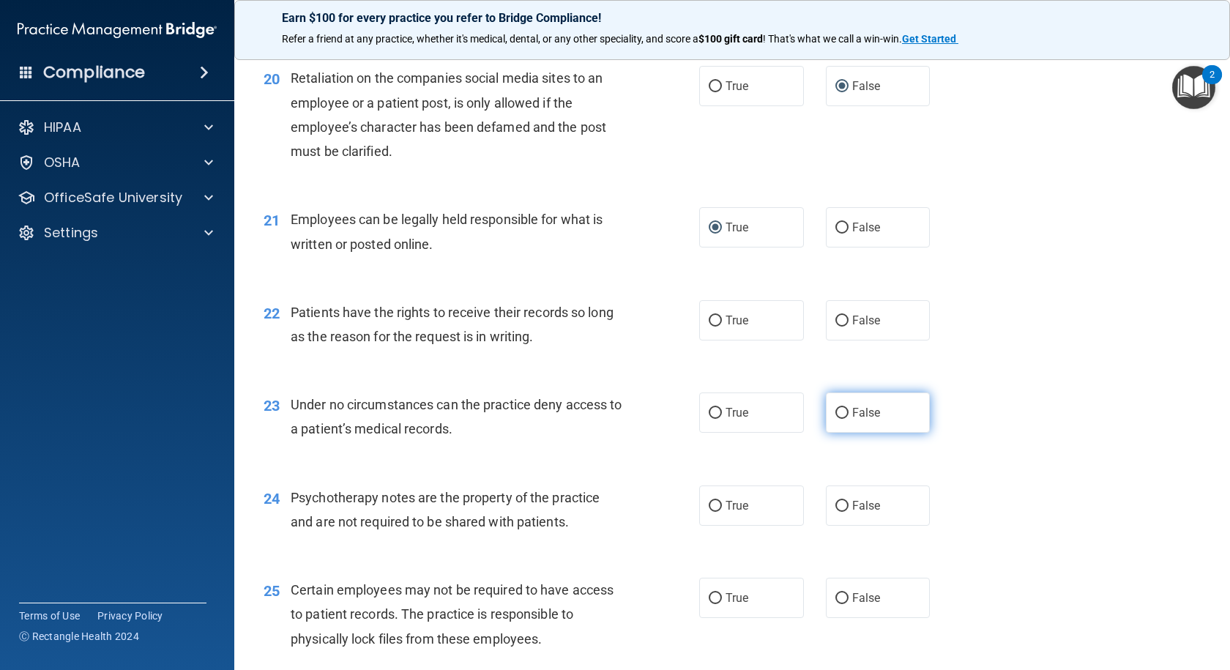
click at [835, 419] on input "False" at bounding box center [841, 413] width 13 height 11
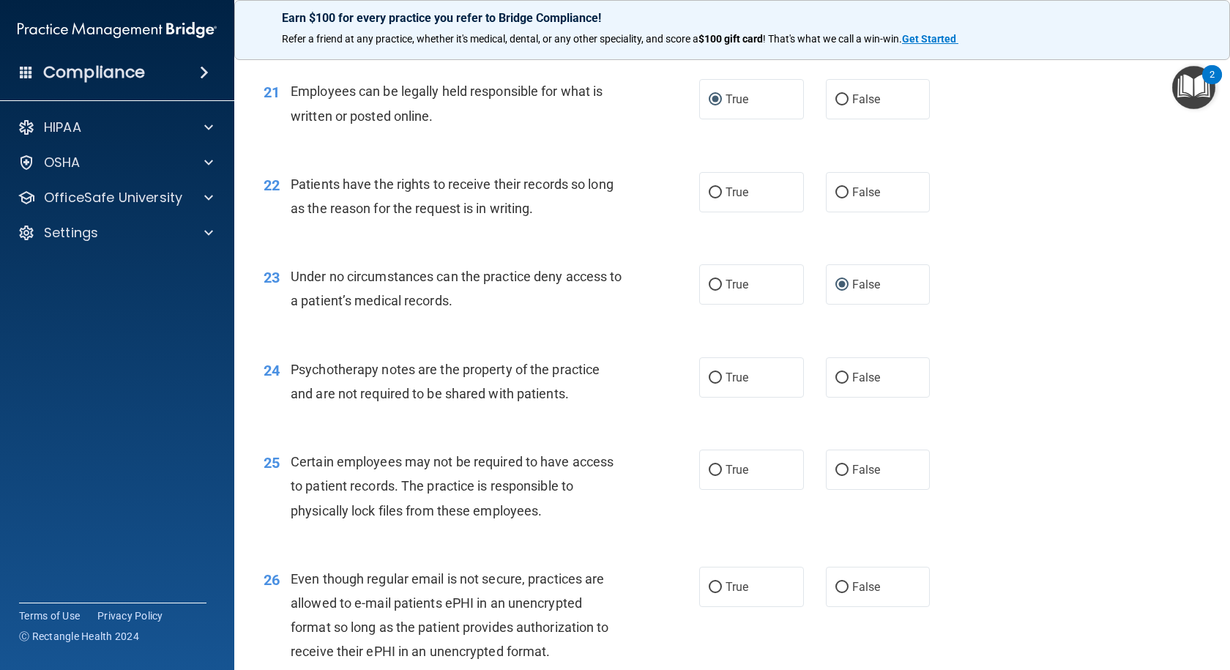
scroll to position [2781, 0]
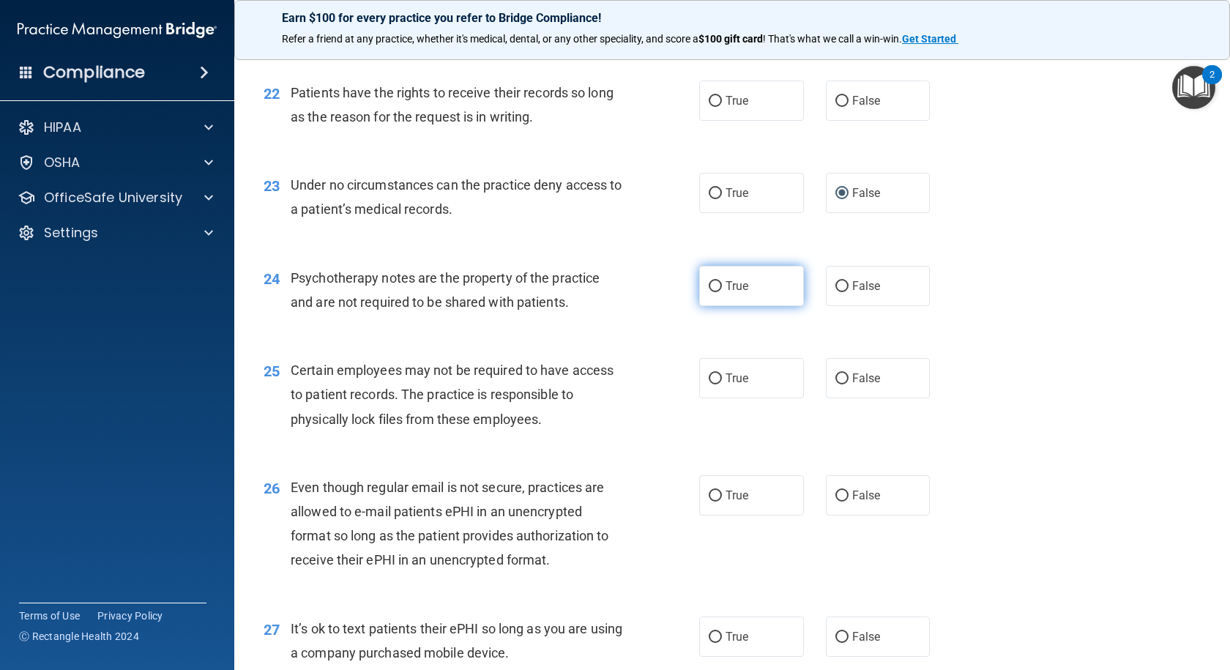
click at [712, 292] on input "True" at bounding box center [714, 286] width 13 height 11
click at [701, 398] on label "True" at bounding box center [751, 378] width 105 height 40
click at [708, 384] on input "True" at bounding box center [714, 378] width 13 height 11
click at [710, 501] on input "True" at bounding box center [714, 495] width 13 height 11
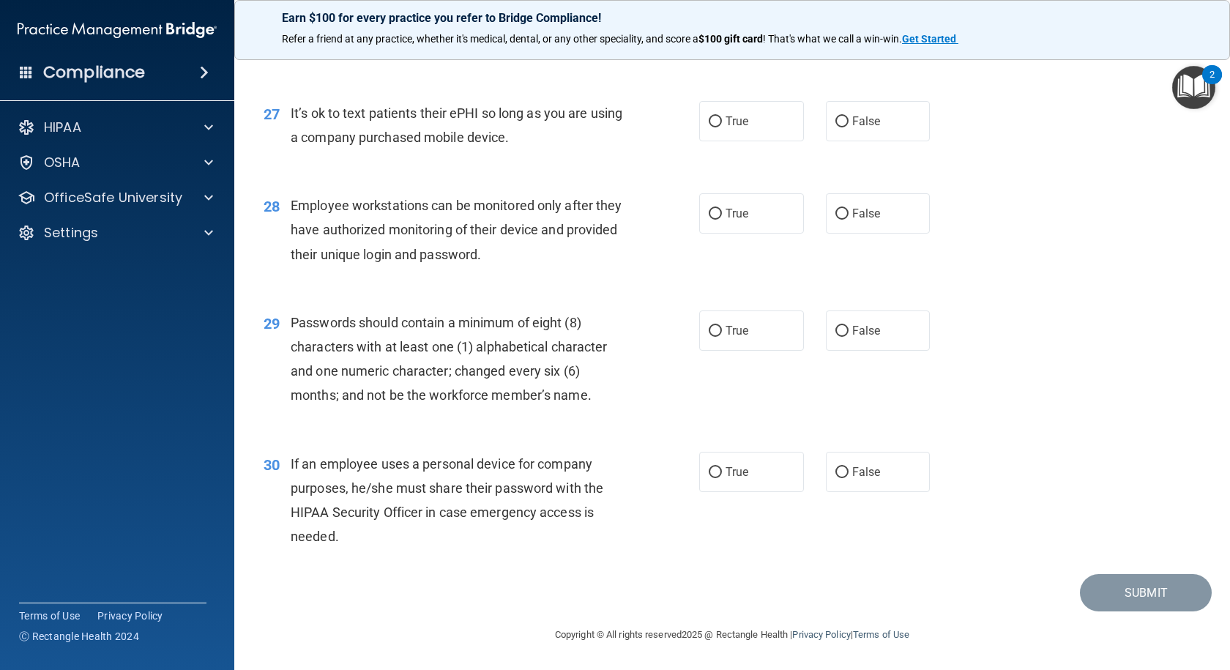
scroll to position [3345, 0]
click at [835, 471] on input "False" at bounding box center [841, 472] width 13 height 11
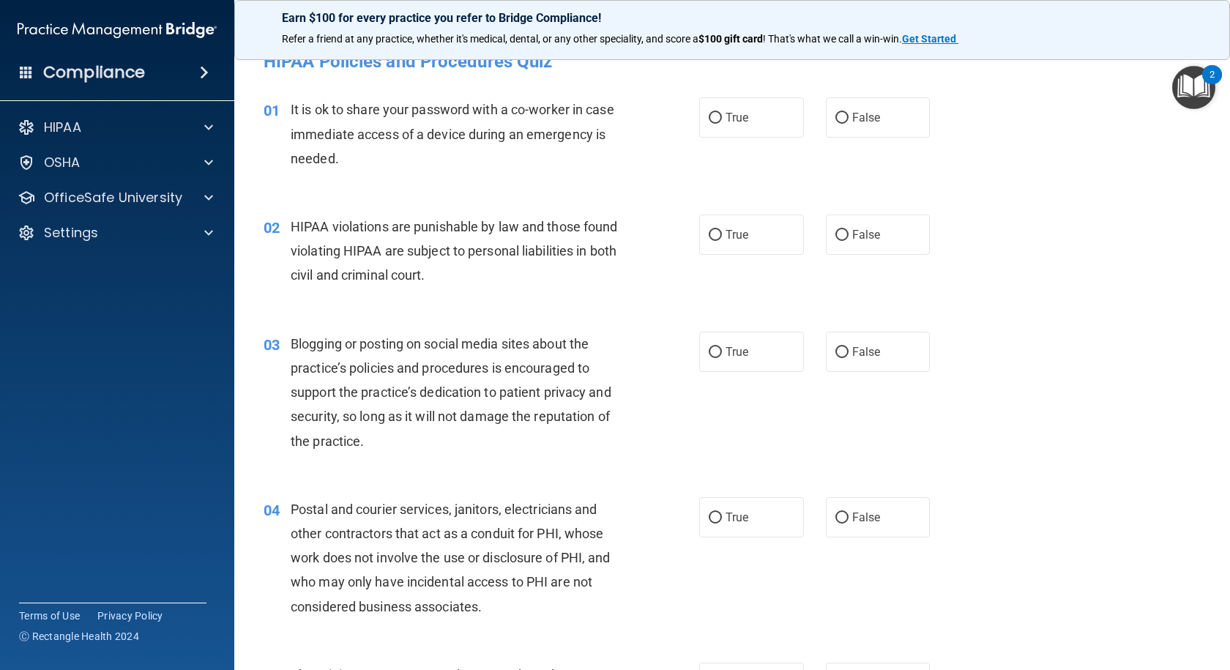
scroll to position [0, 0]
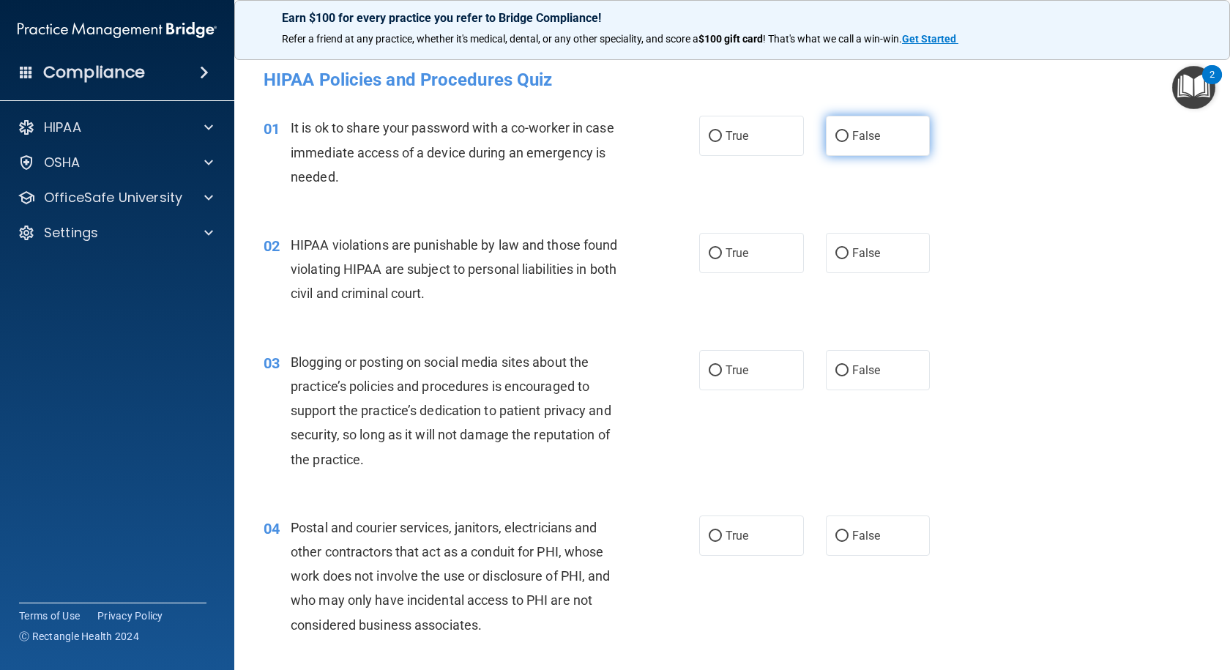
click at [835, 133] on input "False" at bounding box center [841, 136] width 13 height 11
click at [708, 249] on input "True" at bounding box center [714, 253] width 13 height 11
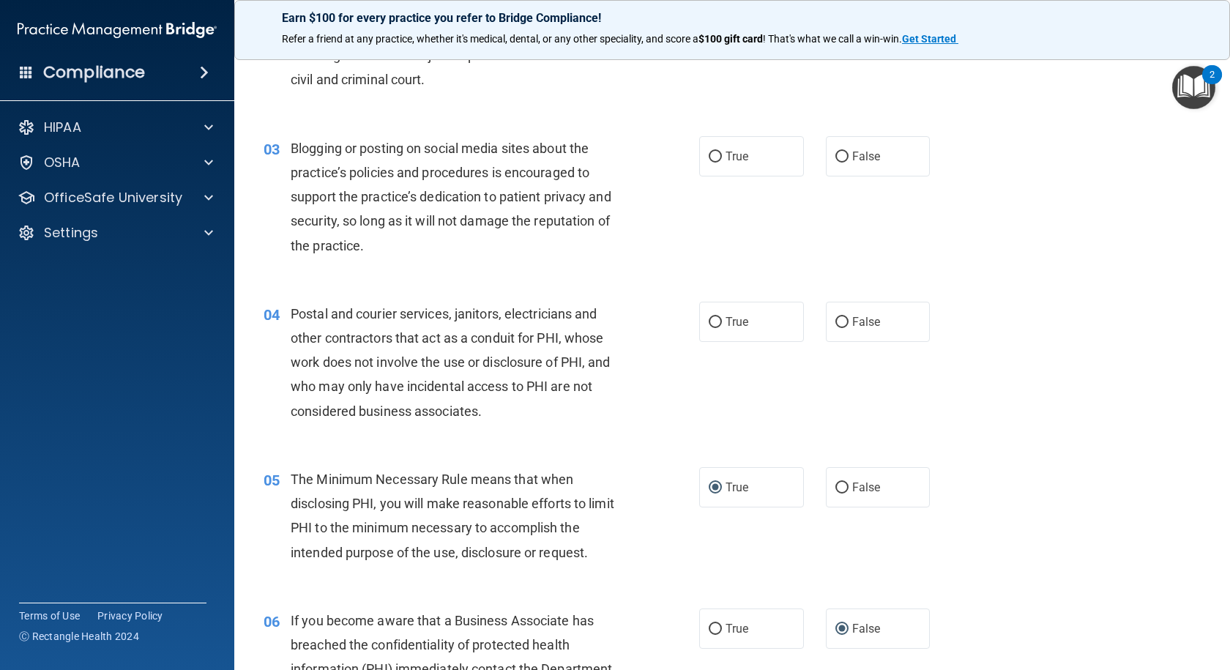
scroll to position [220, 0]
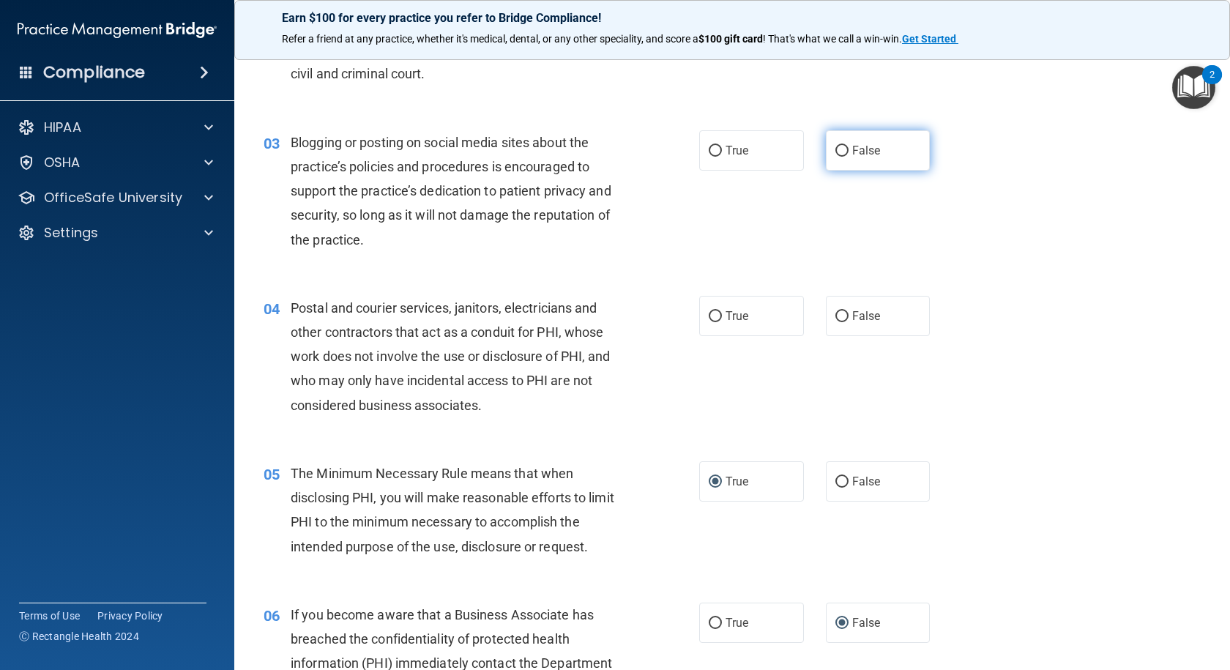
click at [837, 149] on input "False" at bounding box center [841, 151] width 13 height 11
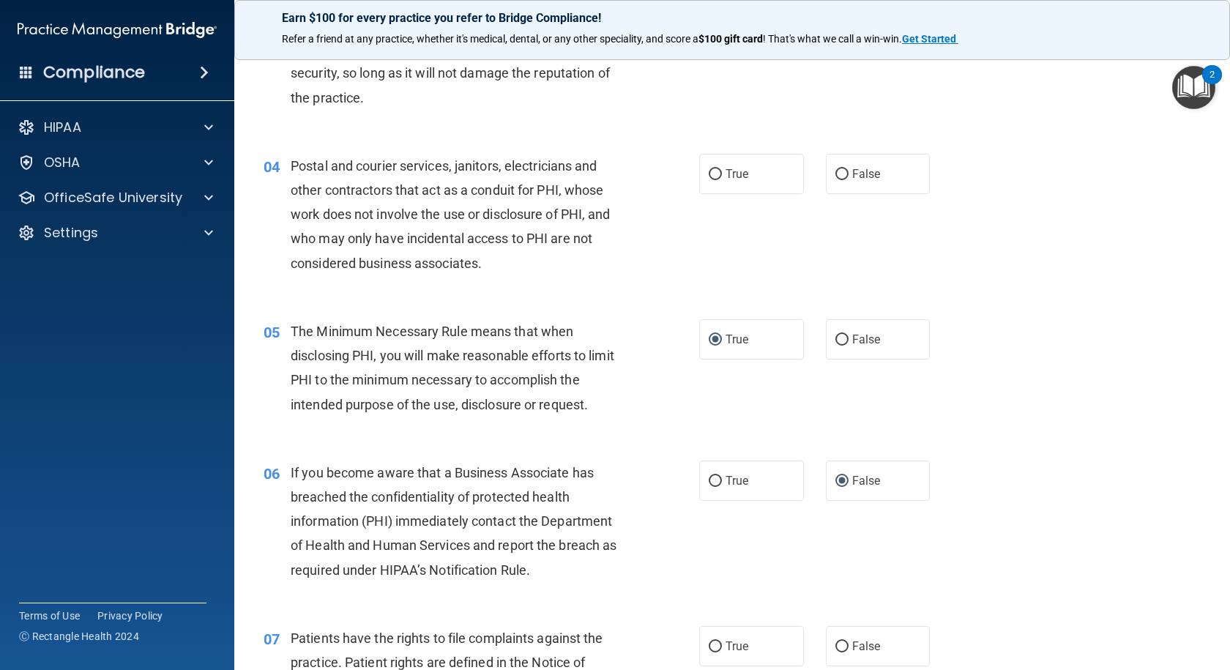
scroll to position [366, 0]
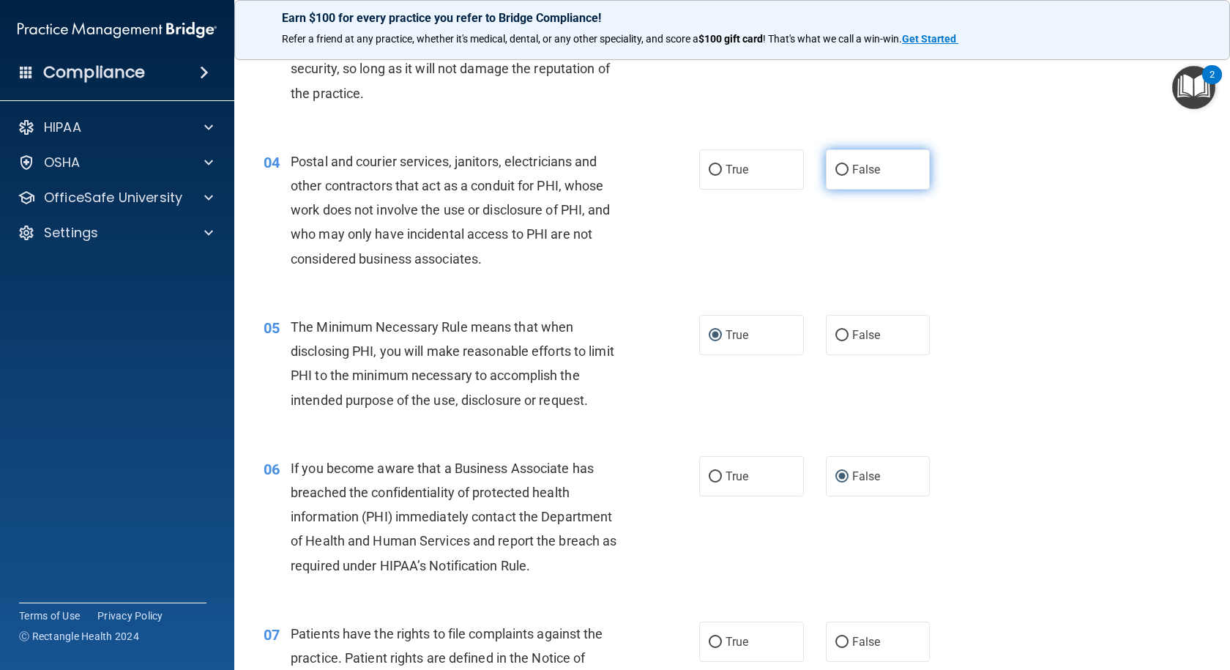
click at [835, 168] on input "False" at bounding box center [841, 170] width 13 height 11
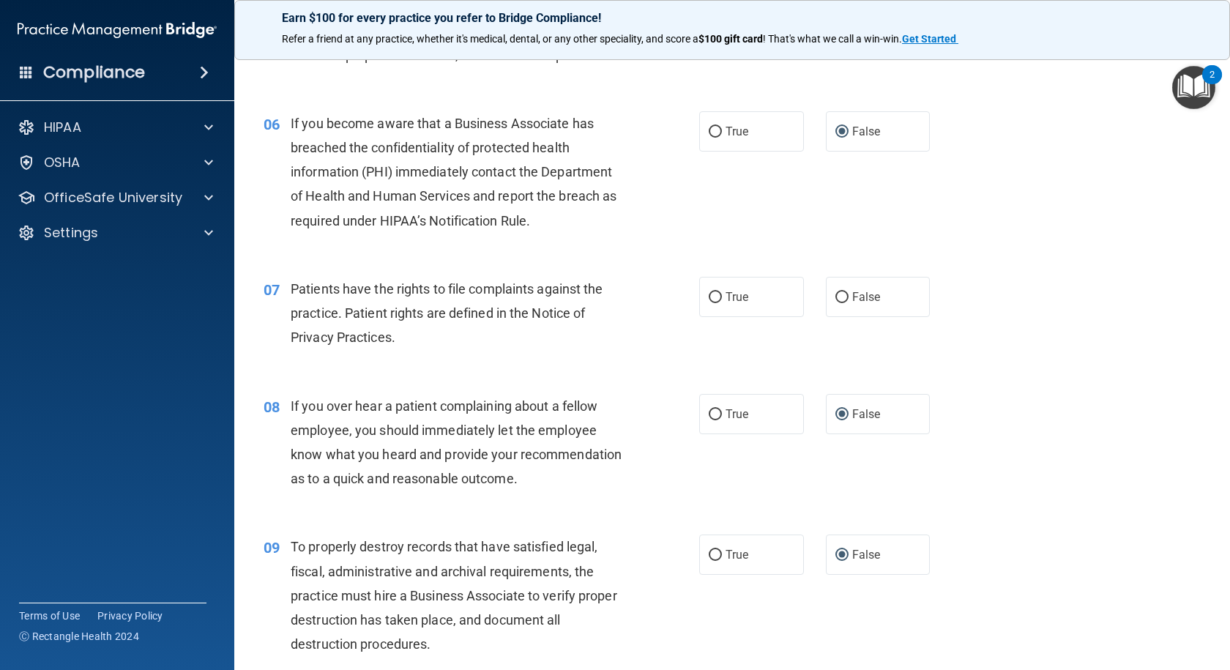
scroll to position [805, 0]
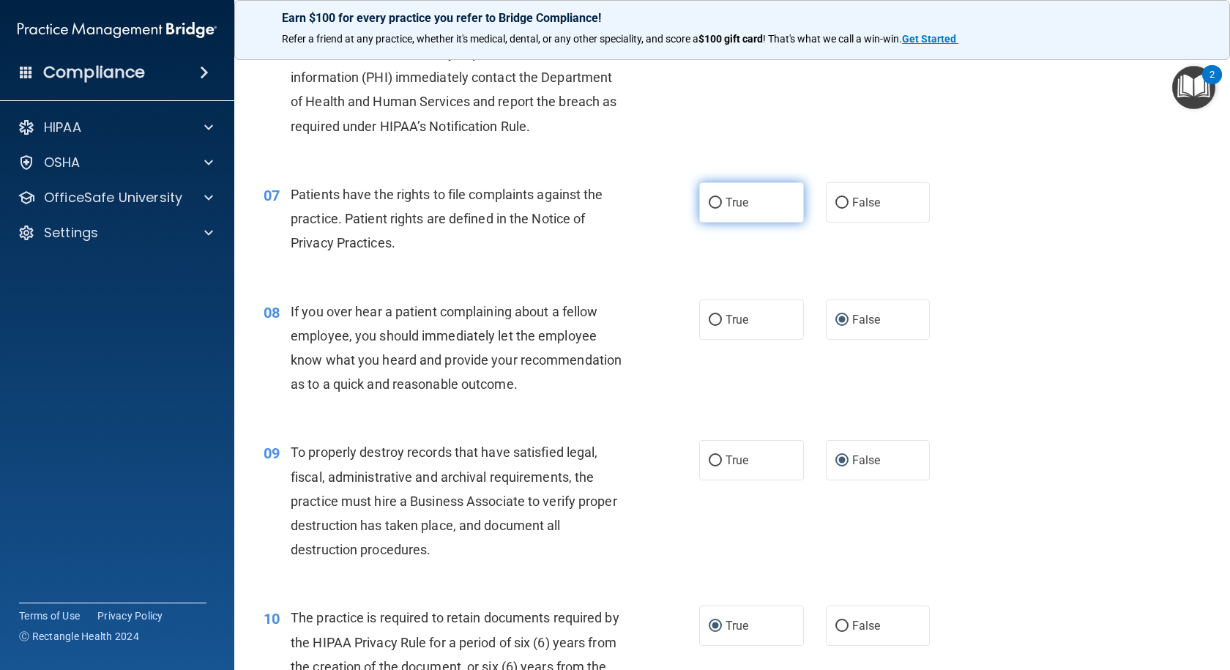
click at [708, 198] on input "True" at bounding box center [714, 203] width 13 height 11
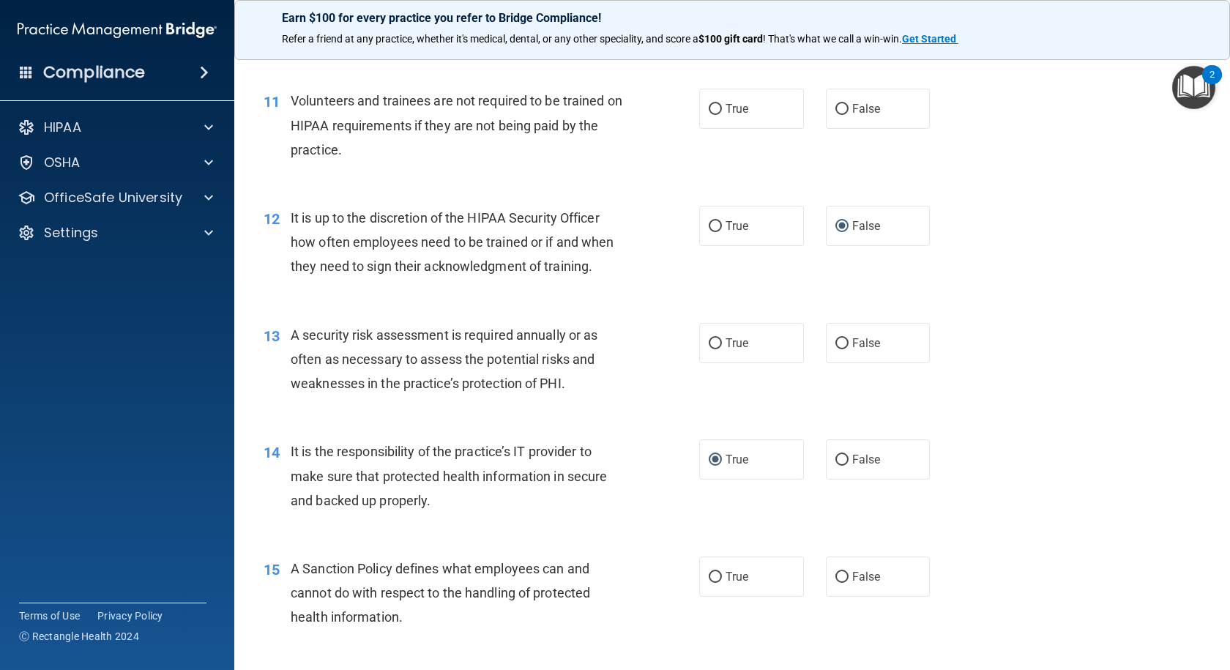
scroll to position [1464, 0]
click at [835, 114] on input "False" at bounding box center [841, 108] width 13 height 11
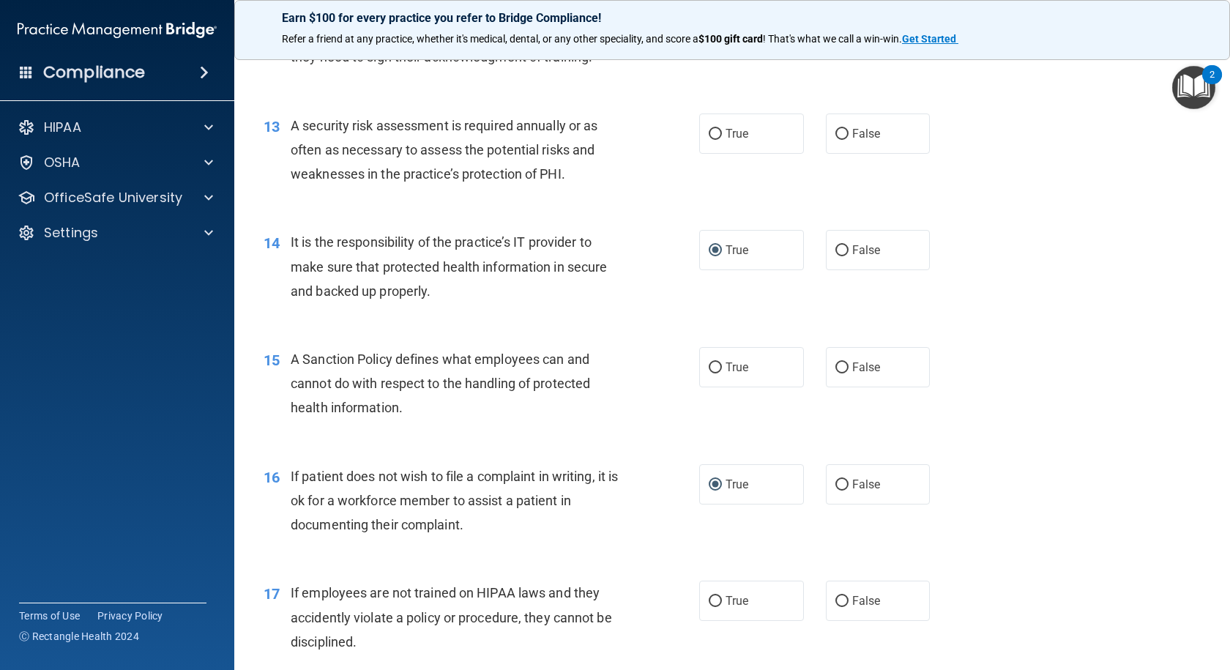
scroll to position [1757, 0]
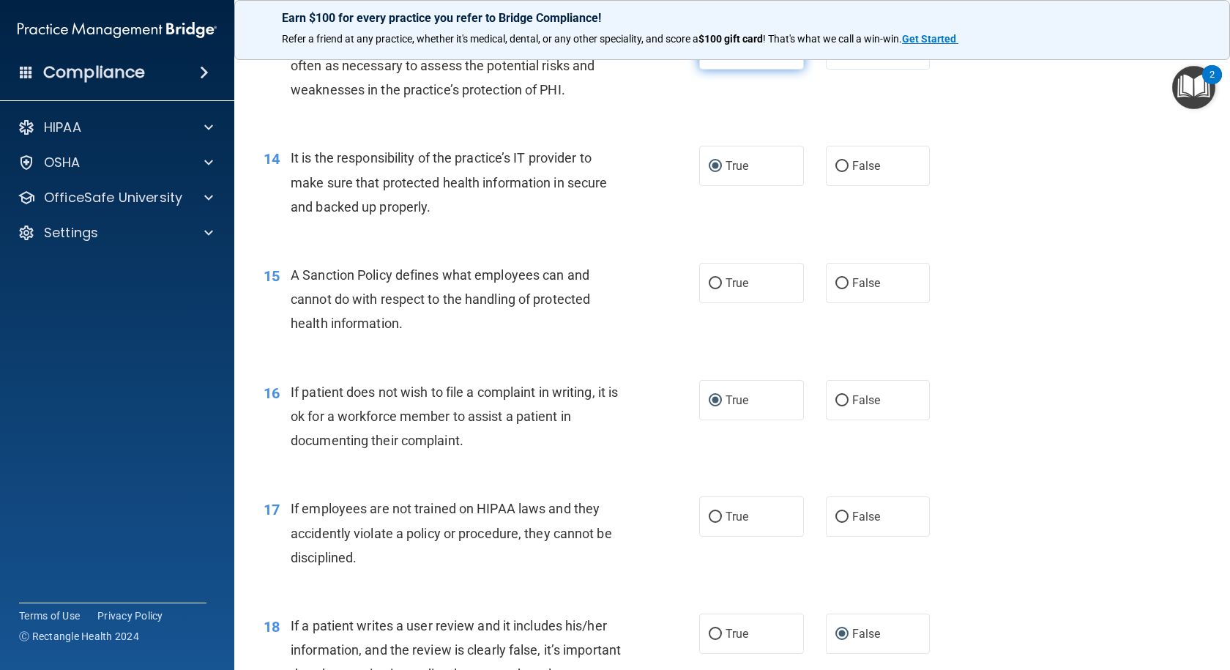
click at [708, 56] on input "True" at bounding box center [714, 50] width 13 height 11
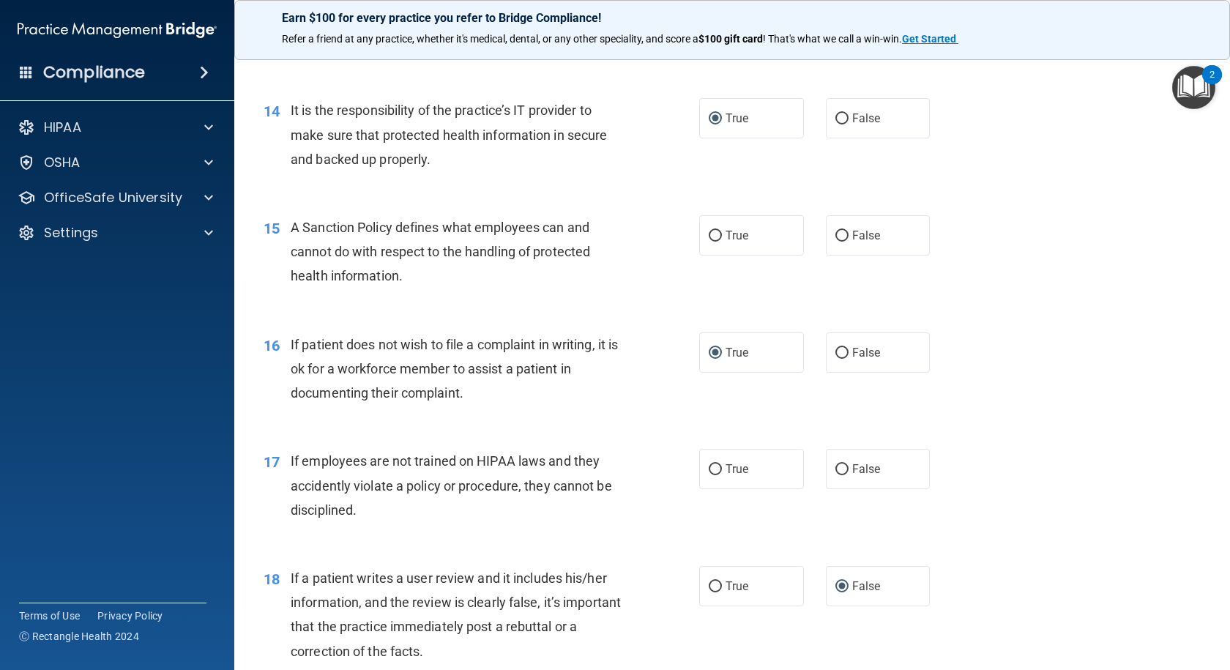
scroll to position [1903, 0]
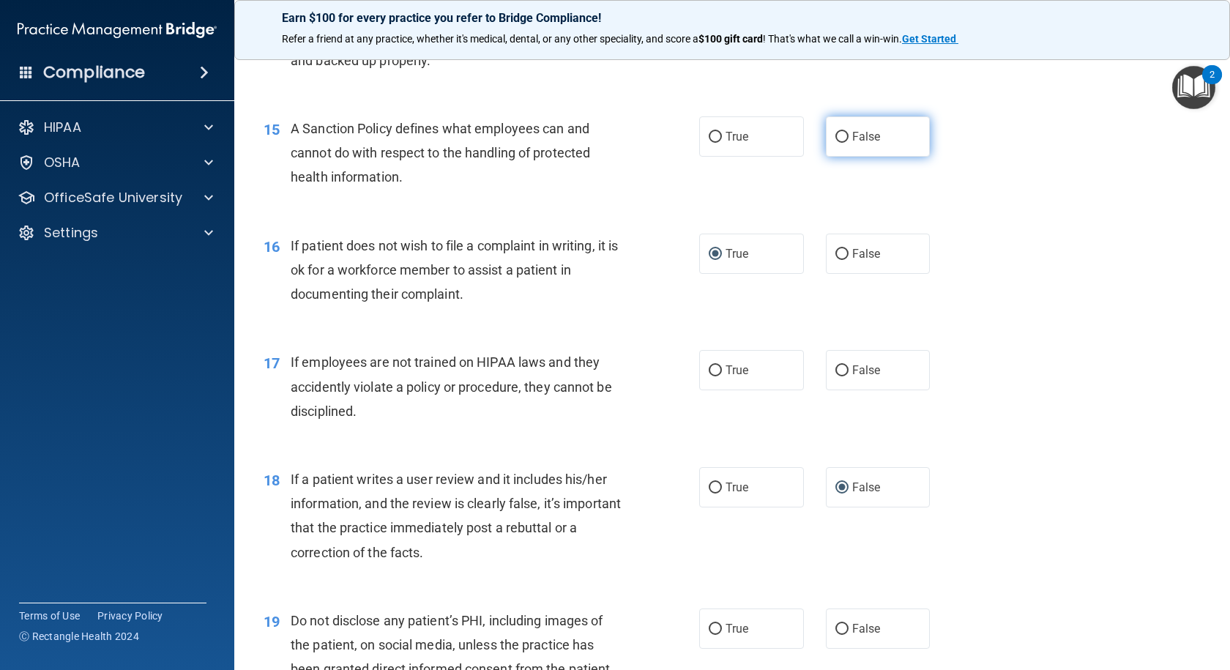
click at [835, 143] on input "False" at bounding box center [841, 137] width 13 height 11
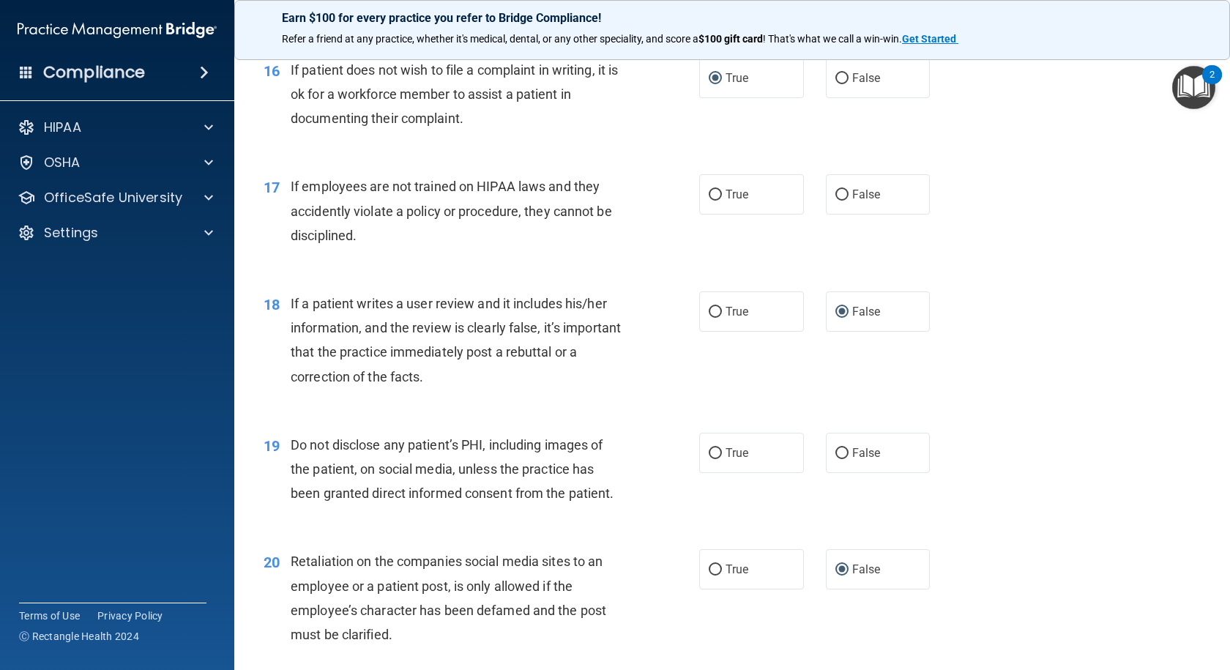
scroll to position [2122, 0]
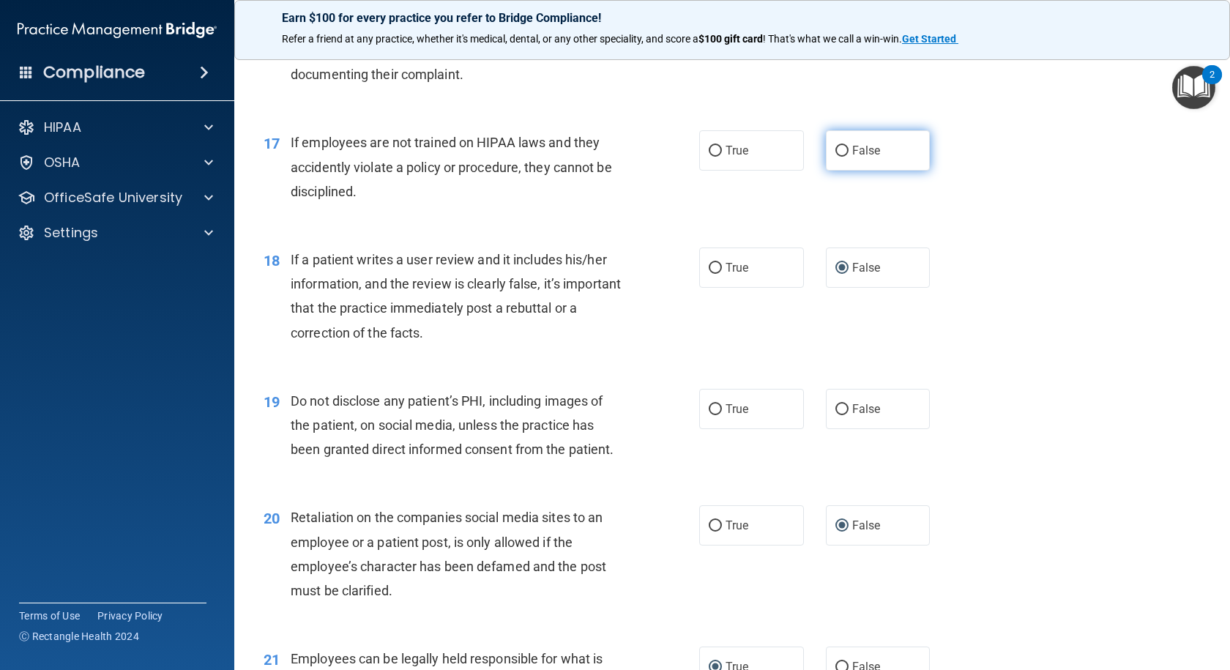
click at [835, 157] on input "False" at bounding box center [841, 151] width 13 height 11
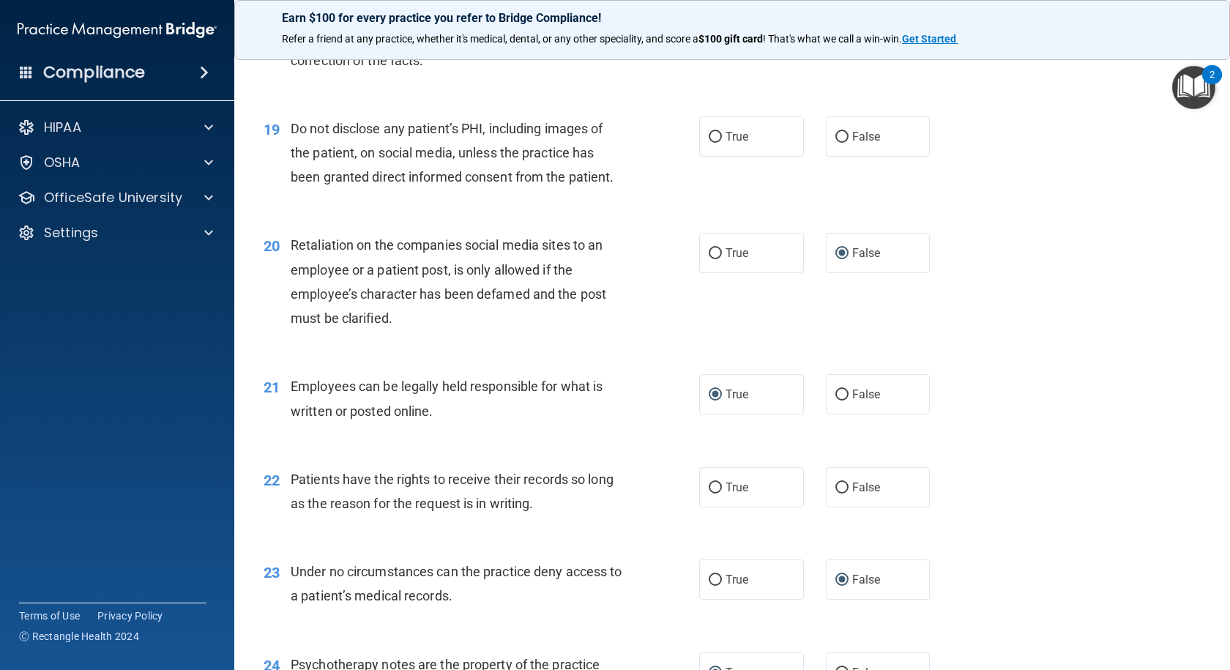
scroll to position [2415, 0]
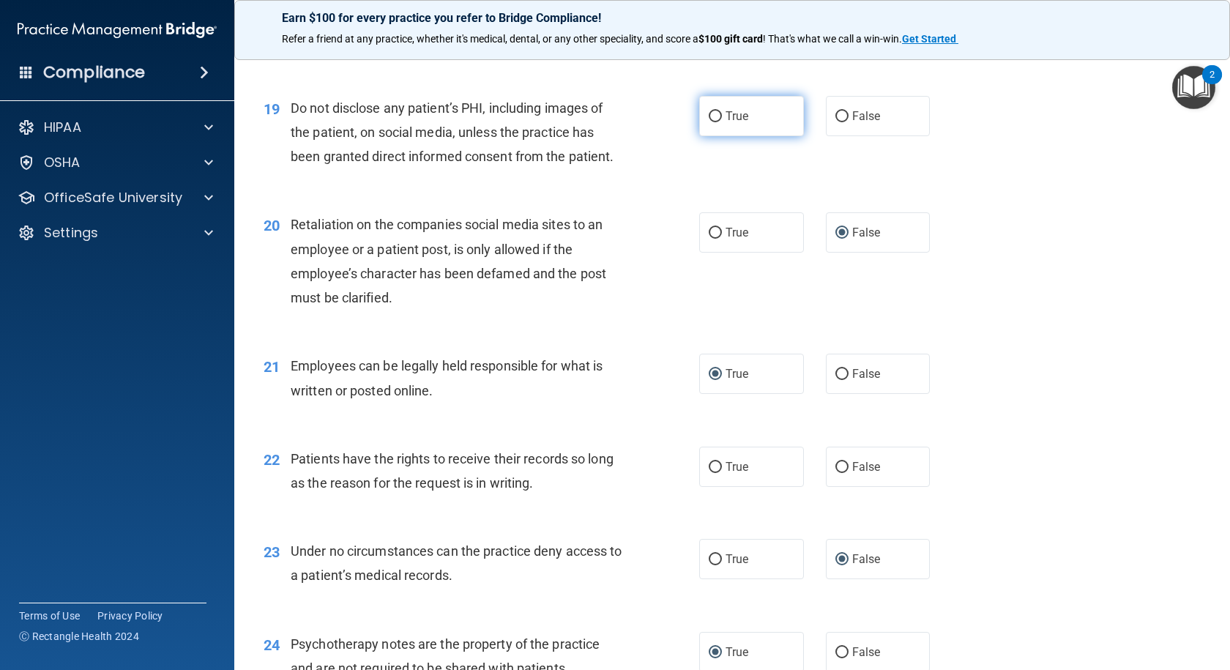
click at [708, 122] on input "True" at bounding box center [714, 116] width 13 height 11
click at [835, 122] on input "False" at bounding box center [841, 116] width 13 height 11
click at [708, 122] on input "True" at bounding box center [714, 116] width 13 height 11
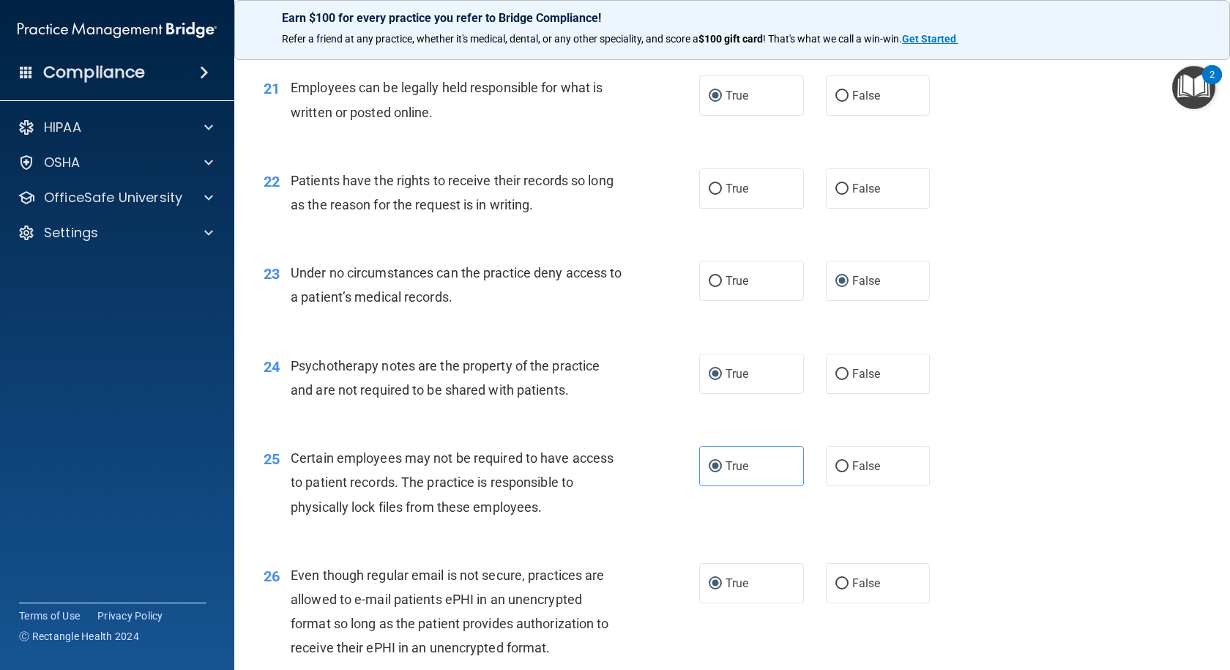
scroll to position [2708, 0]
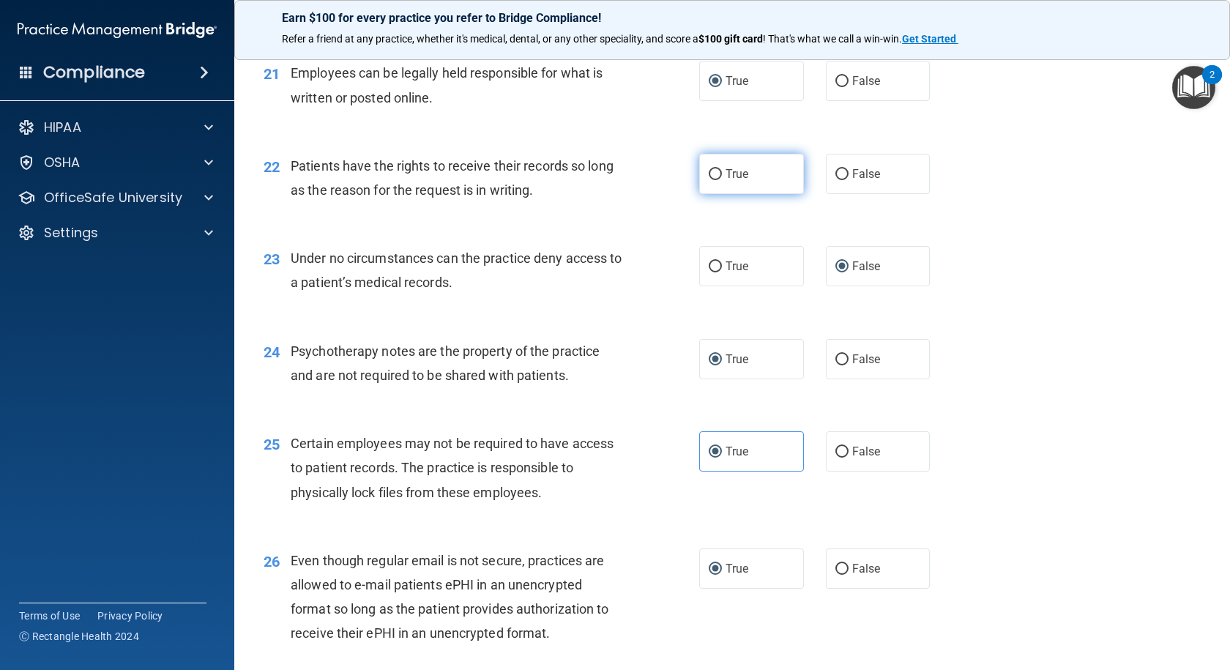
click at [710, 180] on input "True" at bounding box center [714, 174] width 13 height 11
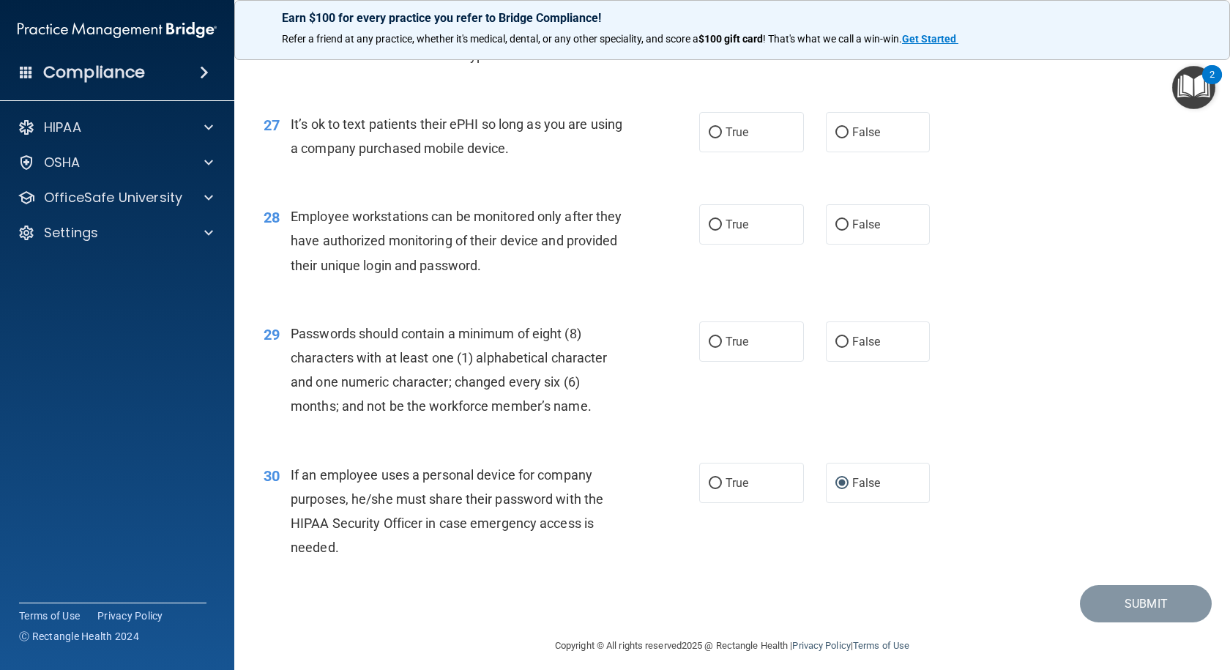
scroll to position [3293, 0]
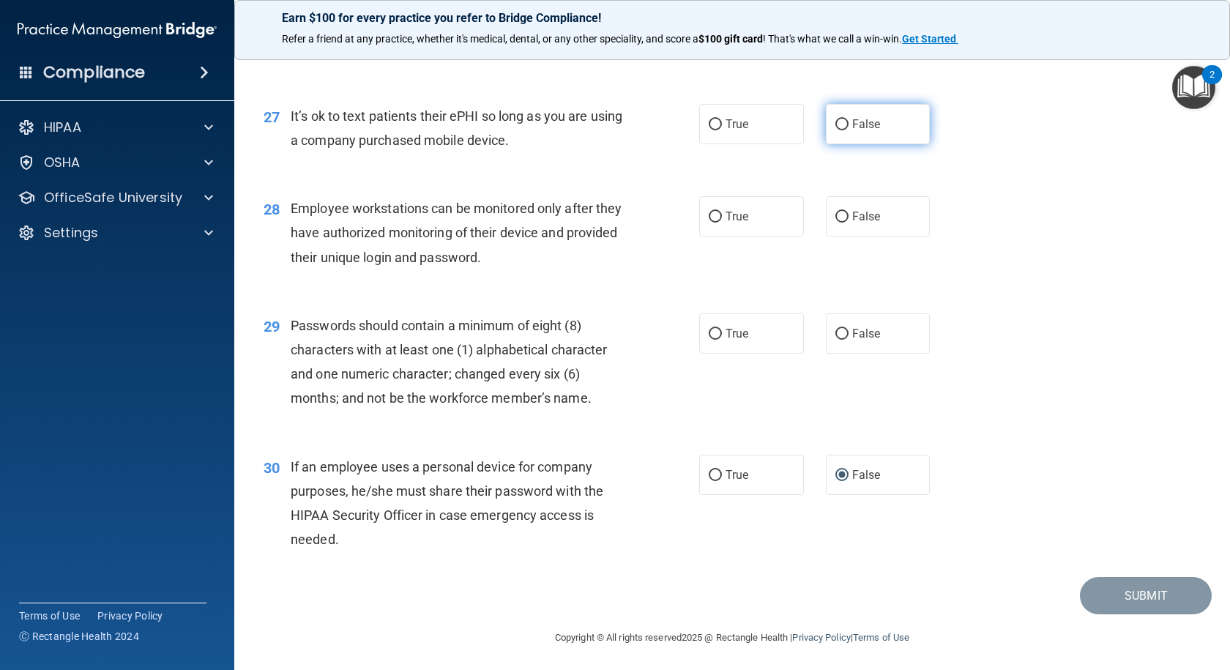
click at [835, 130] on input "False" at bounding box center [841, 124] width 13 height 11
click at [839, 222] on input "False" at bounding box center [841, 217] width 13 height 11
click at [708, 340] on input "True" at bounding box center [714, 334] width 13 height 11
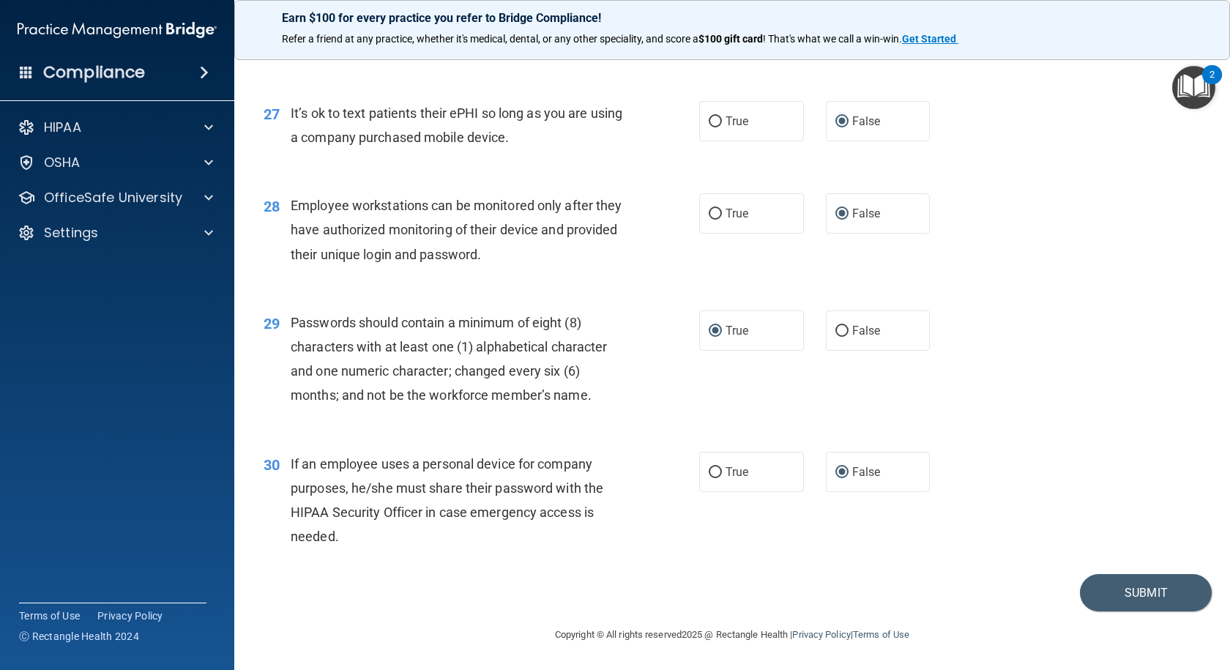
scroll to position [3345, 0]
click at [1108, 585] on button "Submit" at bounding box center [1146, 592] width 132 height 37
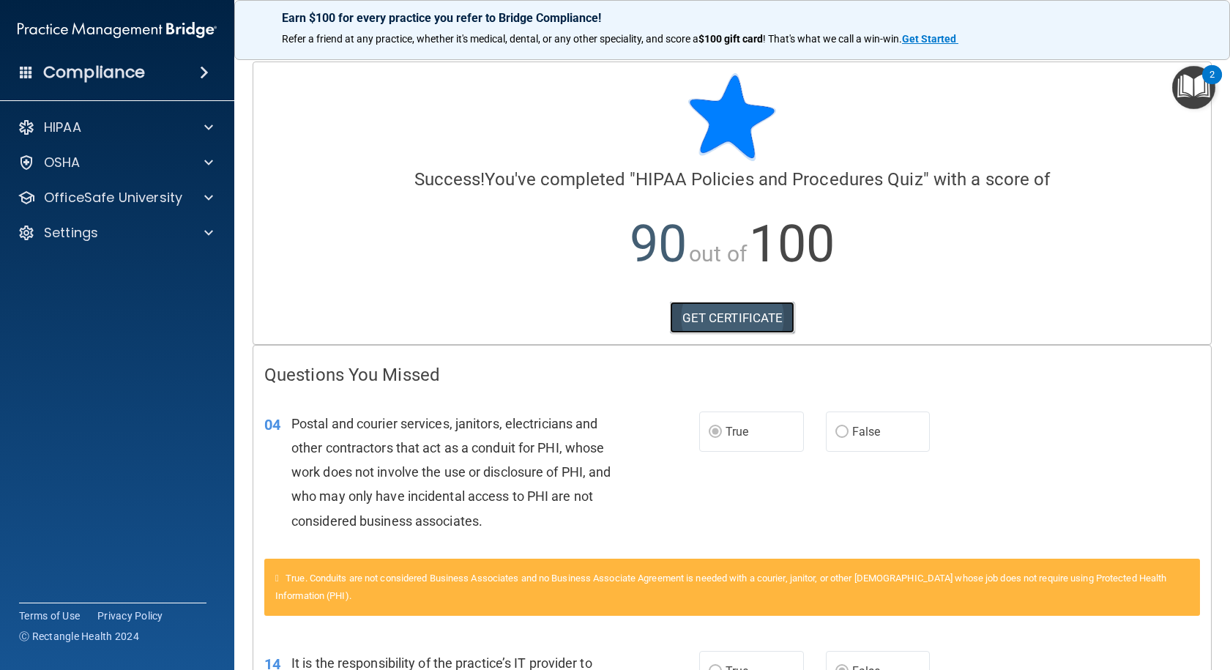
click at [694, 319] on link "GET CERTIFICATE" at bounding box center [732, 318] width 125 height 32
click at [184, 158] on div "OSHA" at bounding box center [98, 163] width 182 height 18
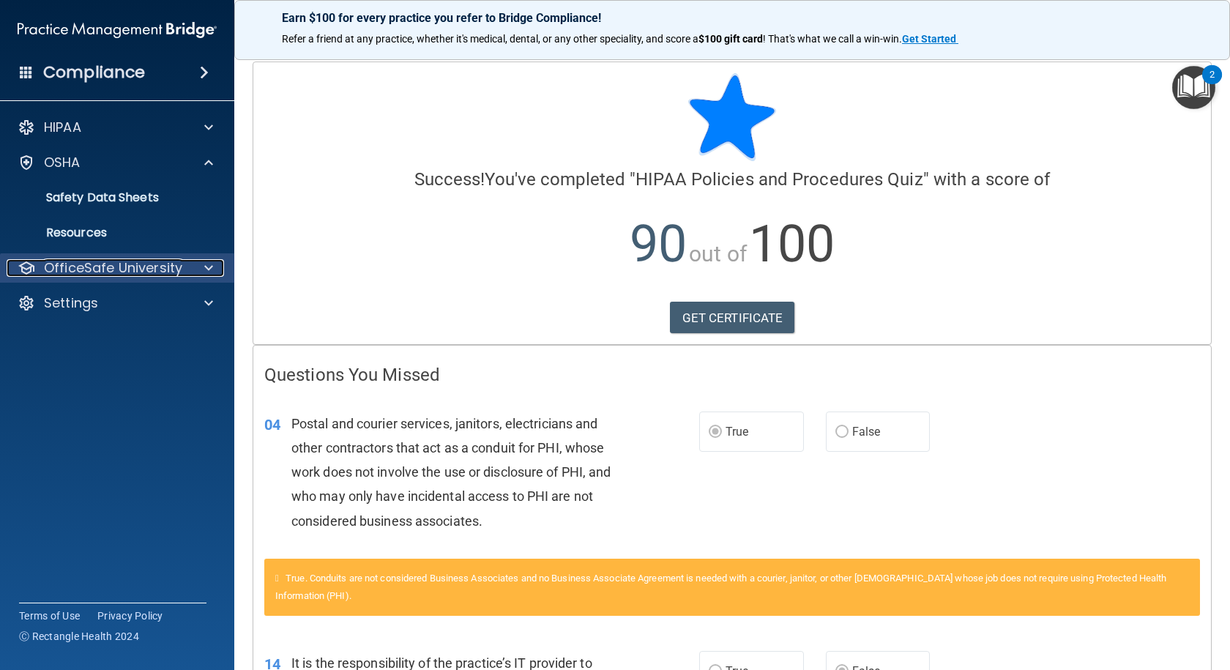
click at [178, 268] on p "OfficeSafe University" at bounding box center [113, 268] width 138 height 18
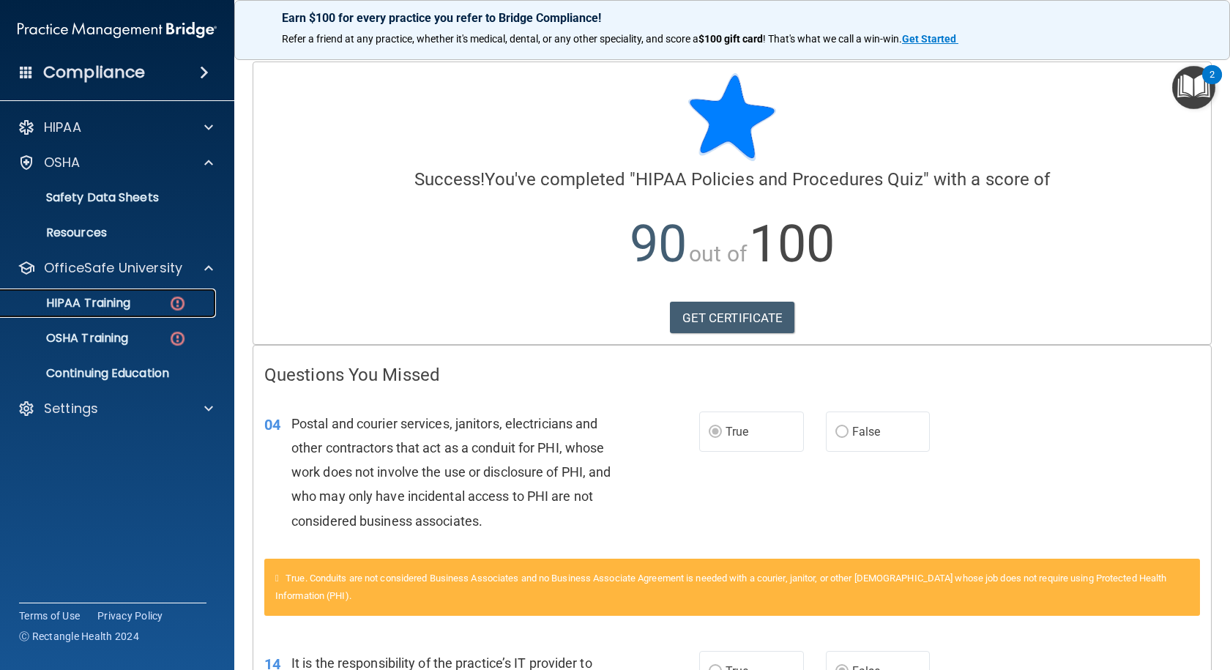
click at [138, 307] on div "HIPAA Training" at bounding box center [110, 303] width 200 height 15
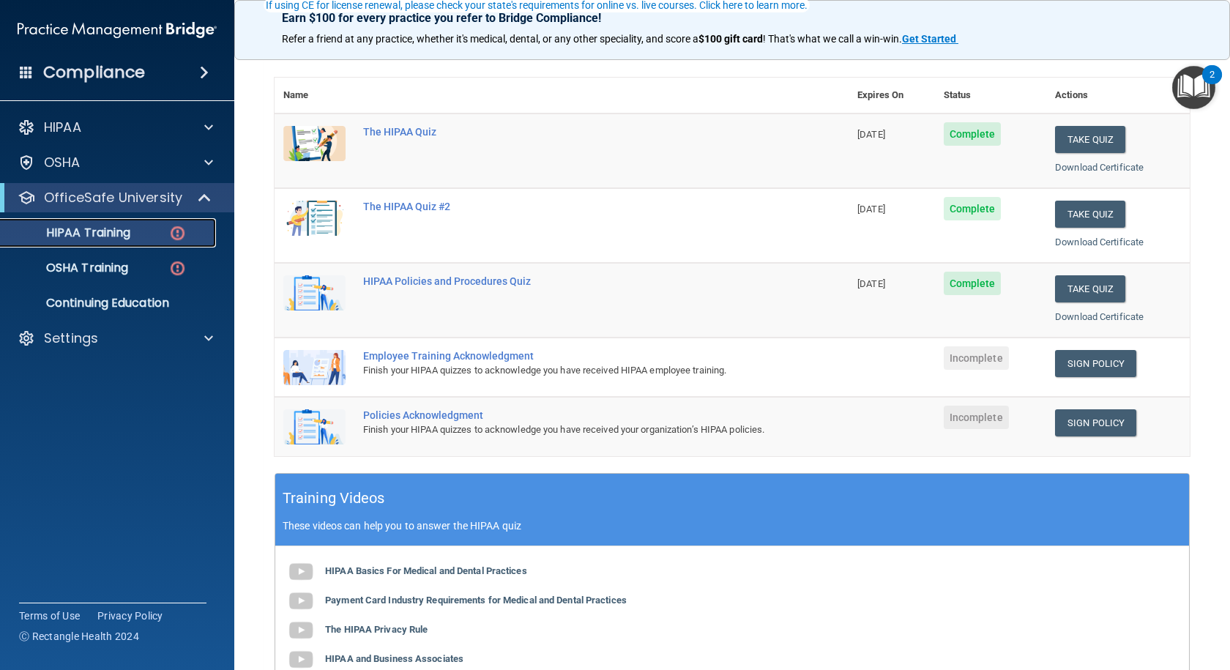
scroll to position [293, 0]
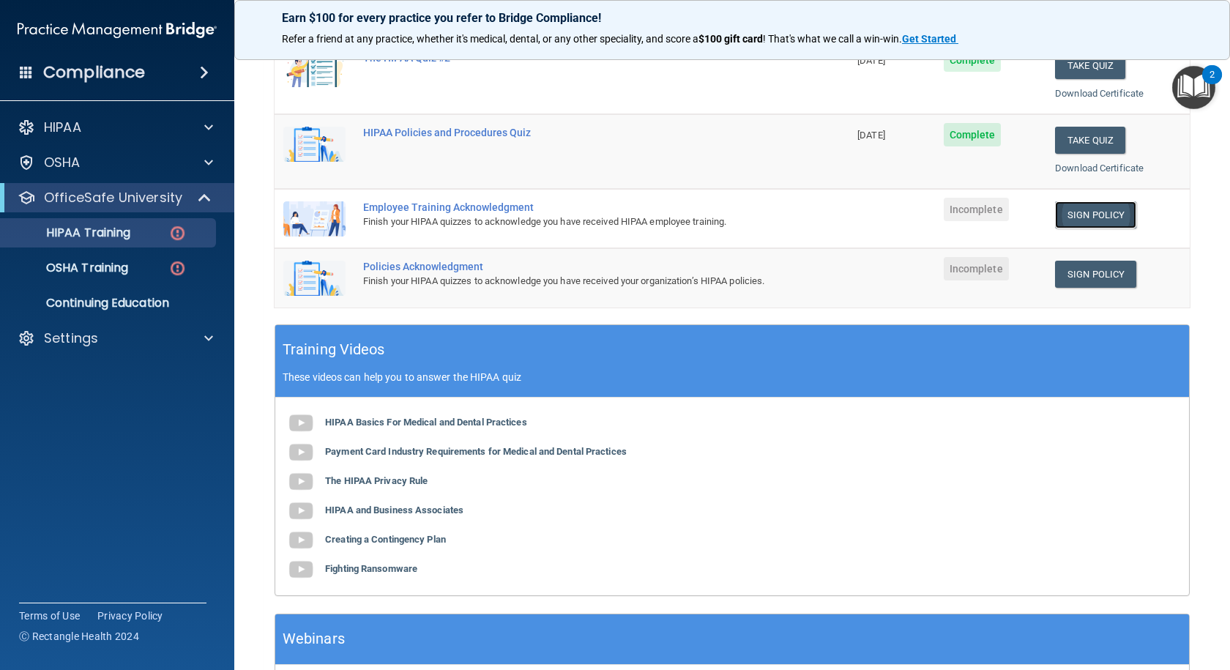
click at [1091, 215] on link "Sign Policy" at bounding box center [1095, 214] width 81 height 27
click at [109, 265] on p "OSHA Training" at bounding box center [69, 268] width 119 height 15
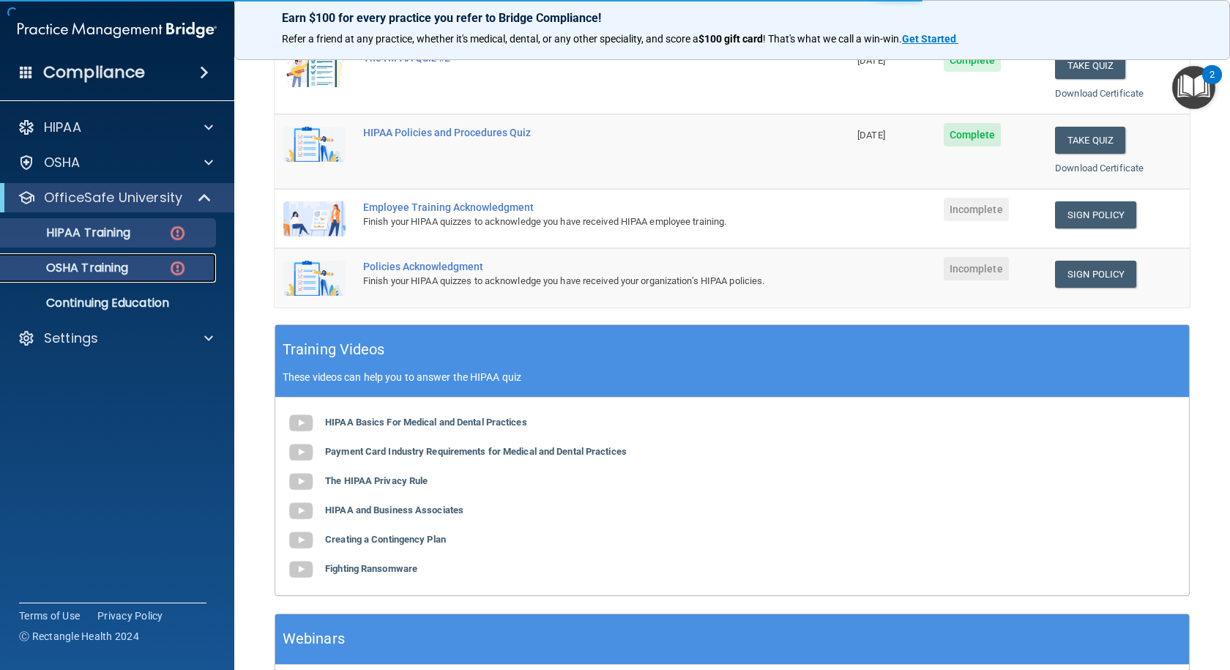
scroll to position [39, 0]
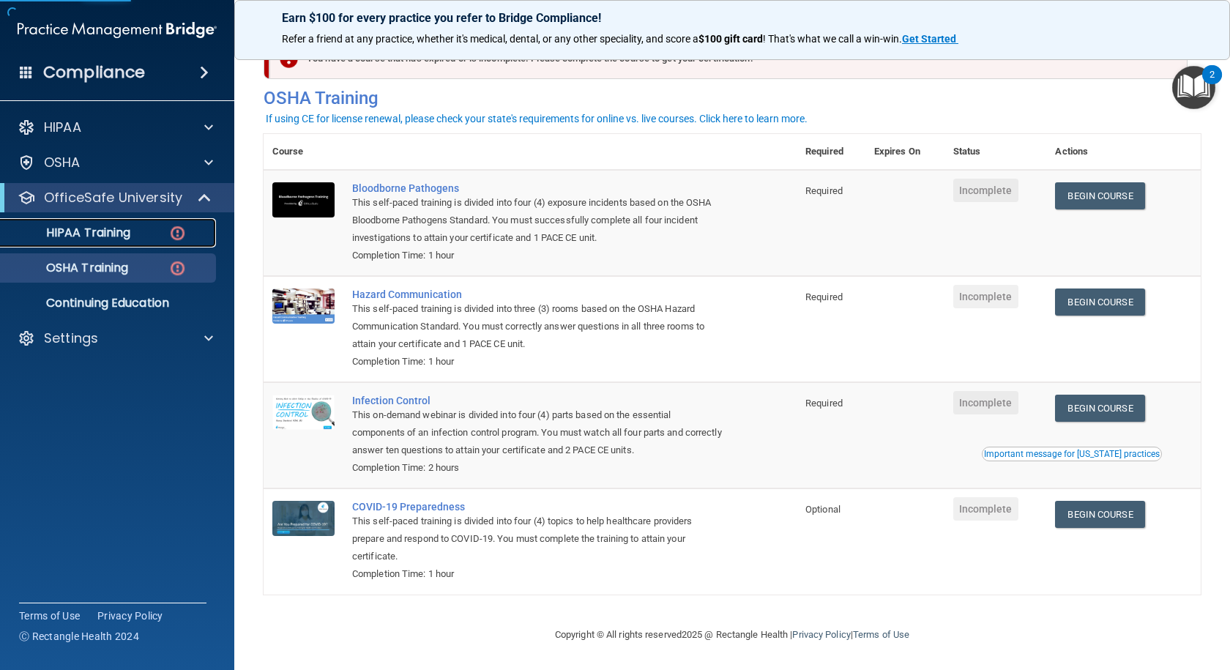
click at [98, 234] on p "HIPAA Training" at bounding box center [70, 232] width 121 height 15
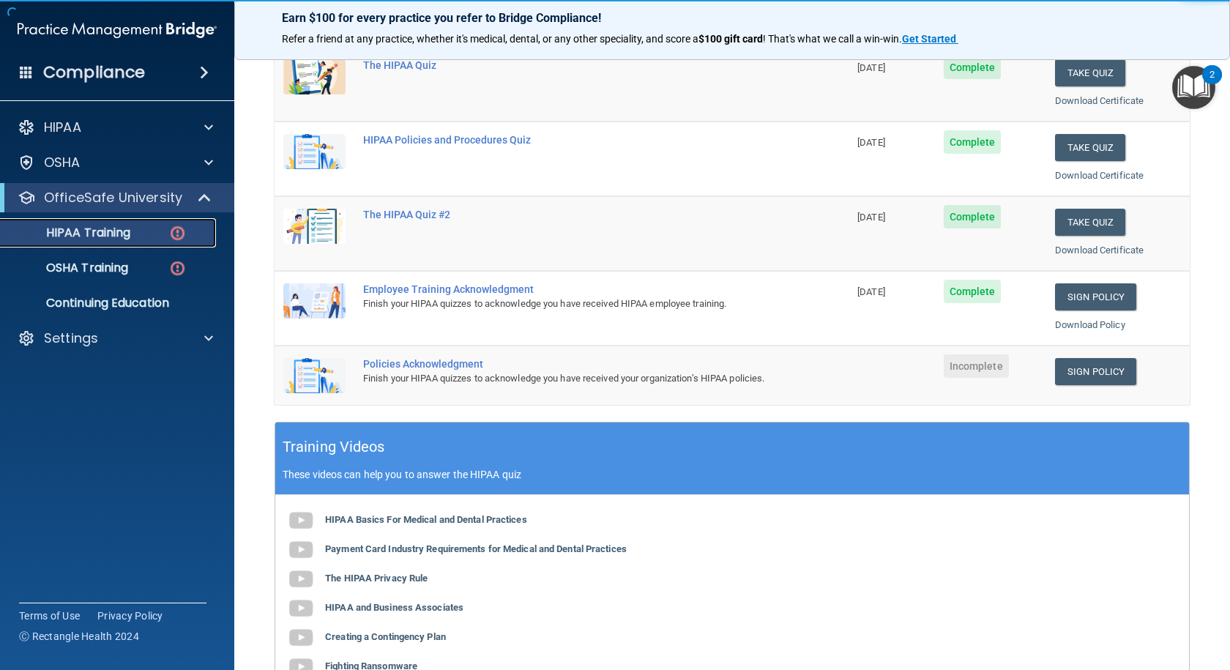
scroll to position [137, 0]
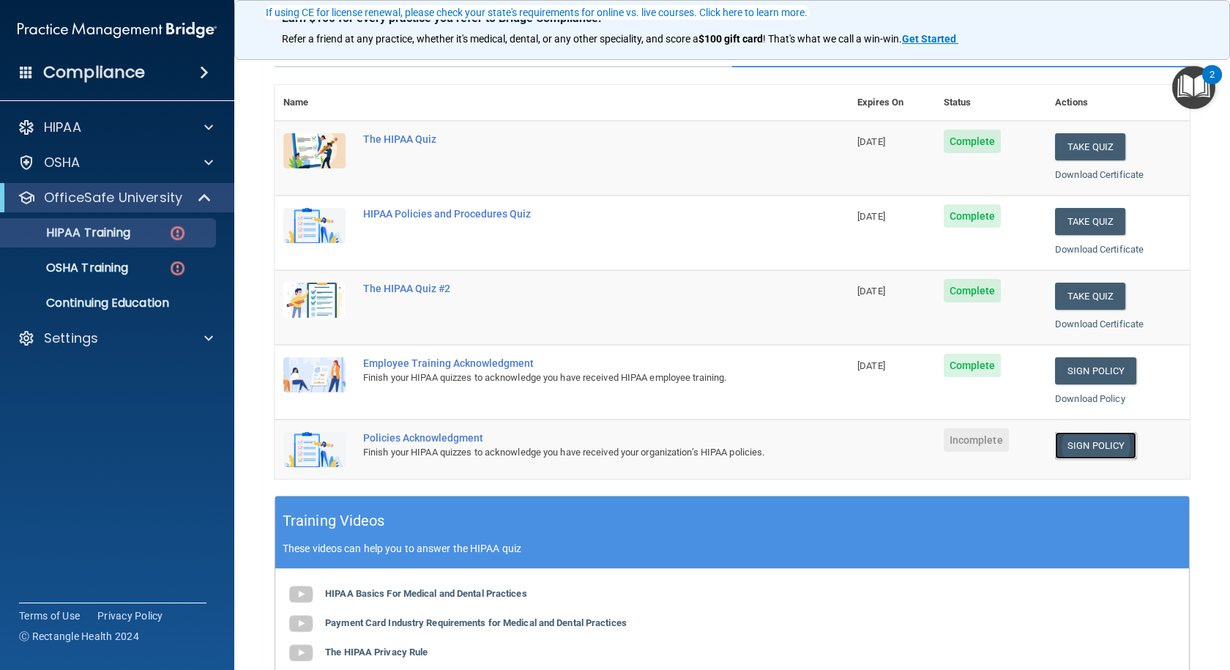
click at [1071, 438] on link "Sign Policy" at bounding box center [1095, 445] width 81 height 27
click at [69, 266] on p "OSHA Training" at bounding box center [69, 268] width 119 height 15
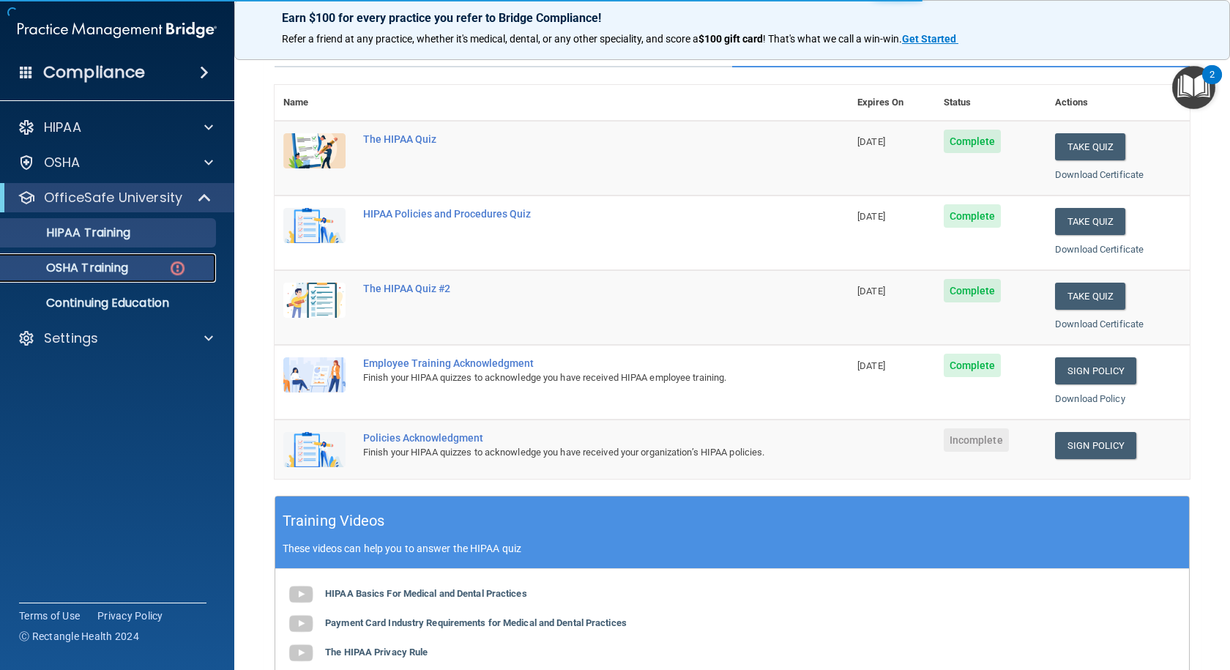
scroll to position [39, 0]
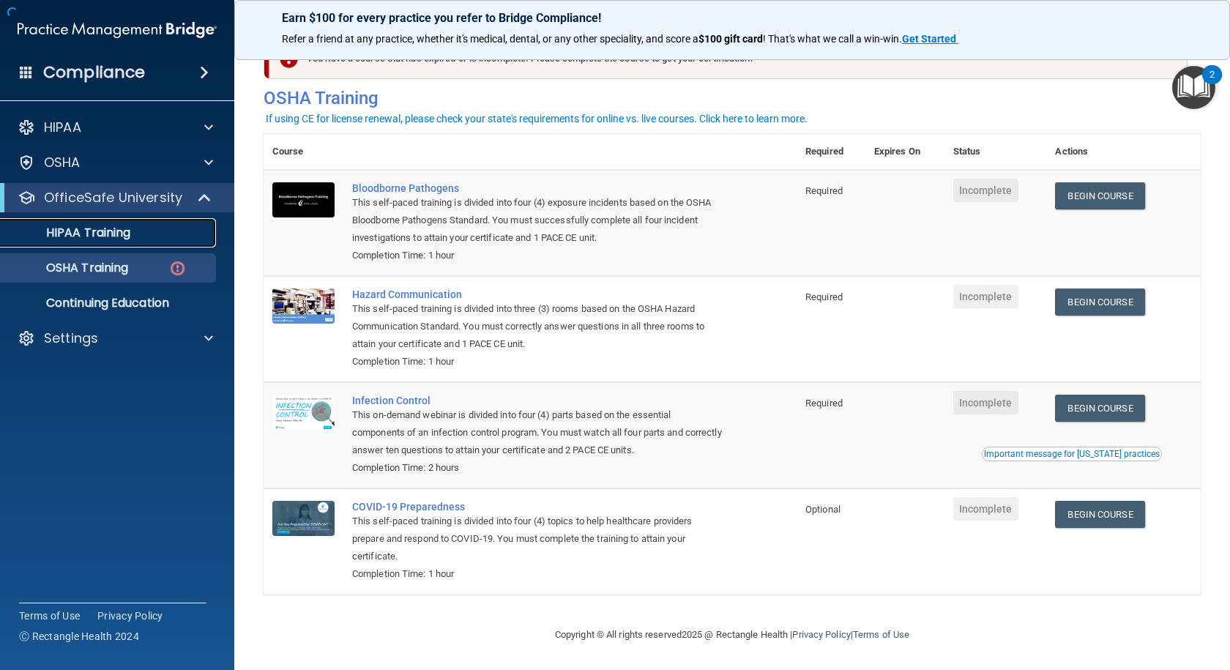
click at [77, 237] on p "HIPAA Training" at bounding box center [70, 232] width 121 height 15
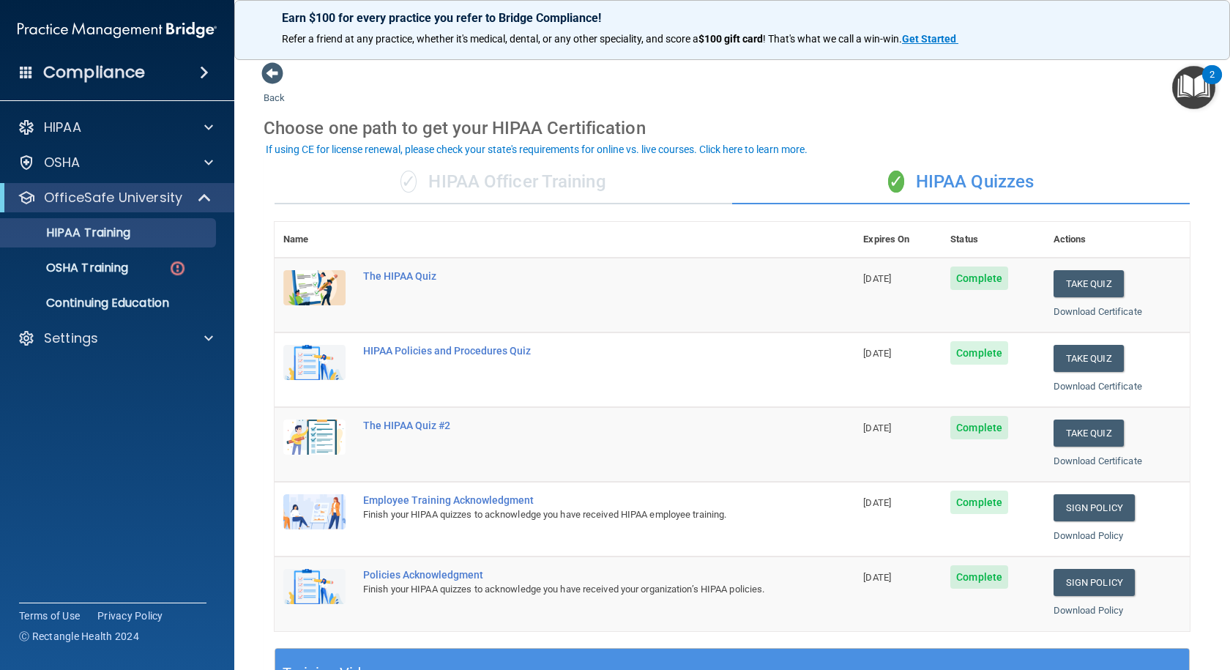
click at [491, 183] on div "✓ HIPAA Officer Training" at bounding box center [502, 182] width 457 height 44
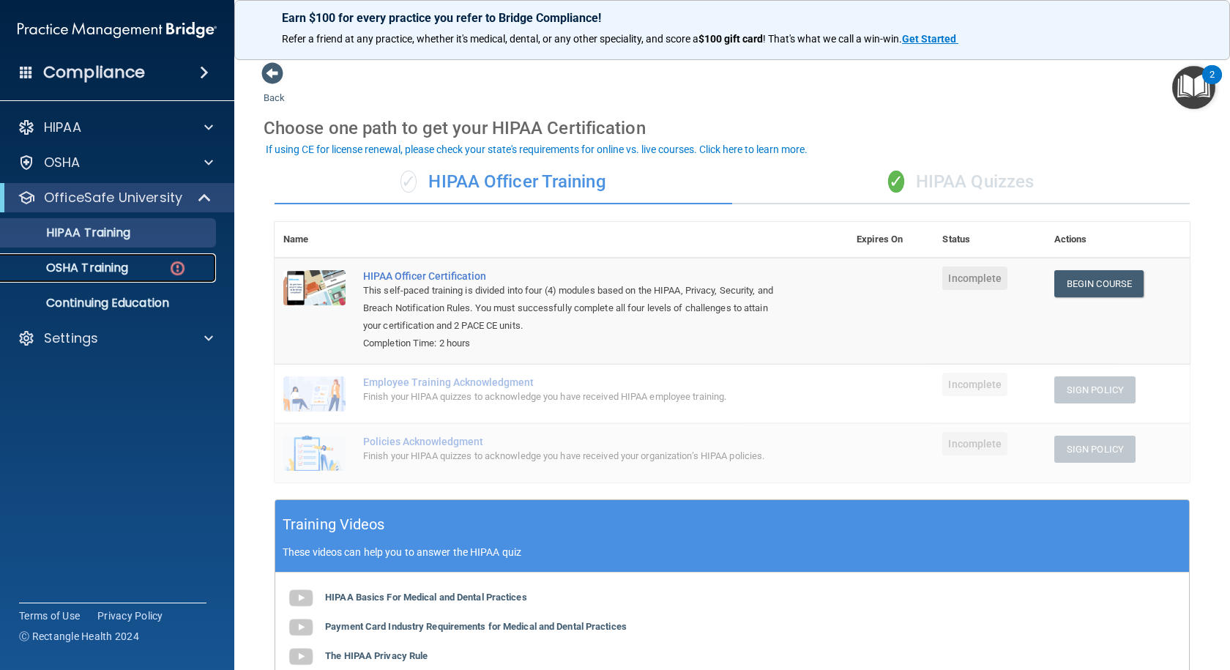
click at [138, 264] on div "OSHA Training" at bounding box center [110, 268] width 200 height 15
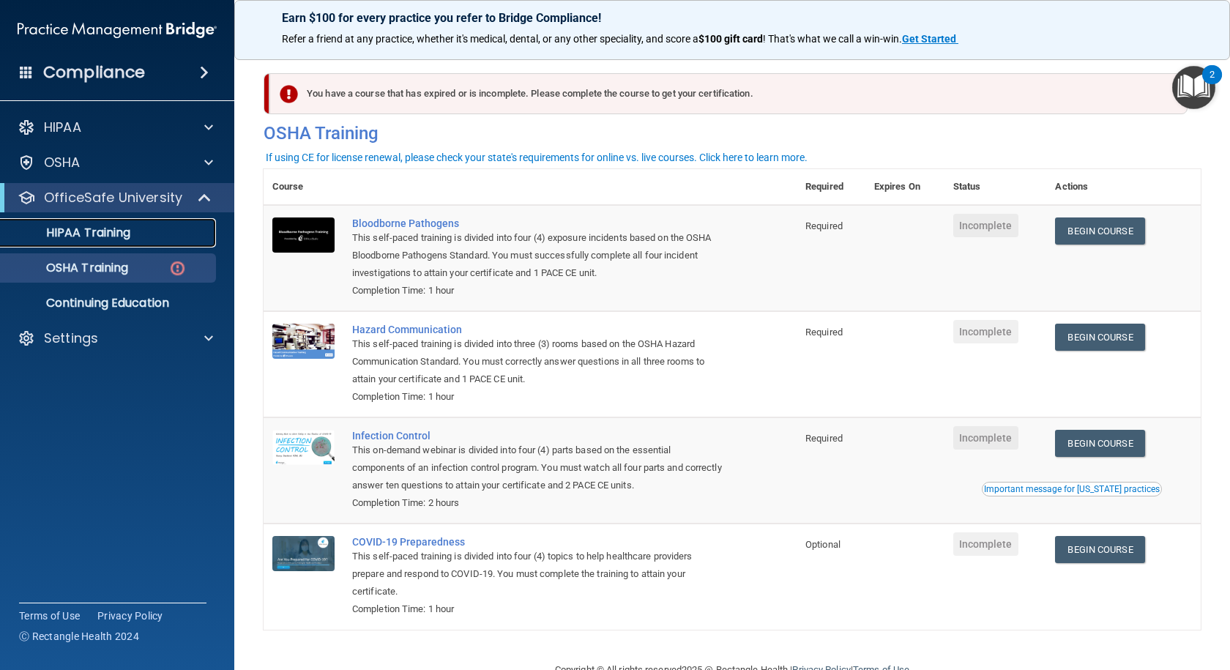
click at [125, 233] on p "HIPAA Training" at bounding box center [70, 232] width 121 height 15
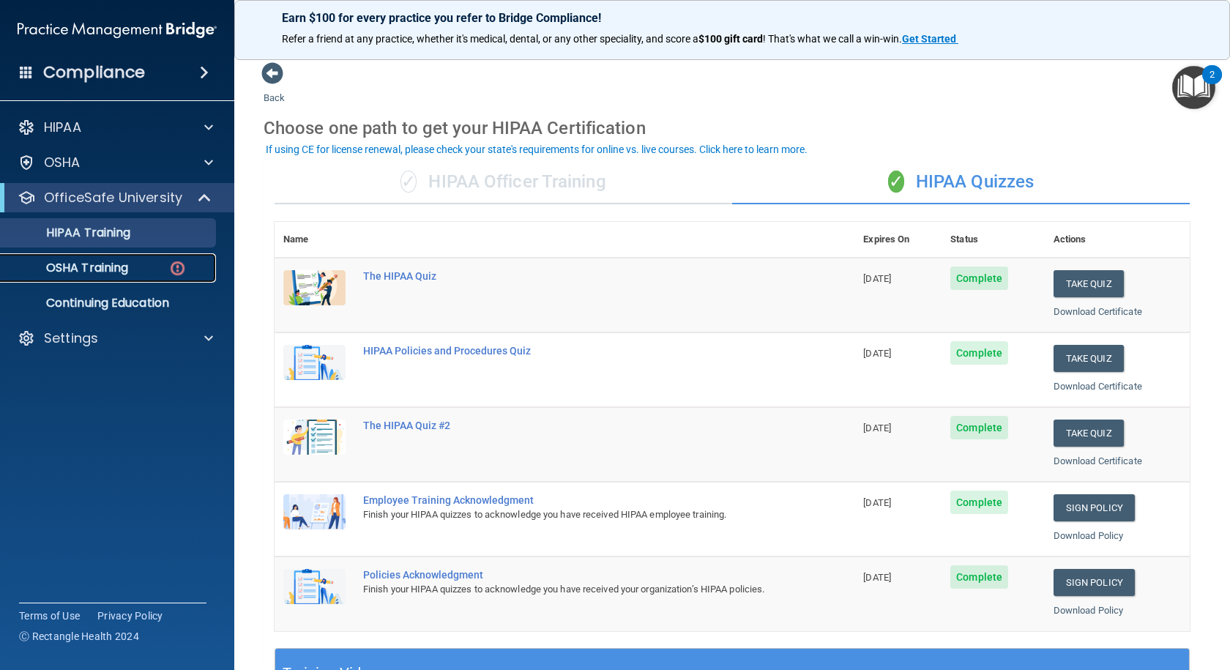
click at [124, 266] on p "OSHA Training" at bounding box center [69, 268] width 119 height 15
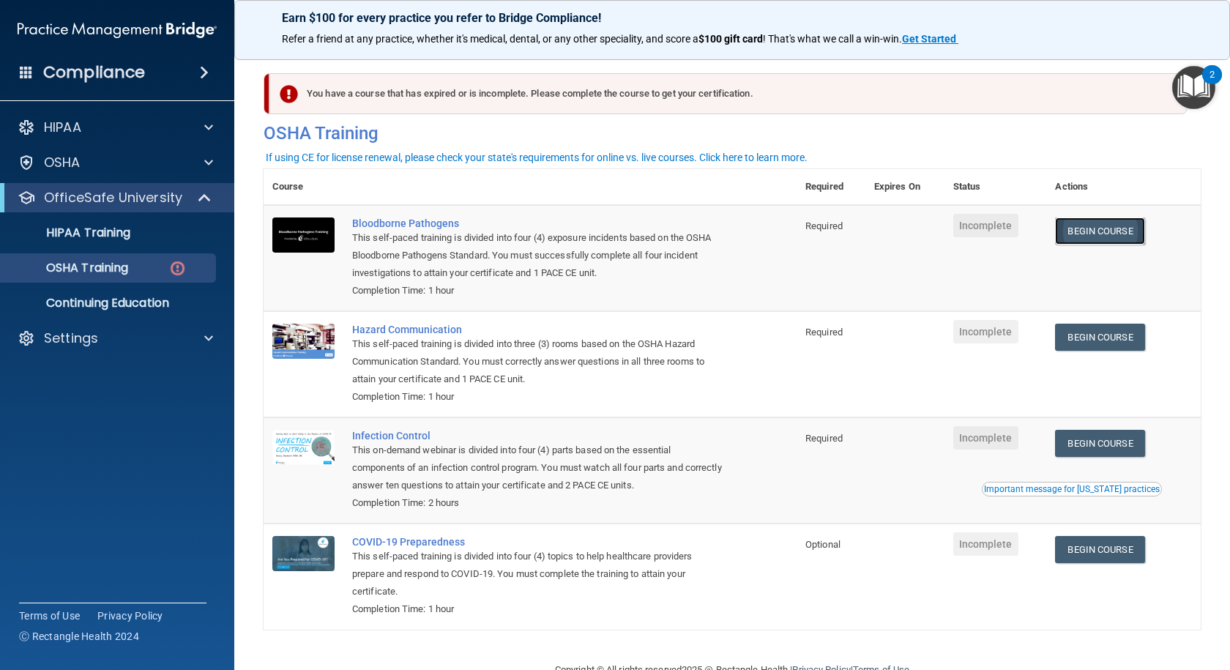
click at [1087, 236] on link "Begin Course" at bounding box center [1099, 230] width 89 height 27
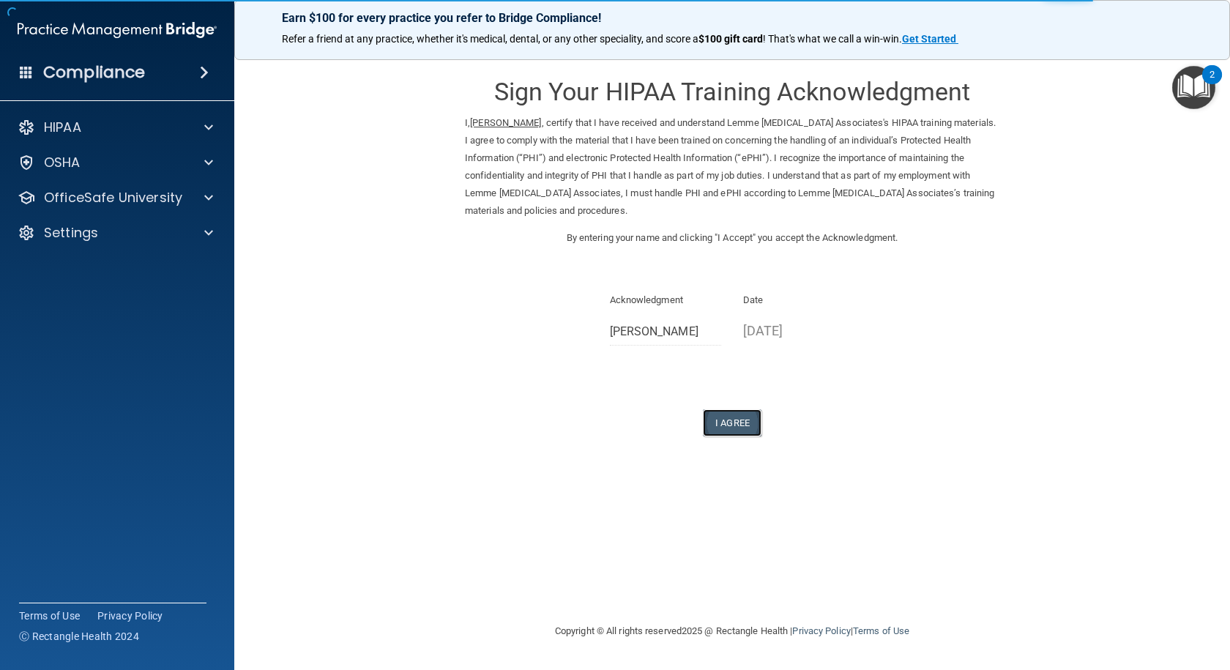
click at [737, 423] on button "I Agree" at bounding box center [732, 422] width 59 height 27
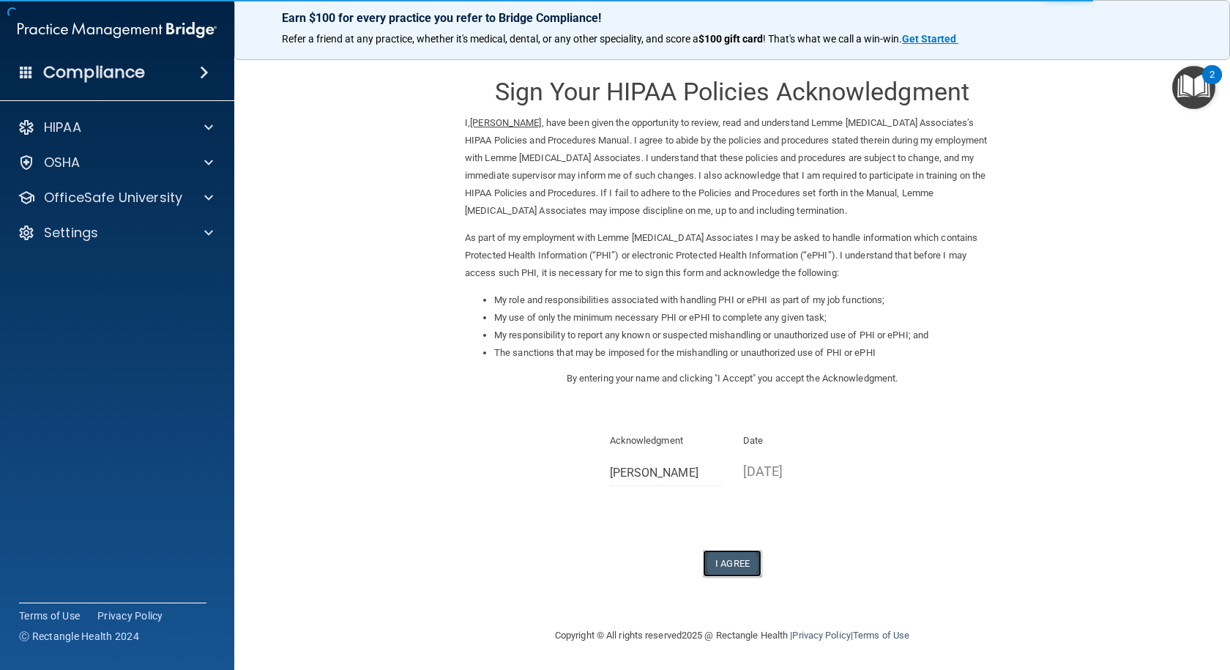
click at [738, 556] on button "I Agree" at bounding box center [732, 563] width 59 height 27
